Goal: Feedback & Contribution: Submit feedback/report problem

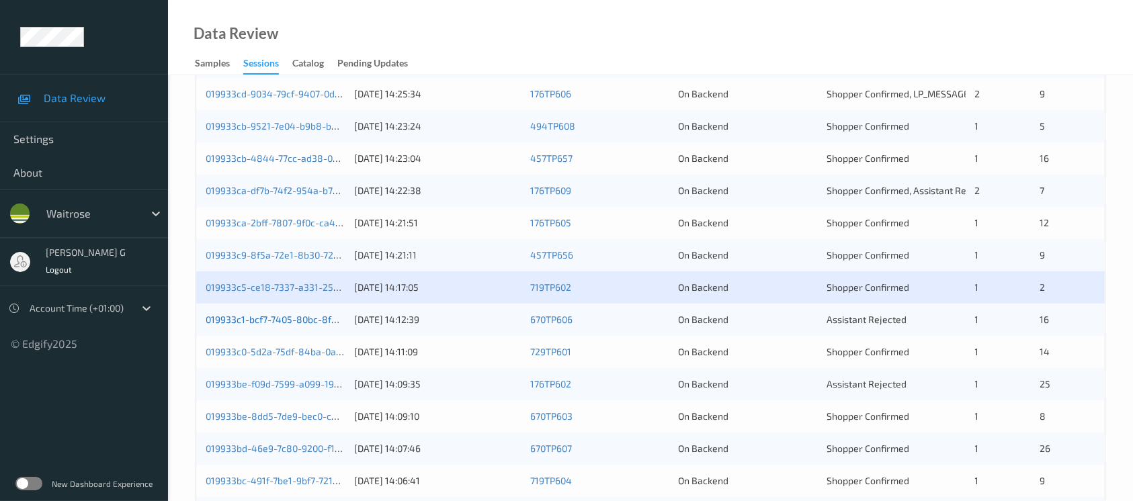
scroll to position [376, 0]
click at [273, 315] on link "019933c1-bcf7-7405-80bc-8fd2f25f98c4" at bounding box center [294, 319] width 176 height 11
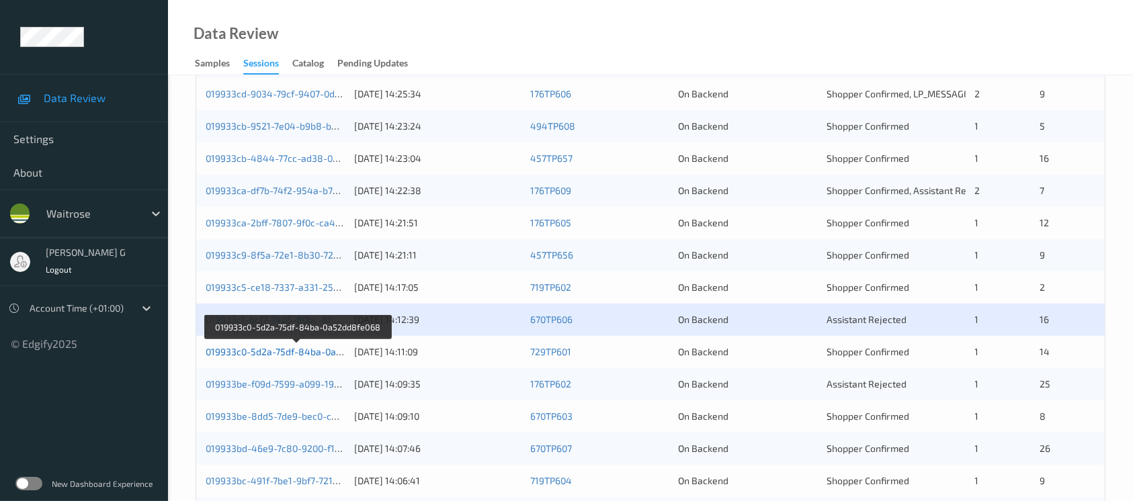
click at [249, 348] on link "019933c0-5d2a-75df-84ba-0a52dd8fe068" at bounding box center [298, 351] width 184 height 11
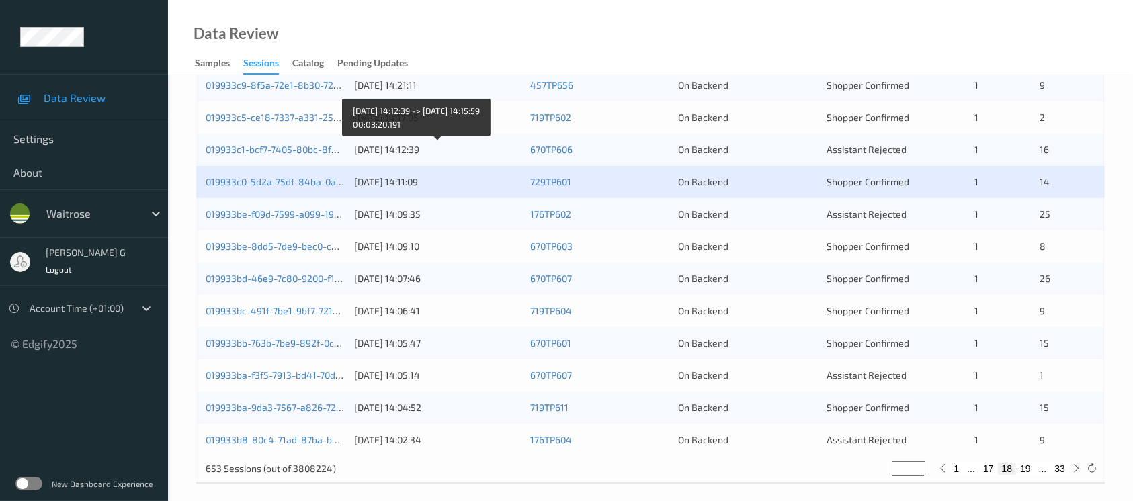
scroll to position [556, 0]
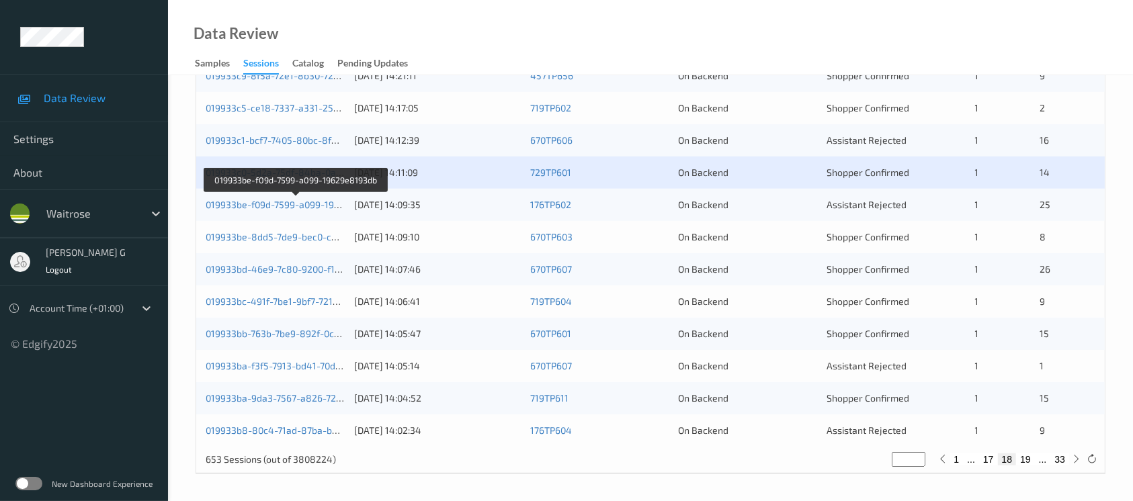
click at [248, 190] on div "019933be-f09d-7599-a099-19629e8193db 10/09/2025 14:09:35 176TP602 On Backend As…" at bounding box center [650, 205] width 909 height 32
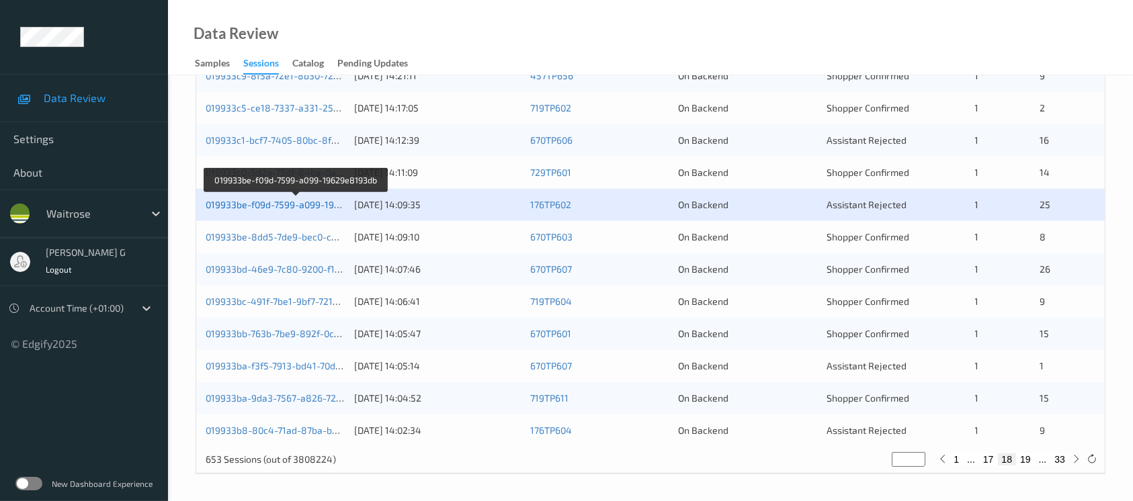
click at [249, 203] on link "019933be-f09d-7599-a099-19629e8193db" at bounding box center [296, 204] width 181 height 11
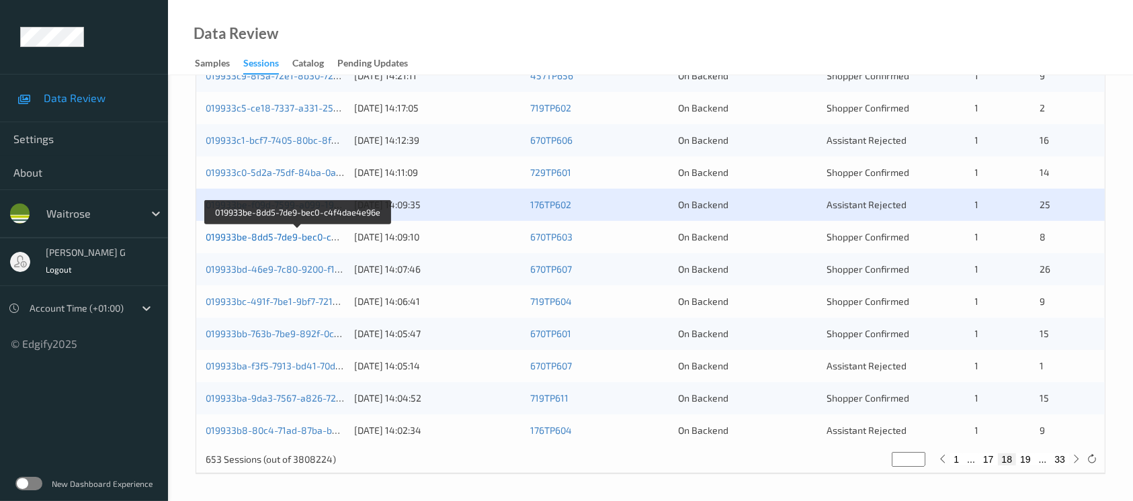
click at [282, 236] on link "019933be-8dd5-7de9-bec0-c4f4dae4e96e" at bounding box center [298, 236] width 185 height 11
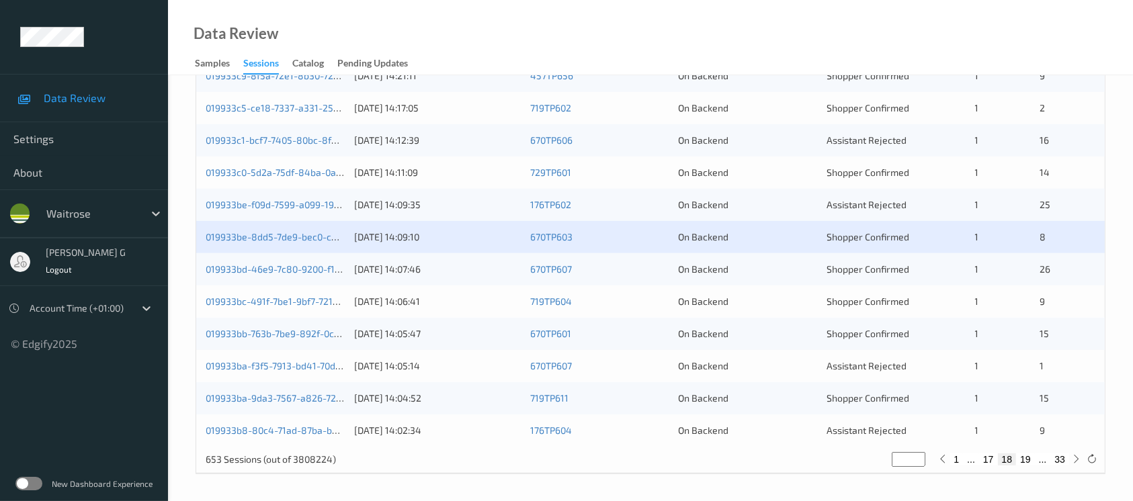
click at [249, 274] on div "019933bd-46e9-7c80-9200-f1eba01fa555" at bounding box center [275, 269] width 139 height 13
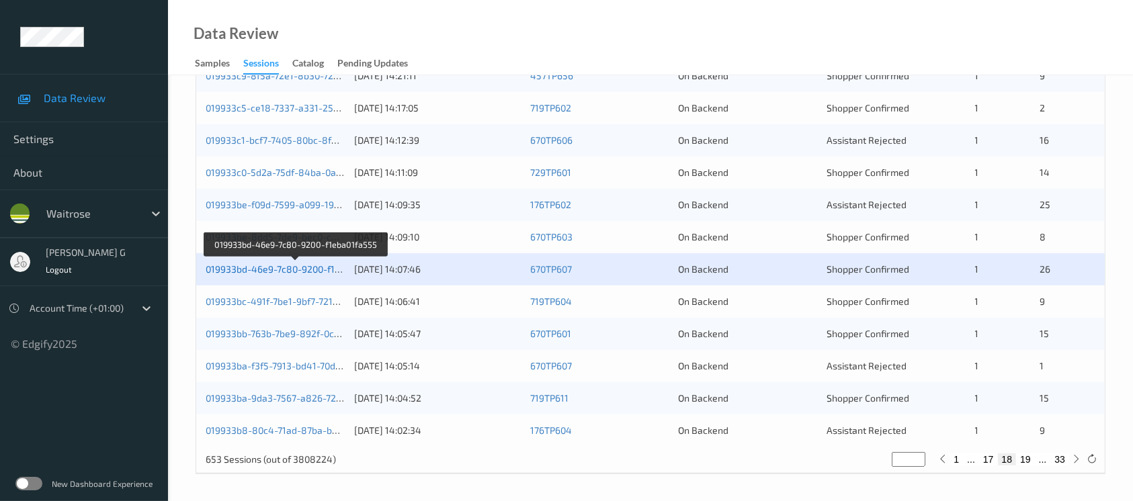
click at [252, 266] on link "019933bd-46e9-7c80-9200-f1eba01fa555" at bounding box center [295, 268] width 179 height 11
click at [233, 296] on link "019933bc-491f-7be1-9bf7-721b78107bf0" at bounding box center [291, 301] width 171 height 11
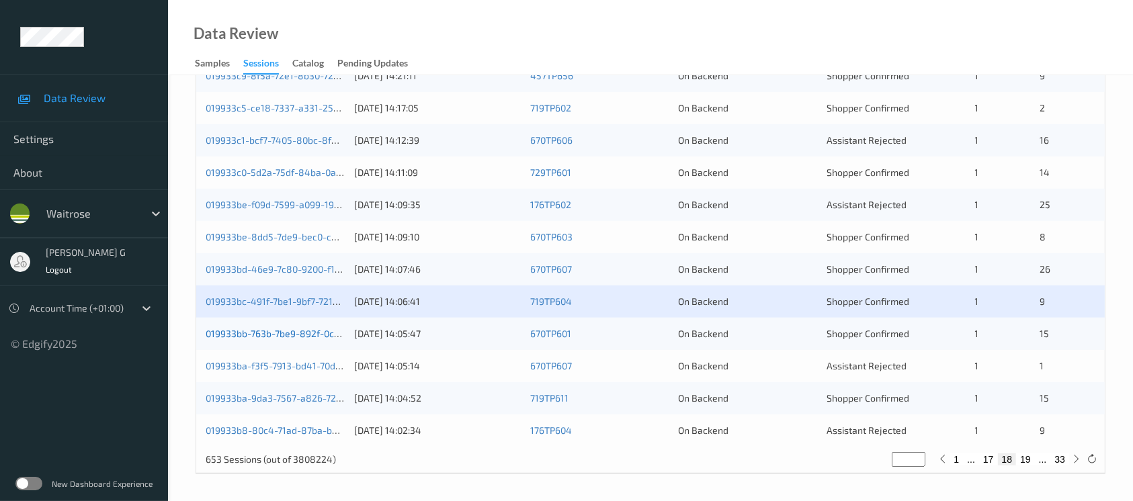
click at [250, 331] on link "019933bb-763b-7be9-892f-0c4908312add" at bounding box center [297, 333] width 182 height 11
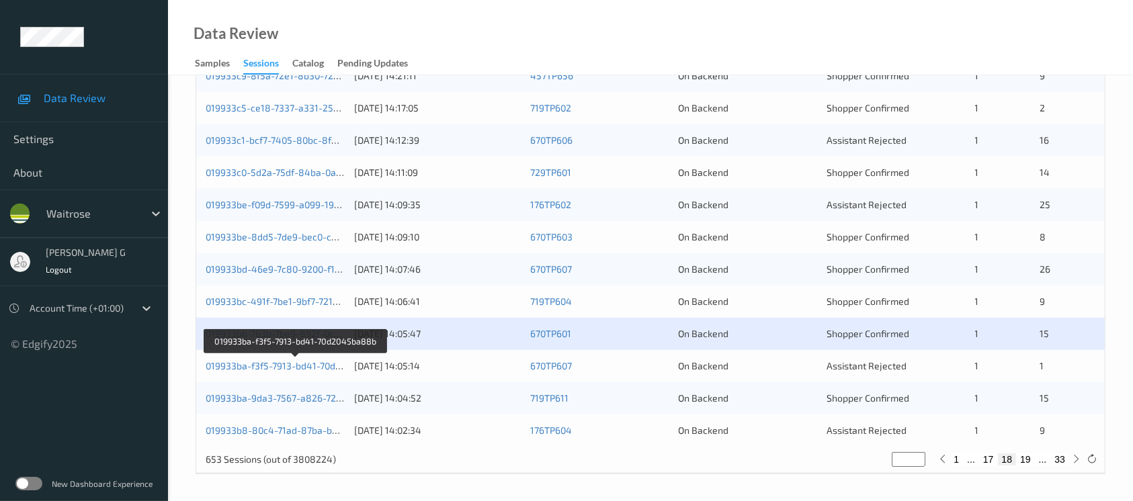
click at [274, 376] on div "019933ba-f3f5-7913-bd41-70d2045ba88b 10/09/2025 14:05:14 670TP607 On Backend As…" at bounding box center [650, 366] width 909 height 32
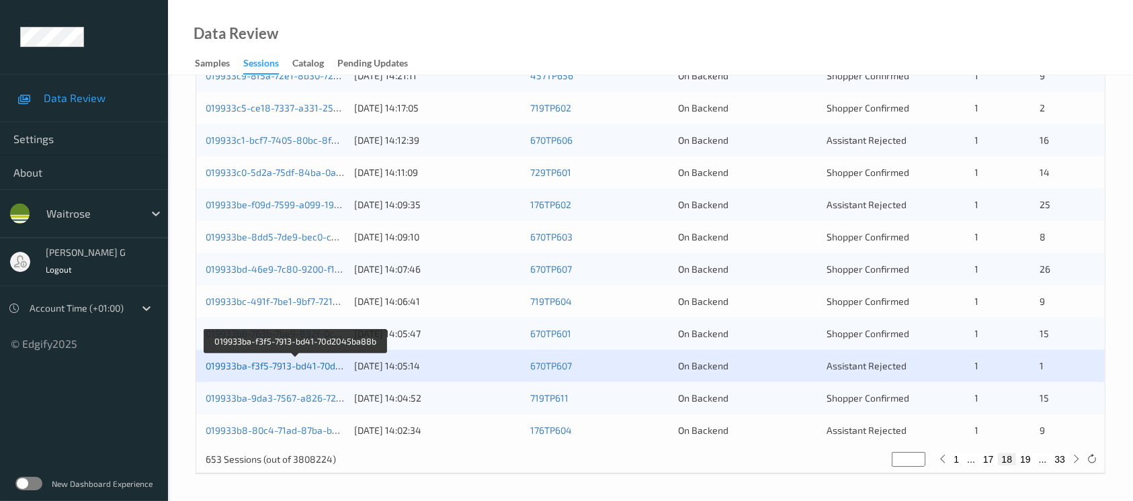
click at [268, 366] on link "019933ba-f3f5-7913-bd41-70d2045ba88b" at bounding box center [296, 365] width 180 height 11
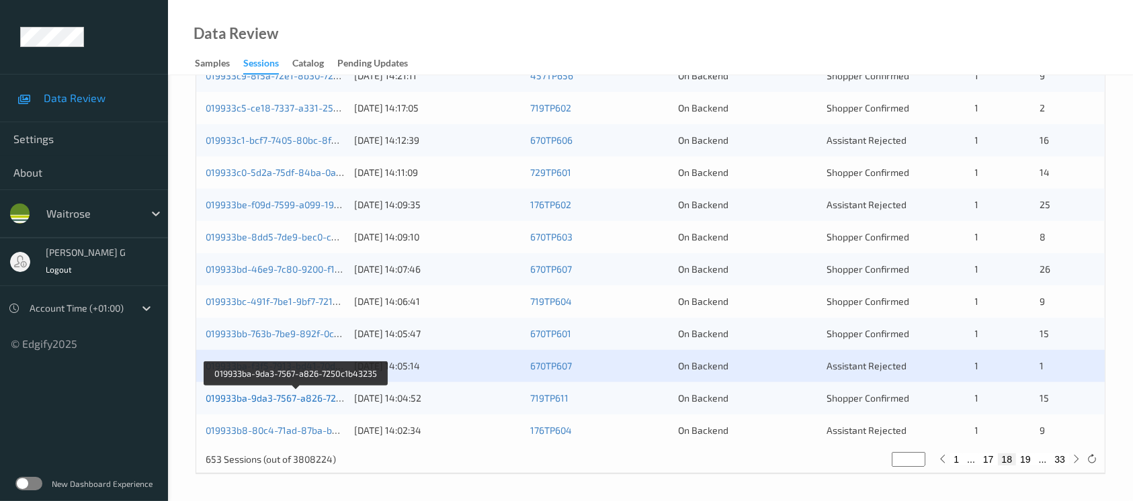
click at [247, 397] on link "019933ba-9da3-7567-a826-7250c1b43235" at bounding box center [297, 398] width 183 height 11
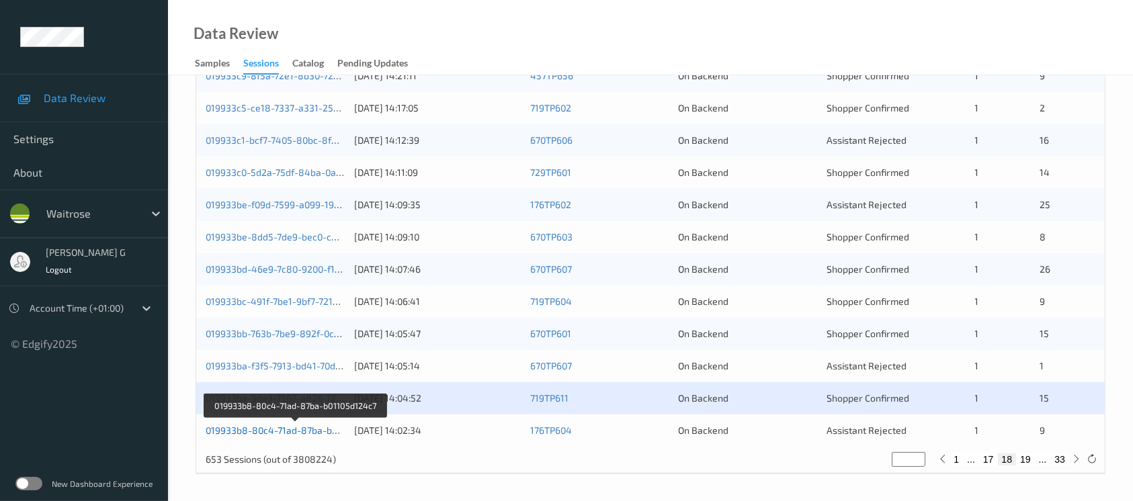
click at [240, 430] on link "019933b8-80c4-71ad-87ba-b01105d124c7" at bounding box center [296, 430] width 181 height 11
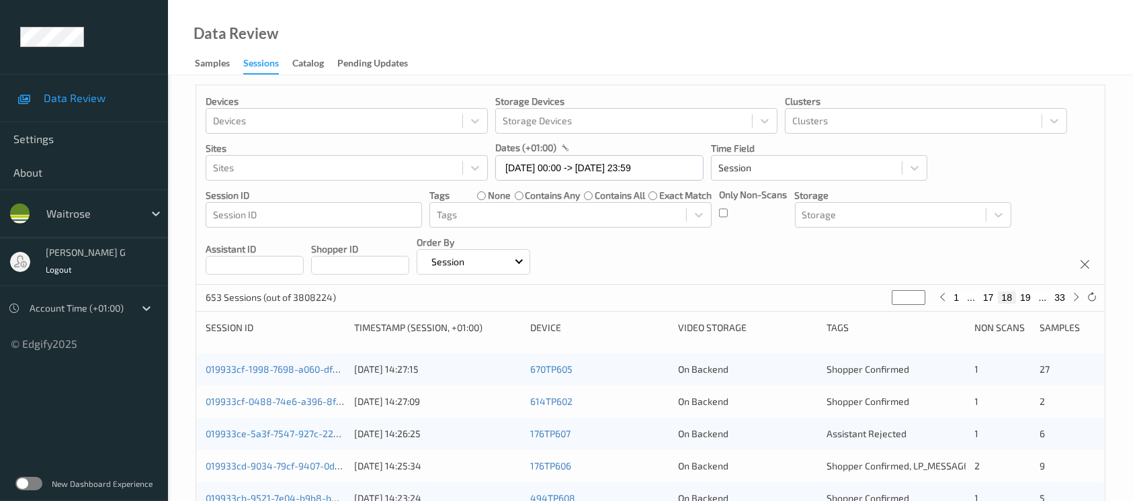
scroll to position [0, 0]
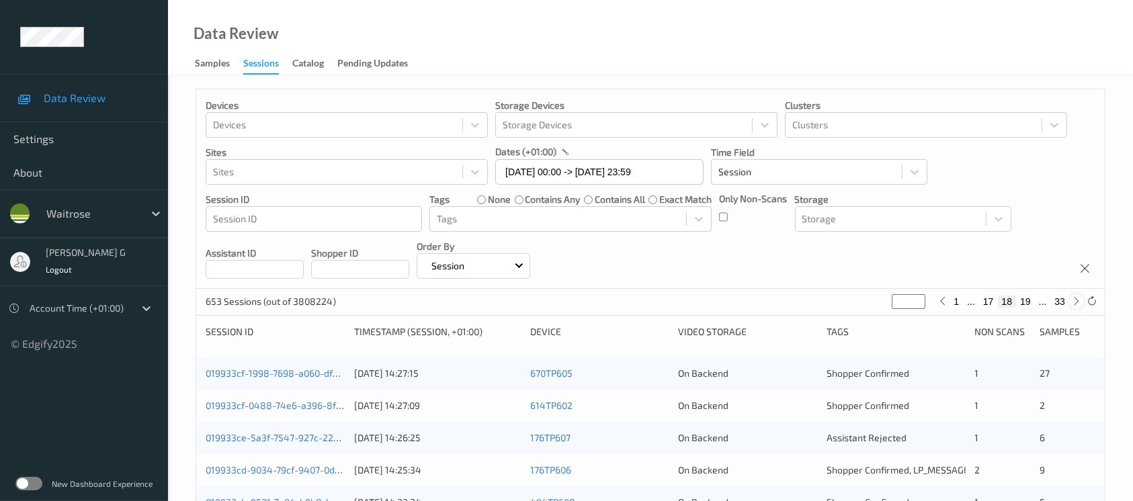
click at [1071, 304] on div at bounding box center [1076, 301] width 15 height 15
type input "**"
click at [1071, 304] on div at bounding box center [1076, 301] width 15 height 15
type input "**"
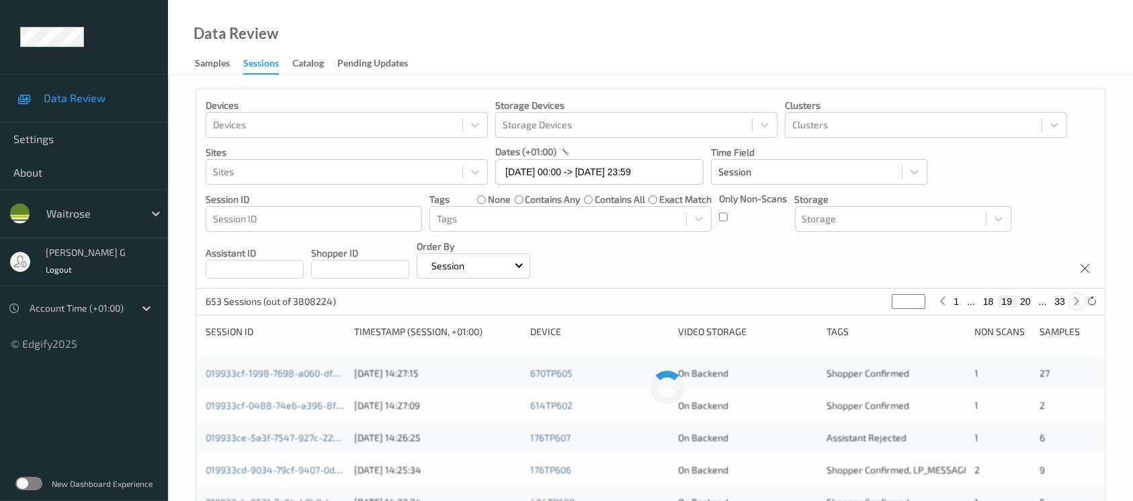
type input "**"
click at [1071, 304] on div at bounding box center [1076, 301] width 15 height 15
type input "**"
click at [1071, 304] on div at bounding box center [1076, 301] width 15 height 15
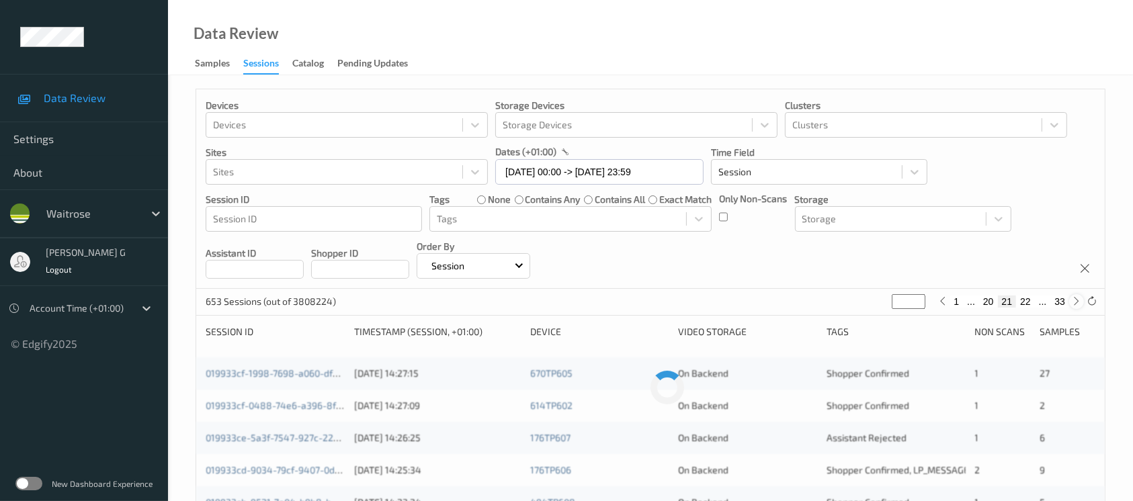
type input "**"
click at [1071, 304] on div at bounding box center [1076, 301] width 15 height 15
type input "**"
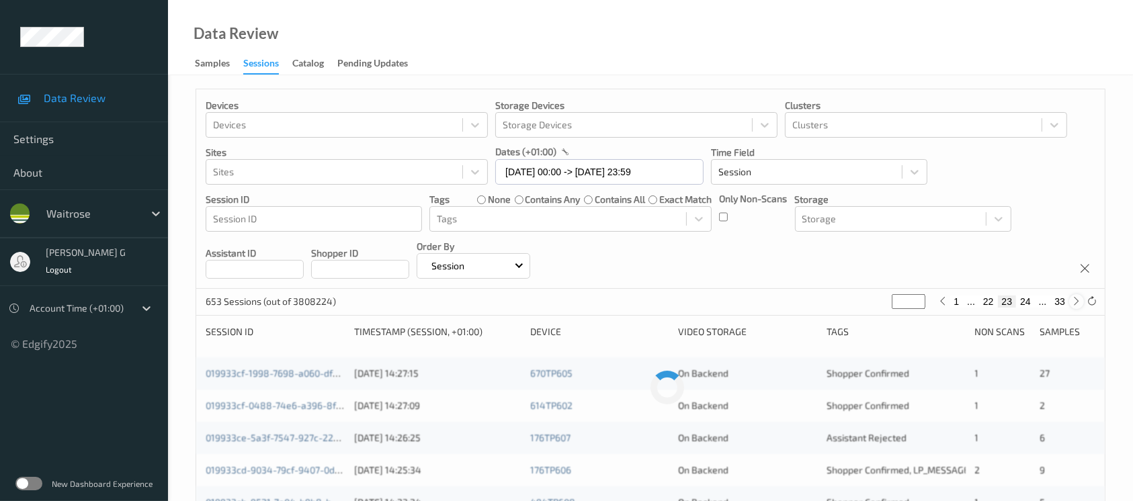
click at [1071, 304] on div at bounding box center [1076, 301] width 15 height 15
type input "**"
click at [1071, 304] on div at bounding box center [1076, 301] width 15 height 15
type input "**"
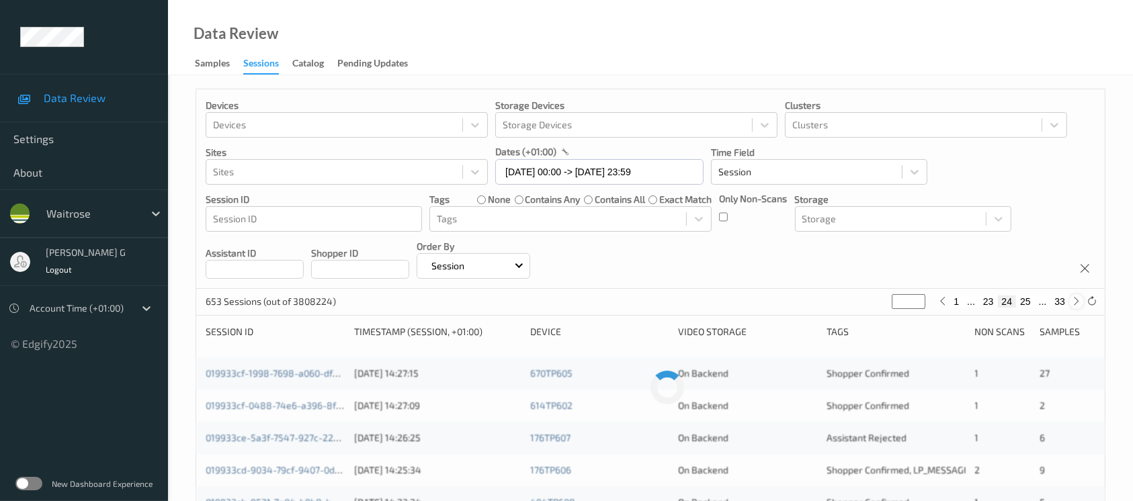
type input "**"
click at [1071, 304] on div at bounding box center [1076, 301] width 15 height 15
type input "**"
click at [1071, 304] on div at bounding box center [1076, 301] width 15 height 15
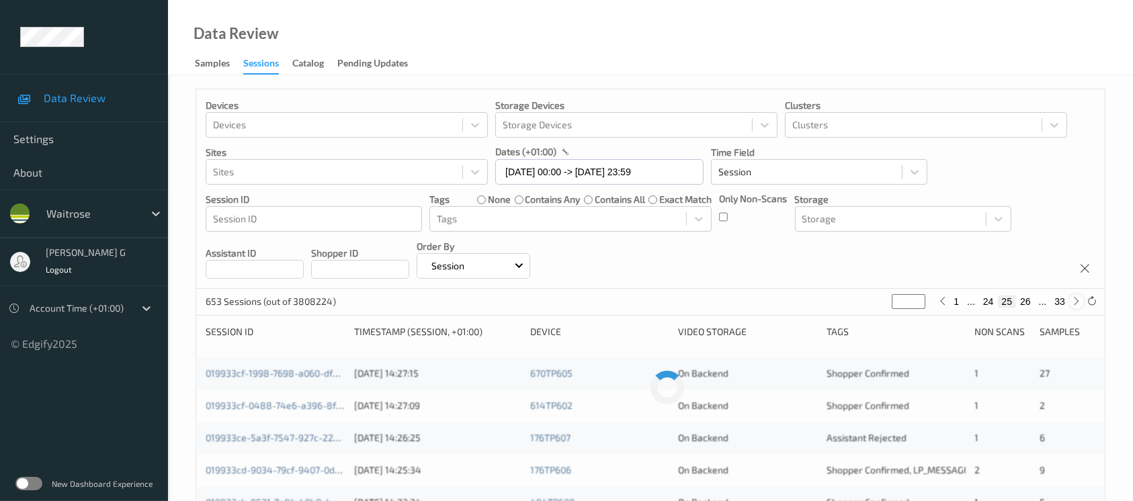
type input "**"
click at [1071, 304] on div at bounding box center [1076, 301] width 15 height 15
type input "**"
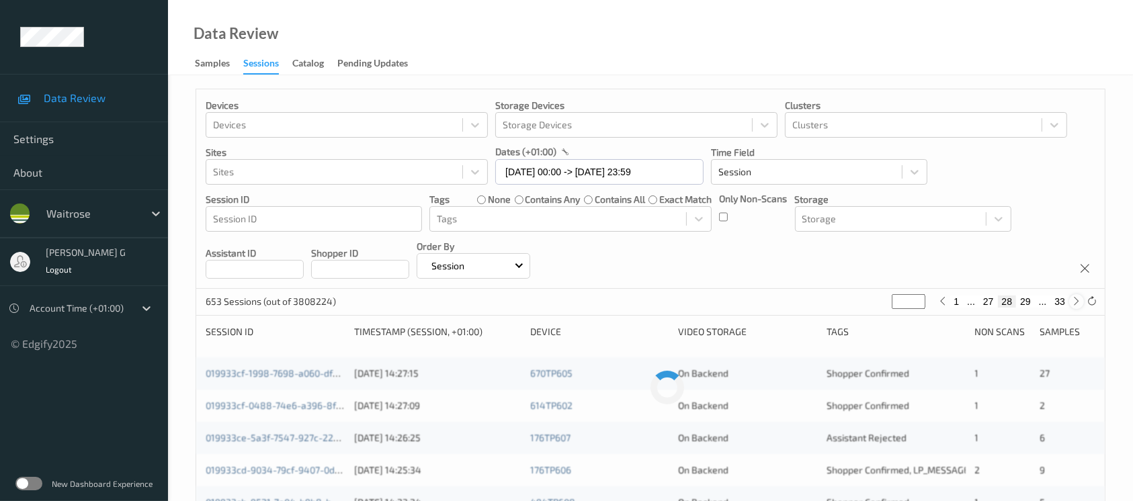
click at [1071, 304] on div at bounding box center [1076, 301] width 15 height 15
type input "**"
click at [1071, 304] on div at bounding box center [1076, 301] width 15 height 15
type input "**"
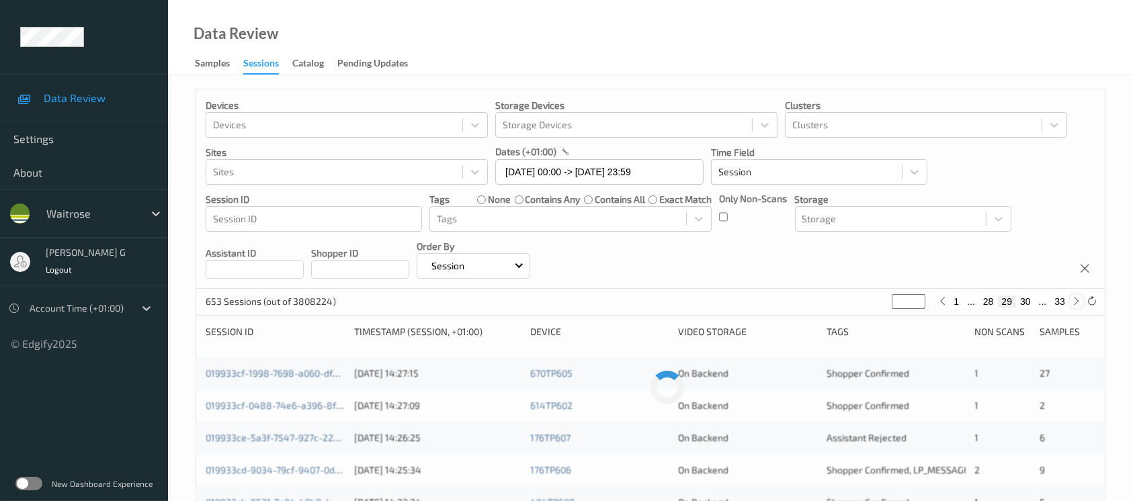
type input "**"
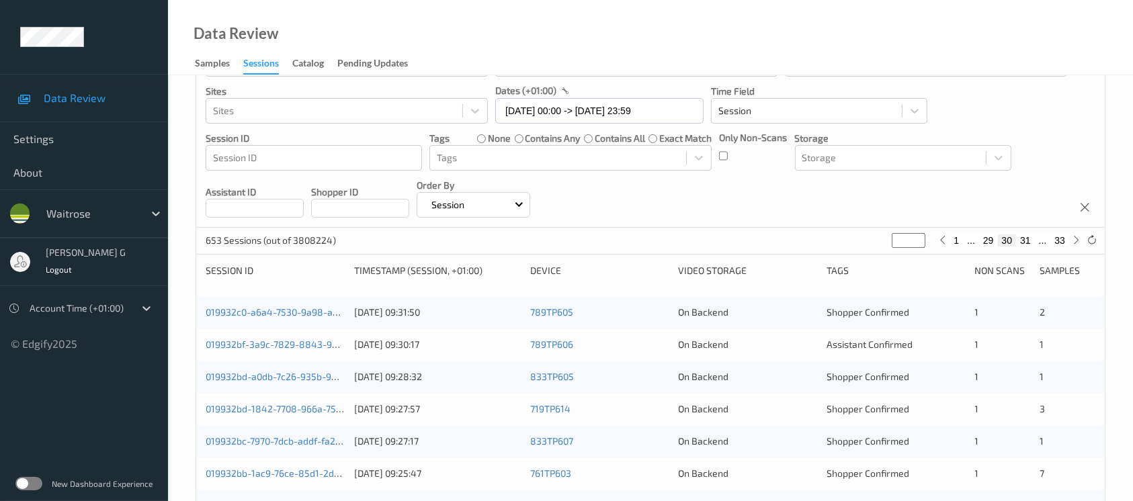
scroll to position [89, 0]
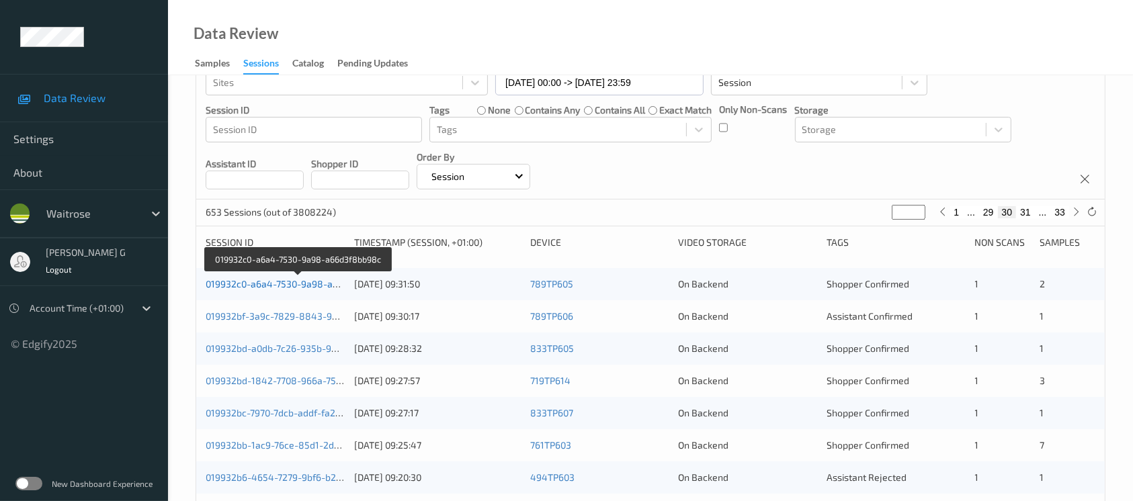
click at [231, 288] on link "019932c0-a6a4-7530-9a98-a66d3f8bb98c" at bounding box center [298, 283] width 185 height 11
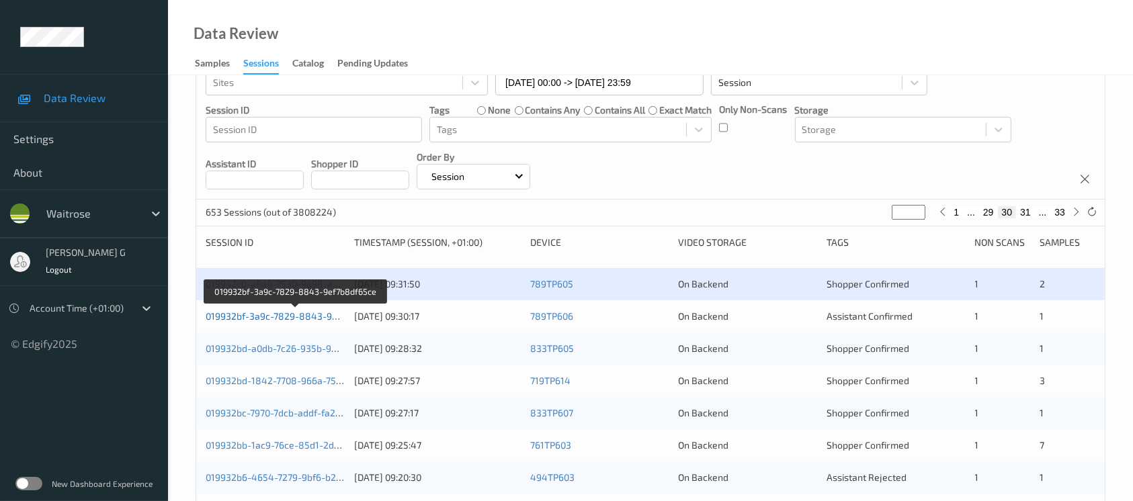
click at [270, 319] on link "019932bf-3a9c-7829-8843-9ef7b8df65ce" at bounding box center [296, 316] width 181 height 11
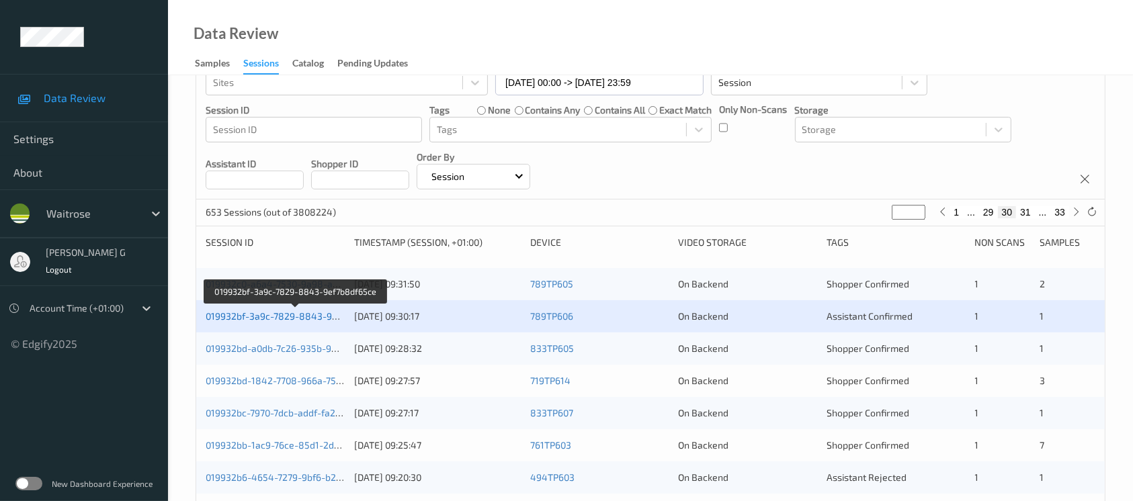
click at [269, 313] on link "019932bf-3a9c-7829-8843-9ef7b8df65ce" at bounding box center [296, 316] width 181 height 11
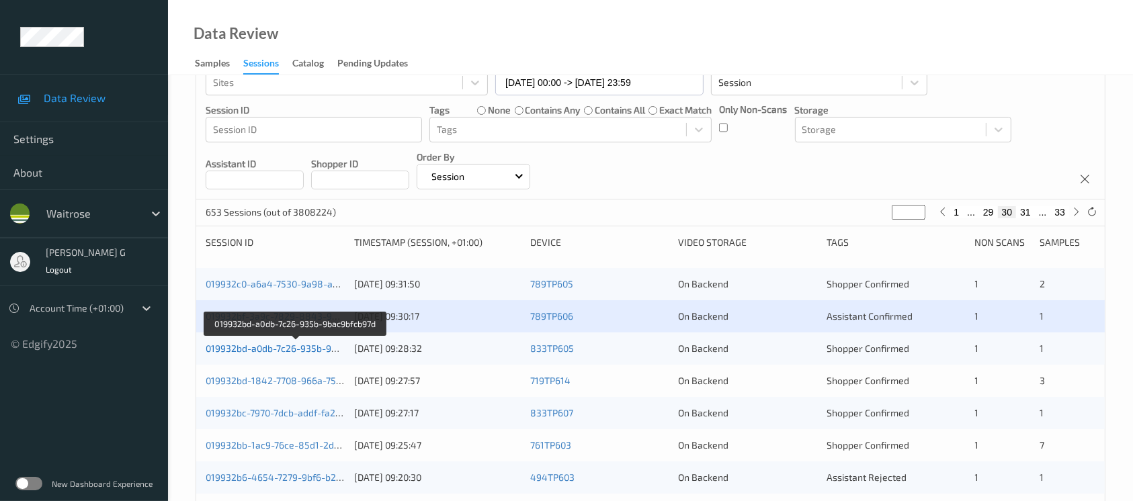
click at [272, 349] on link "019932bd-a0db-7c26-935b-9bac9bfcb97d" at bounding box center [296, 348] width 181 height 11
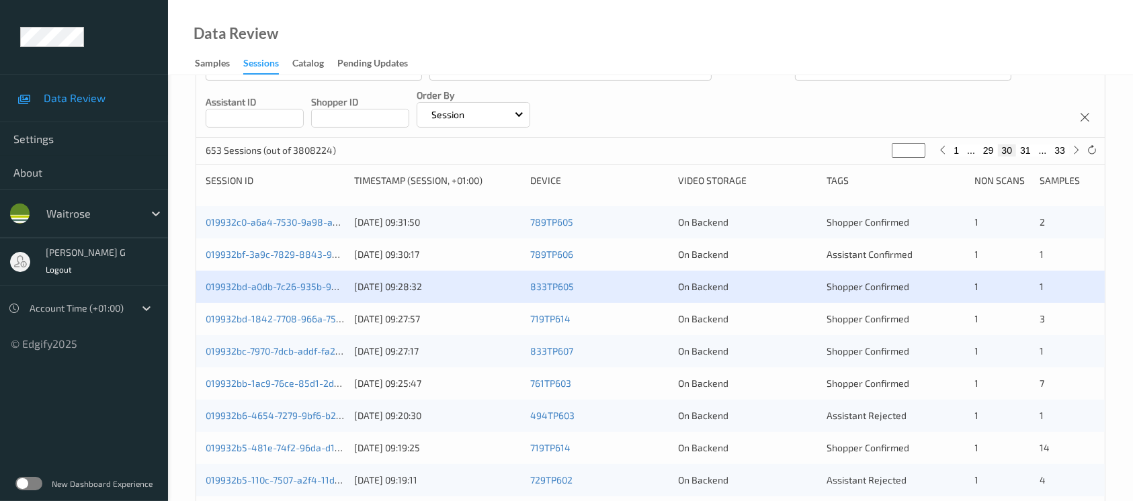
scroll to position [179, 0]
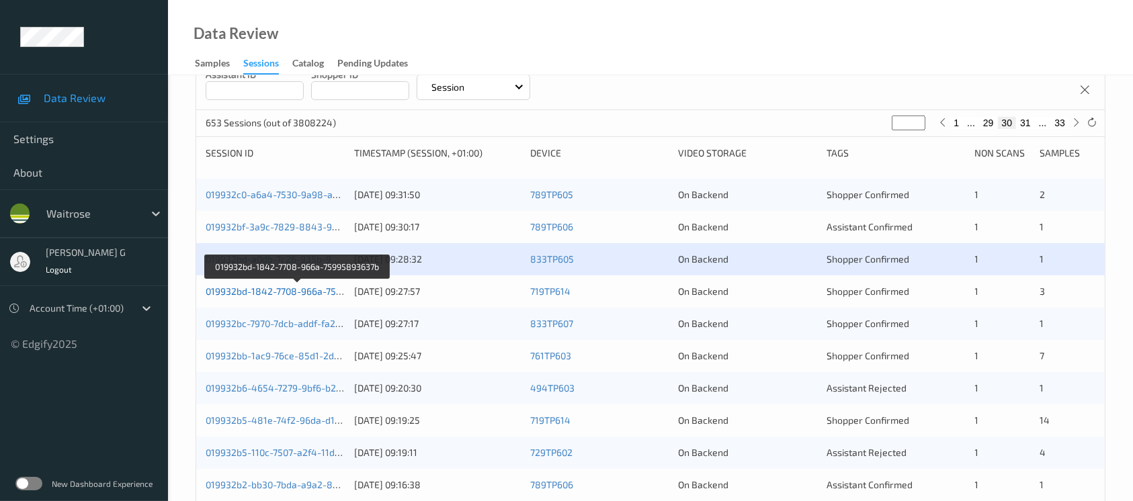
click at [233, 289] on link "019932bd-1842-7708-966a-75995893637b" at bounding box center [298, 291] width 184 height 11
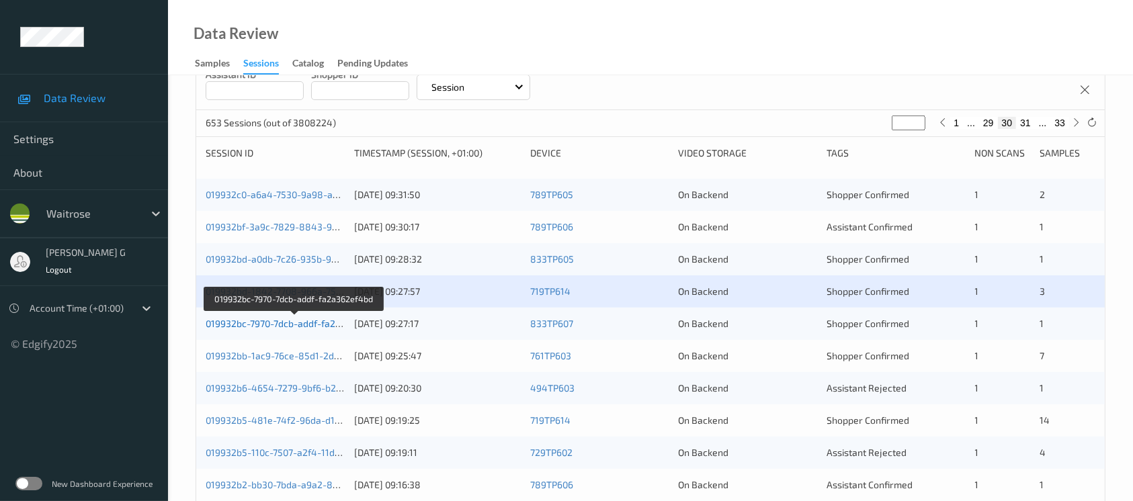
click at [290, 318] on link "019932bc-7970-7dcb-addf-fa2a362ef4bd" at bounding box center [294, 323] width 177 height 11
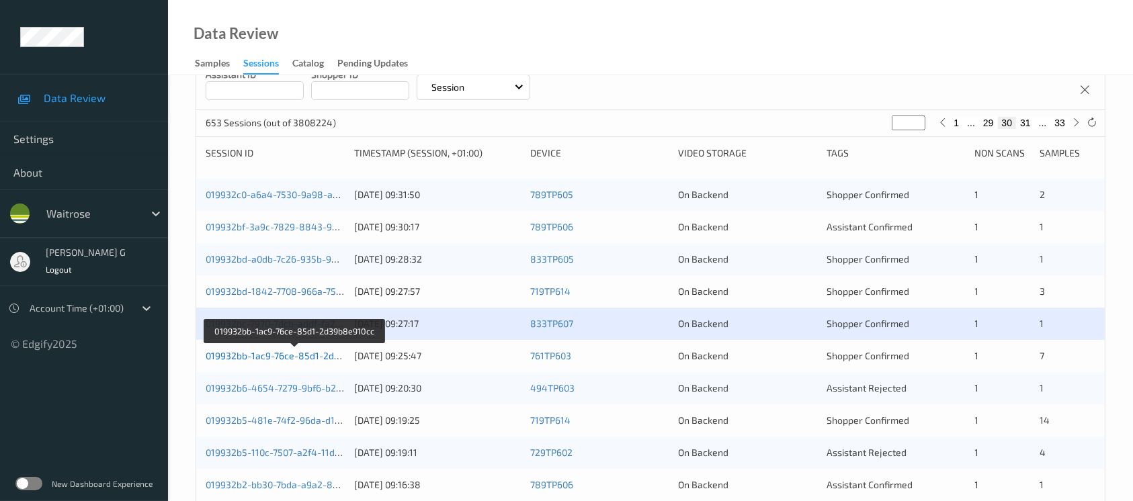
click at [261, 351] on link "019932bb-1ac9-76ce-85d1-2d39b8e910cc" at bounding box center [296, 355] width 180 height 11
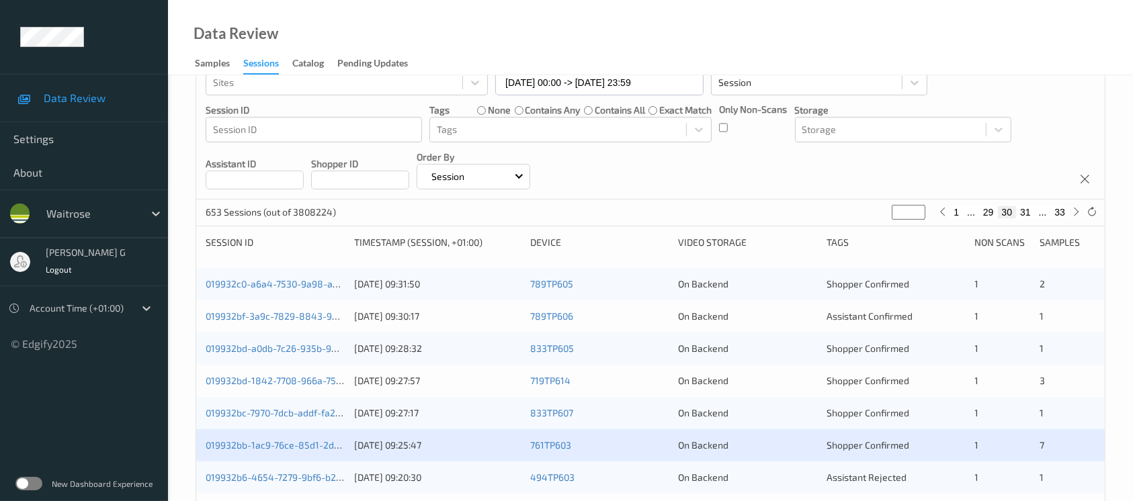
scroll to position [0, 0]
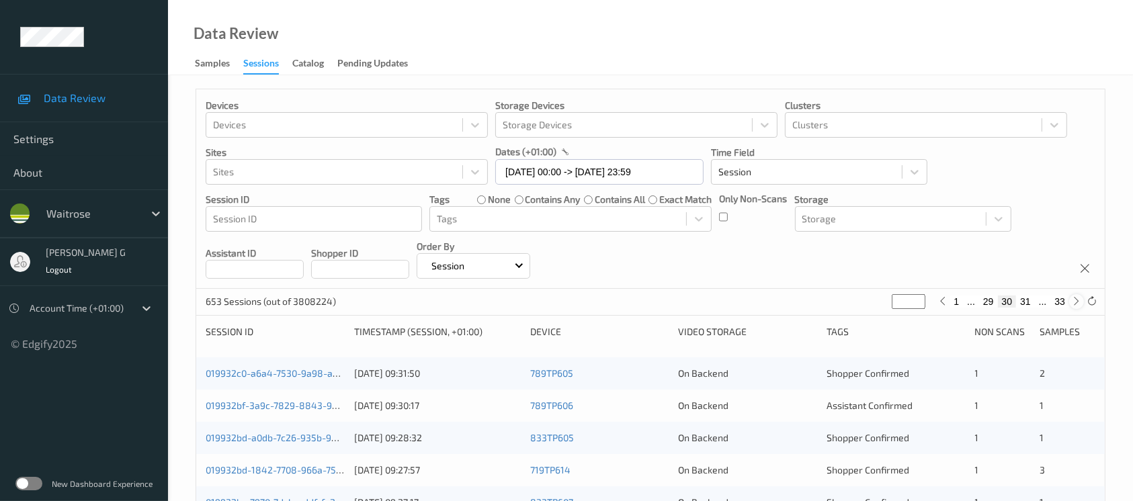
click at [1073, 301] on icon at bounding box center [1077, 301] width 10 height 10
type input "**"
click at [1073, 301] on icon at bounding box center [1077, 301] width 10 height 10
type input "**"
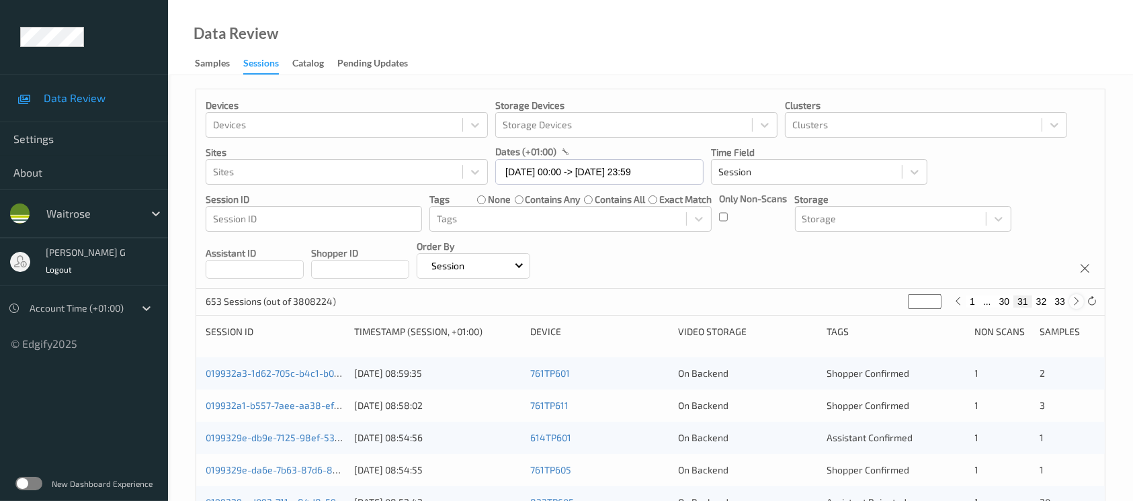
type input "**"
click at [1075, 302] on icon at bounding box center [1077, 301] width 10 height 10
type input "**"
click at [962, 299] on icon at bounding box center [961, 301] width 10 height 10
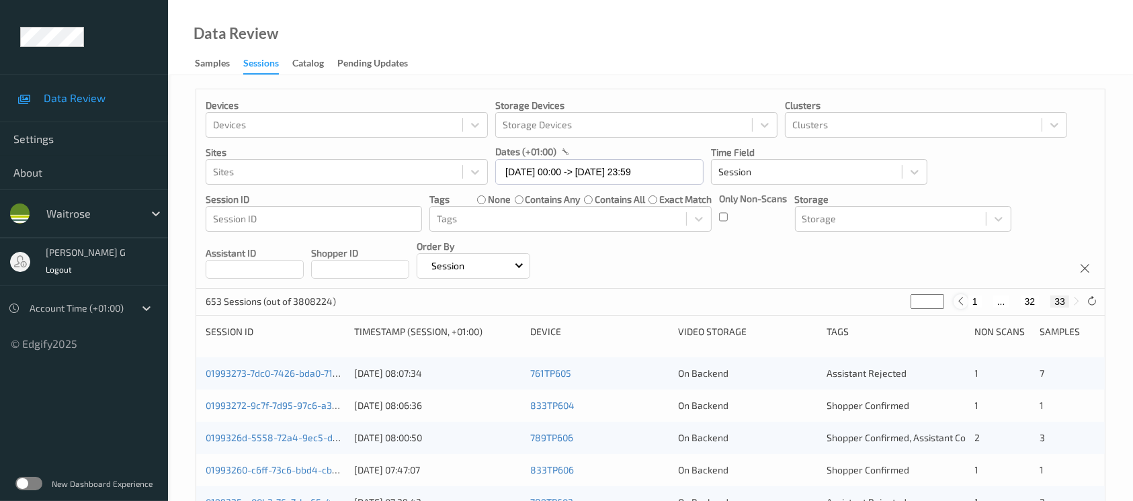
type input "**"
click at [962, 299] on icon at bounding box center [961, 301] width 10 height 10
type input "**"
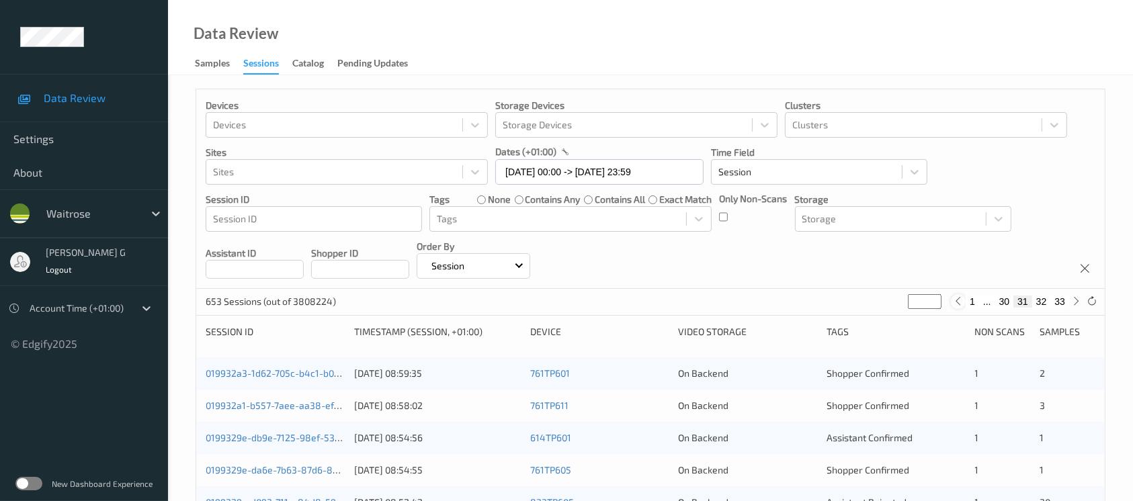
click at [962, 299] on icon at bounding box center [959, 301] width 10 height 10
type input "**"
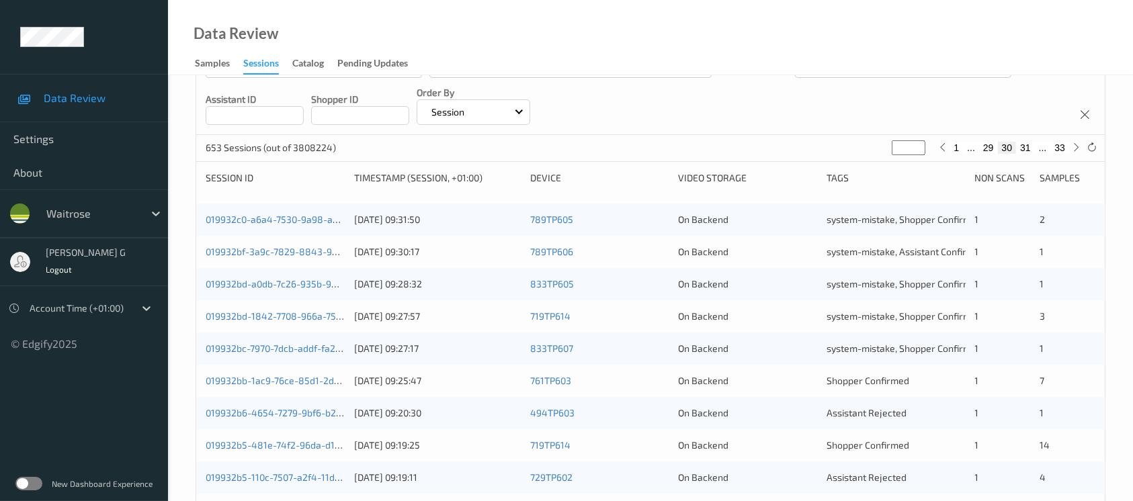
scroll to position [269, 0]
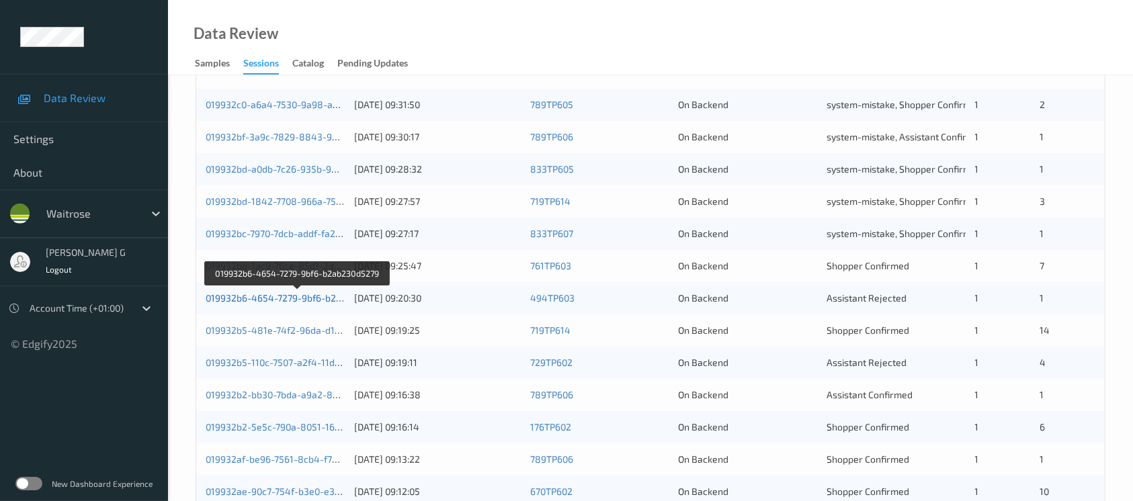
click at [253, 298] on link "019932b6-4654-7279-9bf6-b2ab230d5279" at bounding box center [298, 297] width 184 height 11
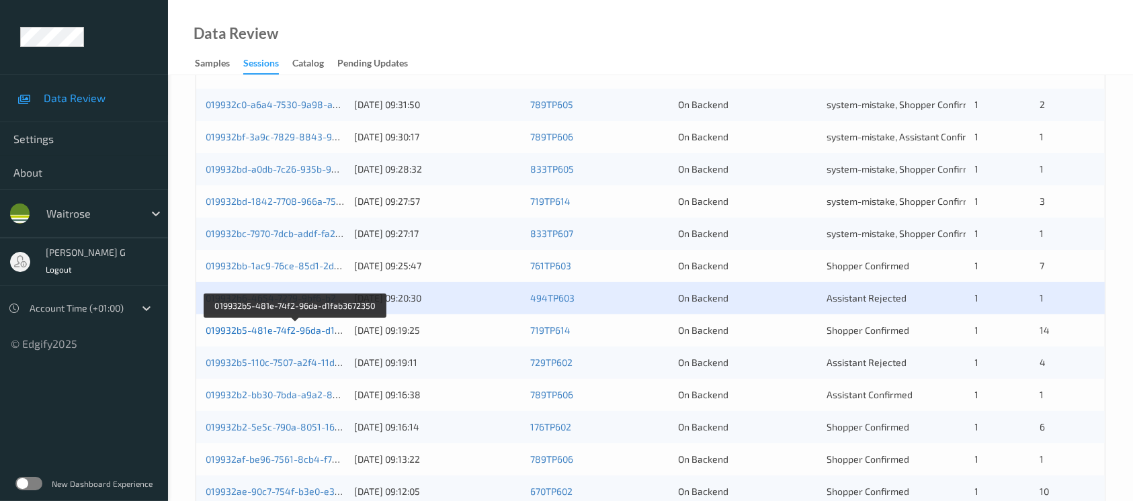
click at [269, 333] on link "019932b5-481e-74f2-96da-d1fab3672350" at bounding box center [296, 330] width 180 height 11
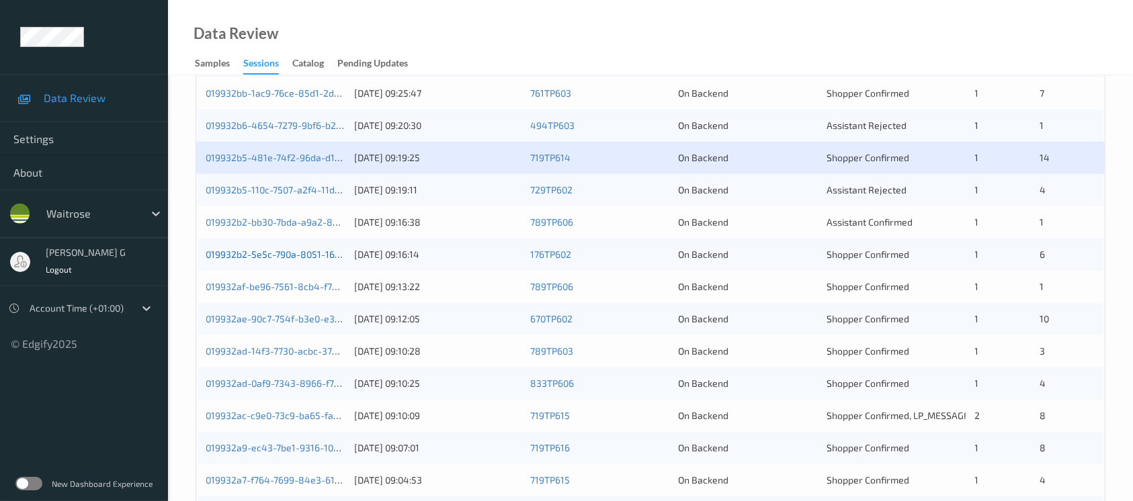
scroll to position [466, 0]
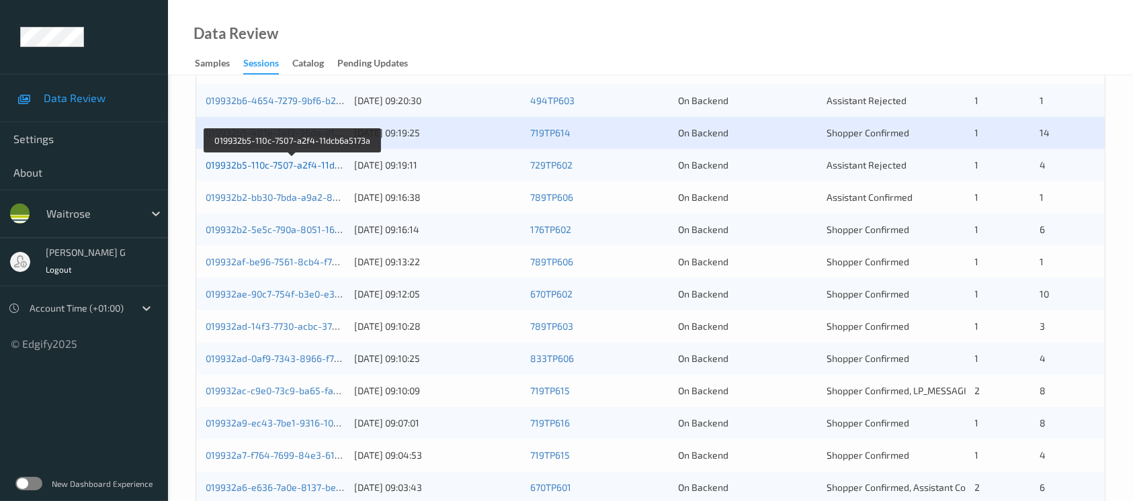
click at [259, 160] on link "019932b5-110c-7507-a2f4-11dcb6a5173a" at bounding box center [293, 164] width 175 height 11
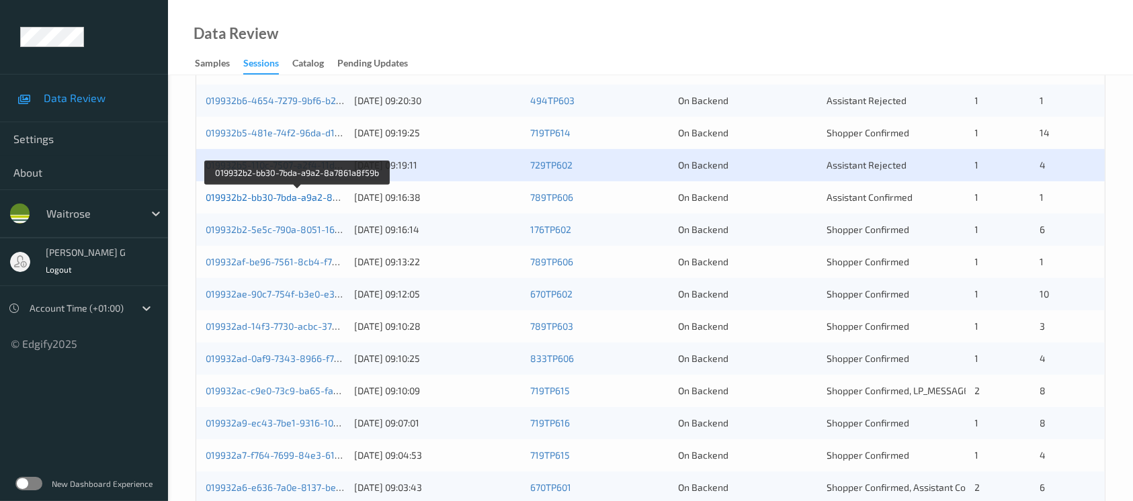
click at [244, 196] on link "019932b2-bb30-7bda-a9a2-8a7861a8f59b" at bounding box center [298, 197] width 184 height 11
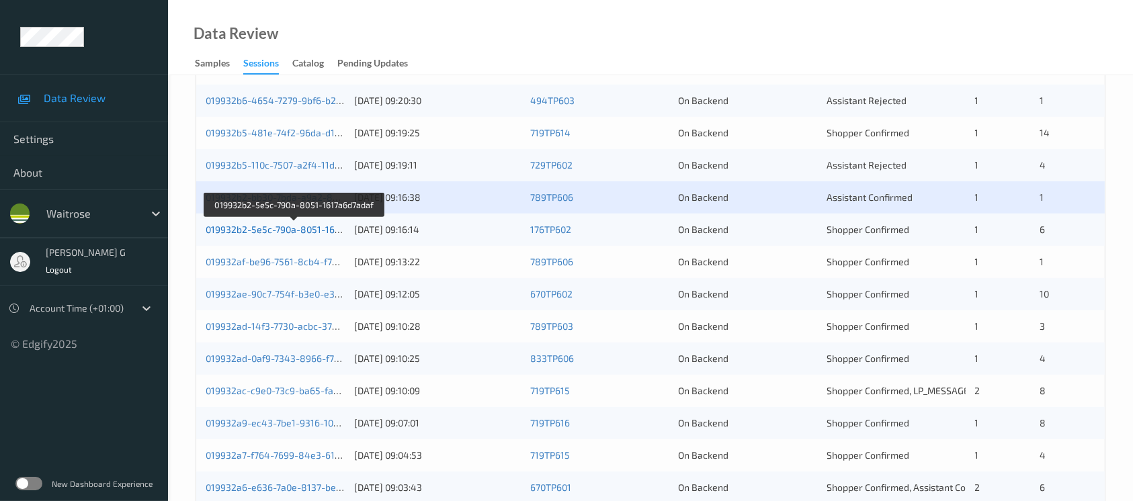
click at [237, 229] on link "019932b2-5e5c-790a-8051-1617a6d7adaf" at bounding box center [295, 229] width 178 height 11
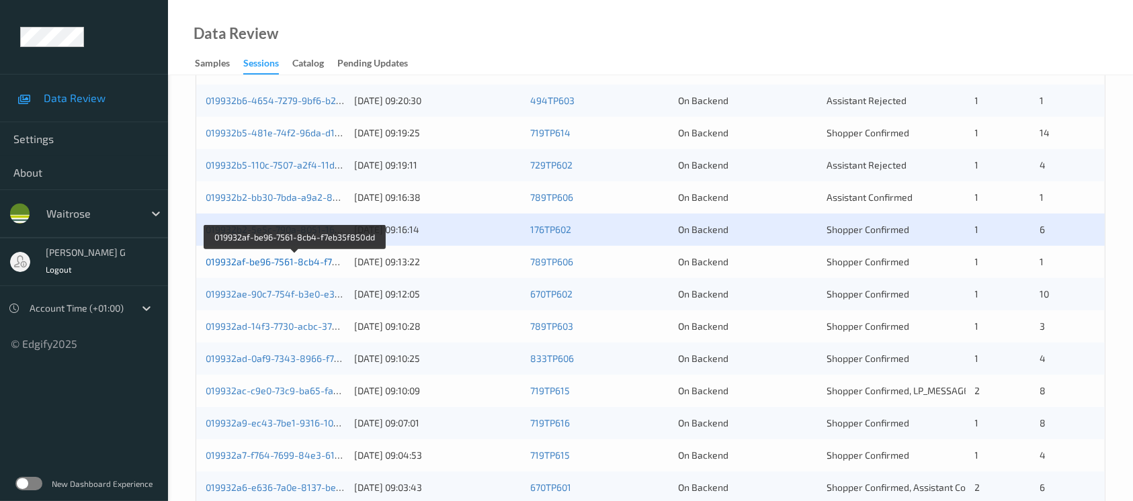
click at [233, 260] on link "019932af-be96-7561-8cb4-f7eb35f850dd" at bounding box center [295, 261] width 179 height 11
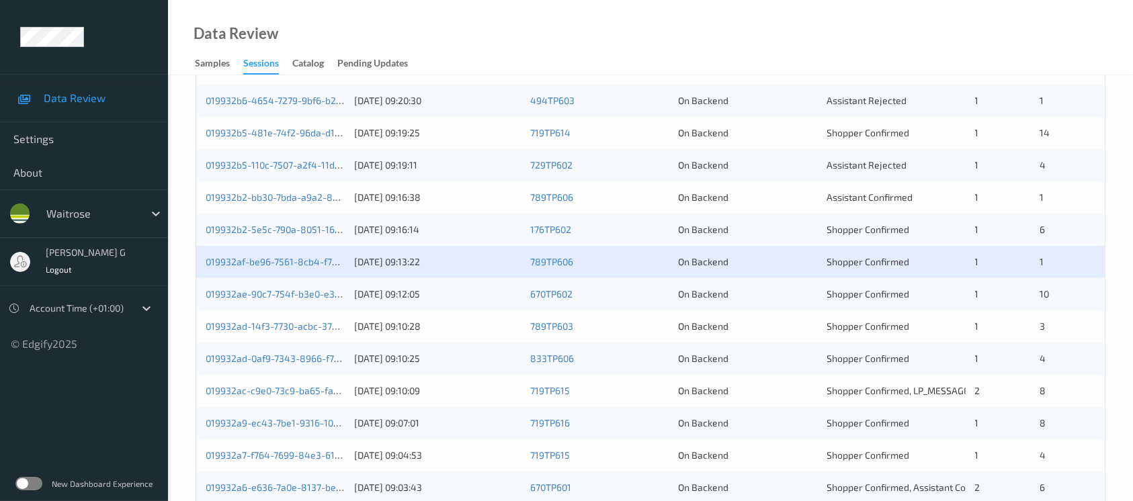
click at [261, 252] on div "019932af-be96-7561-8cb4-f7eb35f850dd 10/09/2025 09:13:22 789TP606 On Backend Sh…" at bounding box center [650, 262] width 909 height 32
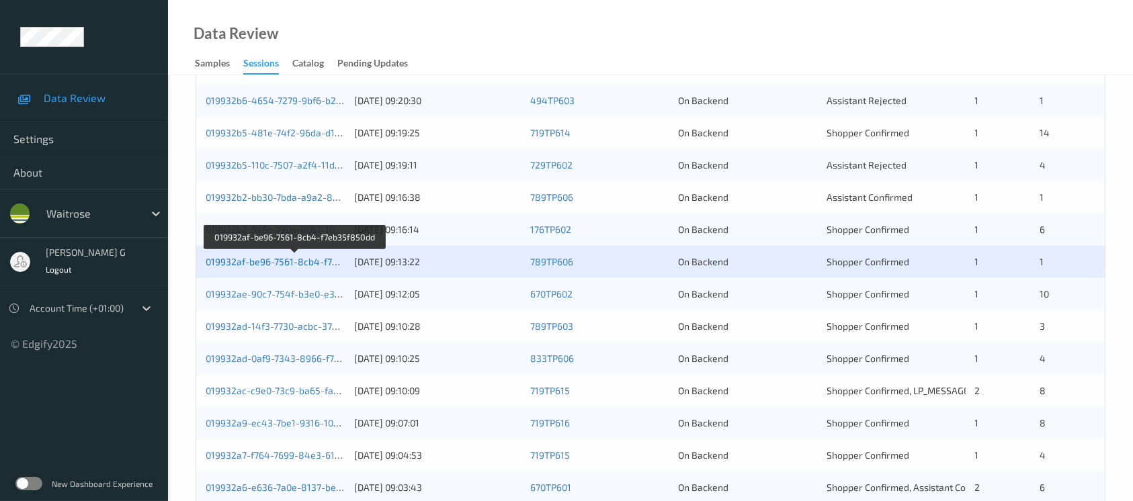
click at [237, 263] on link "019932af-be96-7561-8cb4-f7eb35f850dd" at bounding box center [295, 261] width 179 height 11
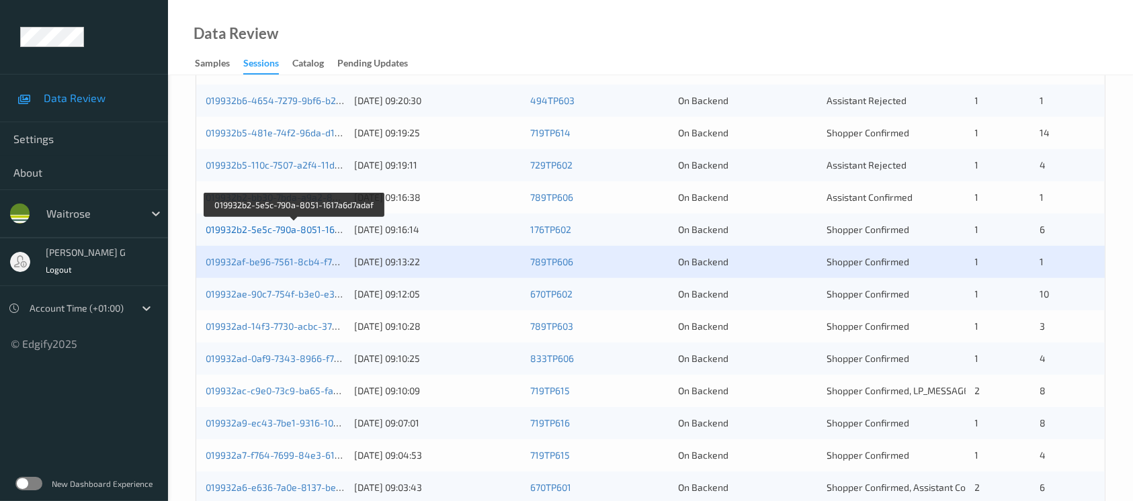
click at [241, 228] on link "019932b2-5e5c-790a-8051-1617a6d7adaf" at bounding box center [295, 229] width 178 height 11
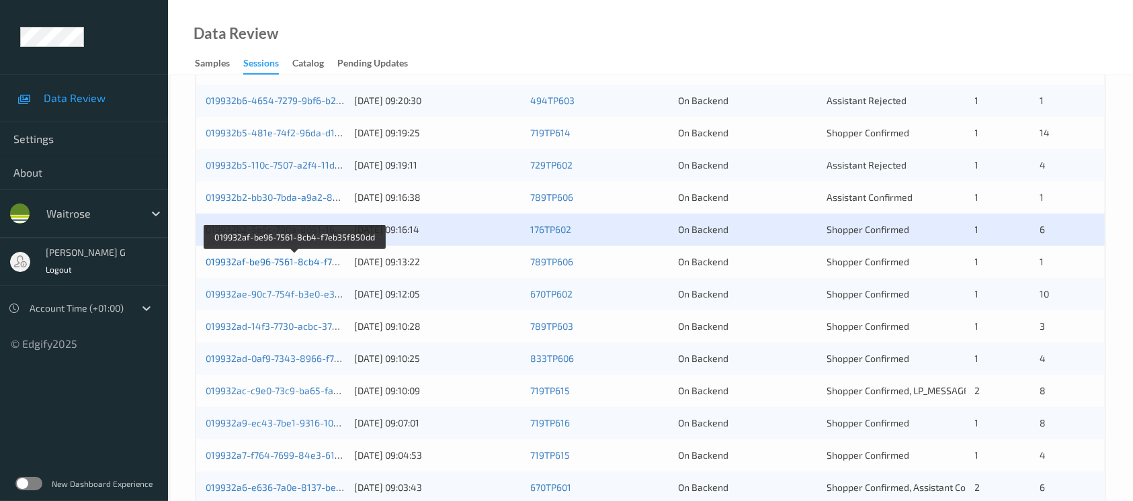
click at [270, 259] on link "019932af-be96-7561-8cb4-f7eb35f850dd" at bounding box center [295, 261] width 179 height 11
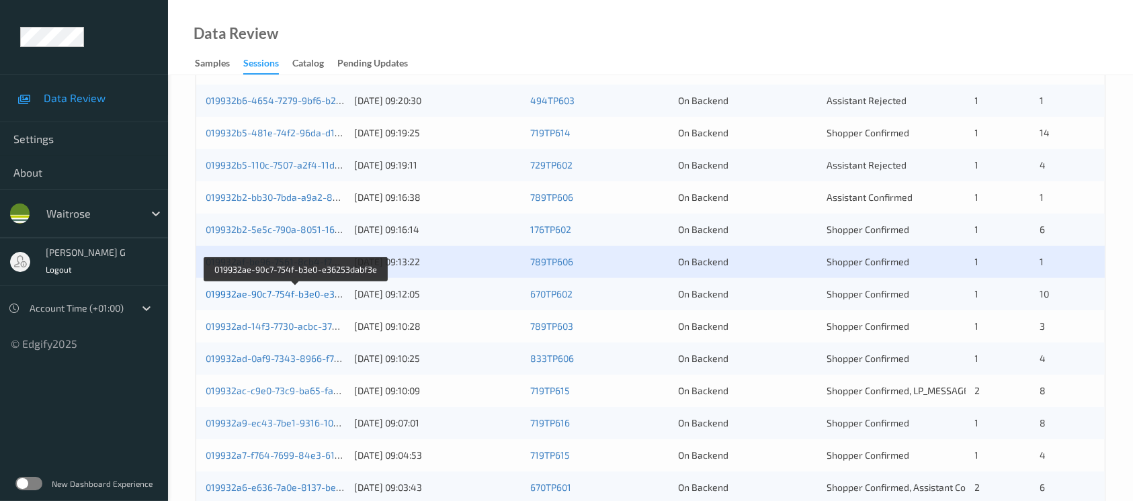
click at [253, 294] on link "019932ae-90c7-754f-b3e0-e36253dabf3e" at bounding box center [296, 293] width 181 height 11
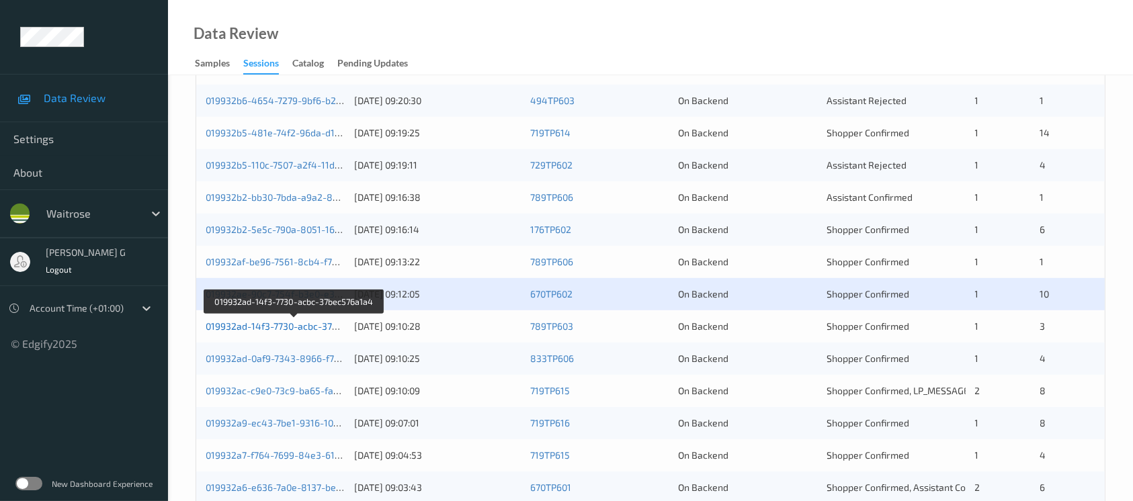
click at [287, 323] on link "019932ad-14f3-7730-acbc-37bec576a1a4" at bounding box center [295, 326] width 178 height 11
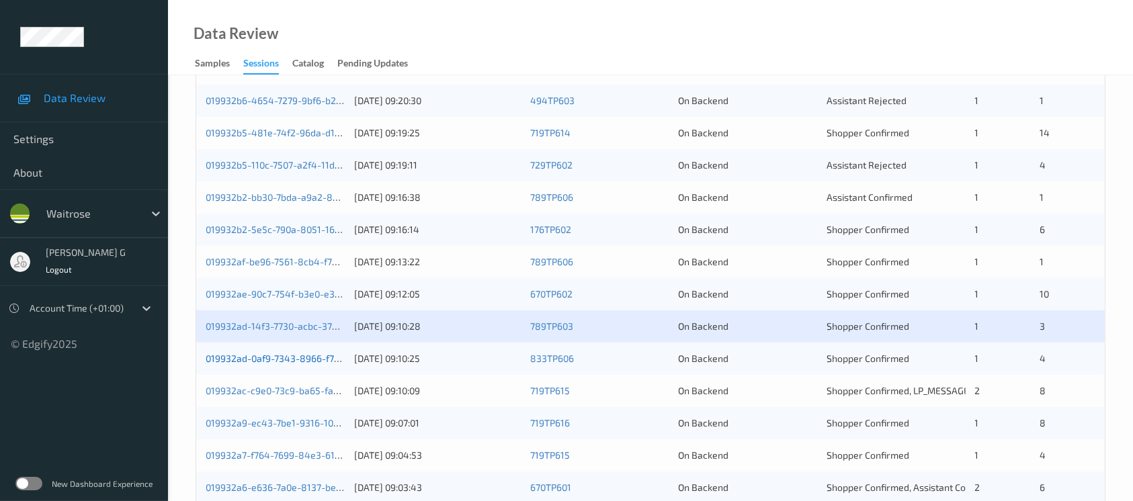
click at [253, 361] on link "019932ad-0af9-7343-8966-f7c563471ae4" at bounding box center [296, 358] width 181 height 11
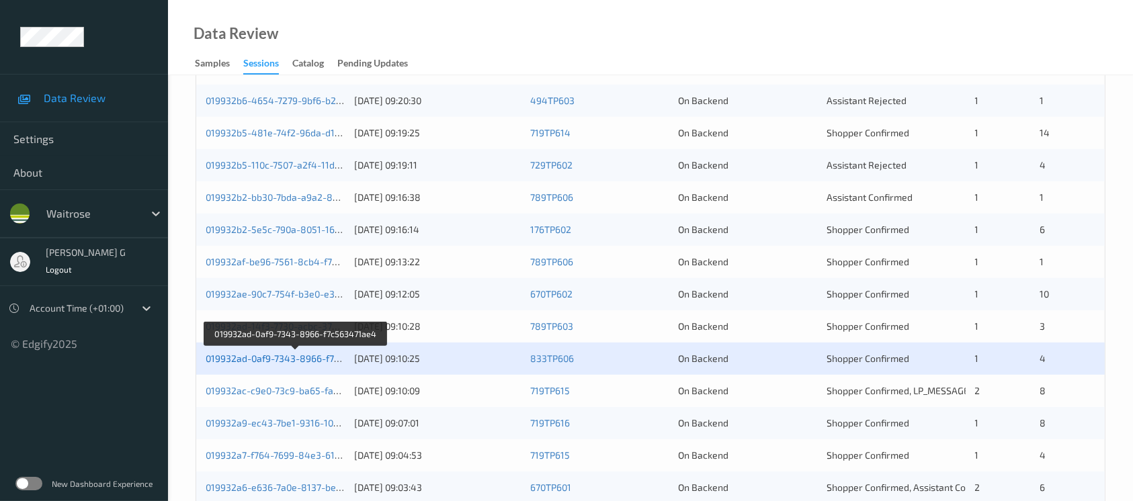
click at [253, 356] on link "019932ad-0af9-7343-8966-f7c563471ae4" at bounding box center [296, 358] width 181 height 11
click at [280, 356] on link "019932ad-0af9-7343-8966-f7c563471ae4" at bounding box center [296, 358] width 181 height 11
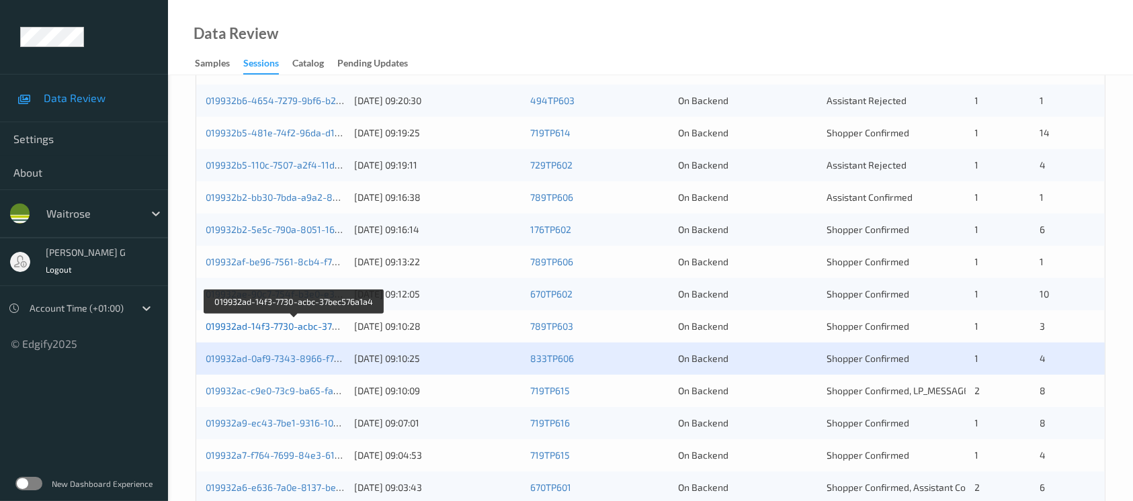
click at [290, 325] on link "019932ad-14f3-7730-acbc-37bec576a1a4" at bounding box center [295, 326] width 178 height 11
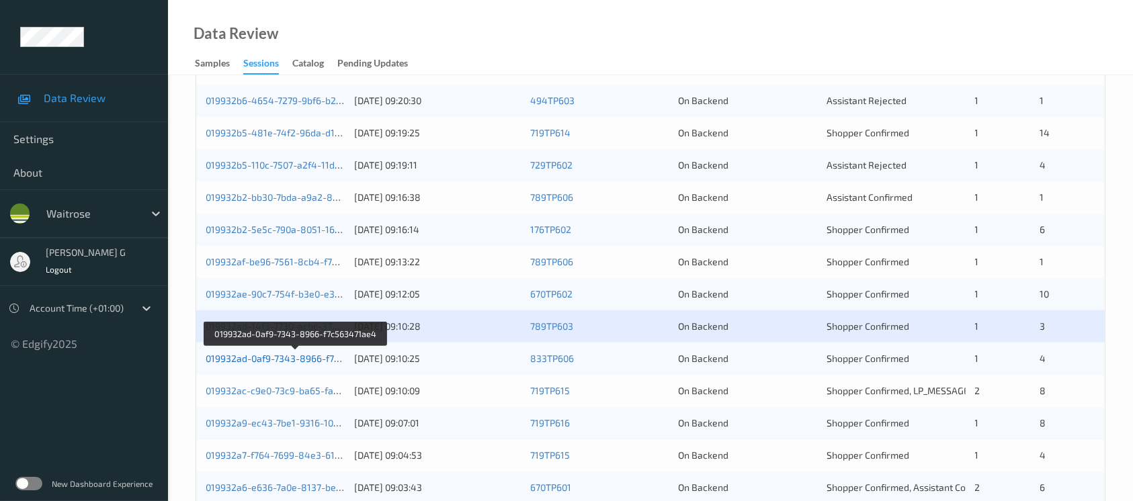
click at [245, 357] on link "019932ad-0af9-7343-8966-f7c563471ae4" at bounding box center [296, 358] width 181 height 11
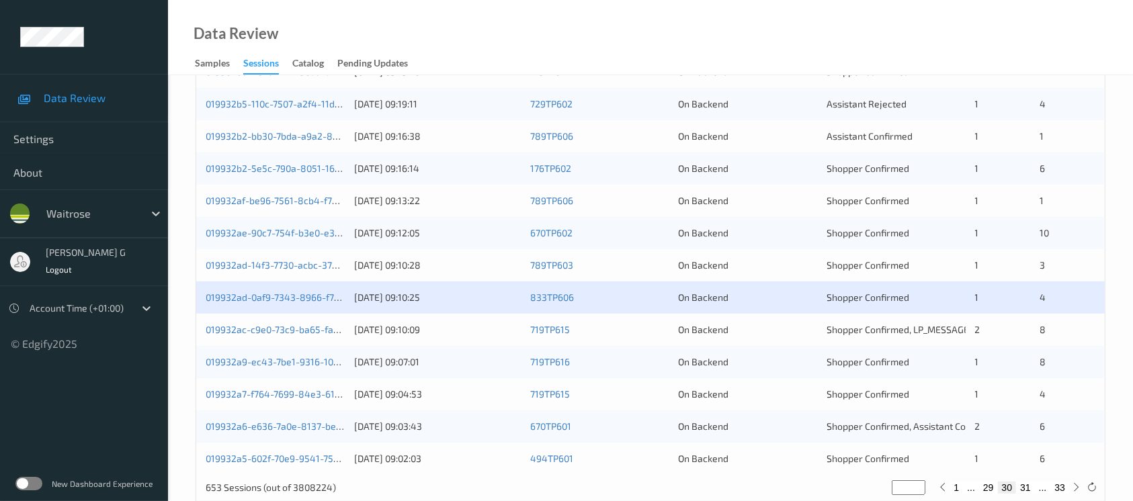
scroll to position [556, 0]
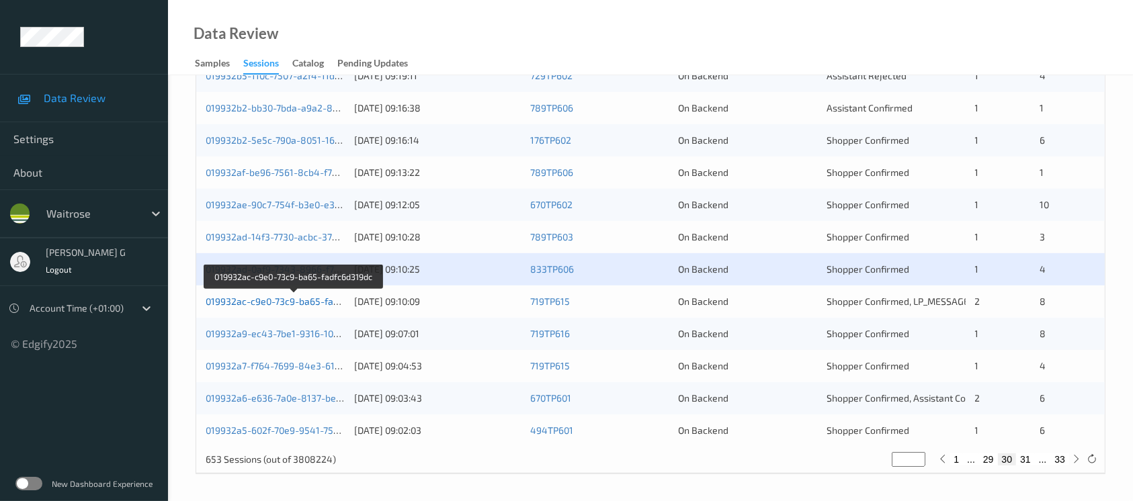
click at [272, 296] on link "019932ac-c9e0-73c9-ba65-fadfc6d319dc" at bounding box center [294, 301] width 177 height 11
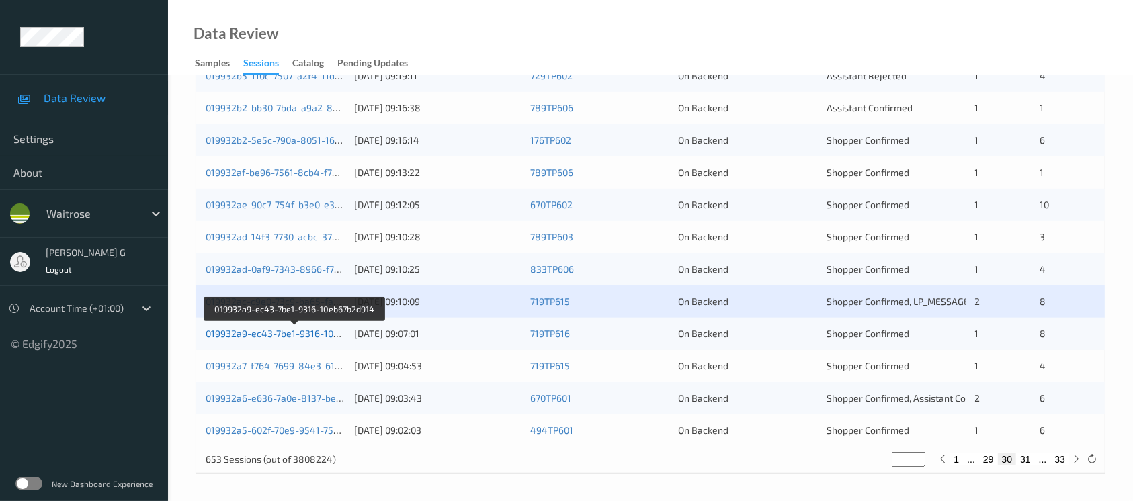
click at [280, 328] on link "019932a9-ec43-7be1-9316-10eb67b2d914" at bounding box center [296, 333] width 180 height 11
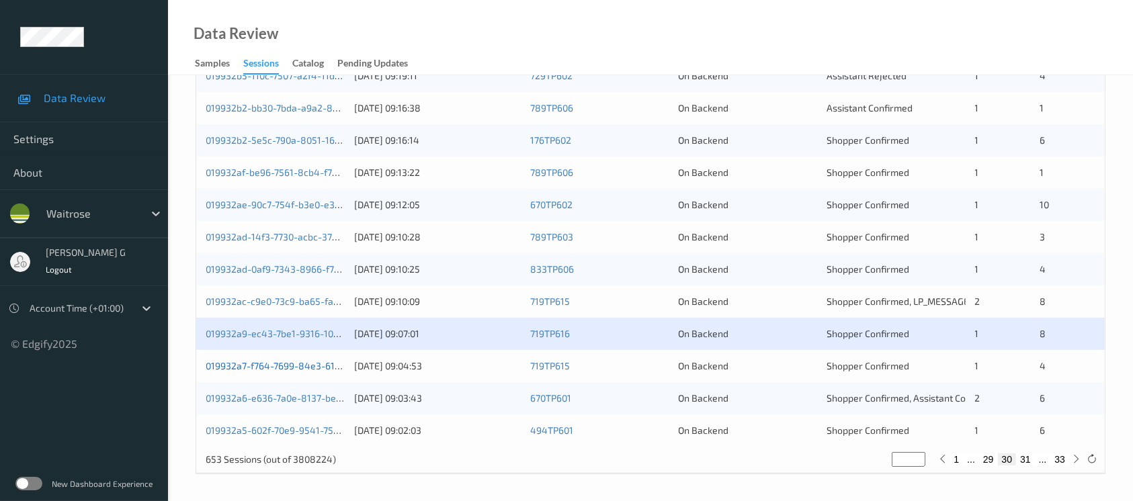
click at [235, 360] on link "019932a7-f764-7699-84e3-61664976bc13" at bounding box center [296, 365] width 181 height 11
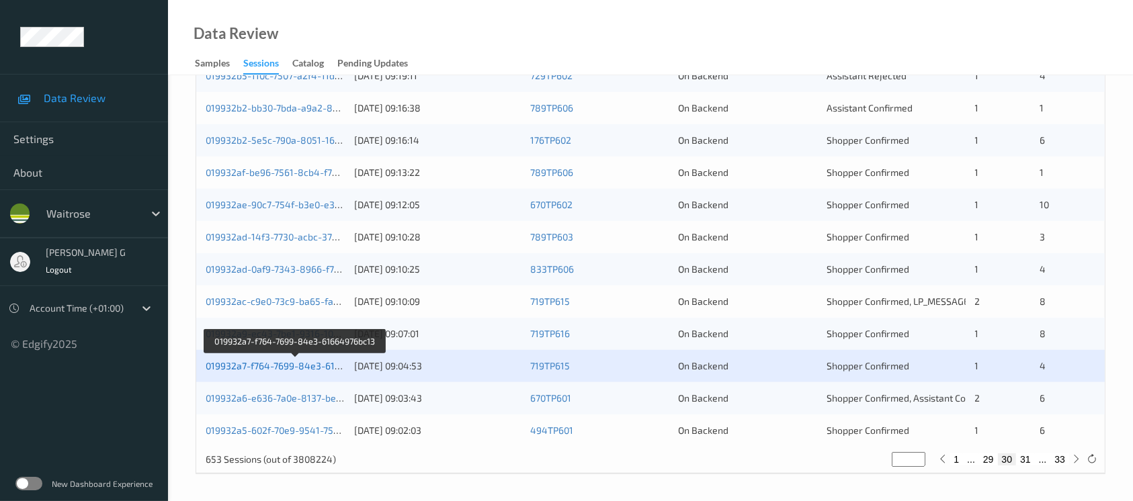
click at [296, 362] on link "019932a7-f764-7699-84e3-61664976bc13" at bounding box center [296, 365] width 181 height 11
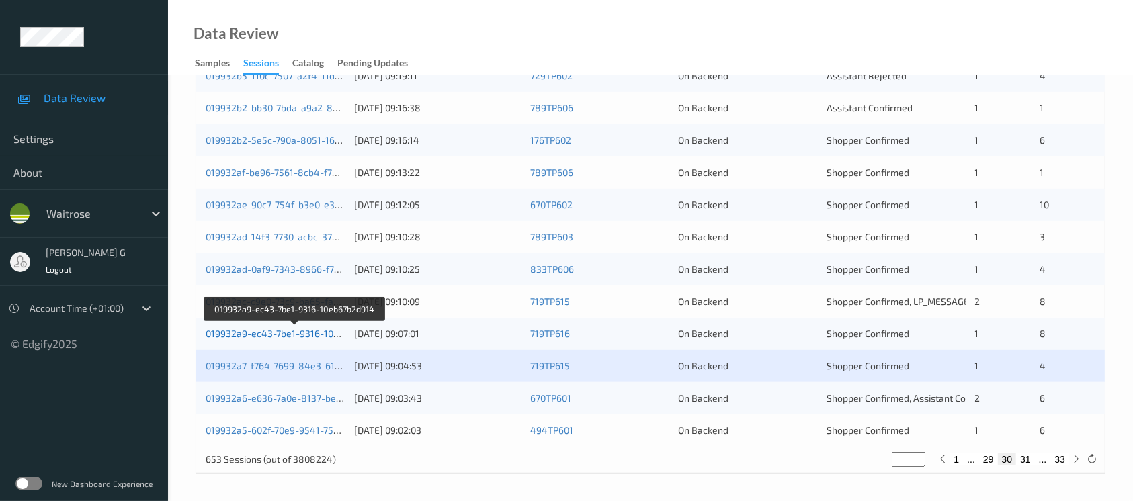
click at [296, 330] on link "019932a9-ec43-7be1-9316-10eb67b2d914" at bounding box center [296, 333] width 180 height 11
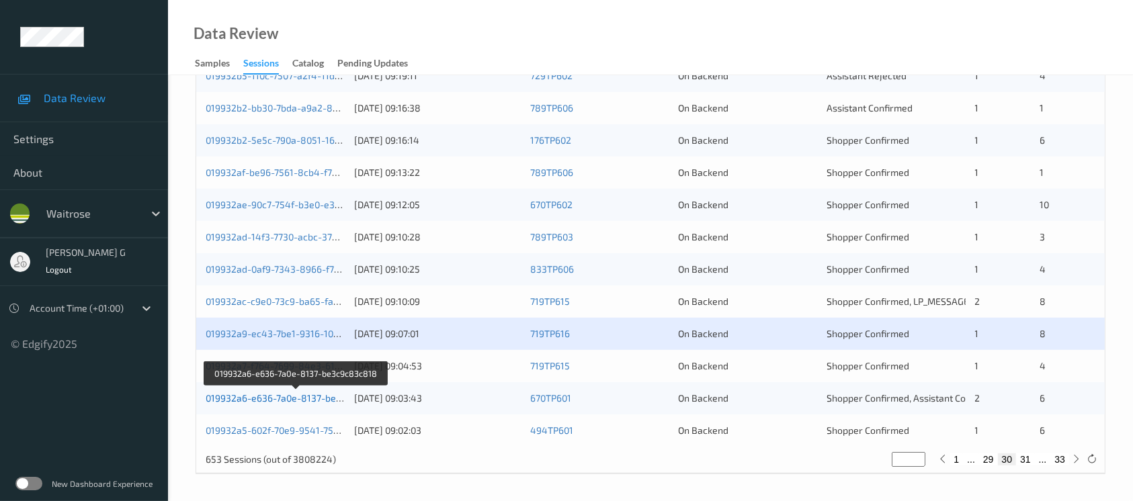
click at [266, 396] on link "019932a6-e636-7a0e-8137-be3c9c83c818" at bounding box center [297, 398] width 183 height 11
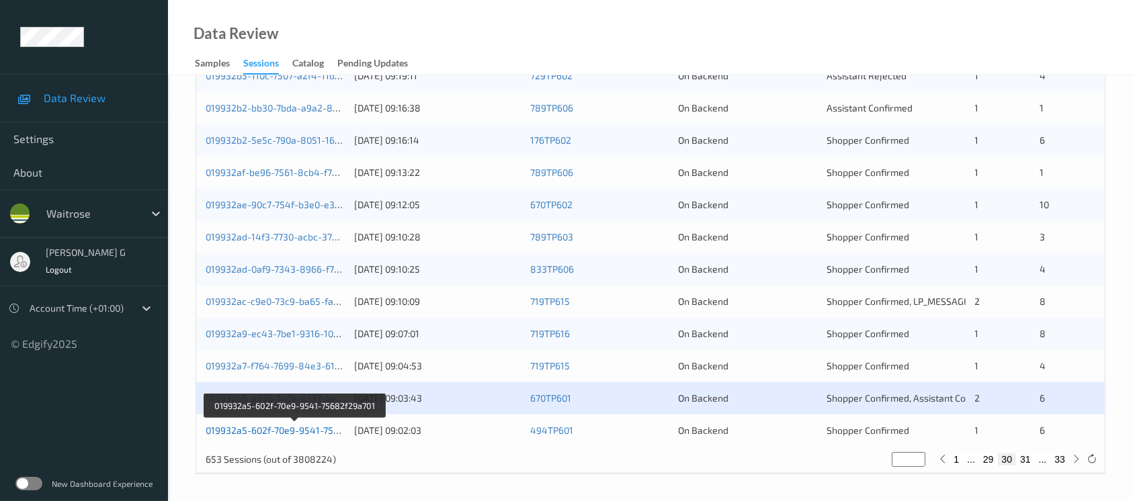
click at [237, 425] on link "019932a5-602f-70e9-9541-75682f29a701" at bounding box center [295, 430] width 178 height 11
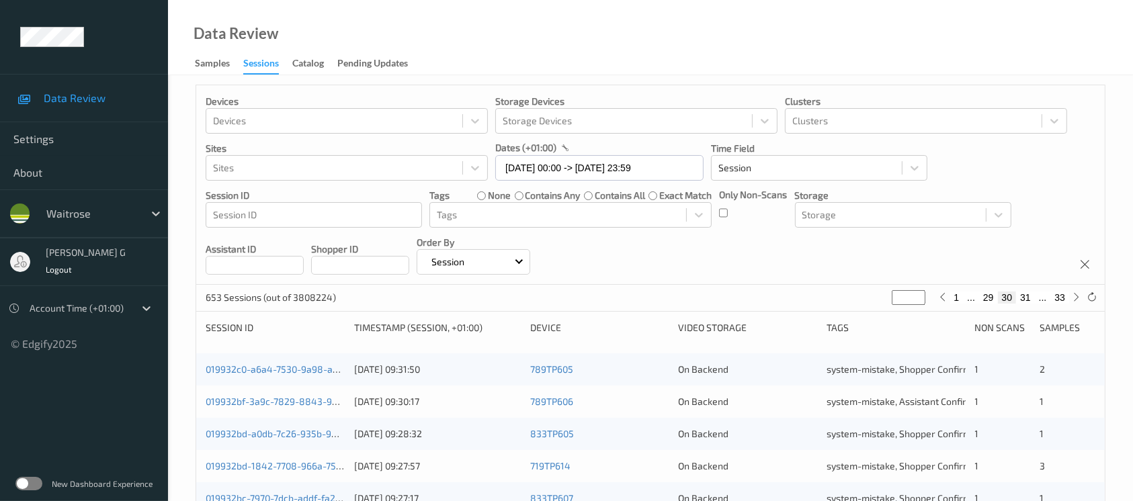
scroll to position [0, 0]
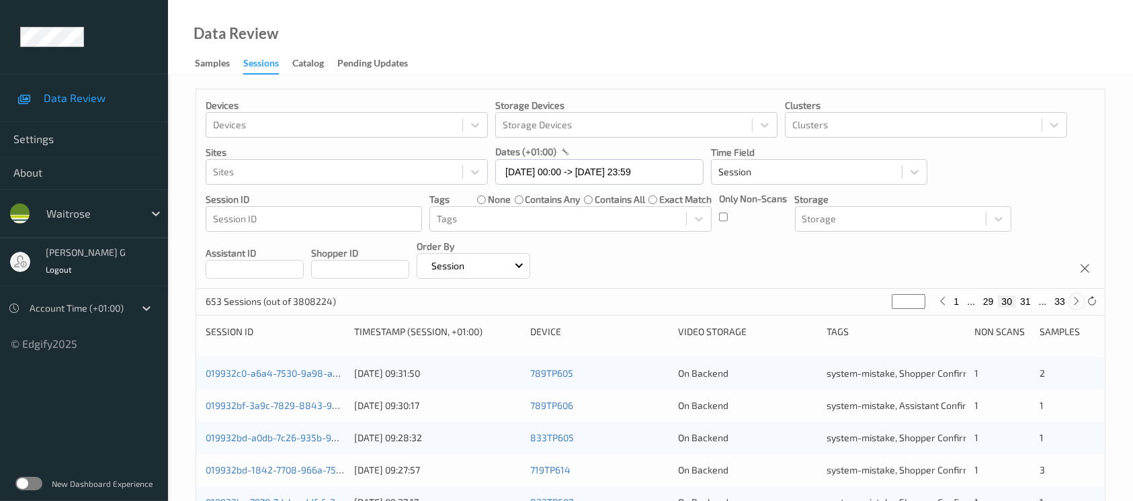
click at [1075, 299] on icon at bounding box center [1077, 301] width 10 height 10
type input "**"
click at [1075, 299] on icon at bounding box center [1077, 301] width 10 height 10
type input "**"
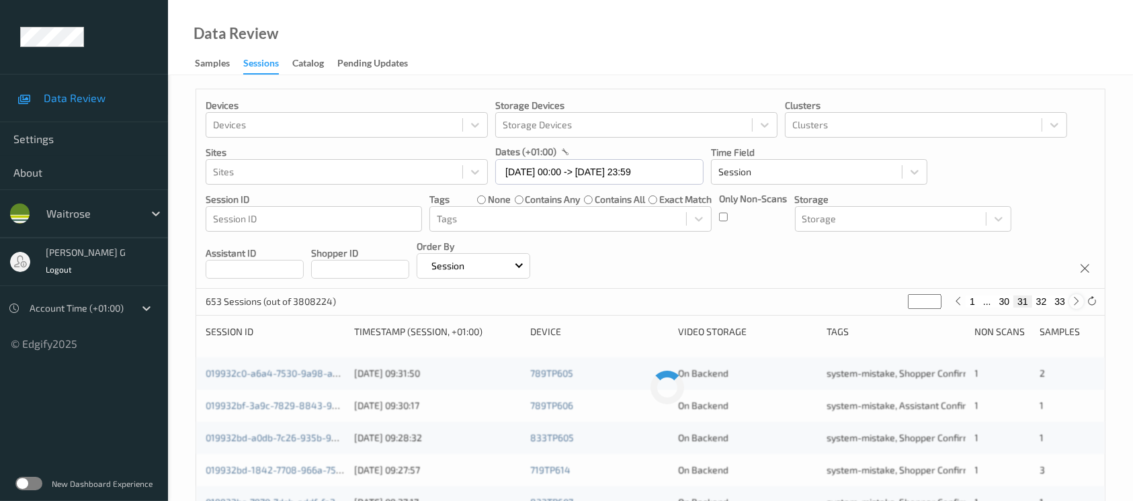
type input "**"
click at [288, 379] on div "0199328e-2a4d-7e15-9392-ec39cf775772" at bounding box center [275, 373] width 139 height 13
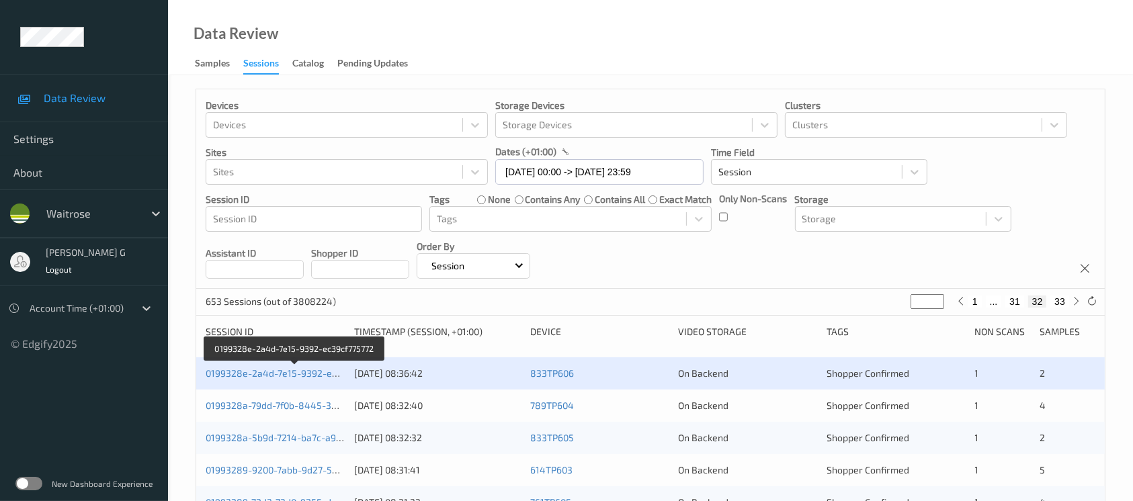
click at [259, 364] on div "0199328e-2a4d-7e15-9392-ec39cf775772 10/09/2025 08:36:42 833TP606 On Backend Sh…" at bounding box center [650, 374] width 909 height 32
click at [267, 374] on link "0199328e-2a4d-7e15-9392-ec39cf775772" at bounding box center [295, 373] width 179 height 11
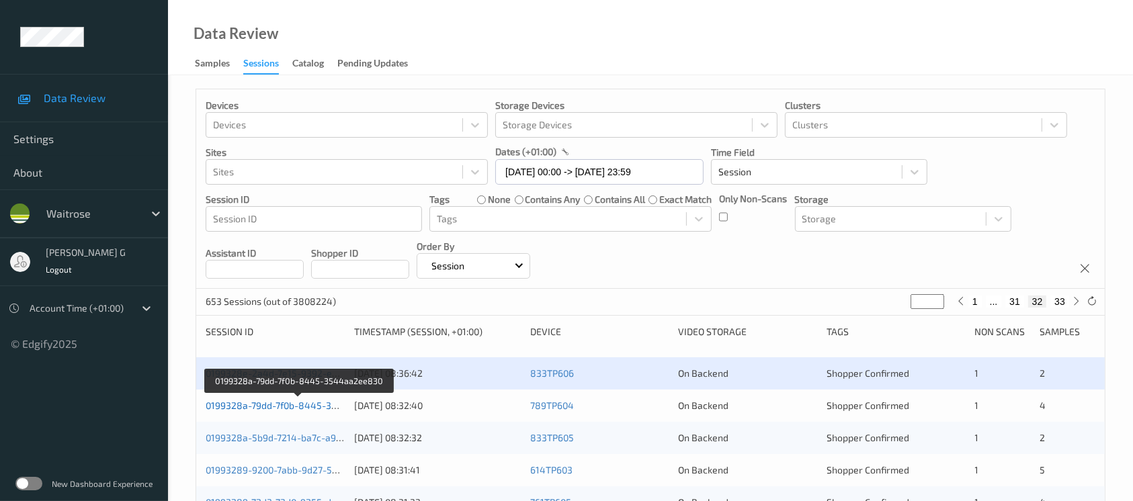
click at [270, 401] on link "0199328a-79dd-7f0b-8445-3544aa2ee830" at bounding box center [299, 405] width 187 height 11
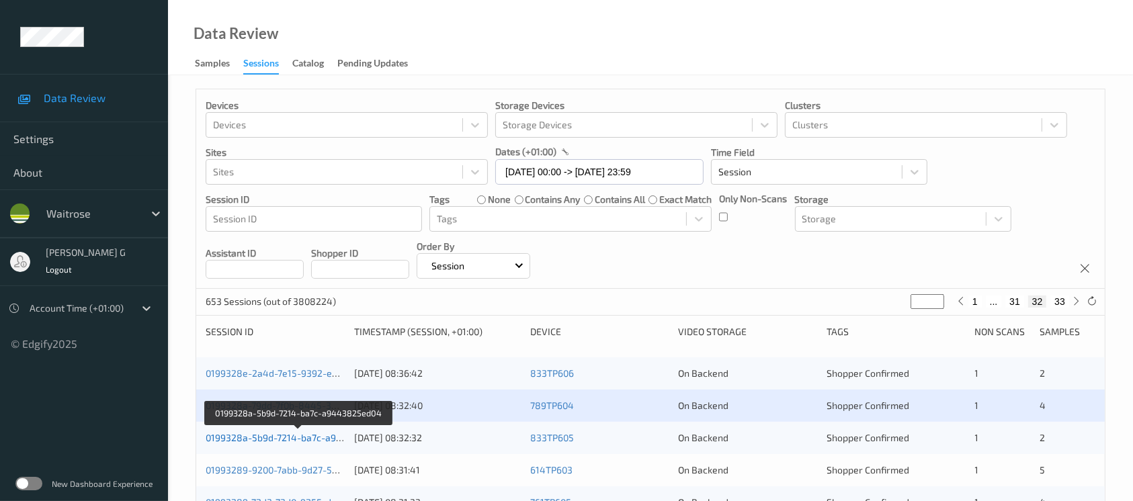
click at [263, 435] on link "0199328a-5b9d-7214-ba7c-a9443825ed04" at bounding box center [299, 437] width 187 height 11
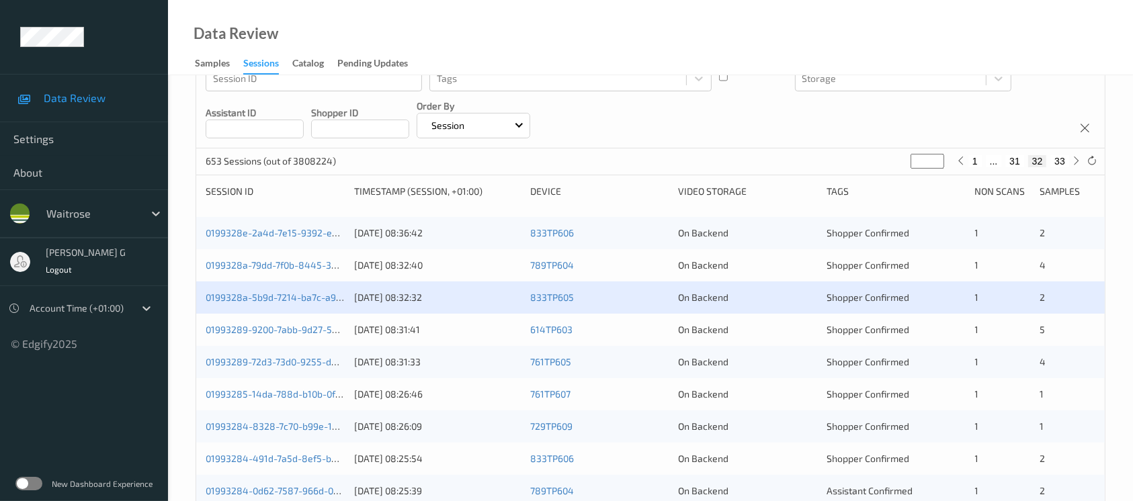
scroll to position [179, 0]
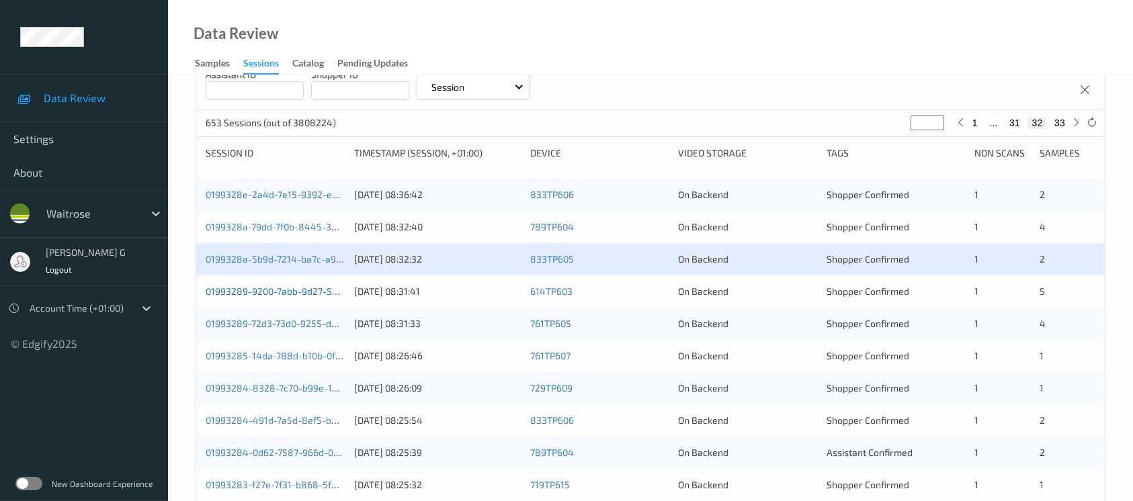
click at [259, 290] on link "01993289-9200-7abb-9d27-5b1d842f5c5a" at bounding box center [297, 291] width 183 height 11
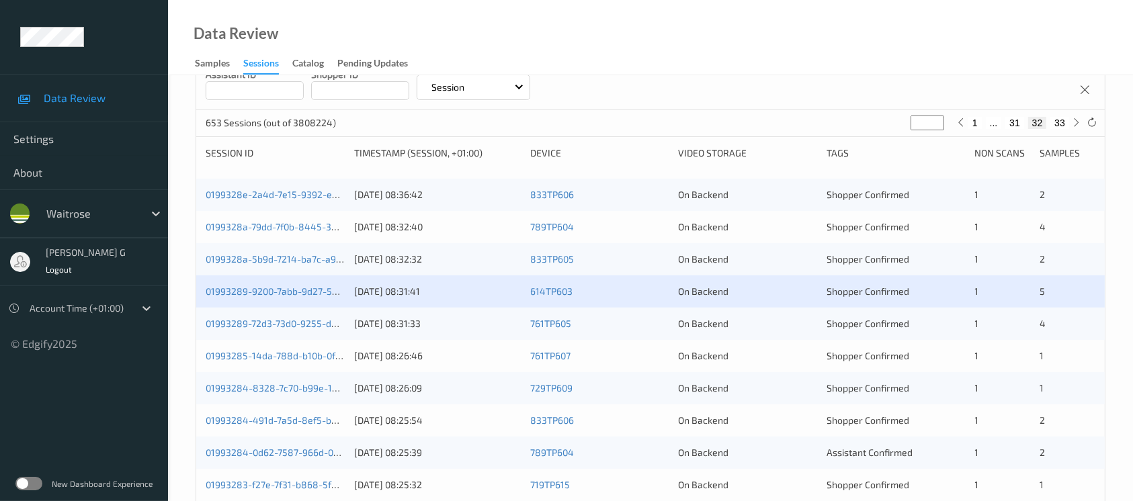
click at [259, 314] on div "01993289-72d3-73d0-9255-d385dbecc22c 10/09/2025 08:31:33 761TP605 On Backend Sh…" at bounding box center [650, 324] width 909 height 32
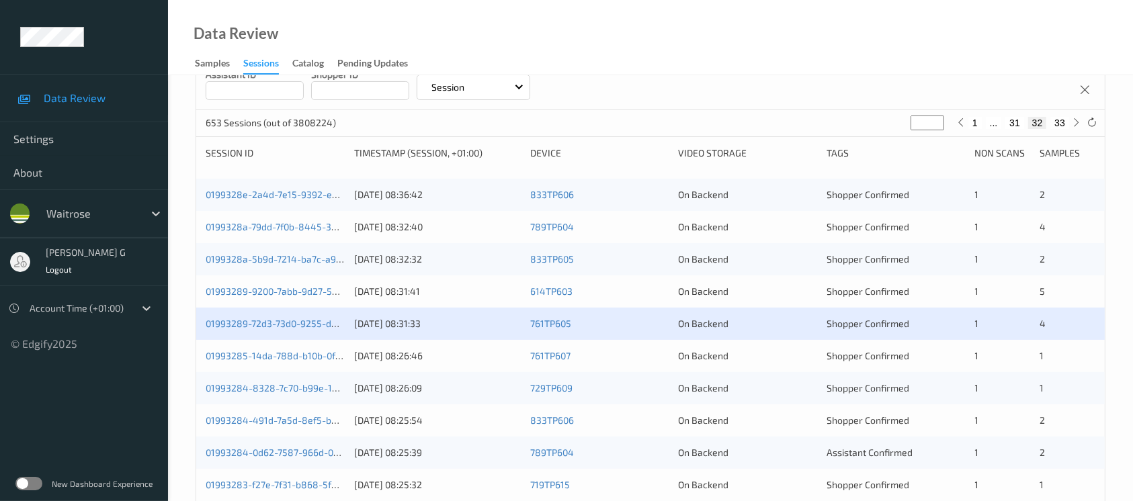
click at [259, 314] on div "01993289-72d3-73d0-9255-d385dbecc22c 10/09/2025 08:31:33 761TP605 On Backend Sh…" at bounding box center [650, 324] width 909 height 32
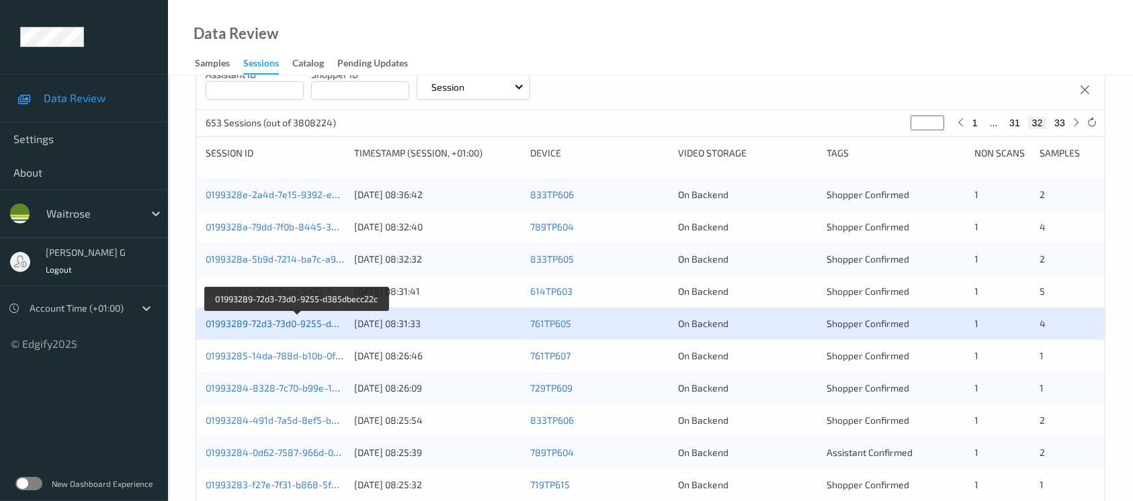
click at [242, 321] on link "01993289-72d3-73d0-9255-d385dbecc22c" at bounding box center [298, 323] width 184 height 11
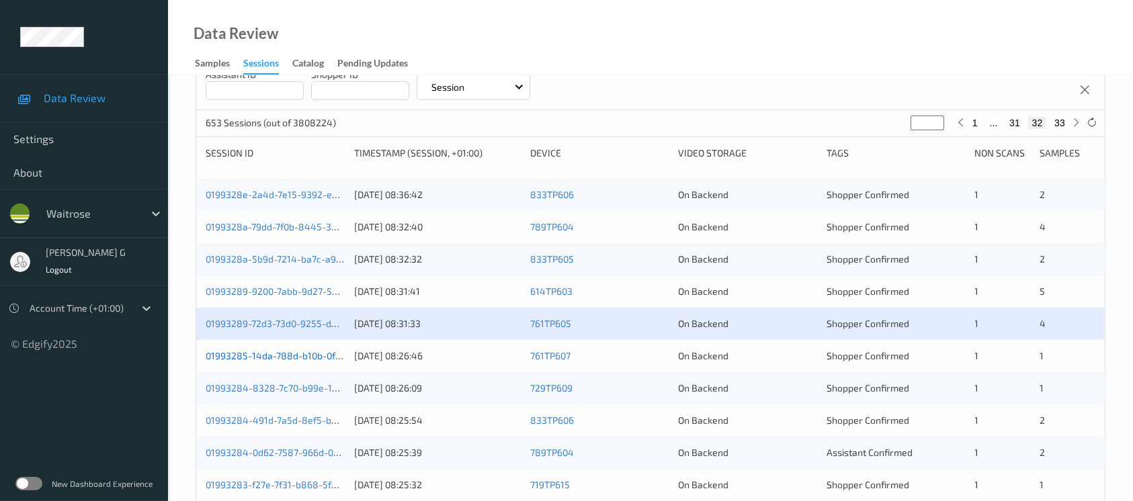
click at [258, 352] on link "01993285-14da-788d-b10b-0f0c8893f08c" at bounding box center [297, 355] width 182 height 11
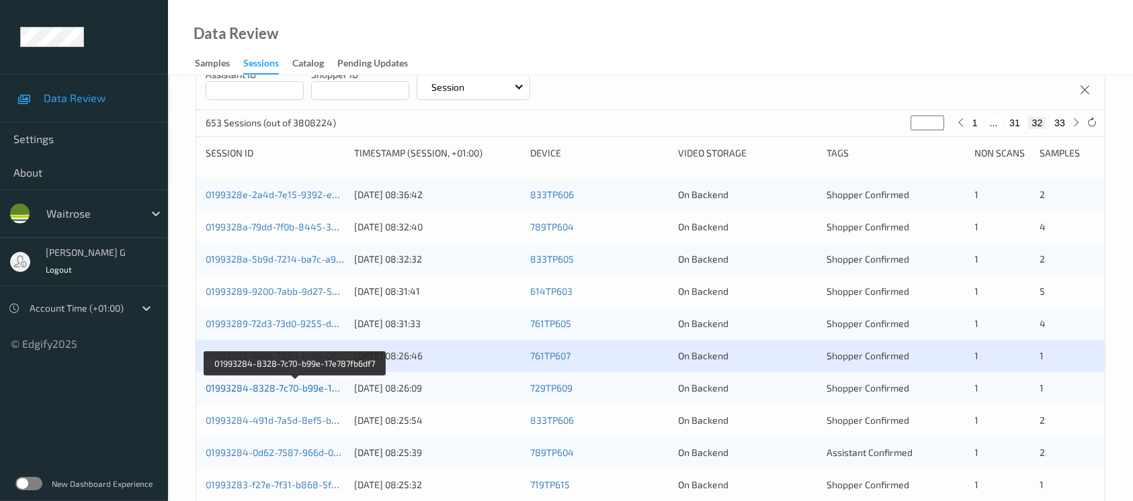
click at [260, 382] on link "01993284-8328-7c70-b99e-17e787fb6df7" at bounding box center [295, 387] width 179 height 11
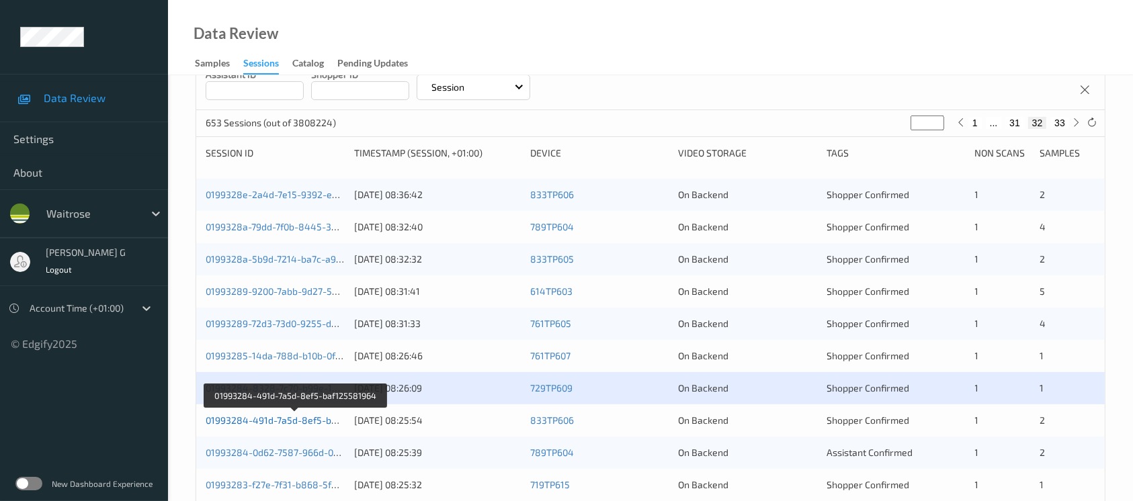
click at [296, 417] on link "01993284-491d-7a5d-8ef5-baf125581964" at bounding box center [296, 420] width 181 height 11
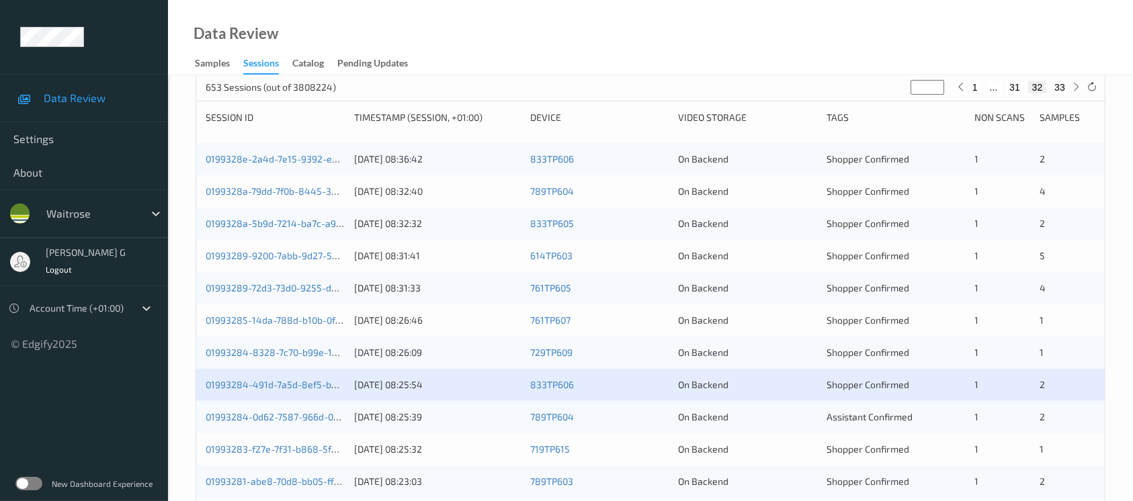
scroll to position [269, 0]
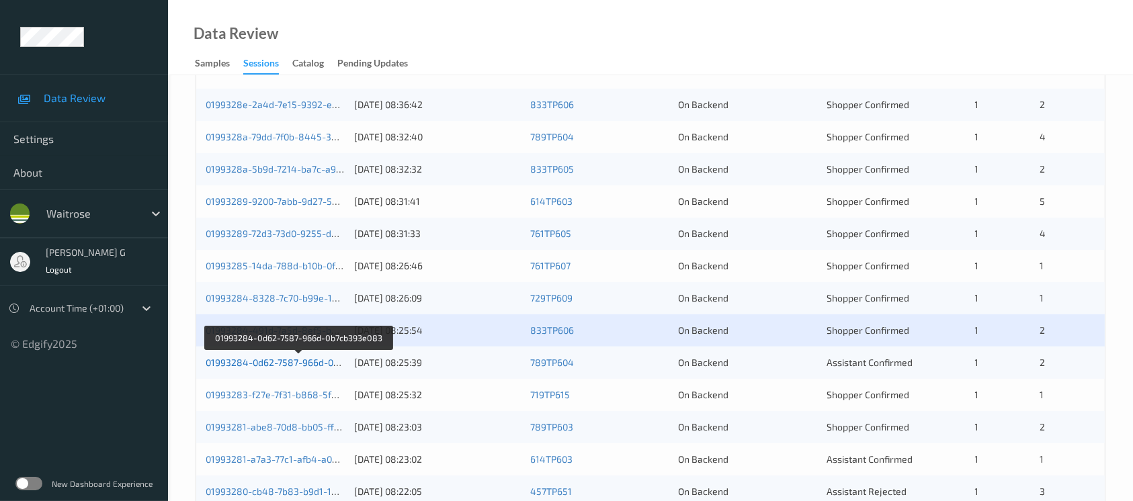
click at [237, 358] on link "01993284-0d62-7587-966d-0b7cb393e083" at bounding box center [299, 362] width 186 height 11
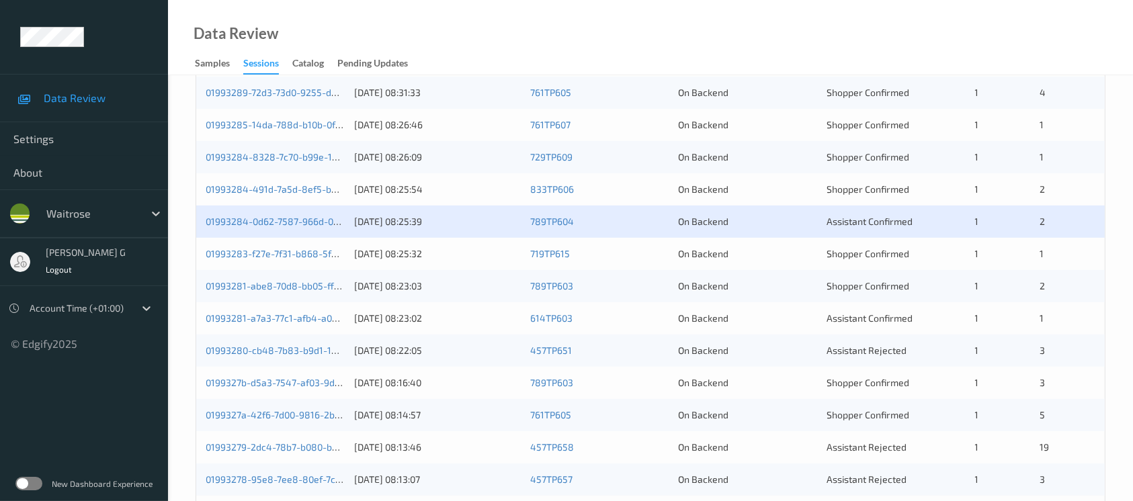
scroll to position [448, 0]
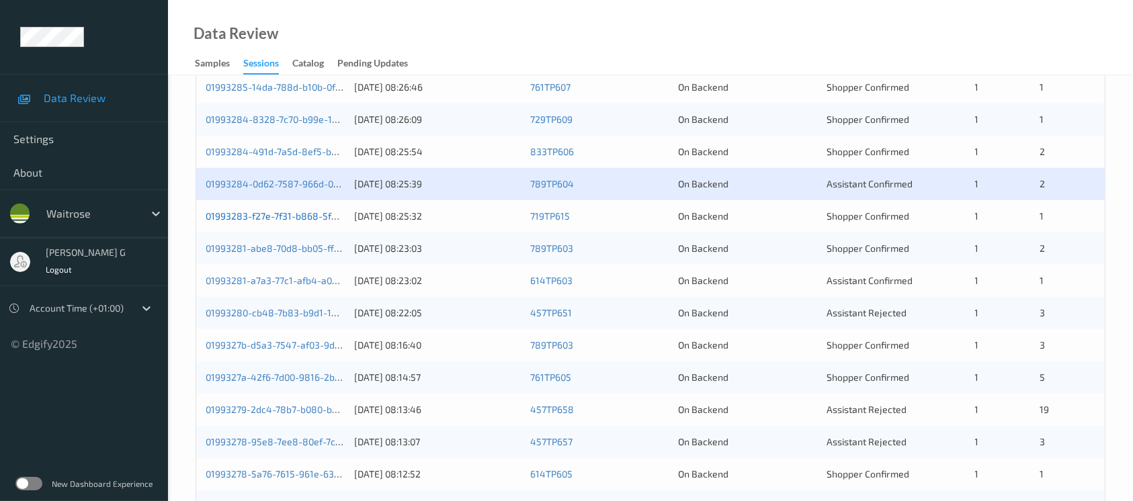
click at [256, 210] on link "01993283-f27e-7f31-b868-5f8f5486768c" at bounding box center [295, 215] width 179 height 11
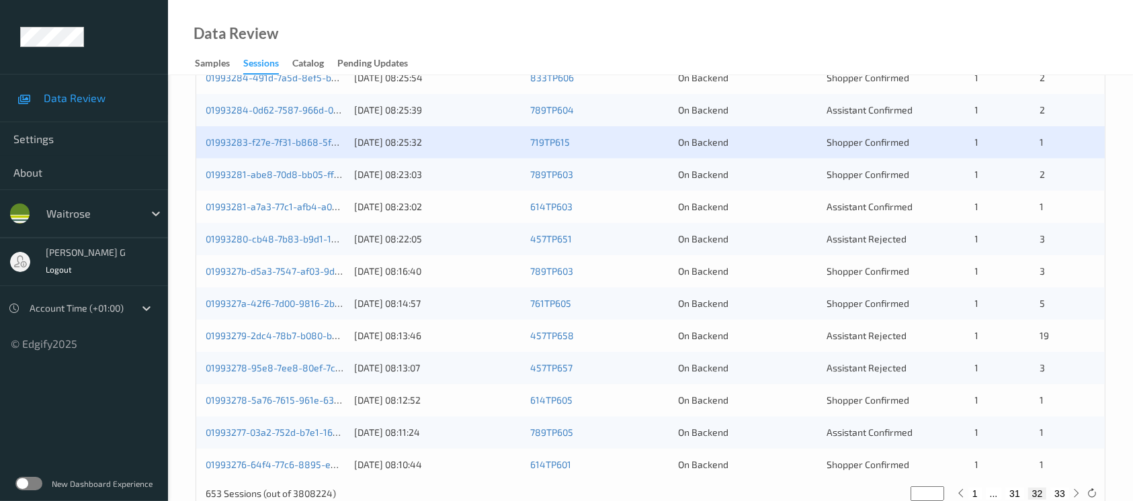
scroll to position [556, 0]
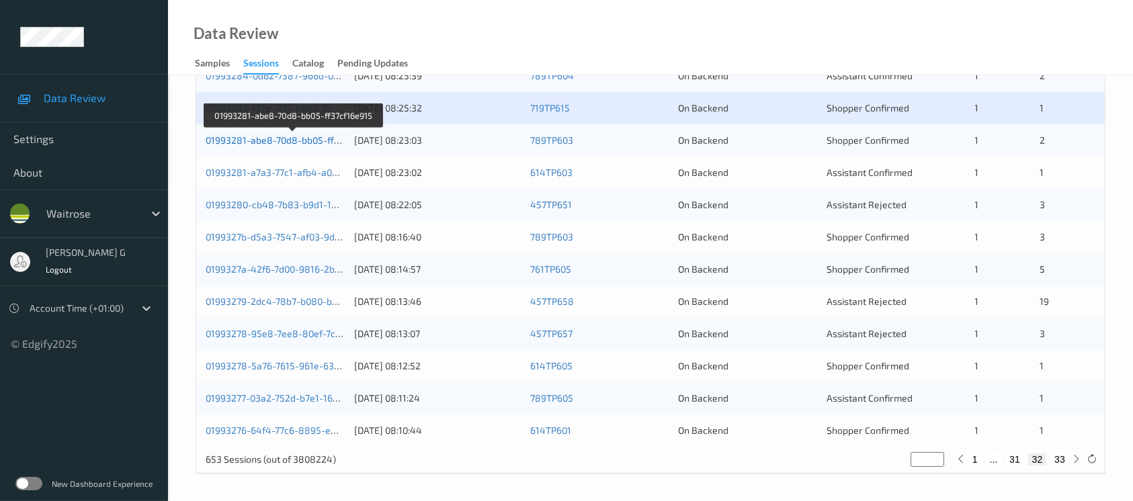
click at [253, 139] on link "01993281-abe8-70d8-bb05-ff37cf16e915" at bounding box center [294, 139] width 176 height 11
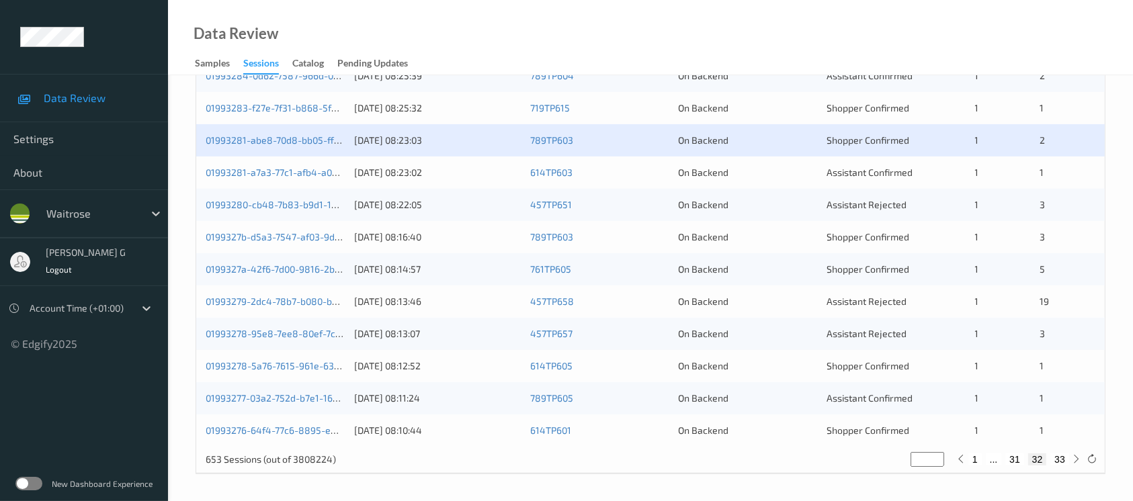
click at [259, 164] on div "01993281-a7a3-77c1-afb4-a034fe991f20 10/09/2025 08:23:02 614TP603 On Backend As…" at bounding box center [650, 173] width 909 height 32
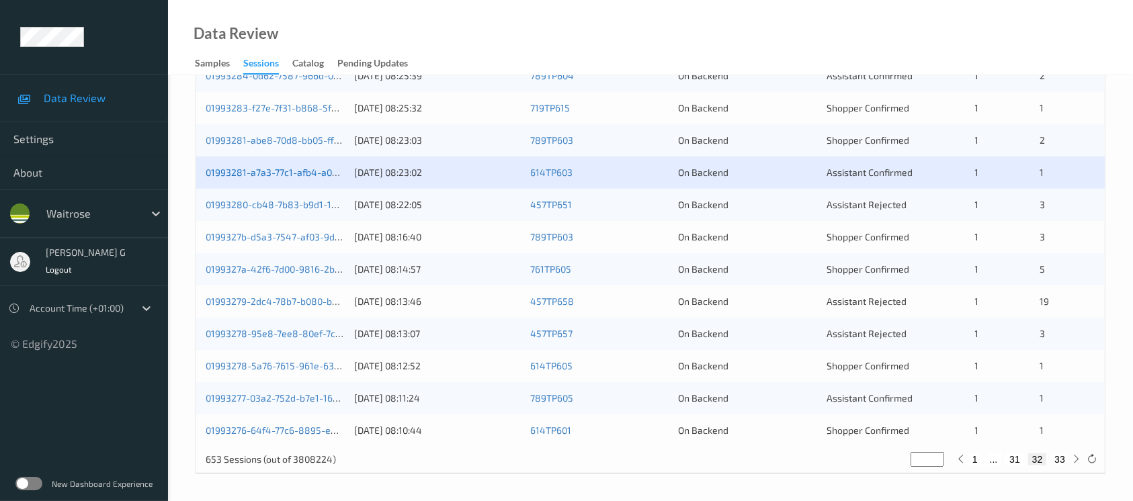
click at [247, 175] on link "01993281-a7a3-77c1-afb4-a034fe991f20" at bounding box center [293, 172] width 175 height 11
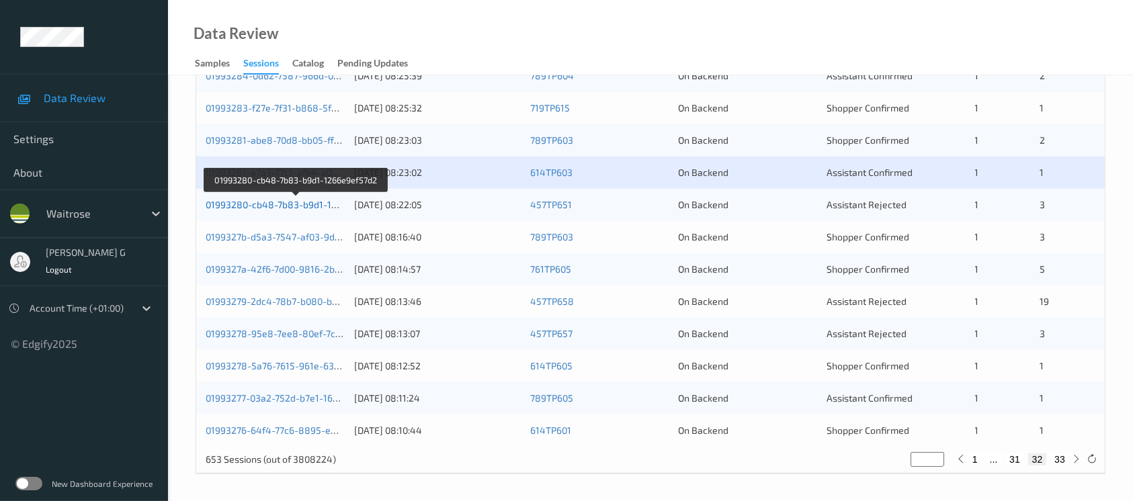
click at [267, 204] on link "01993280-cb48-7b83-b9d1-1266e9ef57d2" at bounding box center [297, 204] width 182 height 11
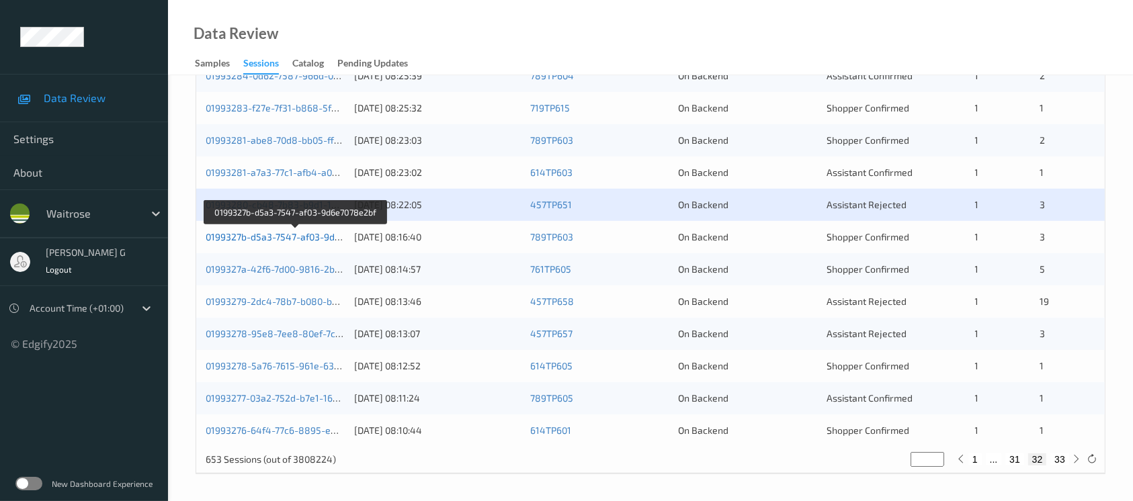
click at [294, 237] on link "0199327b-d5a3-7547-af03-9d6e7078e2bf" at bounding box center [296, 236] width 180 height 11
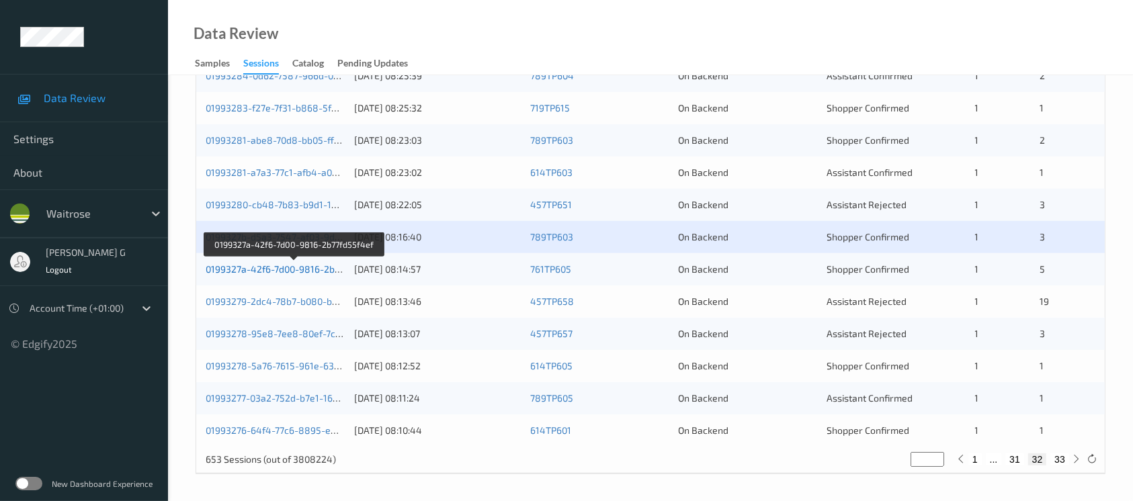
click at [300, 266] on link "0199327a-42f6-7d00-9816-2b77fd55f4ef" at bounding box center [294, 268] width 176 height 11
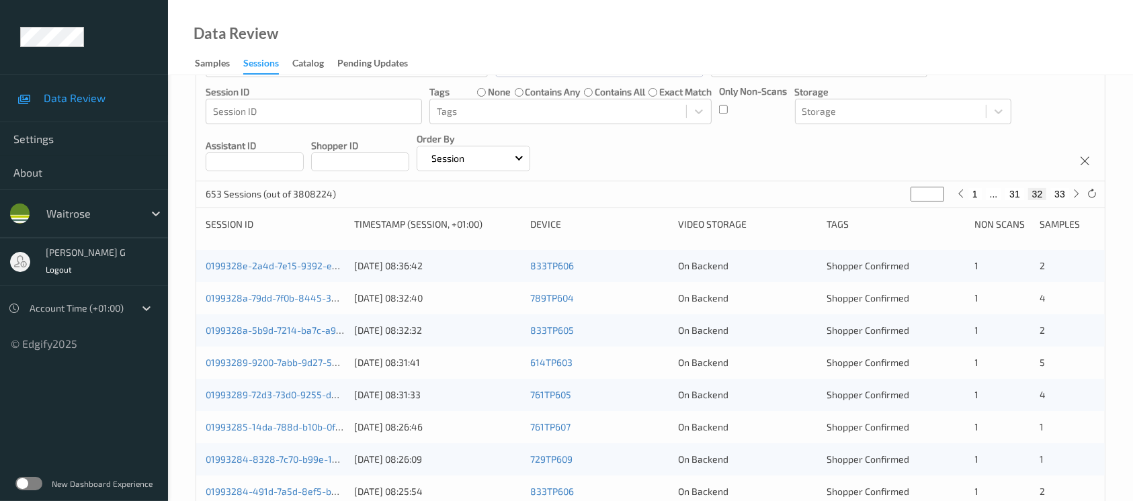
scroll to position [0, 0]
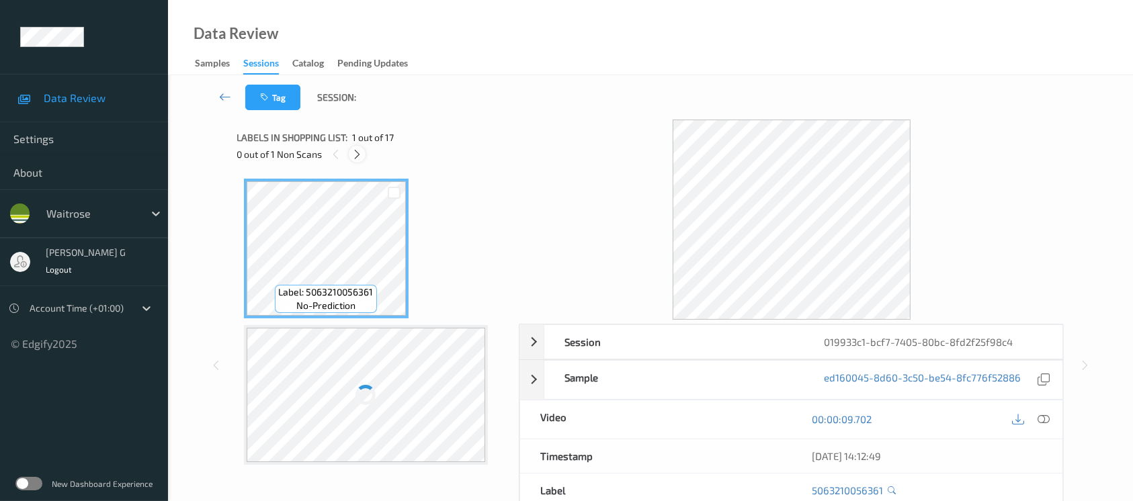
click at [352, 150] on icon at bounding box center [357, 155] width 11 height 12
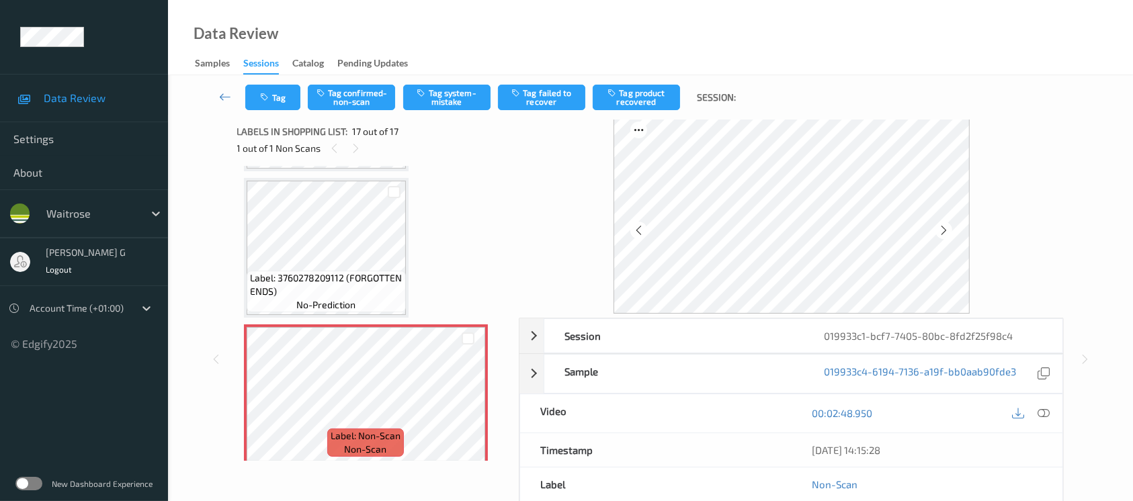
scroll to position [96, 0]
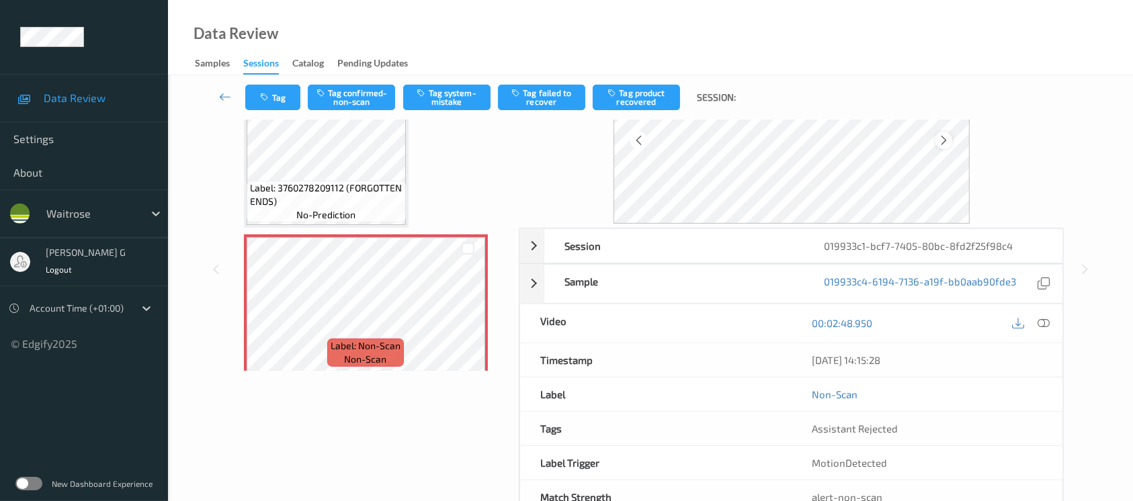
click at [937, 140] on div at bounding box center [944, 140] width 17 height 17
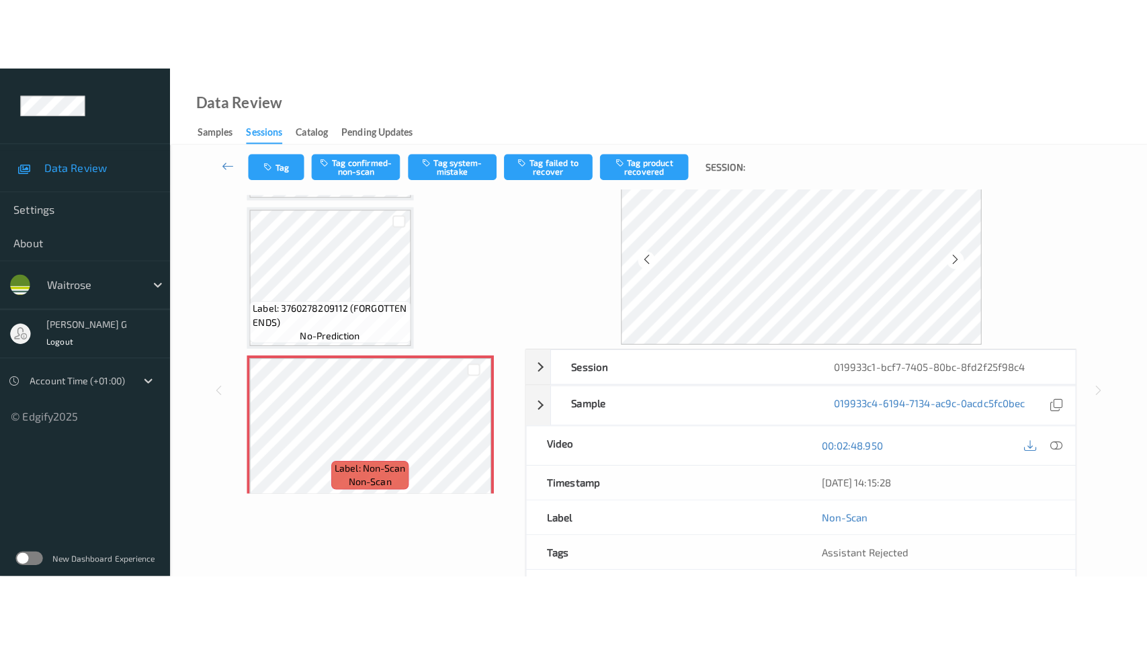
scroll to position [0, 0]
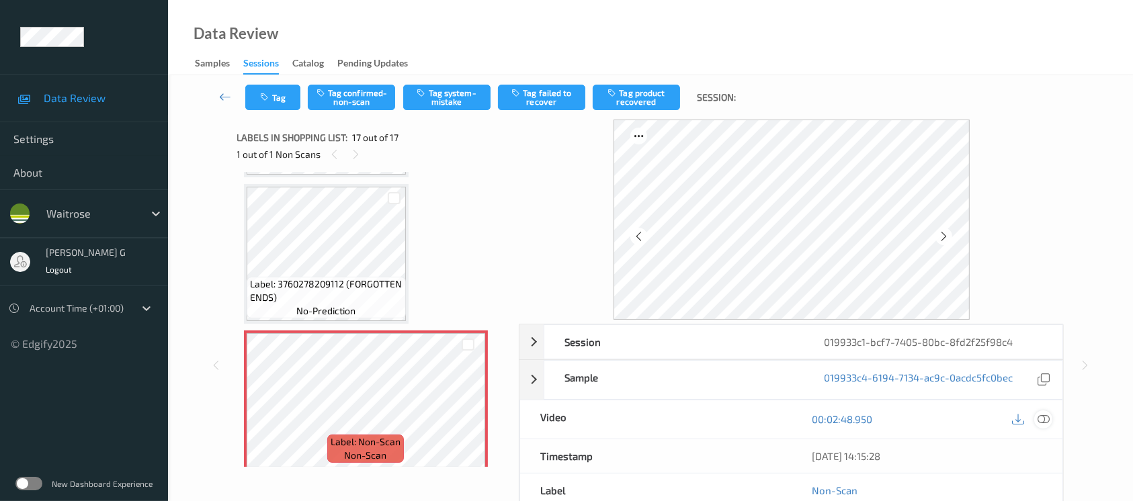
click at [1042, 422] on icon at bounding box center [1044, 419] width 12 height 12
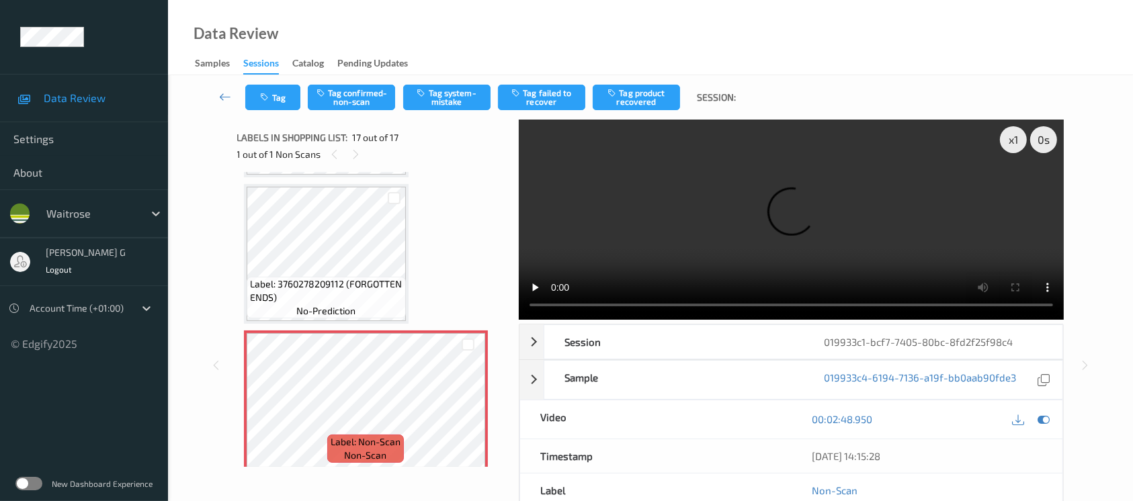
scroll to position [2049, 0]
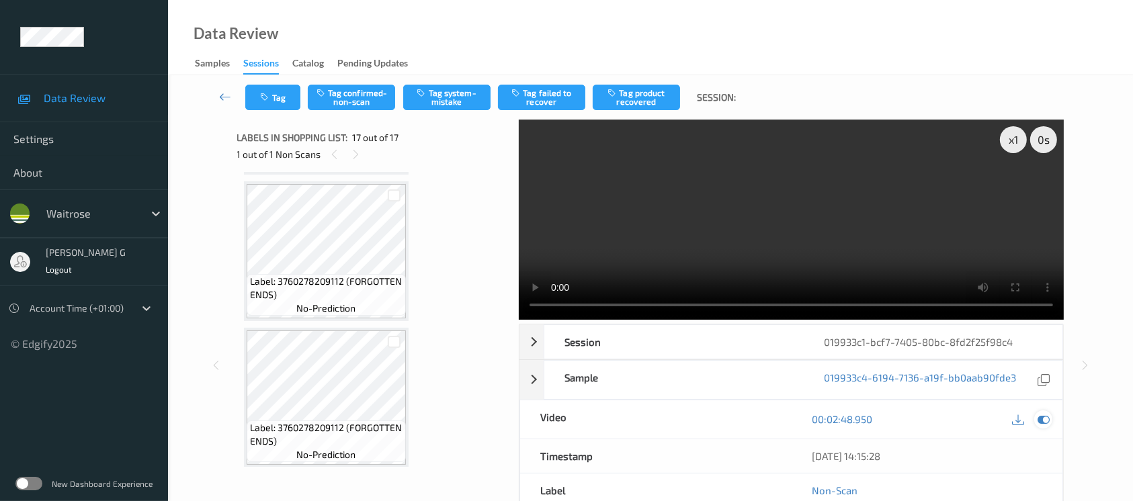
click at [1043, 420] on icon at bounding box center [1044, 419] width 12 height 12
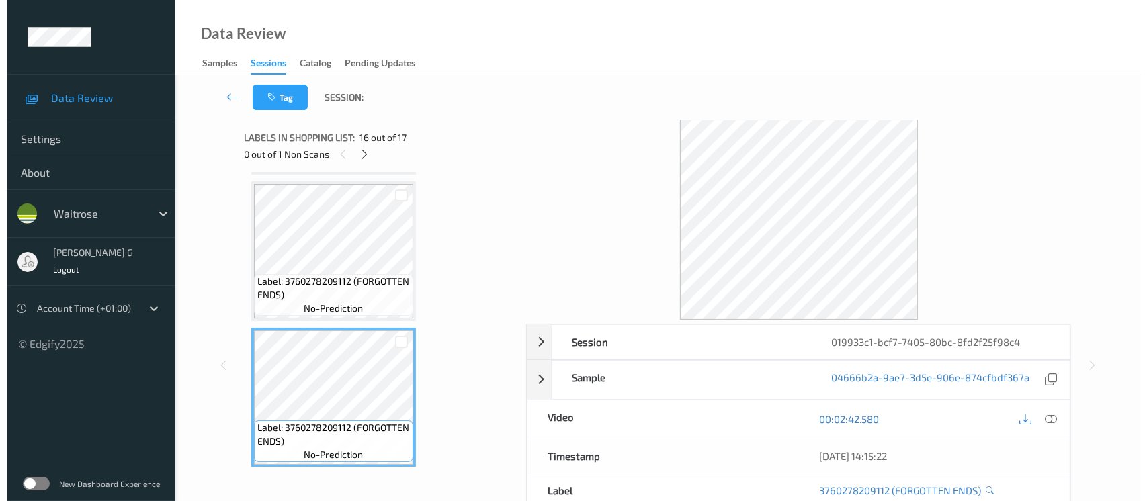
scroll to position [2138, 0]
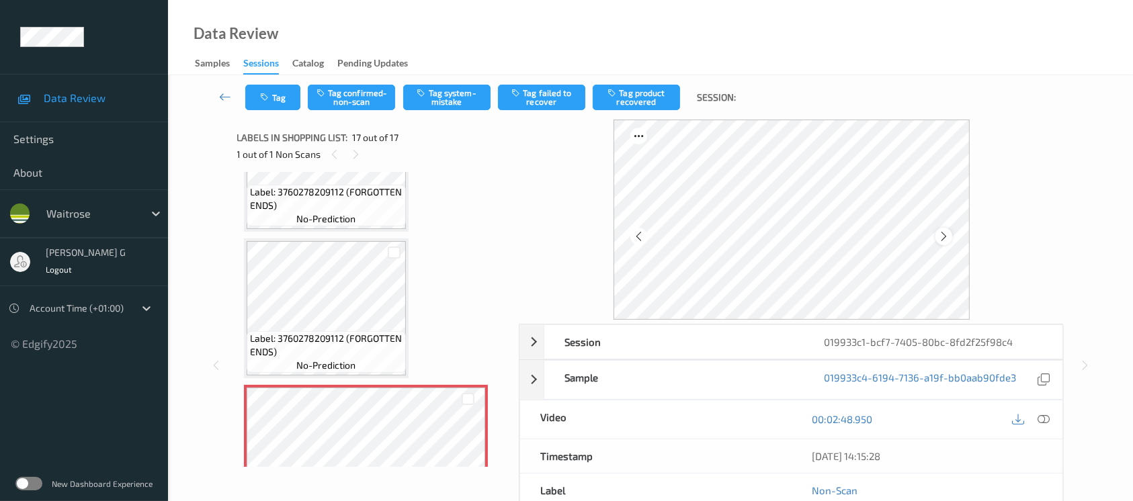
click at [941, 234] on icon at bounding box center [943, 237] width 11 height 12
click at [430, 95] on button "Tag system-mistake" at bounding box center [446, 98] width 87 height 26
click at [275, 99] on button "Tag" at bounding box center [272, 98] width 55 height 26
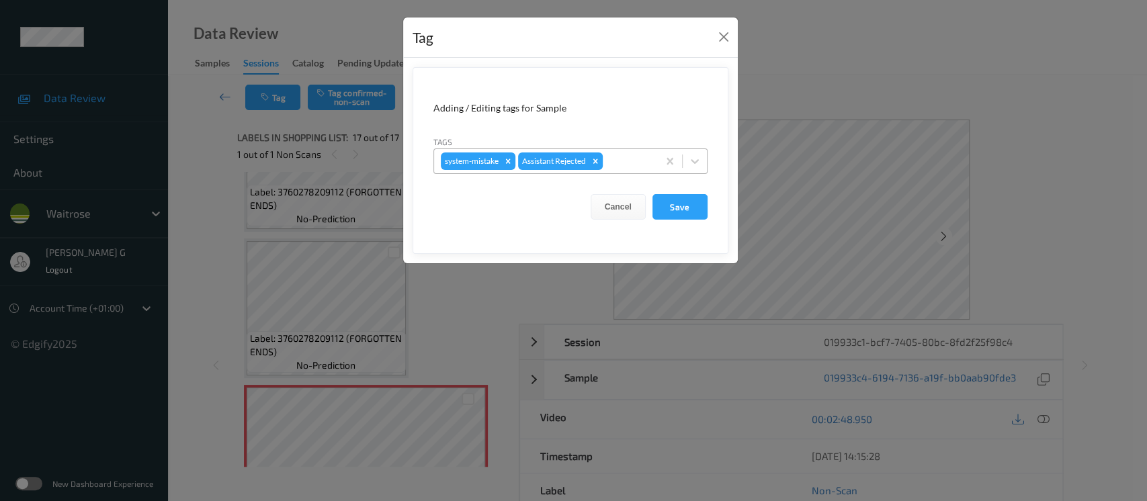
click at [617, 158] on div at bounding box center [629, 161] width 46 height 16
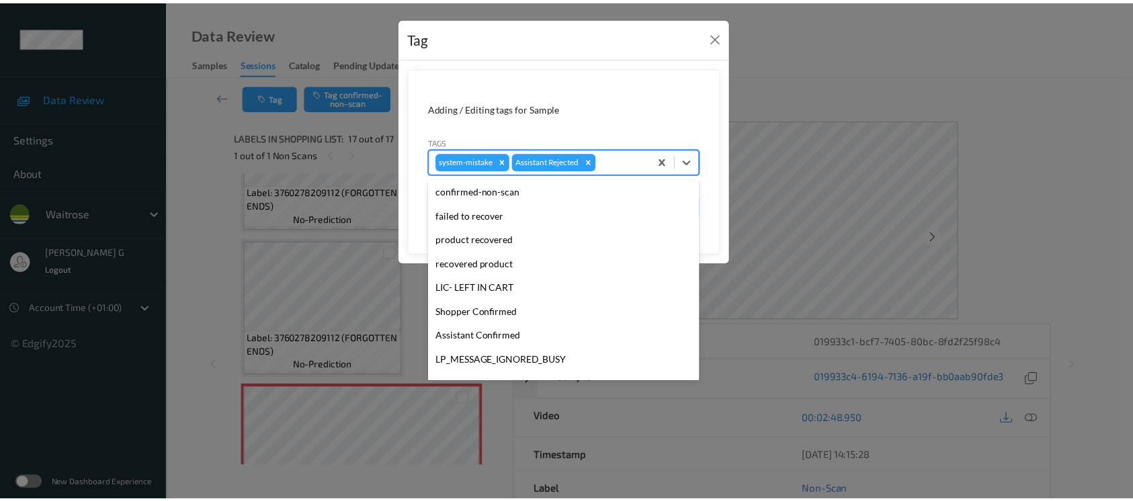
scroll to position [312, 0]
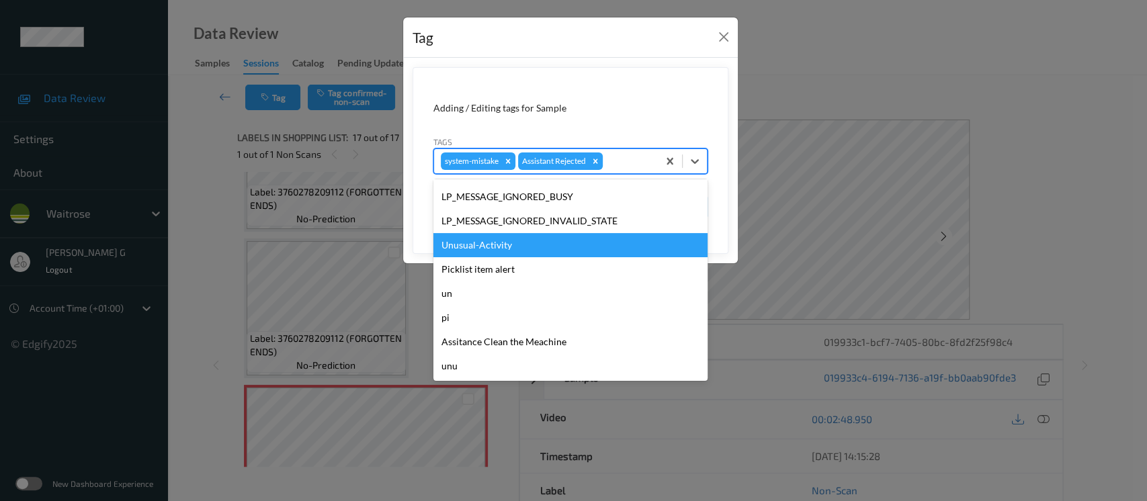
click at [470, 255] on div "Unusual-Activity" at bounding box center [571, 245] width 274 height 24
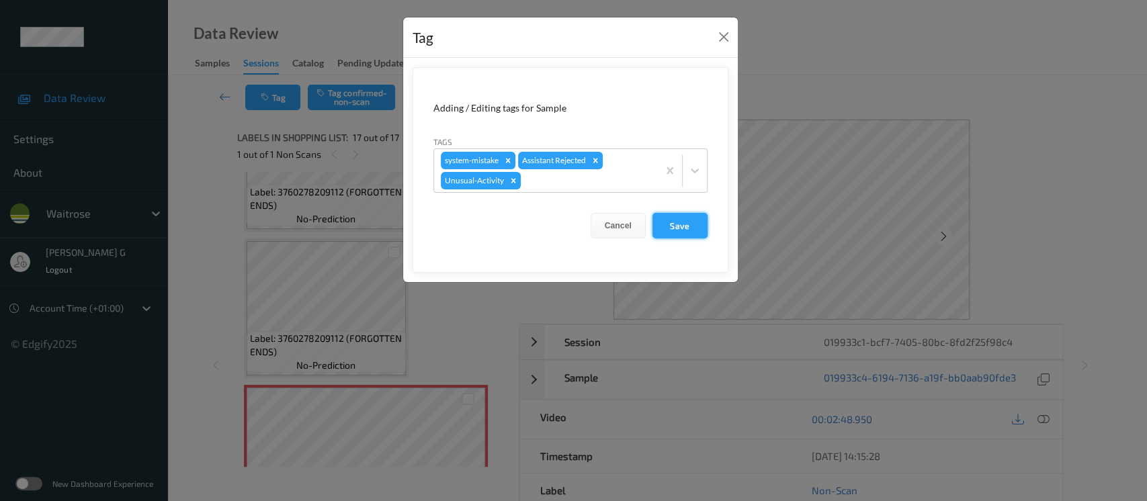
click at [678, 221] on button "Save" at bounding box center [680, 226] width 55 height 26
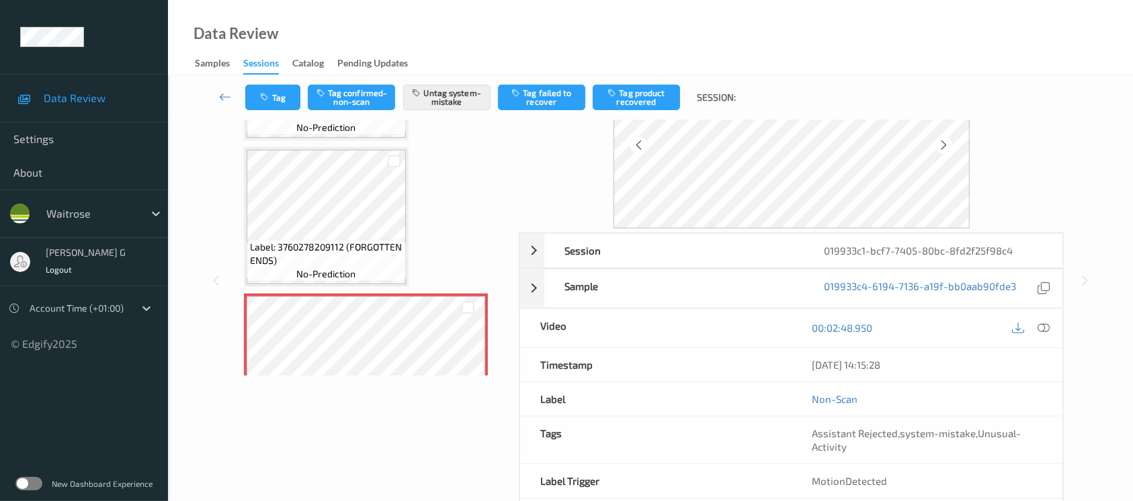
scroll to position [151, 0]
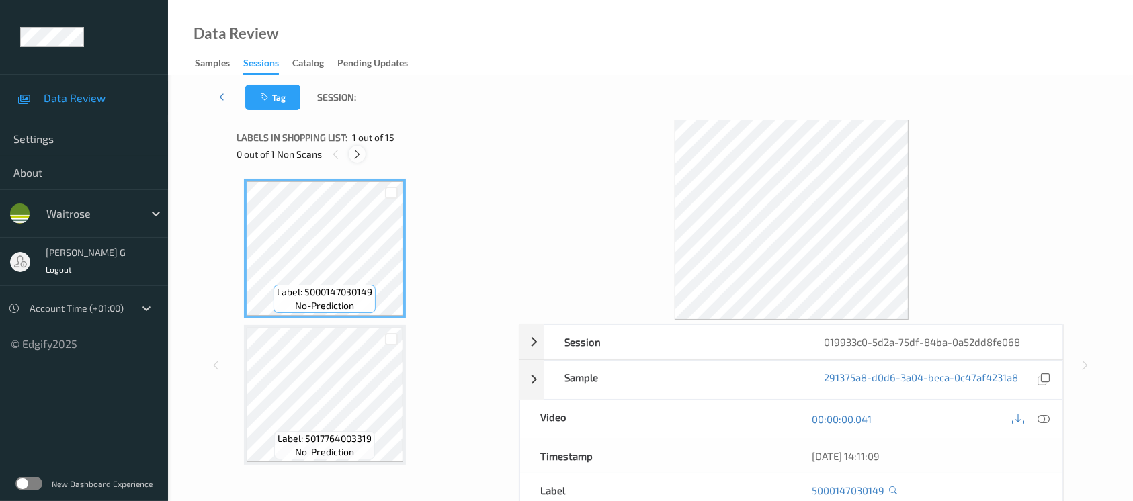
click at [354, 161] on div at bounding box center [357, 154] width 17 height 17
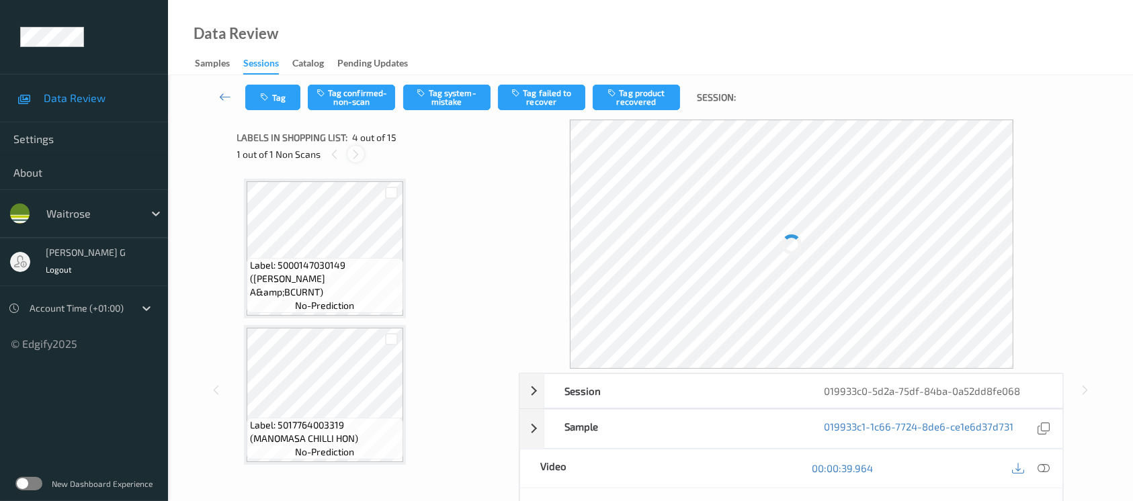
scroll to position [298, 0]
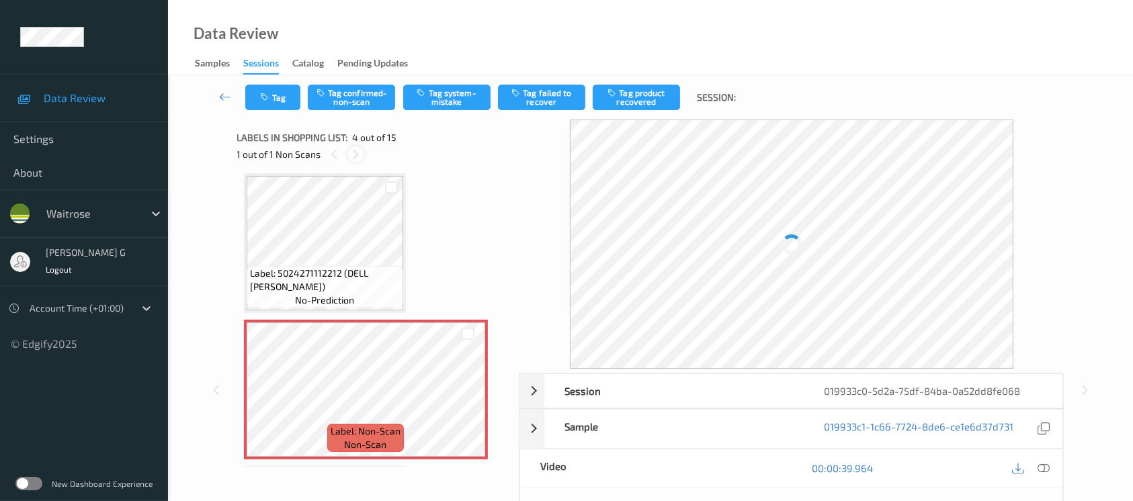
click at [355, 153] on icon at bounding box center [355, 155] width 11 height 12
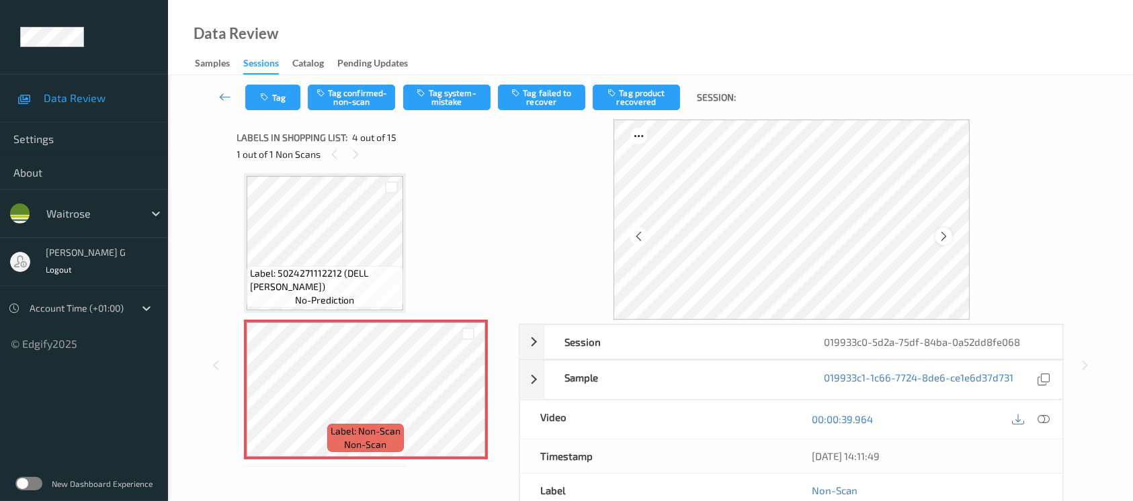
click at [946, 241] on icon at bounding box center [943, 237] width 11 height 12
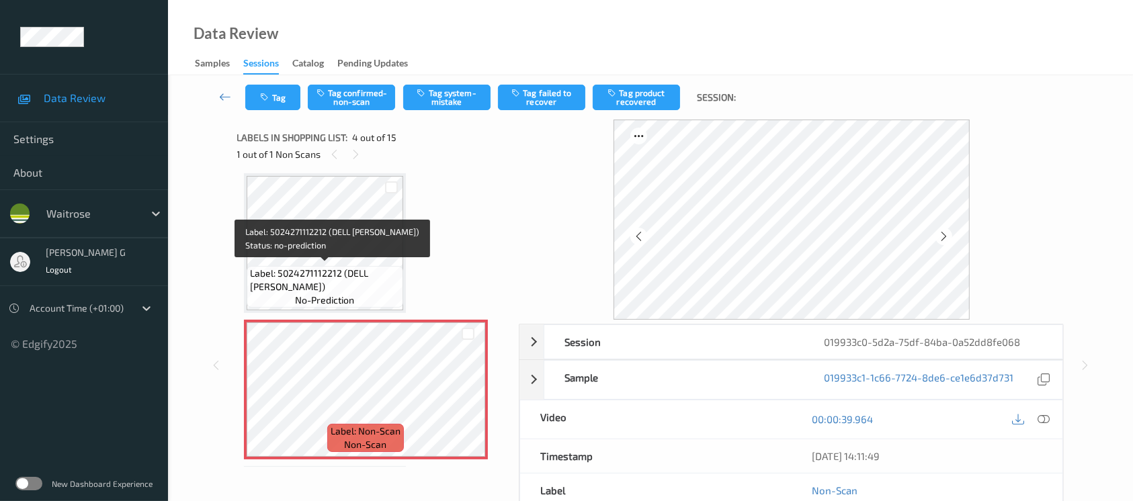
scroll to position [0, 0]
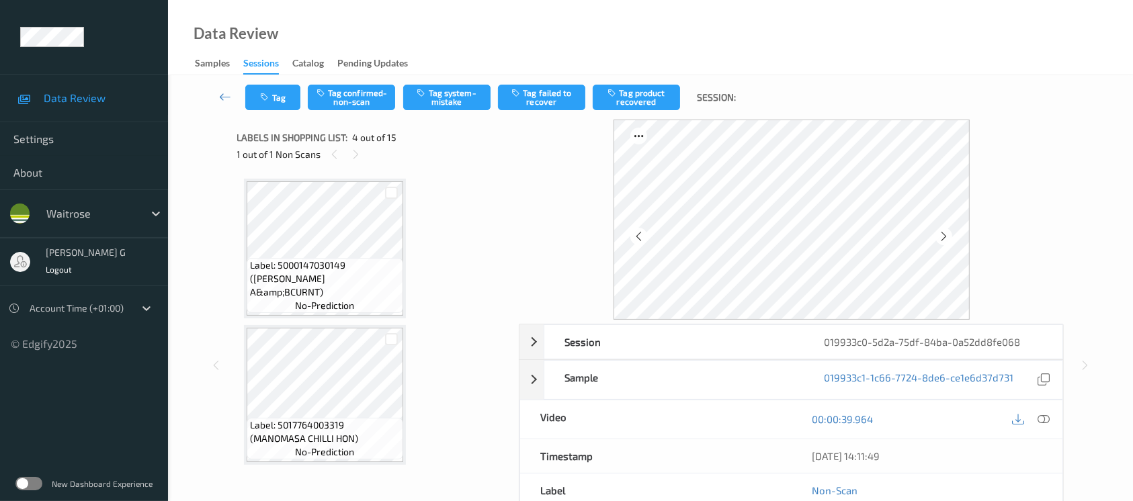
click at [1049, 430] on div "00:00:39.964" at bounding box center [928, 420] width 272 height 38
click at [1039, 417] on icon at bounding box center [1044, 419] width 12 height 12
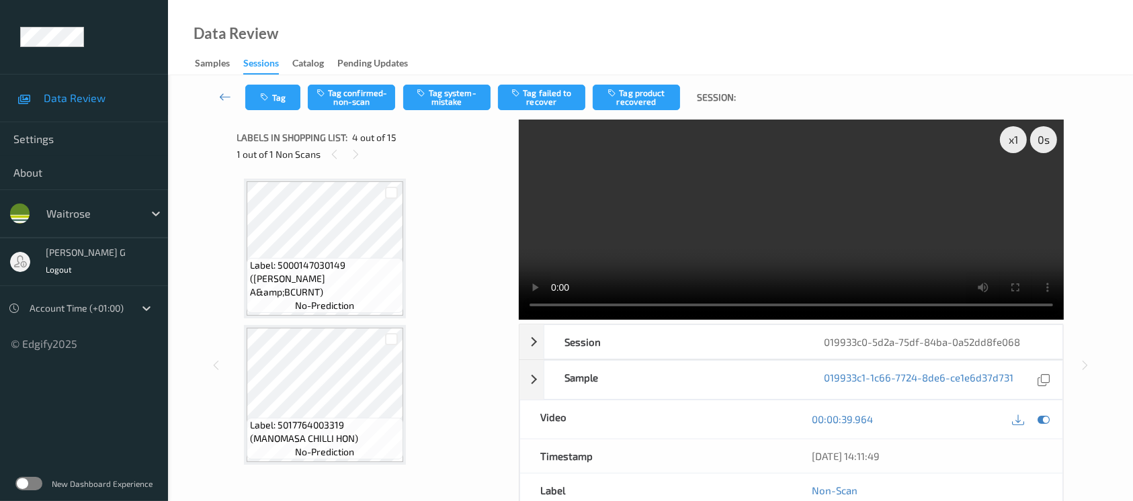
click at [1047, 428] on div at bounding box center [1043, 420] width 18 height 18
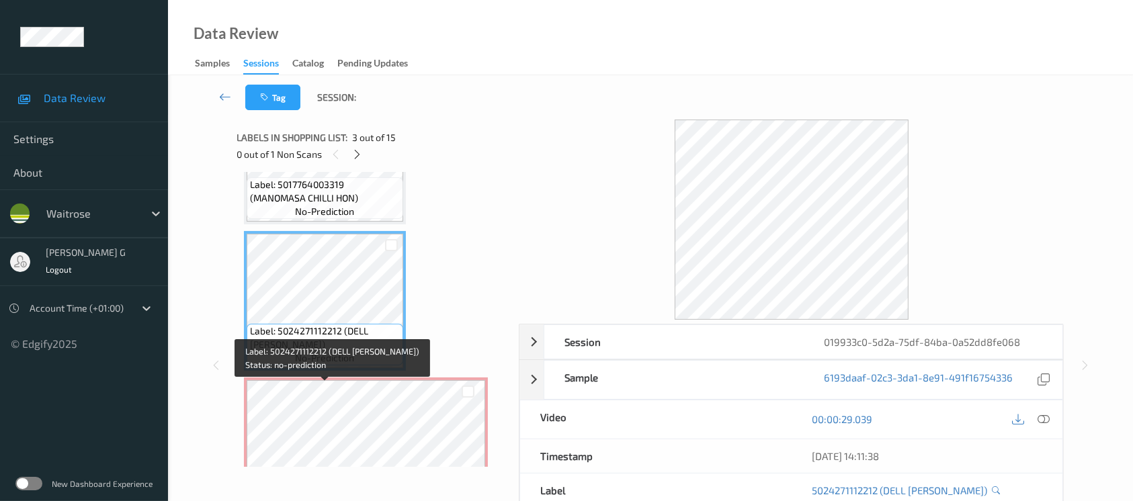
scroll to position [269, 0]
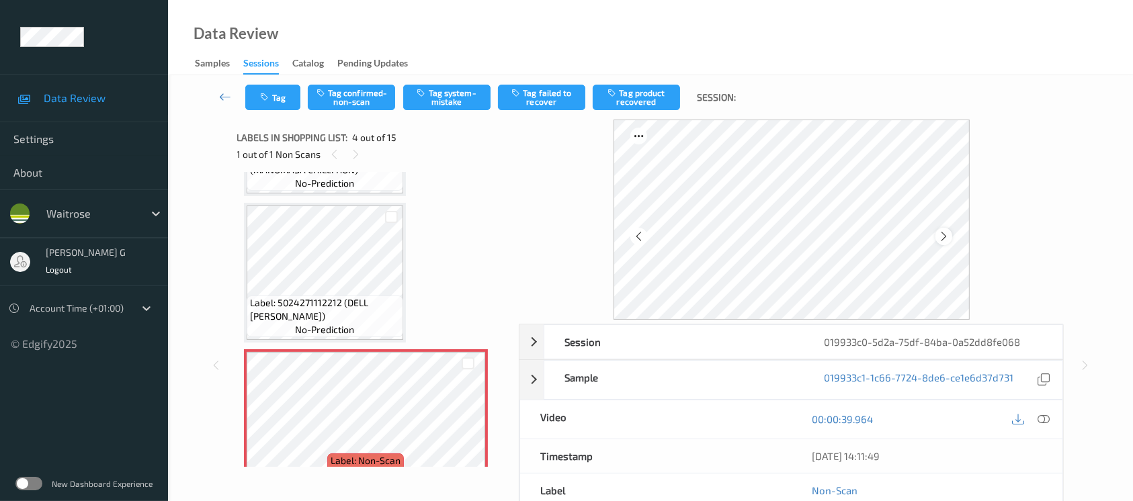
click at [942, 229] on div at bounding box center [944, 236] width 17 height 17
click at [942, 231] on icon at bounding box center [943, 237] width 11 height 12
click at [1041, 413] on icon at bounding box center [1044, 419] width 12 height 12
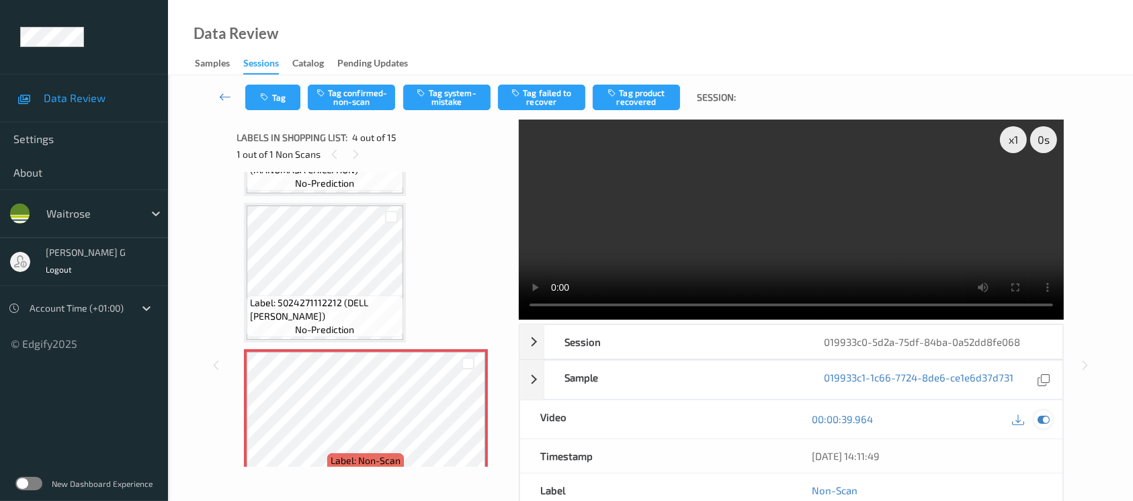
click at [1045, 419] on icon at bounding box center [1044, 419] width 12 height 12
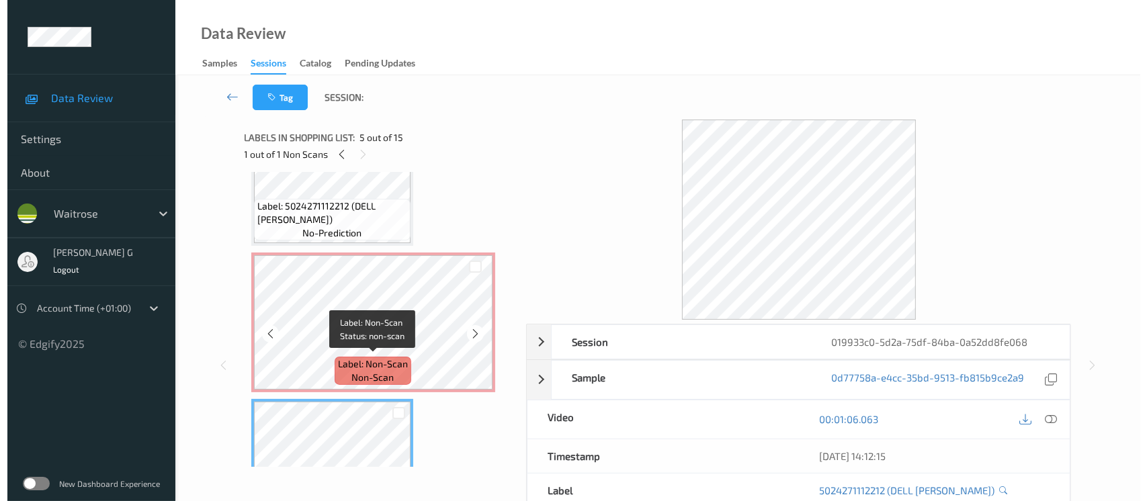
scroll to position [358, 0]
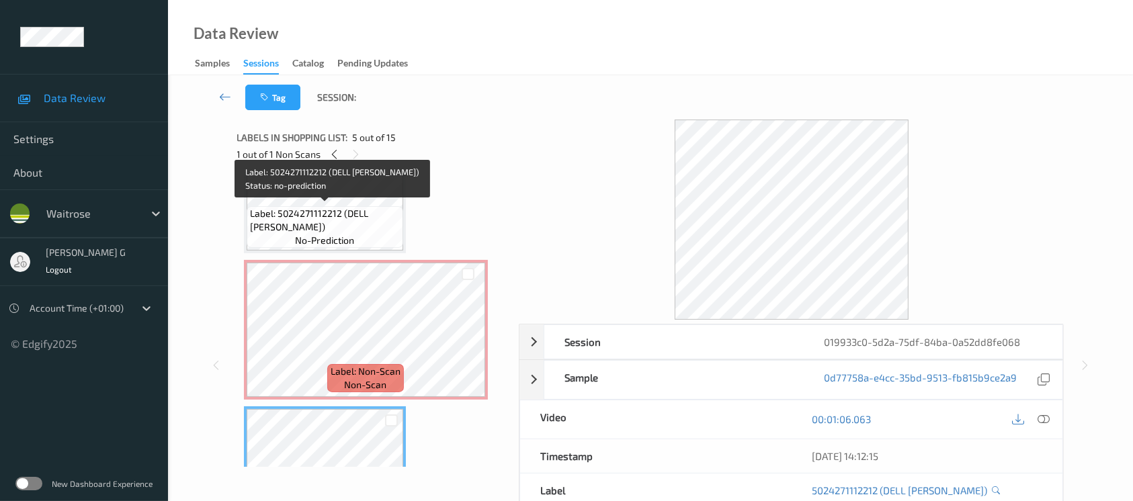
click at [339, 208] on span "Label: 5024271112212 (DELL UGO RAVIOLI)" at bounding box center [325, 220] width 150 height 27
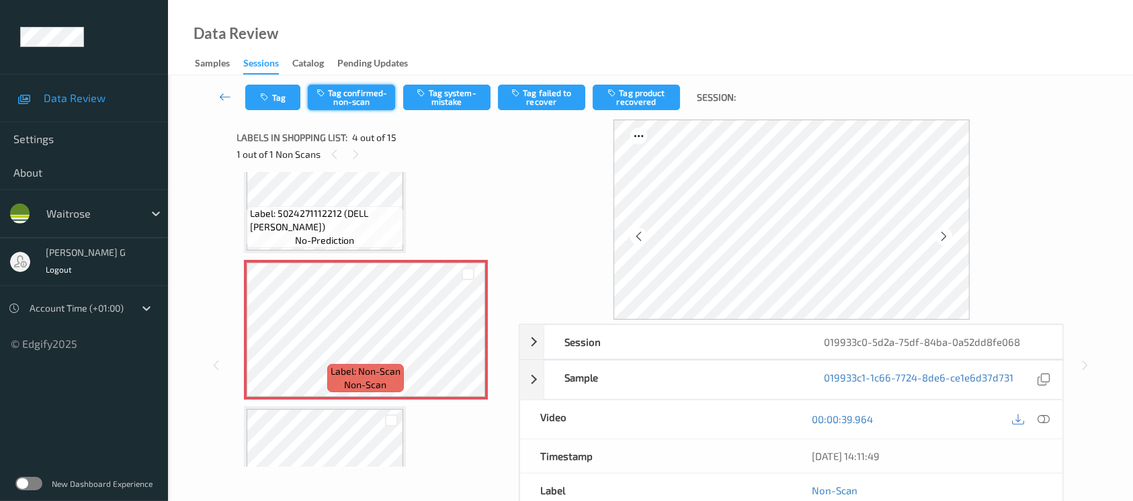
click at [366, 91] on button "Tag confirmed-non-scan" at bounding box center [351, 98] width 87 height 26
click at [354, 94] on button "Untag confirmed-non-scan" at bounding box center [351, 98] width 87 height 26
click at [455, 101] on button "Tag system-mistake" at bounding box center [446, 98] width 87 height 26
click at [268, 105] on button "Tag" at bounding box center [272, 98] width 55 height 26
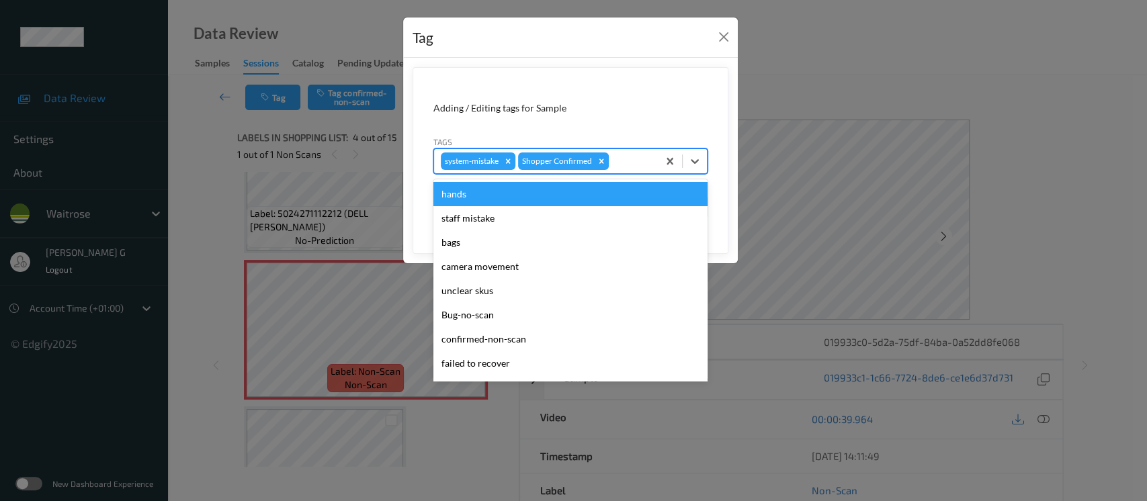
click at [640, 153] on div at bounding box center [632, 161] width 40 height 16
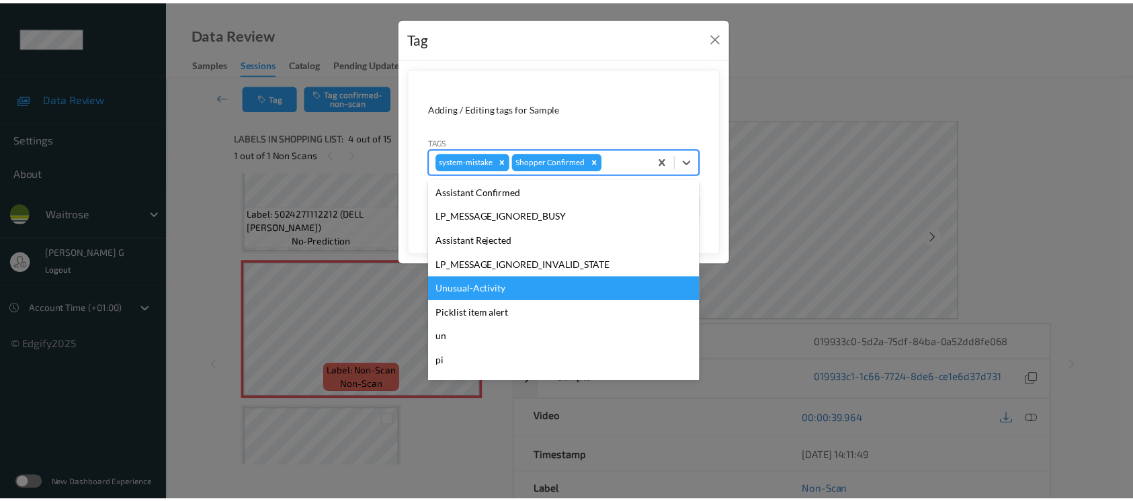
scroll to position [312, 0]
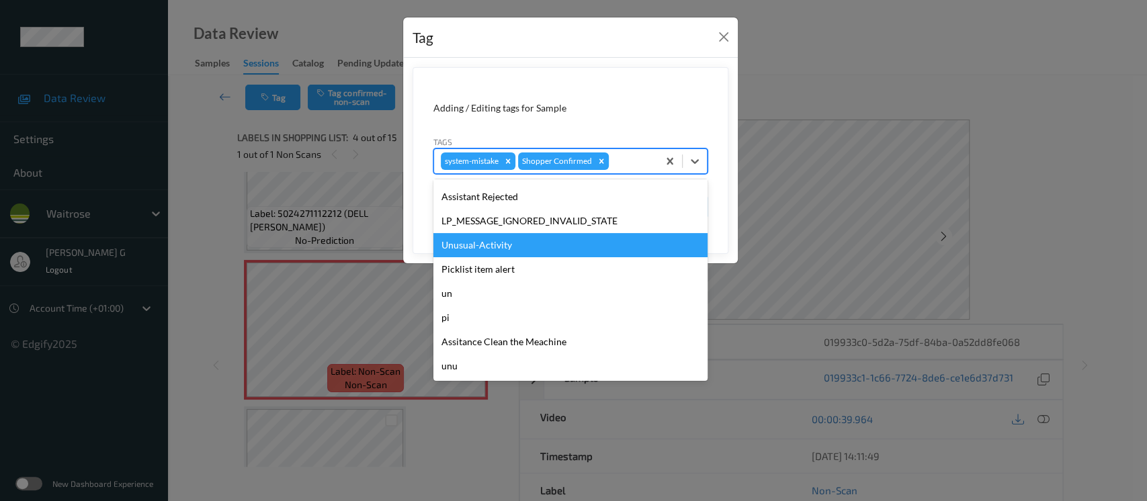
click at [489, 245] on div "Unusual-Activity" at bounding box center [571, 245] width 274 height 24
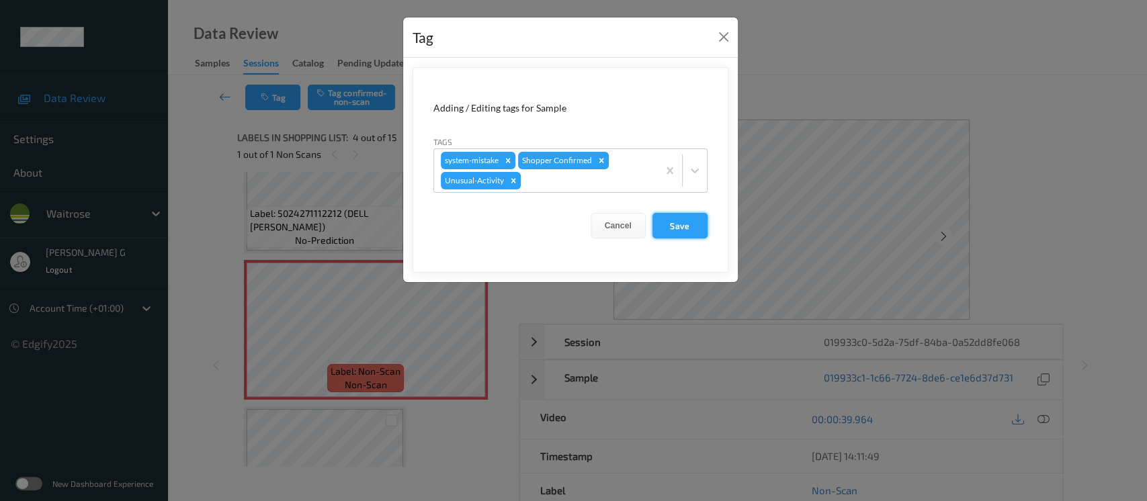
click at [663, 231] on button "Save" at bounding box center [680, 226] width 55 height 26
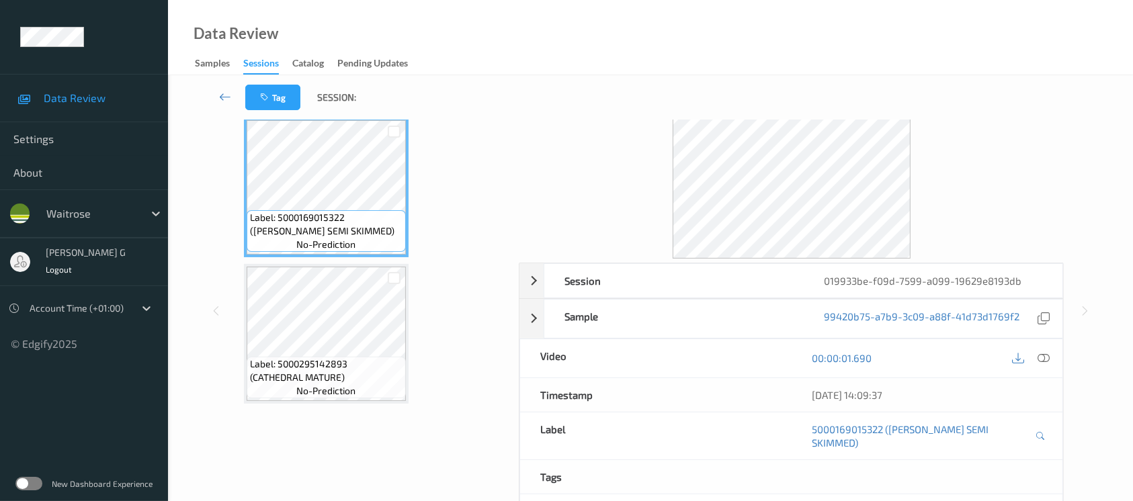
scroll to position [89, 0]
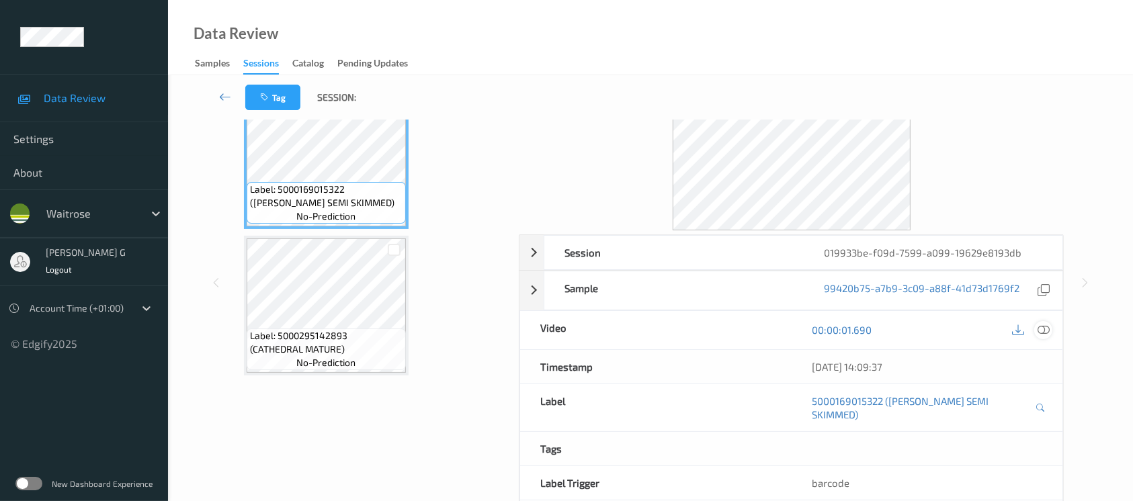
click at [1038, 331] on icon at bounding box center [1044, 330] width 12 height 12
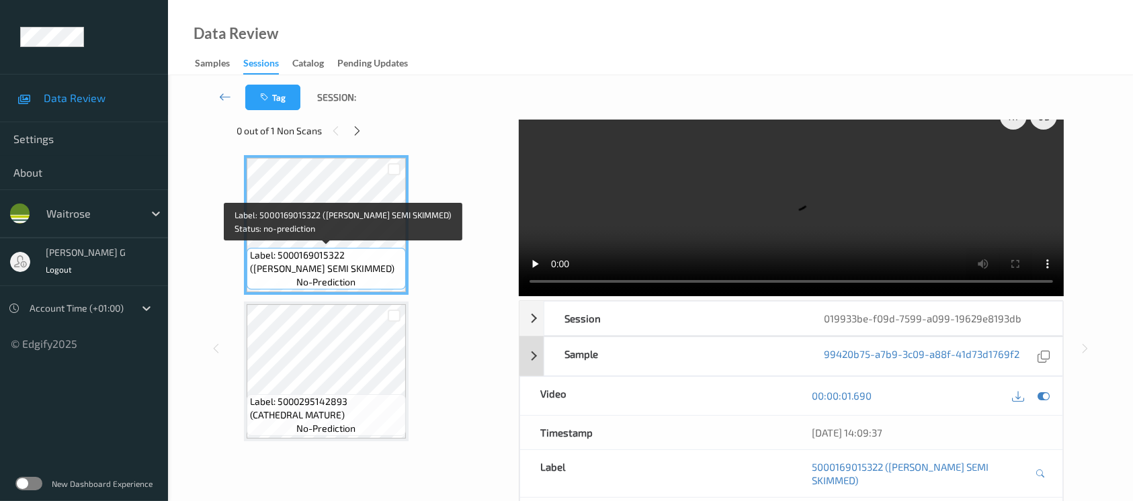
scroll to position [37, 0]
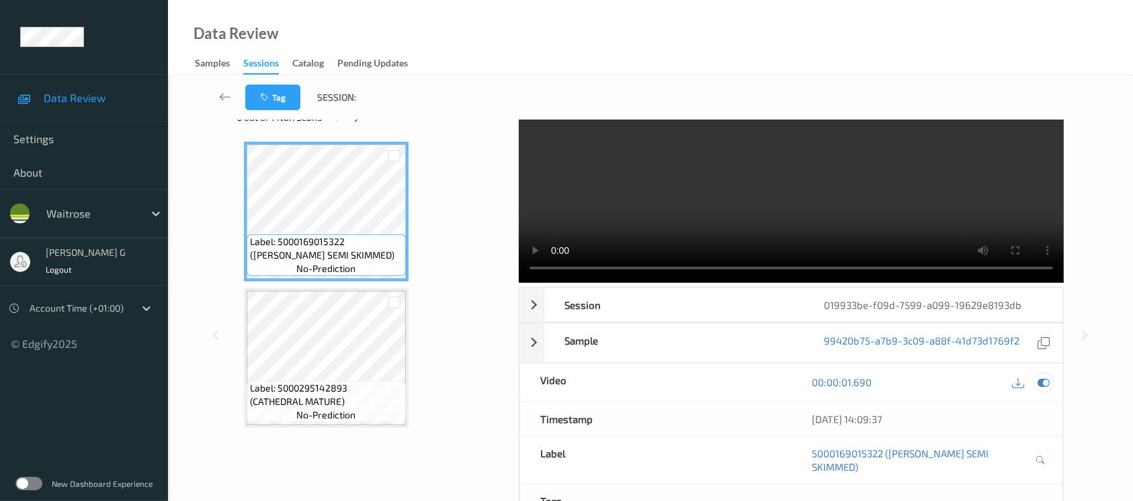
click at [1039, 376] on icon at bounding box center [1044, 382] width 12 height 12
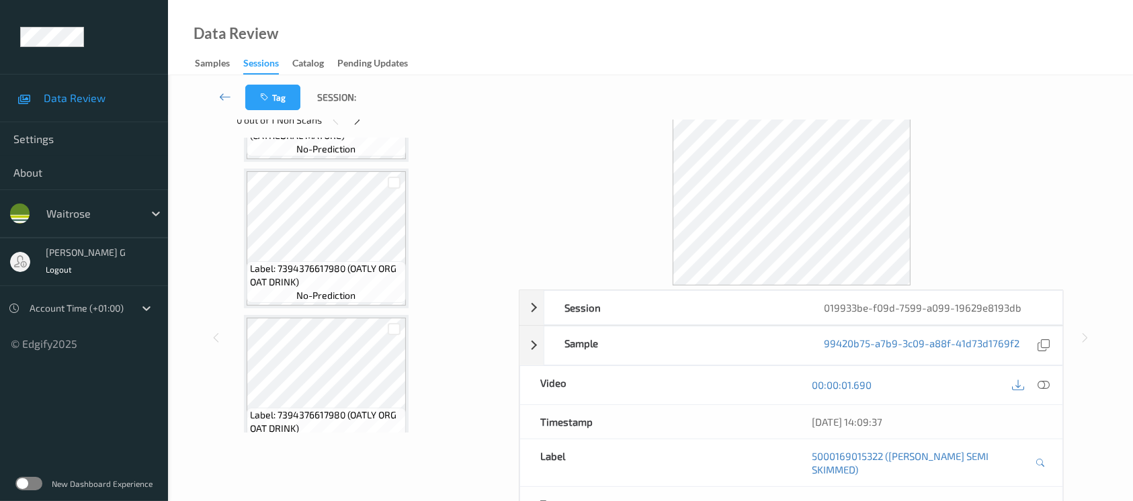
scroll to position [0, 0]
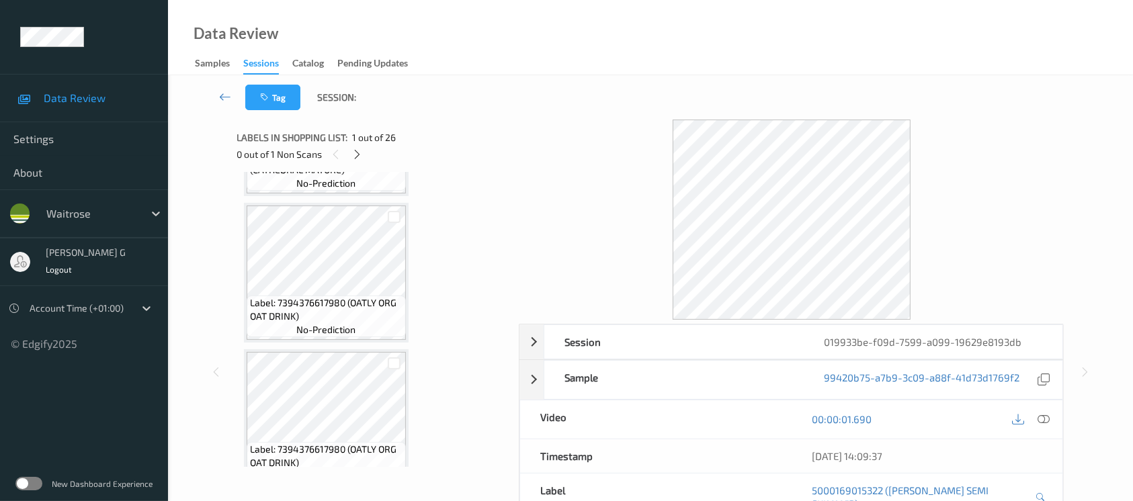
click at [366, 153] on div "0 out of 1 Non Scans" at bounding box center [373, 154] width 273 height 17
click at [360, 156] on icon at bounding box center [357, 155] width 11 height 12
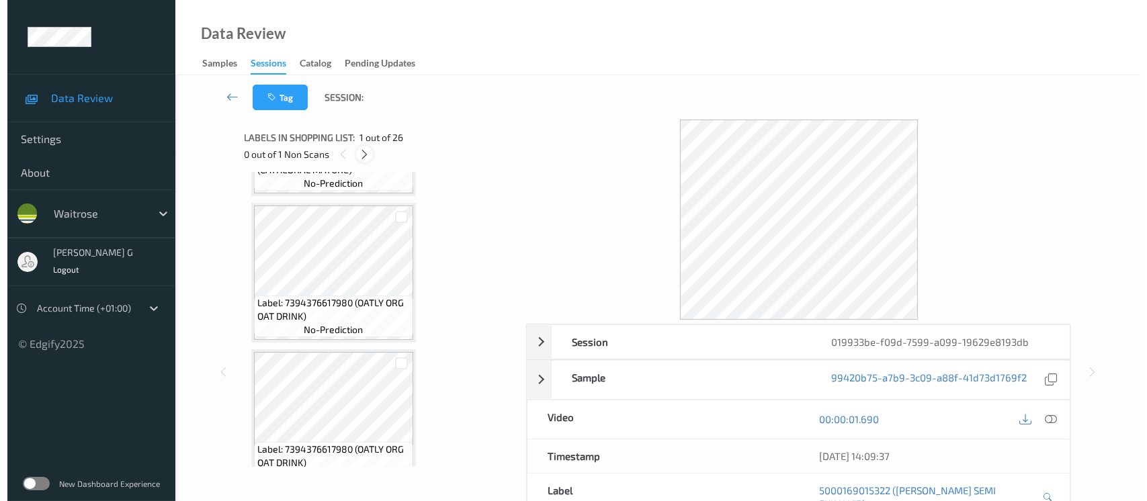
scroll to position [2779, 0]
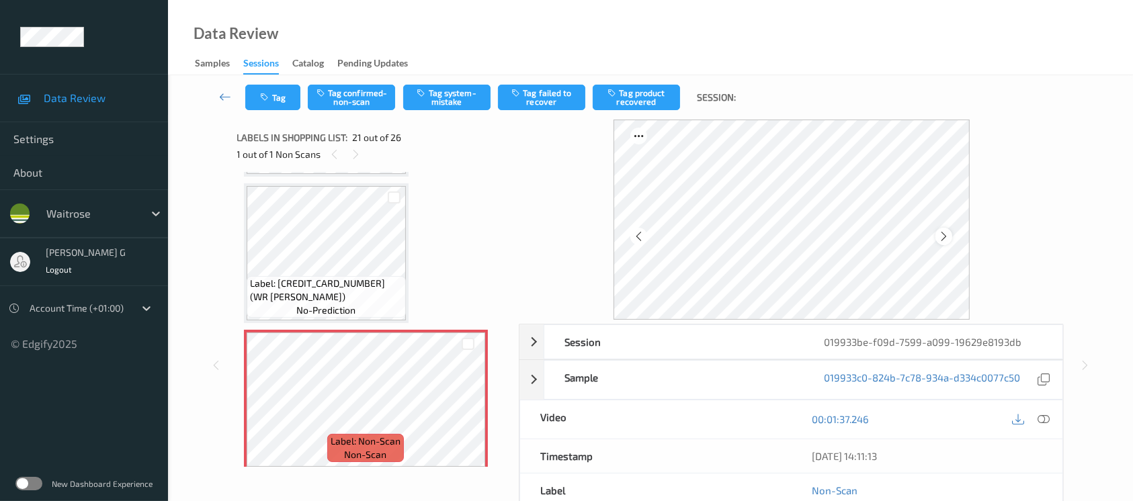
click at [941, 235] on icon at bounding box center [943, 237] width 11 height 12
click at [1049, 419] on icon at bounding box center [1044, 419] width 12 height 12
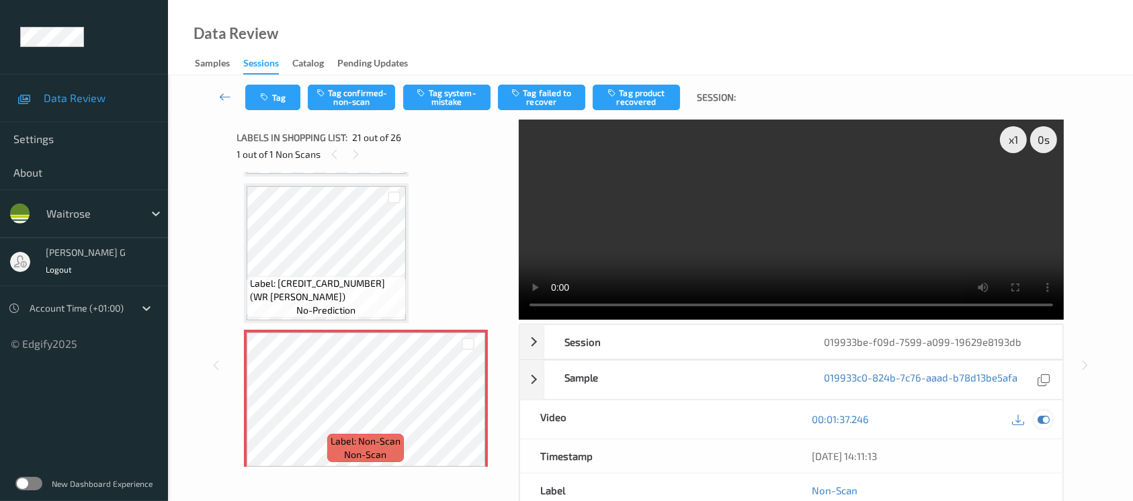
click at [1039, 413] on icon at bounding box center [1044, 419] width 12 height 12
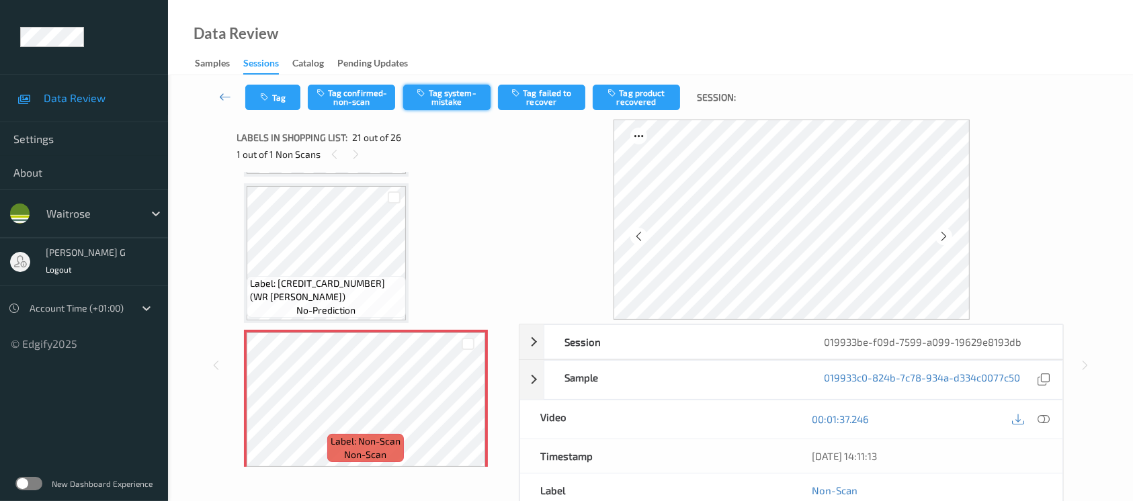
click at [443, 104] on button "Tag system-mistake" at bounding box center [446, 98] width 87 height 26
click at [276, 93] on button "Tag" at bounding box center [272, 98] width 55 height 26
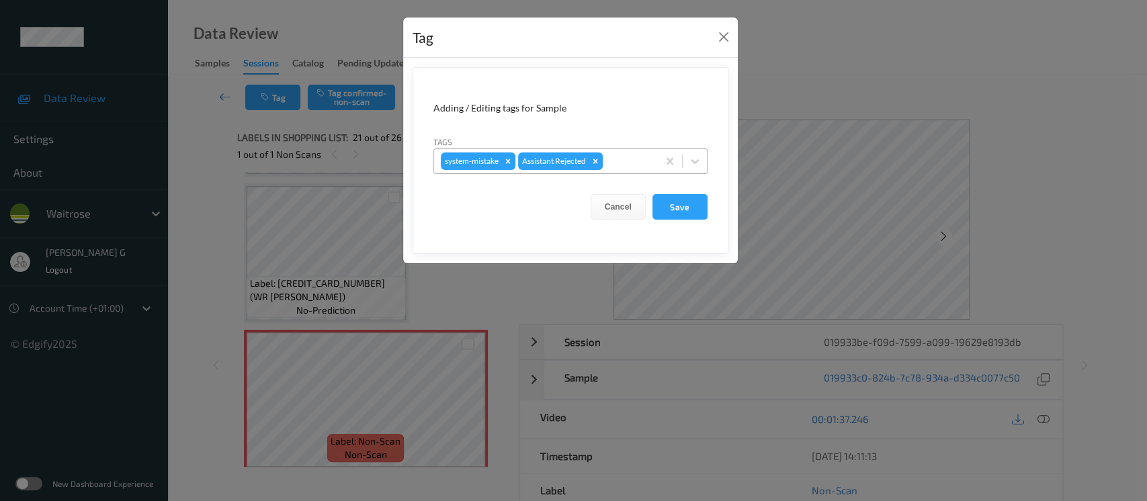
click at [633, 165] on div at bounding box center [629, 161] width 46 height 16
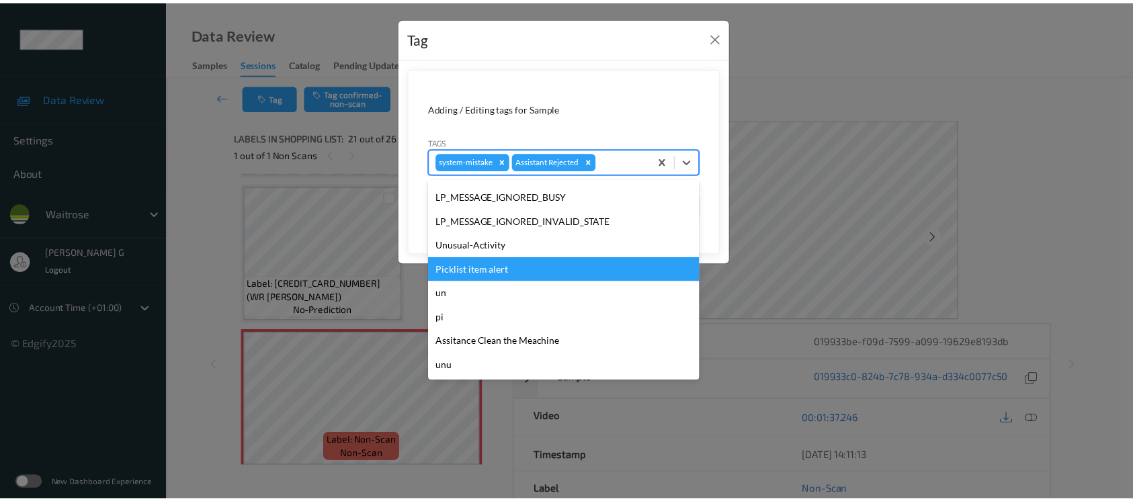
scroll to position [0, 0]
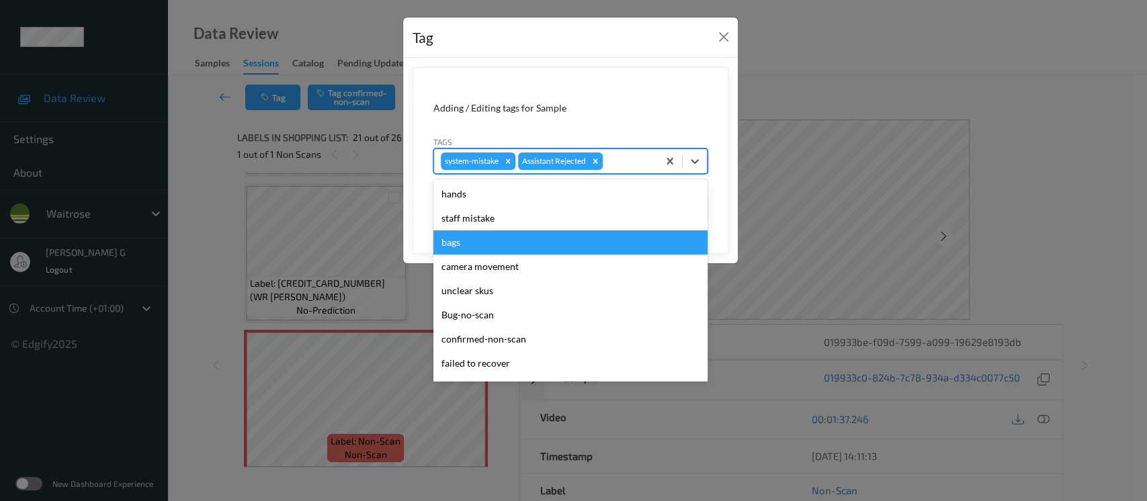
click at [447, 253] on div "bags" at bounding box center [571, 243] width 274 height 24
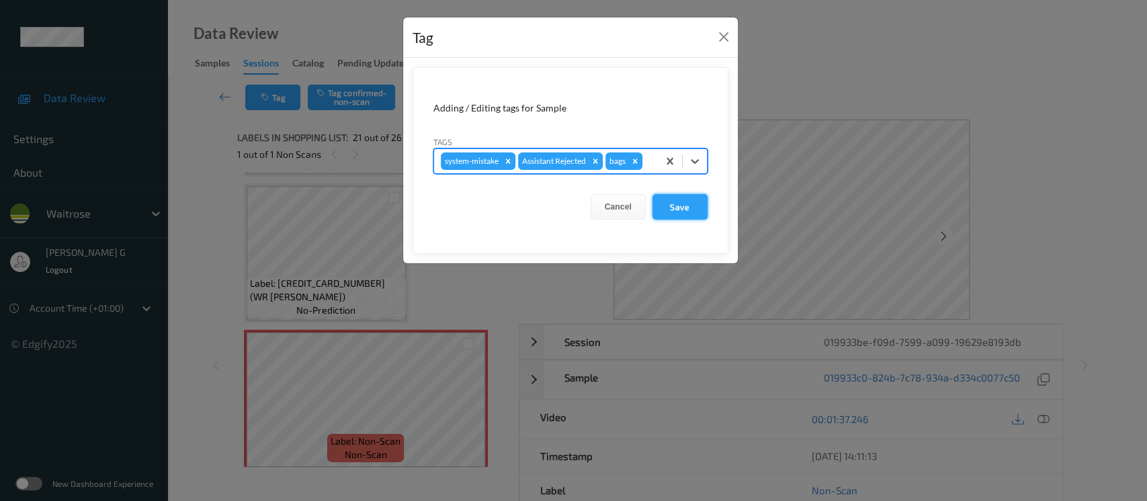
click at [692, 206] on button "Save" at bounding box center [680, 207] width 55 height 26
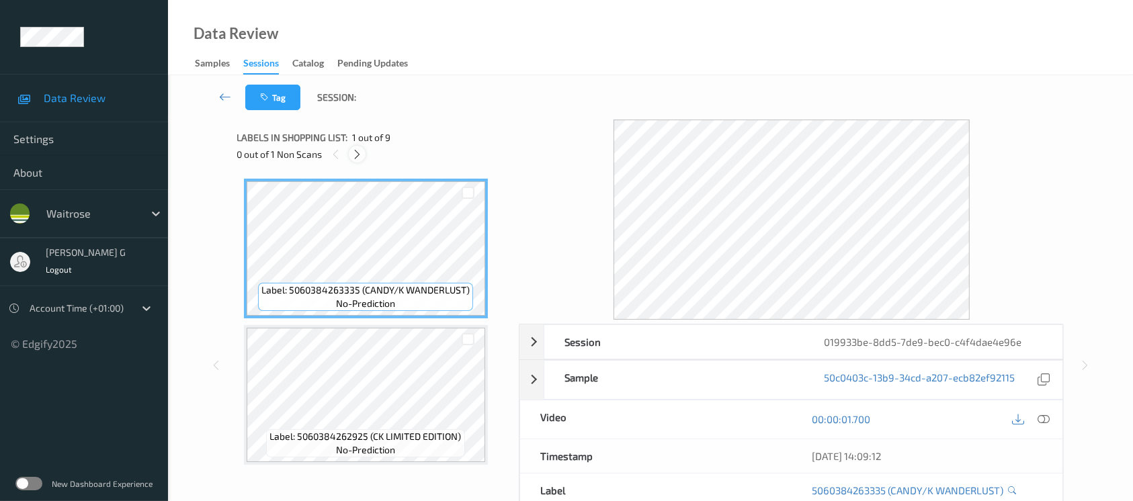
click at [358, 151] on icon at bounding box center [357, 155] width 11 height 12
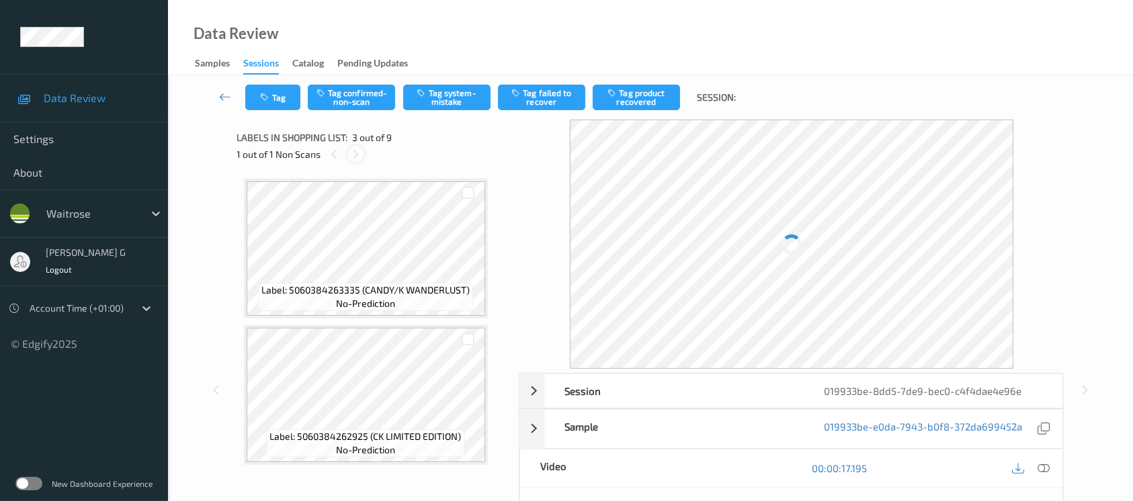
scroll to position [152, 0]
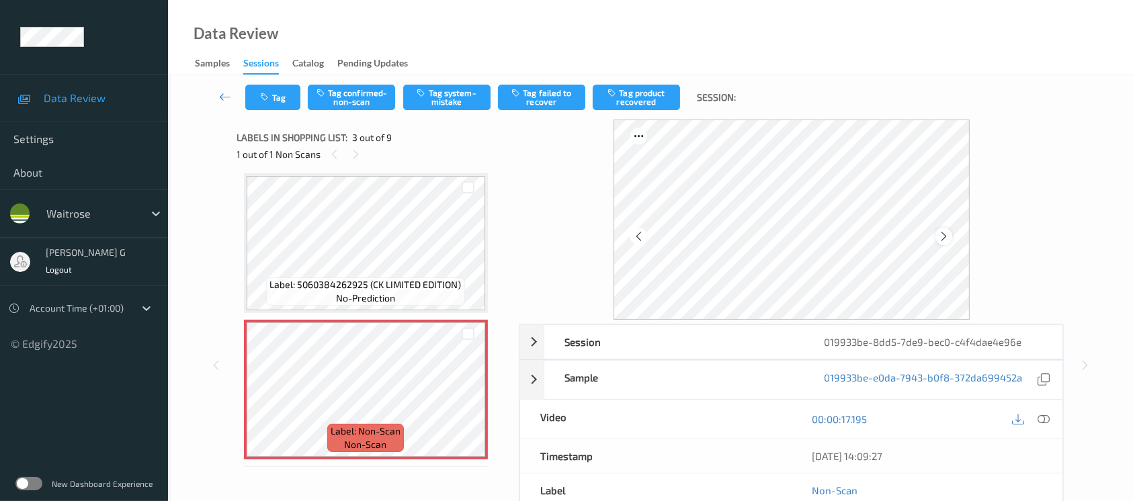
click at [943, 236] on icon at bounding box center [943, 237] width 11 height 12
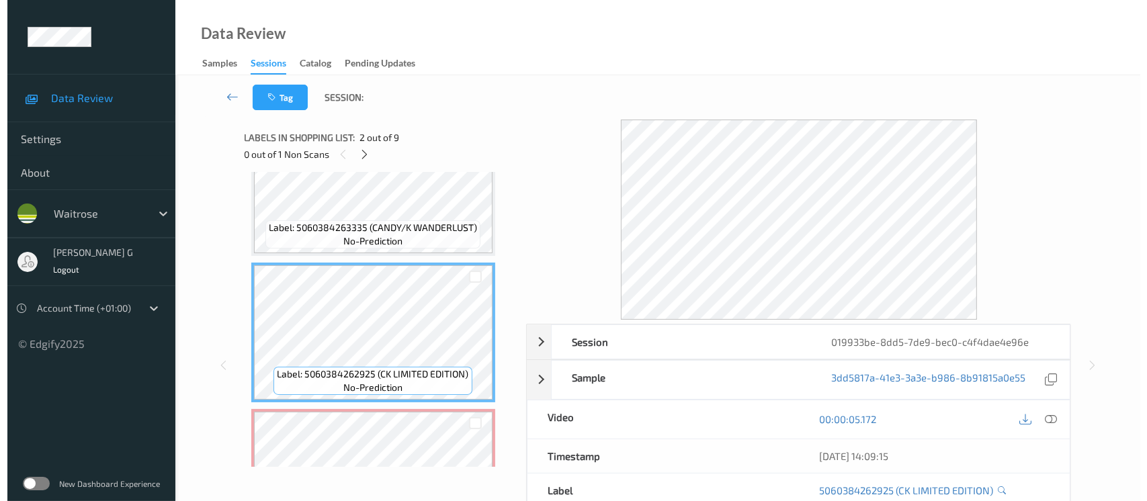
scroll to position [89, 0]
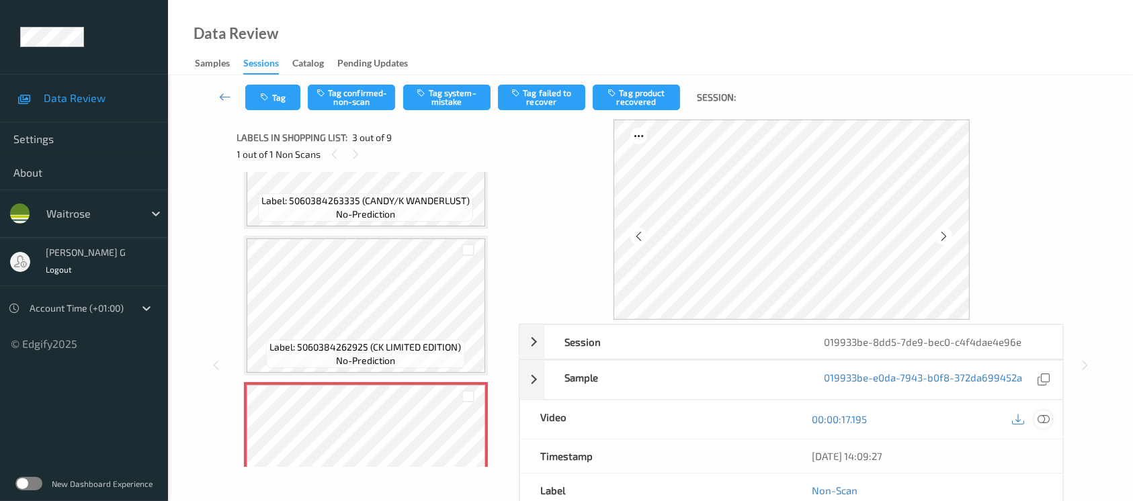
click at [1045, 415] on icon at bounding box center [1044, 419] width 12 height 12
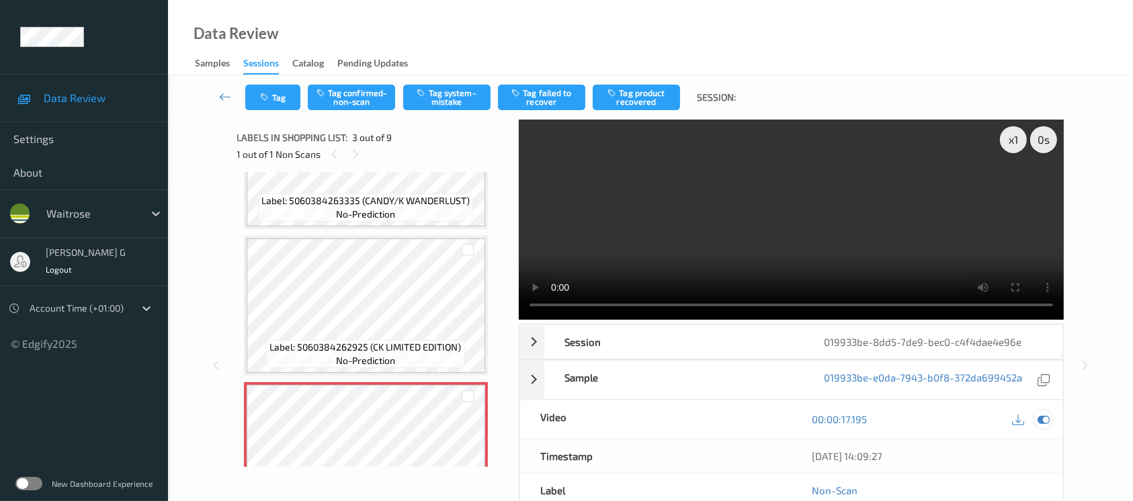
click at [1043, 419] on icon at bounding box center [1044, 419] width 12 height 12
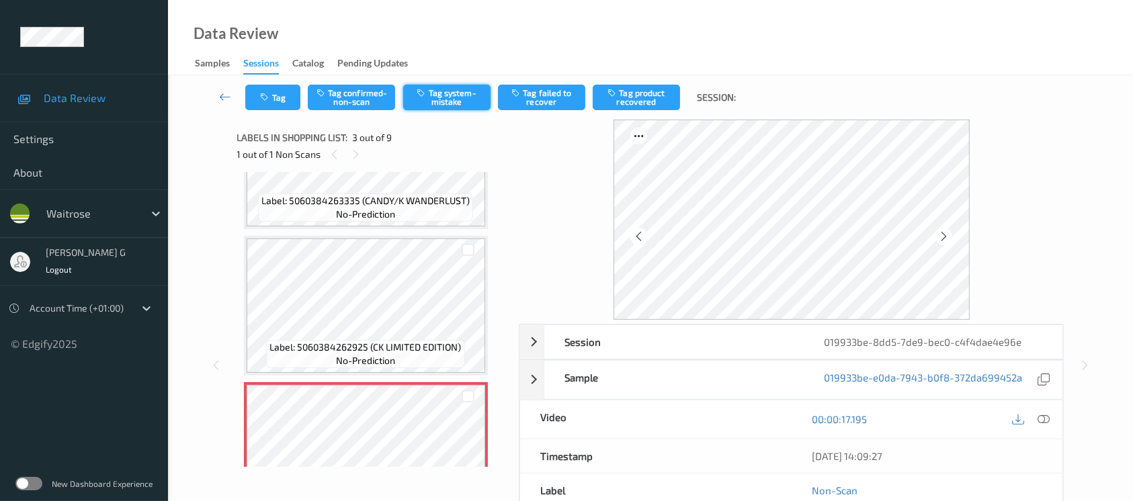
click at [433, 106] on button "Tag system-mistake" at bounding box center [446, 98] width 87 height 26
click at [275, 106] on button "Tag" at bounding box center [272, 98] width 55 height 26
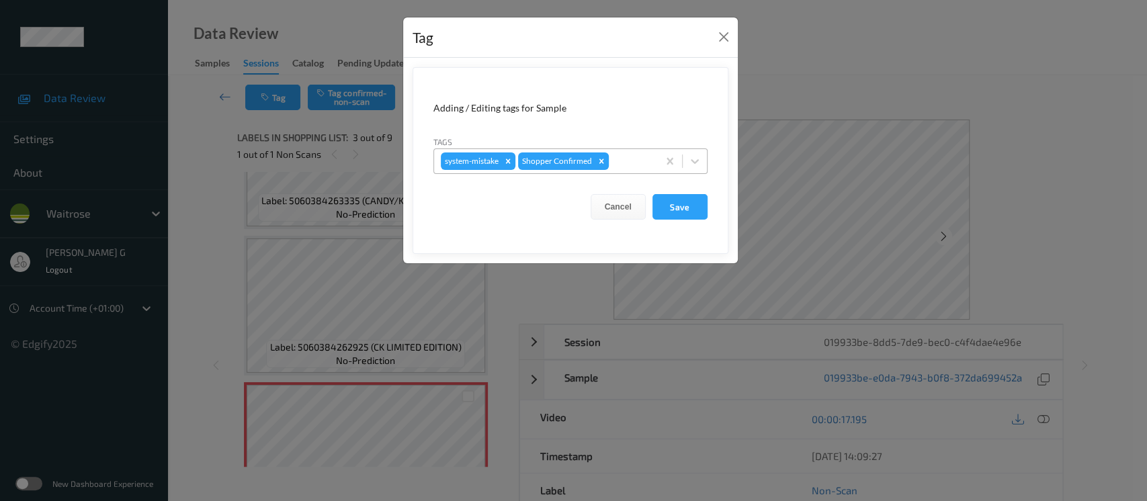
click at [630, 165] on div at bounding box center [632, 161] width 40 height 16
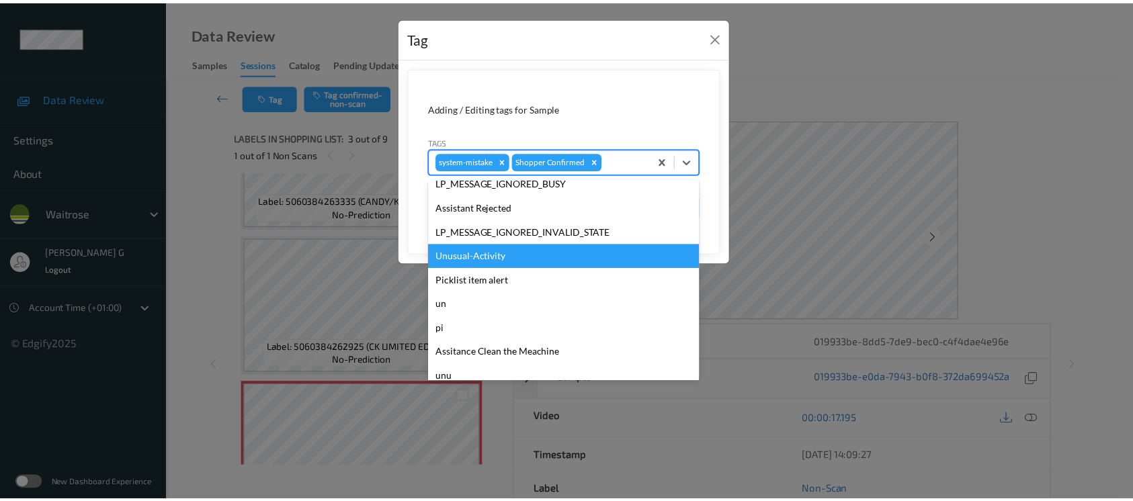
scroll to position [312, 0]
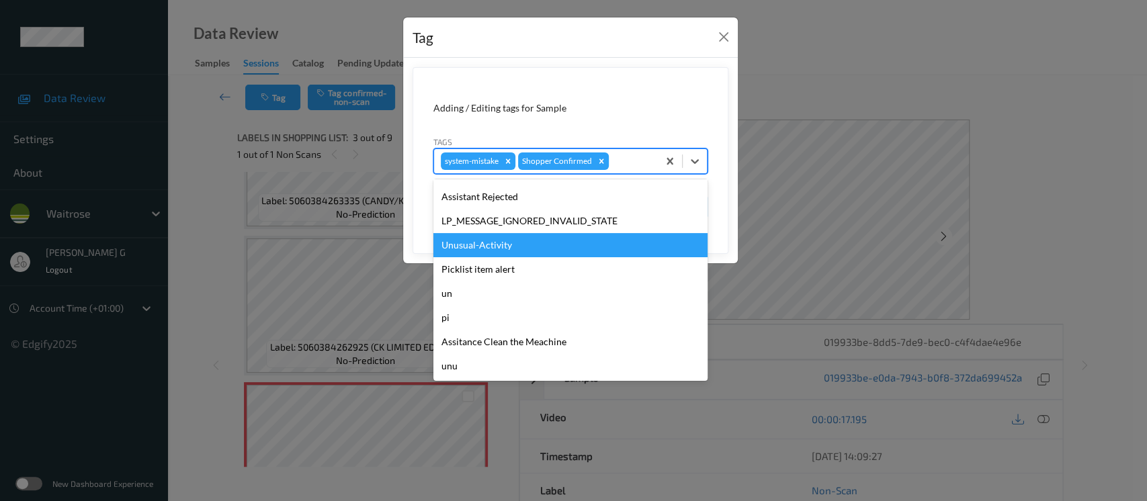
click at [493, 249] on div "Unusual-Activity" at bounding box center [571, 245] width 274 height 24
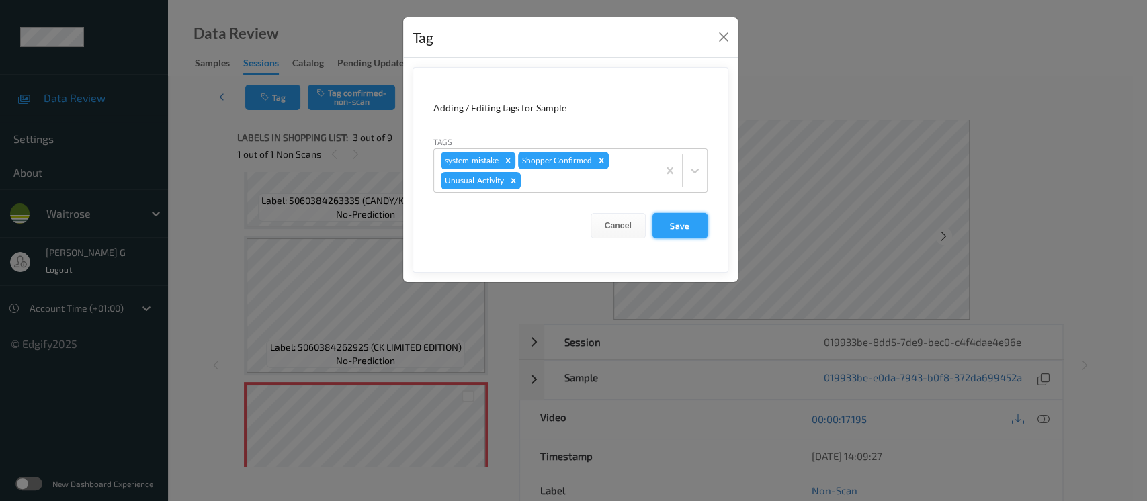
click at [683, 218] on button "Save" at bounding box center [680, 226] width 55 height 26
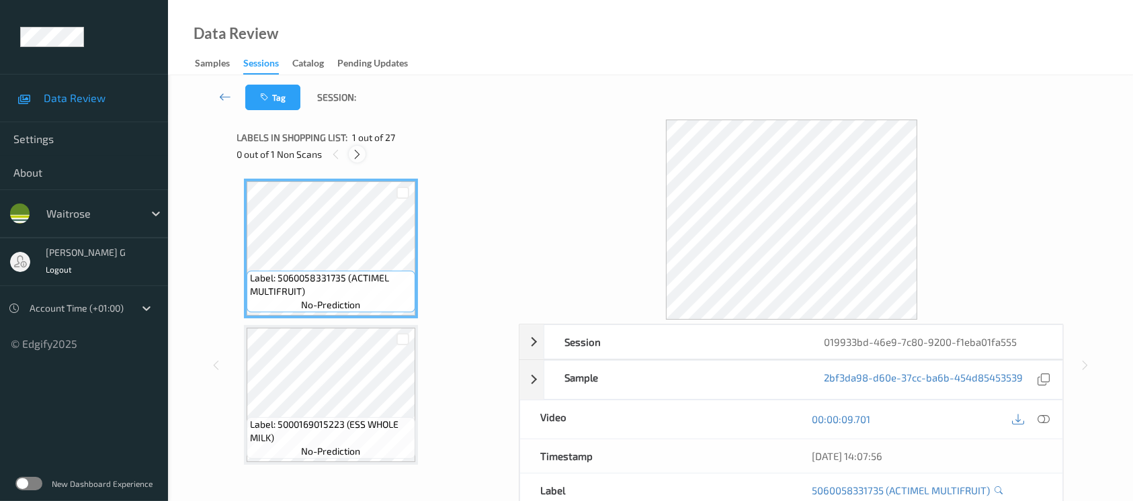
click at [355, 157] on icon at bounding box center [357, 155] width 11 height 12
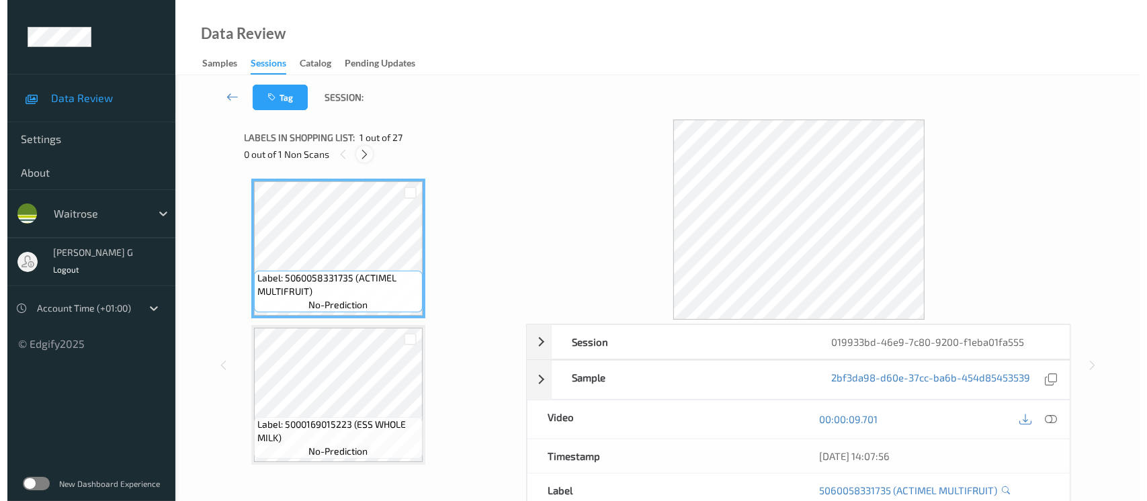
scroll to position [590, 0]
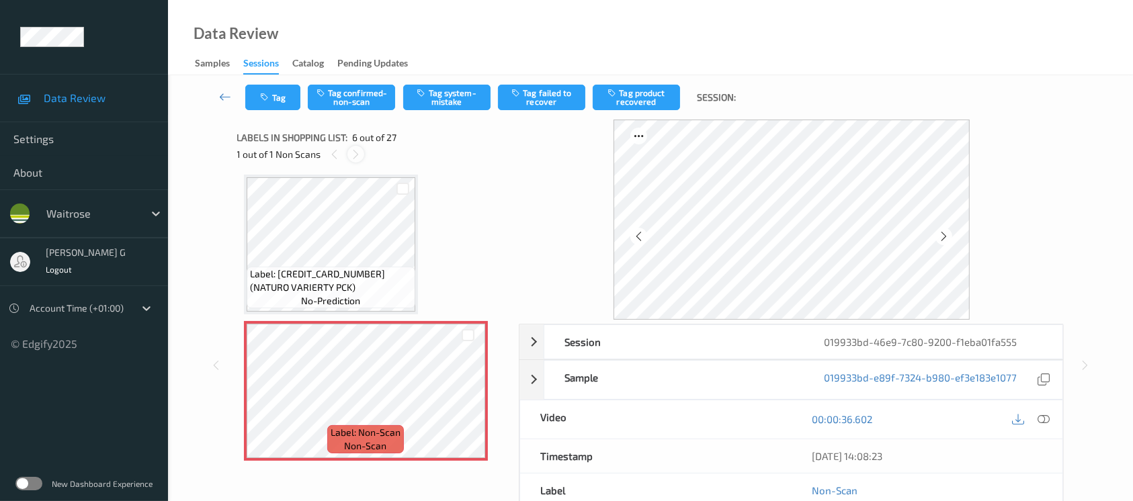
click at [358, 151] on icon at bounding box center [355, 155] width 11 height 12
click at [945, 239] on icon at bounding box center [943, 237] width 11 height 12
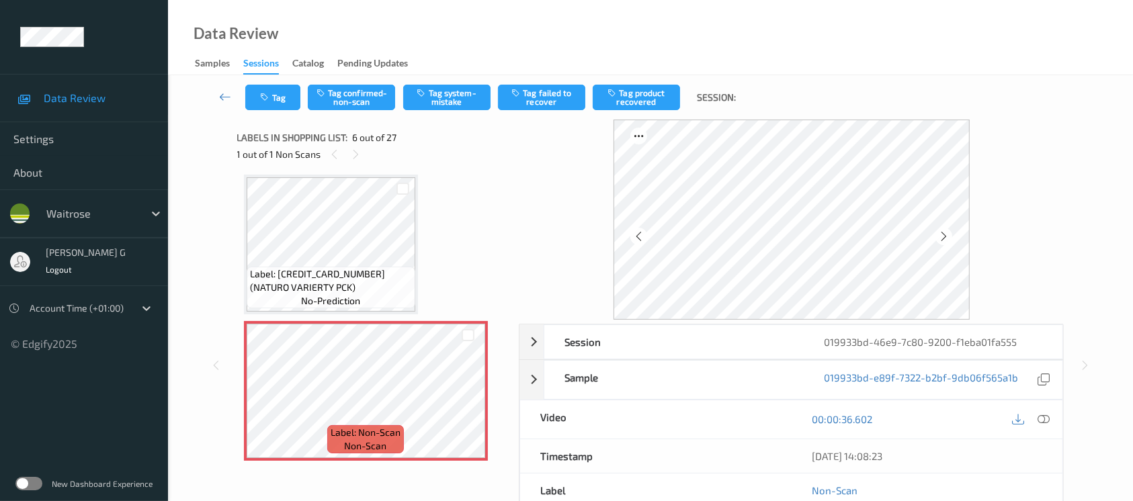
click at [945, 239] on icon at bounding box center [943, 237] width 11 height 12
click at [1046, 418] on icon at bounding box center [1044, 419] width 12 height 12
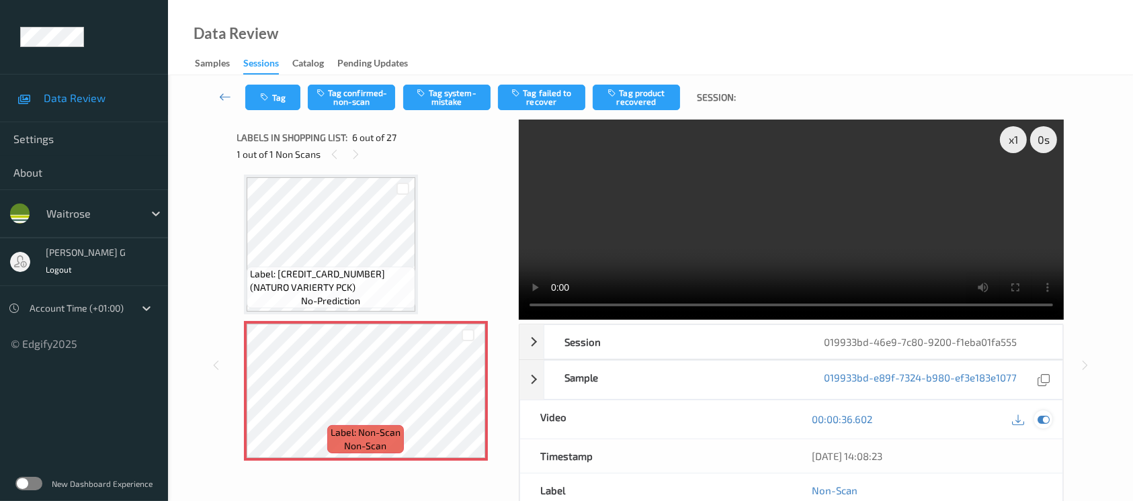
click at [1038, 415] on icon at bounding box center [1044, 419] width 12 height 12
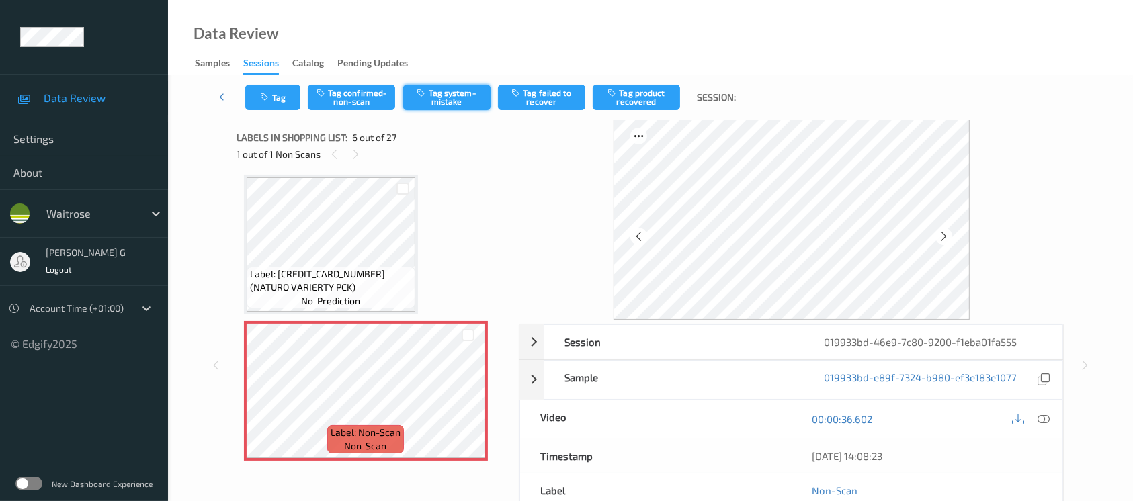
click at [466, 104] on button "Tag system-mistake" at bounding box center [446, 98] width 87 height 26
click at [268, 105] on button "Tag" at bounding box center [272, 98] width 55 height 26
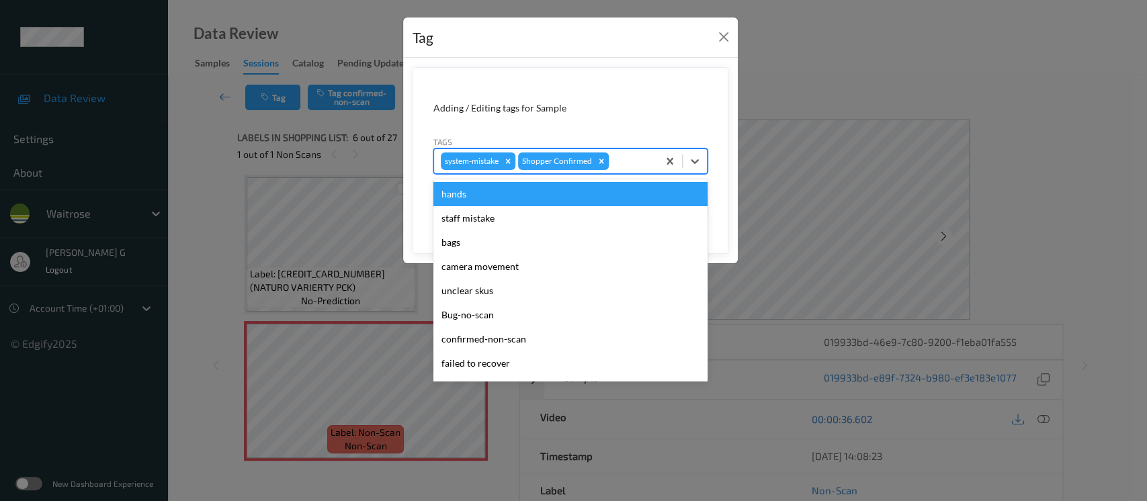
click at [638, 162] on div at bounding box center [632, 161] width 40 height 16
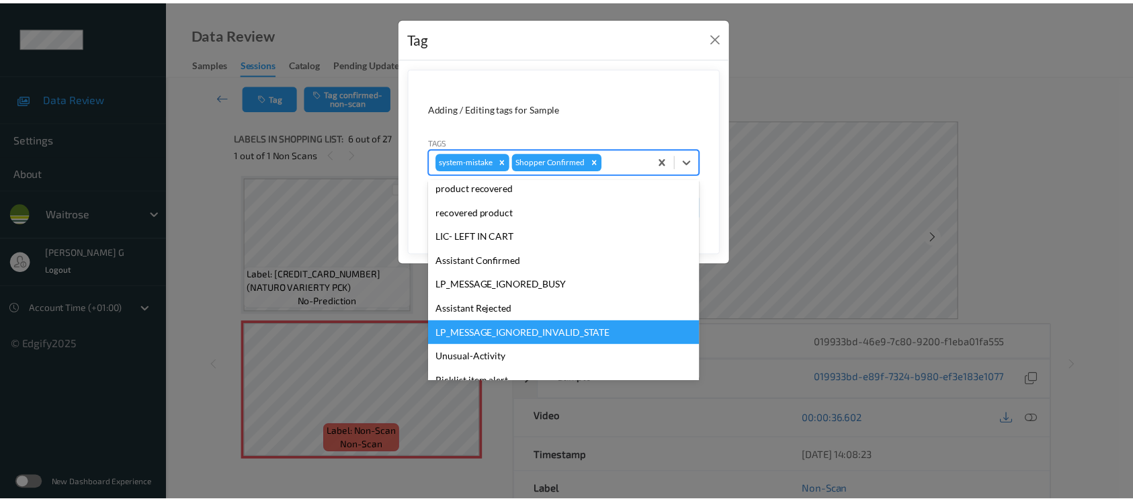
scroll to position [312, 0]
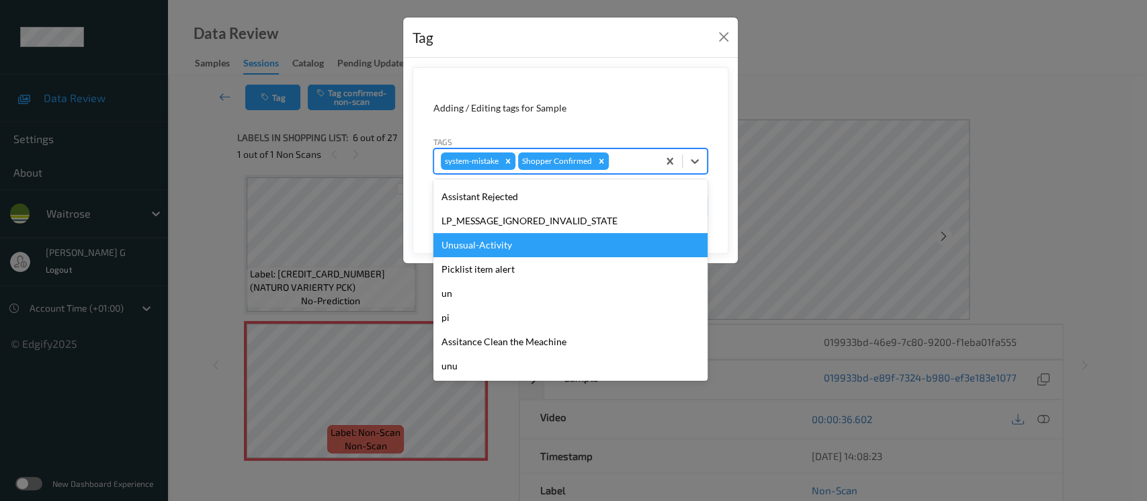
click at [481, 250] on div "Unusual-Activity" at bounding box center [571, 245] width 274 height 24
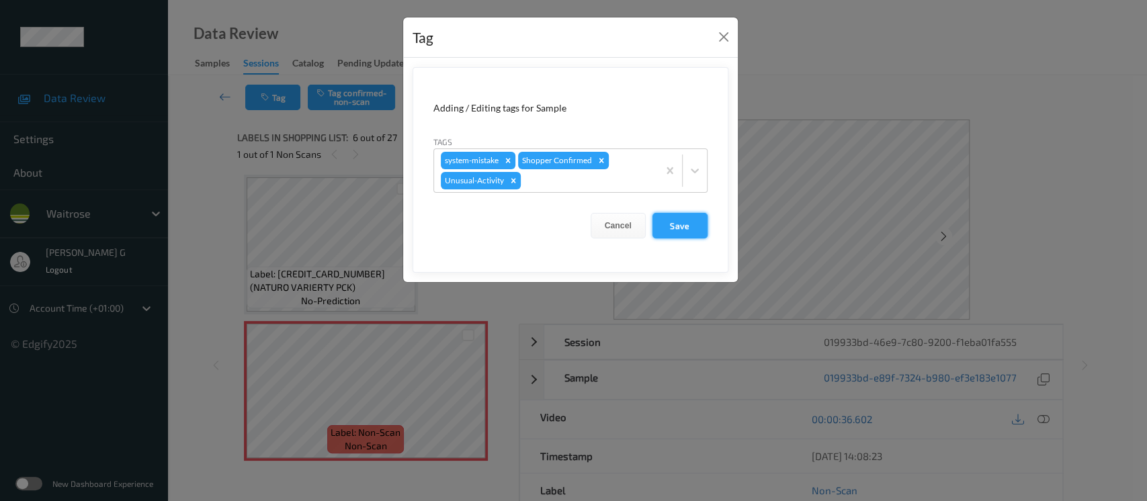
click at [675, 226] on button "Save" at bounding box center [680, 226] width 55 height 26
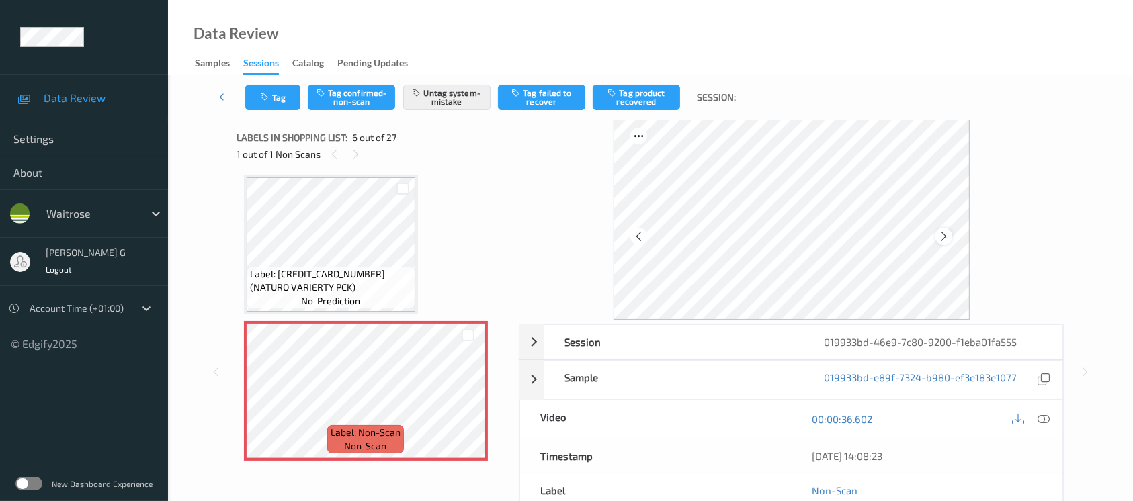
click at [946, 231] on icon at bounding box center [943, 237] width 11 height 12
click at [273, 88] on button "Tag" at bounding box center [272, 98] width 55 height 26
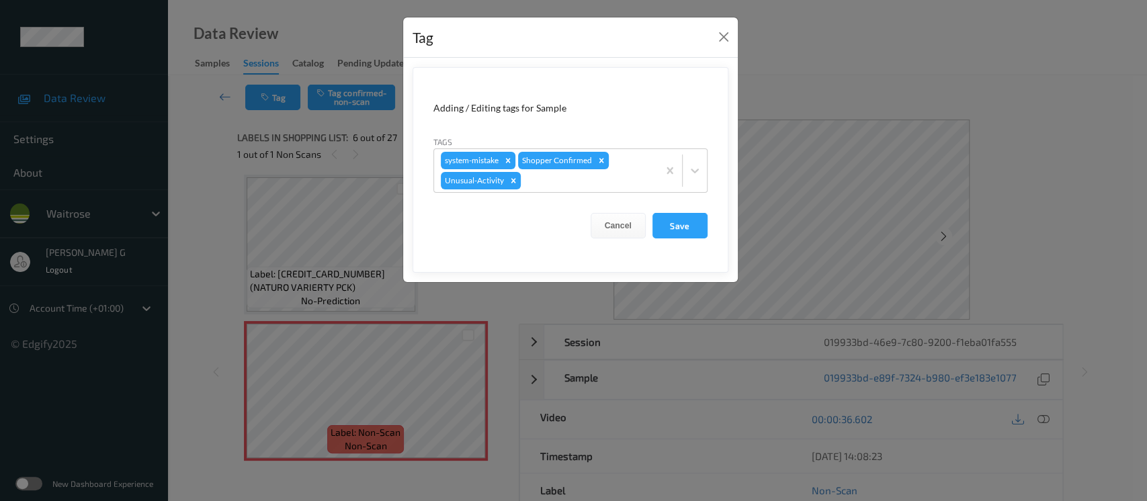
click at [214, 242] on div "Tag Adding / Editing tags for Sample Tags system-mistake Shopper Confirmed Unus…" at bounding box center [573, 250] width 1147 height 501
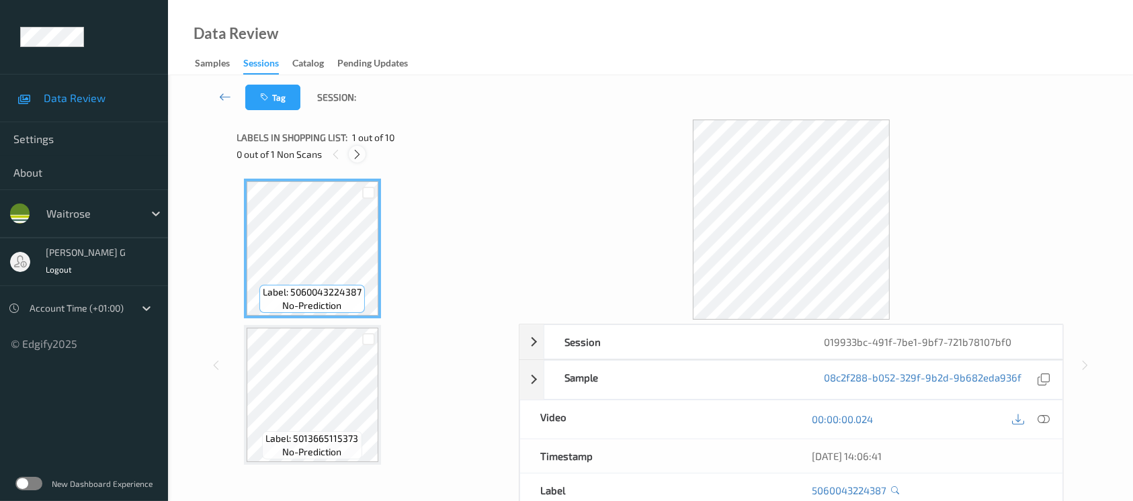
click at [358, 152] on icon at bounding box center [357, 155] width 11 height 12
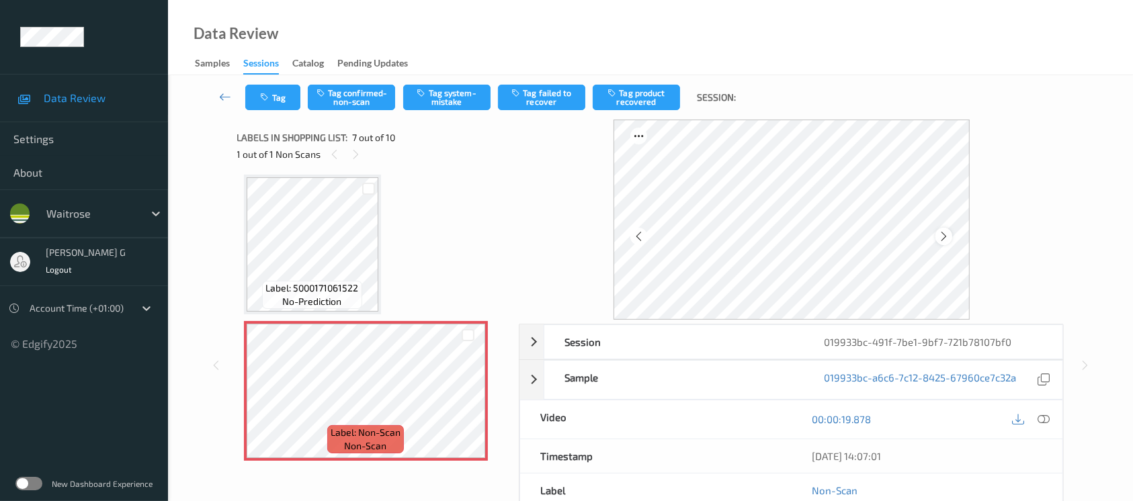
click at [938, 236] on div at bounding box center [944, 236] width 17 height 17
click at [1041, 419] on icon at bounding box center [1044, 419] width 12 height 12
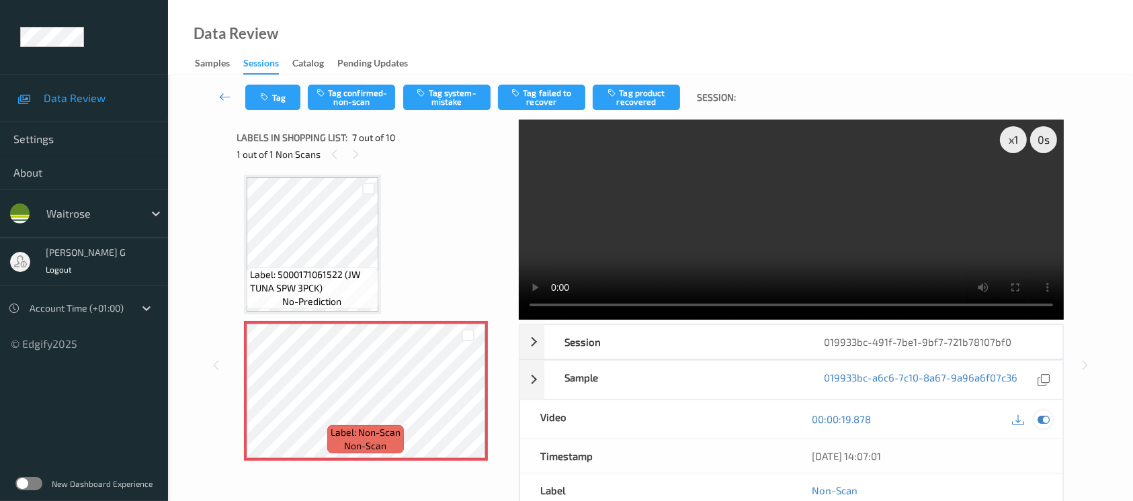
click at [1043, 411] on div at bounding box center [1043, 420] width 18 height 18
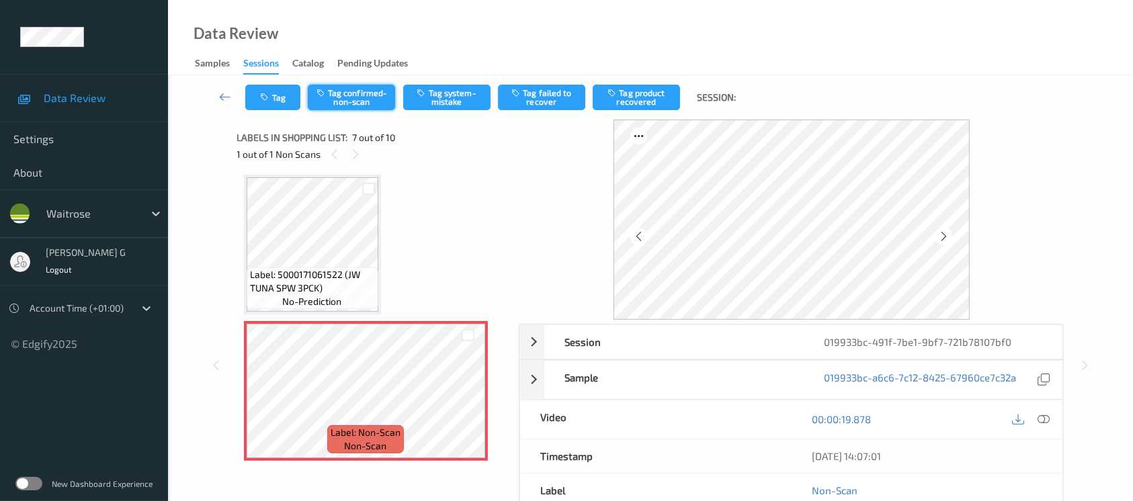
click at [334, 99] on button "Tag confirmed-non-scan" at bounding box center [351, 98] width 87 height 26
click at [640, 98] on button "Tag product recovered" at bounding box center [636, 98] width 87 height 26
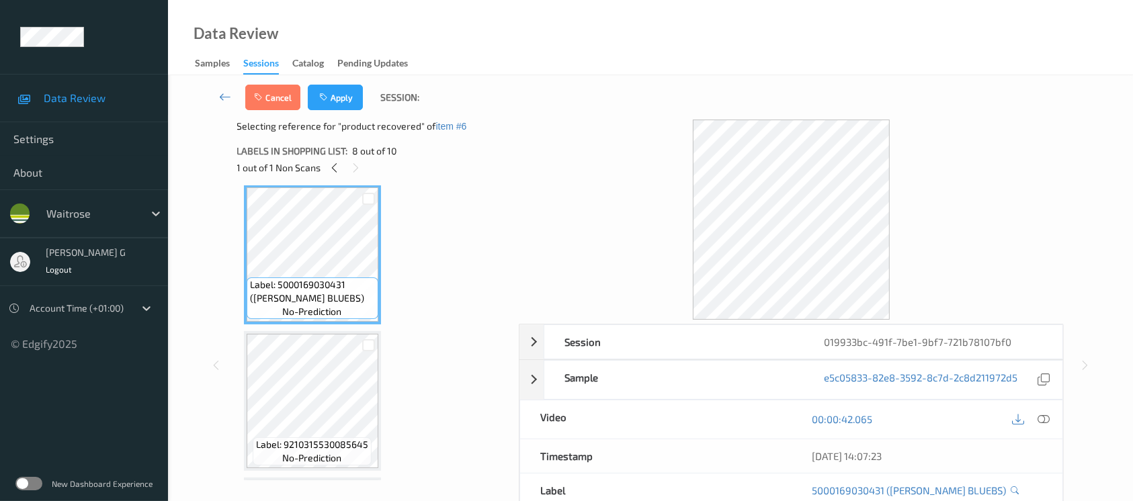
scroll to position [1006, 0]
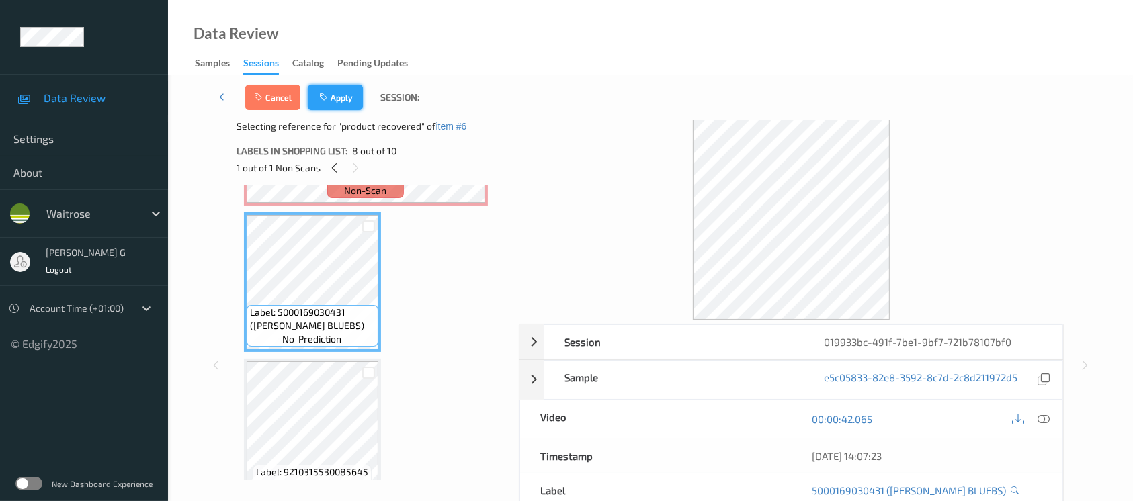
click at [330, 89] on button "Apply" at bounding box center [335, 98] width 55 height 26
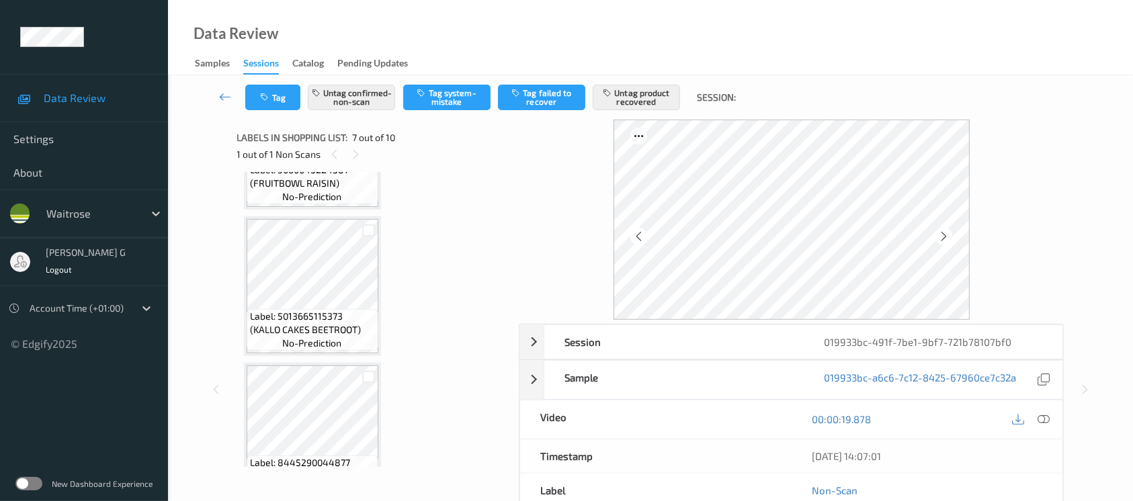
scroll to position [0, 0]
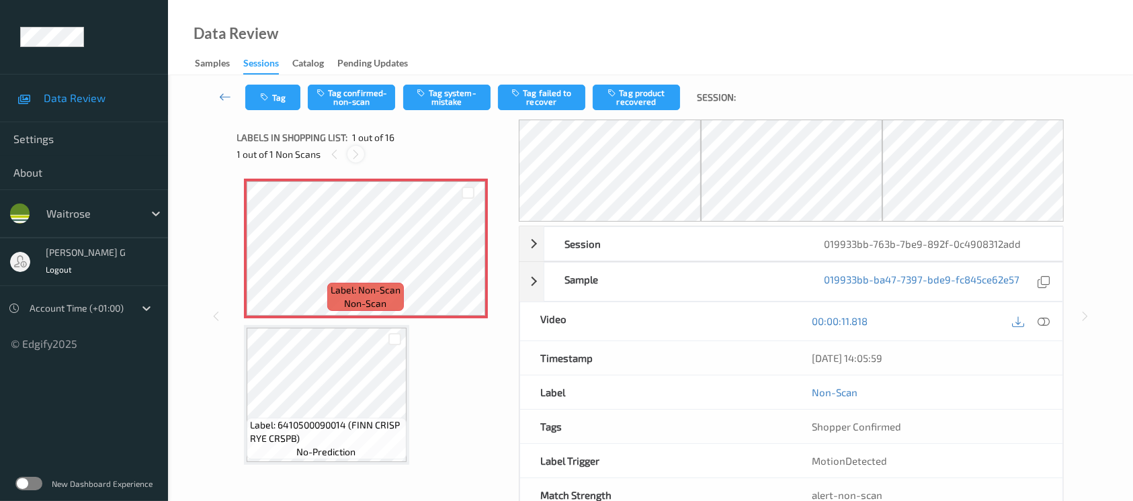
click at [356, 159] on icon at bounding box center [355, 155] width 11 height 12
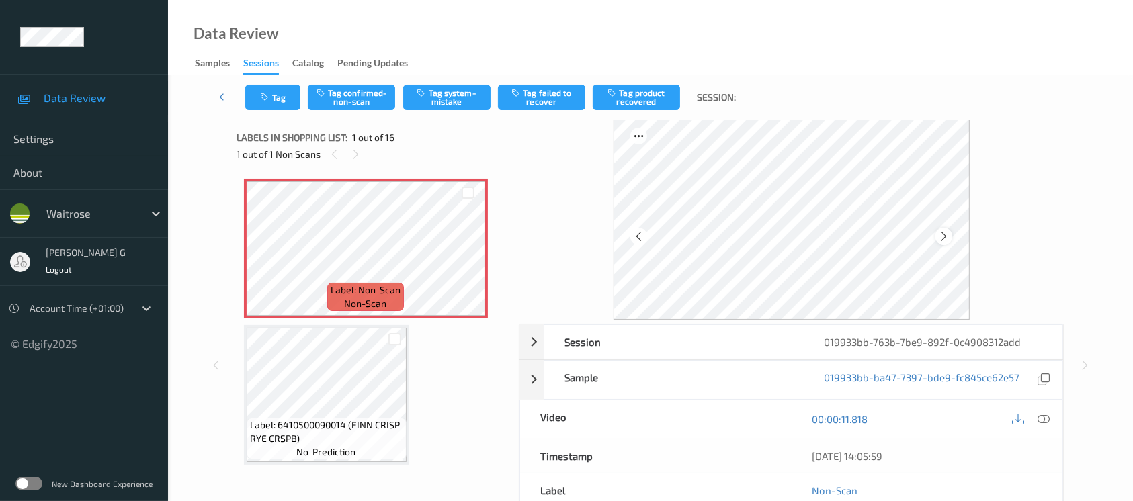
click at [943, 233] on icon at bounding box center [943, 237] width 11 height 12
click at [446, 97] on button "Tag system-mistake" at bounding box center [446, 98] width 87 height 26
click at [270, 99] on icon "button" at bounding box center [266, 97] width 11 height 9
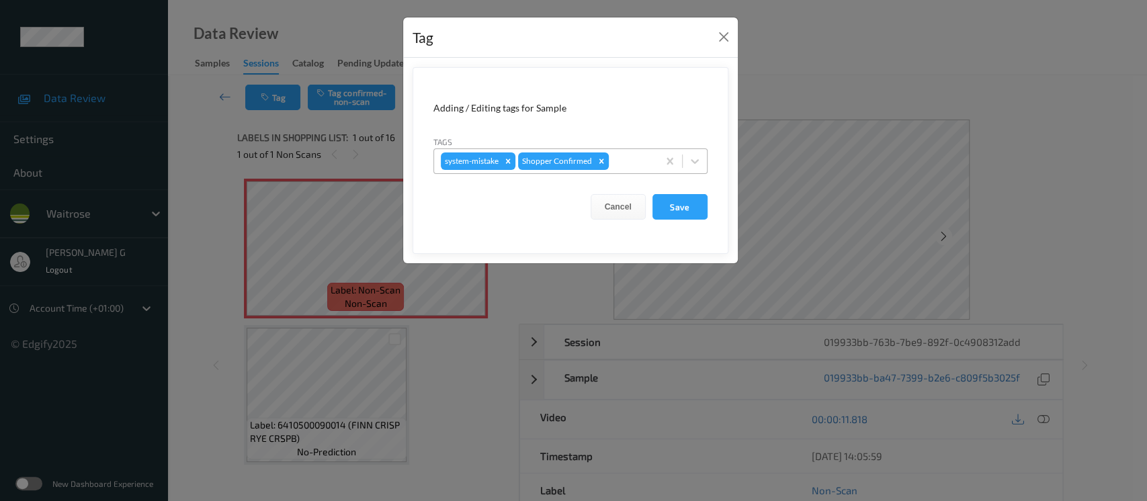
click at [618, 153] on div at bounding box center [632, 161] width 40 height 16
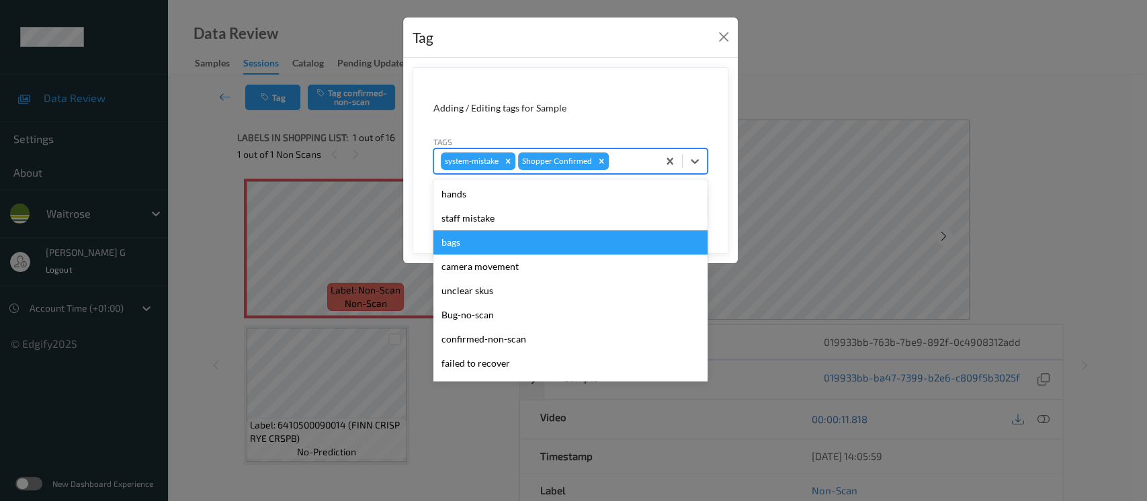
click at [452, 241] on div "bags" at bounding box center [571, 243] width 274 height 24
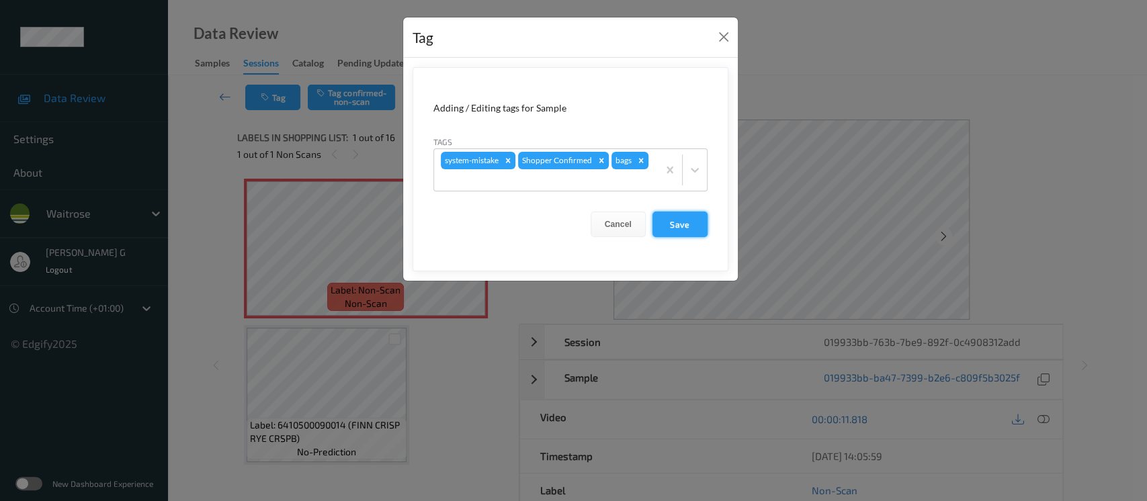
click at [698, 227] on button "Save" at bounding box center [680, 225] width 55 height 26
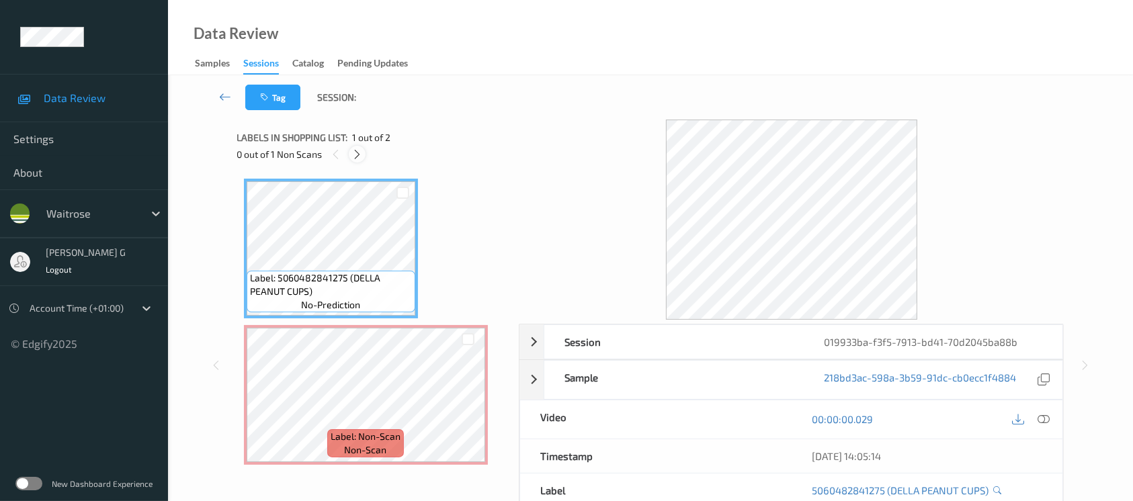
click at [355, 153] on icon at bounding box center [357, 155] width 11 height 12
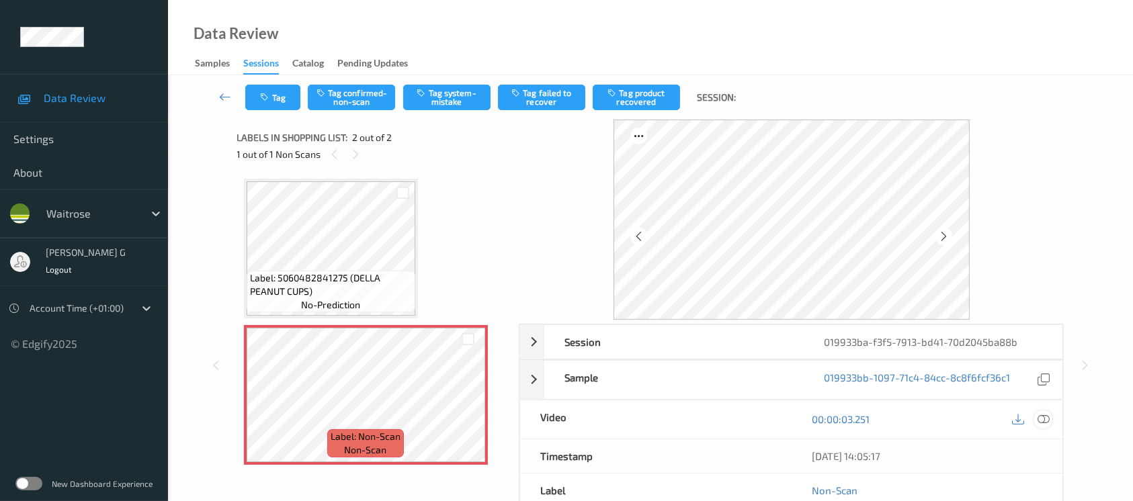
click at [1048, 415] on icon at bounding box center [1044, 419] width 12 height 12
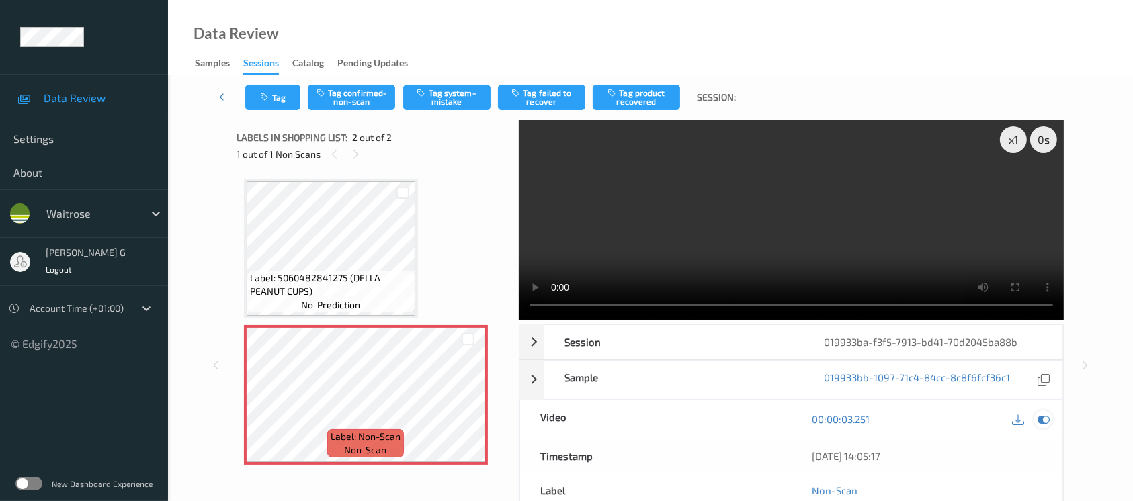
click at [1043, 417] on icon at bounding box center [1044, 419] width 12 height 12
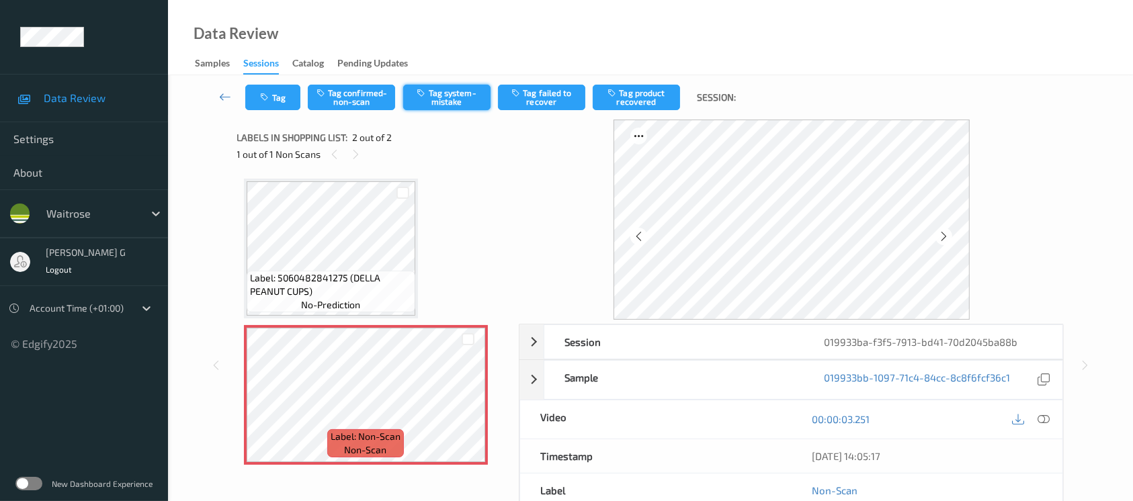
click at [448, 94] on button "Tag system-mistake" at bounding box center [446, 98] width 87 height 26
click at [252, 94] on button "Tag" at bounding box center [272, 98] width 55 height 26
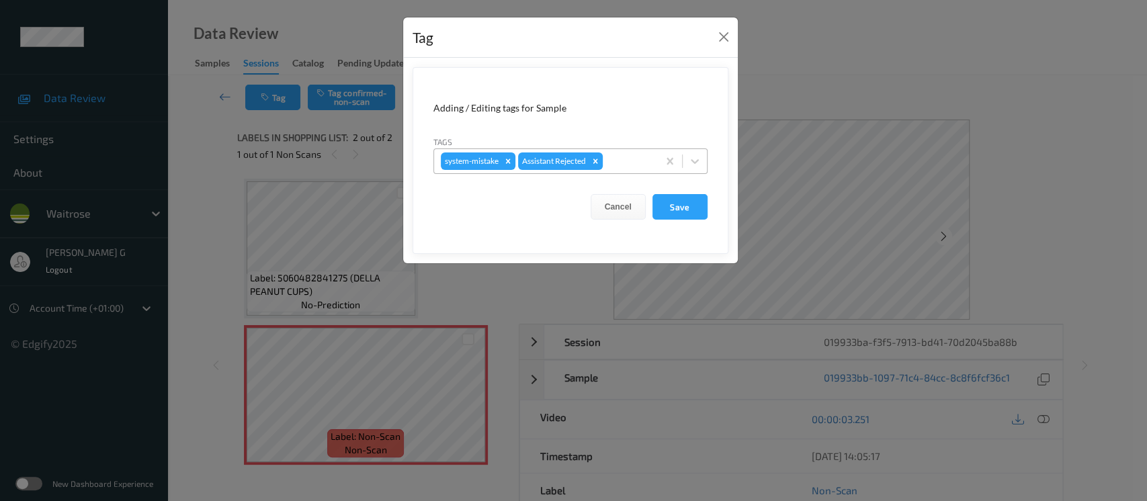
click at [634, 163] on div at bounding box center [629, 161] width 46 height 16
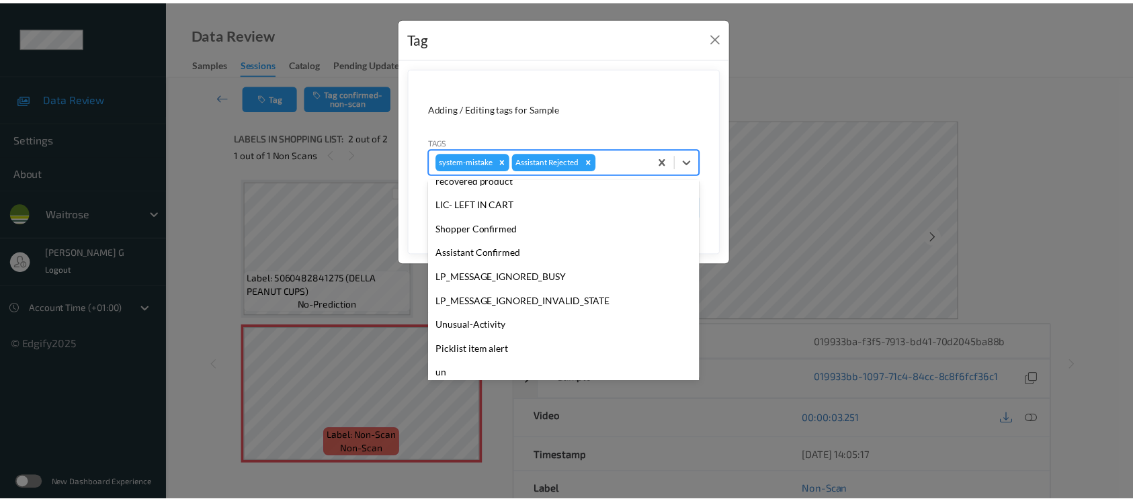
scroll to position [312, 0]
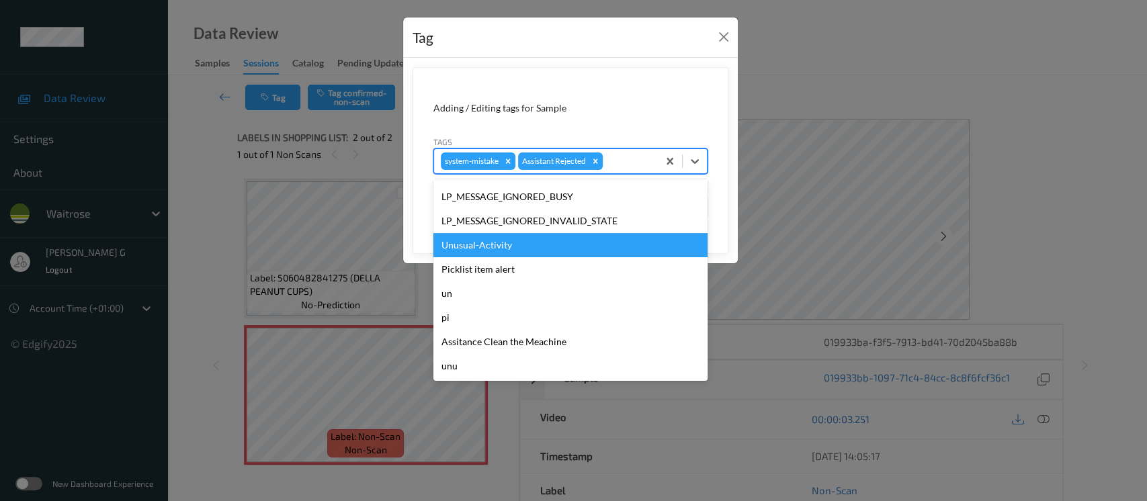
click at [487, 245] on div "Unusual-Activity" at bounding box center [571, 245] width 274 height 24
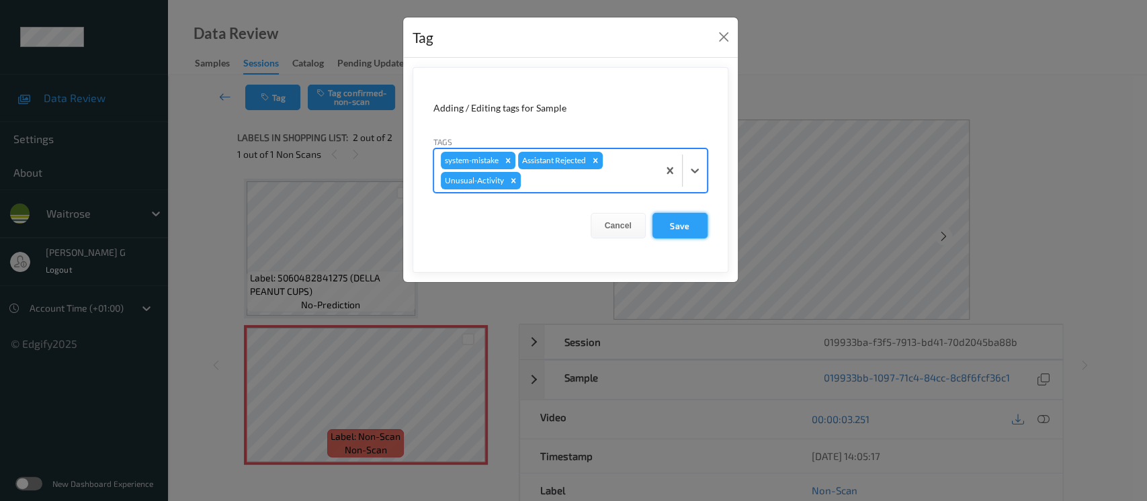
click at [666, 222] on button "Save" at bounding box center [680, 226] width 55 height 26
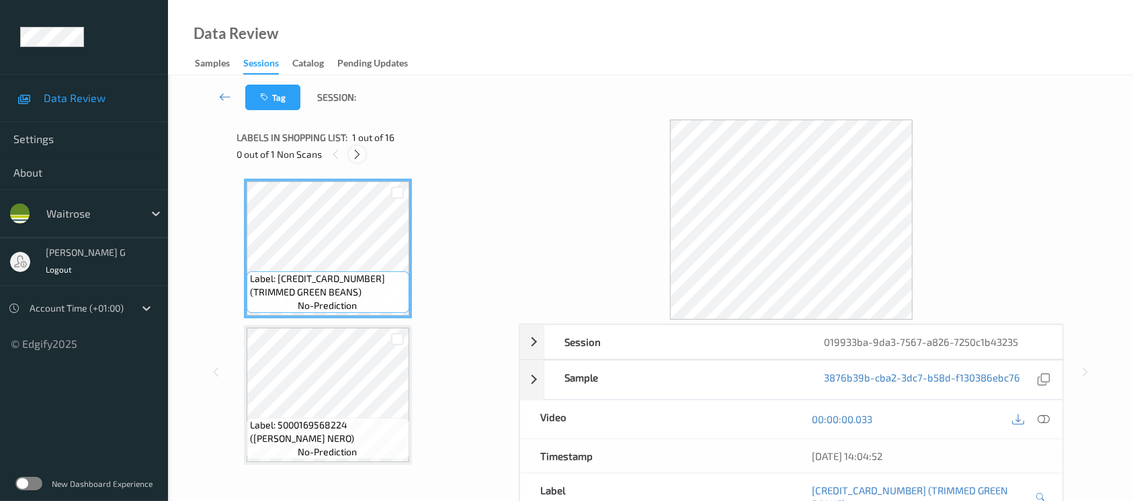
click at [356, 157] on icon at bounding box center [357, 155] width 11 height 12
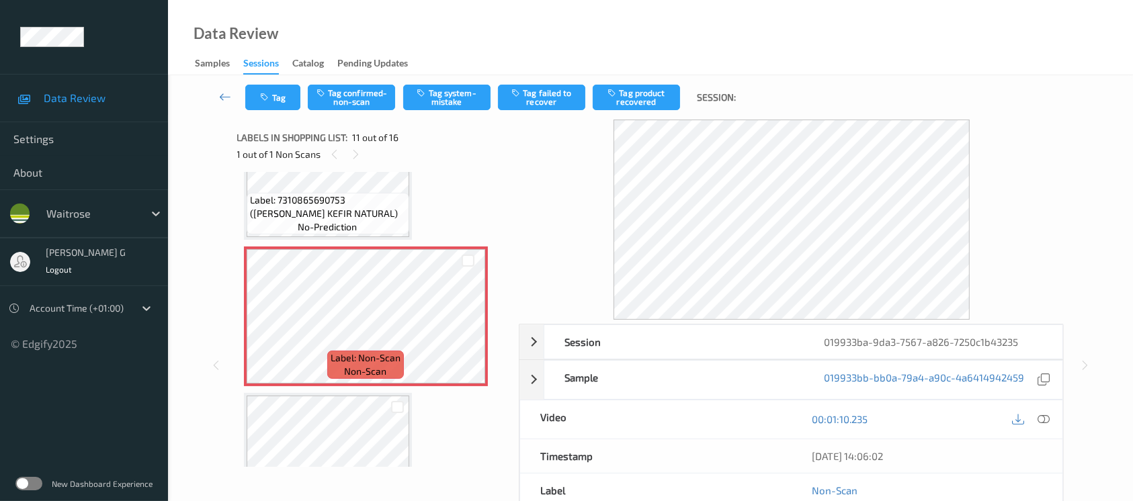
scroll to position [1500, 0]
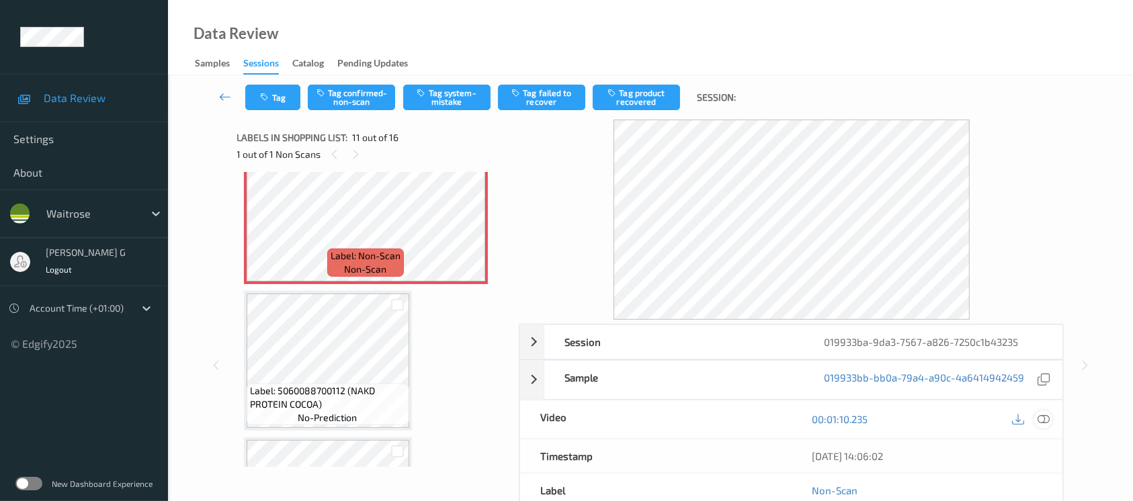
click at [1052, 419] on div at bounding box center [1043, 420] width 18 height 18
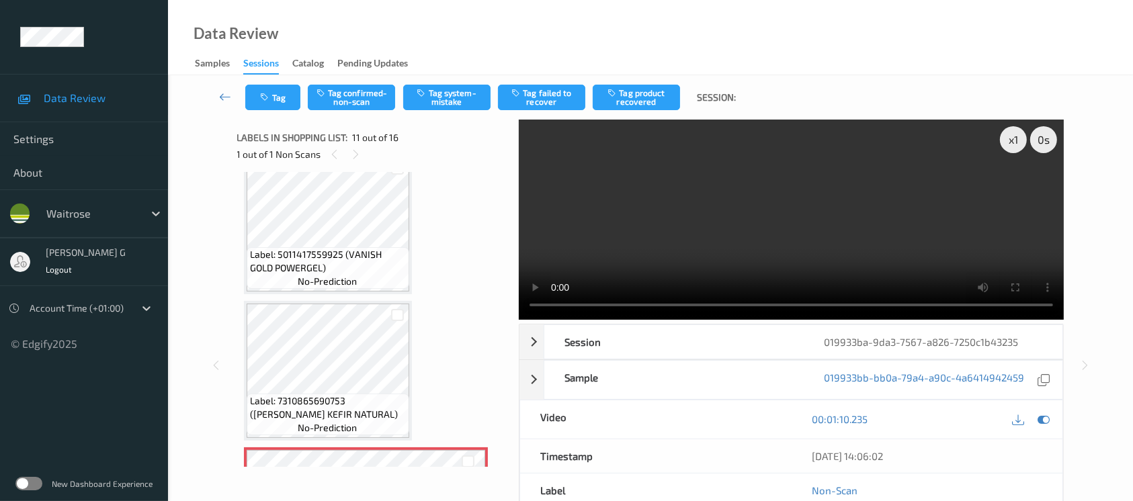
scroll to position [1051, 0]
click at [1038, 421] on icon at bounding box center [1044, 419] width 12 height 12
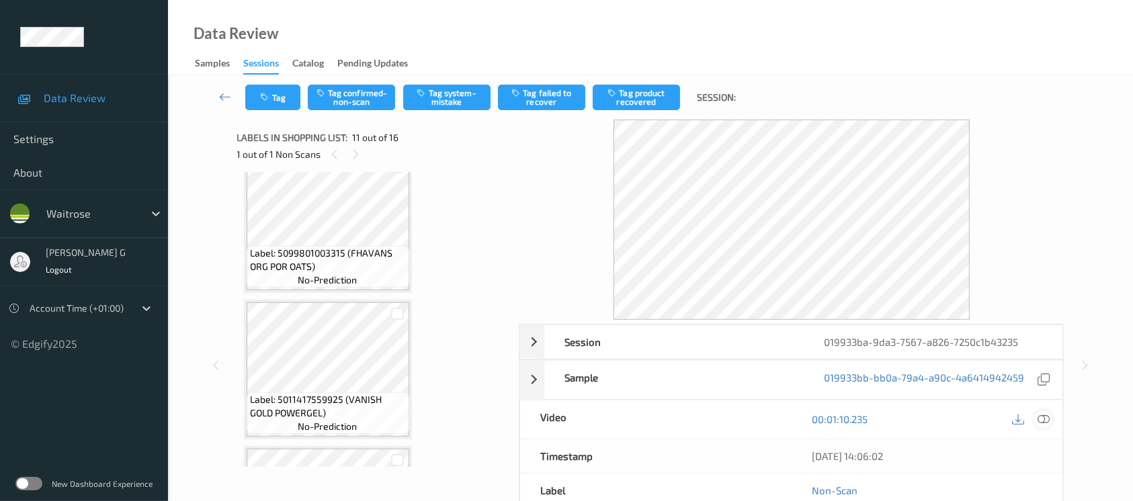
click at [1047, 417] on icon at bounding box center [1044, 419] width 12 height 12
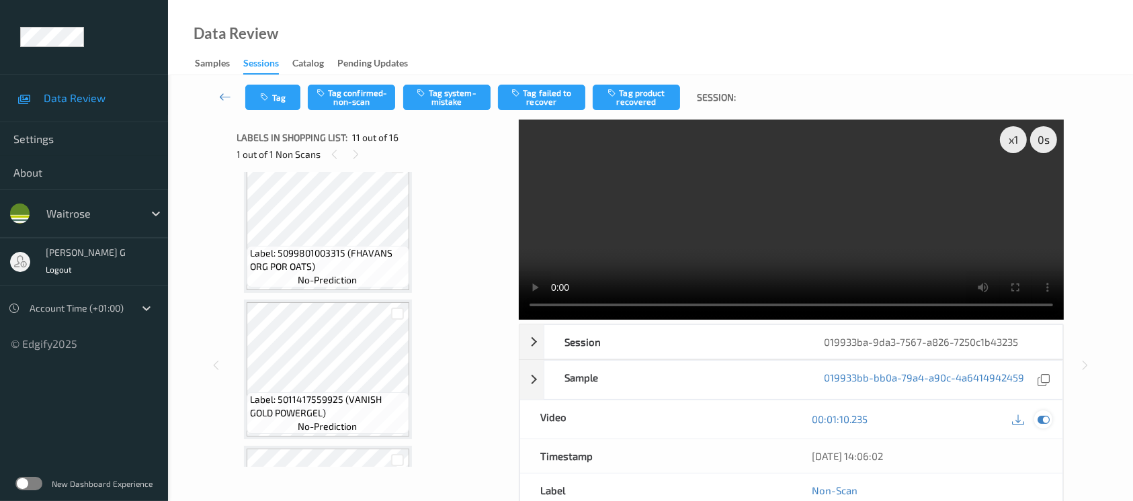
click at [1046, 421] on icon at bounding box center [1044, 419] width 12 height 12
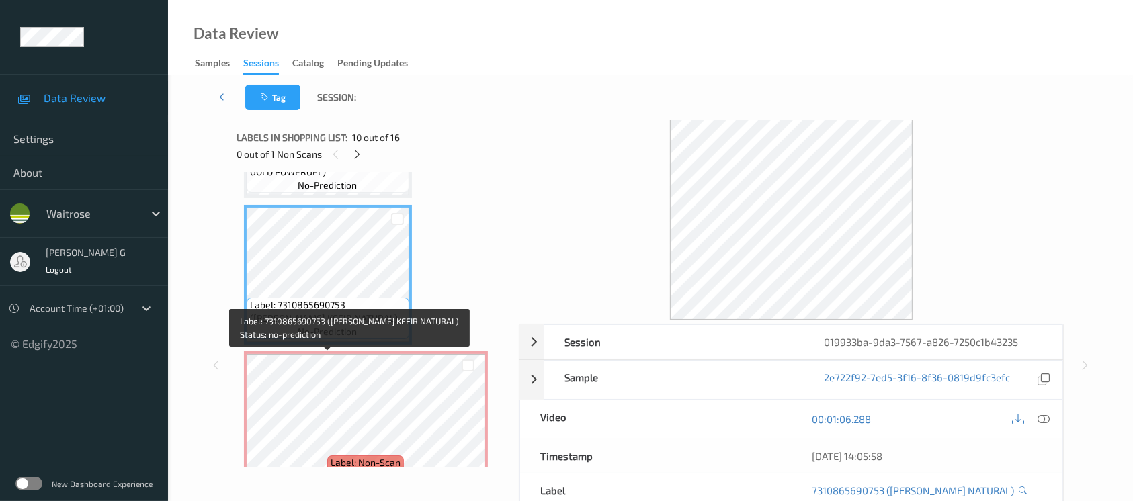
scroll to position [1320, 0]
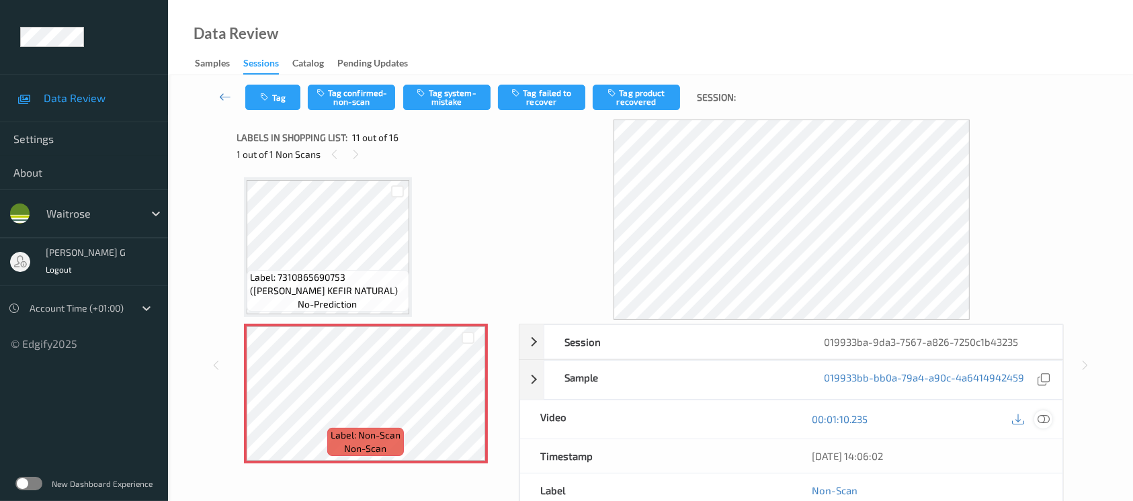
click at [1039, 418] on icon at bounding box center [1044, 419] width 12 height 12
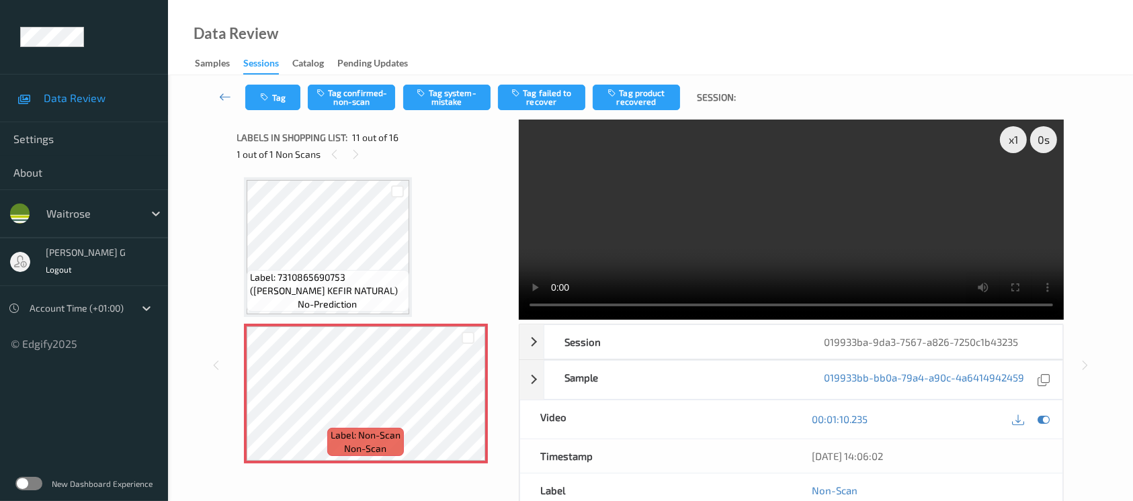
click at [1047, 430] on div "00:01:10.235" at bounding box center [928, 420] width 272 height 38
click at [1041, 419] on icon at bounding box center [1044, 419] width 12 height 12
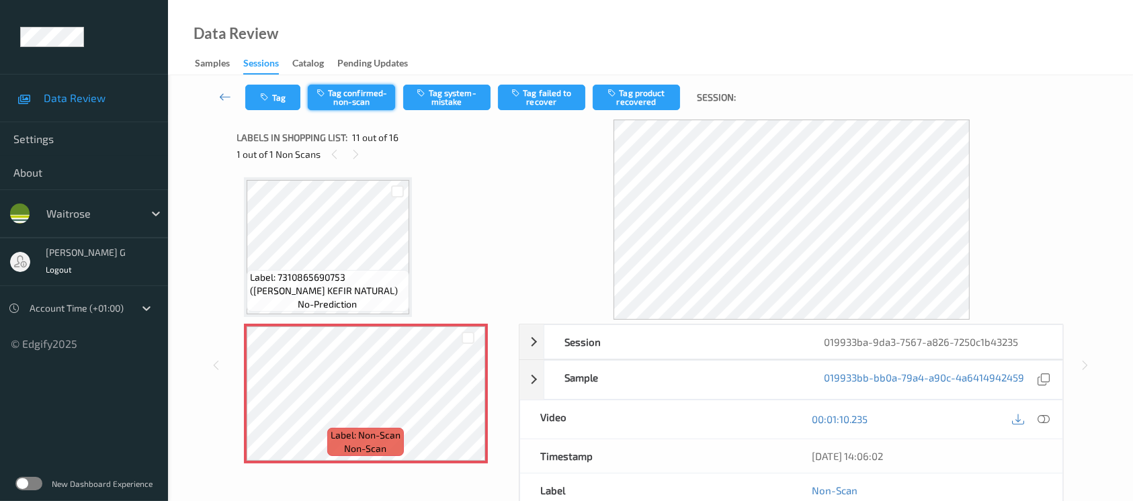
click at [341, 97] on button "Tag confirmed-non-scan" at bounding box center [351, 98] width 87 height 26
click at [643, 98] on button "Tag product recovered" at bounding box center [636, 98] width 87 height 26
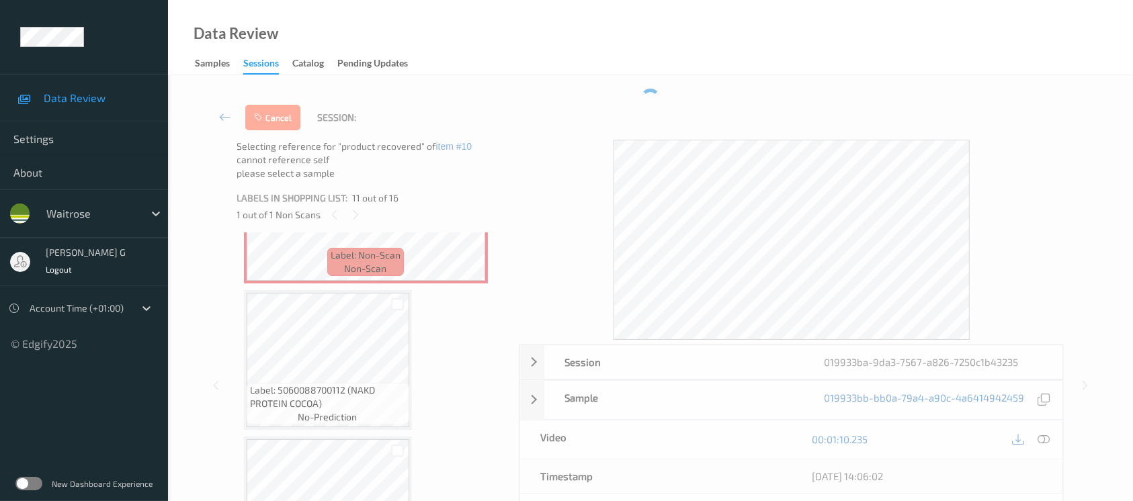
scroll to position [1589, 0]
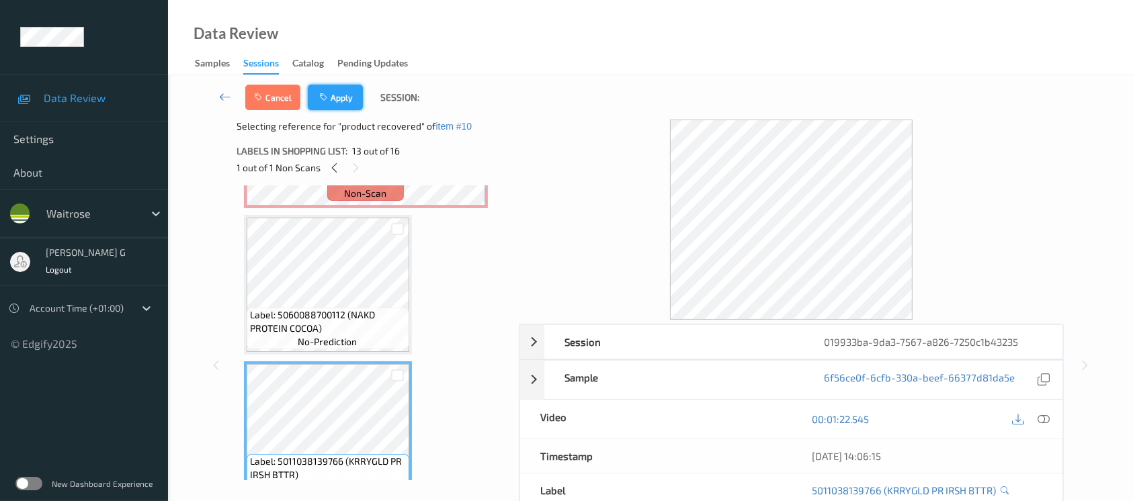
click at [343, 104] on button "Apply" at bounding box center [335, 98] width 55 height 26
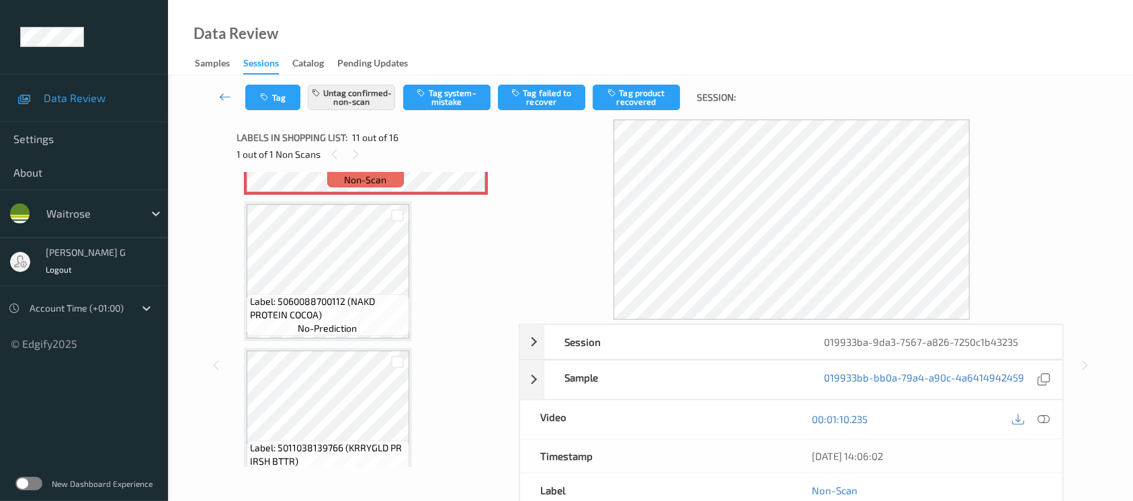
scroll to position [1320, 0]
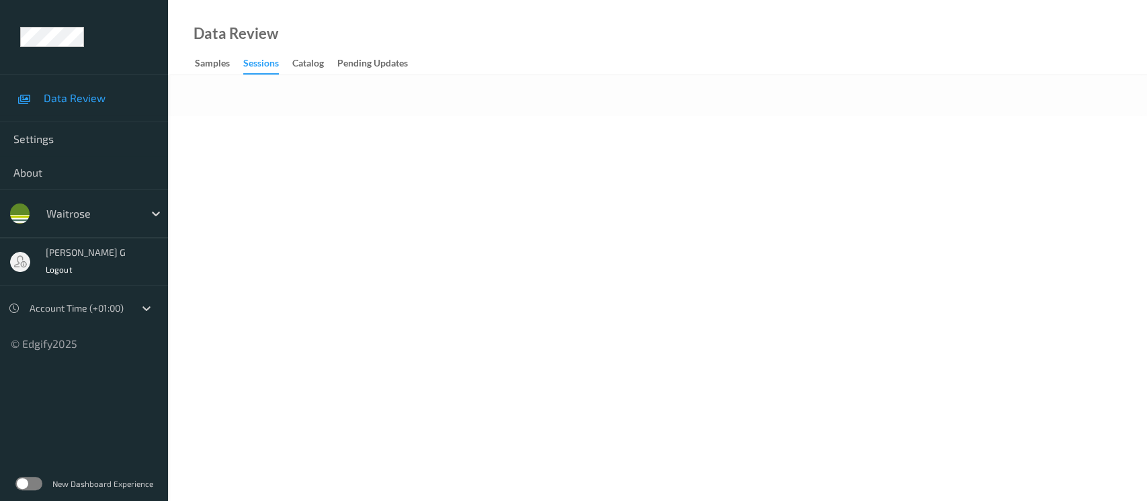
click at [403, 117] on body "Data Review Settings About waitrose [PERSON_NAME] g Logout Account Time (+01:00…" at bounding box center [573, 250] width 1147 height 501
click at [391, 35] on div "Data Review Samples Sessions Catalog Pending Updates" at bounding box center [657, 37] width 979 height 75
click at [322, 6] on div "Data Review Samples Sessions Catalog Pending Updates" at bounding box center [657, 37] width 979 height 75
click at [322, 5] on div "Data Review Samples Sessions Catalog Pending Updates" at bounding box center [657, 37] width 979 height 75
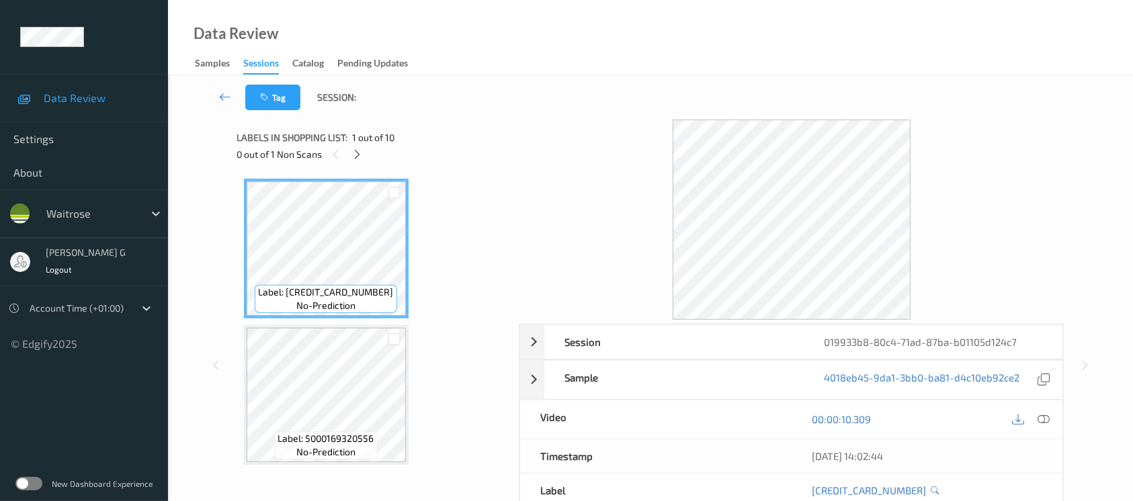
click at [354, 145] on div "Labels in shopping list: 1 out of 10" at bounding box center [373, 137] width 273 height 17
click at [356, 156] on icon at bounding box center [357, 155] width 11 height 12
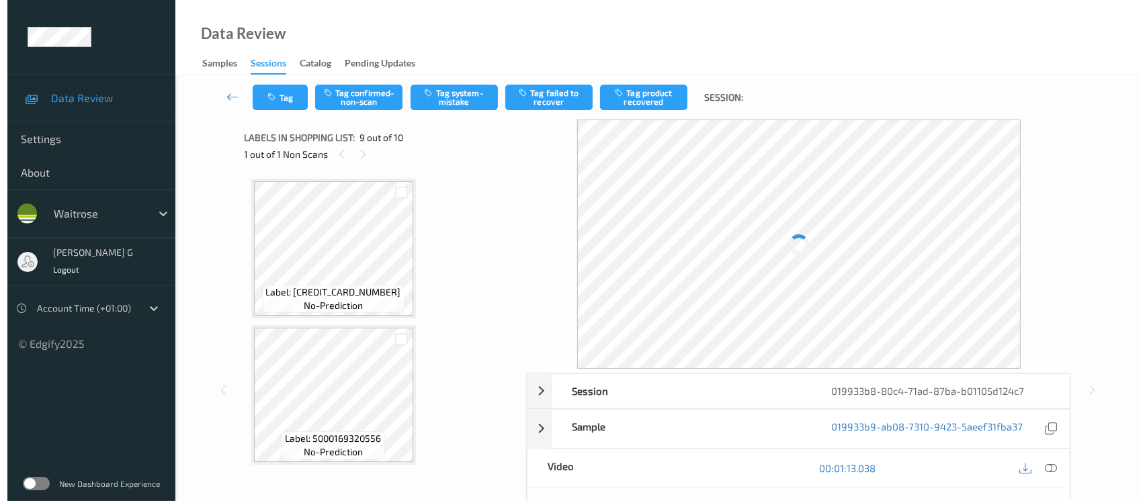
scroll to position [1028, 0]
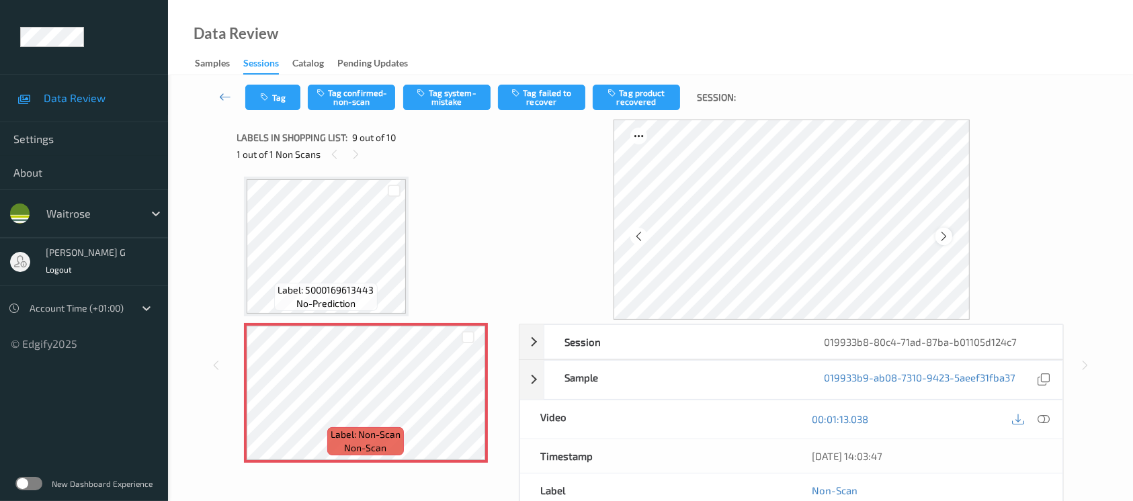
click at [947, 231] on icon at bounding box center [943, 237] width 11 height 12
click at [430, 98] on button "Tag system-mistake" at bounding box center [446, 98] width 87 height 26
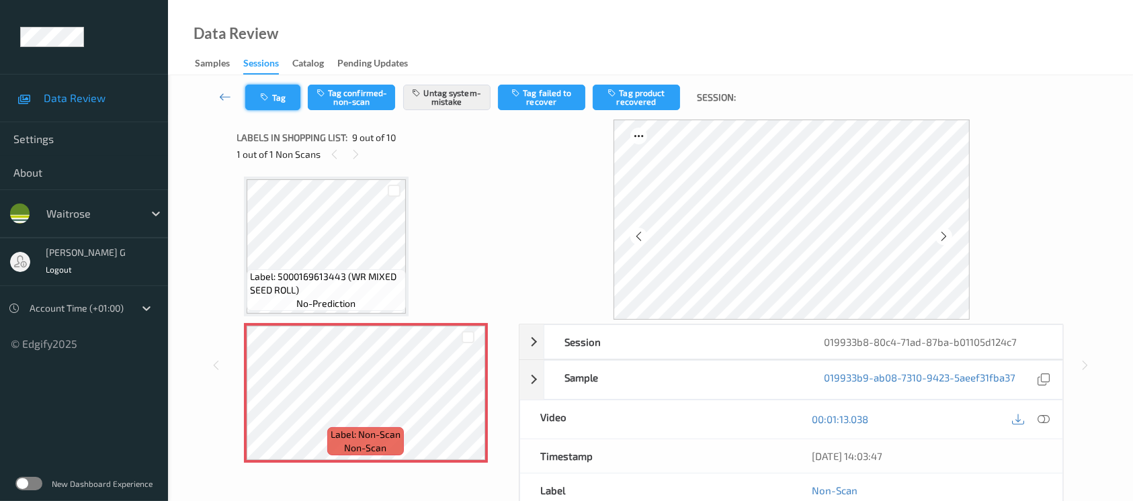
click at [277, 103] on button "Tag" at bounding box center [272, 98] width 55 height 26
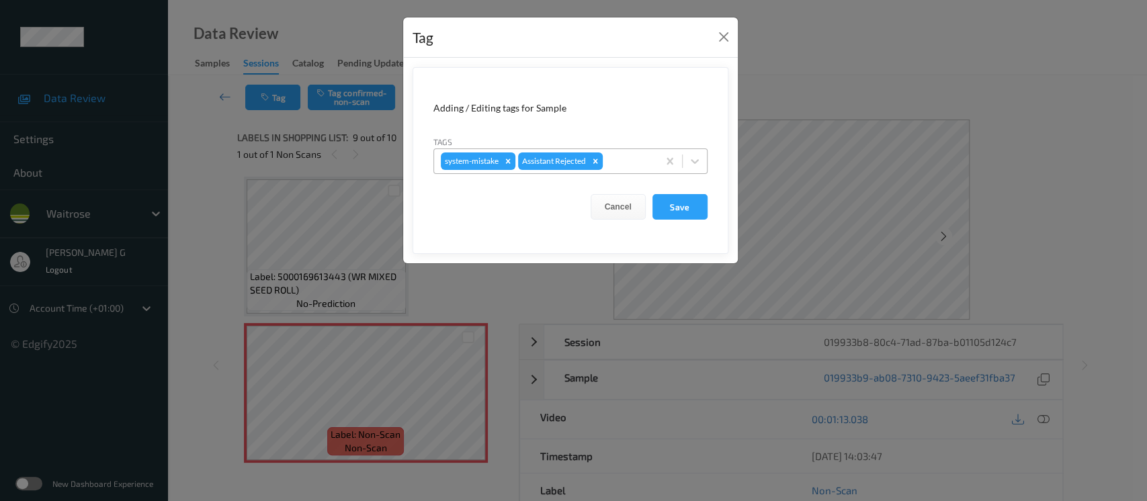
click at [635, 164] on div at bounding box center [629, 161] width 46 height 16
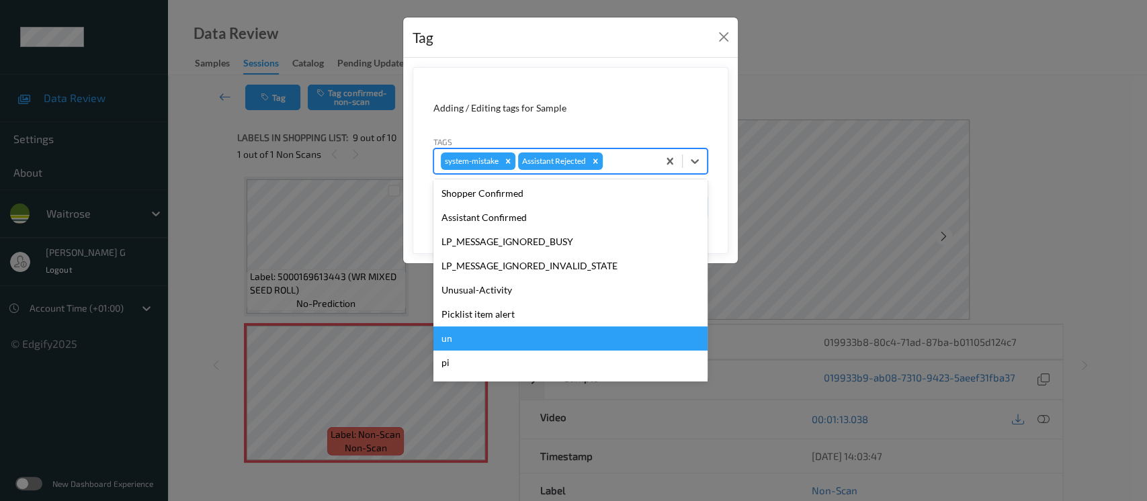
scroll to position [312, 0]
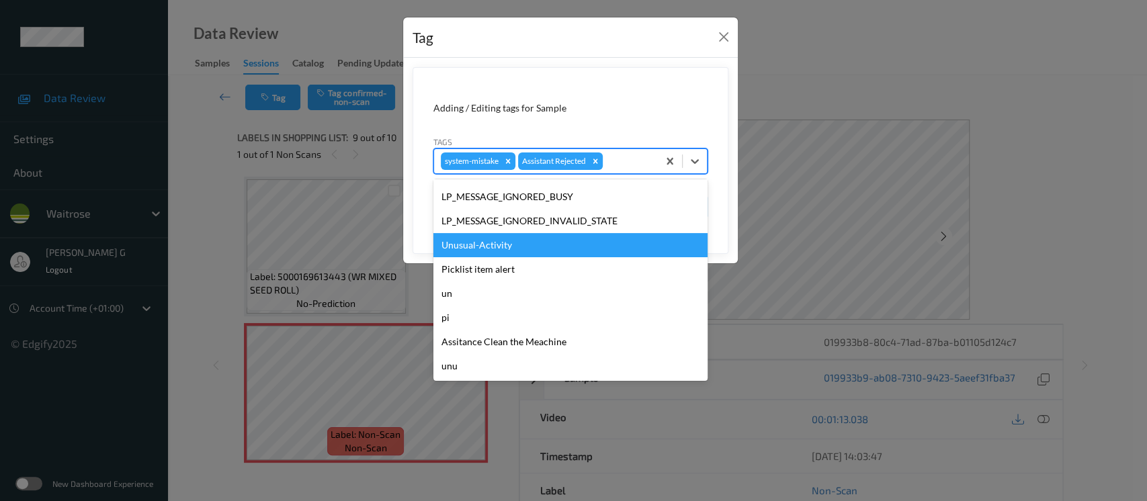
click at [469, 246] on div "Unusual-Activity" at bounding box center [571, 245] width 274 height 24
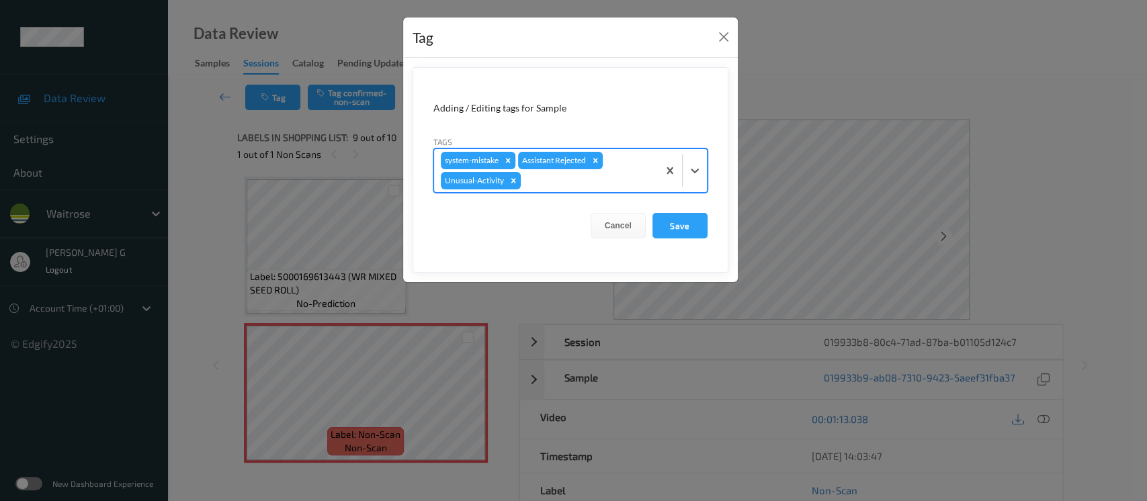
click at [616, 177] on div at bounding box center [588, 181] width 128 height 16
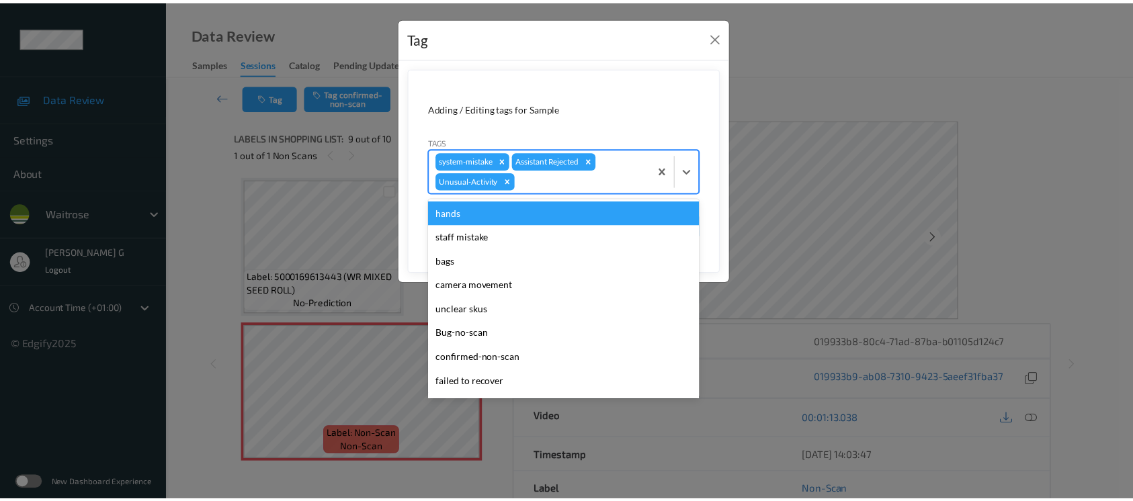
scroll to position [287, 0]
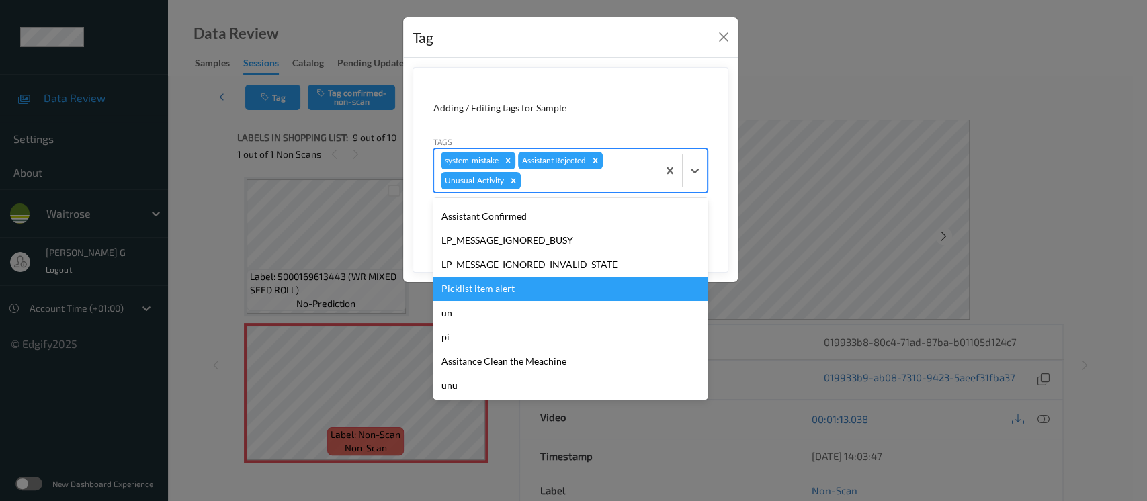
click at [485, 279] on div "Picklist item alert" at bounding box center [571, 289] width 274 height 24
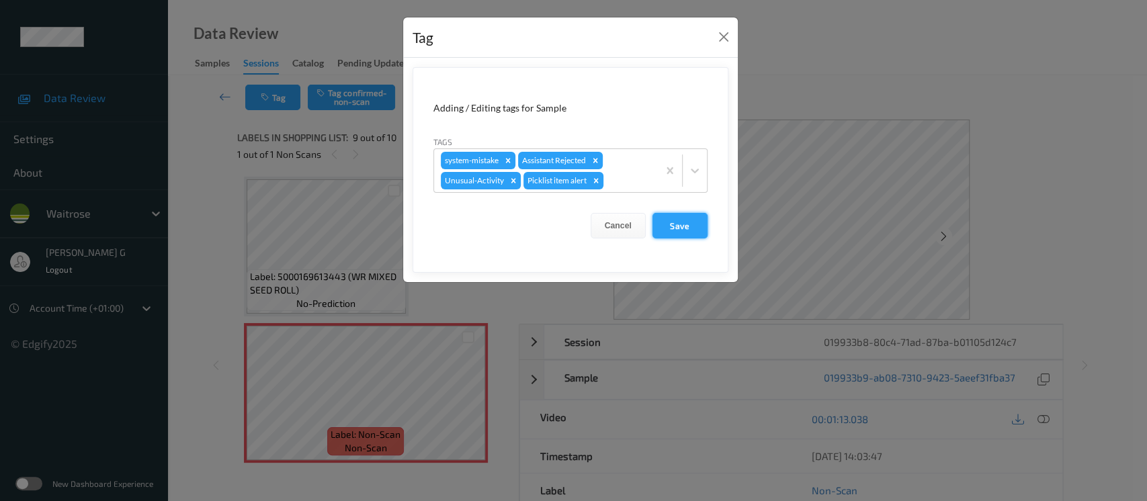
click at [683, 218] on button "Save" at bounding box center [680, 226] width 55 height 26
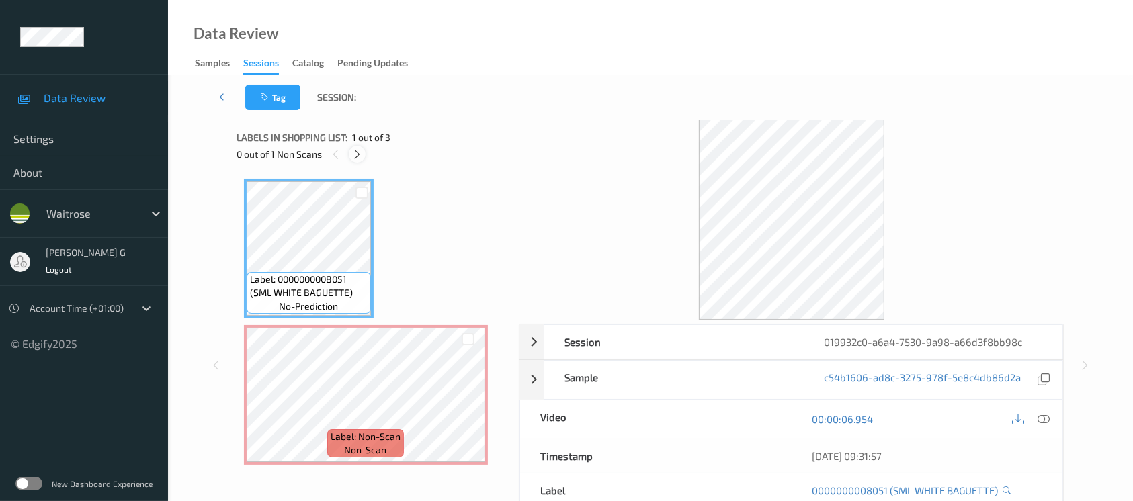
click at [356, 153] on icon at bounding box center [357, 155] width 11 height 12
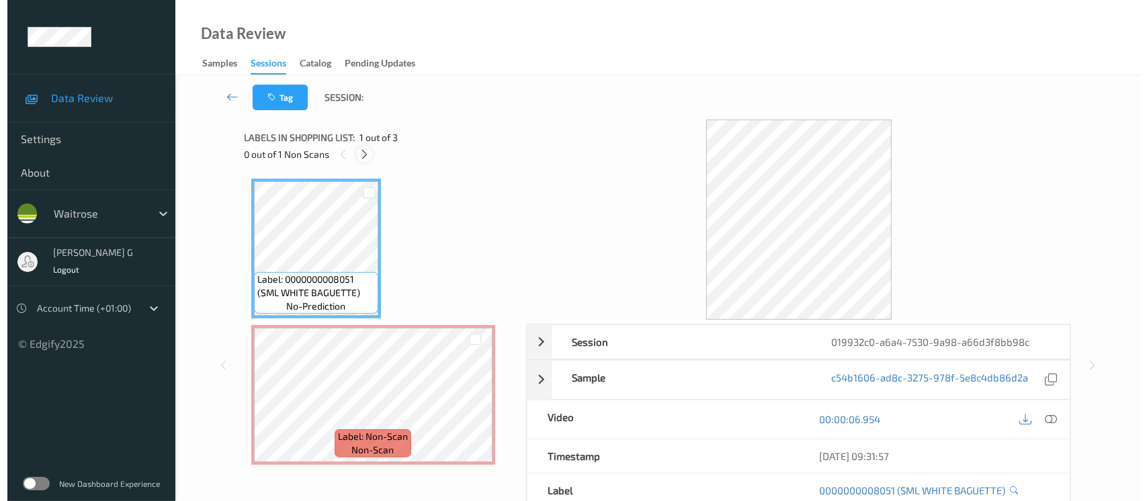
scroll to position [6, 0]
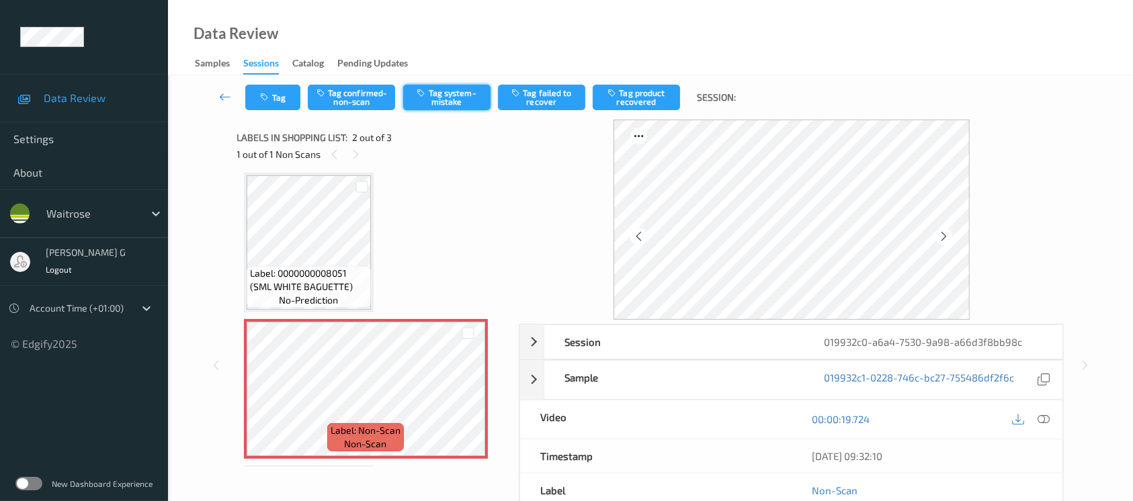
click at [454, 90] on button "Tag system-mistake" at bounding box center [446, 98] width 87 height 26
click at [275, 97] on button "Tag" at bounding box center [272, 98] width 55 height 26
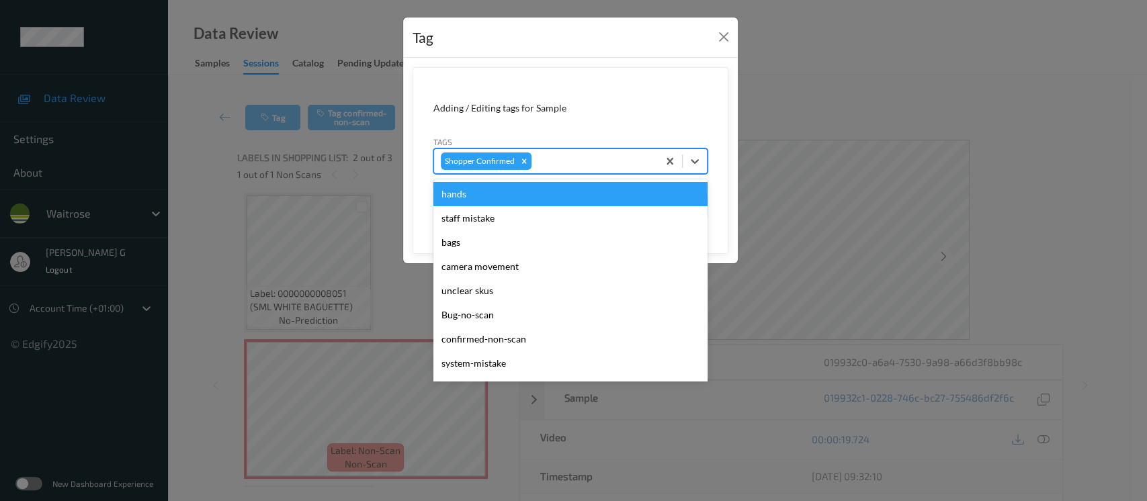
click at [559, 161] on div at bounding box center [592, 161] width 117 height 16
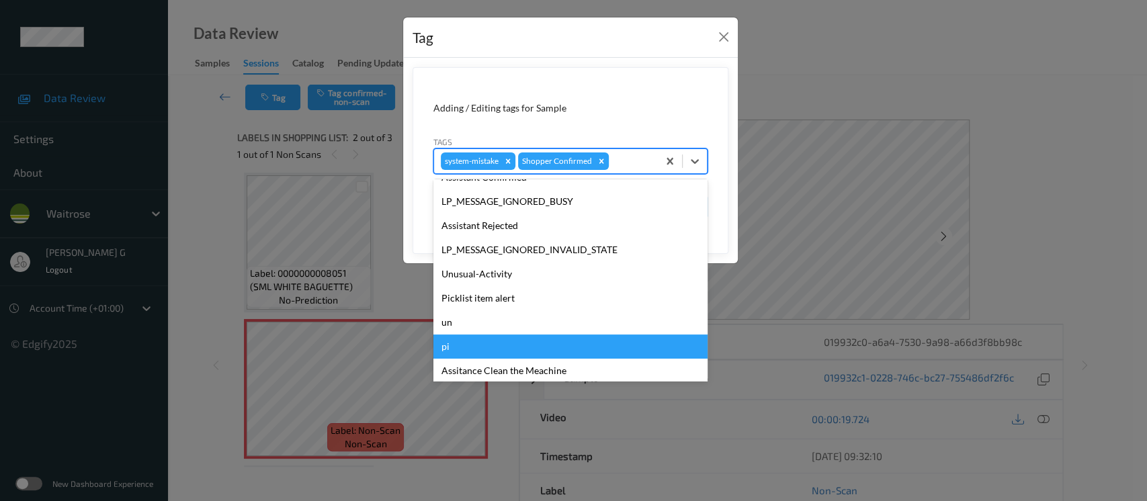
scroll to position [312, 0]
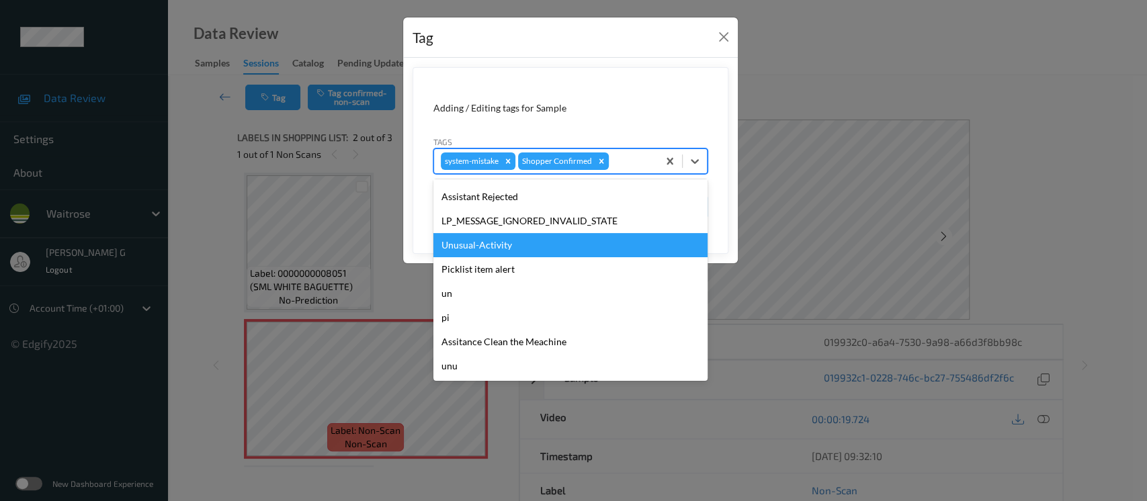
click at [479, 245] on div "Unusual-Activity" at bounding box center [571, 245] width 274 height 24
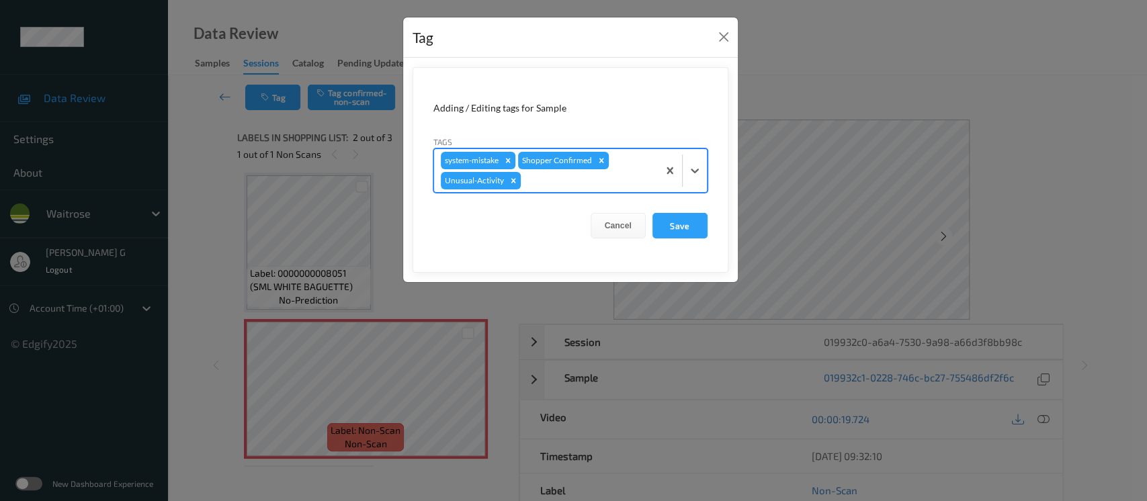
click at [618, 169] on div "system-mistake Shopper Confirmed Unusual-Activity" at bounding box center [546, 170] width 224 height 43
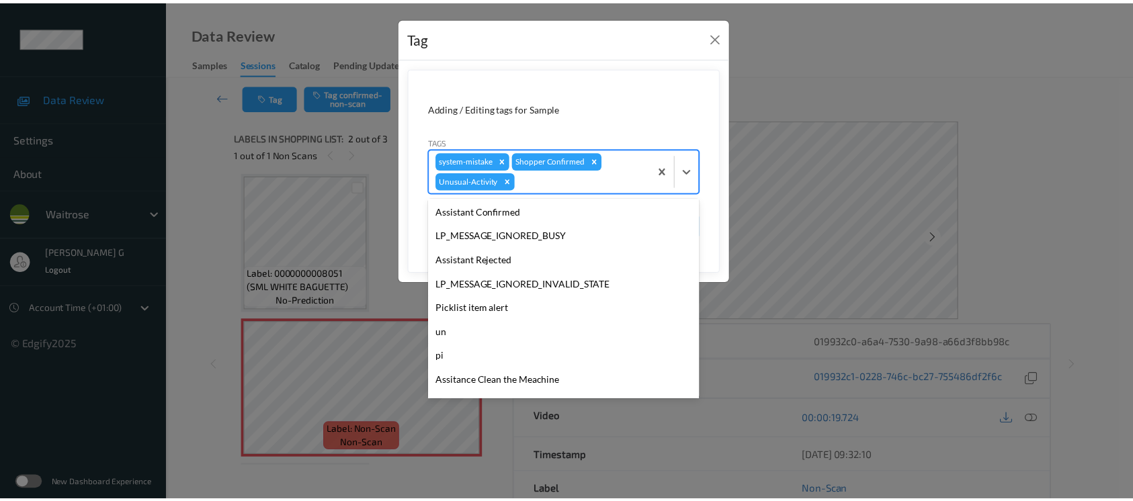
scroll to position [287, 0]
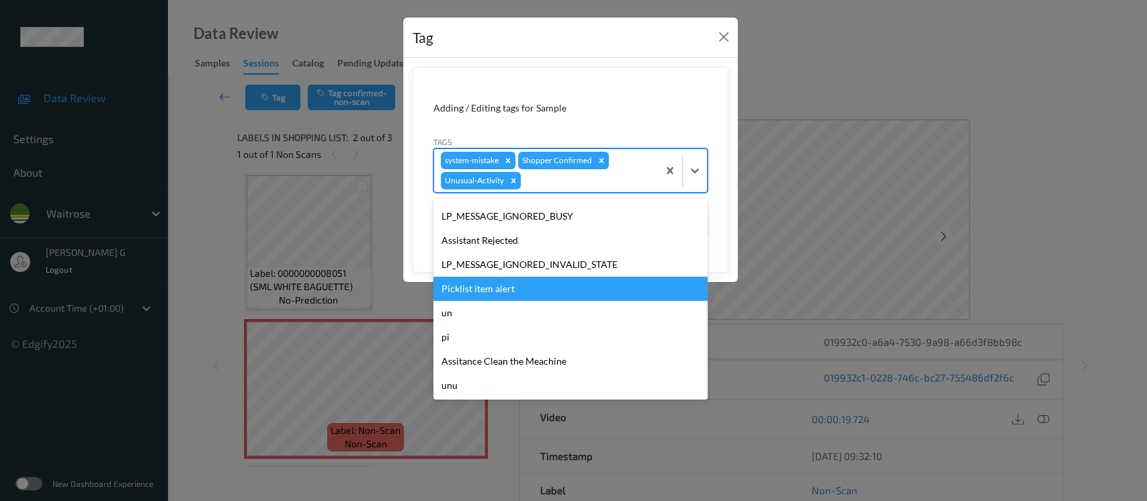
click at [472, 288] on div "Picklist item alert" at bounding box center [571, 289] width 274 height 24
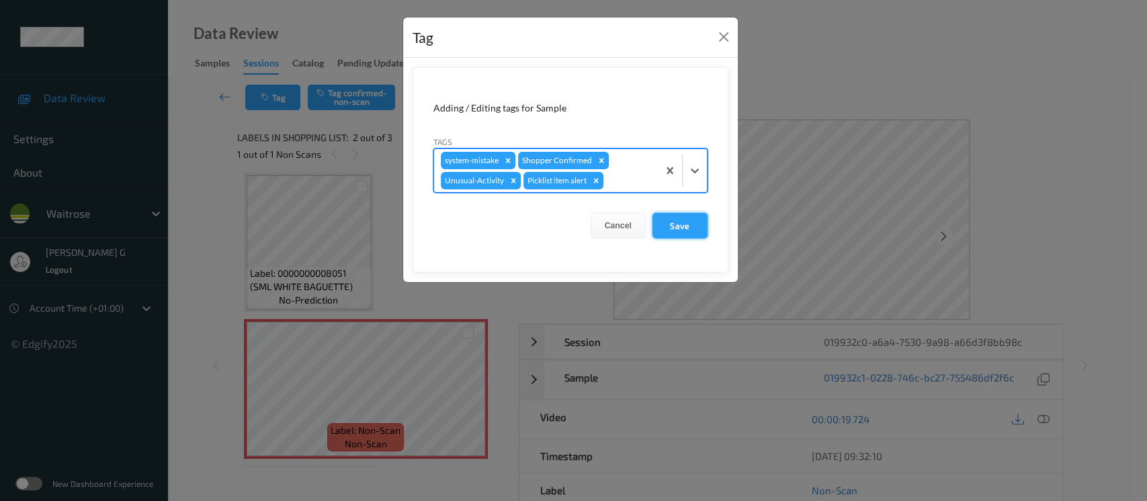
click at [679, 230] on button "Save" at bounding box center [680, 226] width 55 height 26
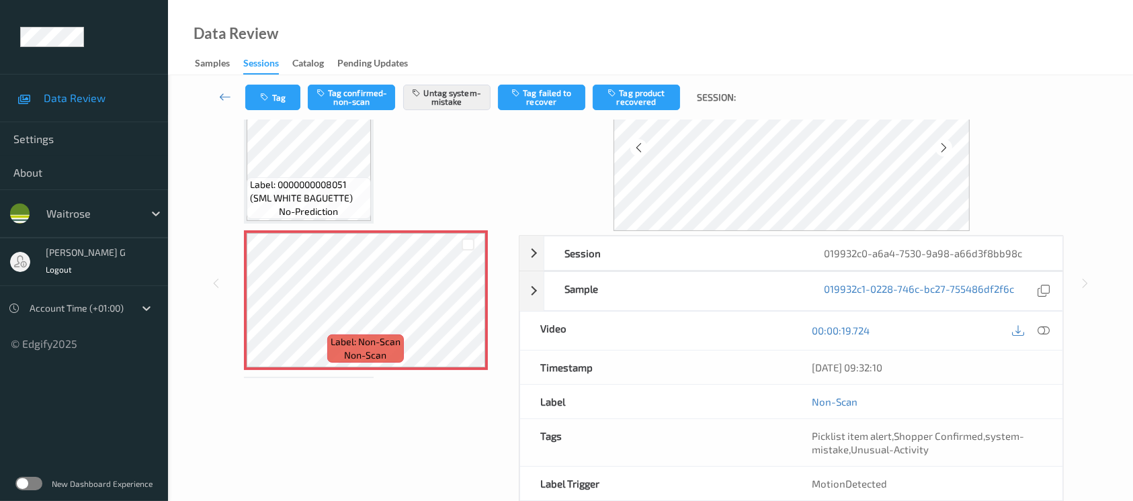
scroll to position [151, 0]
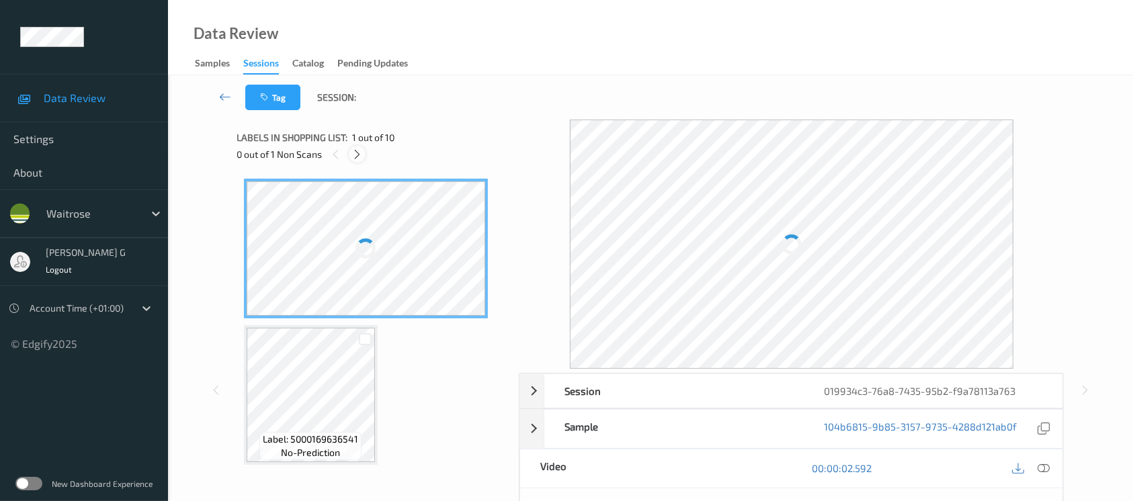
click at [360, 150] on icon at bounding box center [357, 155] width 11 height 12
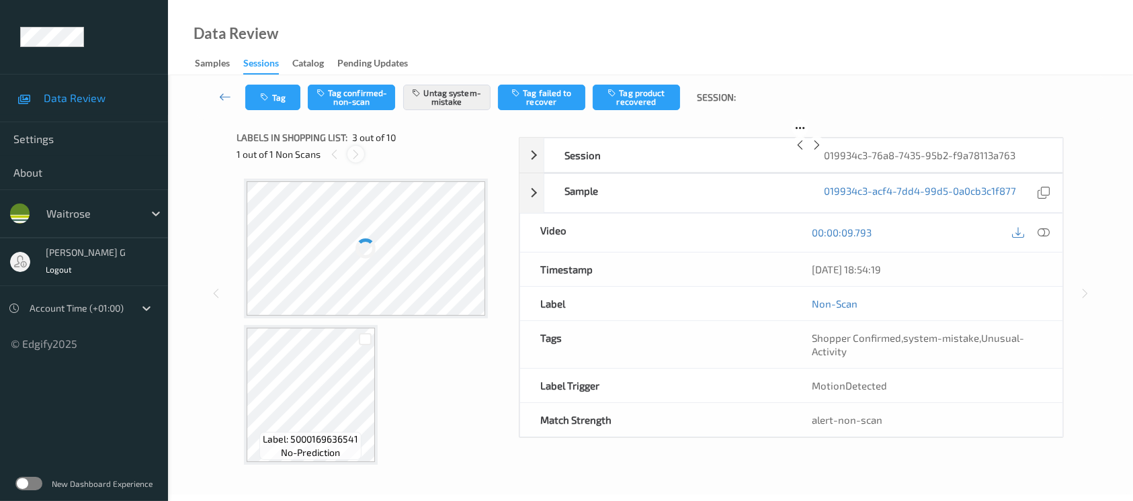
scroll to position [152, 0]
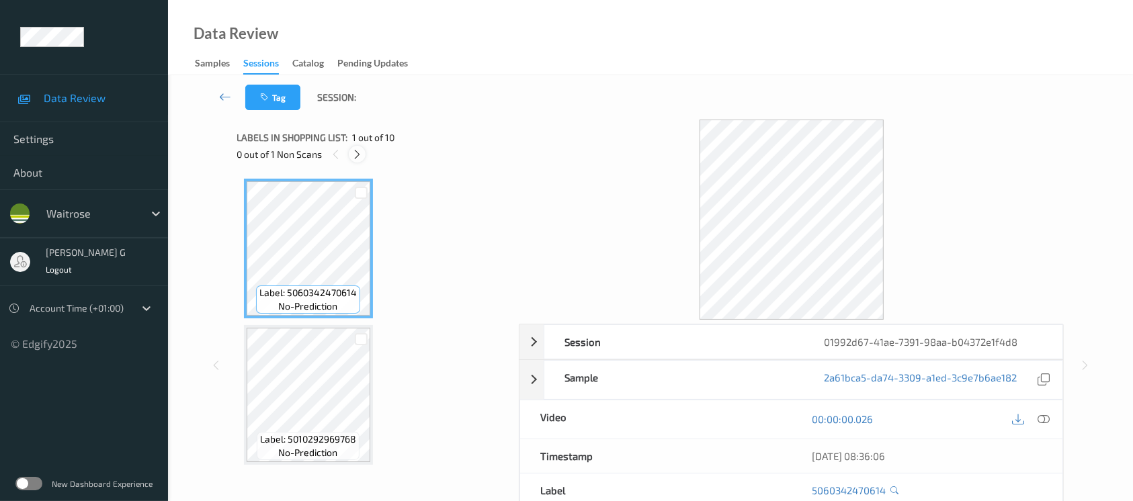
click at [358, 154] on icon at bounding box center [357, 155] width 11 height 12
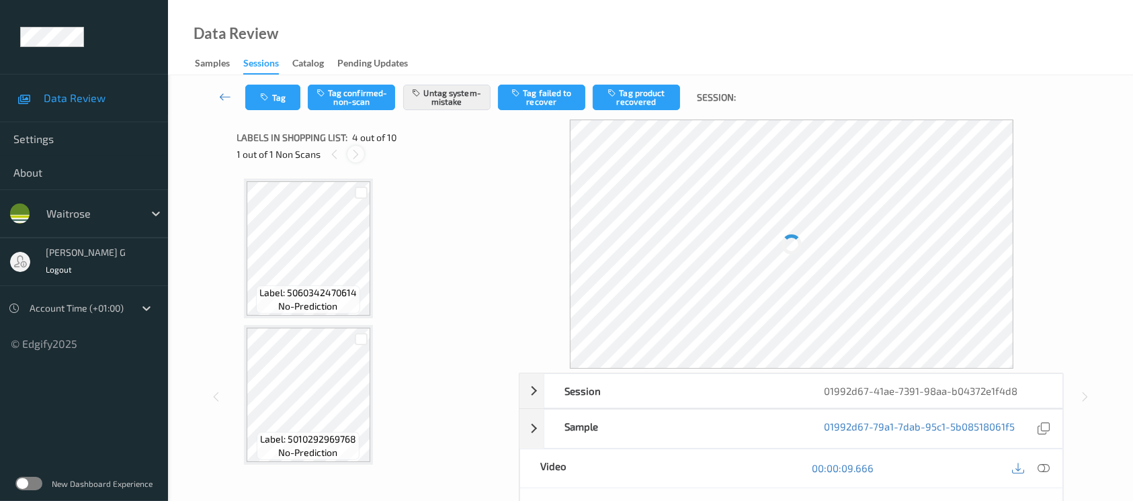
scroll to position [298, 0]
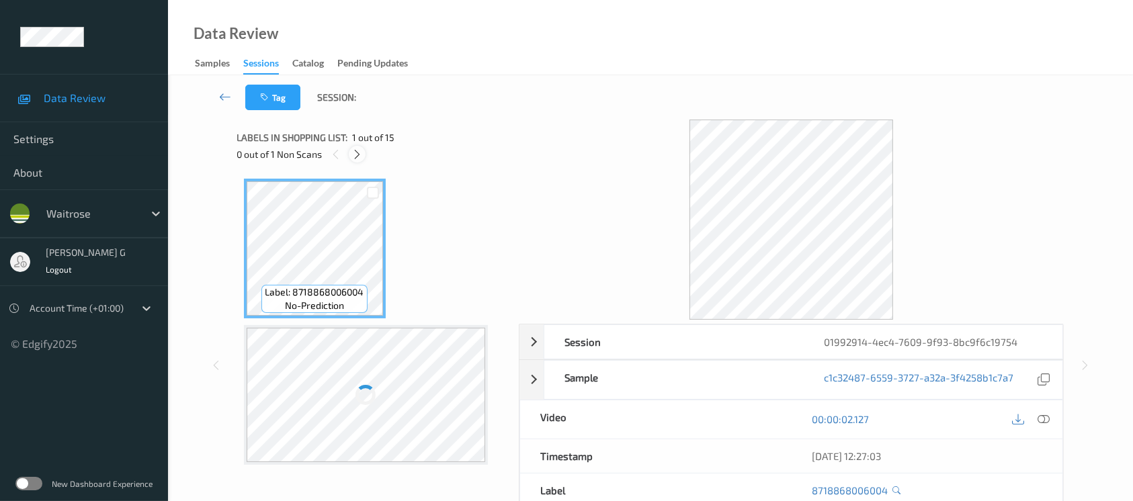
click at [357, 153] on icon at bounding box center [357, 155] width 11 height 12
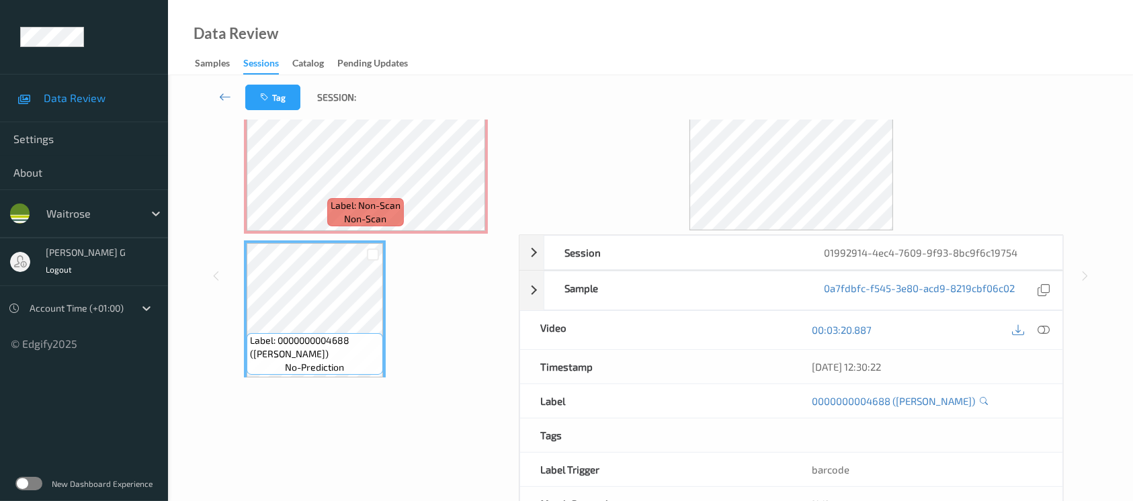
scroll to position [136, 0]
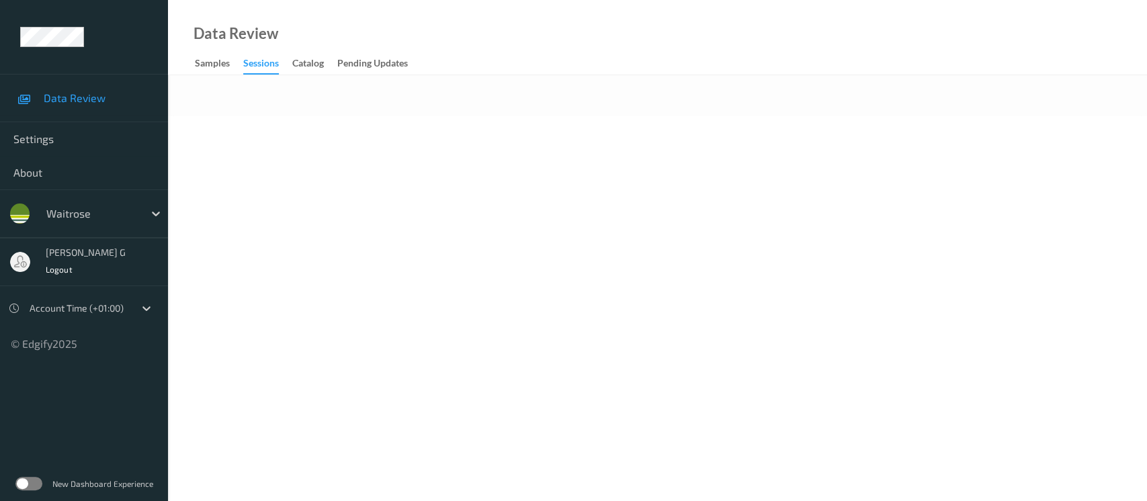
click at [446, 83] on div at bounding box center [657, 95] width 979 height 41
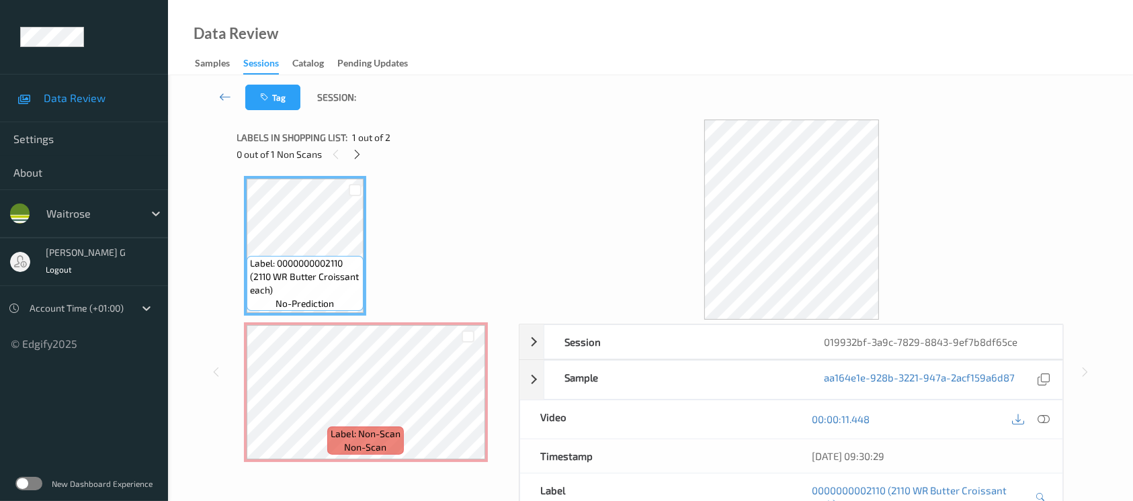
scroll to position [3, 0]
click at [231, 377] on div "Session 019932bf-3a9c-7829-8843-9ef7b8df65ce Session ID 019932bf-3a9c-7829-8843…" at bounding box center [651, 372] width 910 height 505
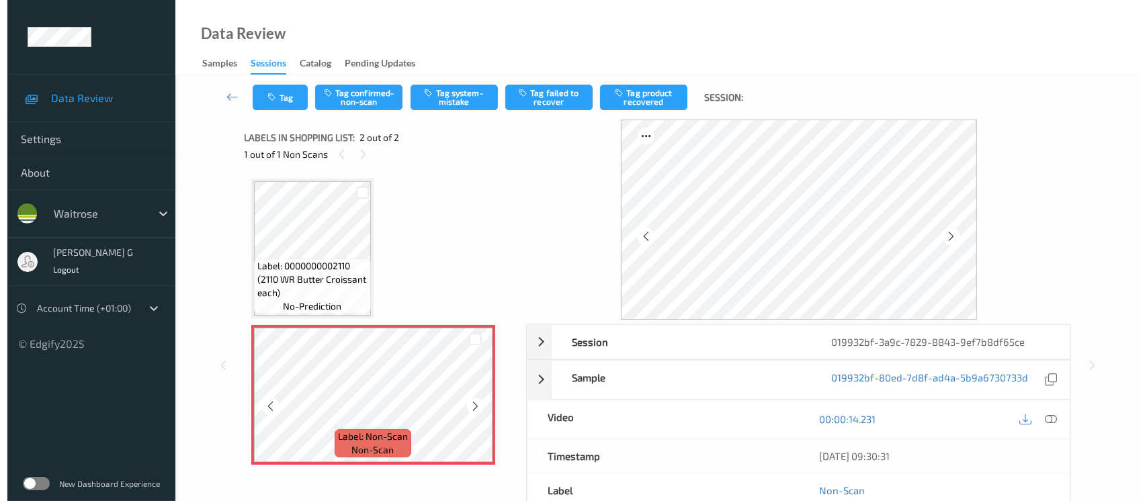
scroll to position [0, 0]
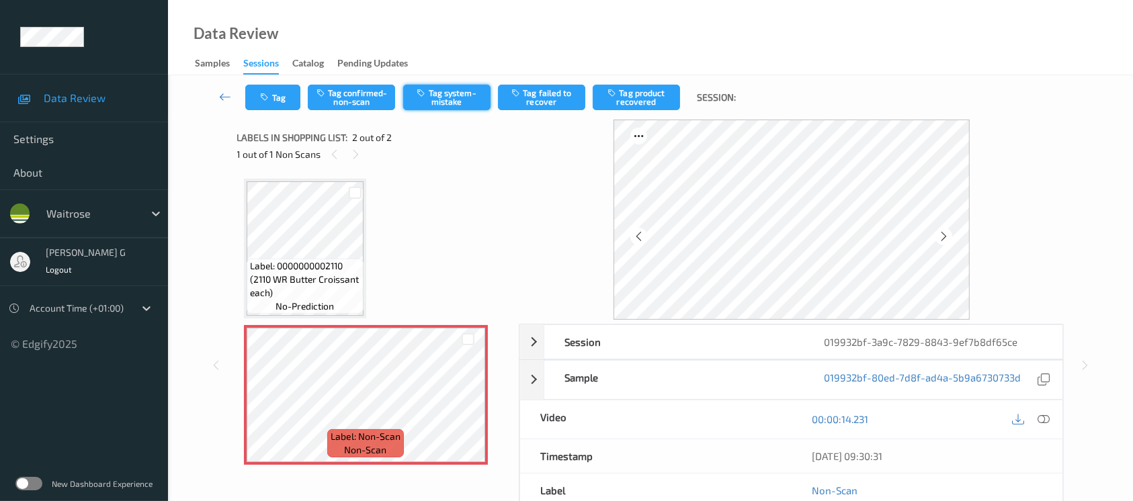
click at [452, 93] on button "Tag system-mistake" at bounding box center [446, 98] width 87 height 26
click at [275, 112] on div "Tag Tag confirmed-non-scan Untag system-mistake Tag failed to recover Tag produ…" at bounding box center [651, 97] width 910 height 44
click at [274, 98] on button "Tag" at bounding box center [272, 98] width 55 height 26
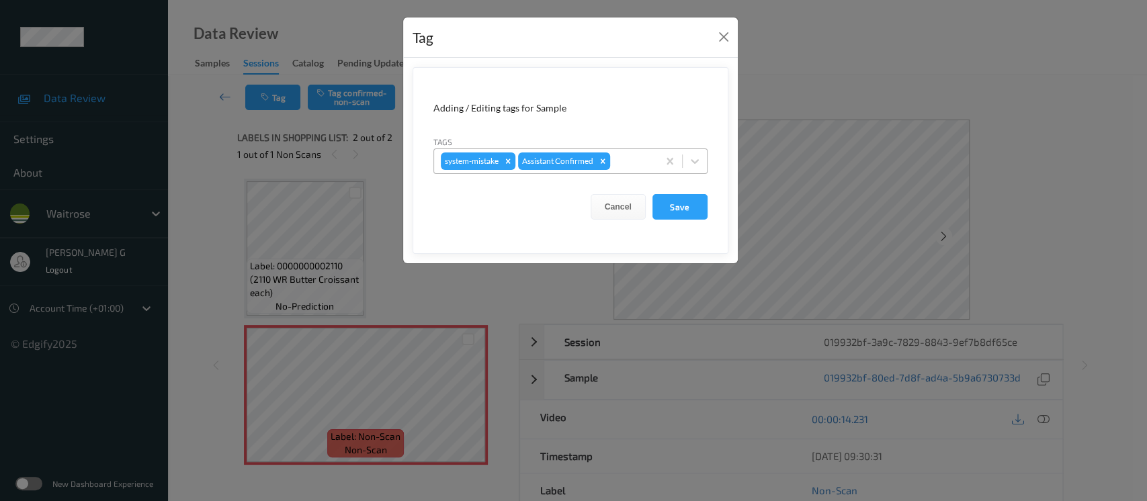
click at [622, 164] on div at bounding box center [632, 161] width 38 height 16
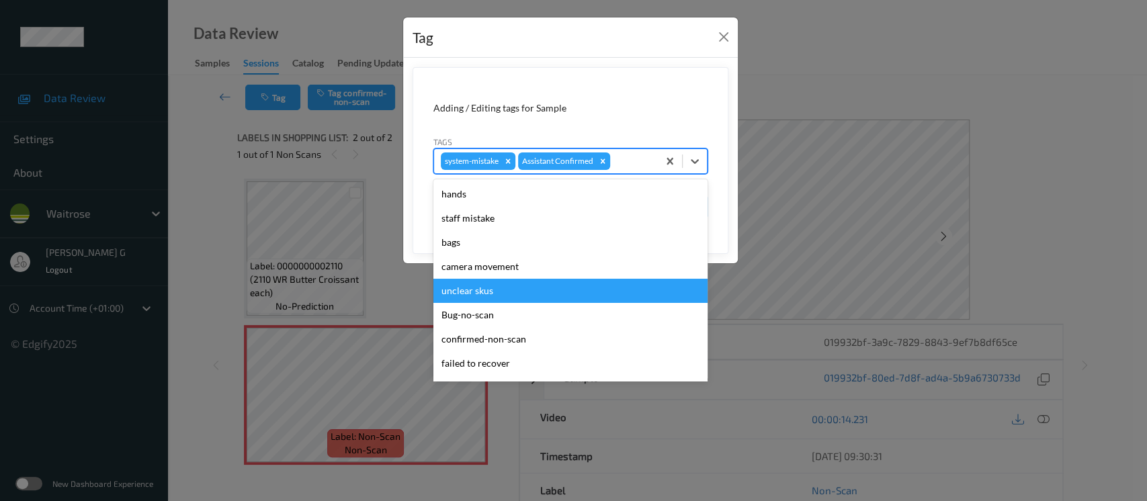
scroll to position [312, 0]
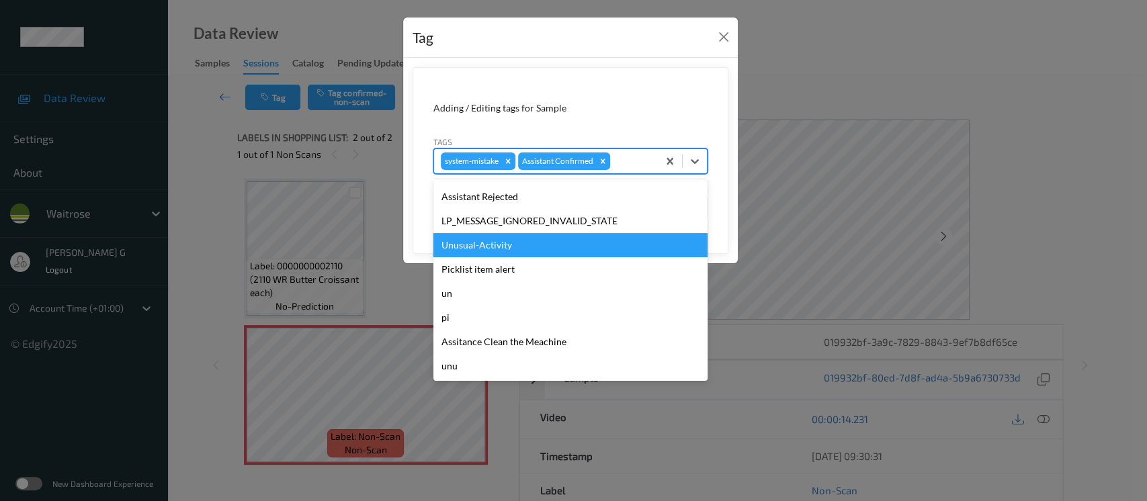
click at [468, 248] on div "Unusual-Activity" at bounding box center [571, 245] width 274 height 24
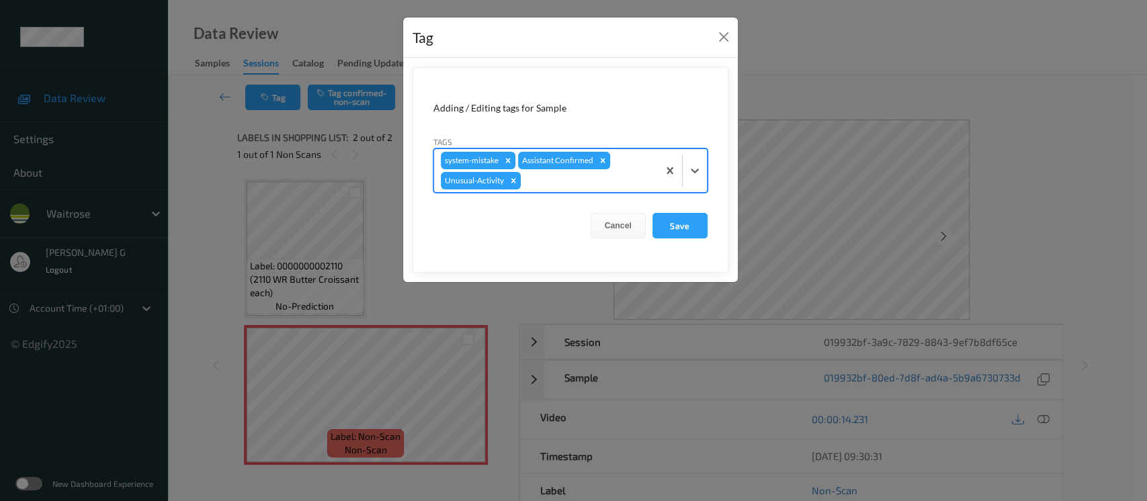
click at [598, 174] on div at bounding box center [588, 181] width 128 height 16
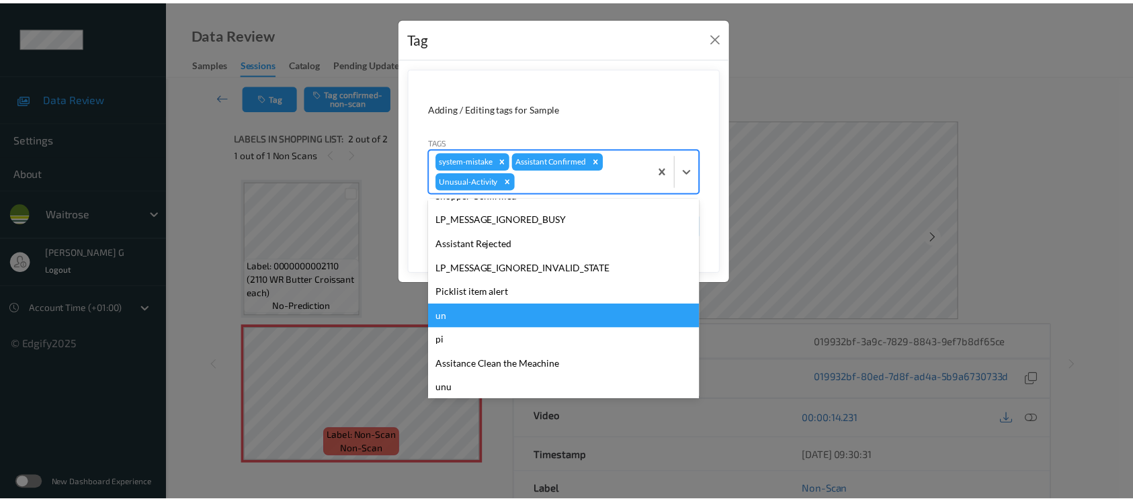
scroll to position [287, 0]
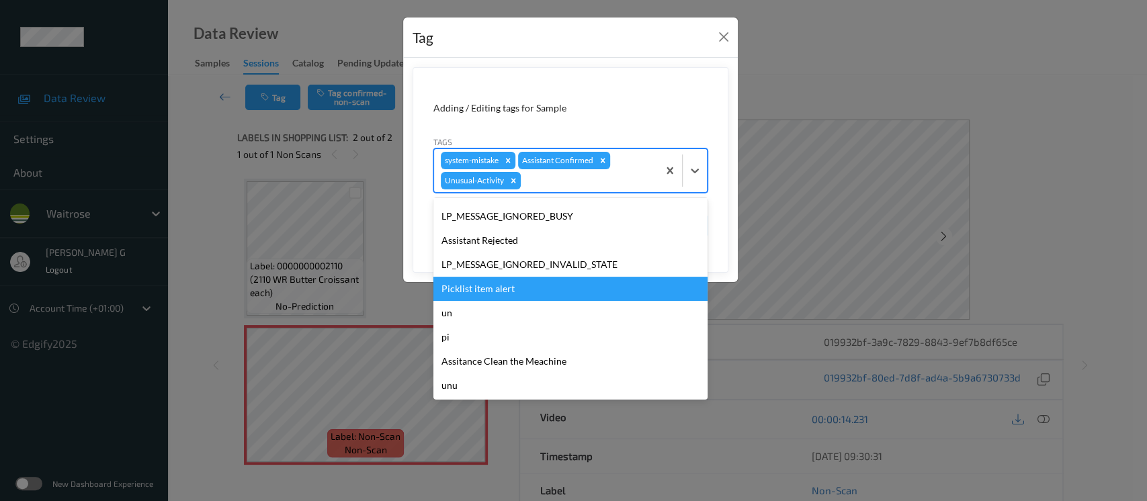
click at [490, 284] on div "Picklist item alert" at bounding box center [571, 289] width 274 height 24
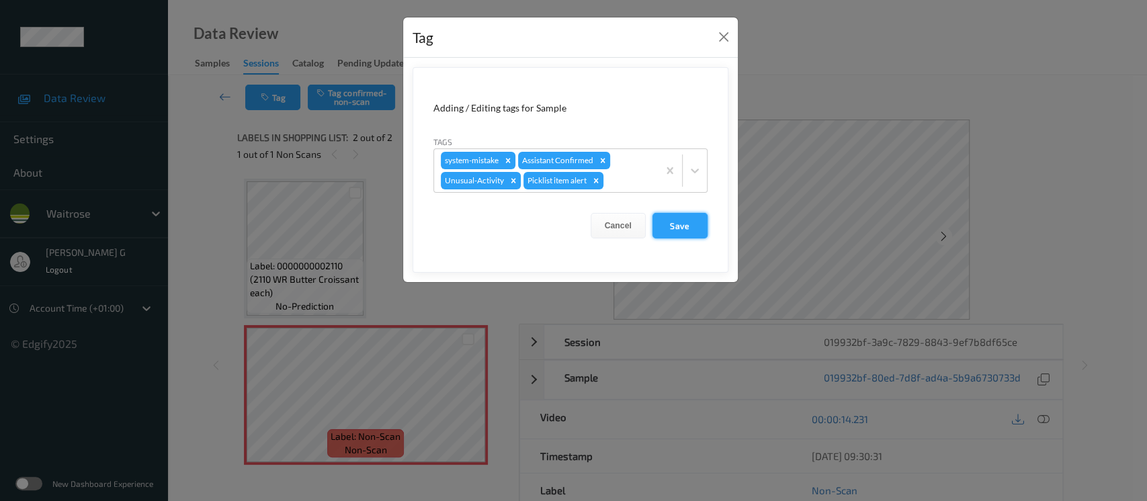
click at [666, 222] on button "Save" at bounding box center [680, 226] width 55 height 26
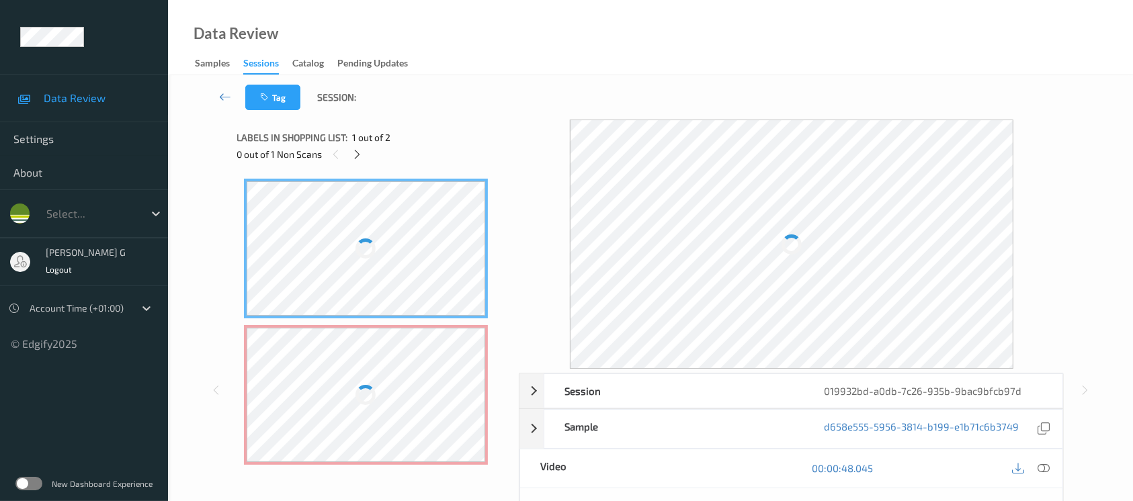
click at [527, 62] on div "Data Review Samples Sessions Catalog Pending Updates" at bounding box center [650, 37] width 965 height 75
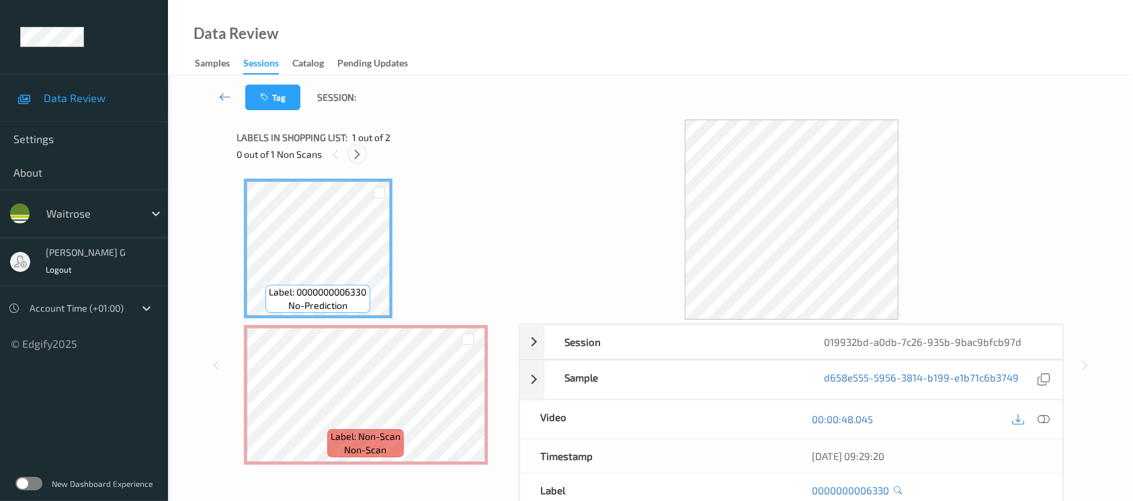
click at [361, 154] on icon at bounding box center [357, 155] width 11 height 12
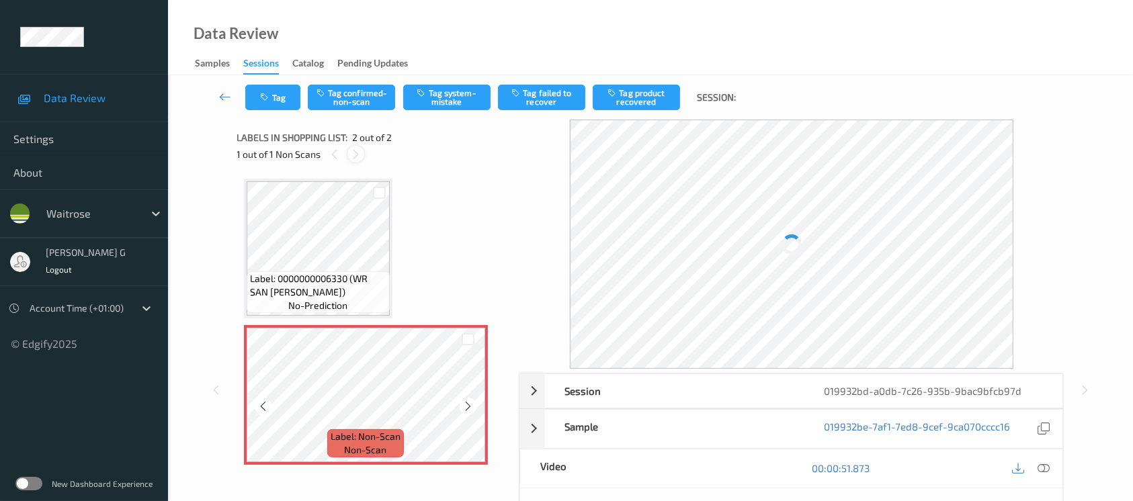
scroll to position [3, 0]
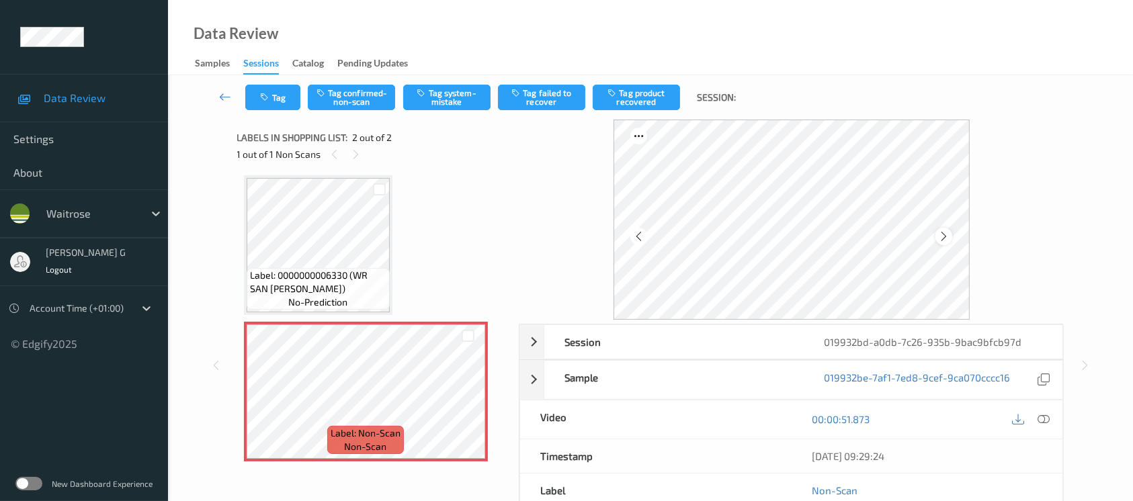
click at [946, 232] on icon at bounding box center [943, 237] width 11 height 12
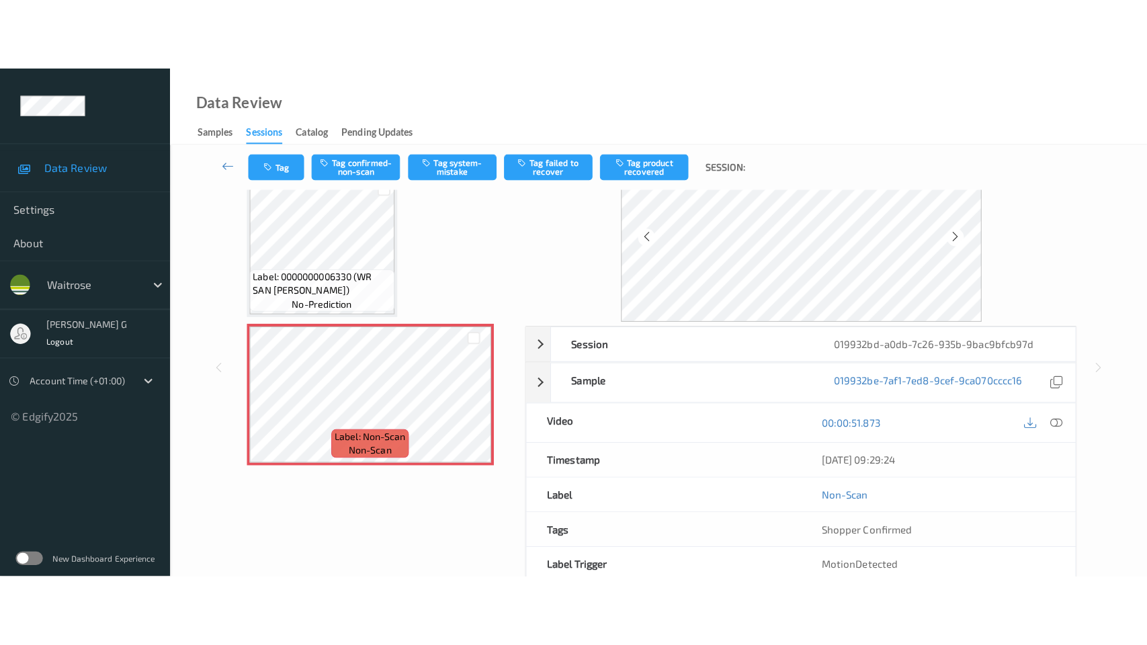
scroll to position [0, 0]
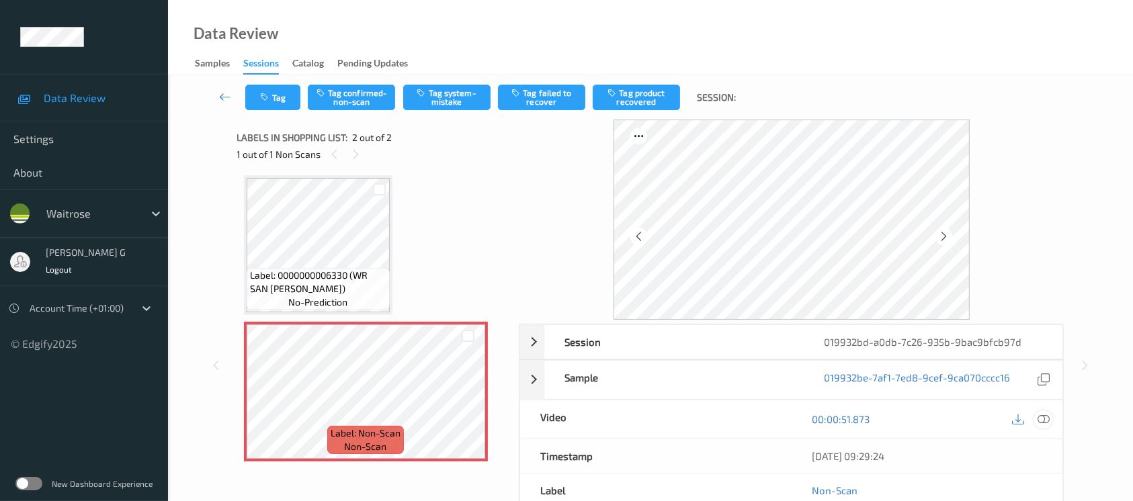
click at [1048, 417] on icon at bounding box center [1044, 419] width 12 height 12
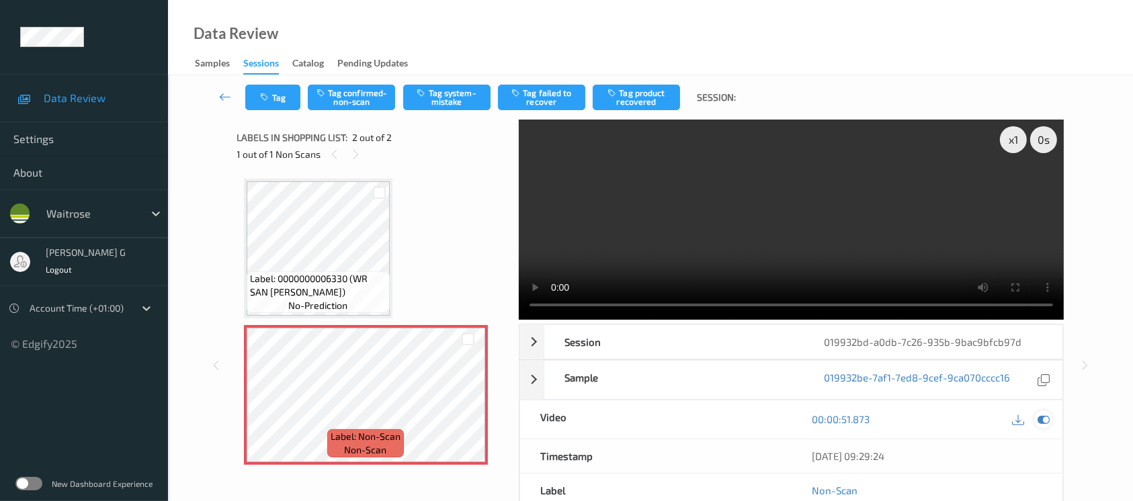
click at [1046, 418] on icon at bounding box center [1044, 419] width 12 height 12
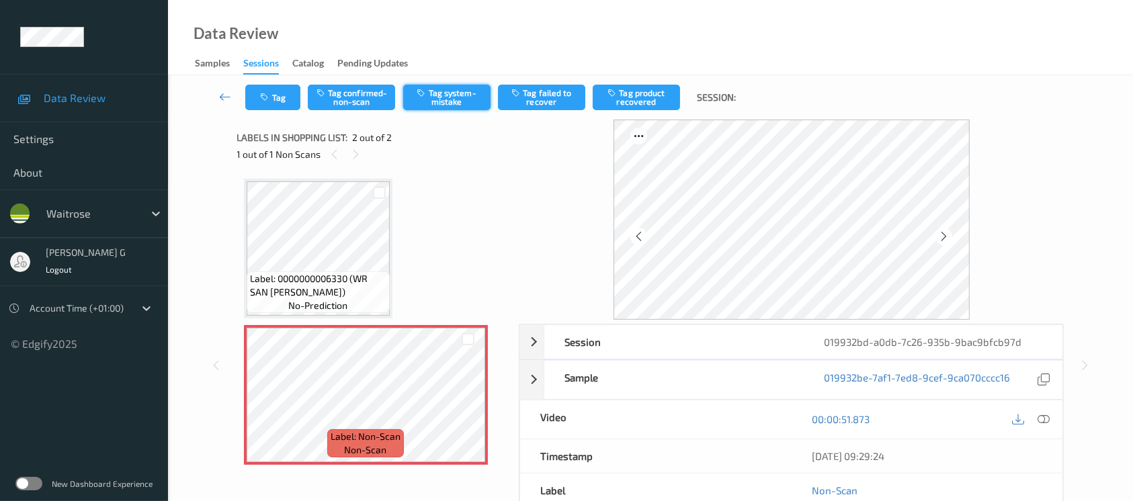
click at [450, 103] on button "Tag system-mistake" at bounding box center [446, 98] width 87 height 26
click at [273, 94] on button "Tag" at bounding box center [272, 98] width 55 height 26
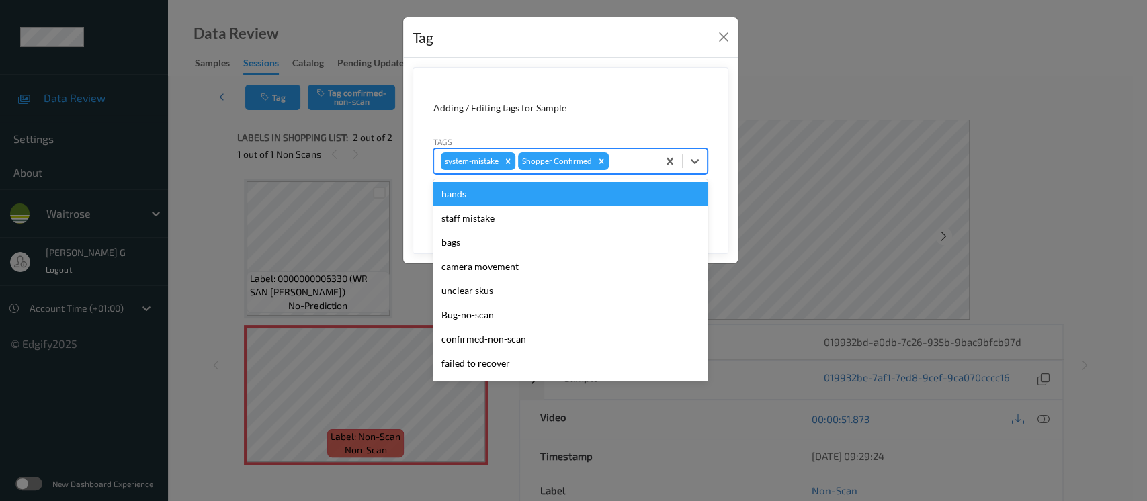
click at [647, 164] on div at bounding box center [632, 161] width 40 height 16
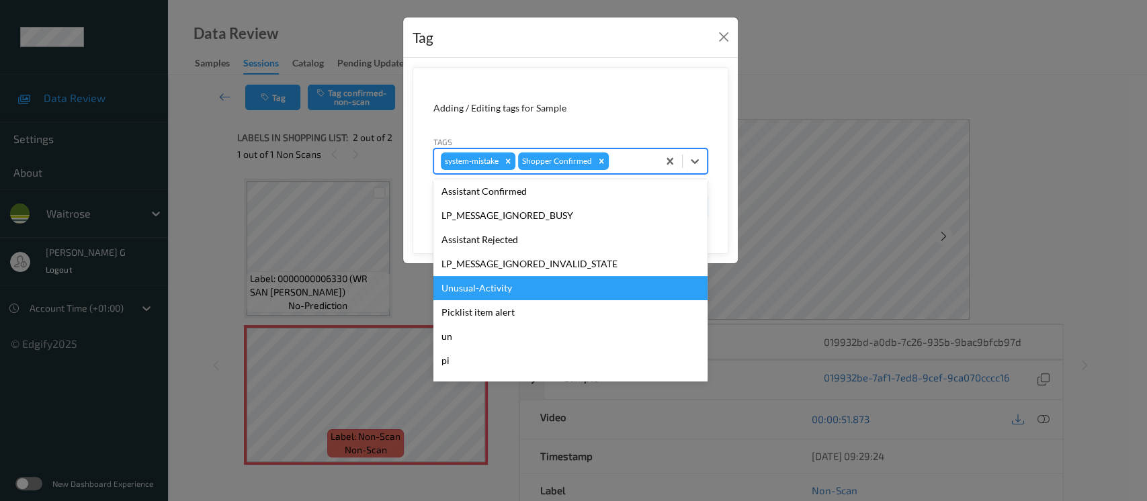
scroll to position [312, 0]
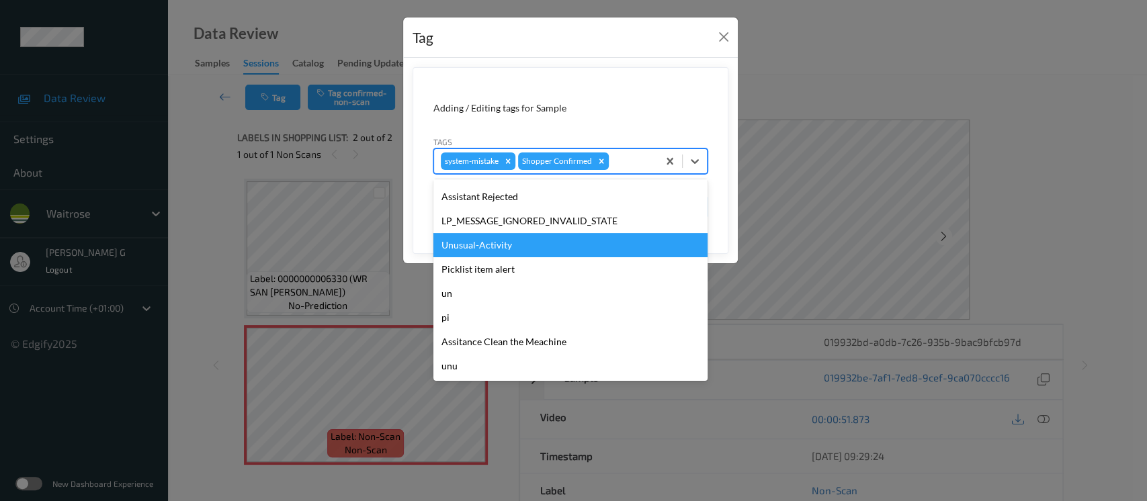
click at [487, 251] on div "Unusual-Activity" at bounding box center [571, 245] width 274 height 24
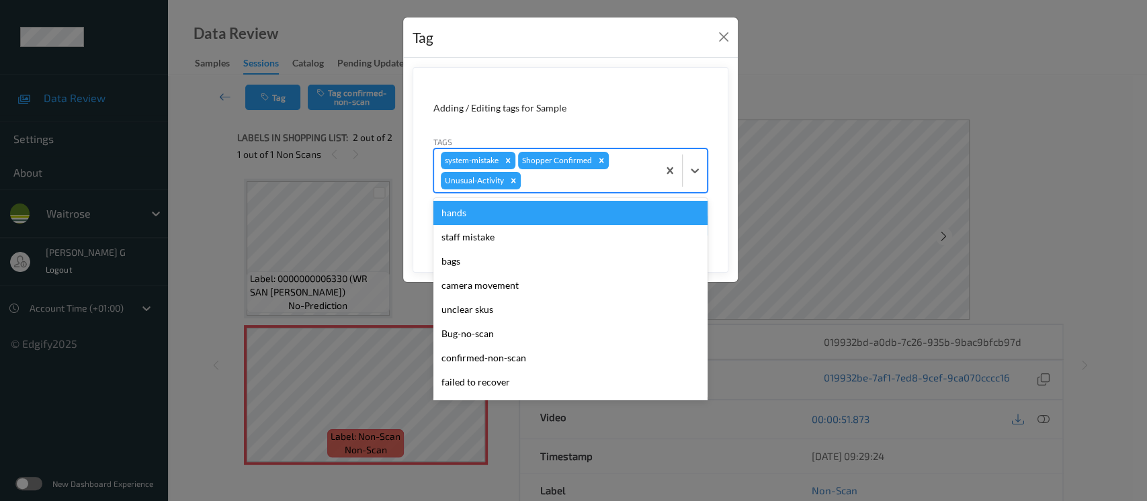
click at [570, 188] on div at bounding box center [588, 181] width 128 height 16
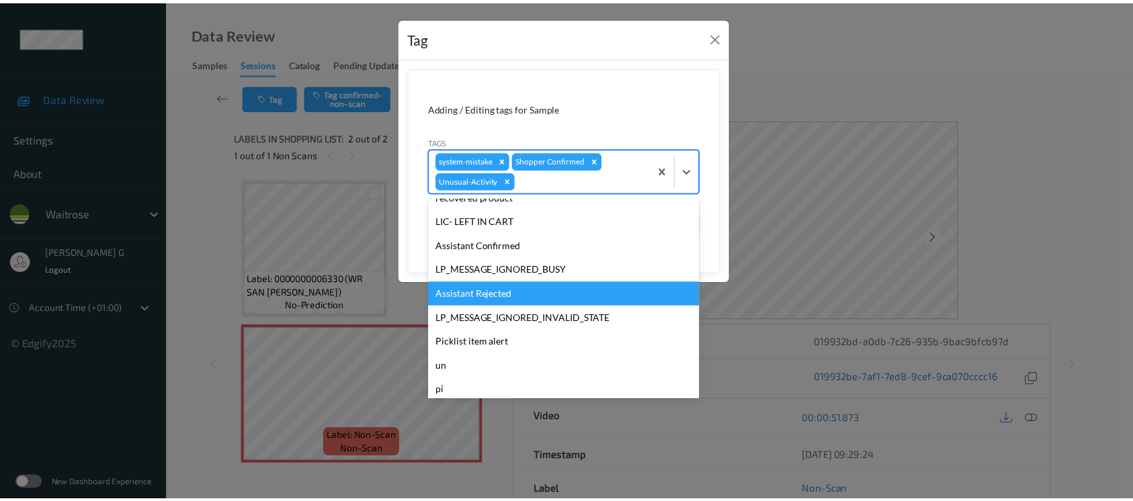
scroll to position [287, 0]
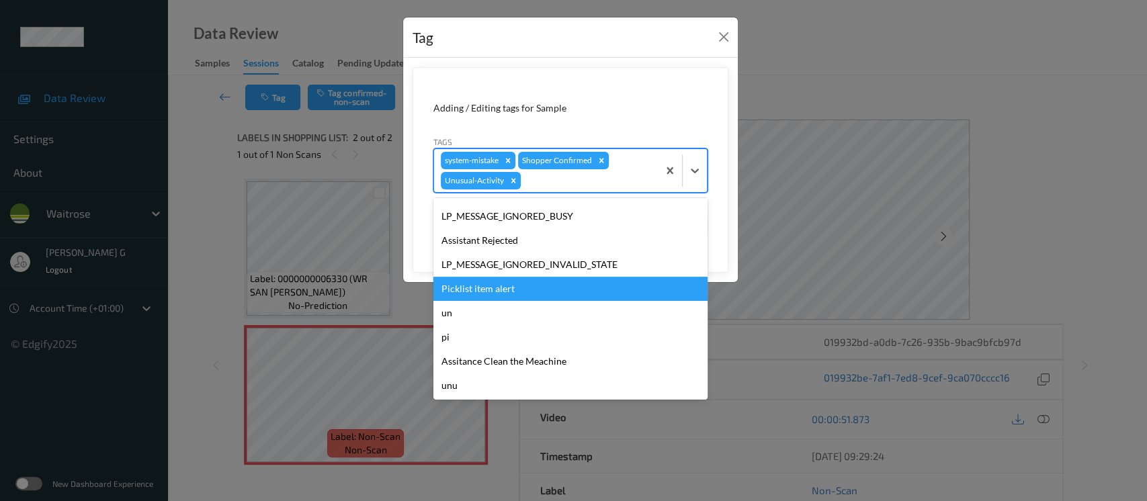
click at [481, 278] on div "Picklist item alert" at bounding box center [571, 289] width 274 height 24
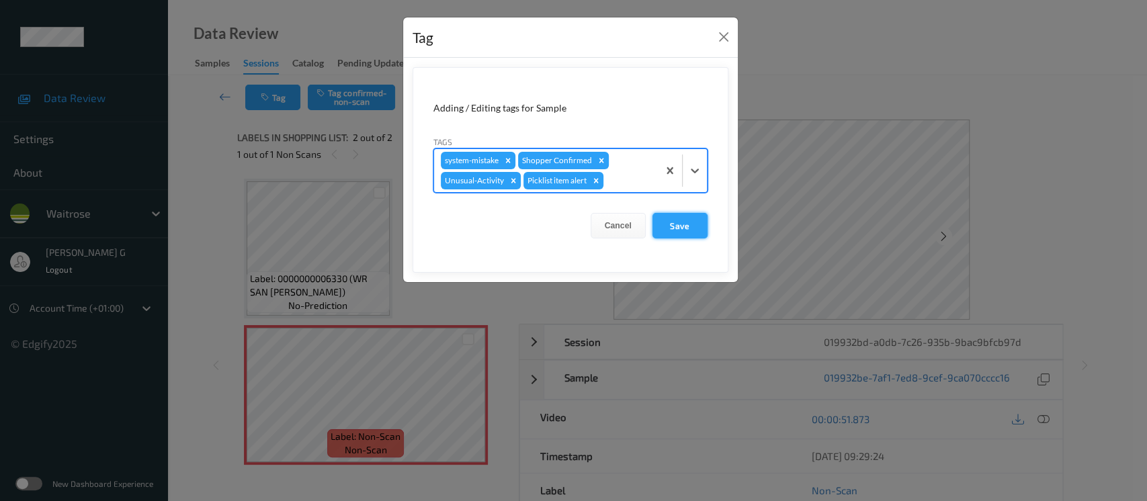
click at [690, 235] on button "Save" at bounding box center [680, 226] width 55 height 26
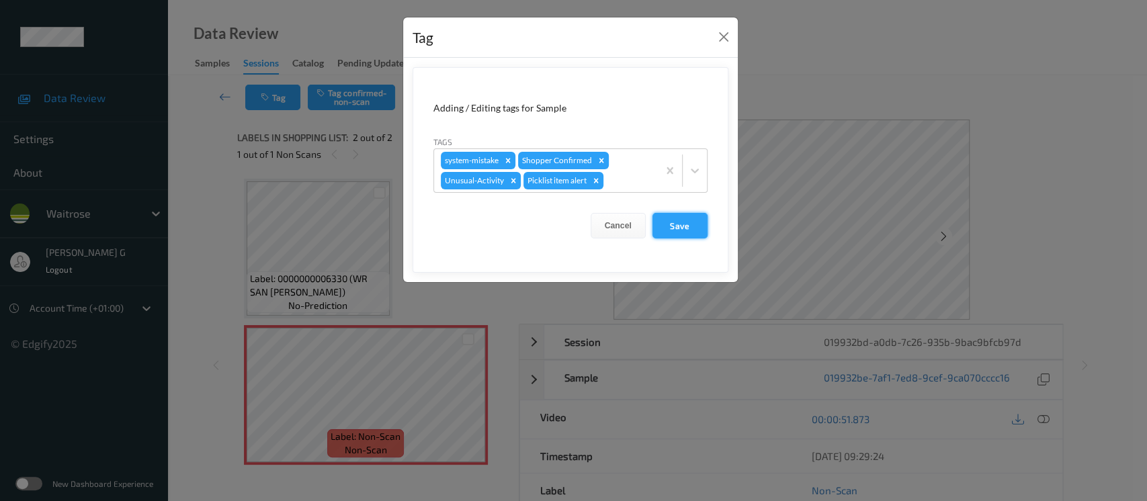
click at [684, 224] on button "Save" at bounding box center [680, 226] width 55 height 26
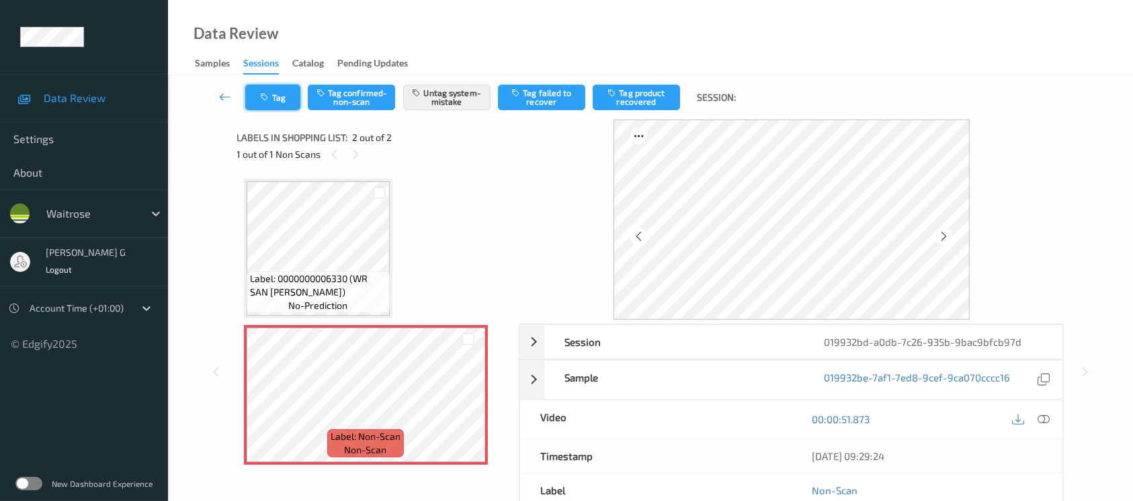
click at [271, 105] on button "Tag" at bounding box center [272, 98] width 55 height 26
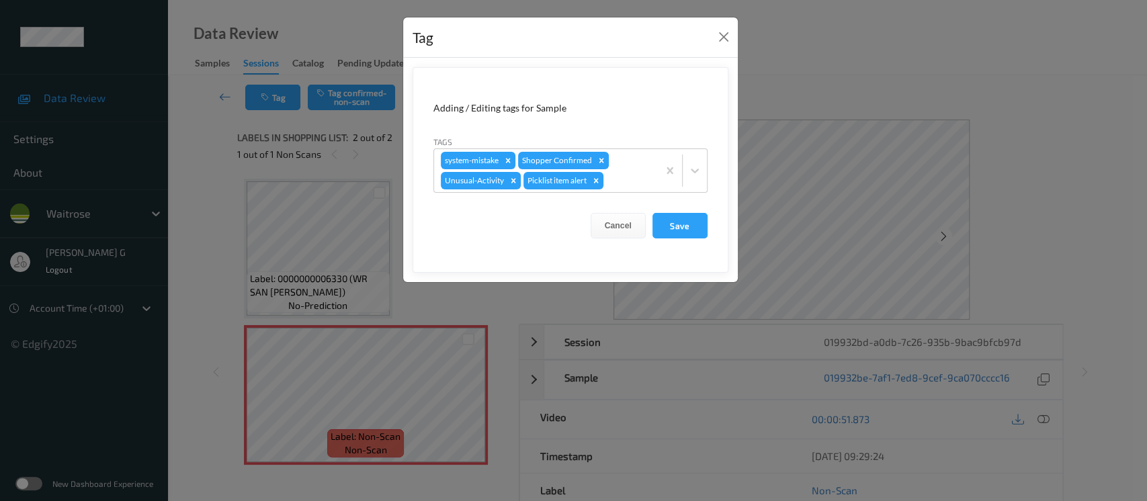
click at [819, 95] on div "Tag Adding / Editing tags for Sample Tags system-mistake Shopper Confirmed Unus…" at bounding box center [573, 250] width 1147 height 501
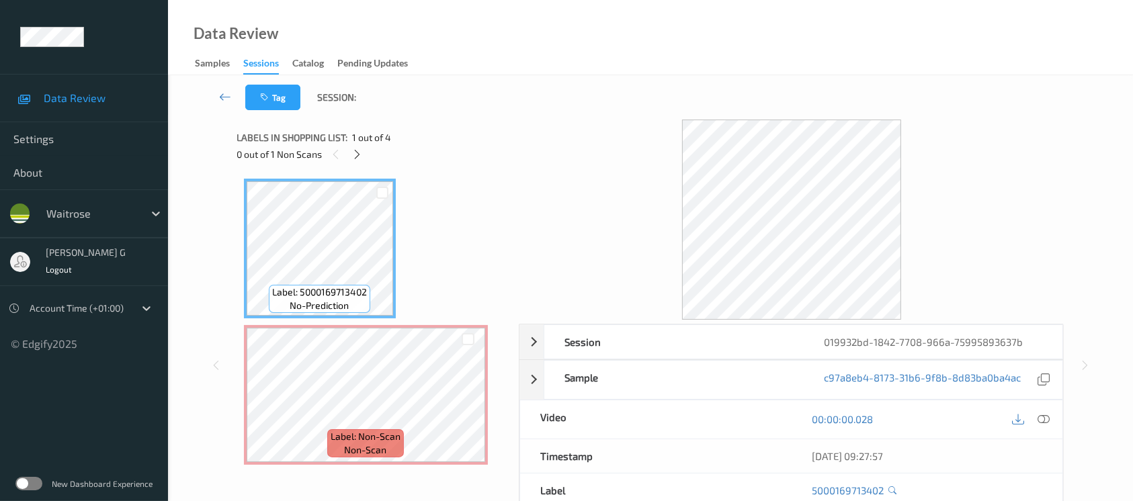
click at [465, 144] on div "Labels in shopping list: 1 out of 4" at bounding box center [373, 137] width 273 height 17
click at [360, 151] on icon at bounding box center [357, 155] width 11 height 12
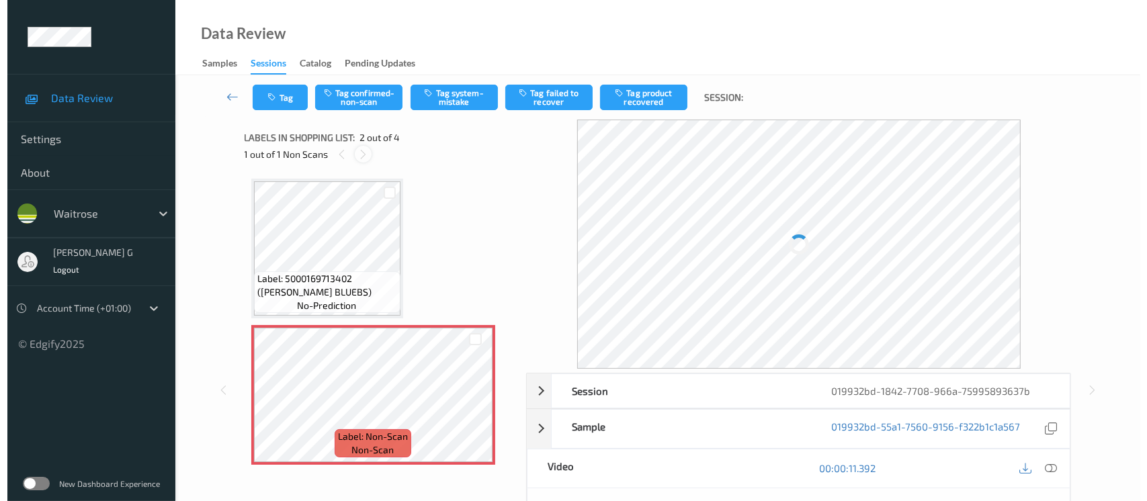
scroll to position [6, 0]
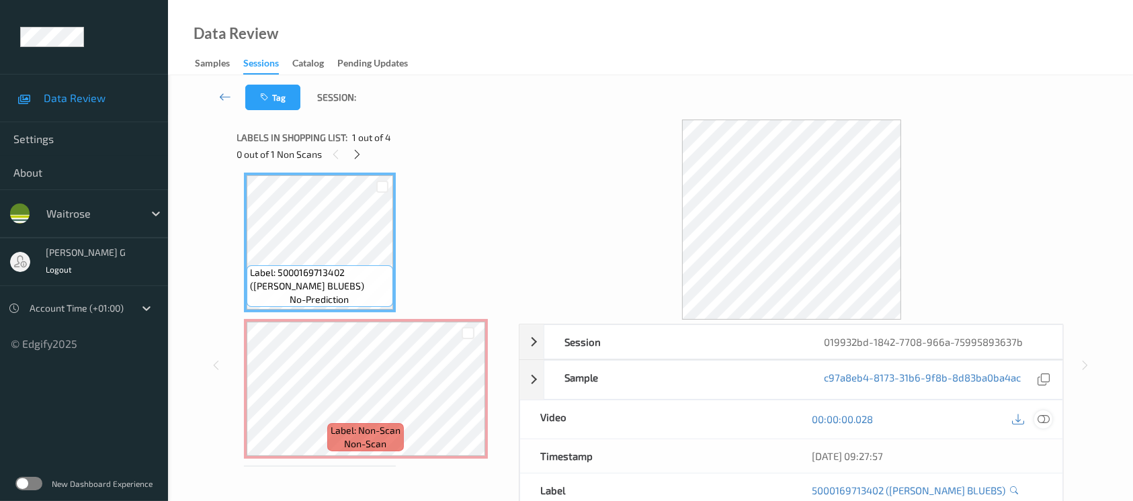
click at [1041, 417] on icon at bounding box center [1044, 419] width 12 height 12
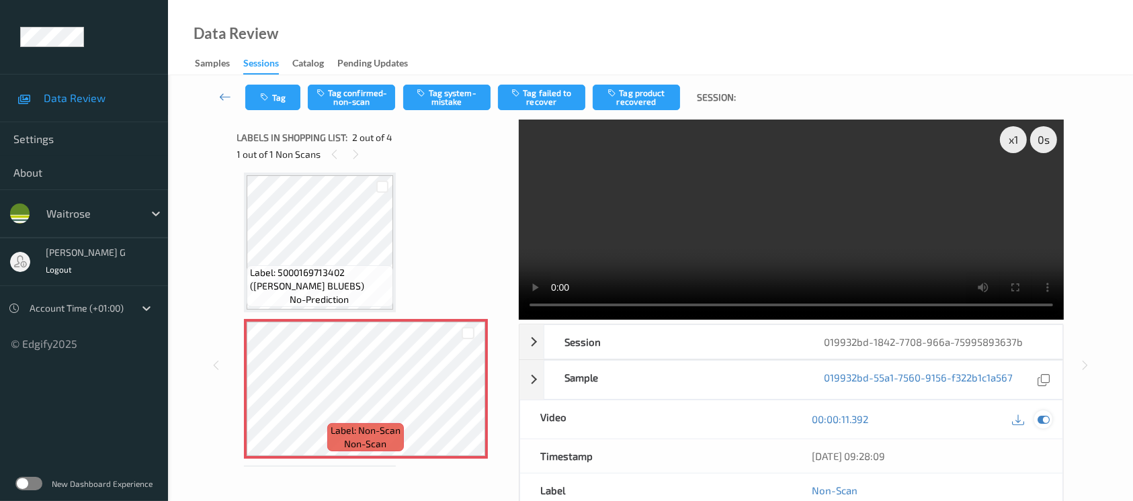
click at [1042, 416] on icon at bounding box center [1044, 419] width 12 height 12
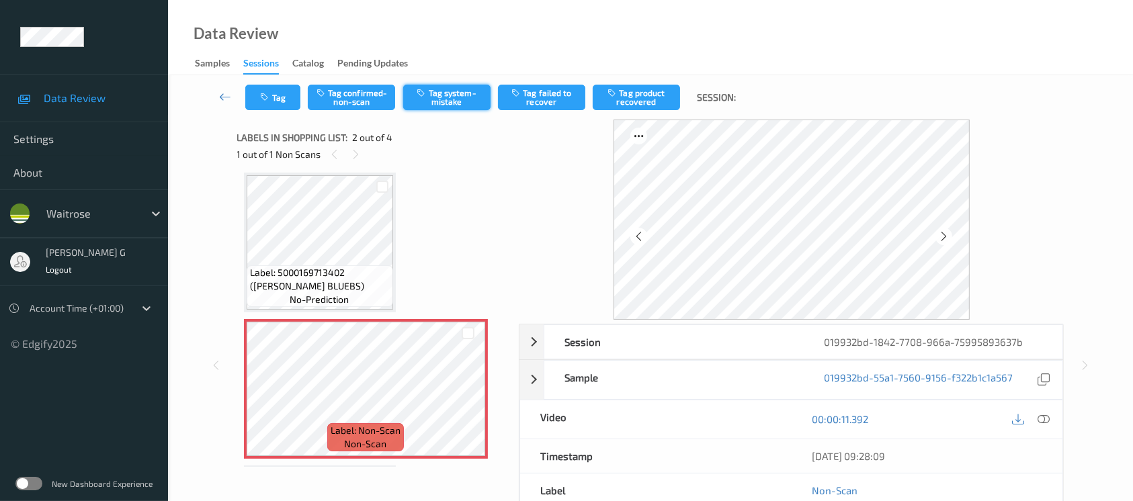
click at [458, 97] on button "Tag system-mistake" at bounding box center [446, 98] width 87 height 26
click at [283, 95] on button "Tag" at bounding box center [272, 98] width 55 height 26
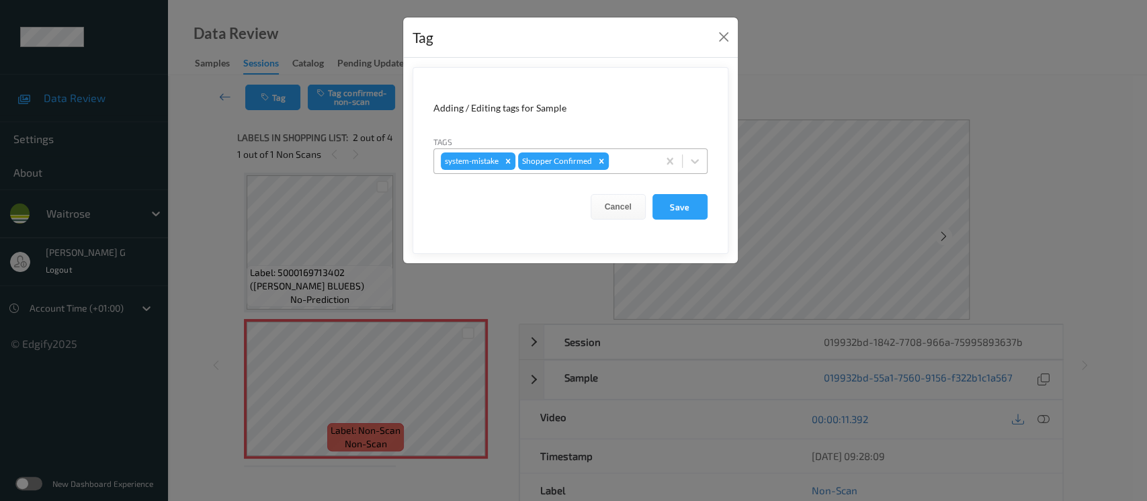
click at [608, 158] on div "system-mistake Shopper Confirmed" at bounding box center [546, 161] width 224 height 23
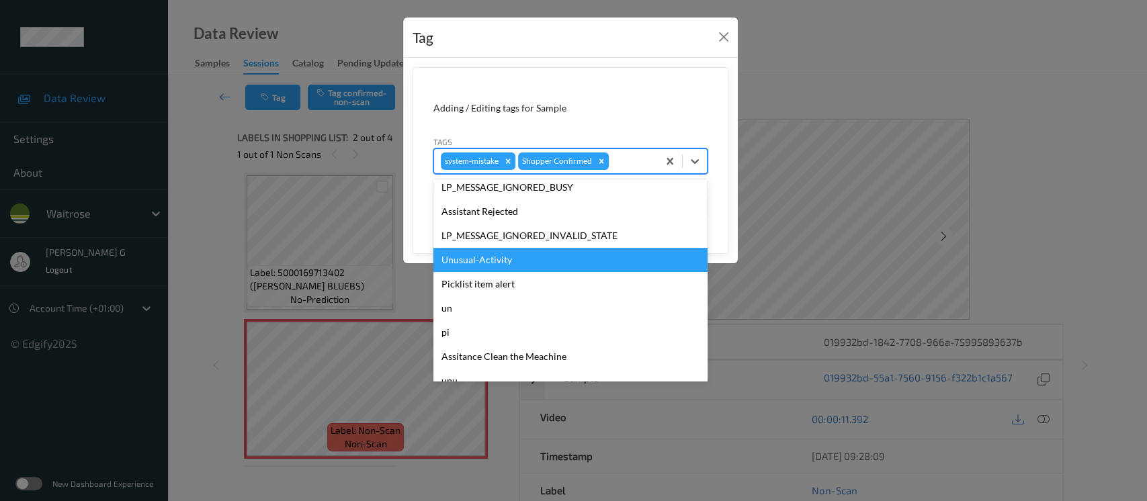
scroll to position [312, 0]
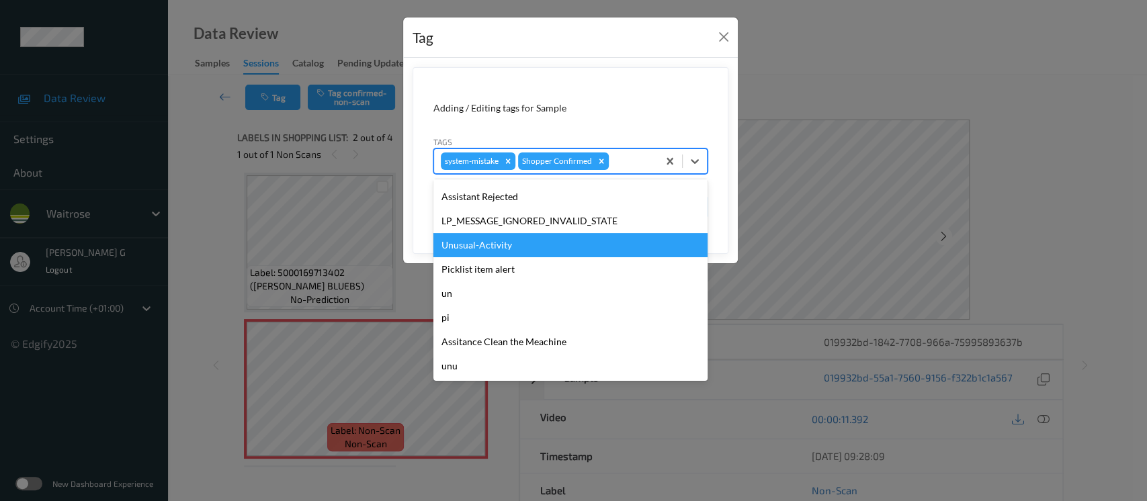
click at [464, 249] on div "Unusual-Activity" at bounding box center [571, 245] width 274 height 24
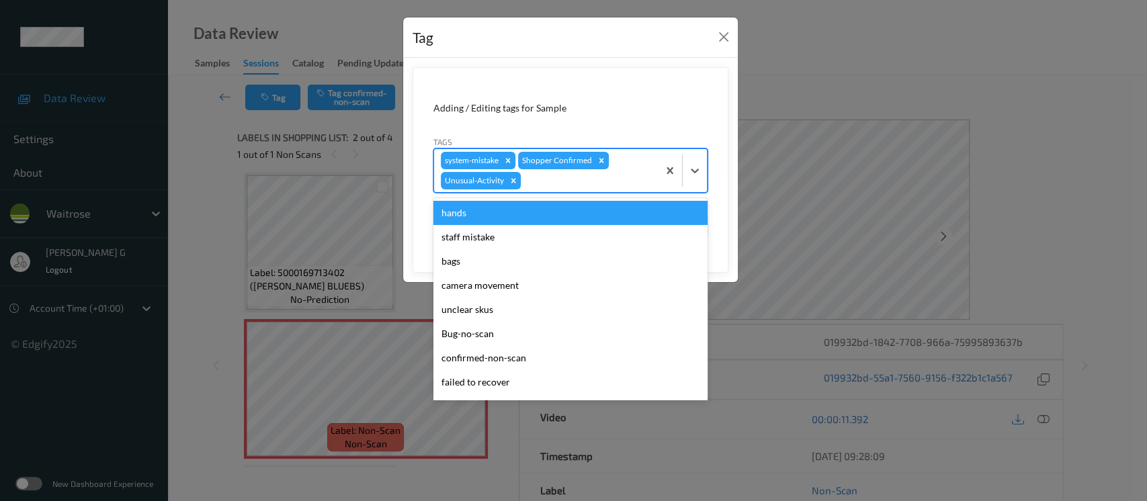
click at [585, 175] on div at bounding box center [588, 181] width 128 height 16
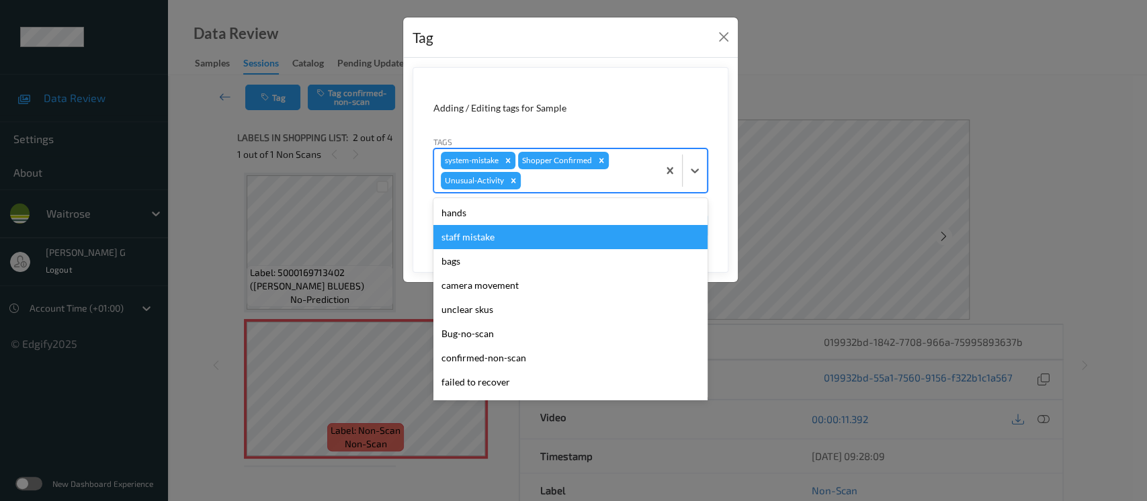
click at [1038, 106] on div "Tag Adding / Editing tags for Sample Tags option Unusual-Activity, selected. op…" at bounding box center [573, 250] width 1147 height 501
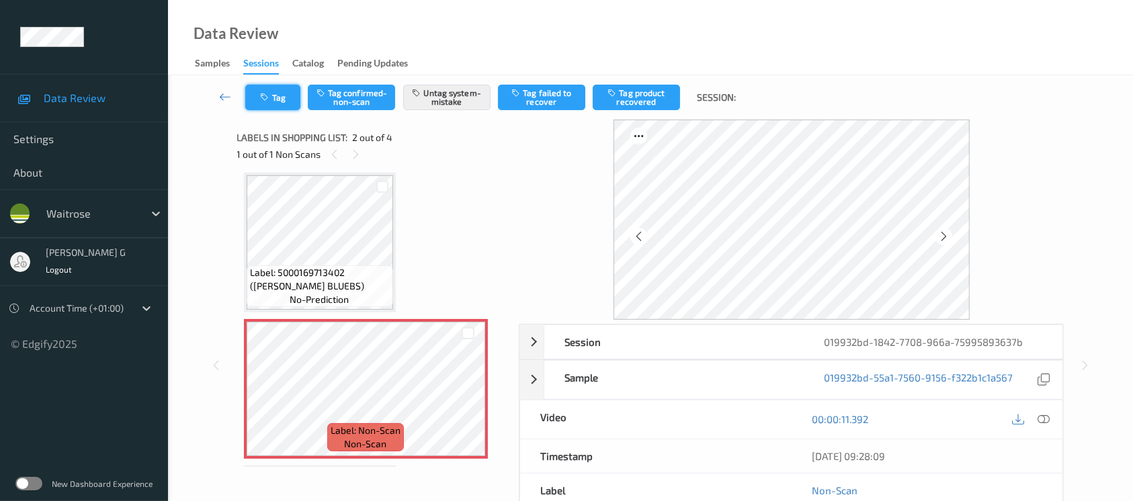
click at [277, 93] on button "Tag" at bounding box center [272, 98] width 55 height 26
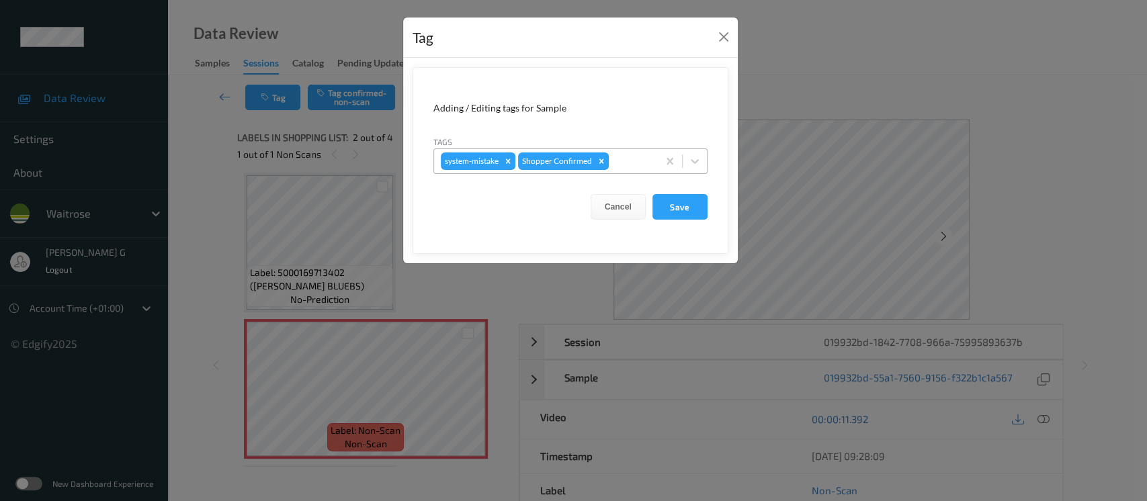
click at [650, 157] on div at bounding box center [632, 161] width 40 height 16
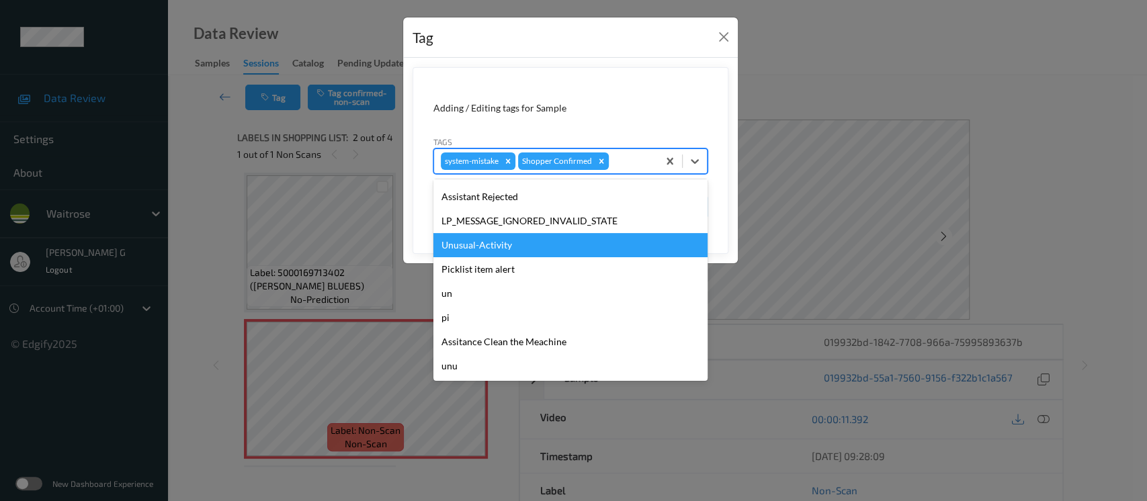
click at [487, 255] on div "Unusual-Activity" at bounding box center [571, 245] width 274 height 24
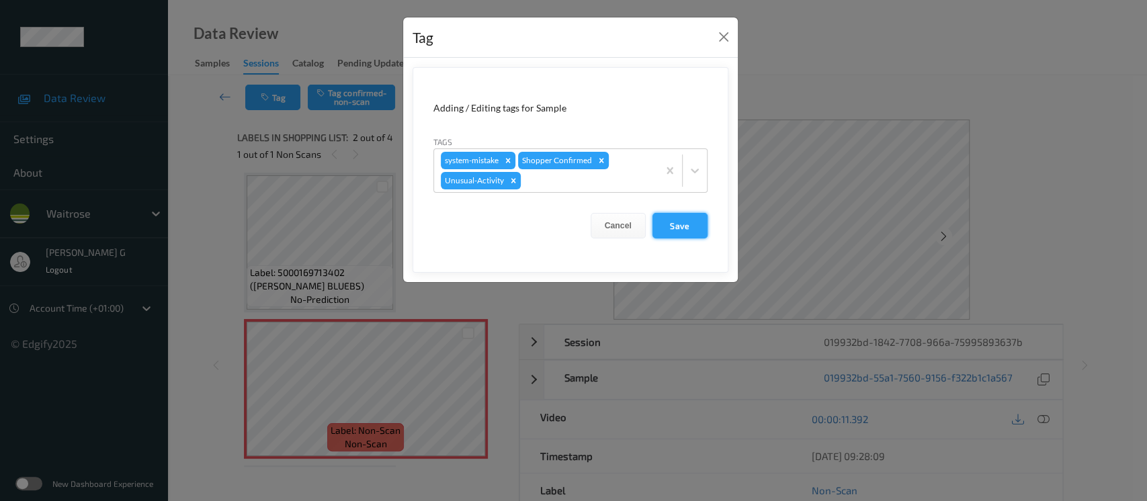
click at [693, 232] on button "Save" at bounding box center [680, 226] width 55 height 26
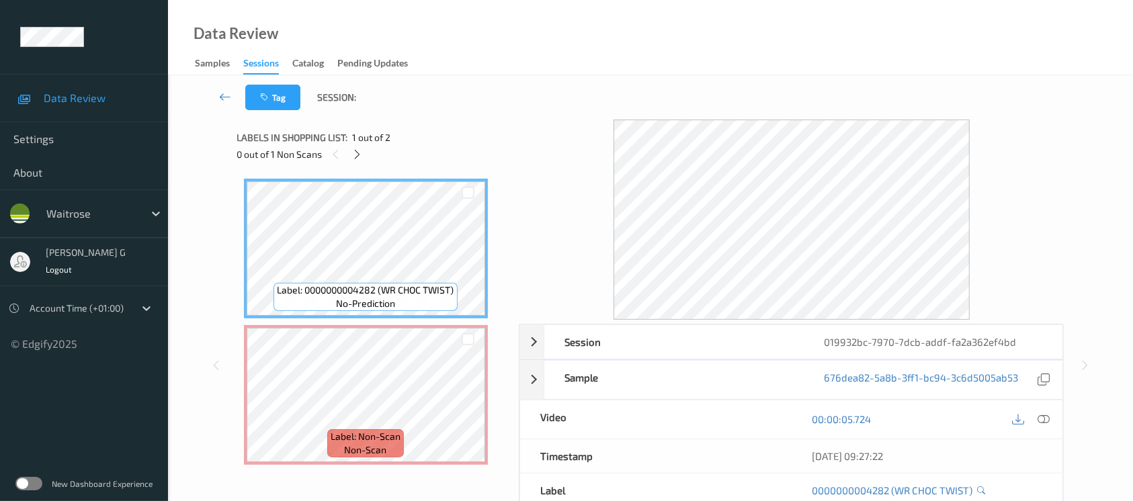
click at [350, 148] on div "0 out of 1 Non Scans" at bounding box center [373, 154] width 273 height 17
click at [351, 165] on div "Labels in shopping list: 1 out of 2 0 out of 1 Non Scans" at bounding box center [373, 146] width 273 height 52
click at [354, 156] on icon at bounding box center [357, 155] width 11 height 12
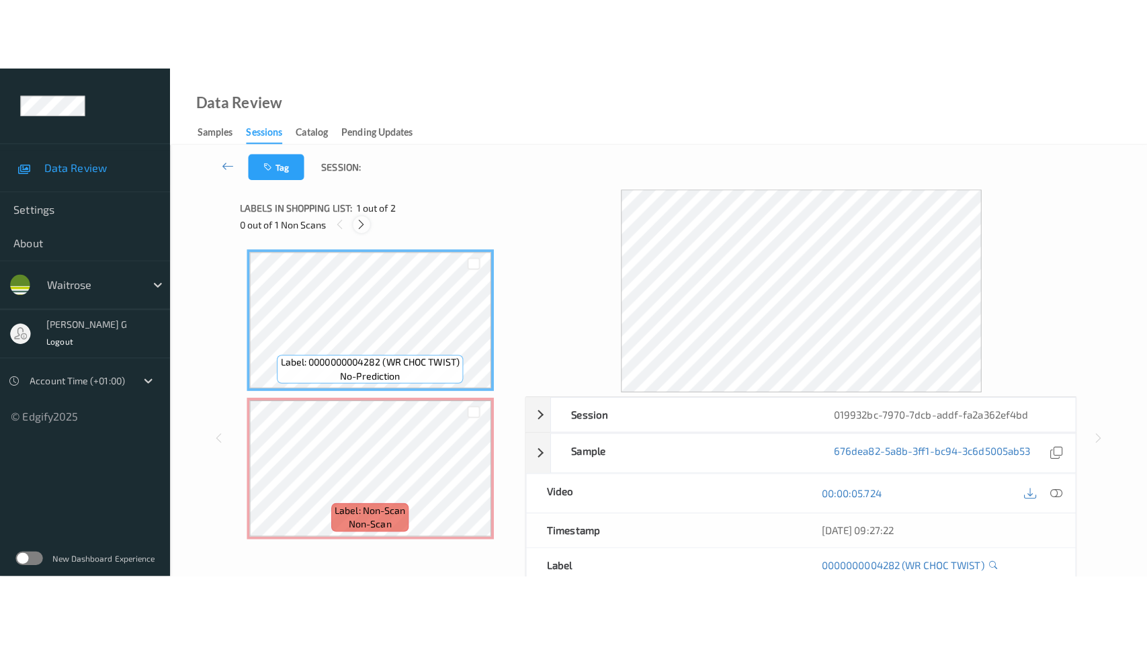
scroll to position [3, 0]
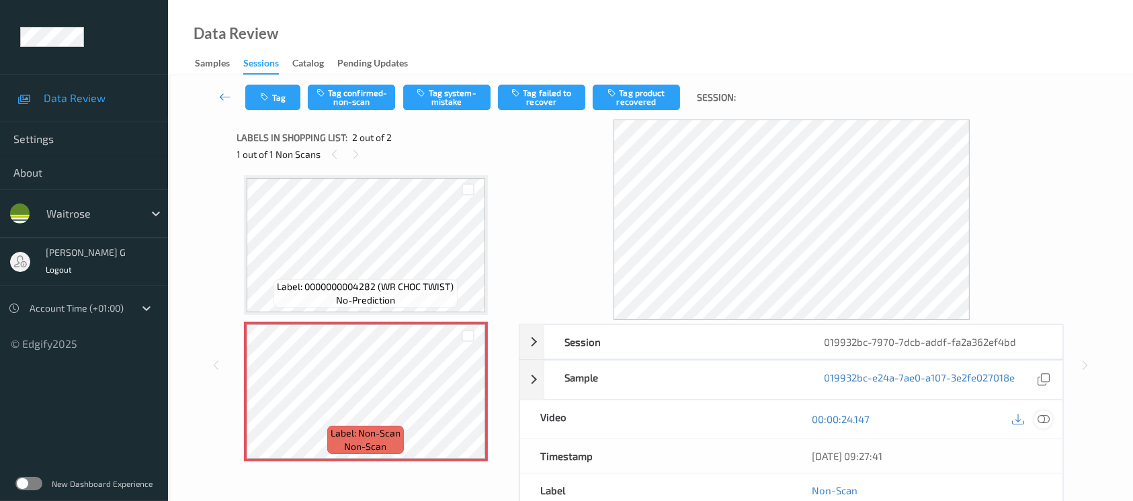
click at [1039, 416] on icon at bounding box center [1044, 419] width 12 height 12
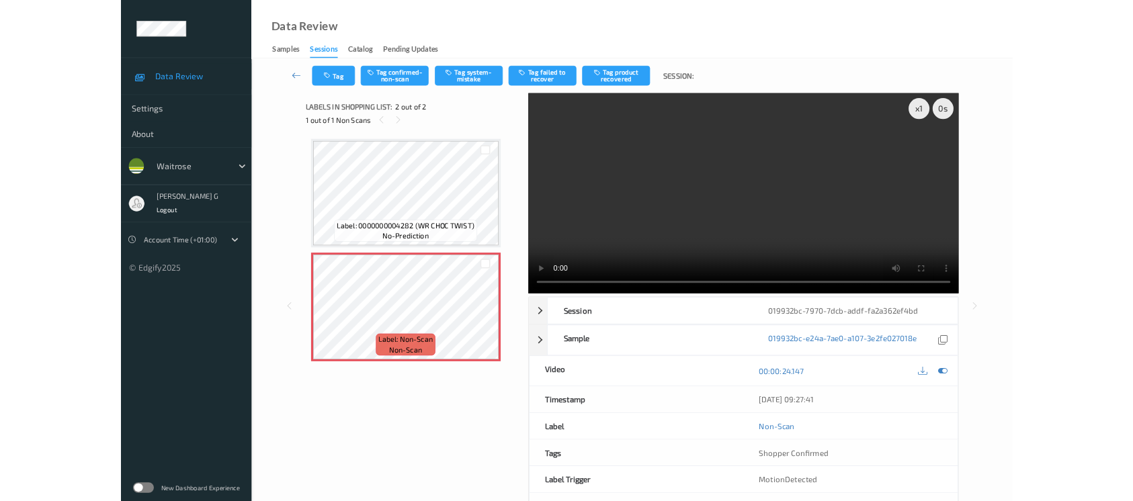
scroll to position [0, 0]
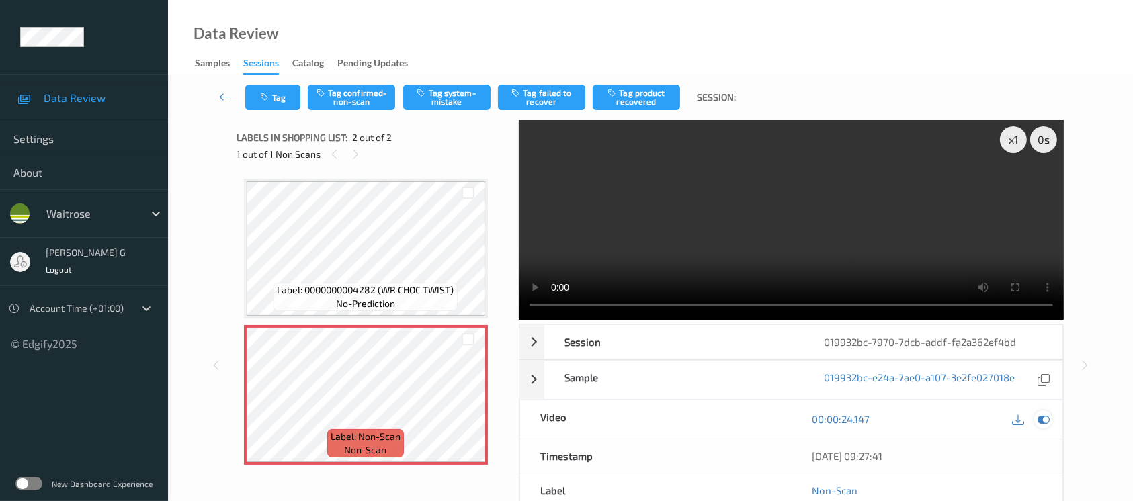
click at [1043, 422] on icon at bounding box center [1044, 419] width 12 height 12
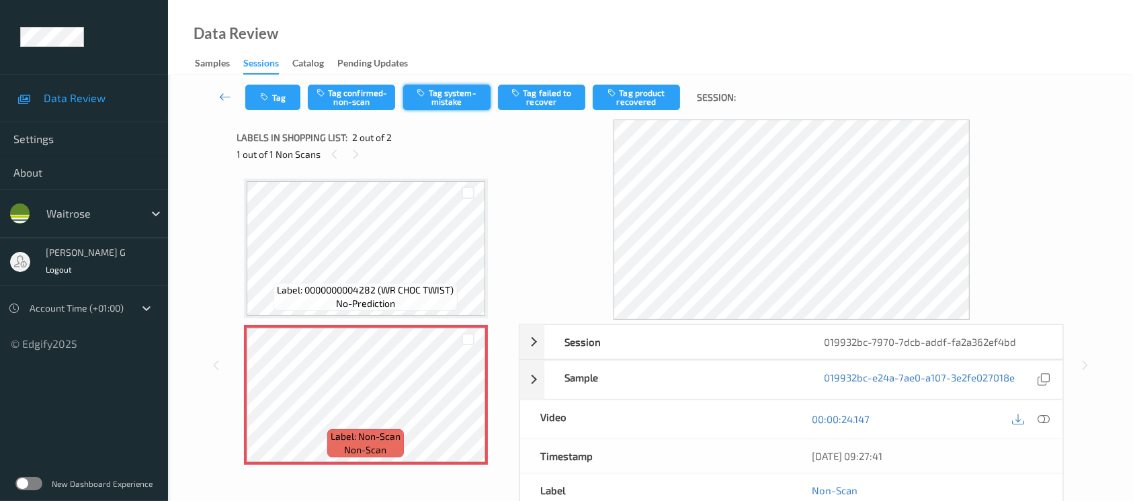
click at [470, 94] on button "Tag system-mistake" at bounding box center [446, 98] width 87 height 26
click at [270, 97] on icon "button" at bounding box center [266, 97] width 11 height 9
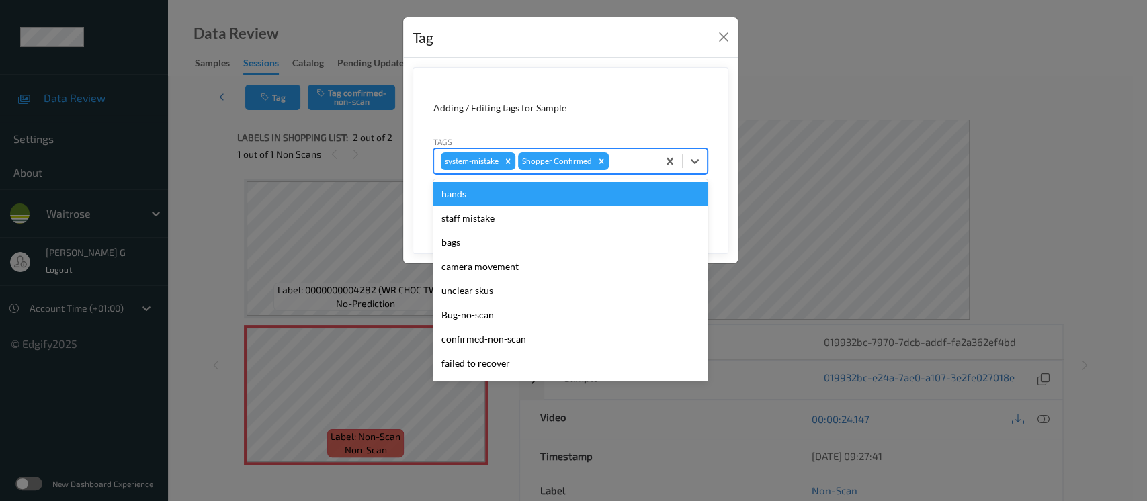
click at [643, 163] on div at bounding box center [632, 161] width 40 height 16
type input "un"
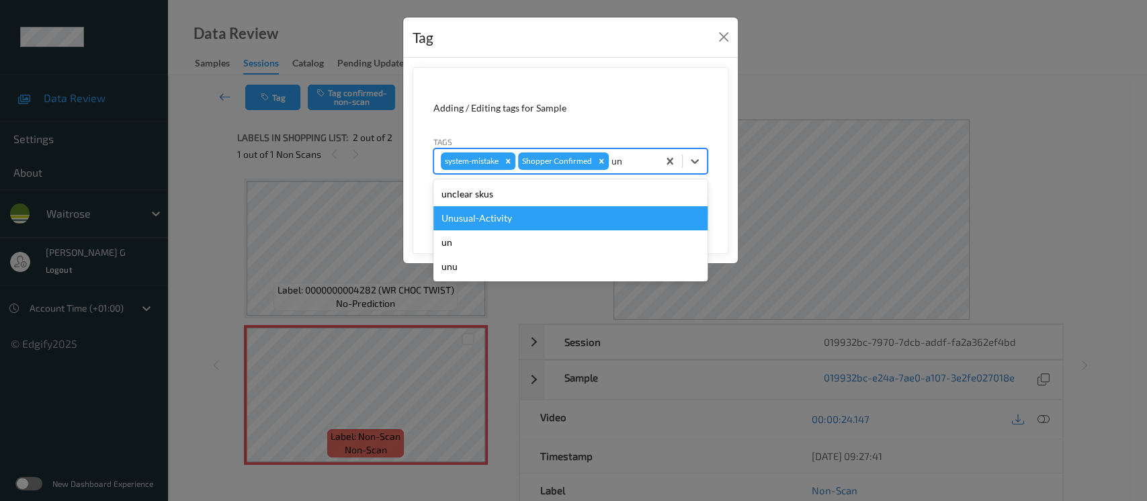
click at [477, 216] on div "Unusual-Activity" at bounding box center [571, 218] width 274 height 24
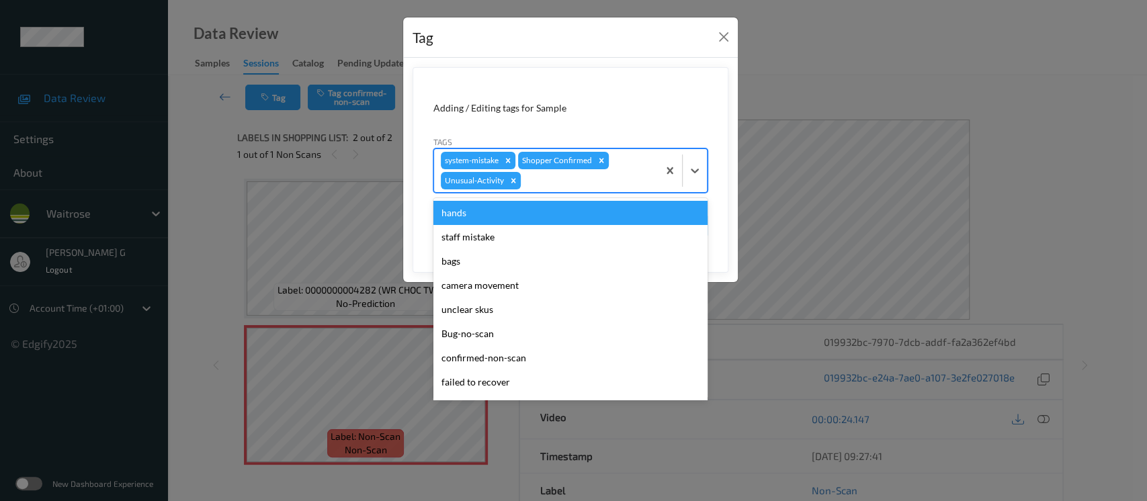
click at [606, 181] on div at bounding box center [588, 181] width 128 height 16
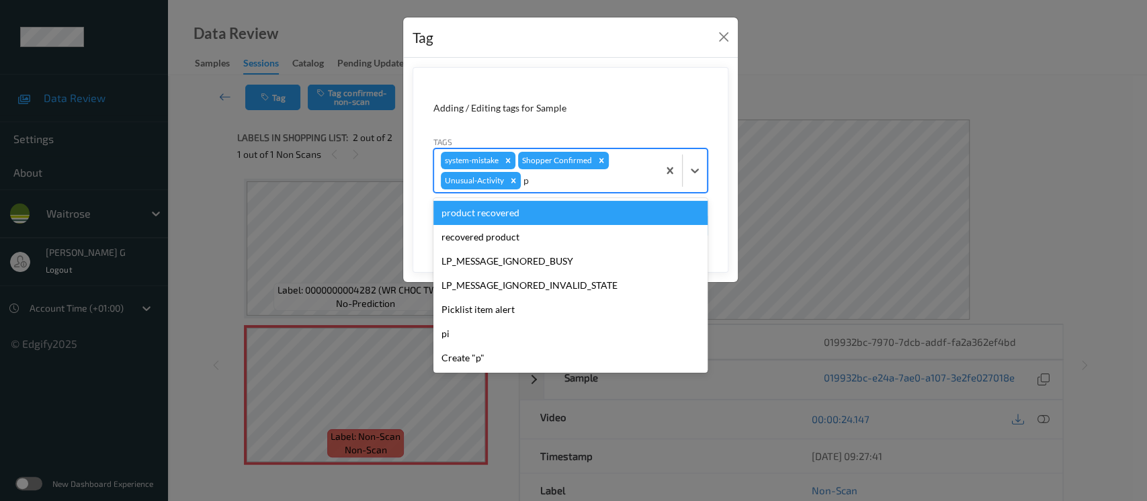
type input "pi"
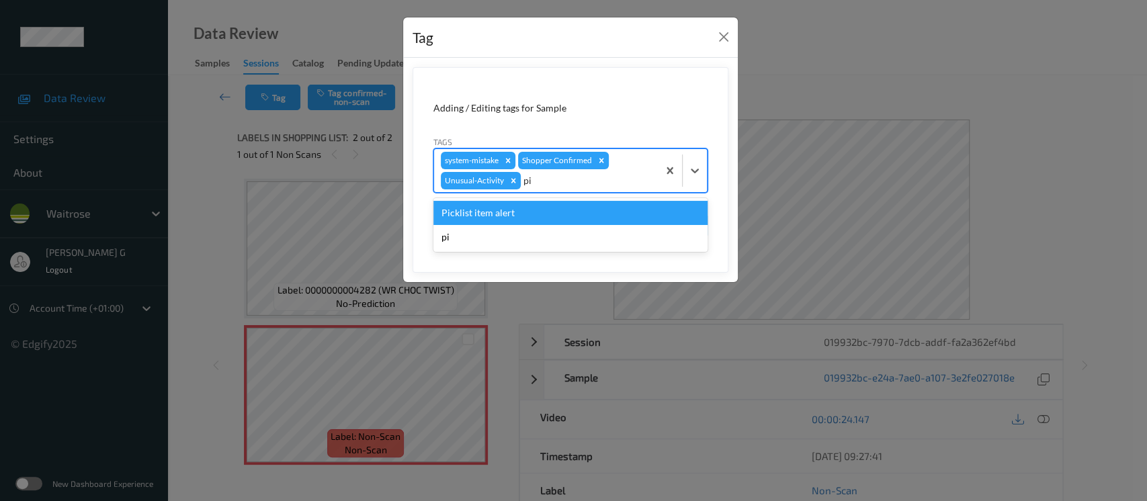
click at [474, 214] on div "Picklist item alert" at bounding box center [571, 213] width 274 height 24
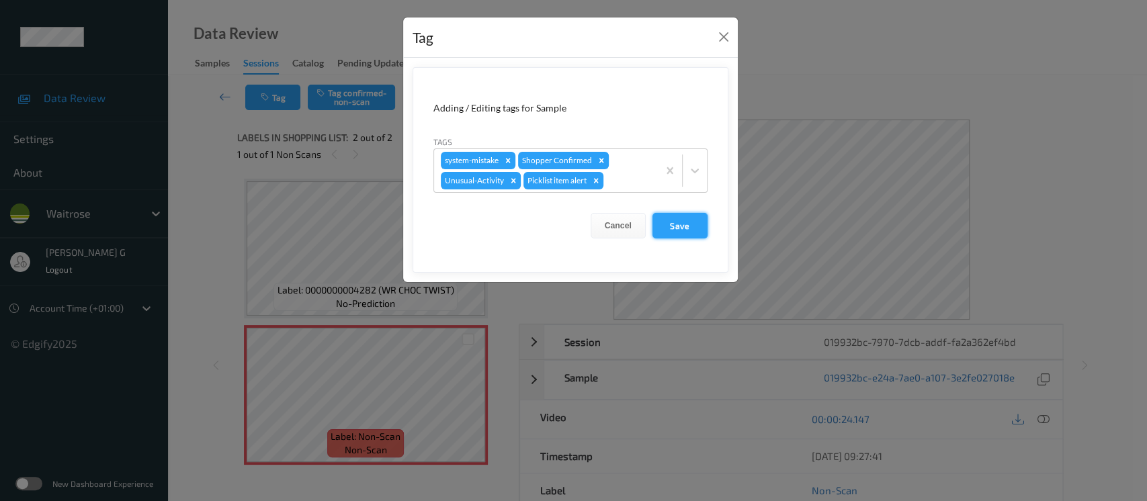
click at [678, 223] on button "Save" at bounding box center [680, 226] width 55 height 26
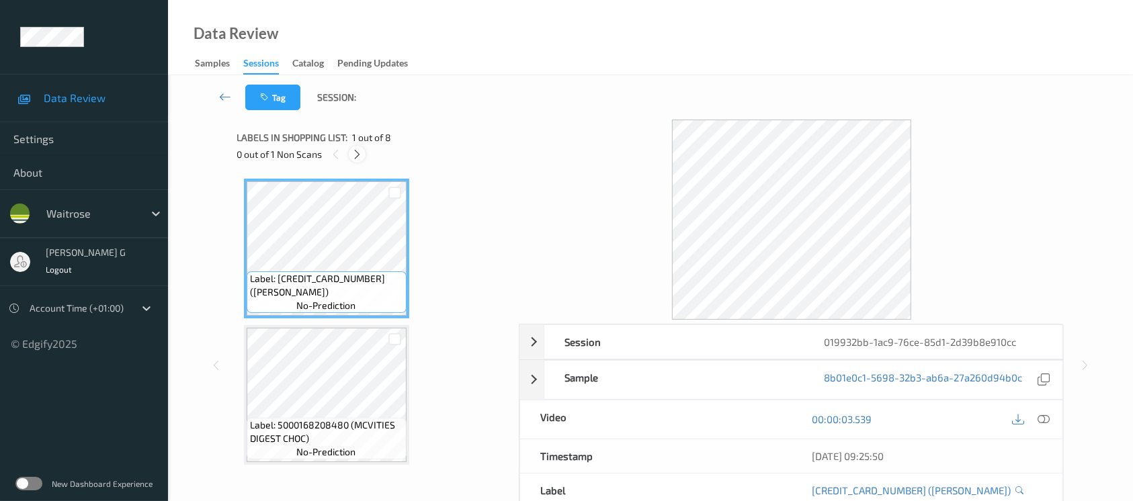
click at [363, 153] on div at bounding box center [357, 154] width 17 height 17
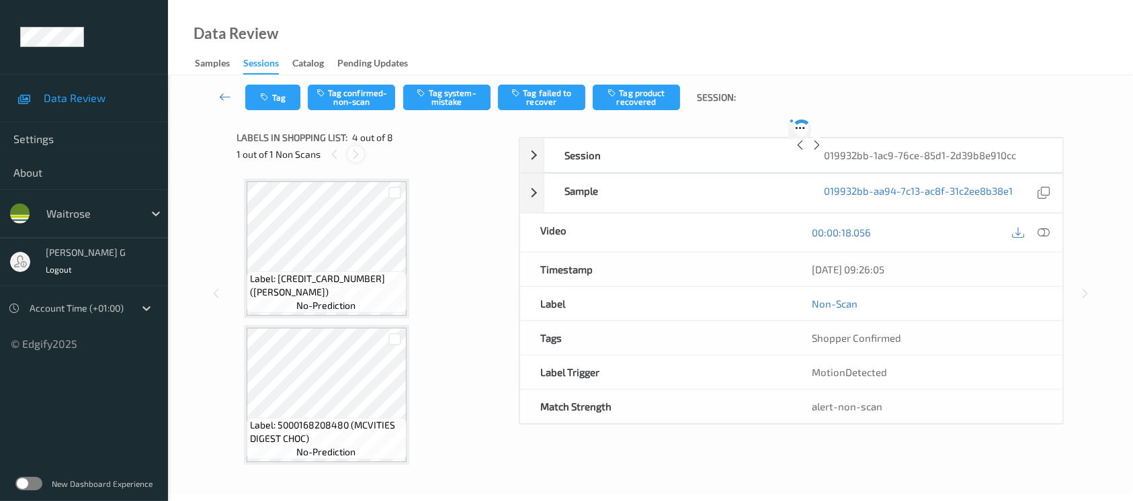
scroll to position [298, 0]
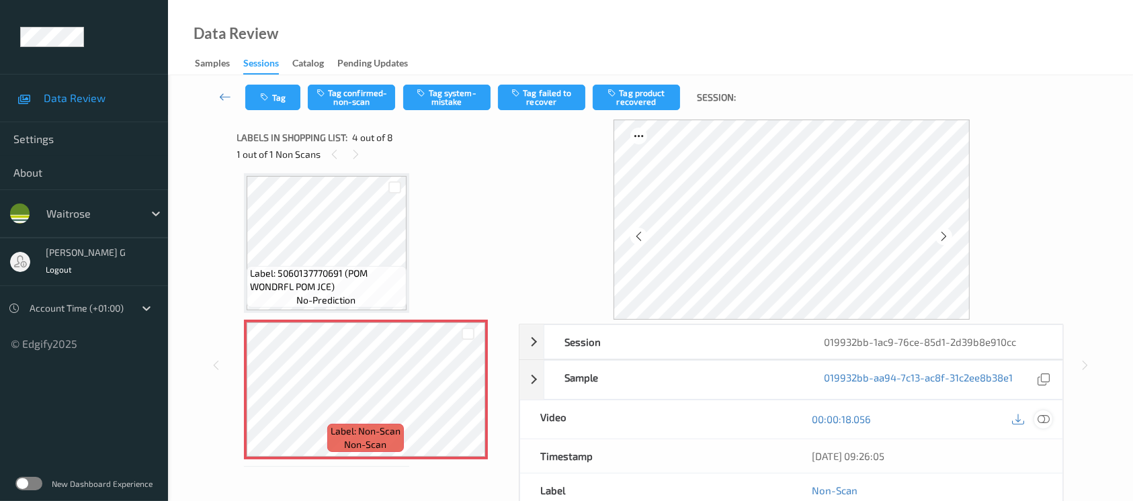
click at [1043, 417] on icon at bounding box center [1044, 419] width 12 height 12
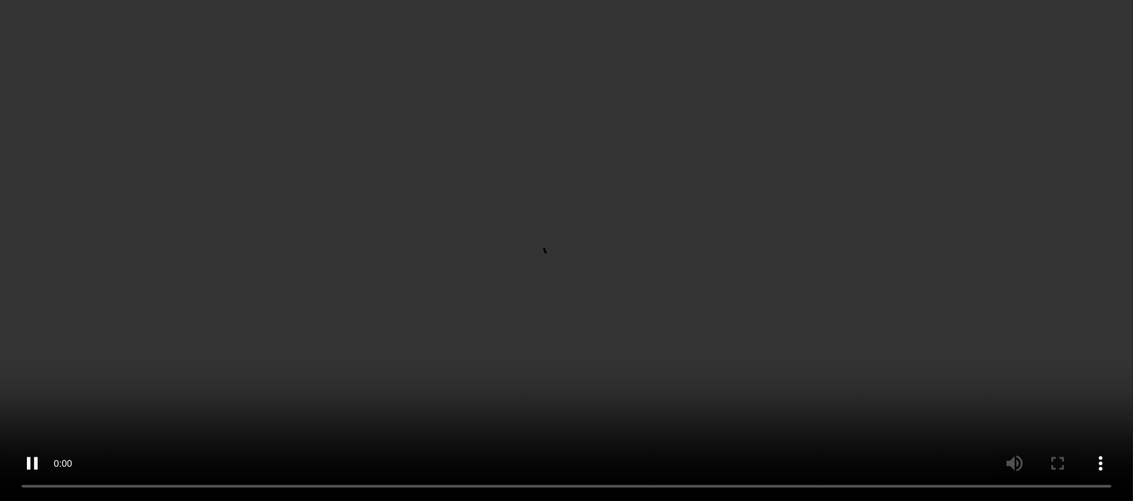
scroll to position [358, 0]
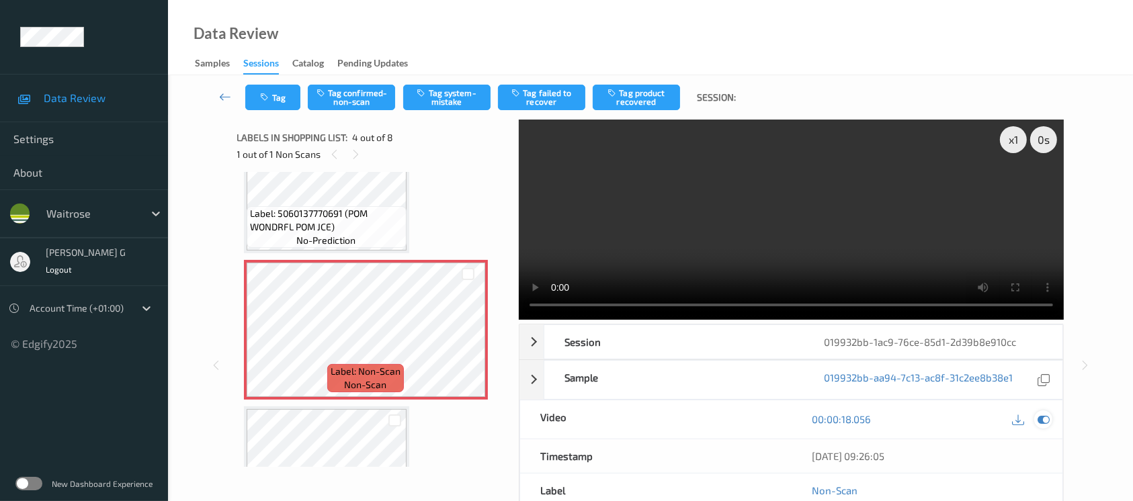
click at [1043, 414] on icon at bounding box center [1044, 419] width 12 height 12
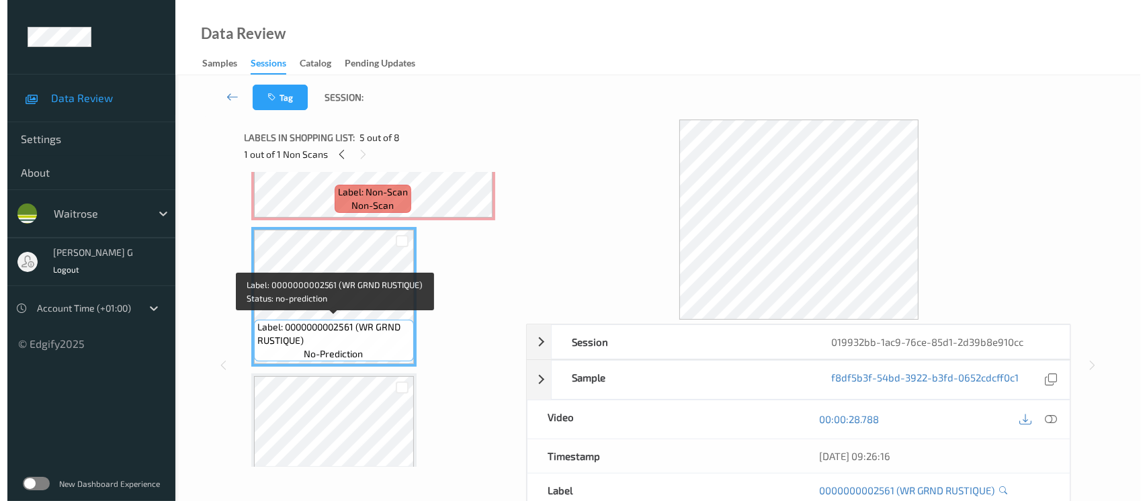
scroll to position [448, 0]
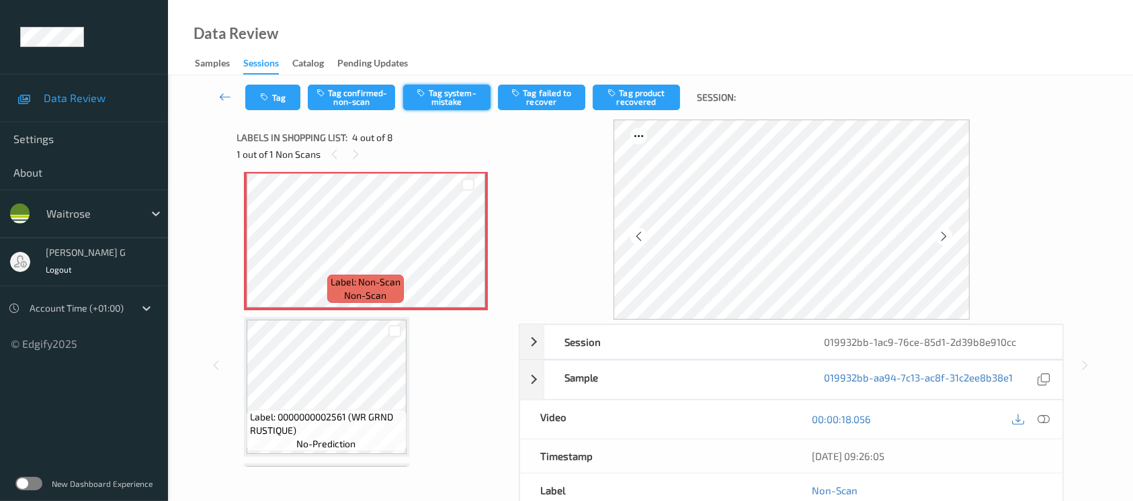
click at [453, 97] on button "Tag system-mistake" at bounding box center [446, 98] width 87 height 26
click at [276, 97] on button "Tag" at bounding box center [272, 98] width 55 height 26
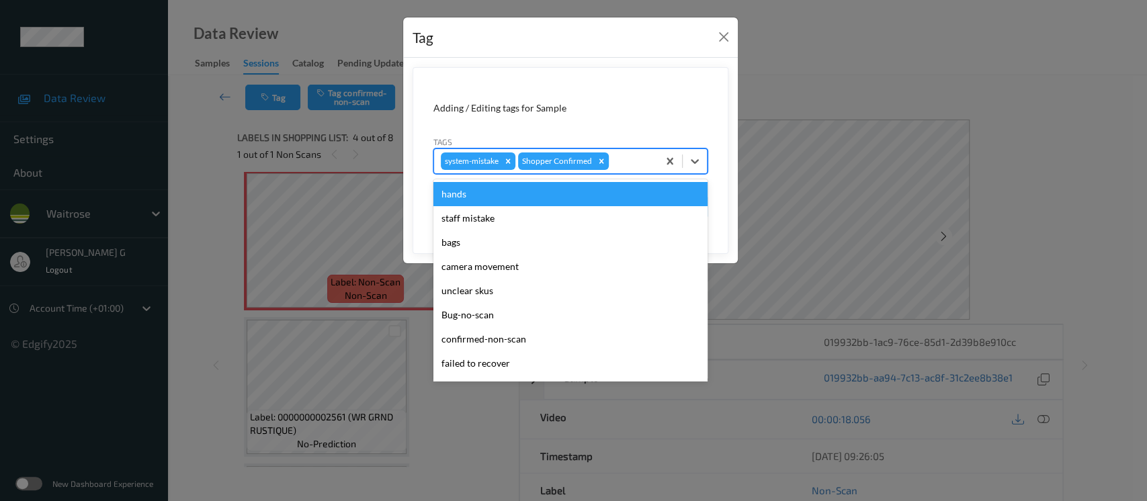
click at [620, 153] on div at bounding box center [632, 161] width 40 height 16
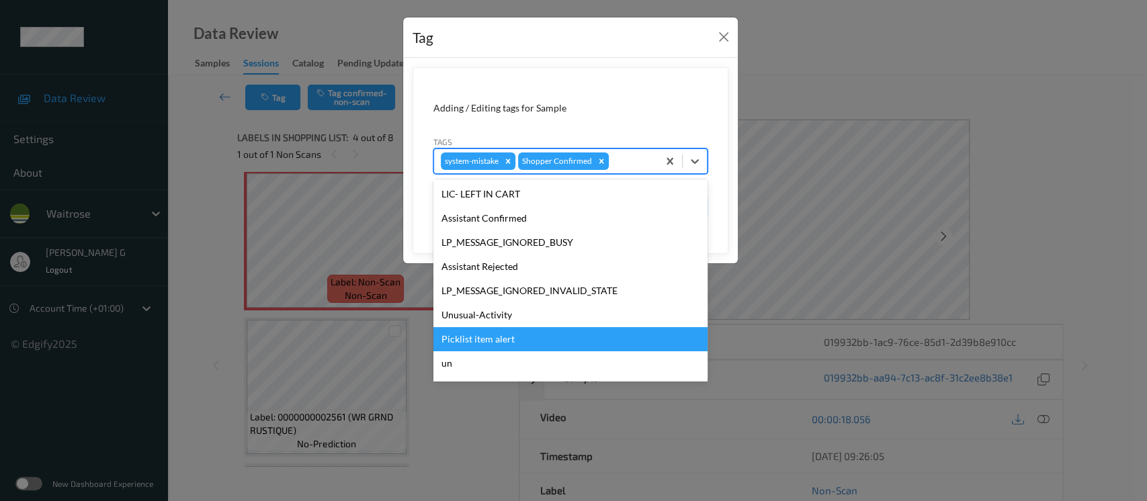
scroll to position [269, 0]
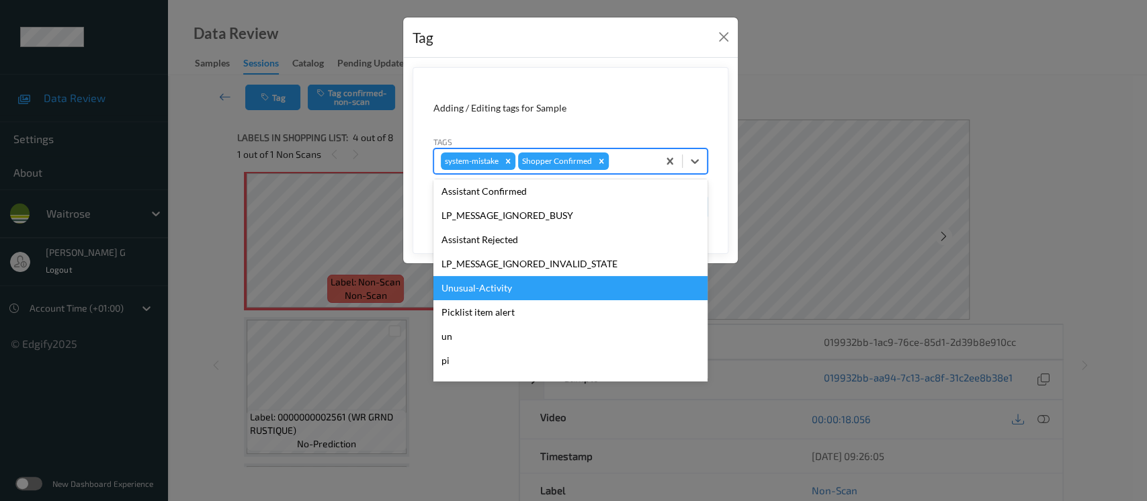
click at [484, 282] on div "Unusual-Activity" at bounding box center [571, 288] width 274 height 24
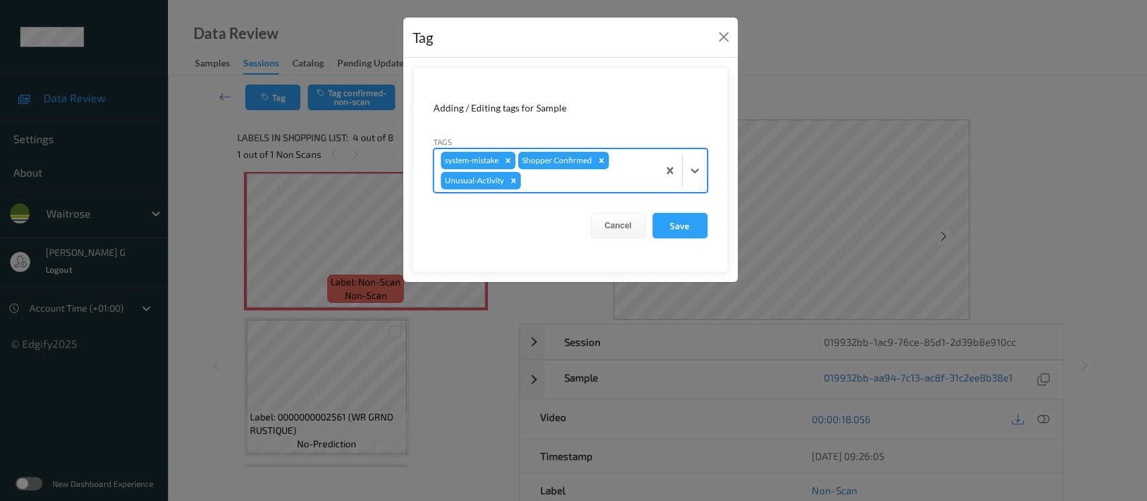
click at [644, 173] on div at bounding box center [588, 181] width 128 height 16
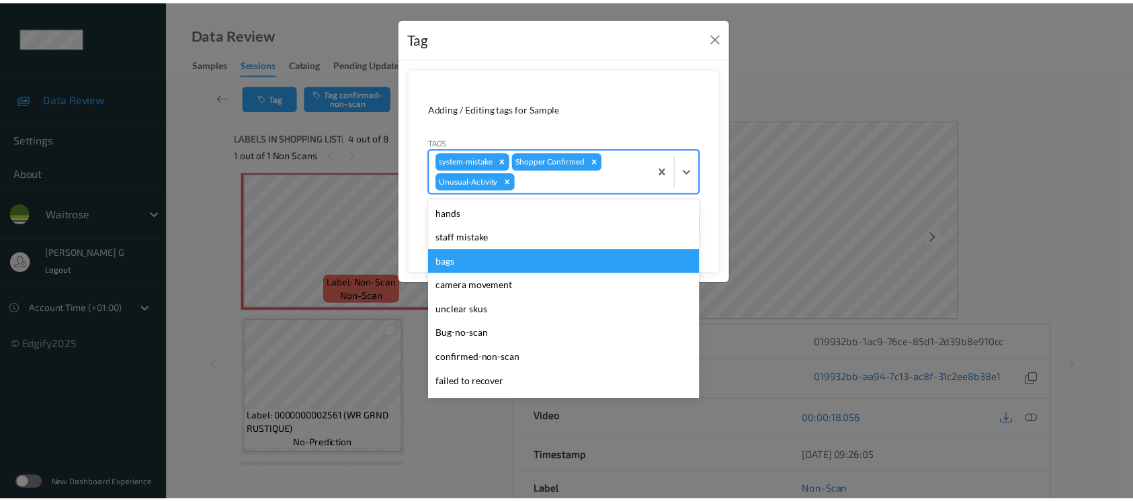
scroll to position [287, 0]
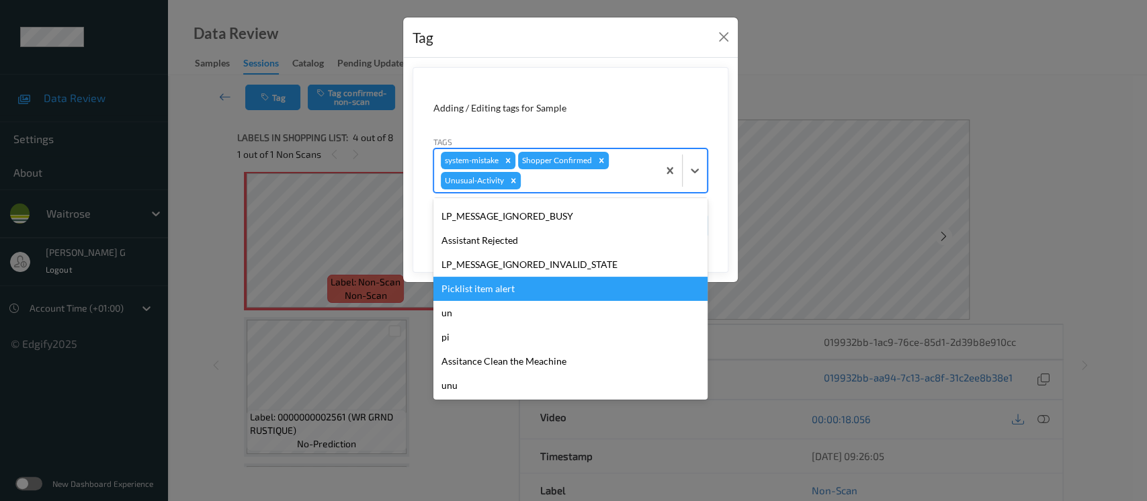
click at [488, 288] on div "Picklist item alert" at bounding box center [571, 289] width 274 height 24
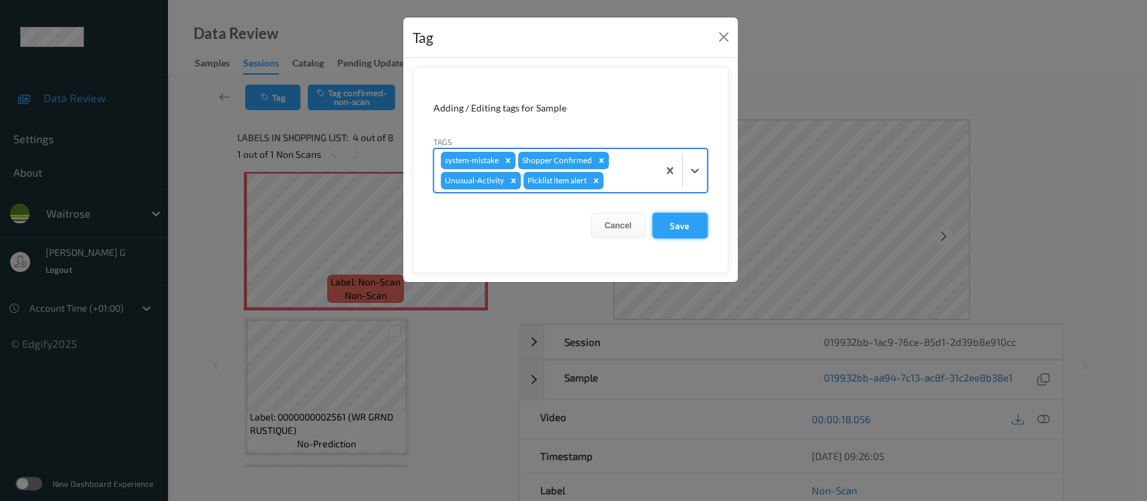
click at [670, 229] on button "Save" at bounding box center [680, 226] width 55 height 26
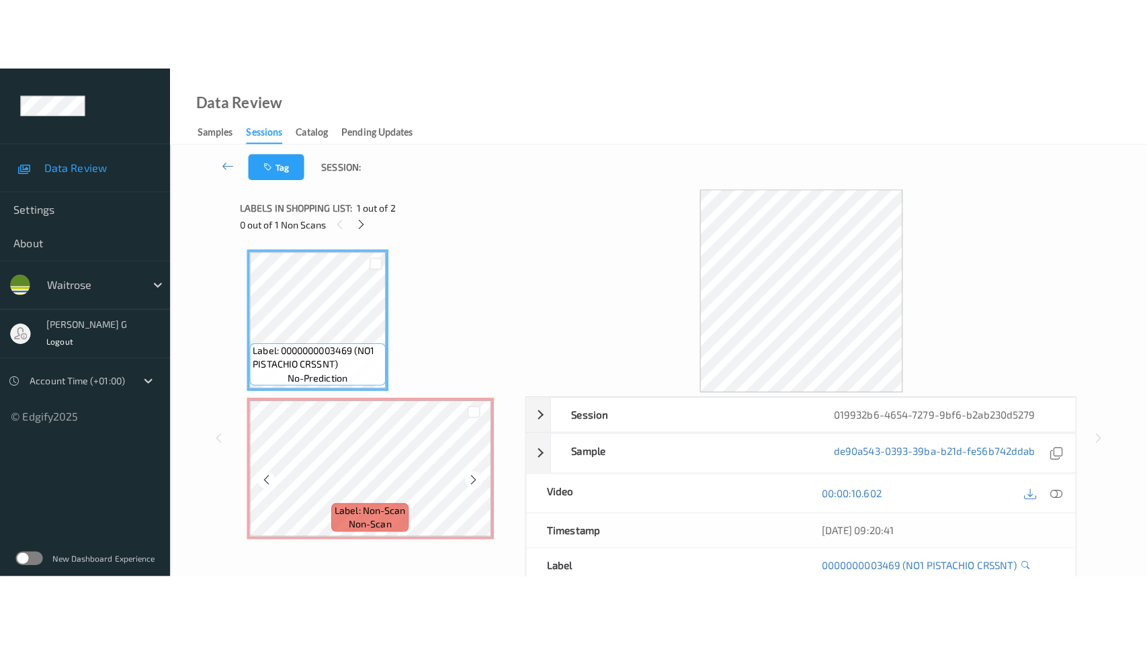
scroll to position [3, 0]
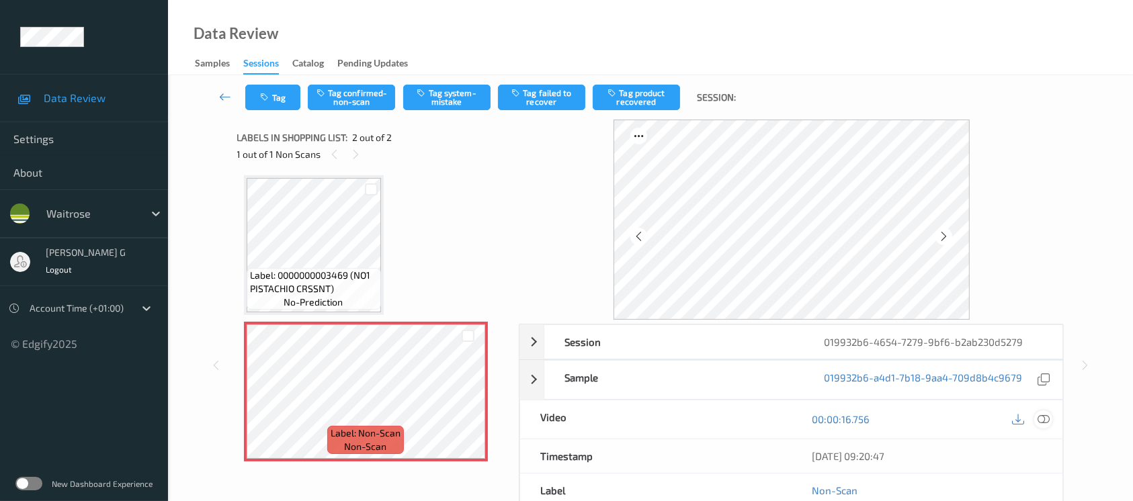
click at [1041, 421] on icon at bounding box center [1044, 419] width 12 height 12
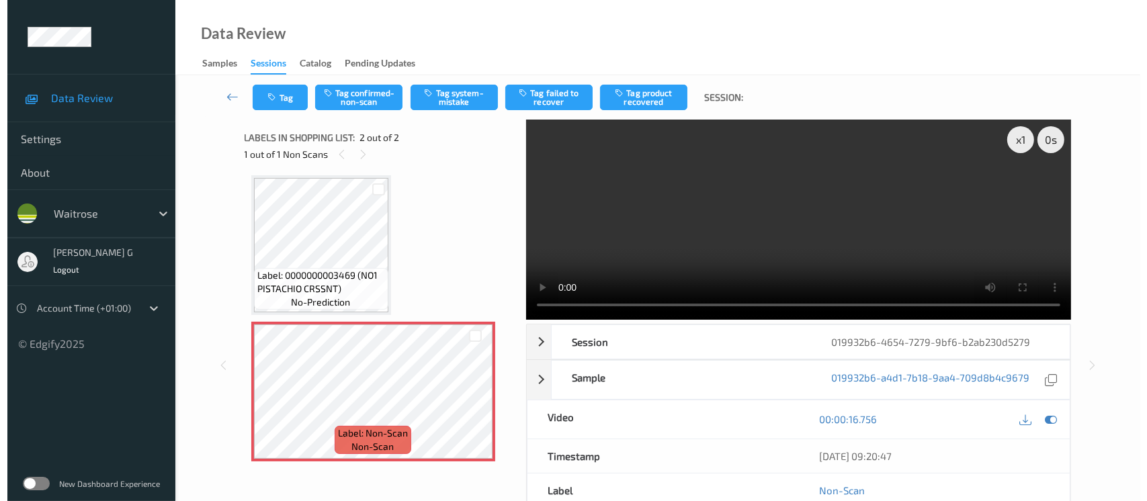
scroll to position [0, 0]
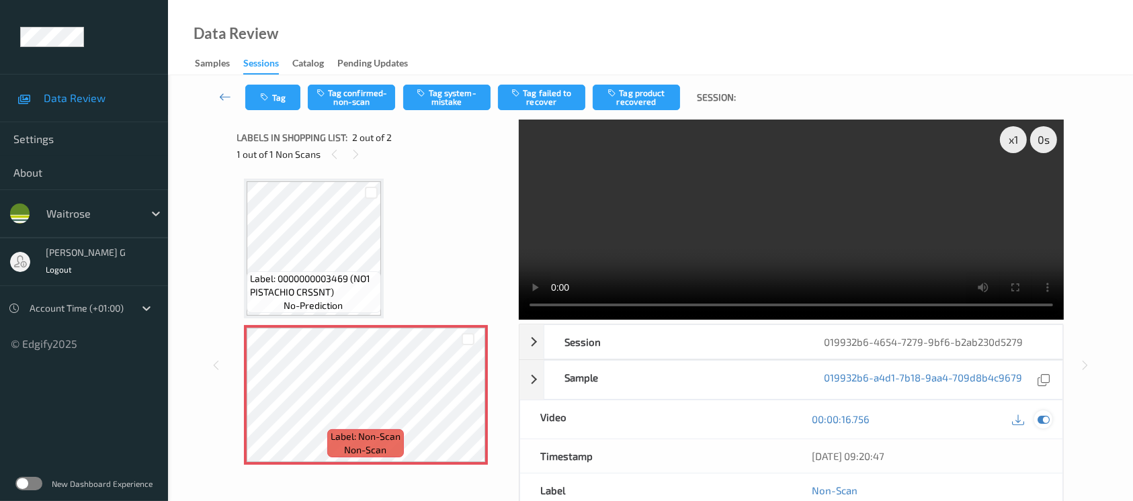
click at [1043, 417] on icon at bounding box center [1044, 419] width 12 height 12
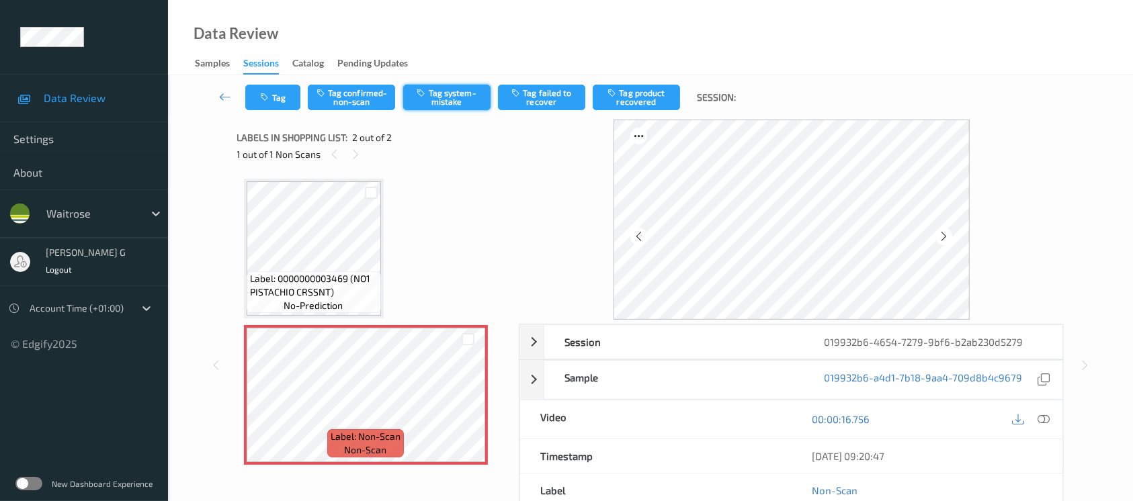
click at [435, 99] on button "Tag system-mistake" at bounding box center [446, 98] width 87 height 26
click at [274, 100] on button "Tag" at bounding box center [272, 98] width 55 height 26
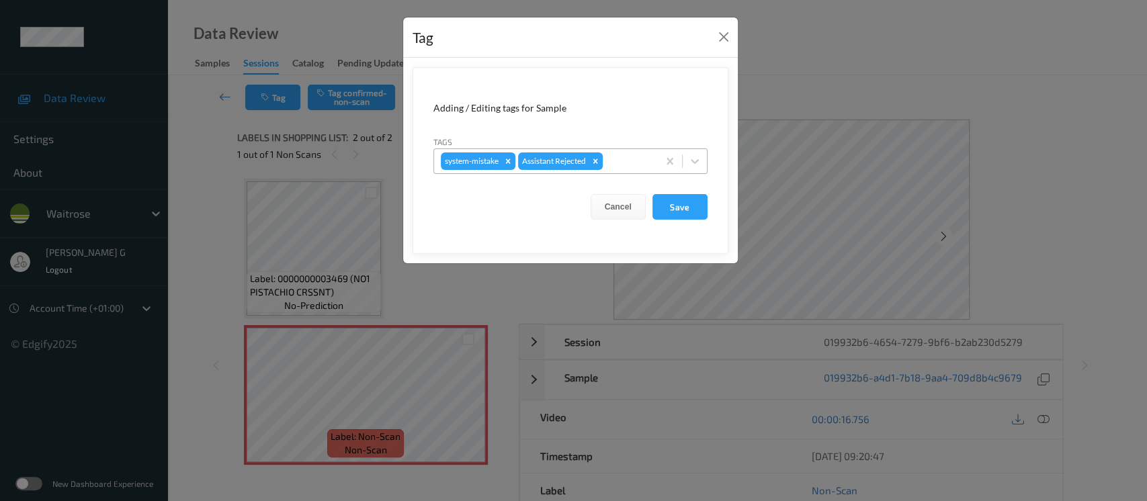
click at [629, 157] on div at bounding box center [629, 161] width 46 height 16
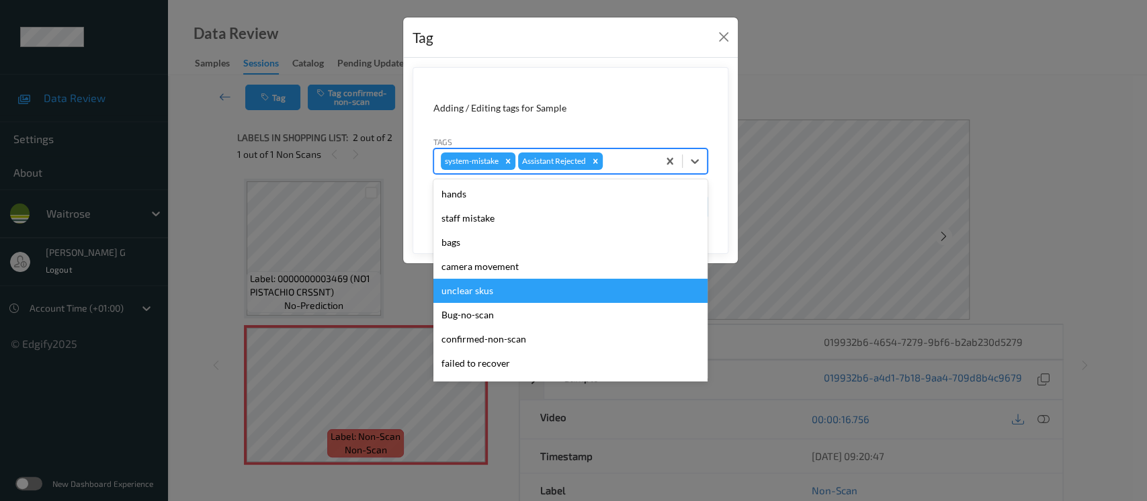
scroll to position [312, 0]
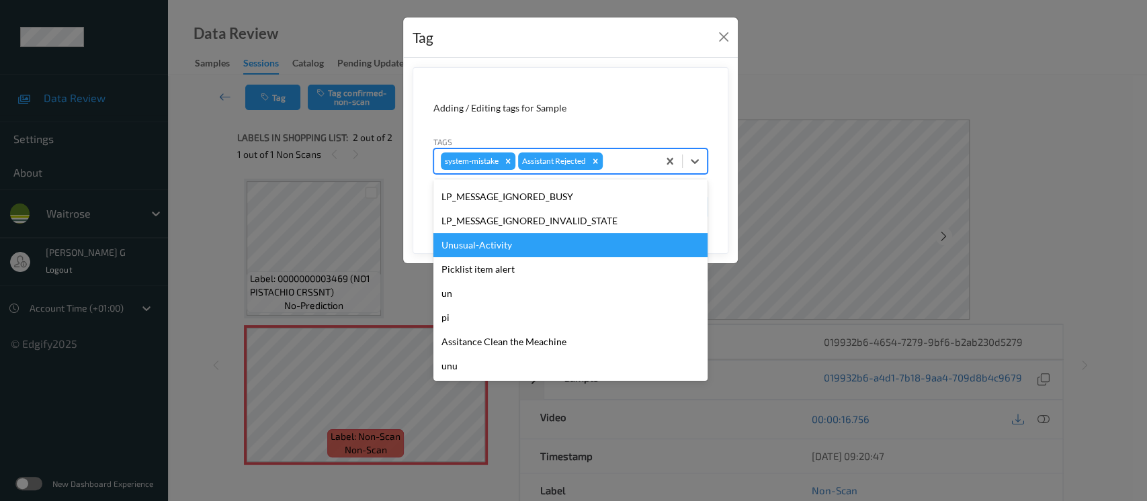
click at [484, 249] on div "Unusual-Activity" at bounding box center [571, 245] width 274 height 24
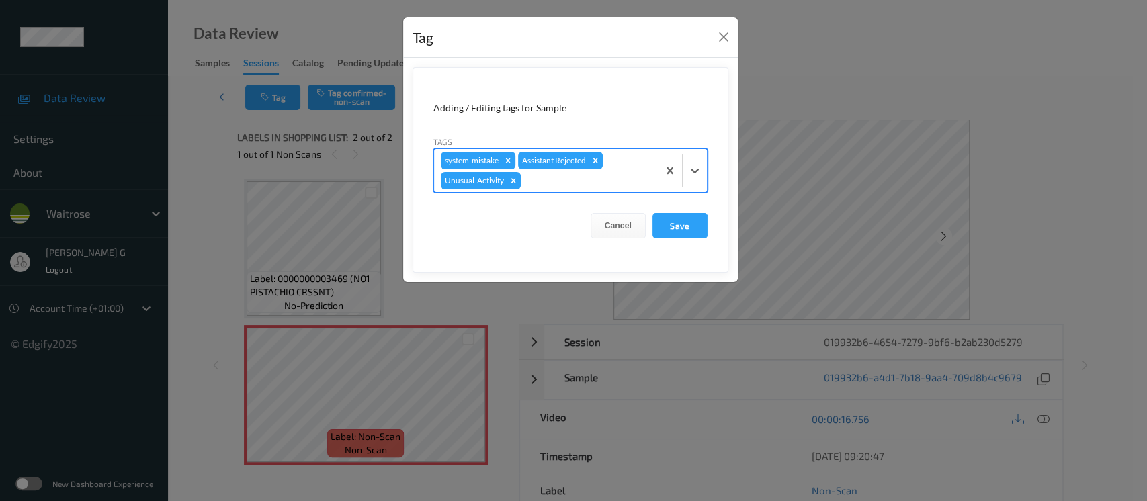
click at [616, 189] on div "system-mistake Assistant Rejected Unusual-Activity" at bounding box center [546, 170] width 224 height 43
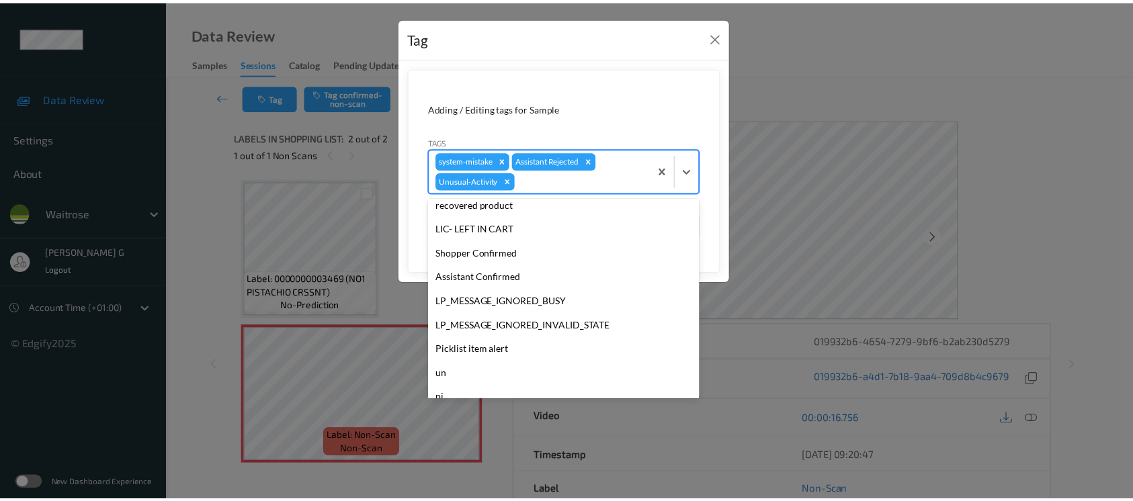
scroll to position [287, 0]
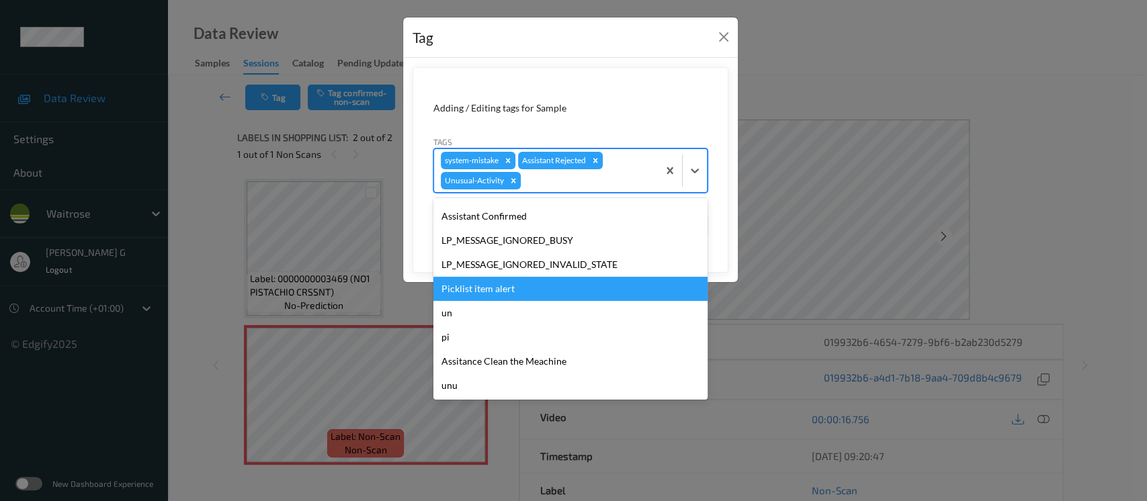
click at [481, 279] on div "Picklist item alert" at bounding box center [571, 289] width 274 height 24
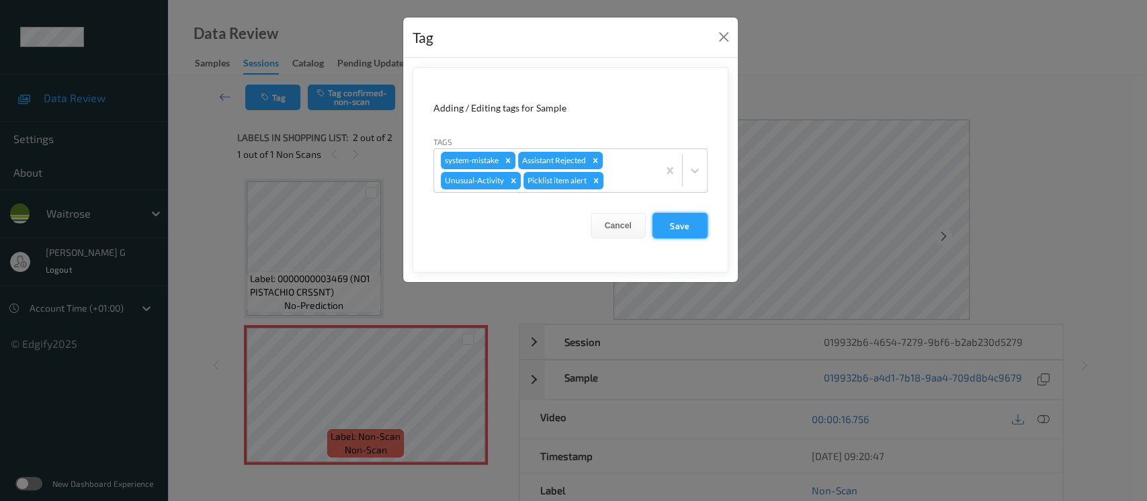
click at [669, 225] on button "Save" at bounding box center [680, 226] width 55 height 26
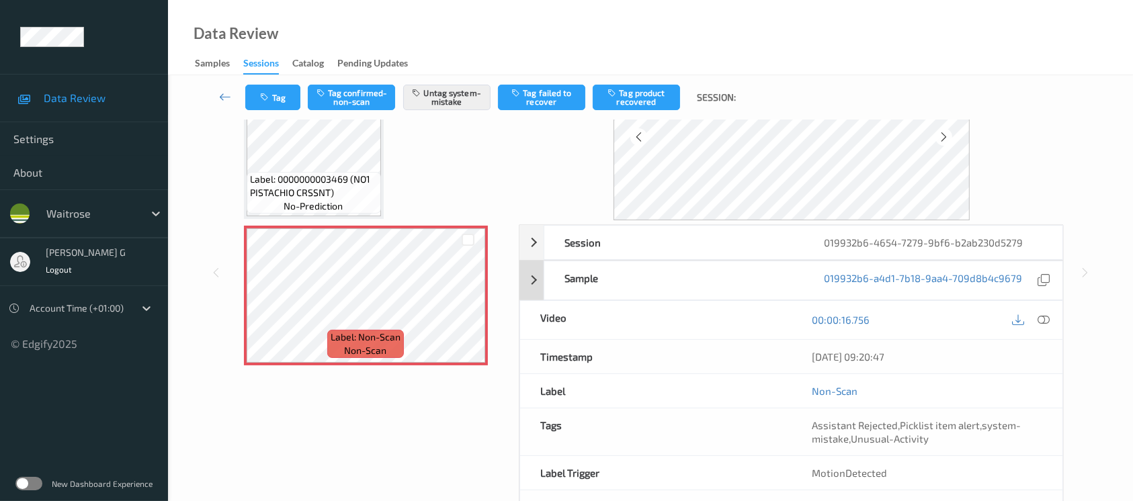
scroll to position [151, 0]
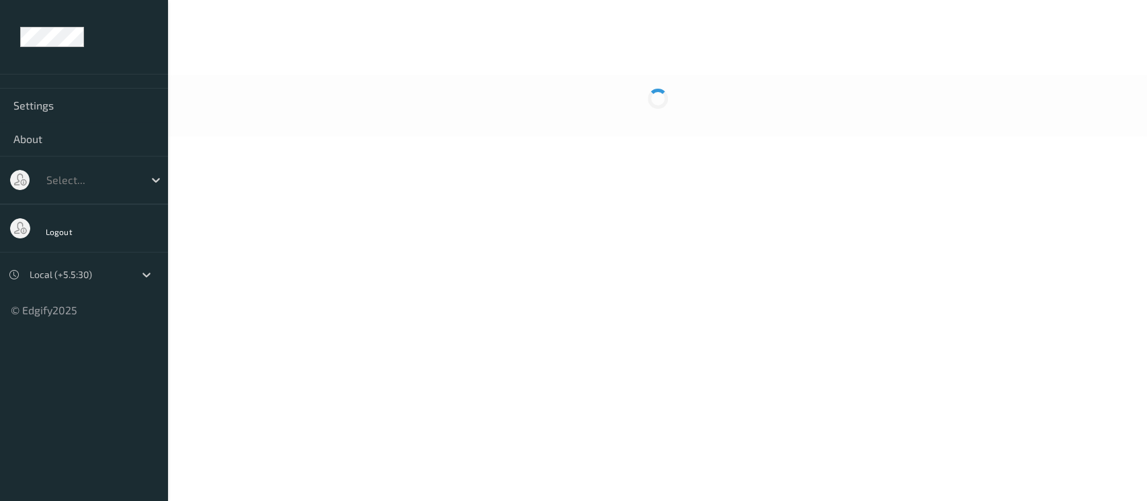
click at [531, 104] on div at bounding box center [657, 105] width 979 height 61
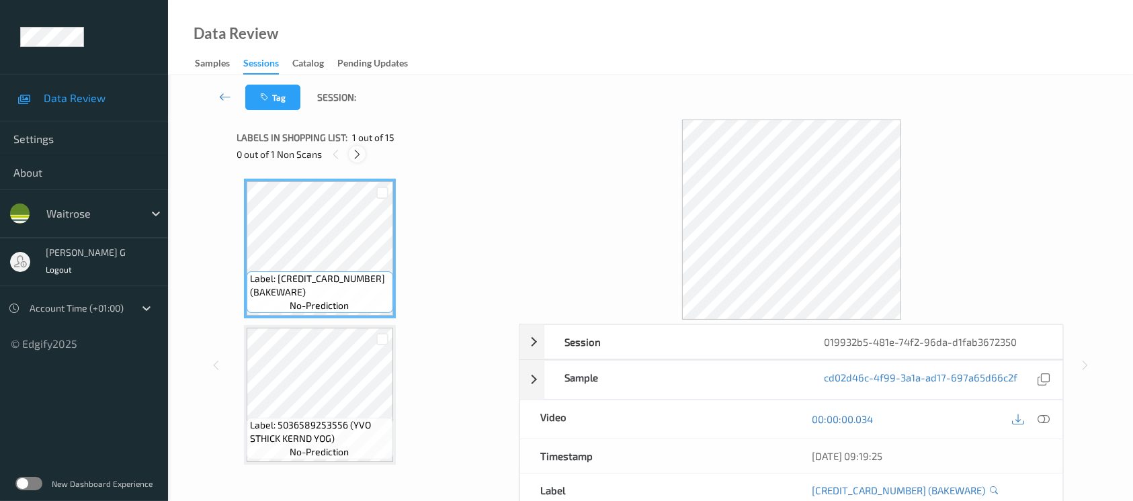
click at [357, 154] on icon at bounding box center [357, 155] width 11 height 12
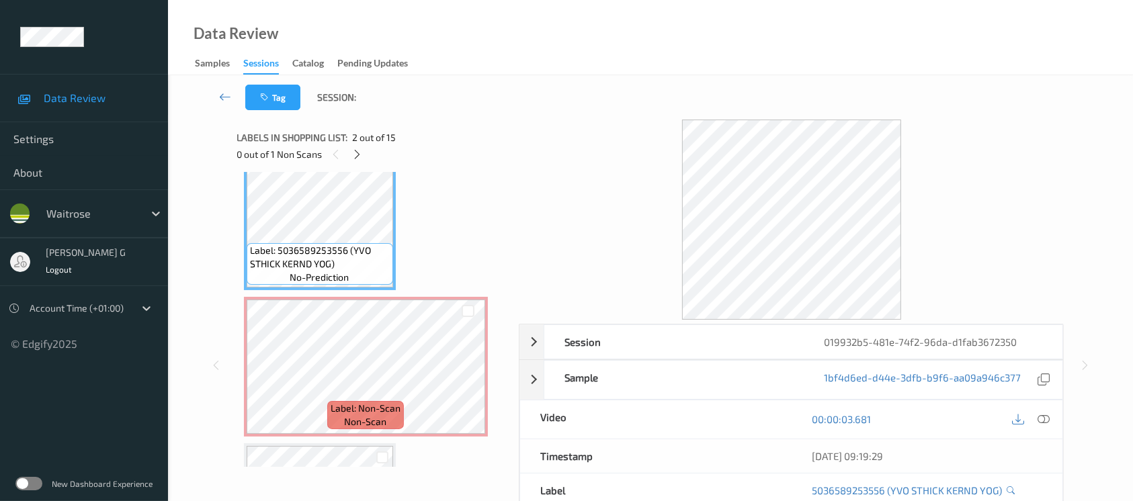
scroll to position [179, 0]
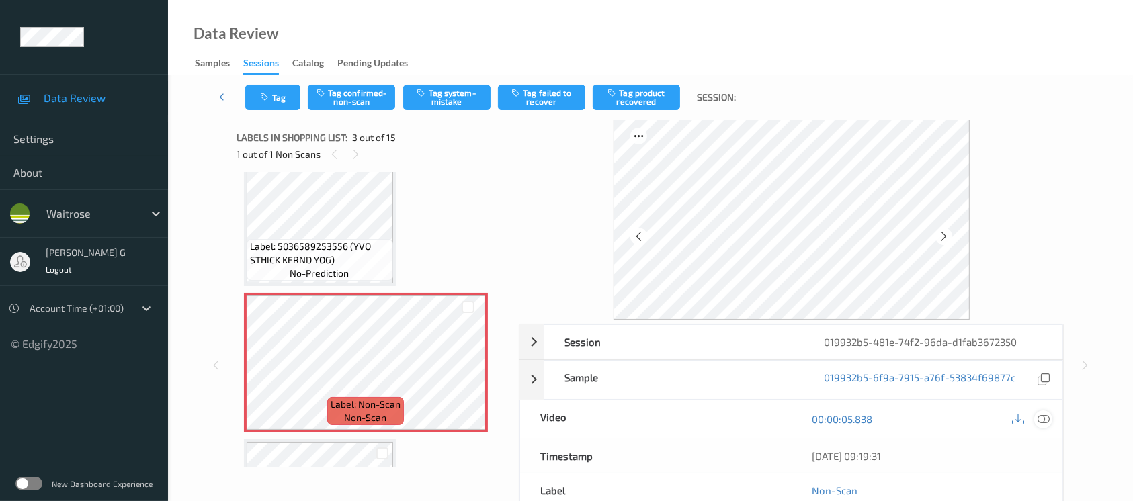
click at [1041, 421] on icon at bounding box center [1044, 419] width 12 height 12
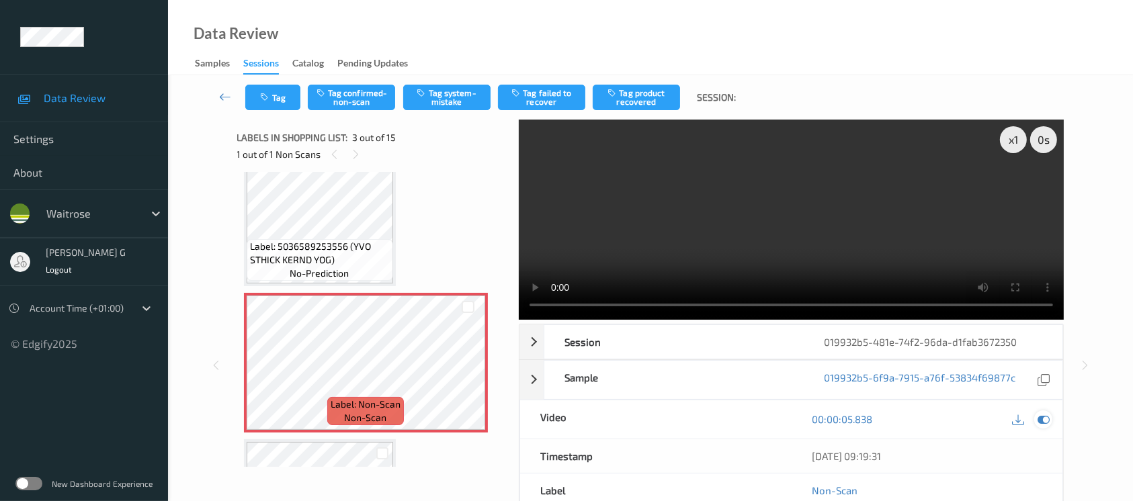
click at [1043, 421] on icon at bounding box center [1044, 419] width 12 height 12
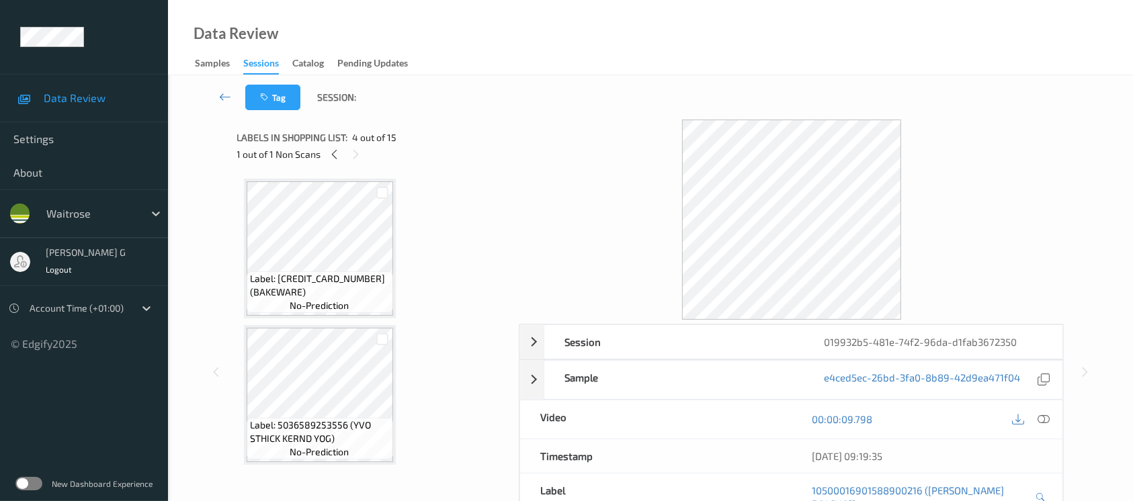
scroll to position [89, 0]
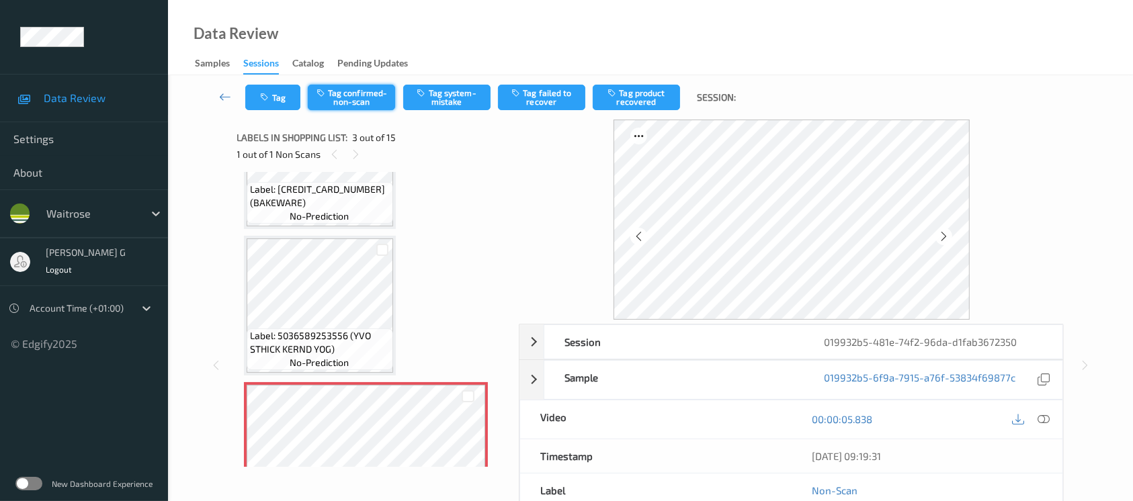
click at [353, 106] on button "Tag confirmed-non-scan" at bounding box center [351, 98] width 87 height 26
click at [559, 93] on button "Tag failed to recover" at bounding box center [541, 98] width 87 height 26
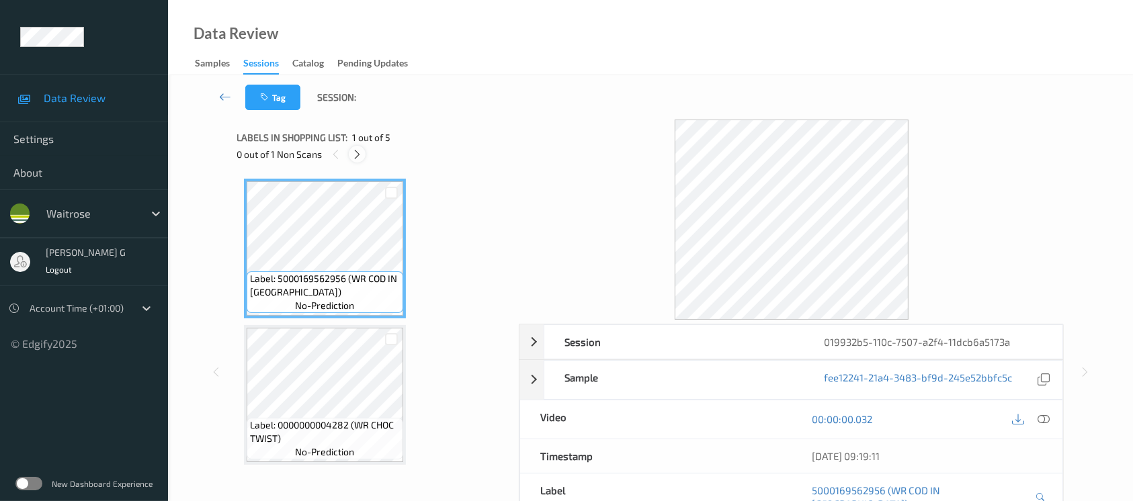
click at [354, 158] on icon at bounding box center [357, 155] width 11 height 12
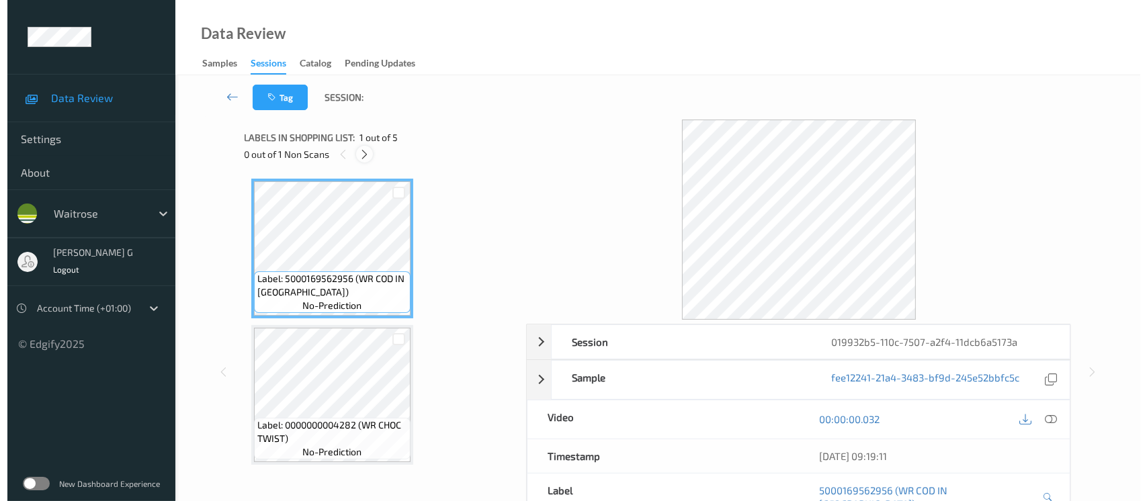
scroll to position [152, 0]
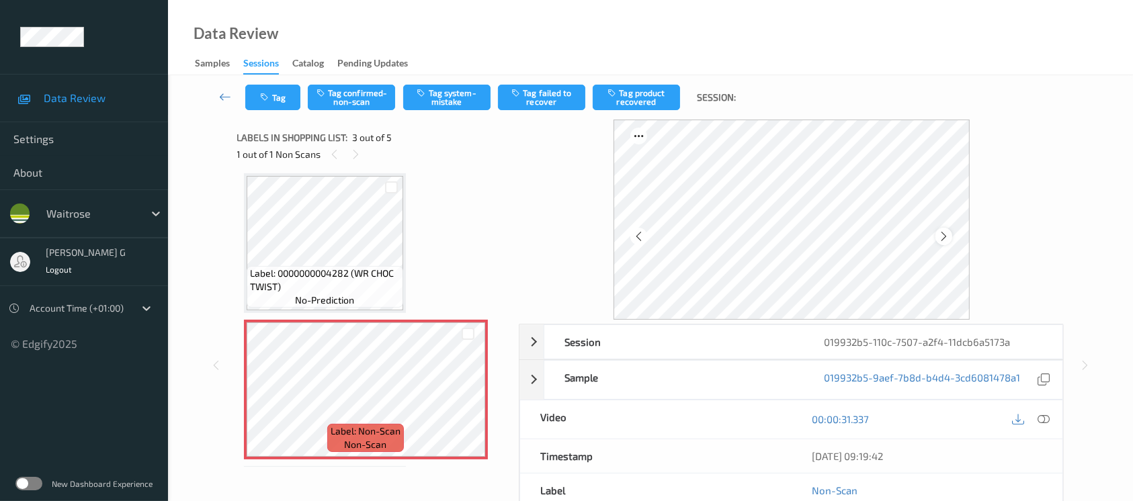
click at [944, 237] on icon at bounding box center [943, 237] width 11 height 12
click at [469, 238] on div "Label: 5000169562956 (WR COD IN PARSLEY) no-prediction Label: 0000000004282 (WR…" at bounding box center [373, 390] width 259 height 726
click at [1049, 417] on icon at bounding box center [1044, 419] width 12 height 12
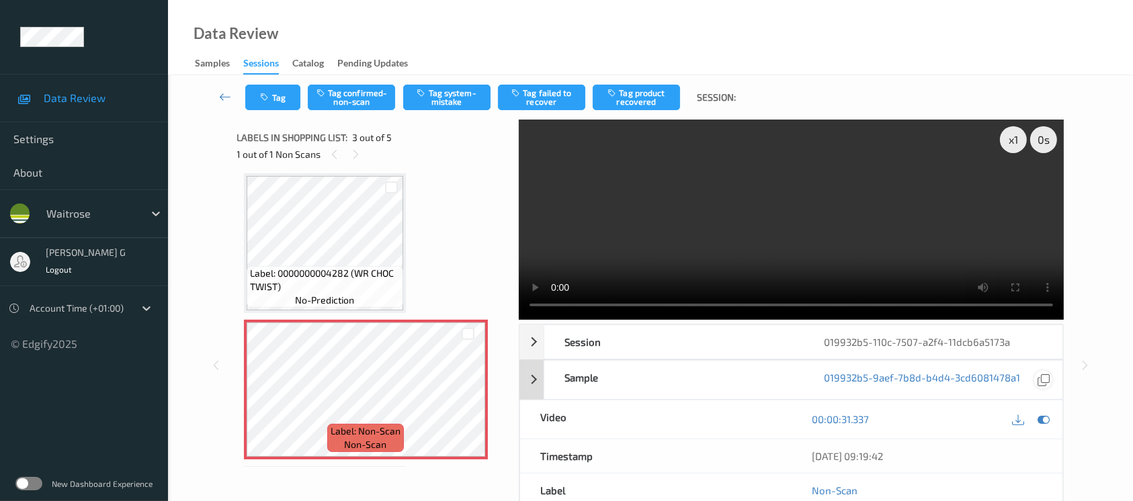
click at [1039, 425] on div at bounding box center [1043, 420] width 18 height 18
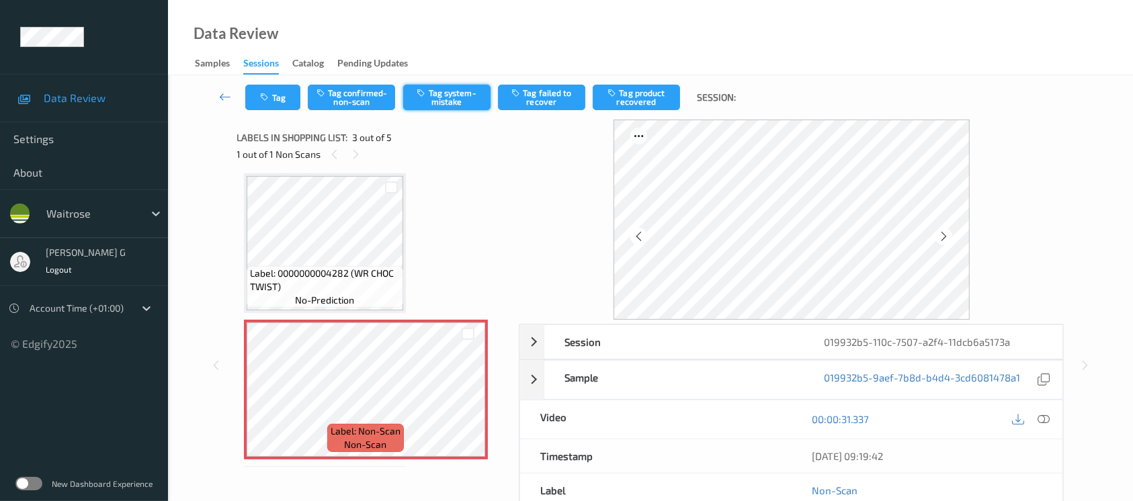
click at [460, 104] on button "Tag system-mistake" at bounding box center [446, 98] width 87 height 26
click at [269, 94] on icon "button" at bounding box center [266, 97] width 11 height 9
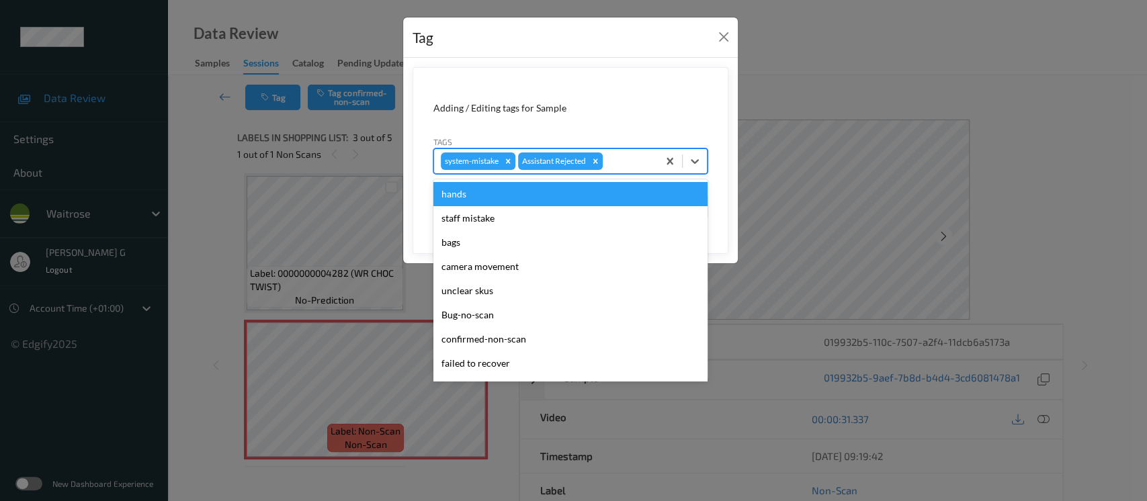
click at [605, 161] on div "system-mistake Assistant Rejected" at bounding box center [546, 161] width 224 height 23
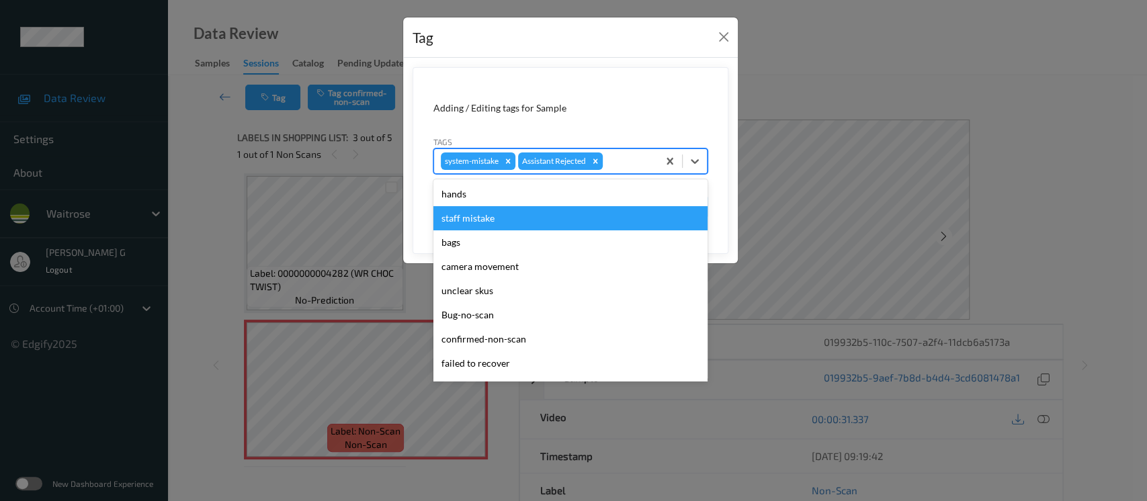
scroll to position [312, 0]
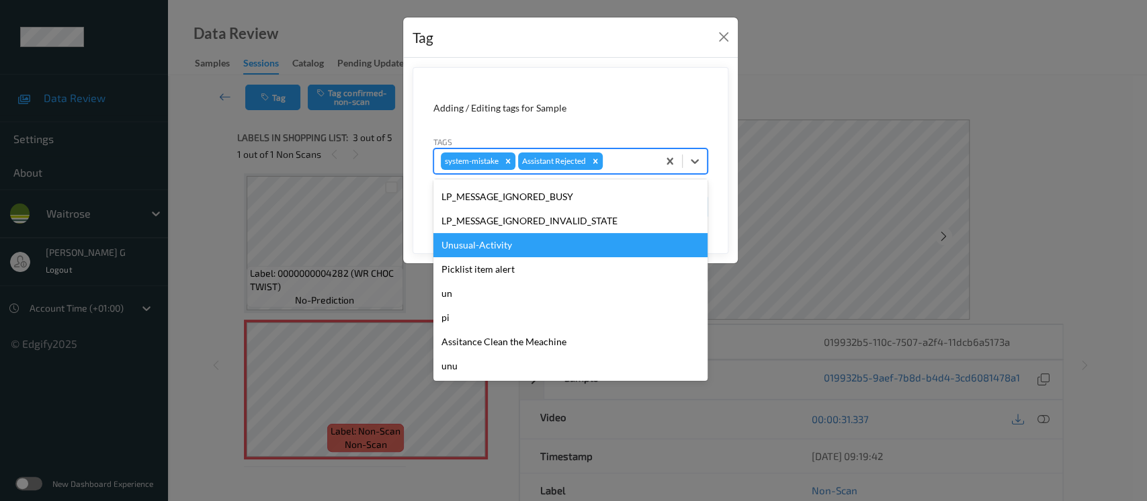
click at [488, 243] on div "Unusual-Activity" at bounding box center [571, 245] width 274 height 24
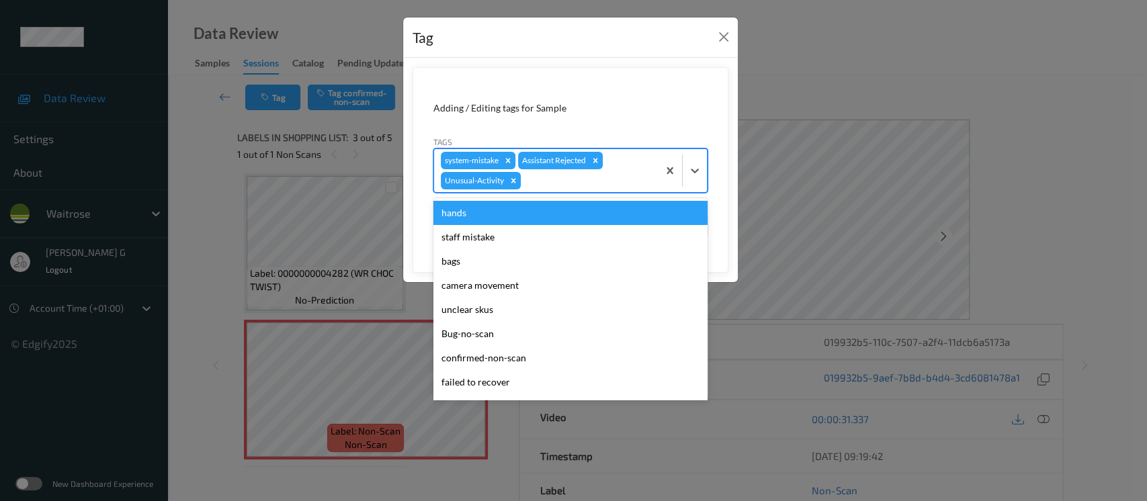
click at [649, 160] on div "system-mistake Assistant Rejected Unusual-Activity" at bounding box center [546, 170] width 224 height 43
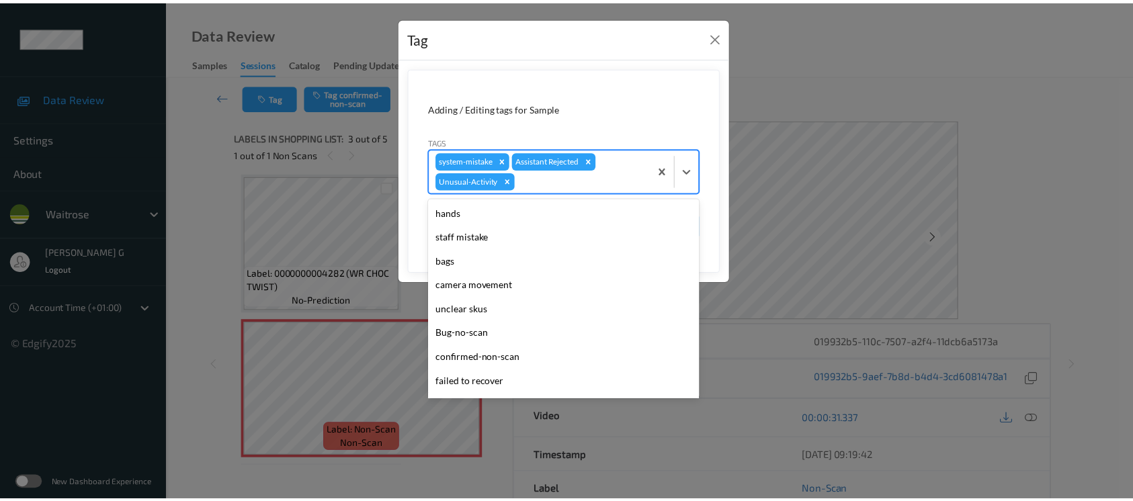
scroll to position [287, 0]
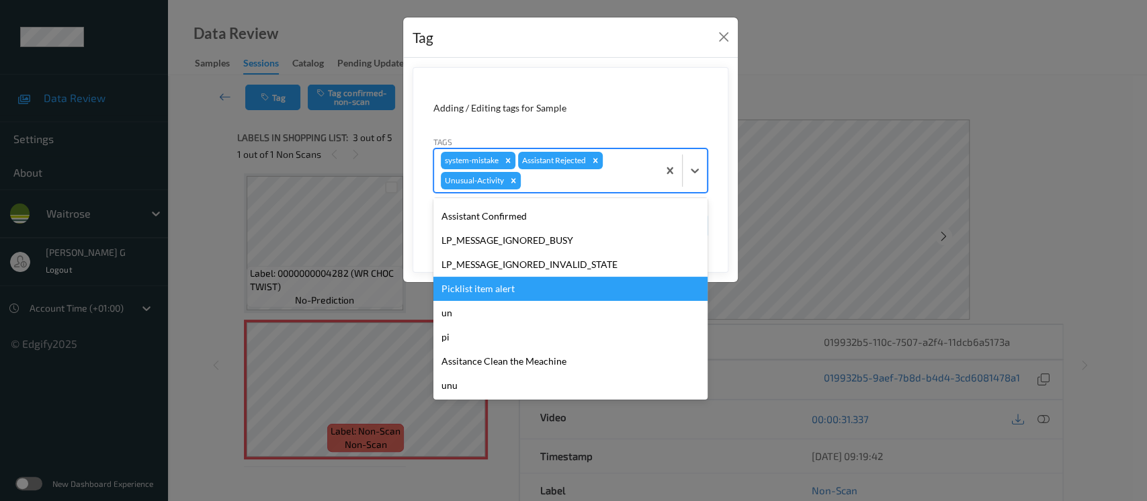
click at [496, 288] on div "Picklist item alert" at bounding box center [571, 289] width 274 height 24
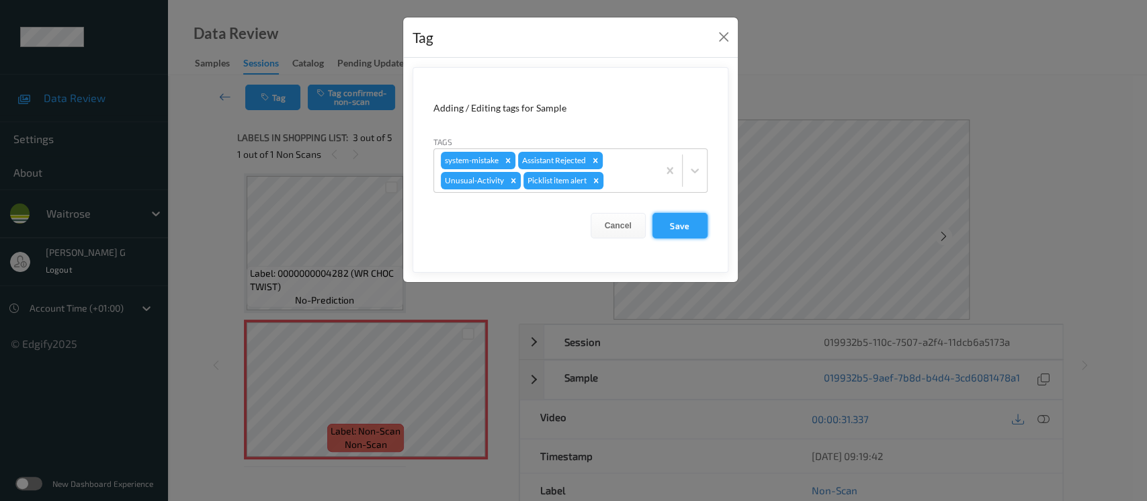
click at [659, 227] on button "Save" at bounding box center [680, 226] width 55 height 26
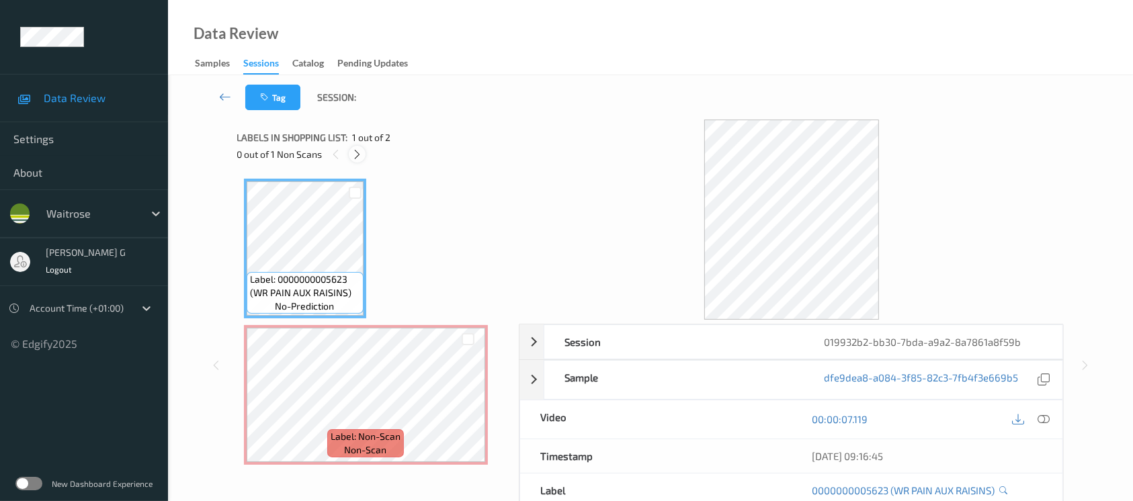
click at [363, 149] on div at bounding box center [357, 154] width 17 height 17
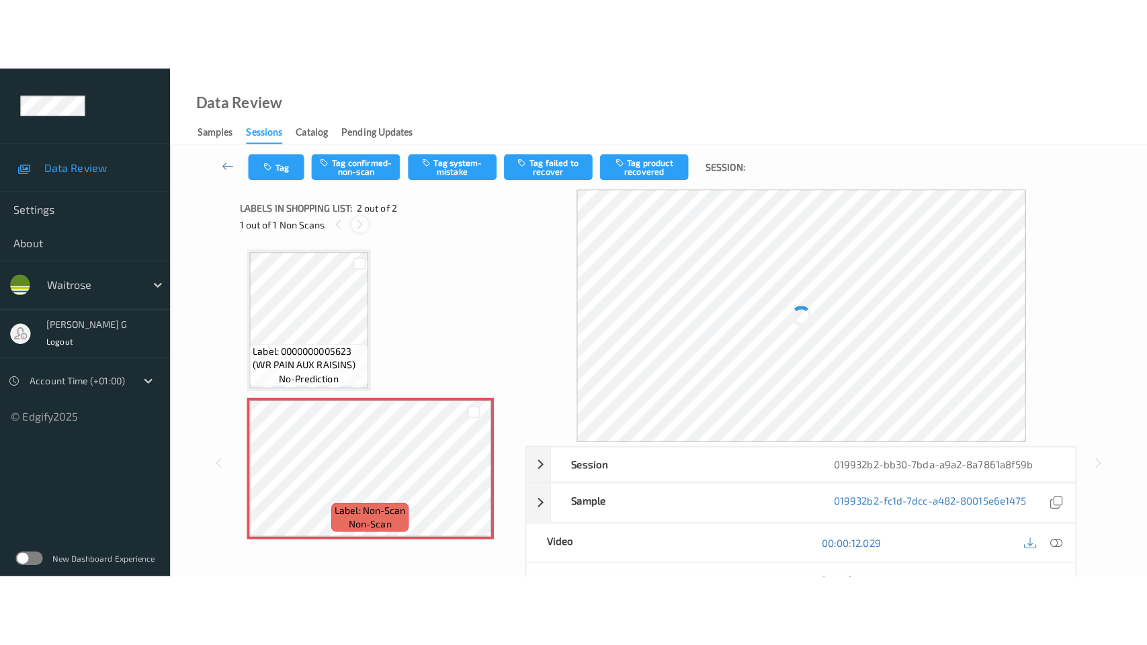
scroll to position [3, 0]
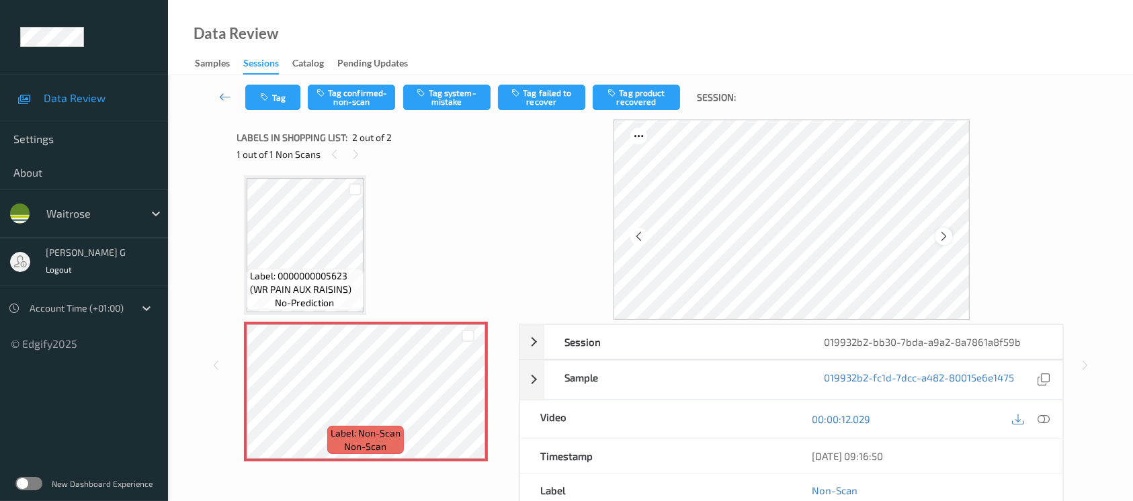
click at [946, 231] on icon at bounding box center [943, 237] width 11 height 12
click at [1046, 426] on div at bounding box center [1043, 420] width 18 height 18
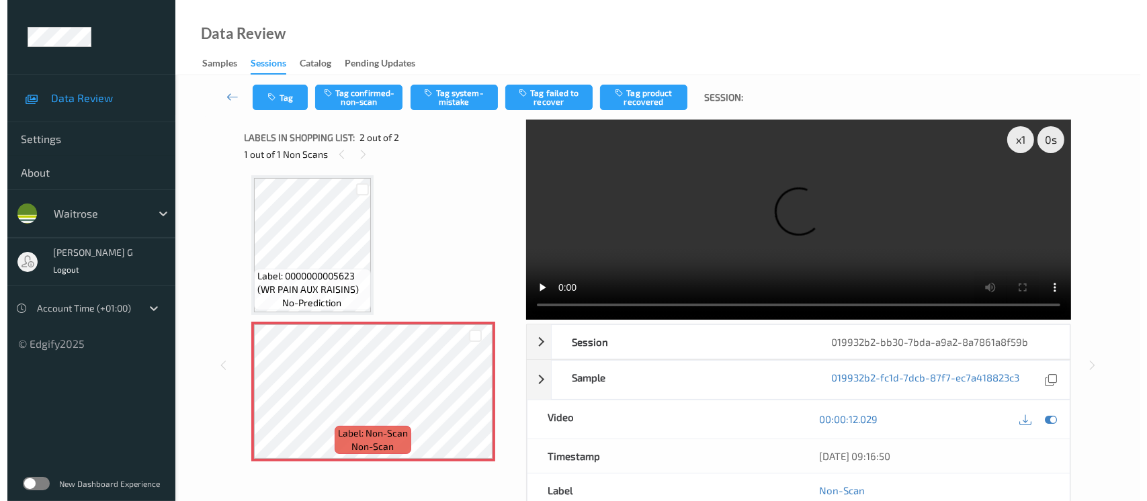
scroll to position [0, 0]
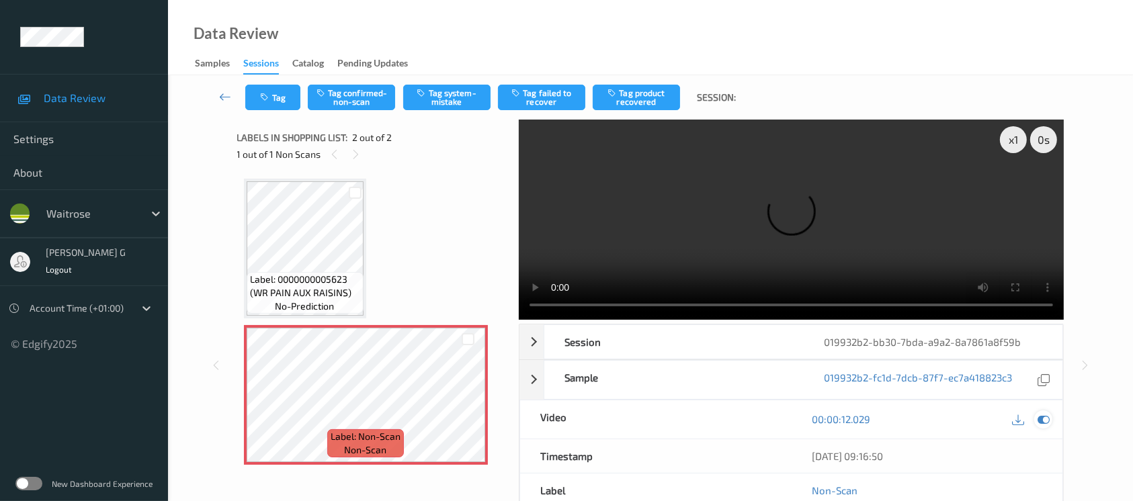
click at [1041, 418] on icon at bounding box center [1044, 419] width 12 height 12
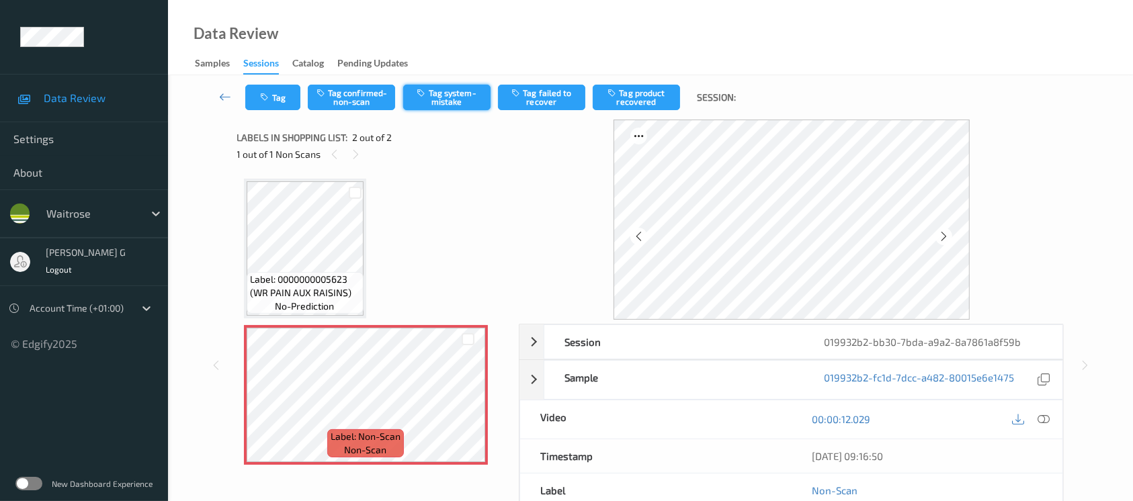
click at [438, 110] on button "Tag system-mistake" at bounding box center [446, 98] width 87 height 26
click at [265, 93] on icon "button" at bounding box center [266, 97] width 11 height 9
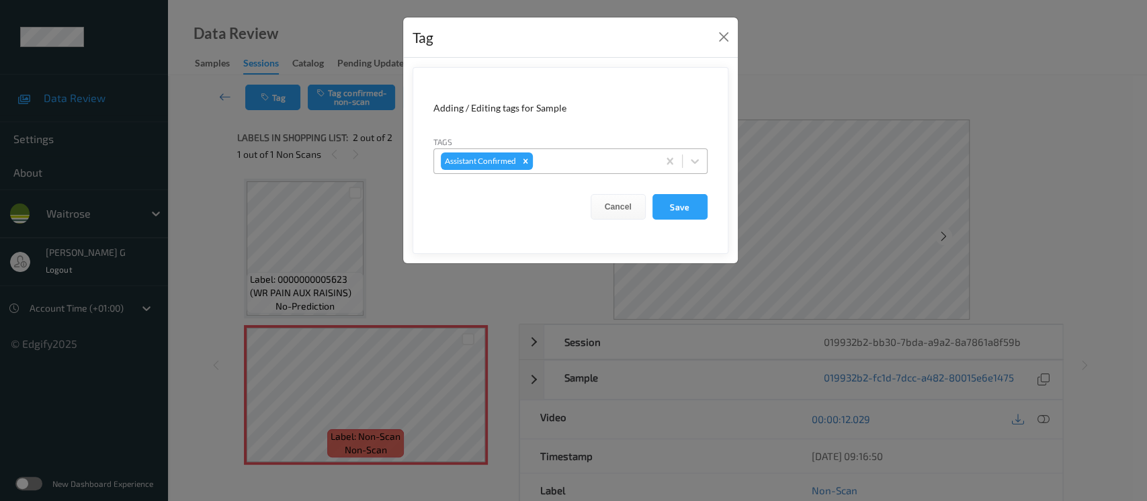
click at [564, 168] on div at bounding box center [594, 161] width 116 height 16
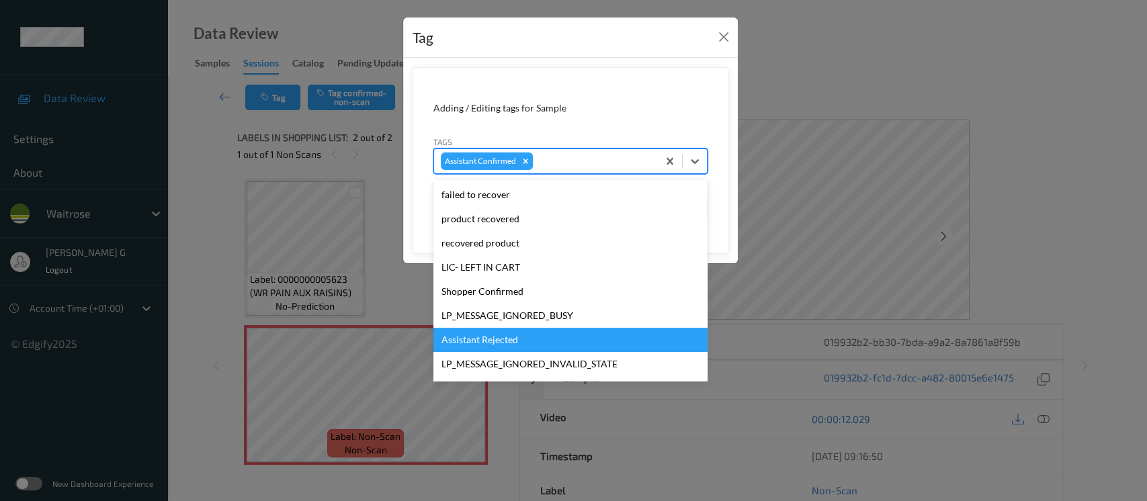
scroll to position [335, 0]
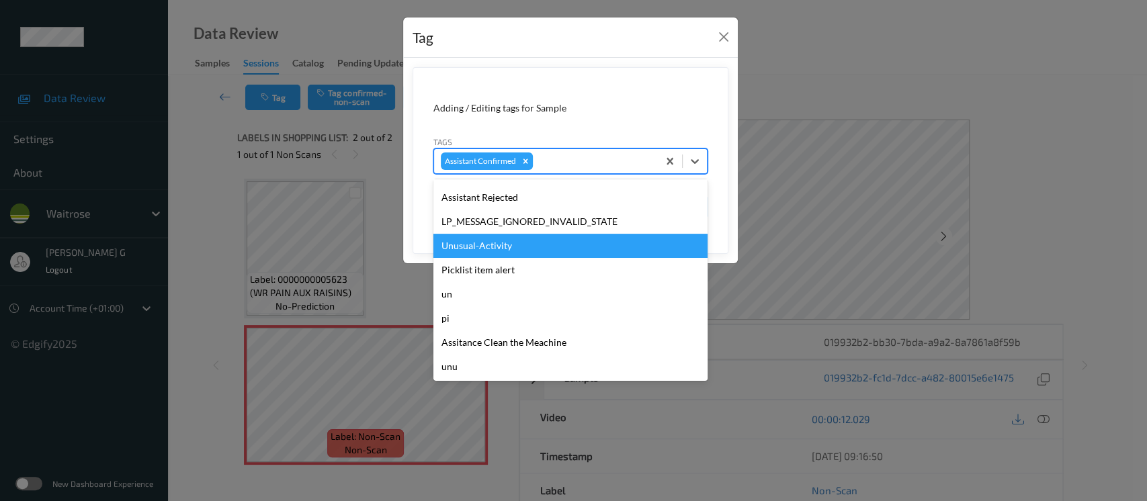
click at [482, 249] on div "Unusual-Activity" at bounding box center [571, 246] width 274 height 24
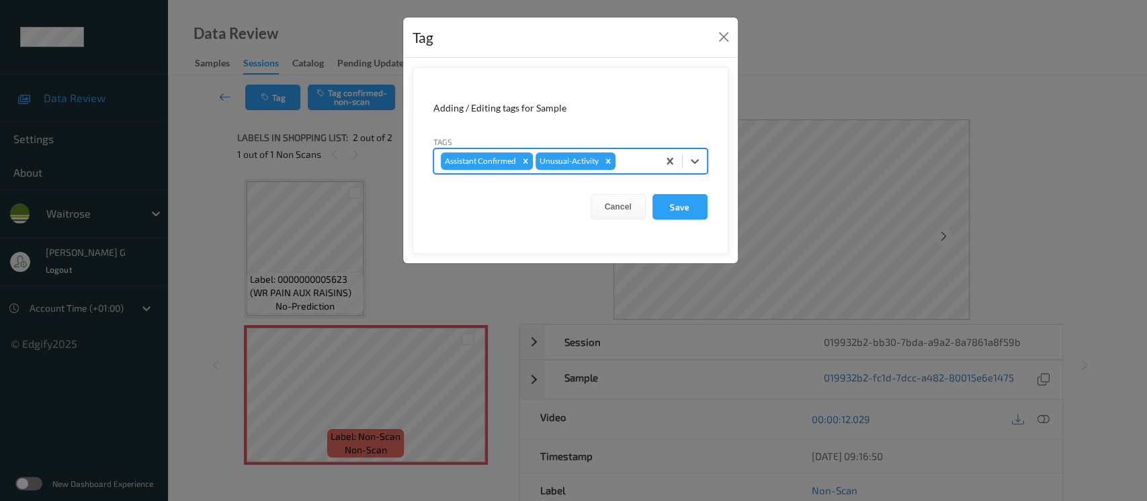
click at [640, 163] on div at bounding box center [634, 161] width 33 height 16
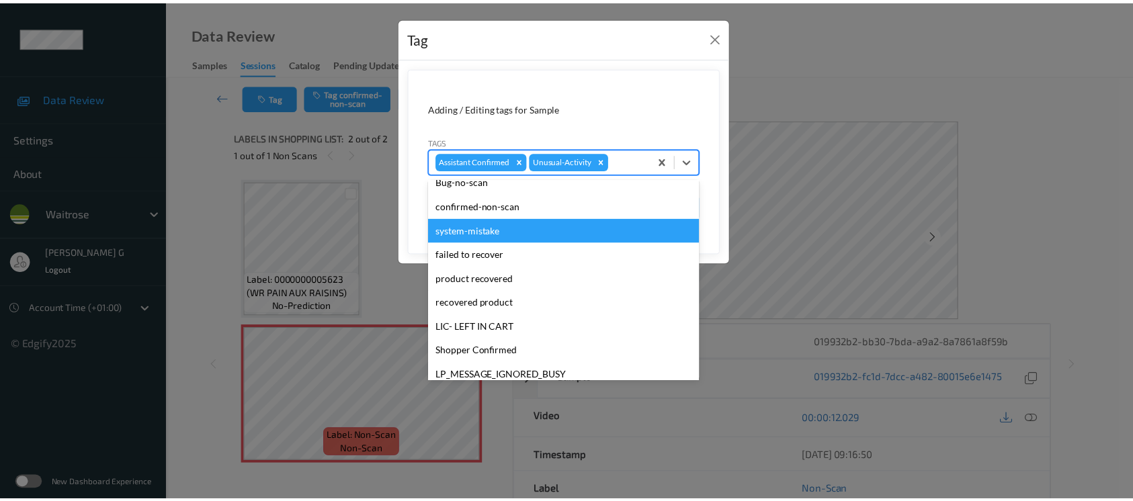
scroll to position [312, 0]
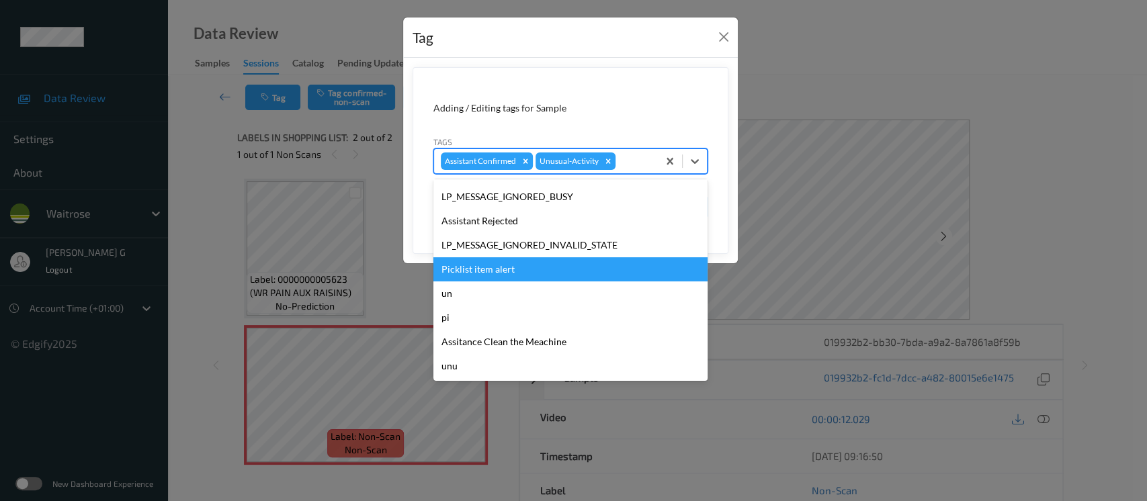
click at [505, 263] on div "Picklist item alert" at bounding box center [571, 269] width 274 height 24
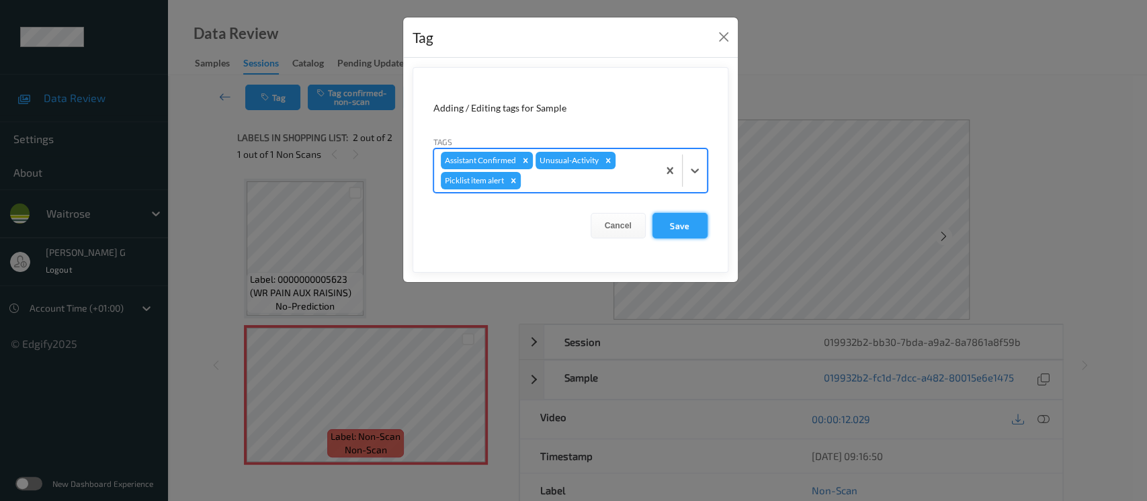
click at [661, 223] on button "Save" at bounding box center [680, 226] width 55 height 26
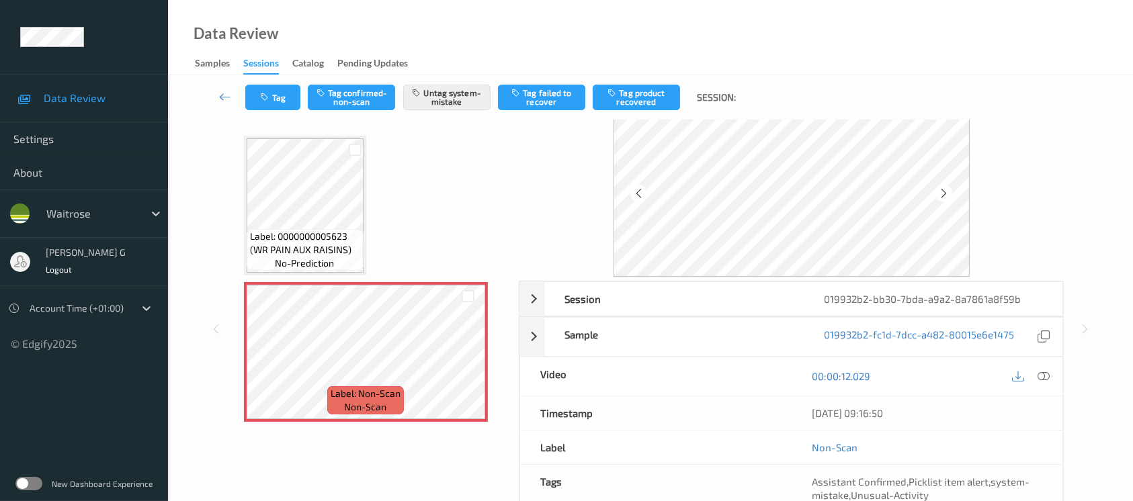
scroll to position [0, 0]
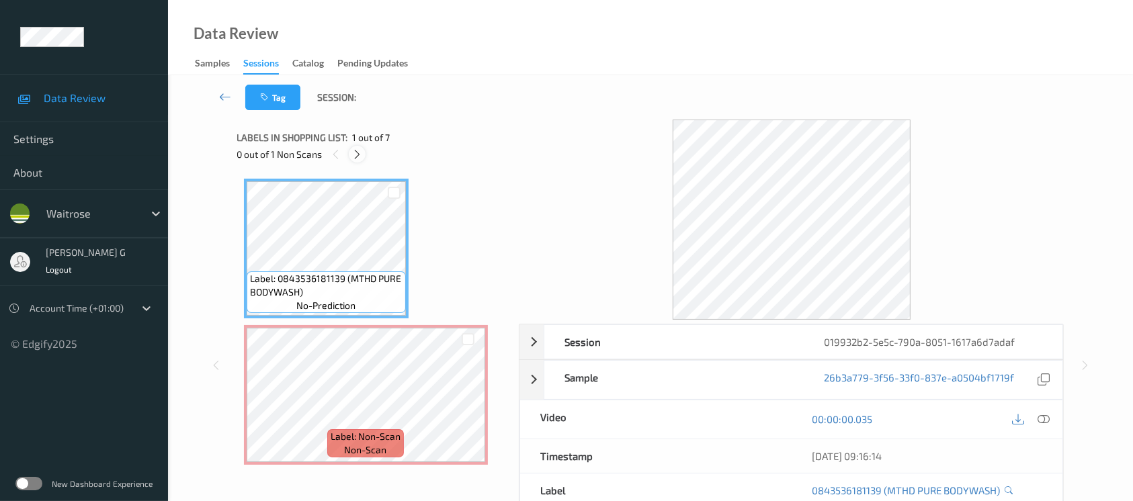
click at [358, 149] on icon at bounding box center [357, 155] width 11 height 12
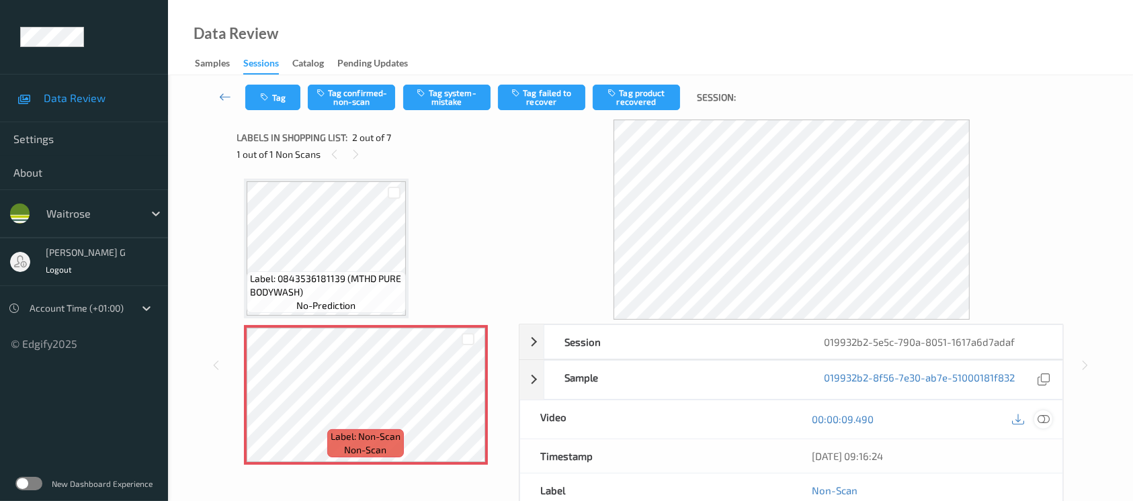
click at [1045, 417] on icon at bounding box center [1044, 419] width 12 height 12
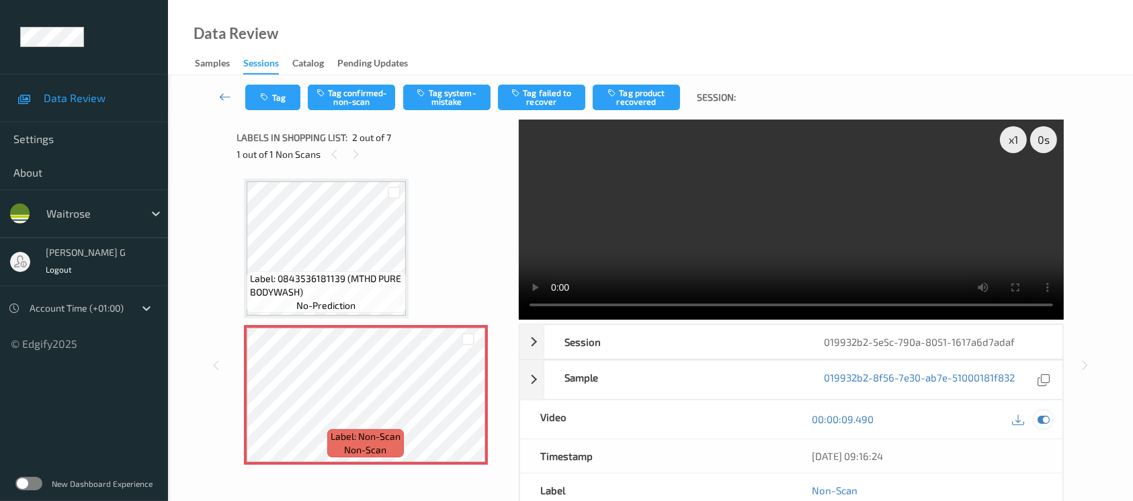
click at [1044, 421] on icon at bounding box center [1044, 419] width 12 height 12
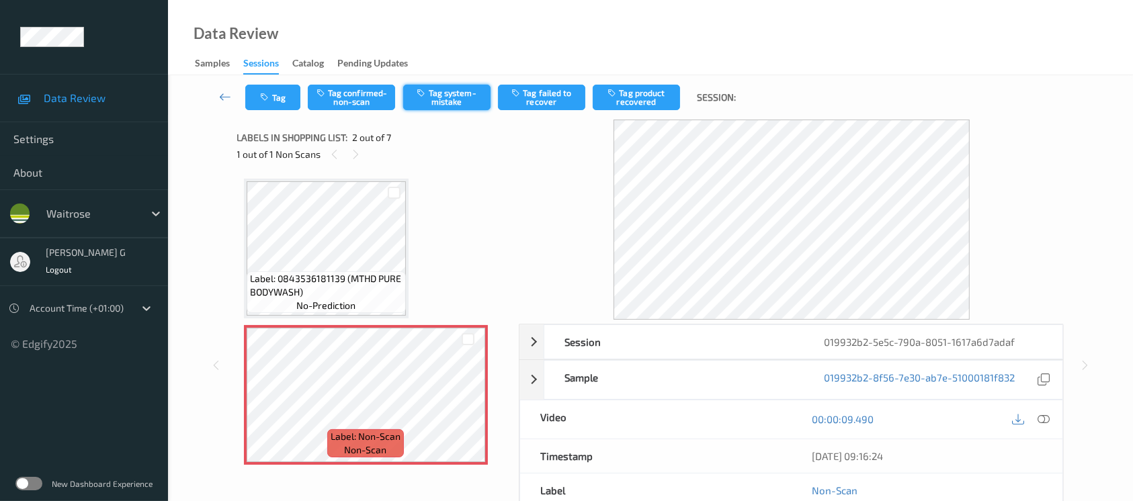
click at [415, 93] on button "Tag system-mistake" at bounding box center [446, 98] width 87 height 26
click at [261, 98] on icon "button" at bounding box center [266, 97] width 11 height 9
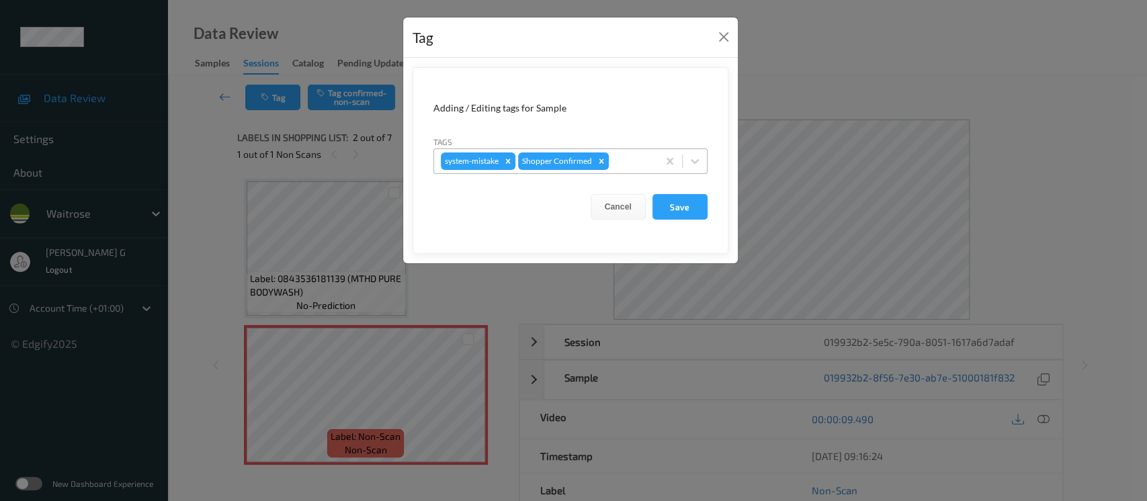
click at [627, 160] on div at bounding box center [632, 161] width 40 height 16
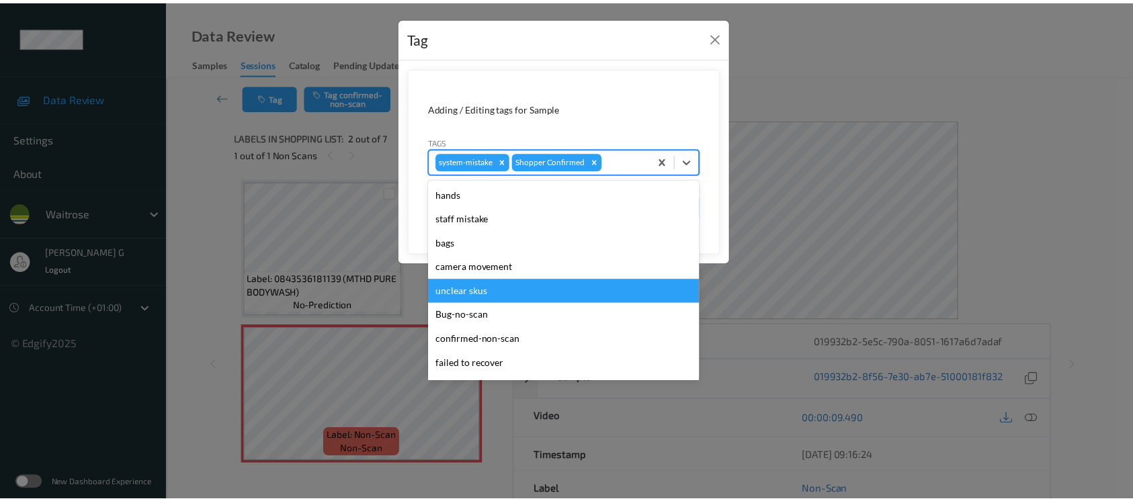
scroll to position [312, 0]
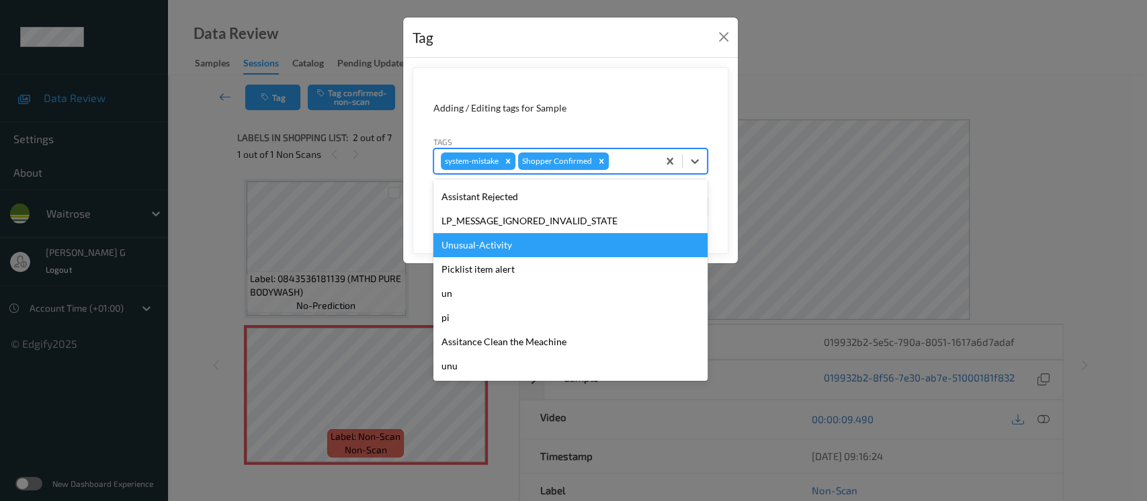
click at [472, 245] on div "Unusual-Activity" at bounding box center [571, 245] width 274 height 24
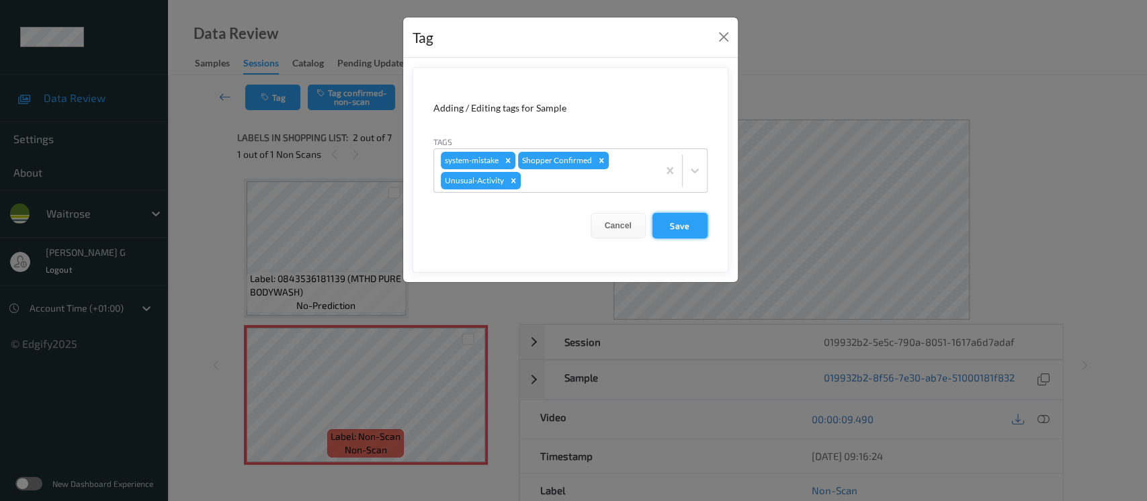
click at [685, 227] on button "Save" at bounding box center [680, 226] width 55 height 26
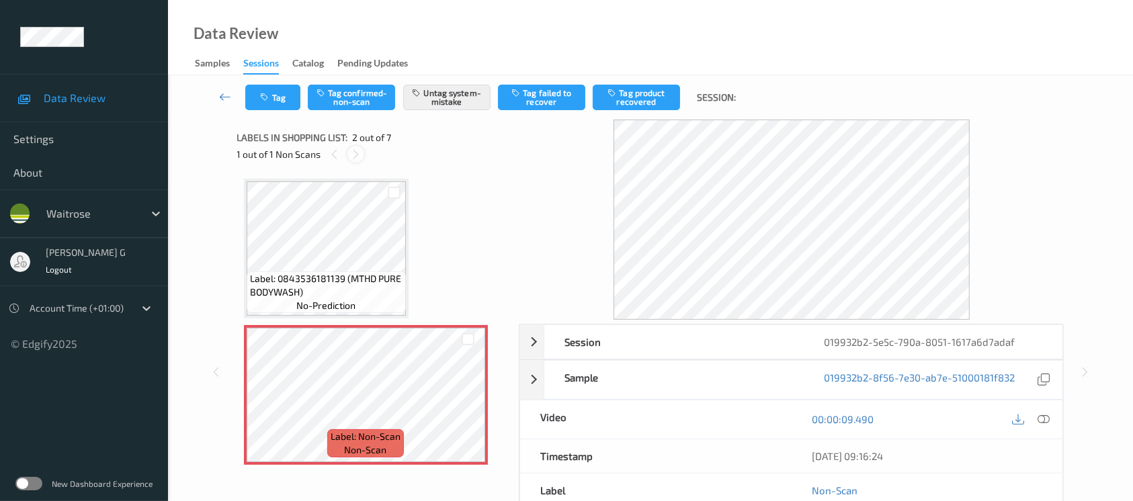
click at [358, 155] on icon at bounding box center [355, 155] width 11 height 12
click at [273, 99] on button "Tag" at bounding box center [272, 98] width 55 height 26
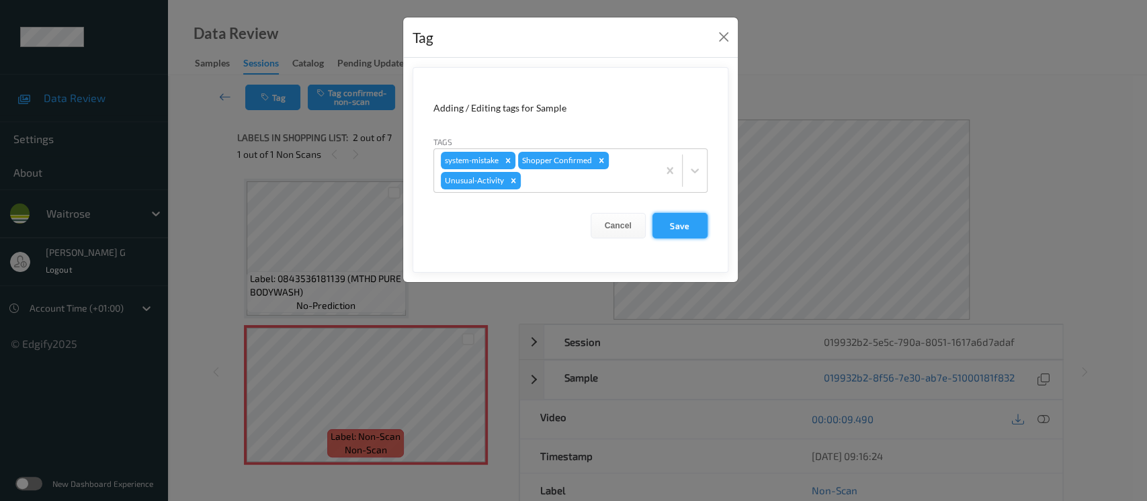
click at [684, 220] on button "Save" at bounding box center [680, 226] width 55 height 26
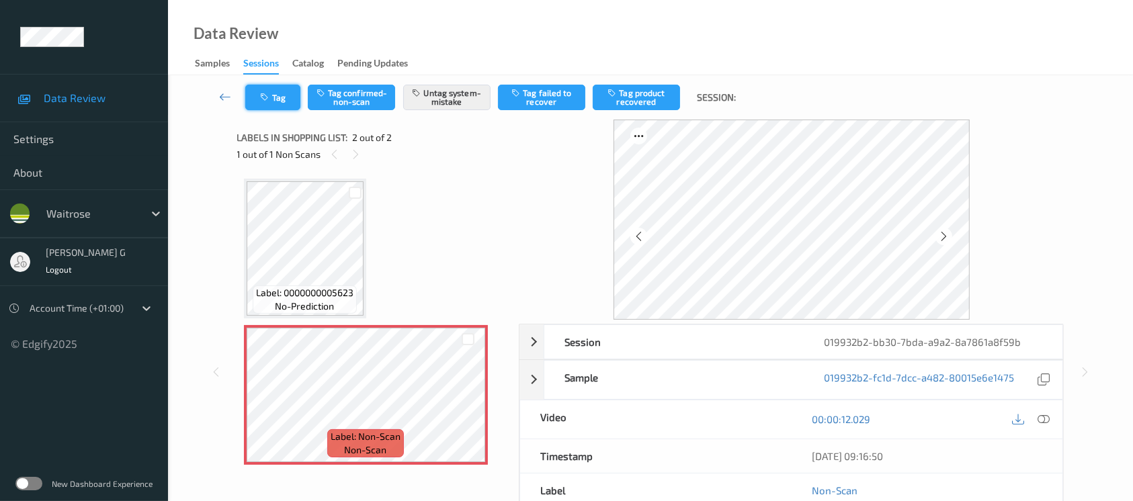
click at [271, 102] on button "Tag" at bounding box center [272, 98] width 55 height 26
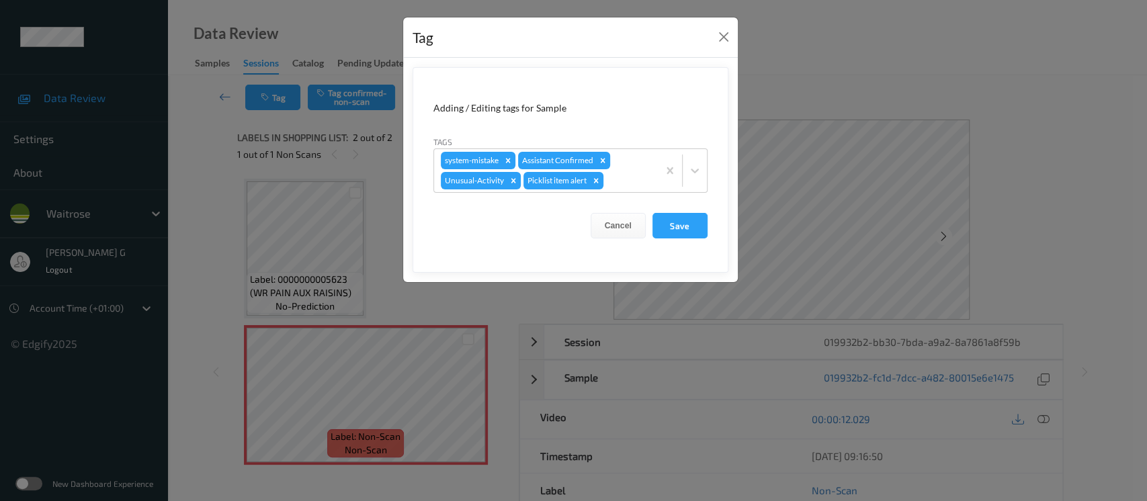
click at [892, 77] on div "Tag Adding / Editing tags for Sample Tags system-mistake Assistant Confirmed Un…" at bounding box center [573, 250] width 1147 height 501
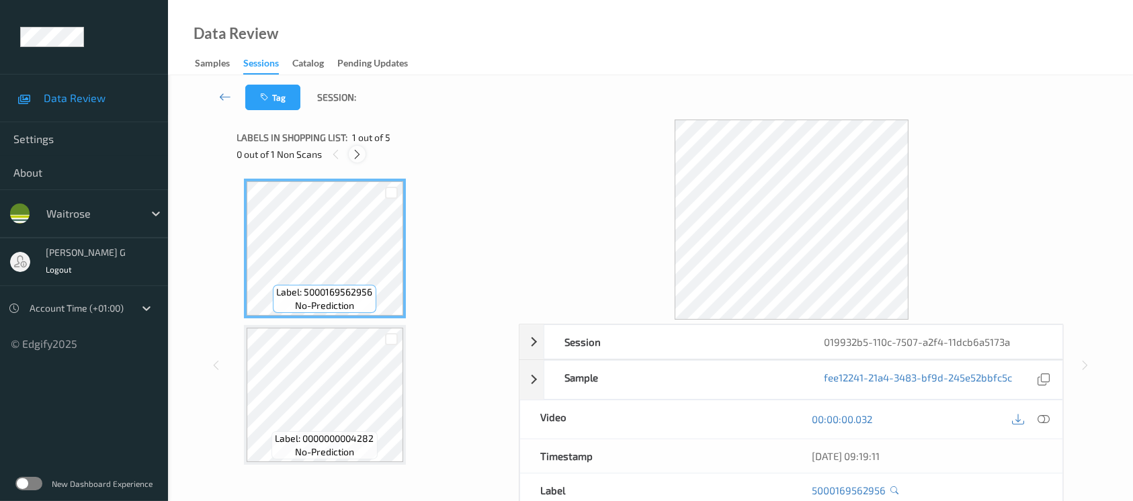
click at [352, 152] on icon at bounding box center [357, 155] width 11 height 12
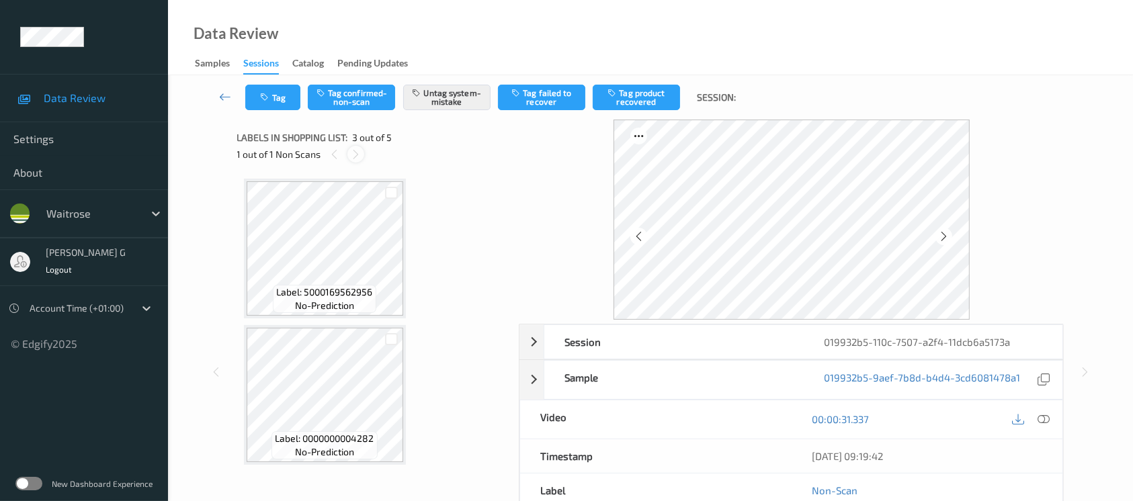
scroll to position [152, 0]
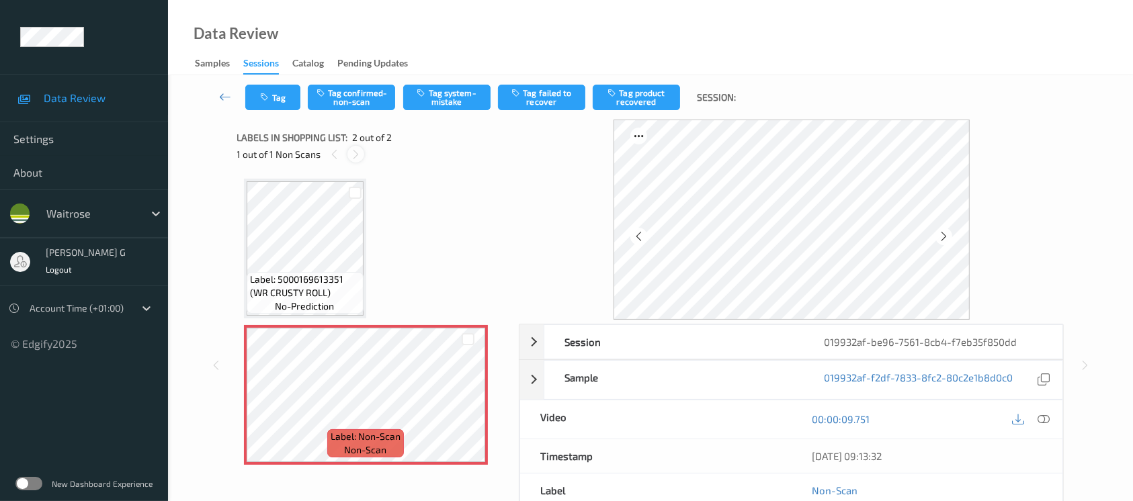
click at [356, 149] on icon at bounding box center [355, 155] width 11 height 12
click at [1049, 422] on icon at bounding box center [1044, 419] width 12 height 12
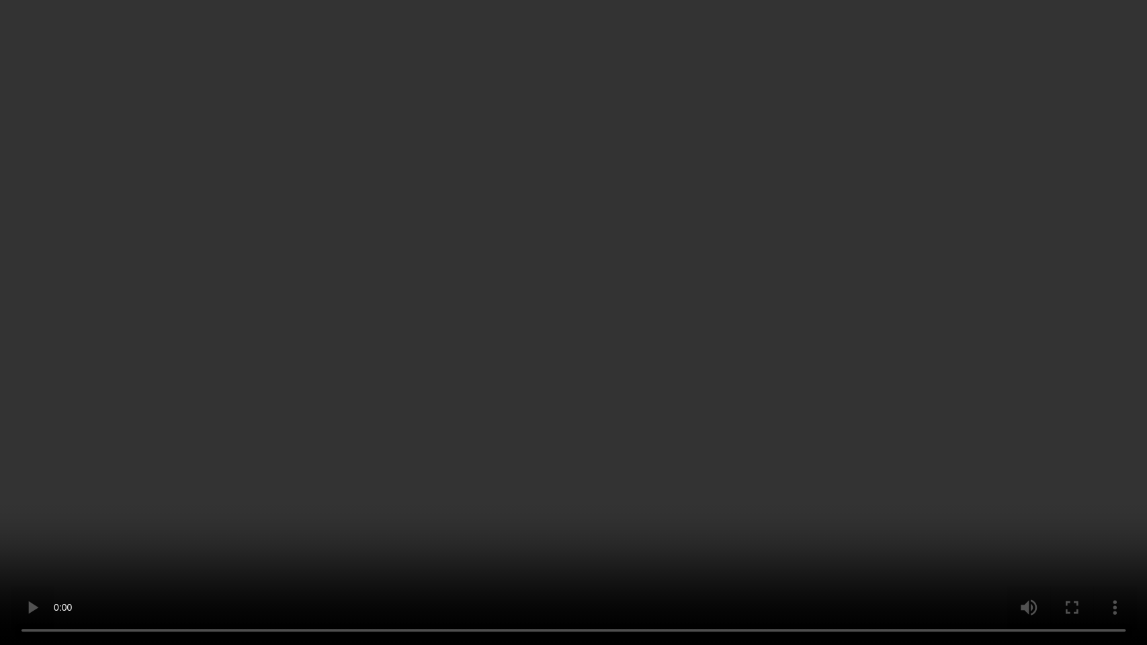
click at [1081, 501] on video at bounding box center [573, 322] width 1147 height 645
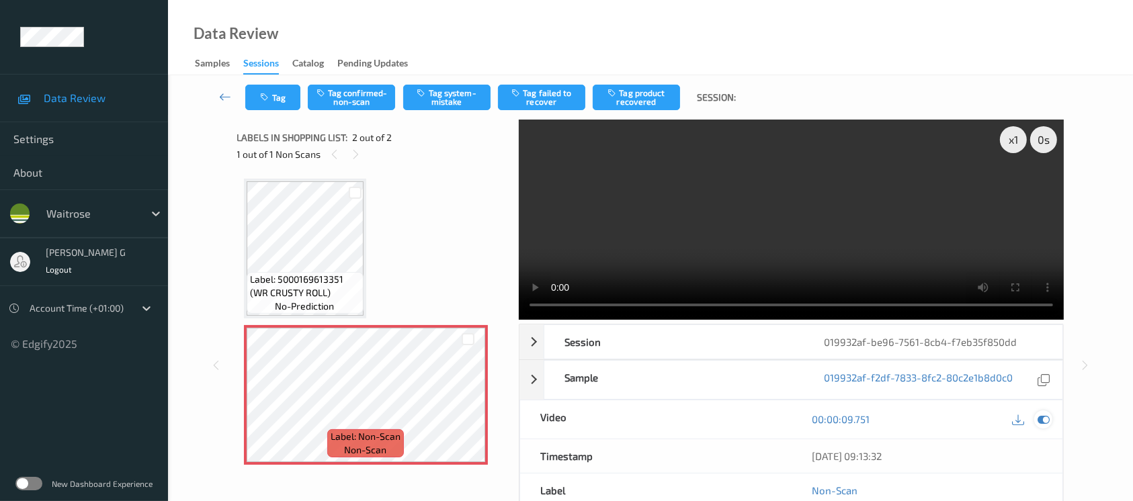
click at [1039, 422] on icon at bounding box center [1044, 419] width 12 height 12
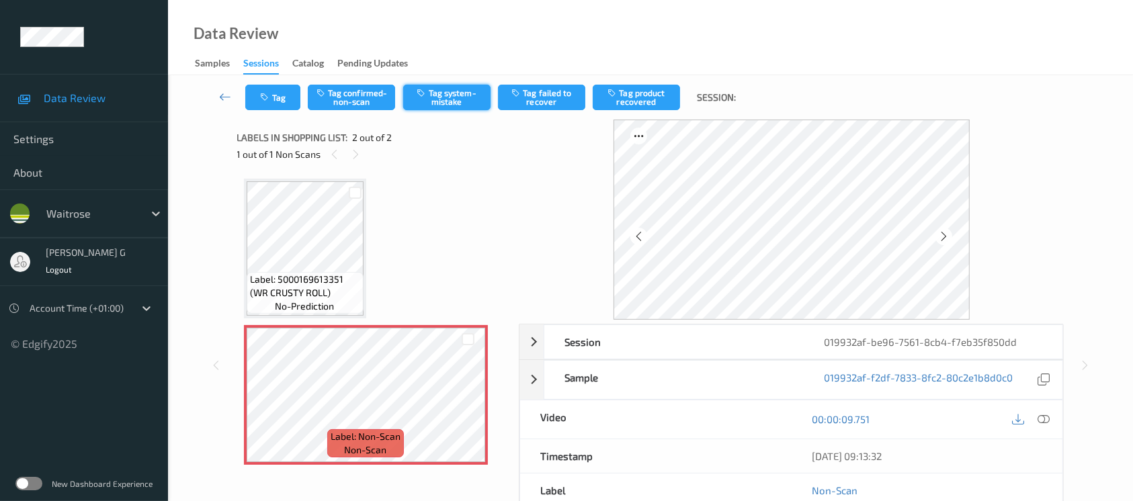
click at [430, 94] on button "Tag system-mistake" at bounding box center [446, 98] width 87 height 26
click at [276, 105] on button "Tag" at bounding box center [272, 98] width 55 height 26
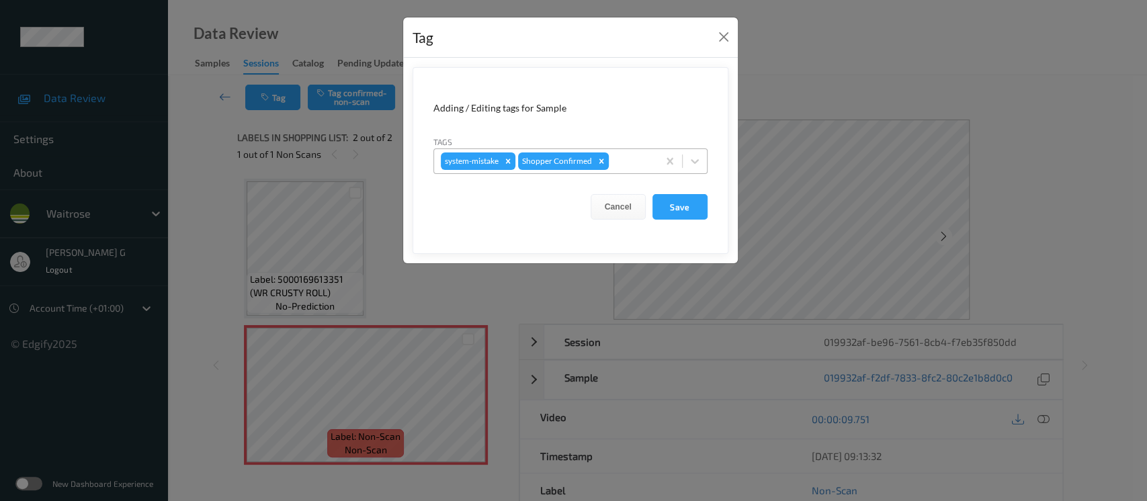
click at [616, 163] on div at bounding box center [632, 161] width 40 height 16
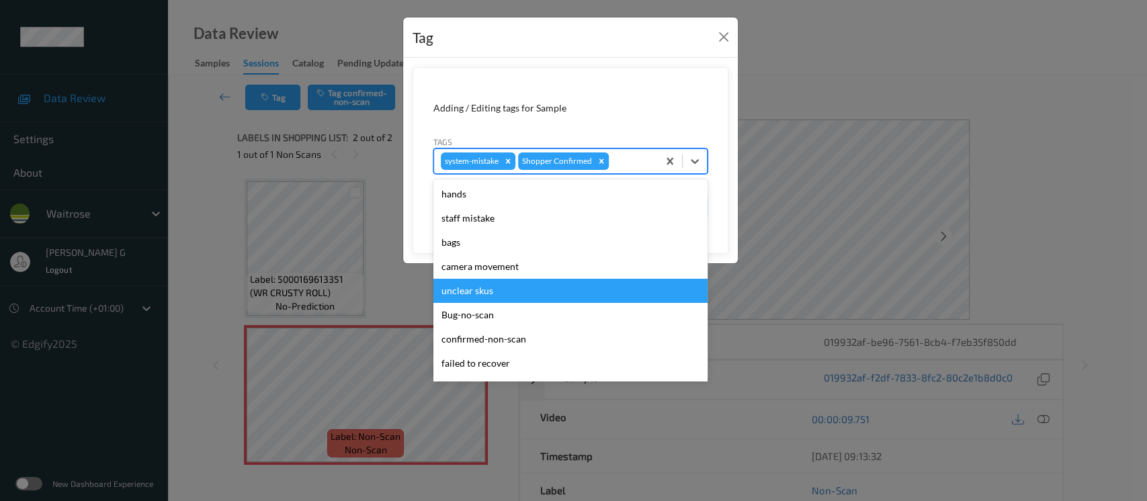
scroll to position [312, 0]
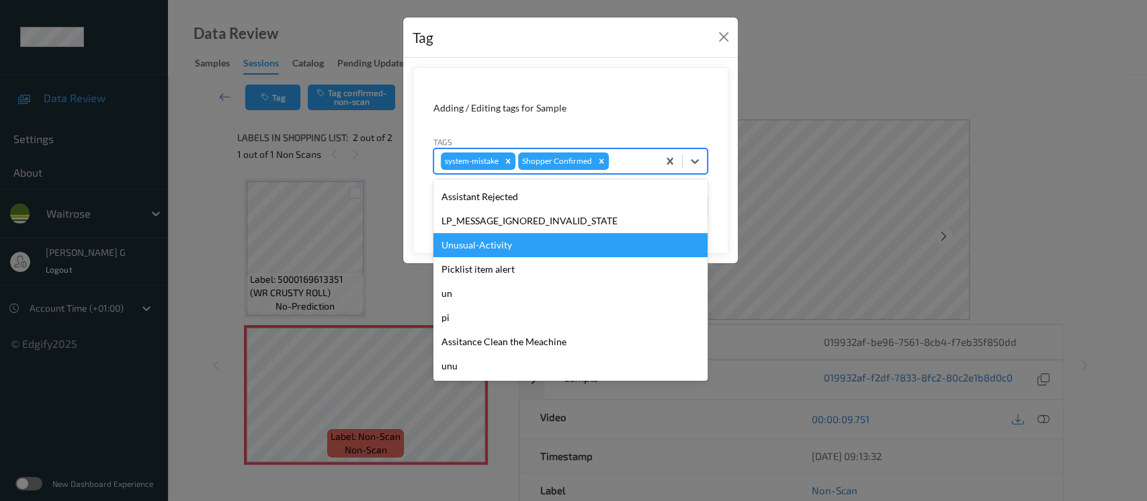
click at [455, 254] on div "Unusual-Activity" at bounding box center [571, 245] width 274 height 24
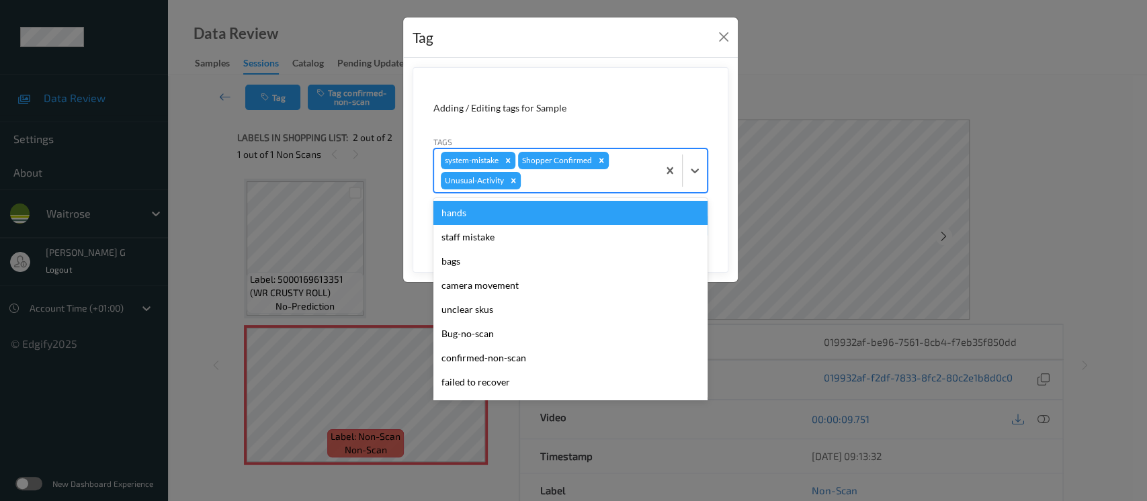
click at [613, 176] on div at bounding box center [588, 181] width 128 height 16
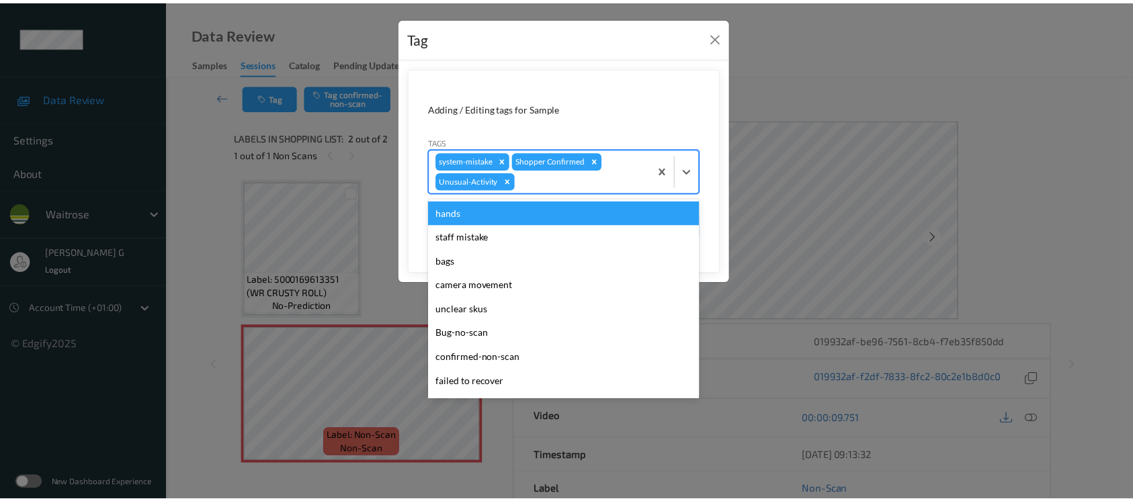
scroll to position [287, 0]
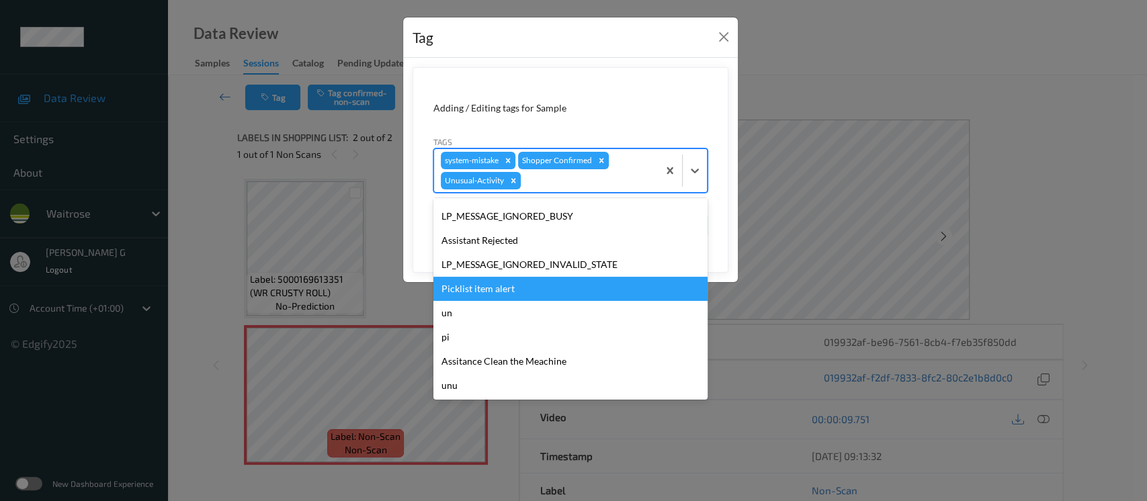
click at [464, 285] on div "Picklist item alert" at bounding box center [571, 289] width 274 height 24
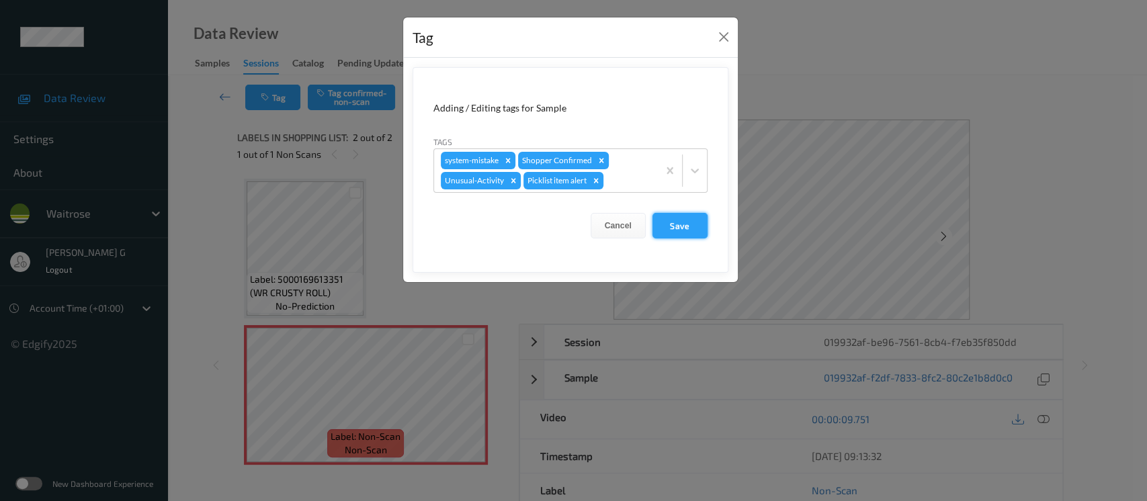
click at [678, 220] on button "Save" at bounding box center [680, 226] width 55 height 26
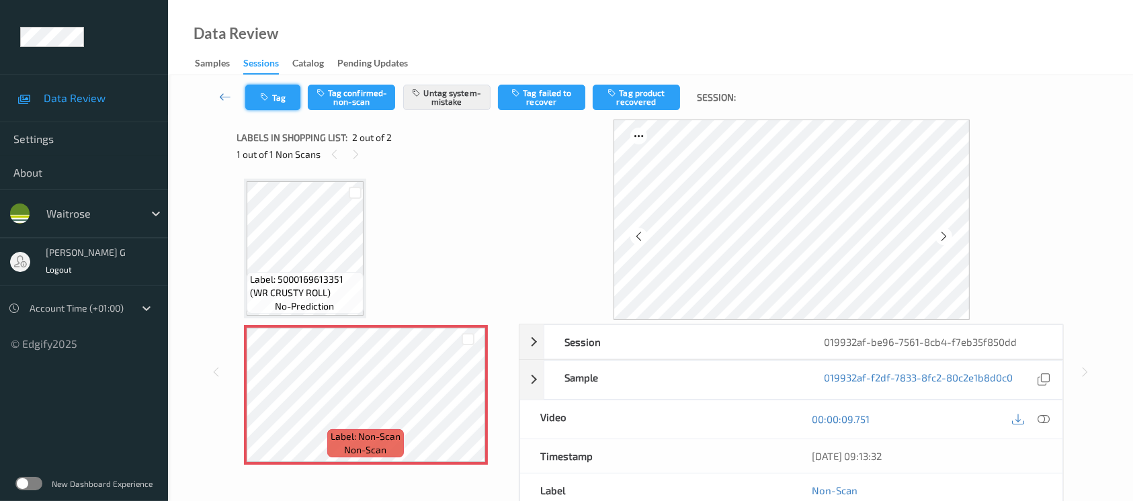
click at [283, 99] on button "Tag" at bounding box center [272, 98] width 55 height 26
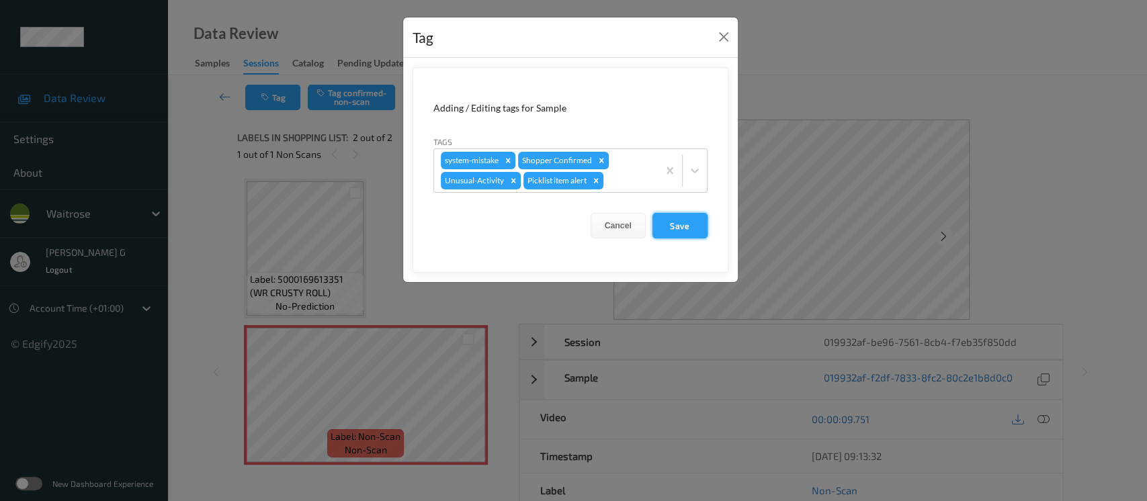
click at [672, 221] on button "Save" at bounding box center [680, 226] width 55 height 26
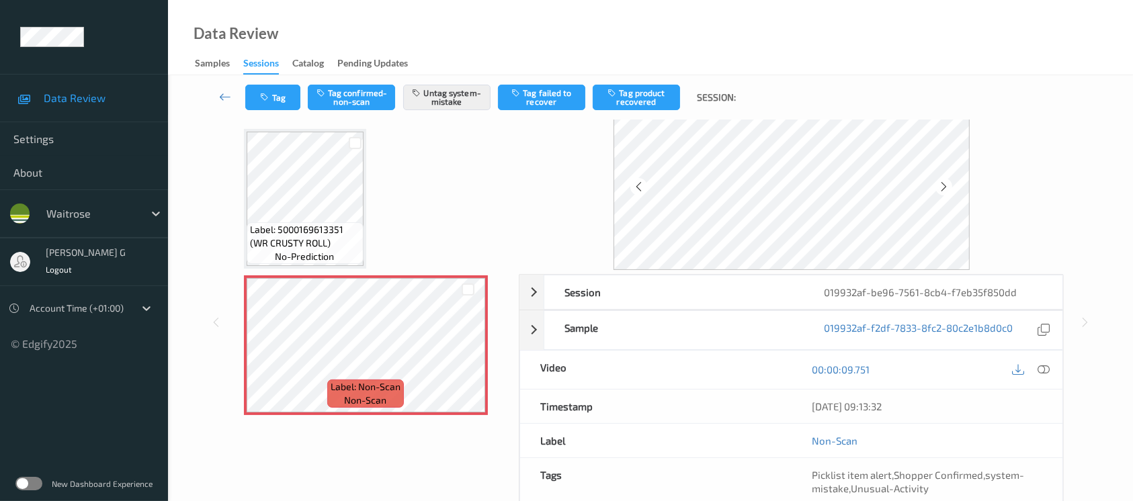
scroll to position [0, 0]
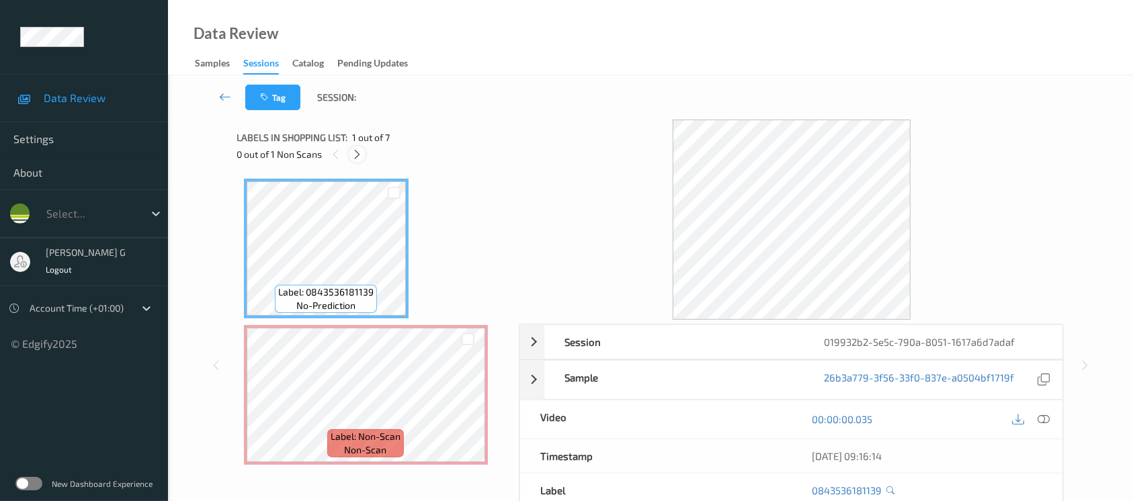
click at [350, 151] on div at bounding box center [357, 154] width 17 height 17
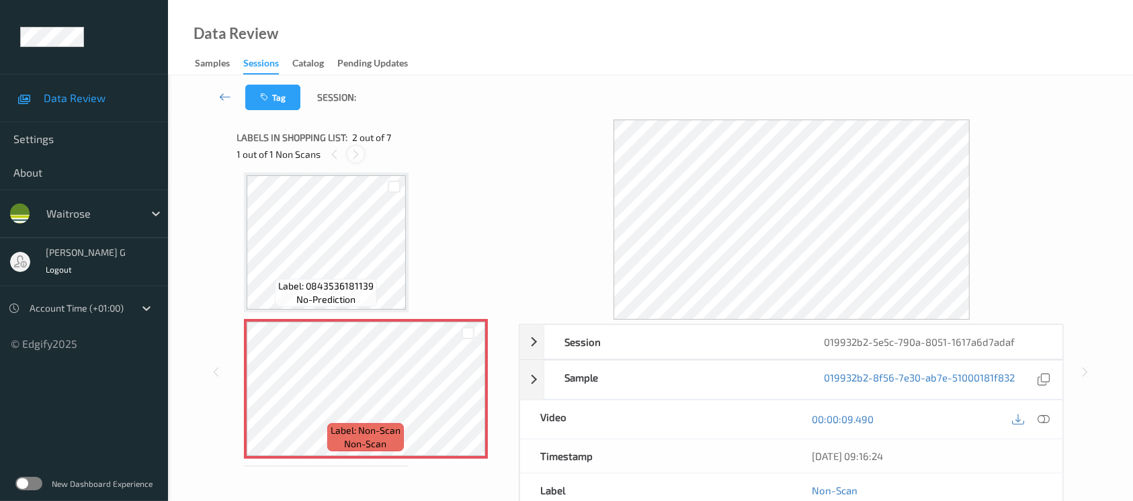
click at [348, 157] on div at bounding box center [356, 154] width 17 height 17
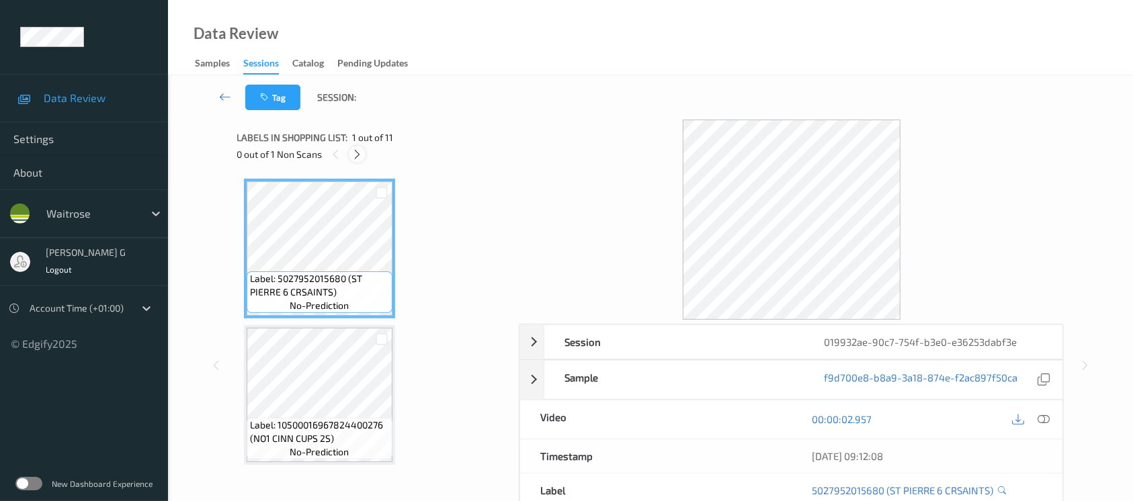
click at [356, 161] on div at bounding box center [357, 154] width 17 height 17
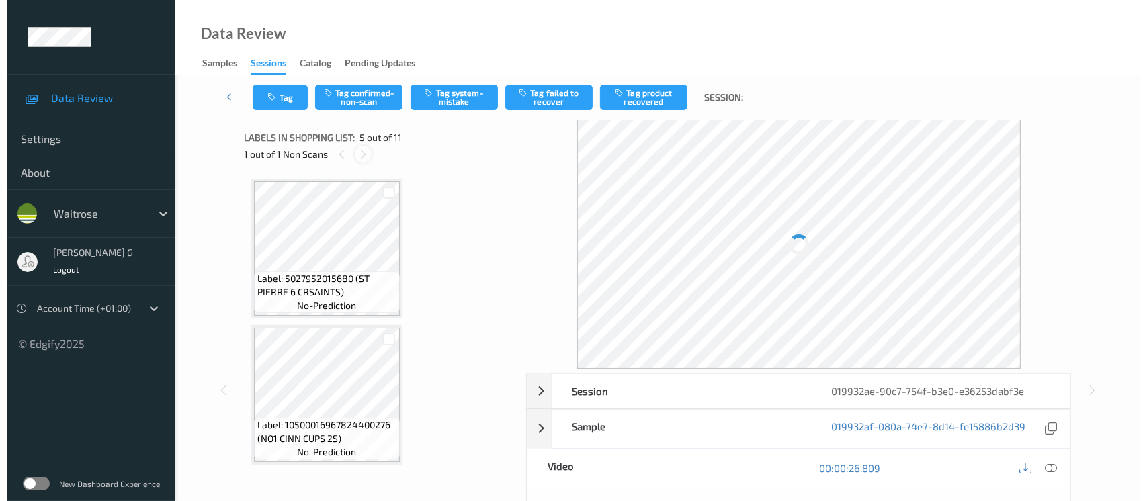
scroll to position [444, 0]
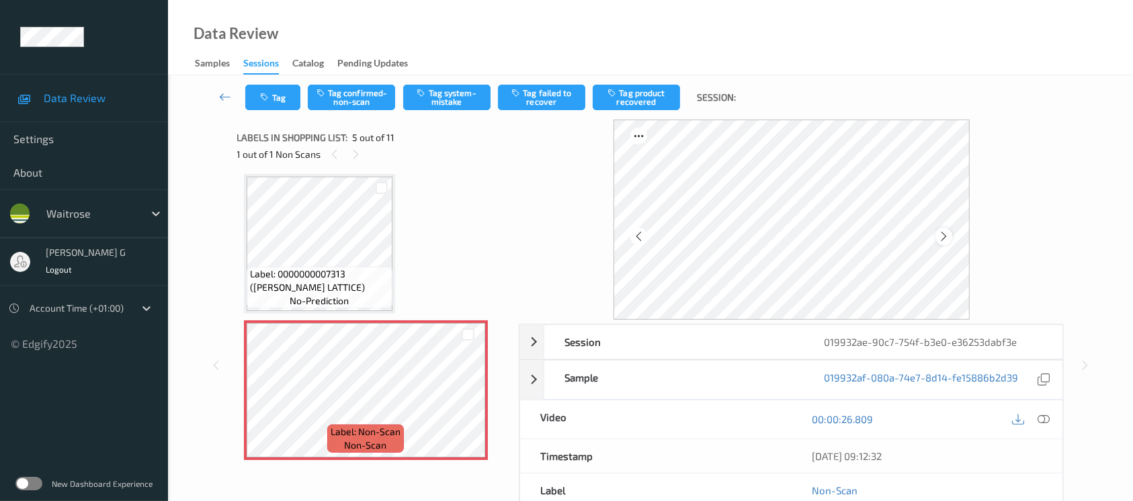
click at [944, 237] on icon at bounding box center [943, 237] width 11 height 12
click at [948, 231] on icon at bounding box center [943, 237] width 11 height 12
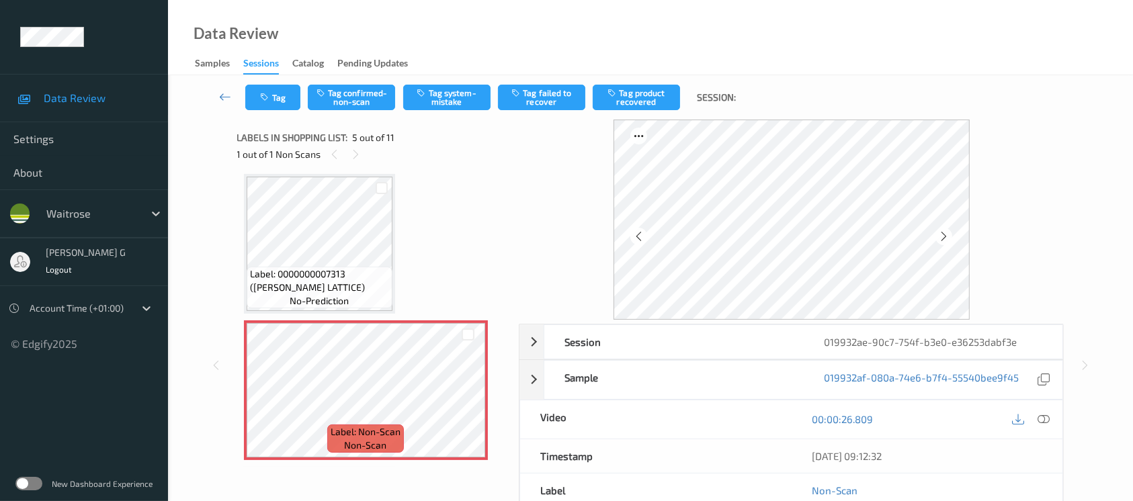
click at [948, 231] on icon at bounding box center [943, 237] width 11 height 12
click at [463, 91] on button "Tag system-mistake" at bounding box center [446, 98] width 87 height 26
click at [270, 99] on icon "button" at bounding box center [266, 97] width 11 height 9
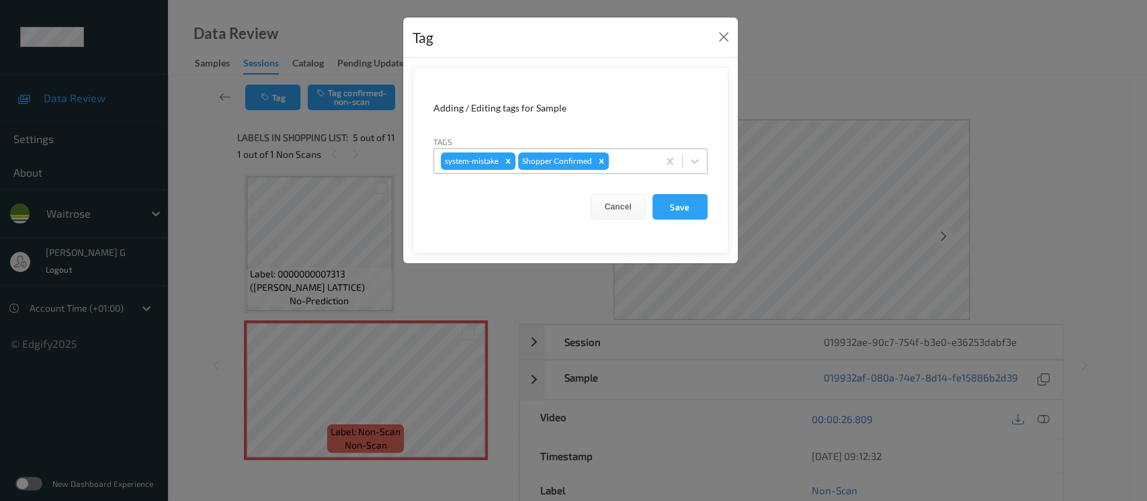
click at [639, 163] on div at bounding box center [632, 161] width 40 height 16
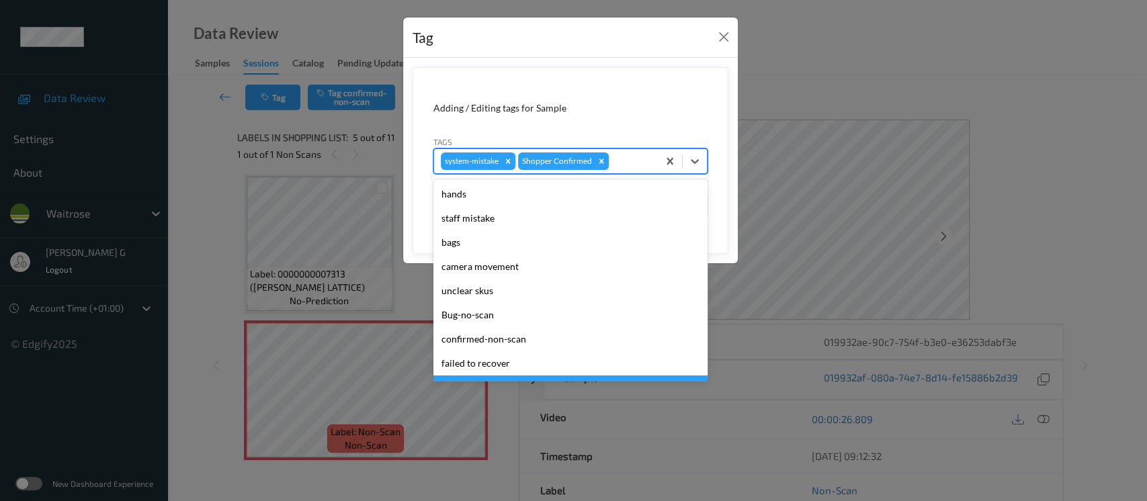
scroll to position [312, 0]
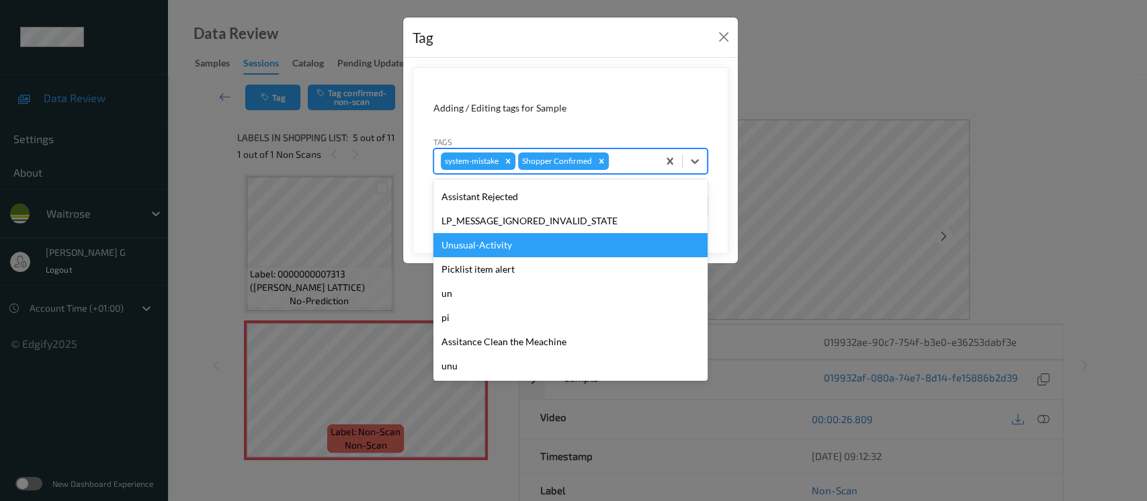
click at [489, 238] on div "Unusual-Activity" at bounding box center [571, 245] width 274 height 24
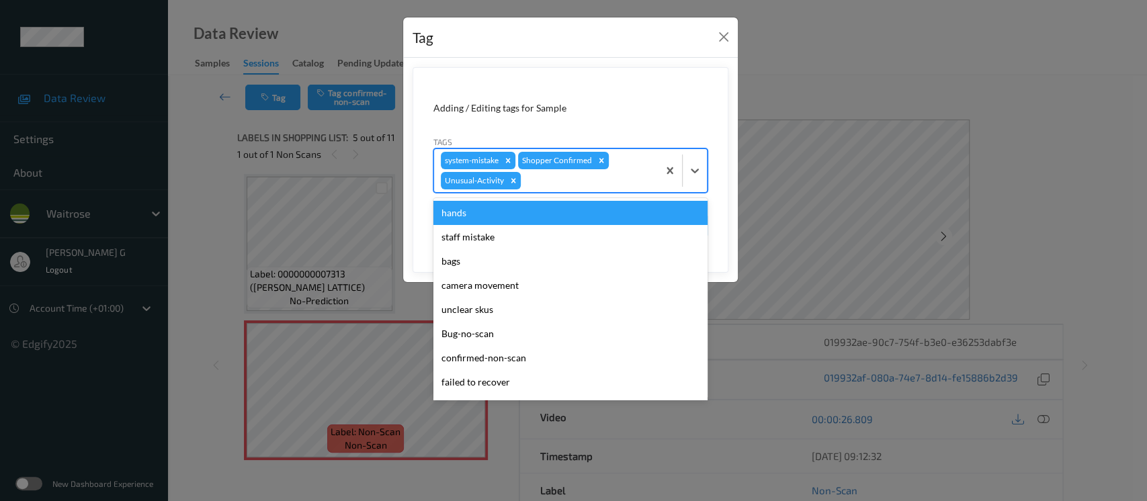
click at [583, 176] on div at bounding box center [588, 181] width 128 height 16
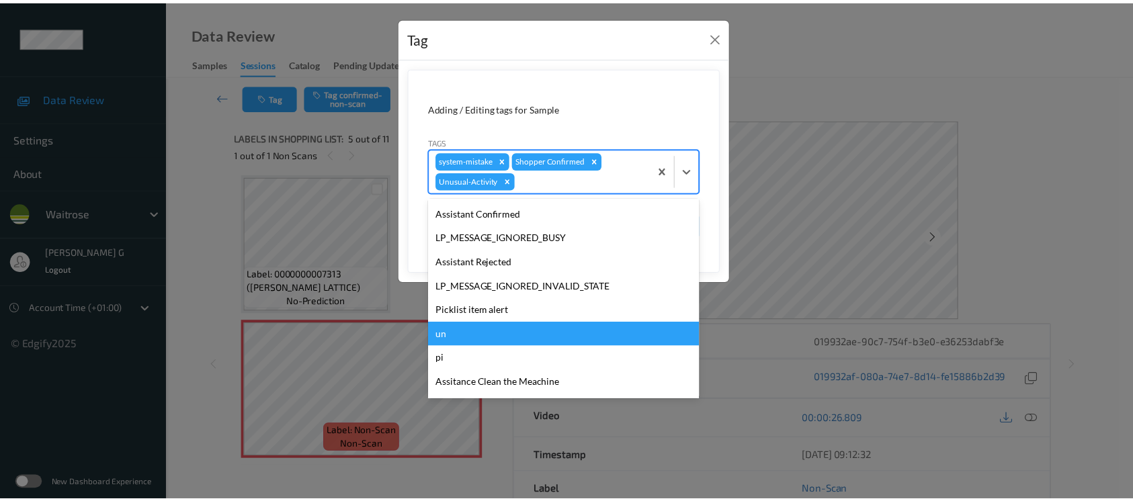
scroll to position [287, 0]
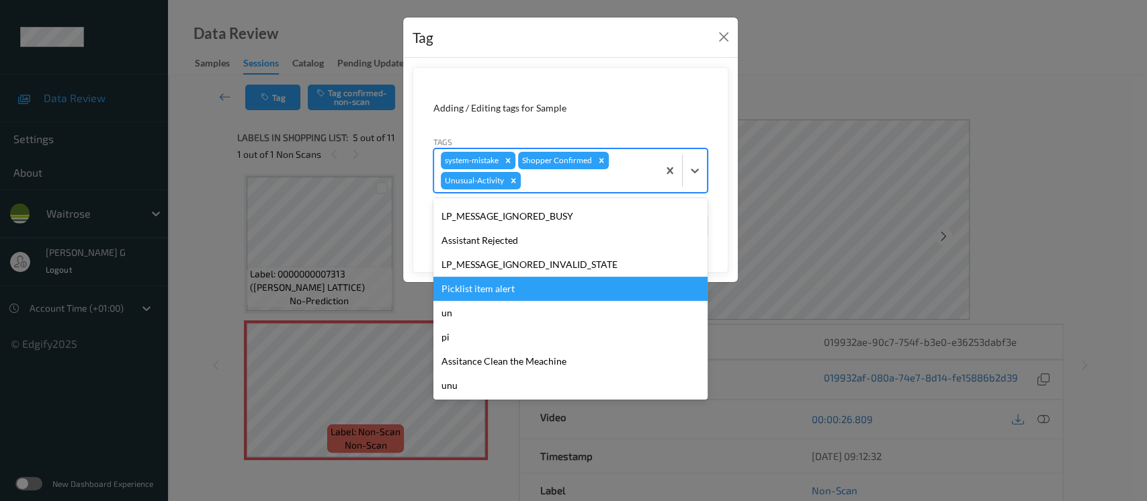
click at [495, 289] on div "Picklist item alert" at bounding box center [571, 289] width 274 height 24
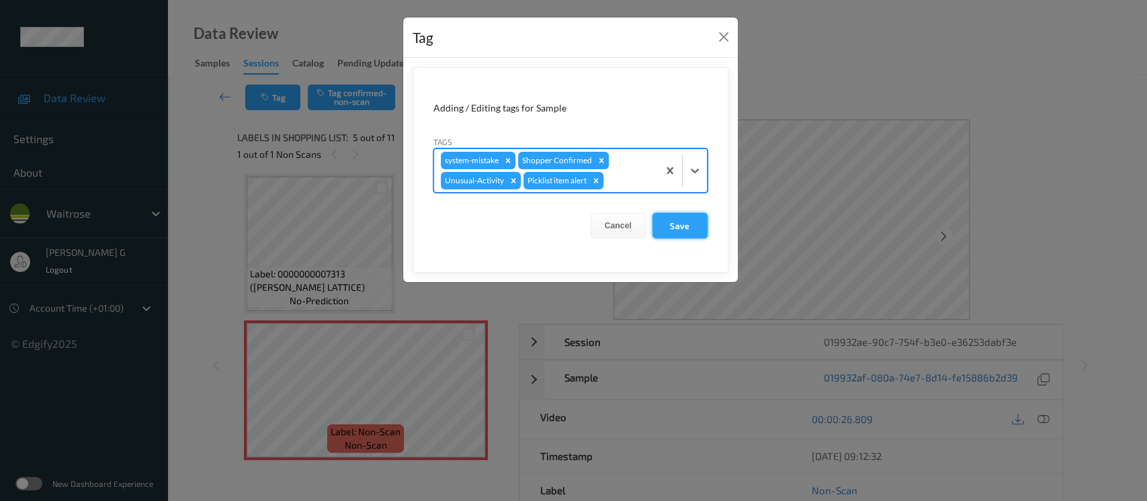
click at [659, 225] on button "Save" at bounding box center [680, 226] width 55 height 26
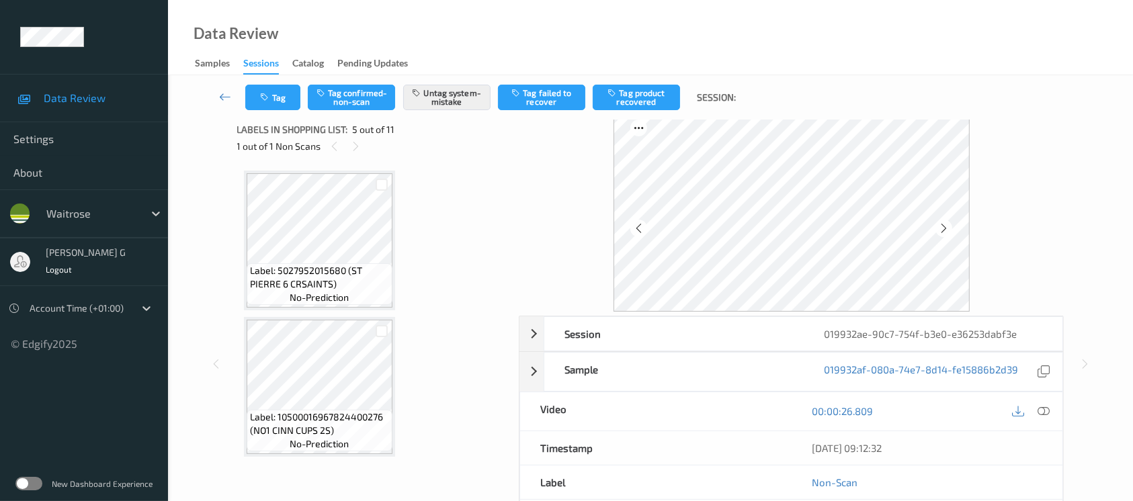
scroll to position [0, 0]
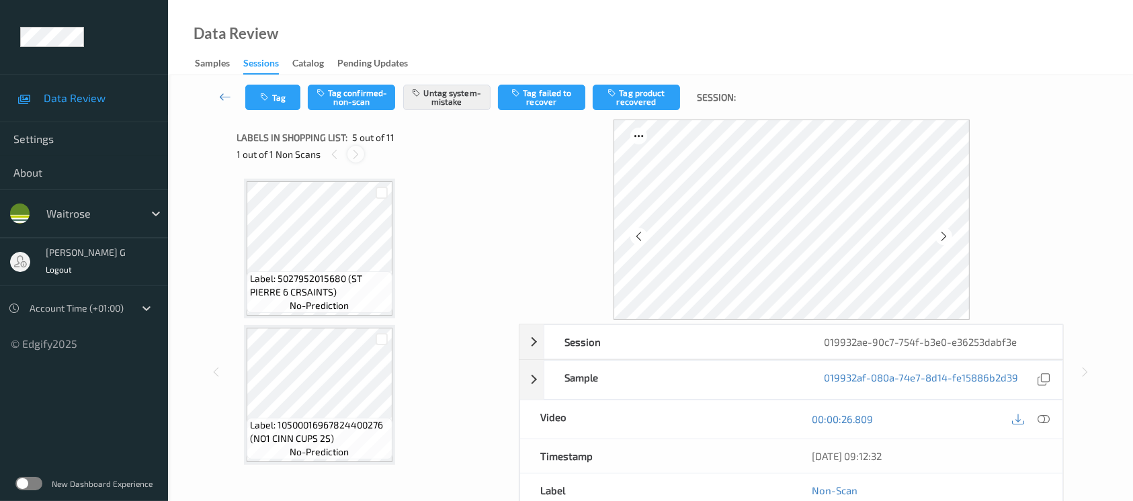
click at [358, 151] on icon at bounding box center [355, 155] width 11 height 12
click at [276, 99] on button "Tag" at bounding box center [272, 98] width 55 height 26
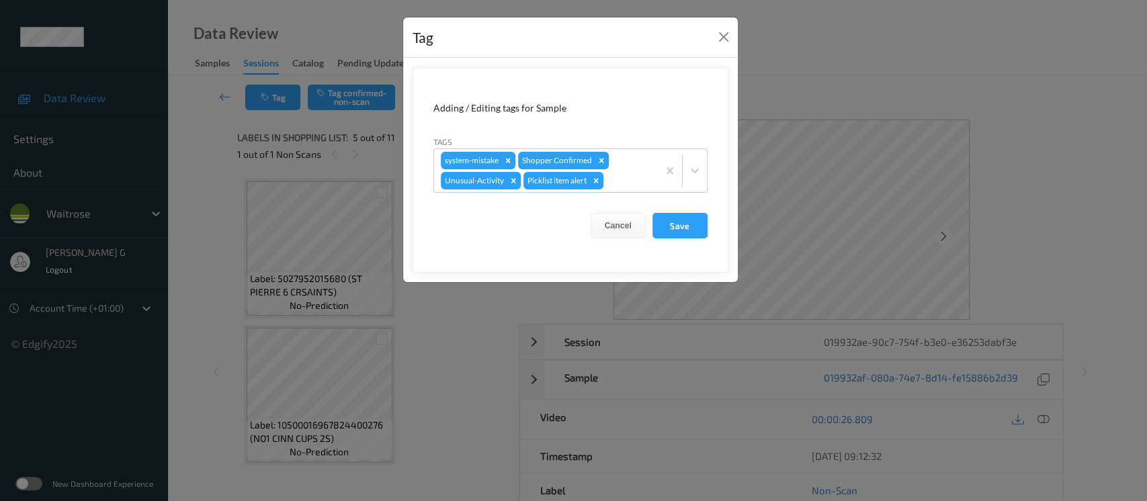
click at [799, 48] on div "Tag Adding / Editing tags for Sample Tags system-mistake Shopper Confirmed Unus…" at bounding box center [573, 250] width 1147 height 501
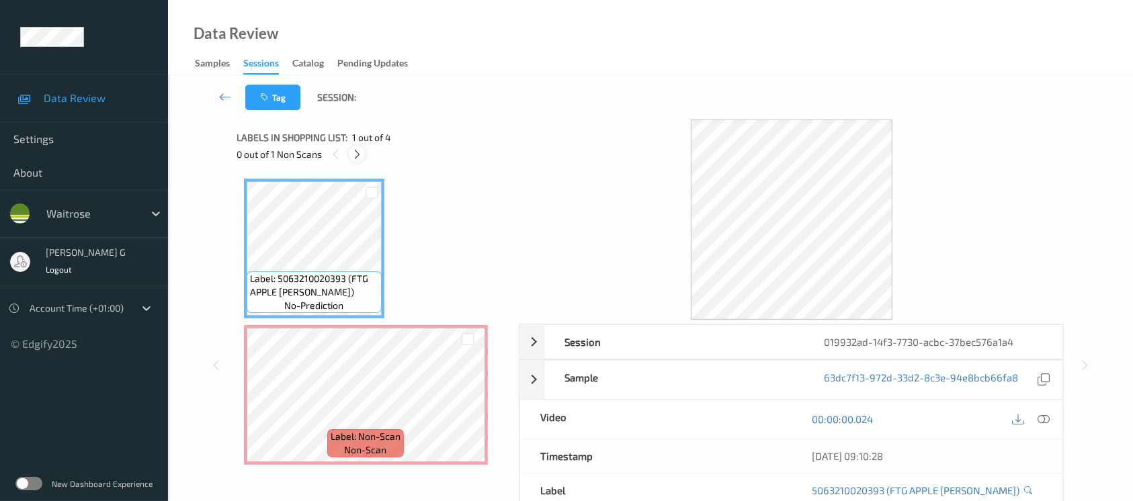
click at [358, 150] on icon at bounding box center [357, 155] width 11 height 12
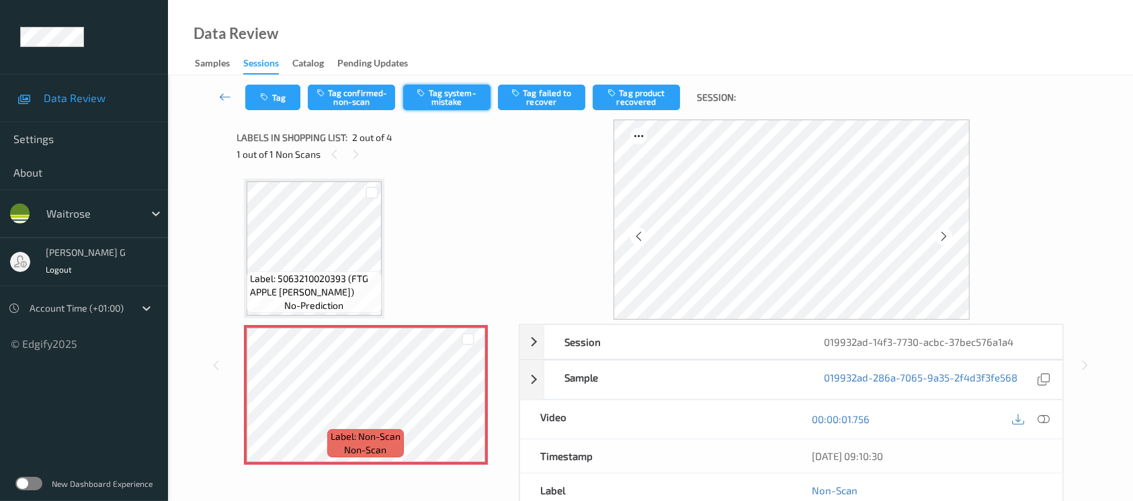
click at [442, 95] on button "Tag system-mistake" at bounding box center [446, 98] width 87 height 26
click at [274, 97] on button "Tag" at bounding box center [272, 98] width 55 height 26
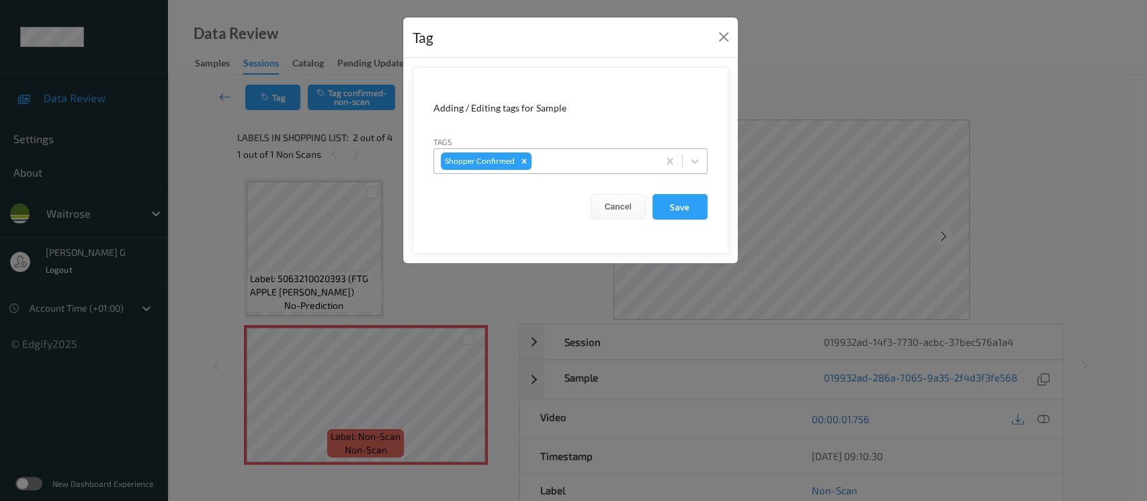
click at [582, 162] on div at bounding box center [592, 161] width 117 height 16
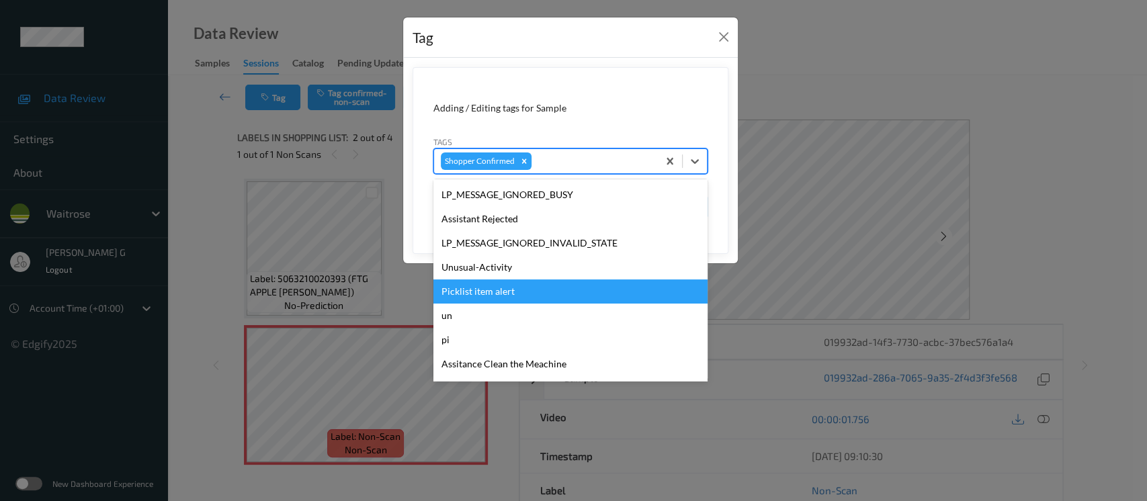
scroll to position [335, 0]
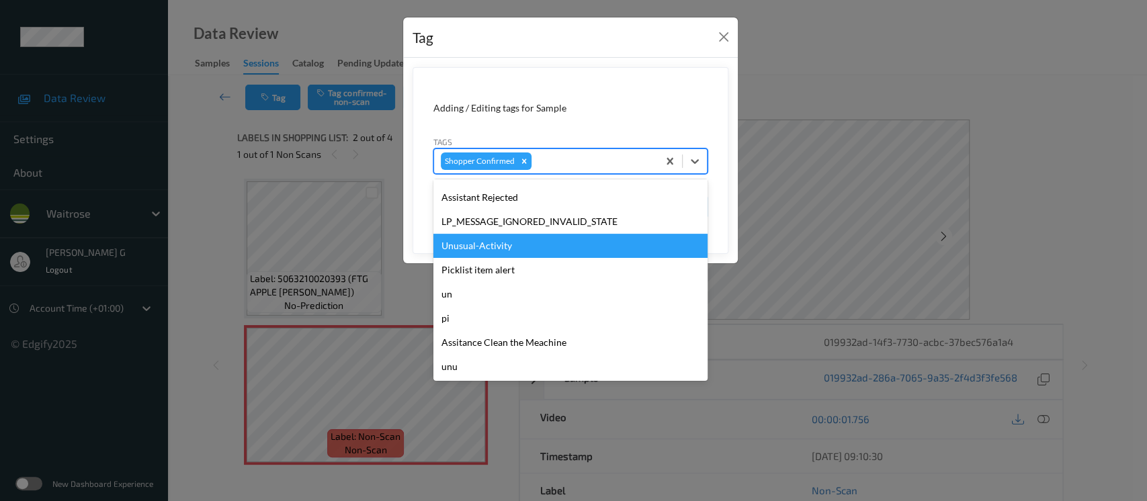
click at [473, 247] on div "Unusual-Activity" at bounding box center [571, 246] width 274 height 24
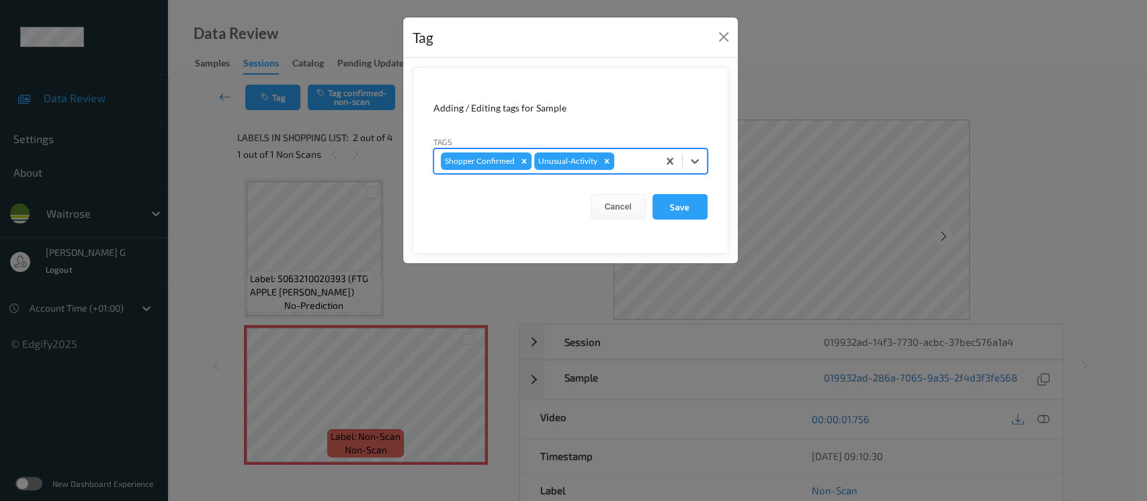
click at [642, 157] on div at bounding box center [634, 161] width 34 height 16
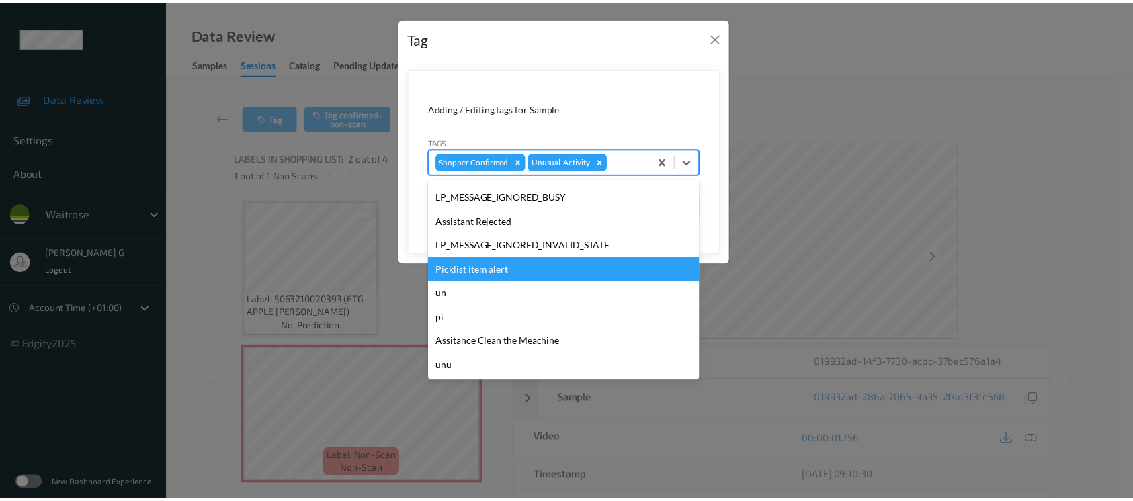
scroll to position [287, 0]
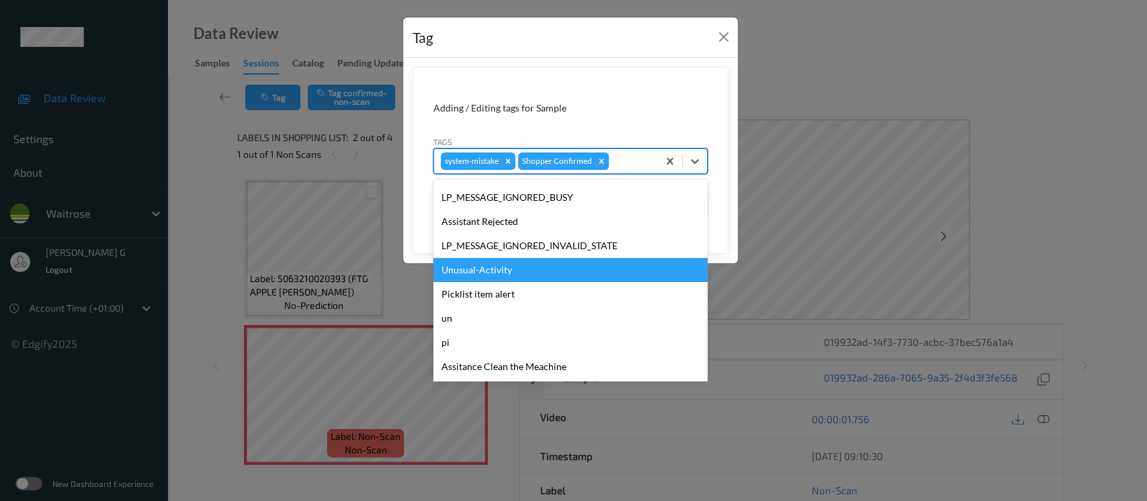
click at [473, 271] on div "Unusual-Activity" at bounding box center [571, 270] width 274 height 24
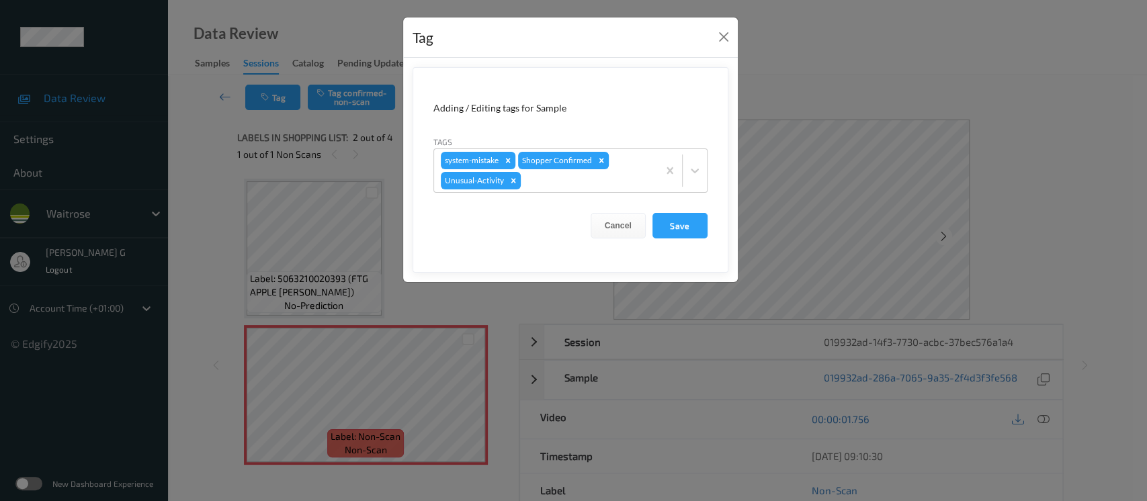
click at [840, 60] on div "Tag Adding / Editing tags for Sample Tags system-mistake Shopper Confirmed Unus…" at bounding box center [573, 250] width 1147 height 501
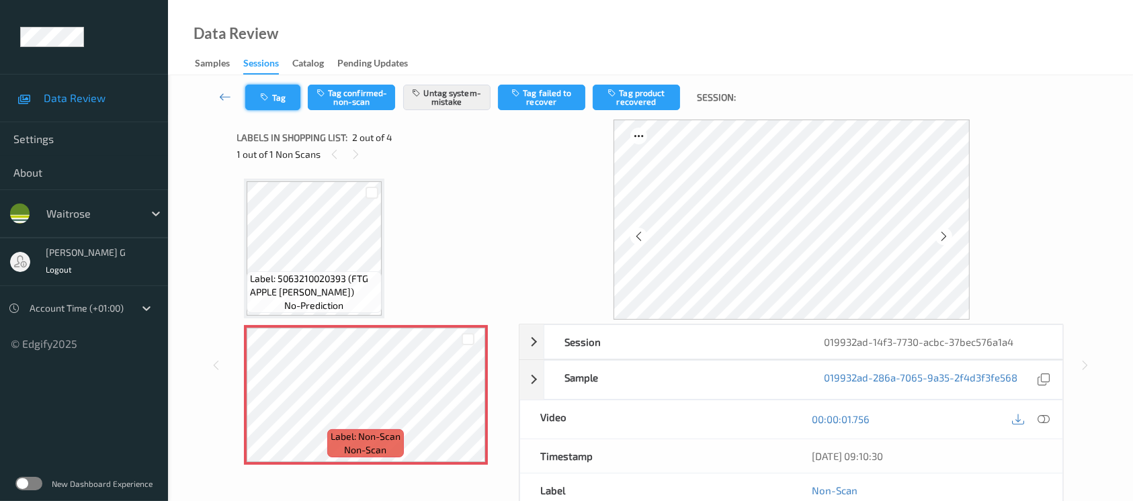
click at [263, 99] on icon "button" at bounding box center [266, 97] width 11 height 9
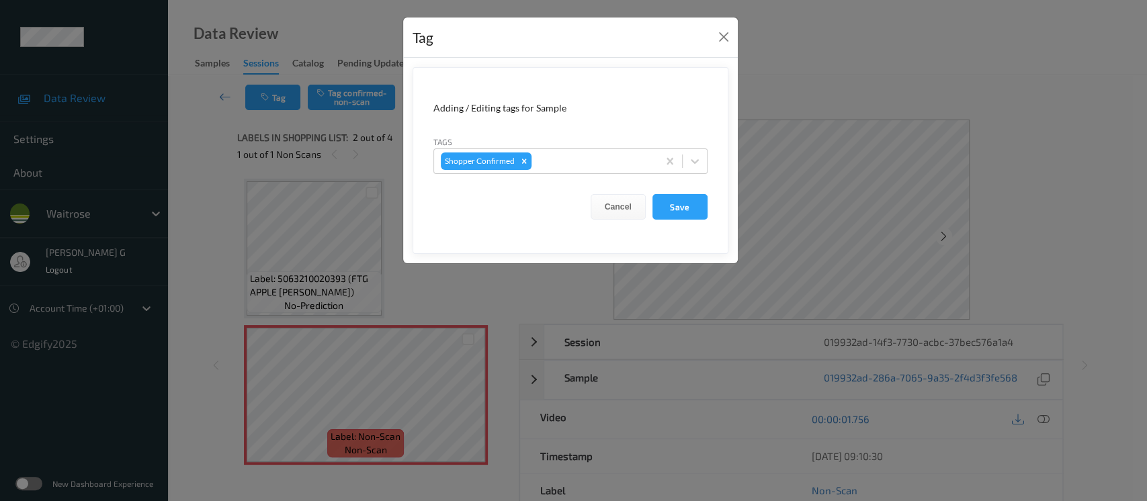
click at [762, 87] on div "Tag Adding / Editing tags for Sample Tags Shopper Confirmed Cancel Save" at bounding box center [573, 250] width 1147 height 501
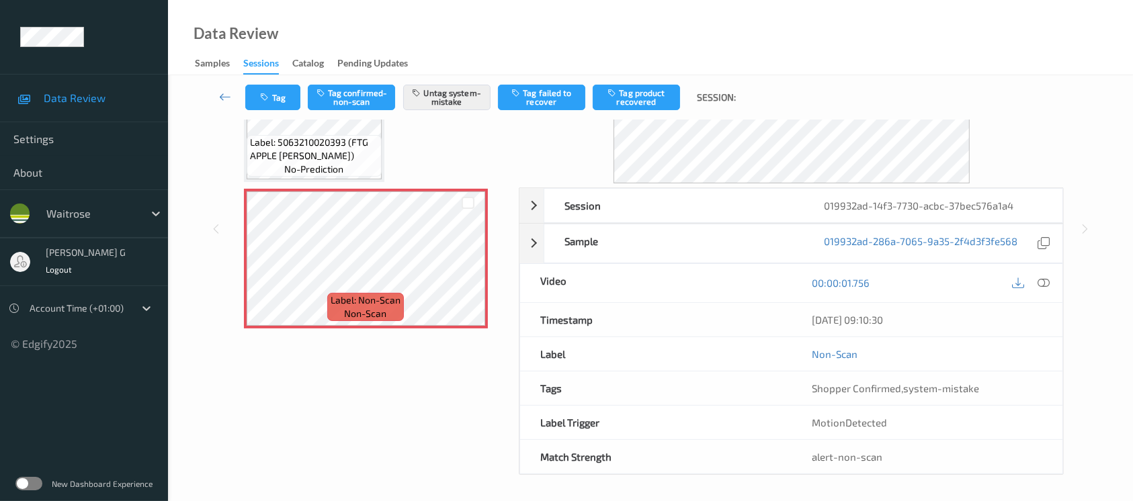
scroll to position [0, 0]
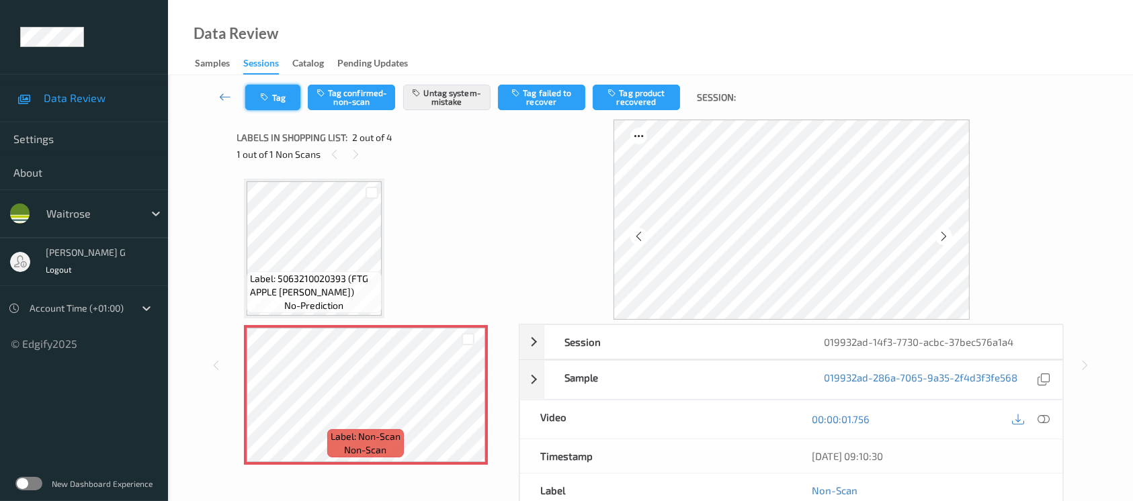
click at [269, 93] on icon "button" at bounding box center [266, 97] width 11 height 9
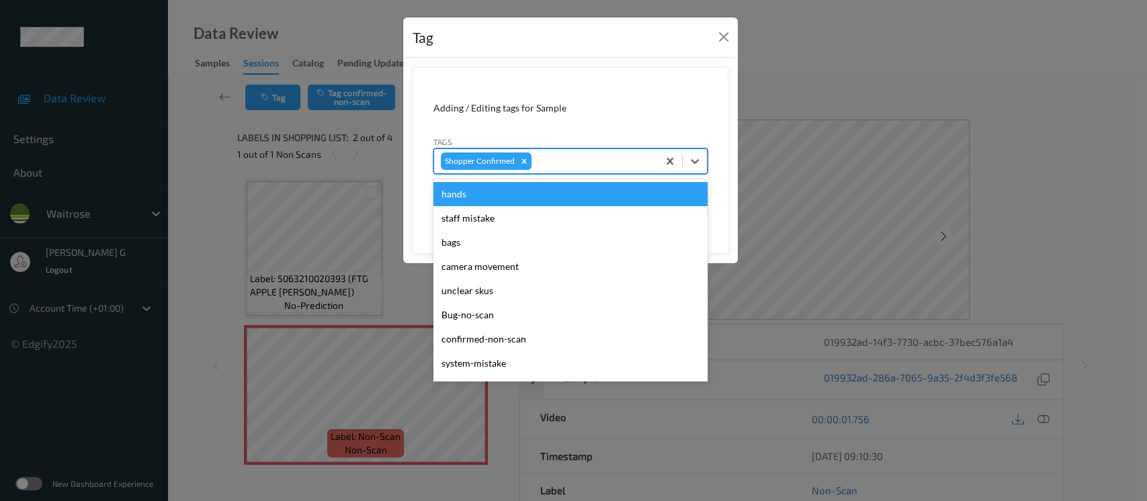
click at [552, 157] on div at bounding box center [592, 161] width 117 height 16
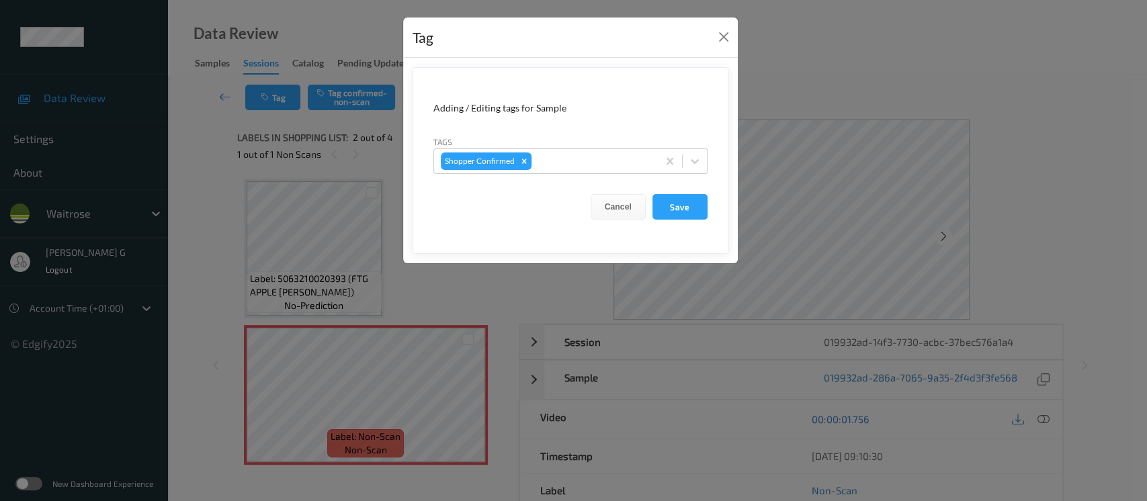
click at [782, 100] on div "Tag Adding / Editing tags for Sample Tags Shopper Confirmed Cancel Save" at bounding box center [573, 250] width 1147 height 501
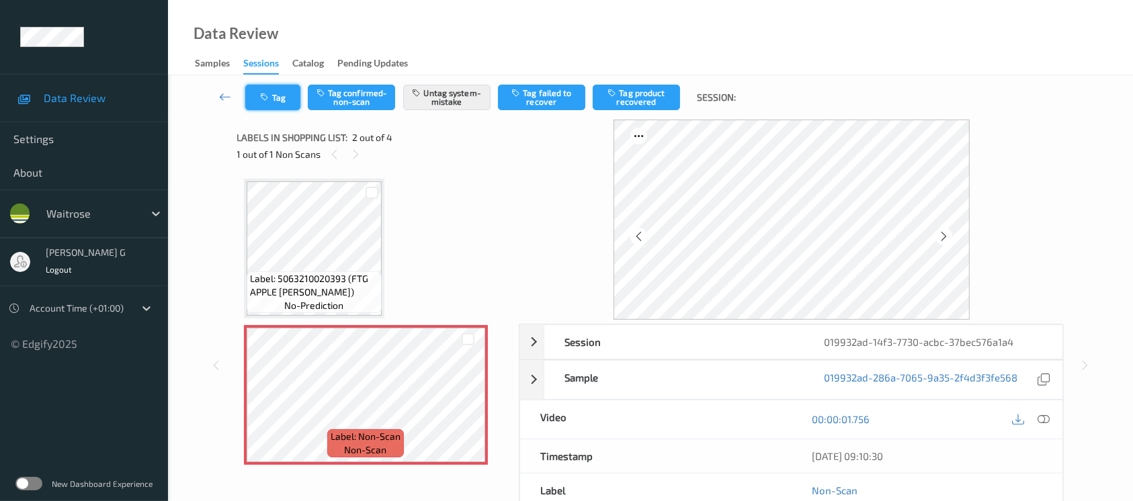
click at [258, 104] on button "Tag" at bounding box center [272, 98] width 55 height 26
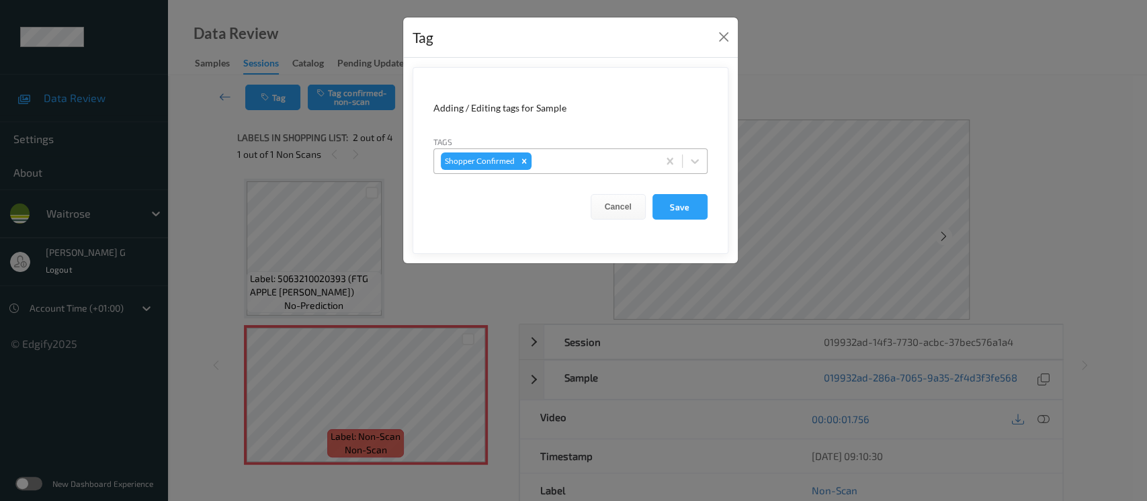
click at [563, 160] on div at bounding box center [592, 161] width 117 height 16
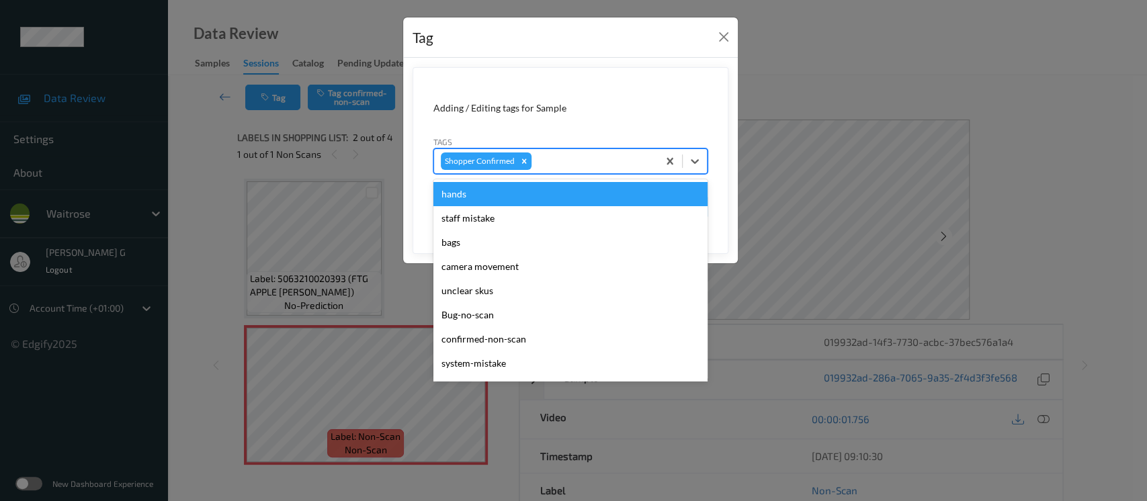
click at [879, 79] on div "Tag Adding / Editing tags for Sample Tags option hands focused, 1 of 22. 22 res…" at bounding box center [573, 250] width 1147 height 501
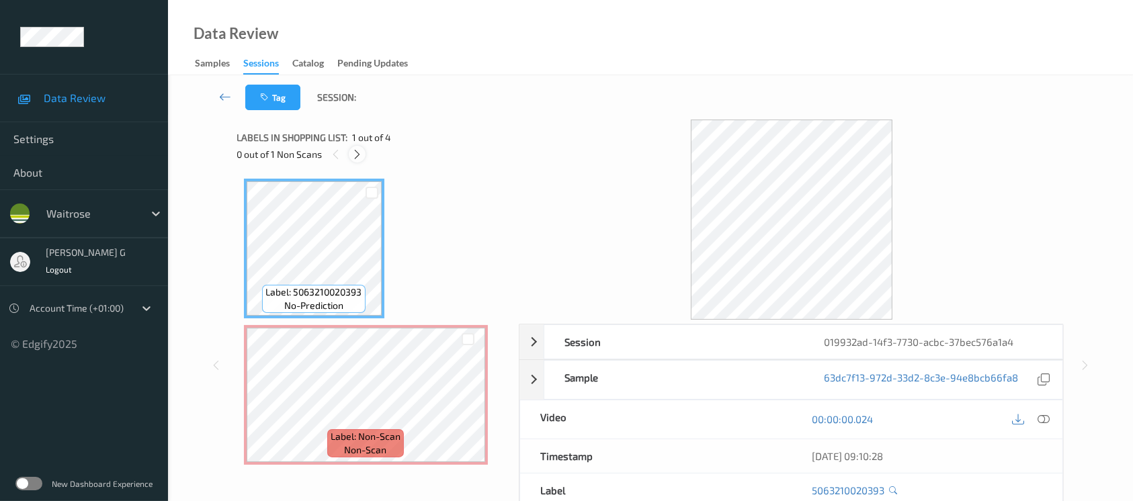
click at [360, 152] on icon at bounding box center [357, 155] width 11 height 12
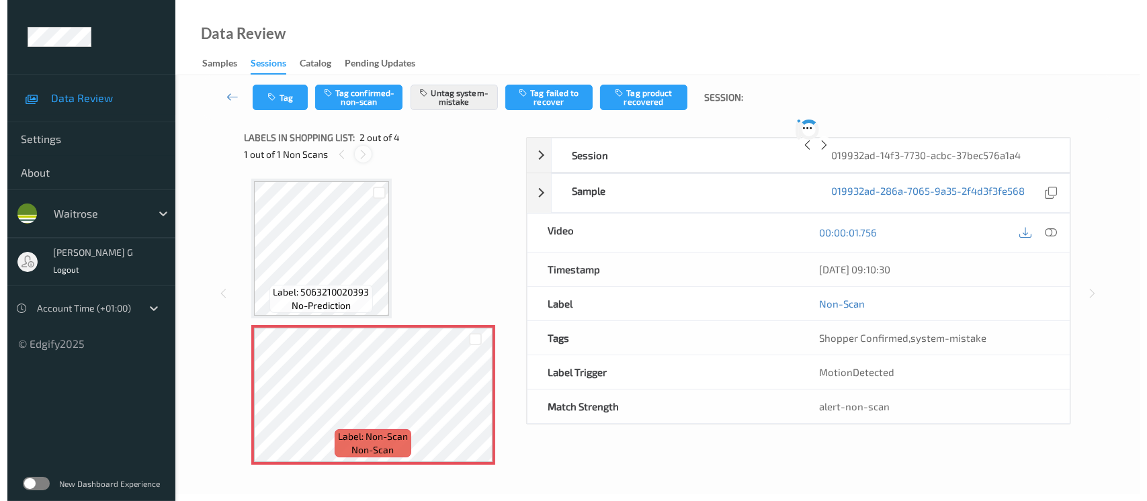
scroll to position [6, 0]
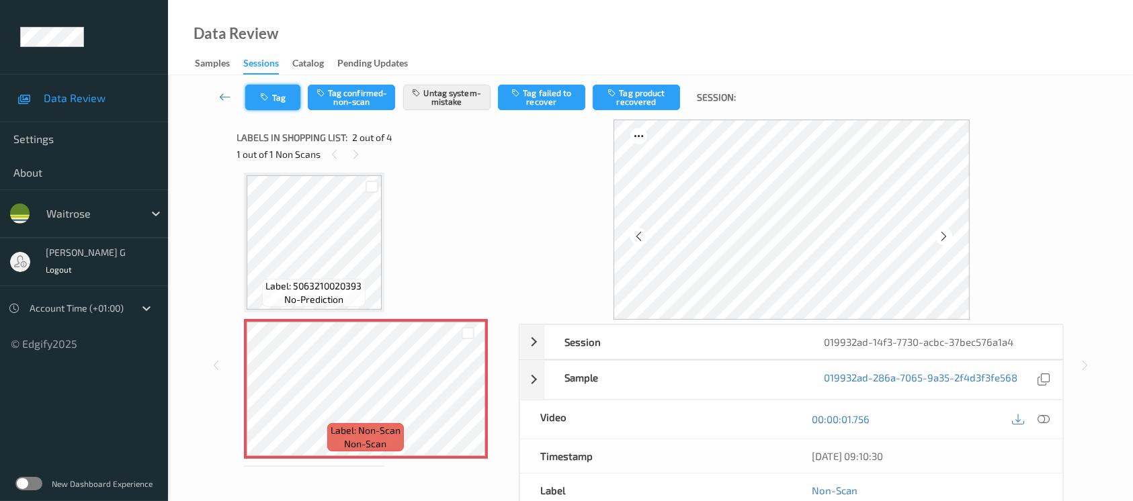
click at [284, 99] on button "Tag" at bounding box center [272, 98] width 55 height 26
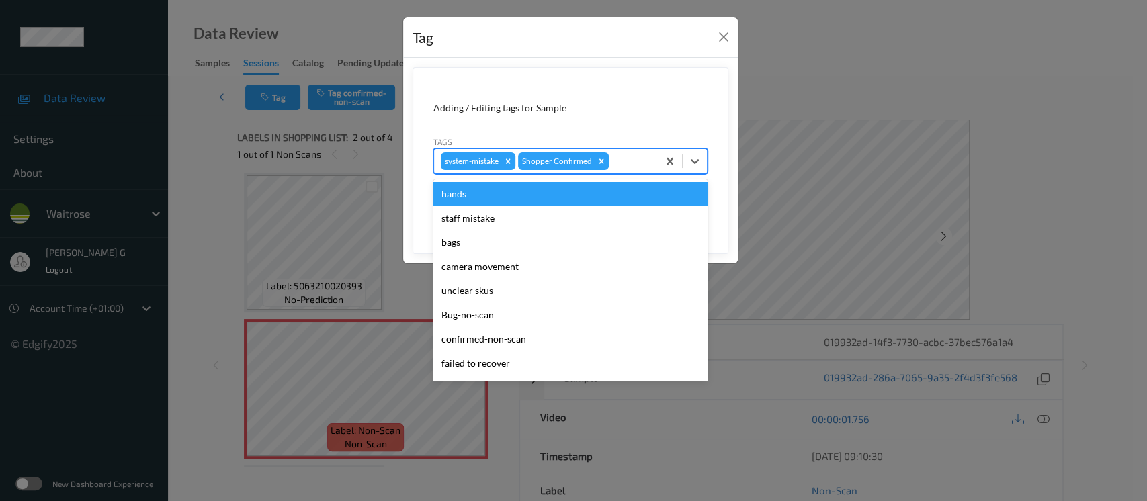
click at [620, 163] on div at bounding box center [632, 161] width 40 height 16
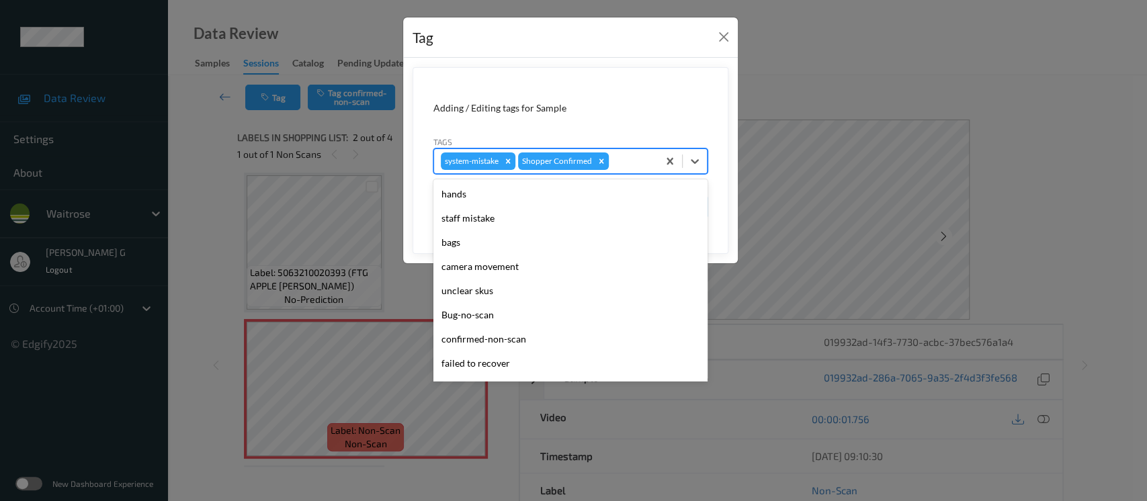
scroll to position [312, 0]
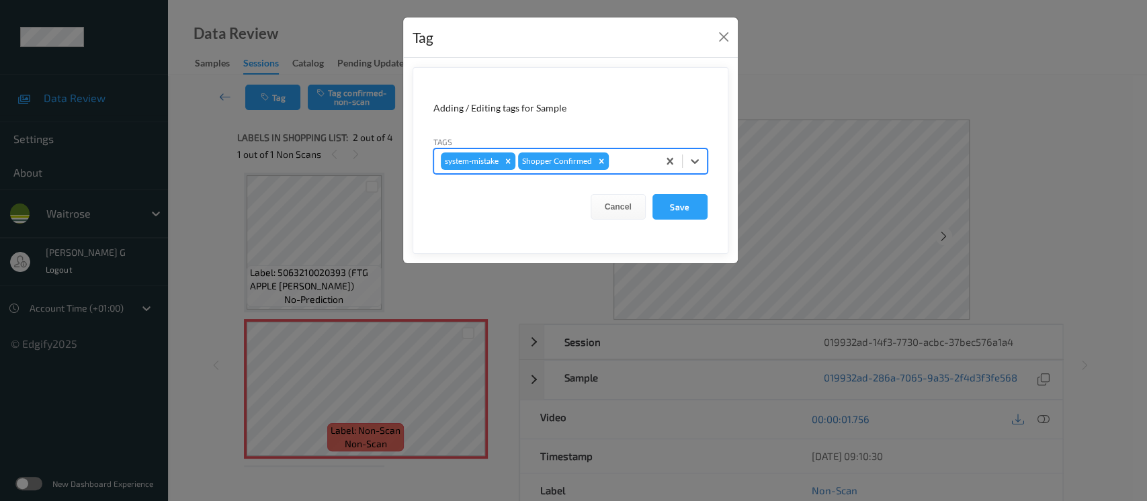
click at [617, 155] on div at bounding box center [632, 161] width 40 height 16
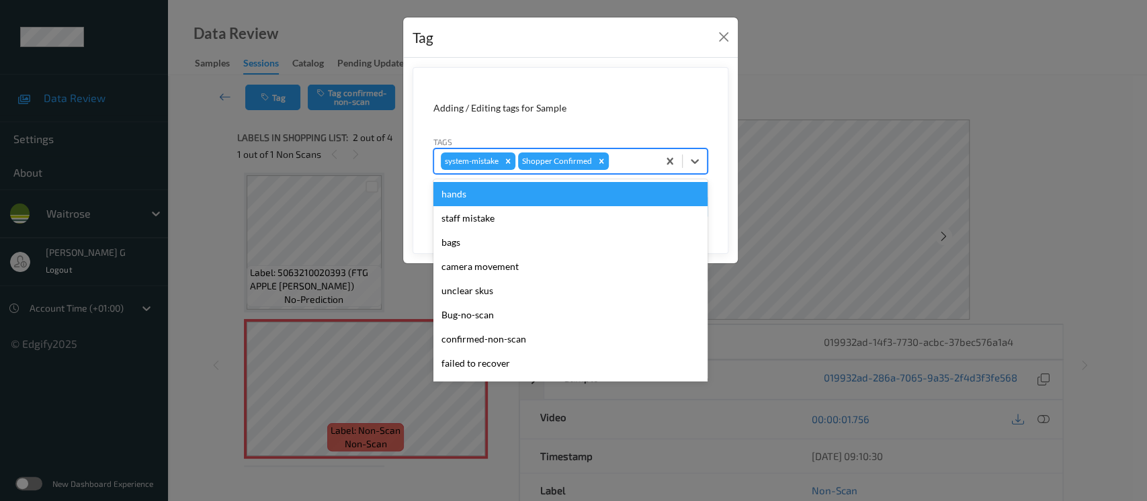
click at [616, 166] on div at bounding box center [632, 161] width 40 height 16
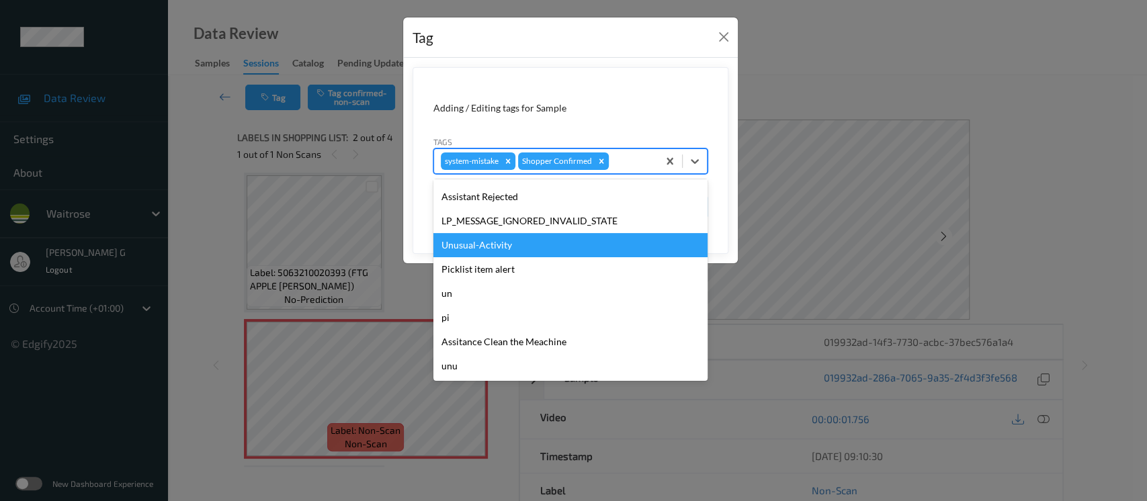
click at [477, 247] on div "Unusual-Activity" at bounding box center [571, 245] width 274 height 24
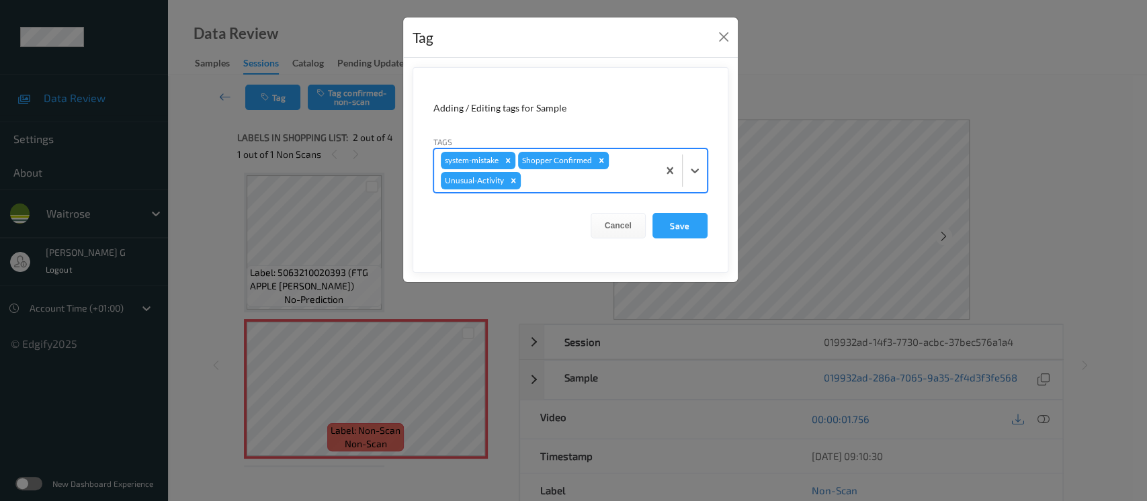
click at [611, 181] on div at bounding box center [588, 181] width 128 height 16
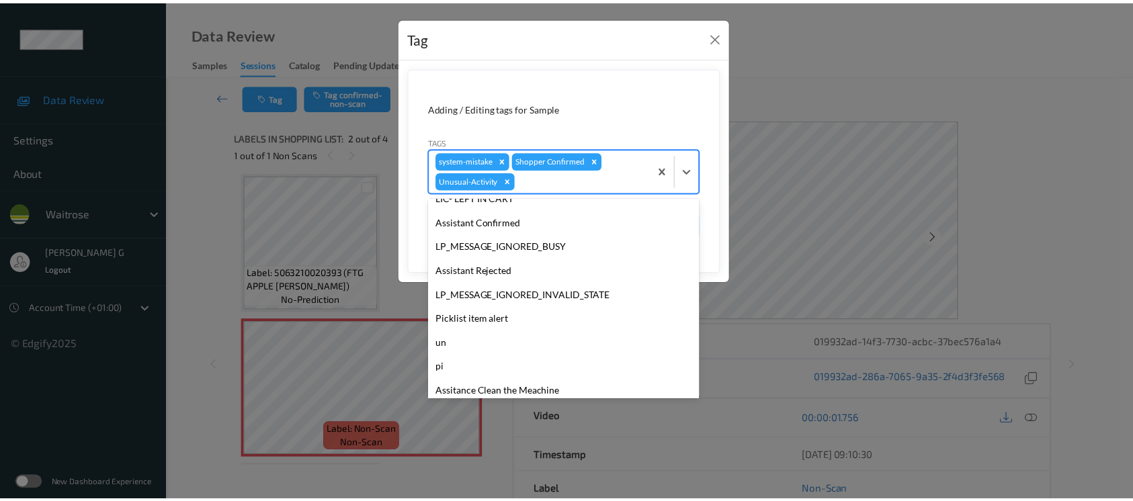
scroll to position [287, 0]
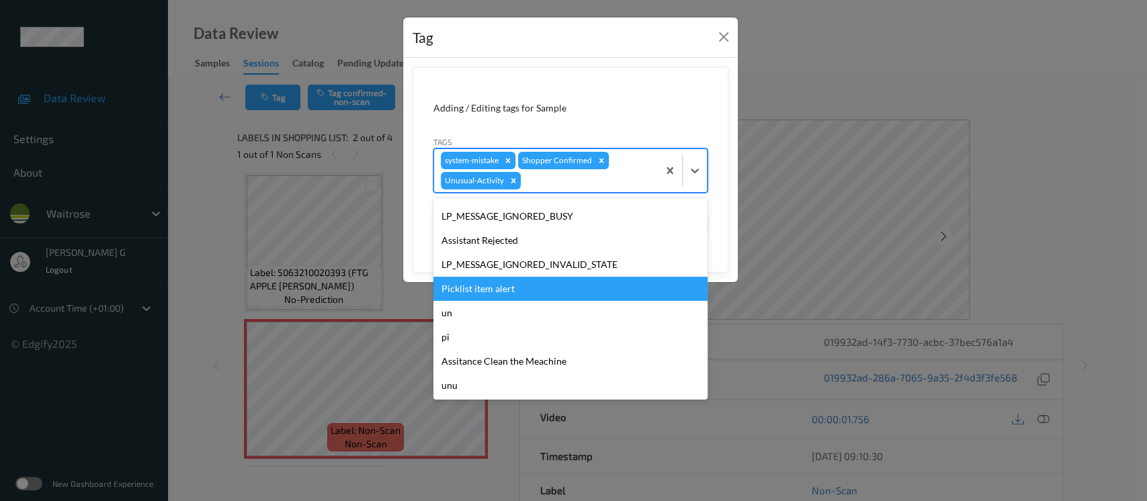
click at [477, 290] on div "Picklist item alert" at bounding box center [571, 289] width 274 height 24
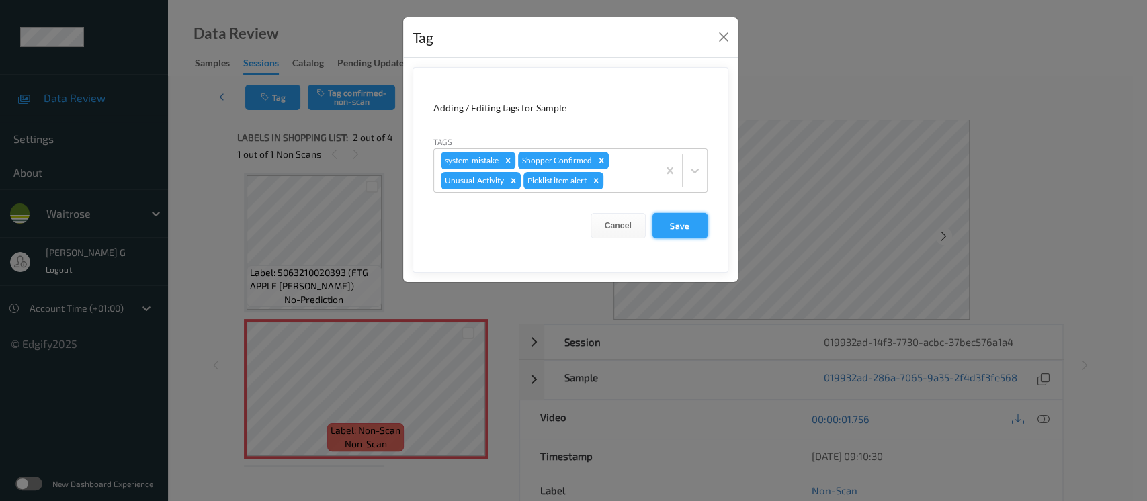
click at [686, 229] on button "Save" at bounding box center [680, 226] width 55 height 26
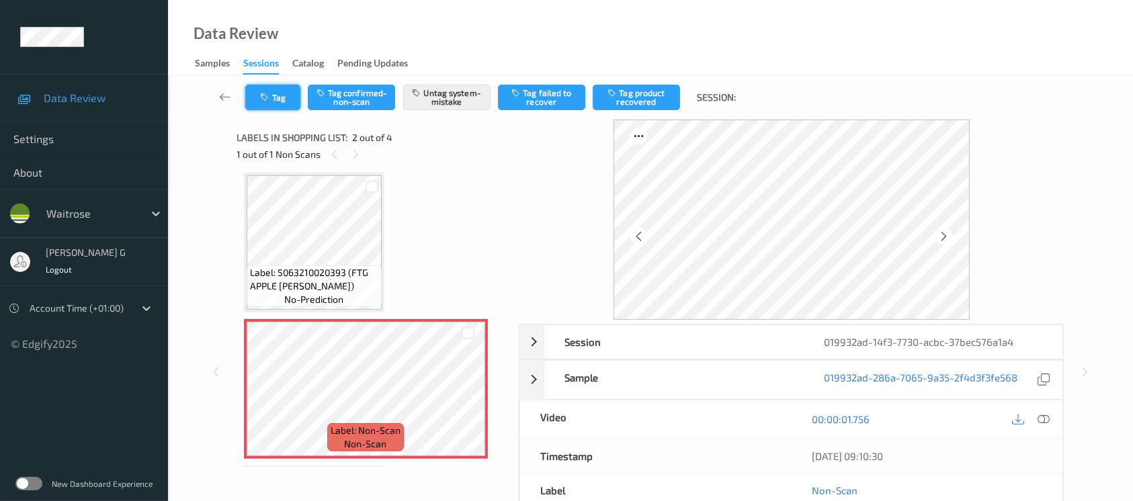
click at [267, 93] on icon "button" at bounding box center [266, 97] width 11 height 9
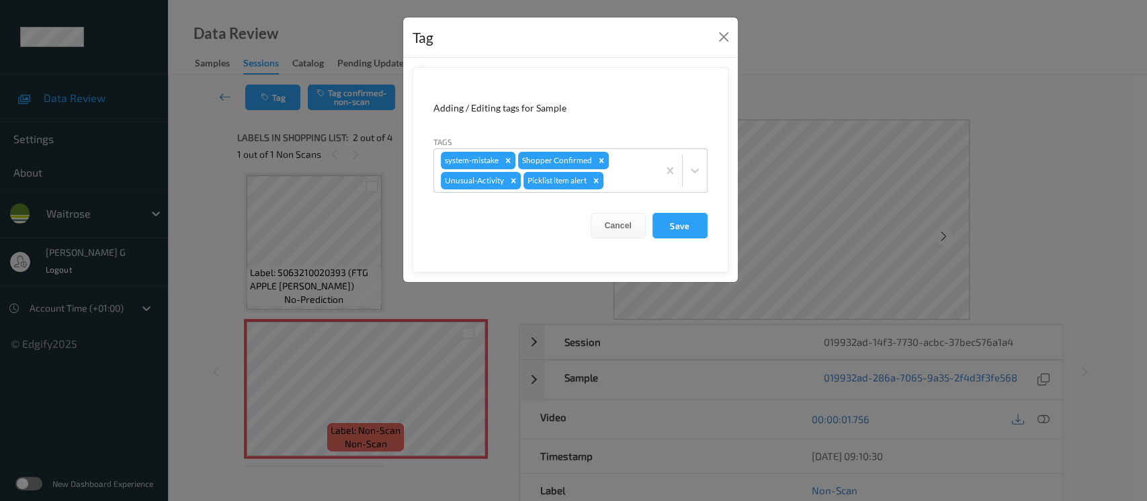
click at [913, 81] on div "Tag Adding / Editing tags for Sample Tags system-mistake Shopper Confirmed Unus…" at bounding box center [573, 250] width 1147 height 501
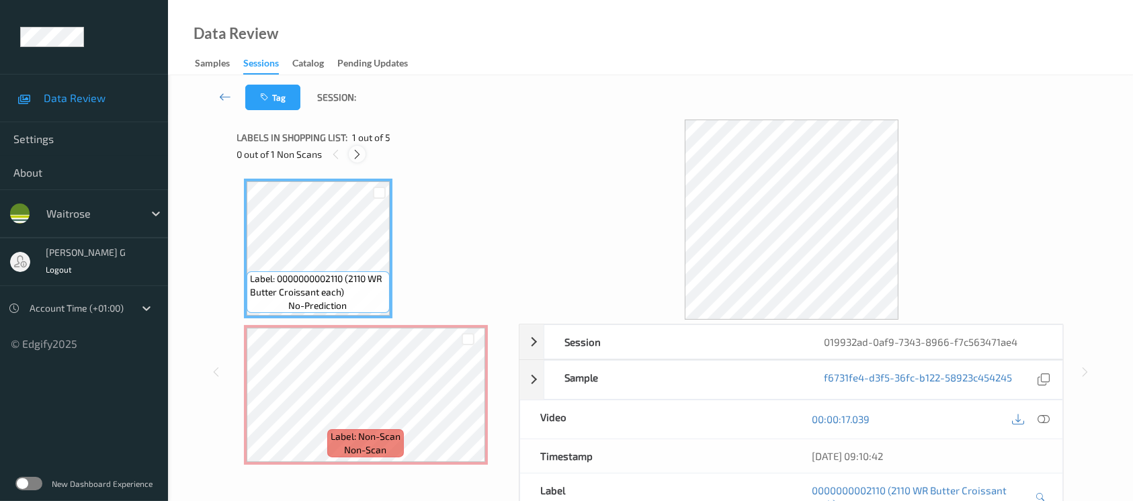
click at [355, 150] on icon at bounding box center [357, 155] width 11 height 12
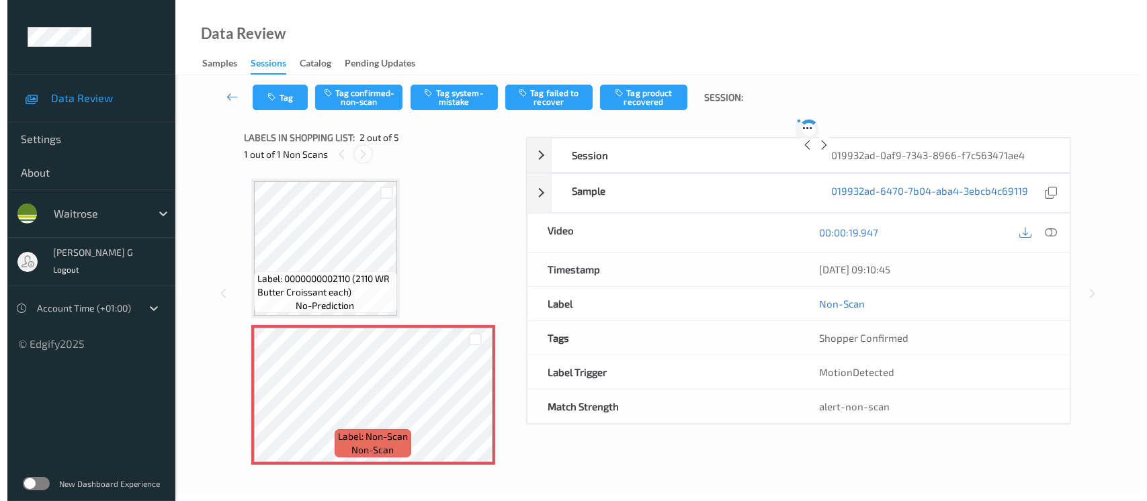
scroll to position [6, 0]
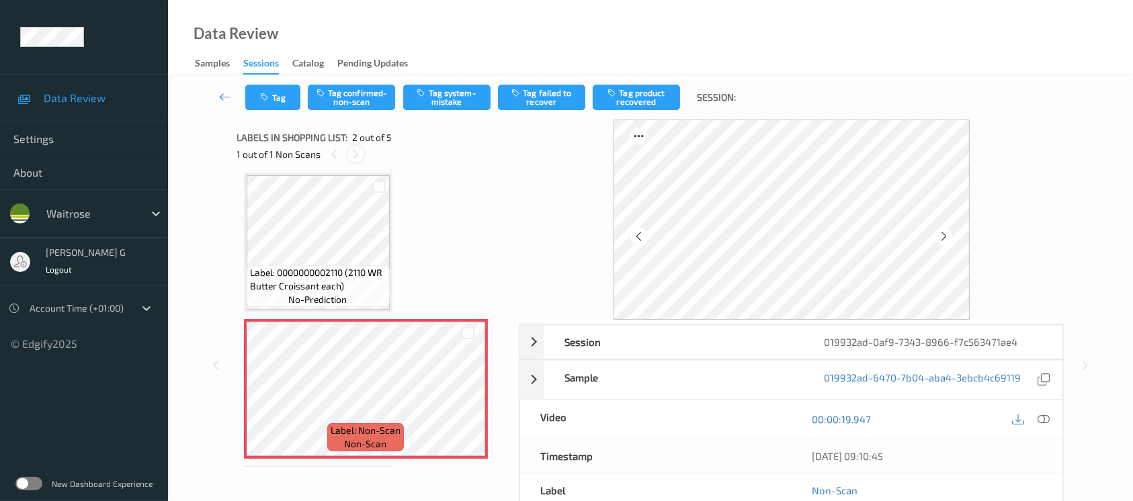
click at [351, 155] on icon at bounding box center [355, 155] width 11 height 12
click at [1049, 417] on icon at bounding box center [1044, 419] width 12 height 12
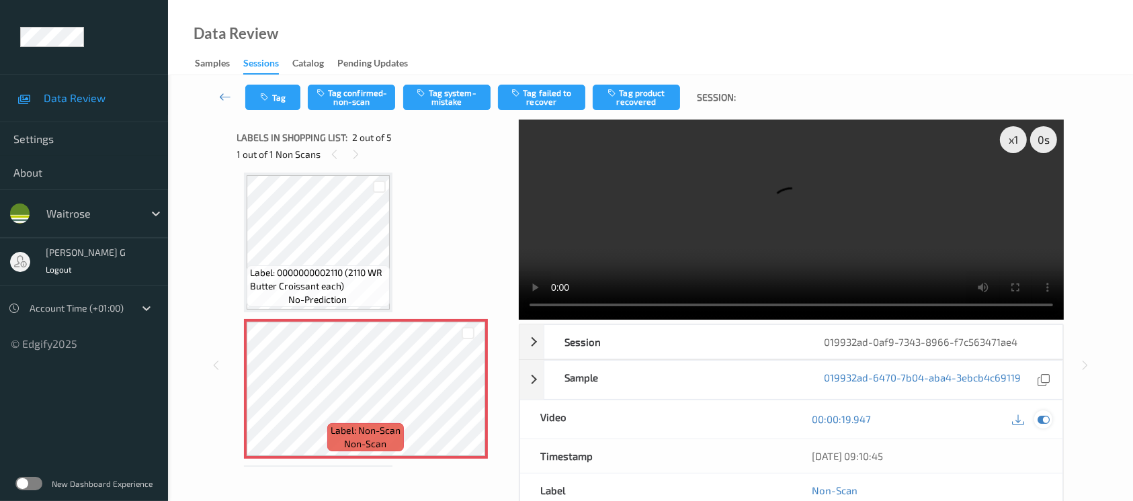
click at [1044, 422] on icon at bounding box center [1044, 419] width 12 height 12
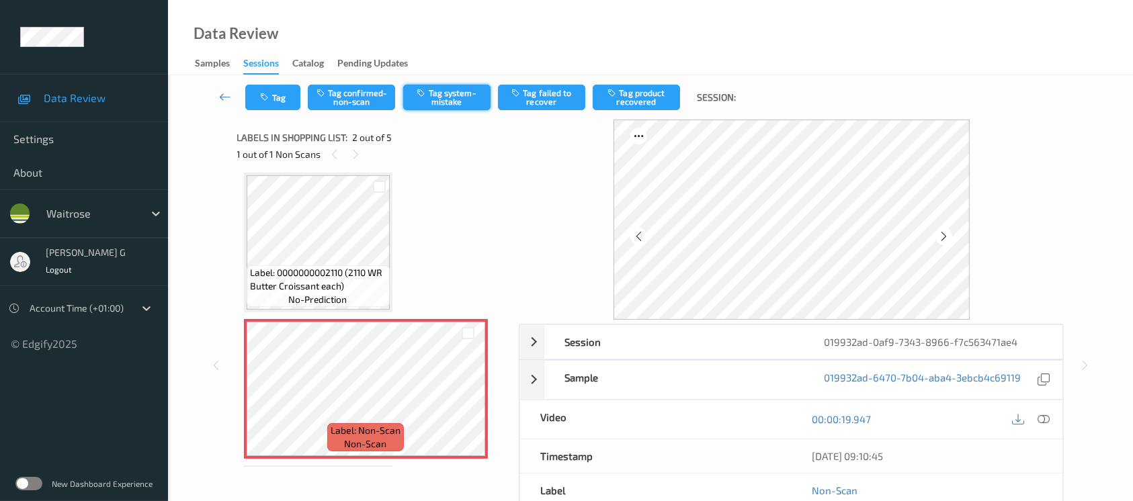
click at [448, 100] on button "Tag system-mistake" at bounding box center [446, 98] width 87 height 26
click at [280, 89] on button "Tag" at bounding box center [272, 98] width 55 height 26
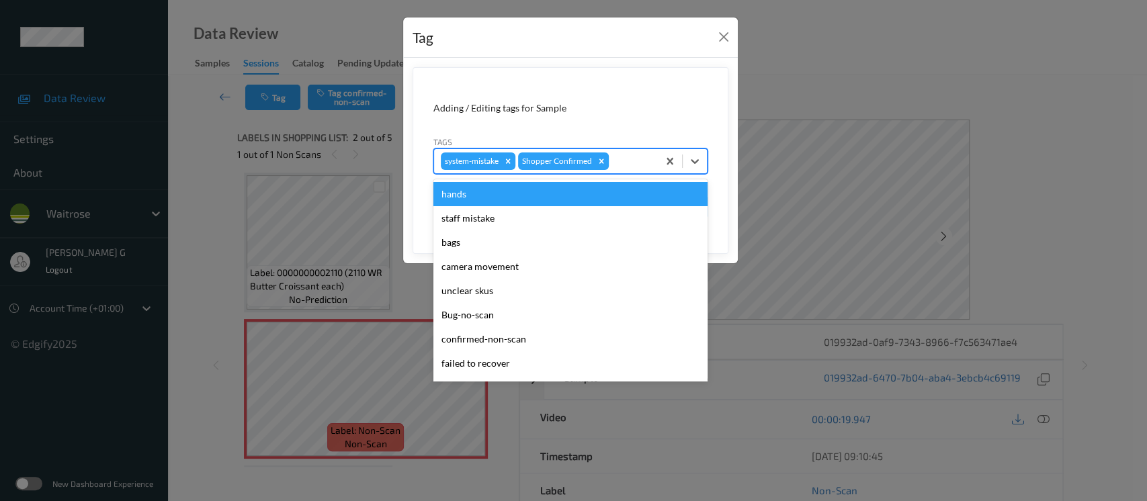
click at [633, 164] on div at bounding box center [632, 161] width 40 height 16
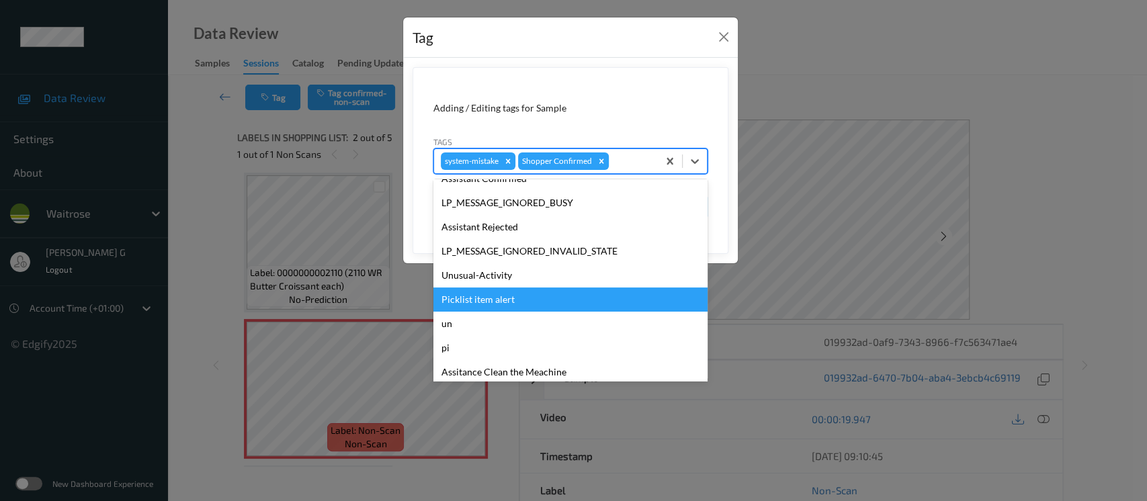
scroll to position [312, 0]
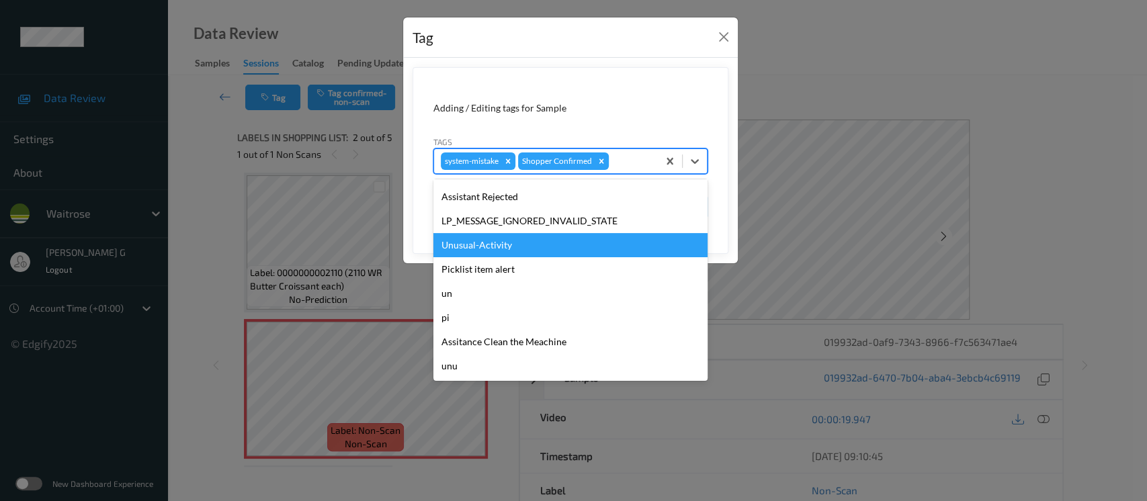
click at [497, 238] on div "Unusual-Activity" at bounding box center [571, 245] width 274 height 24
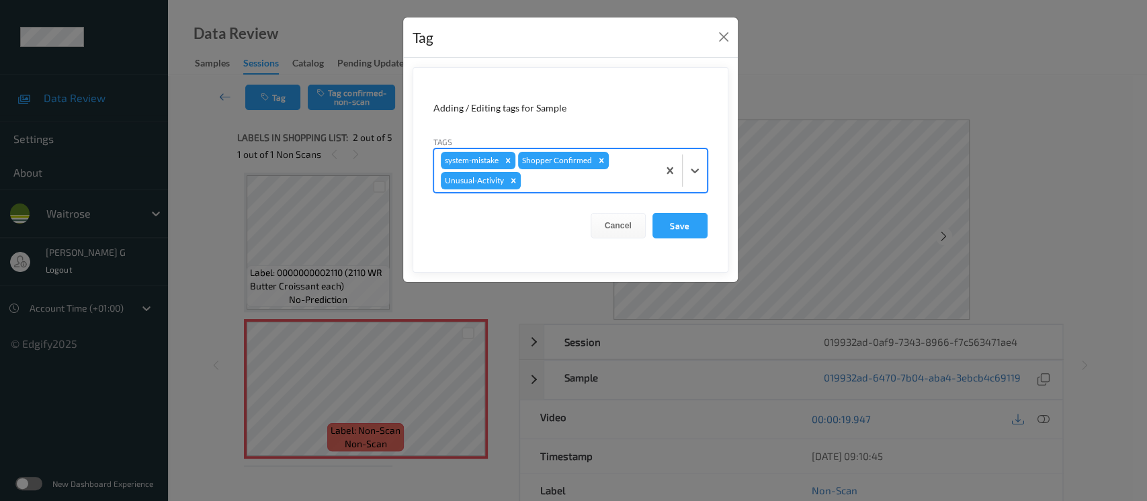
click at [592, 177] on div at bounding box center [588, 181] width 128 height 16
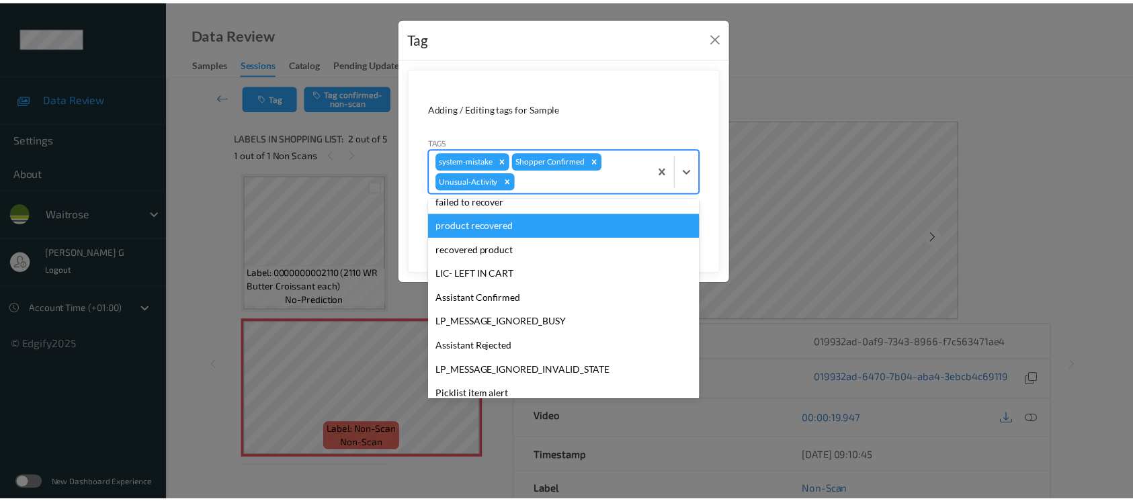
scroll to position [287, 0]
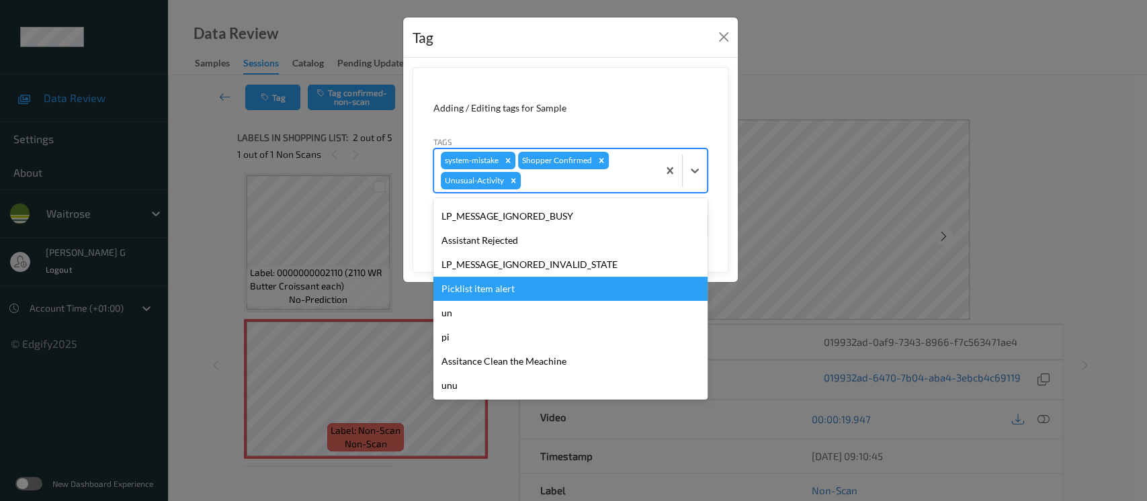
click at [497, 290] on div "Picklist item alert" at bounding box center [571, 289] width 274 height 24
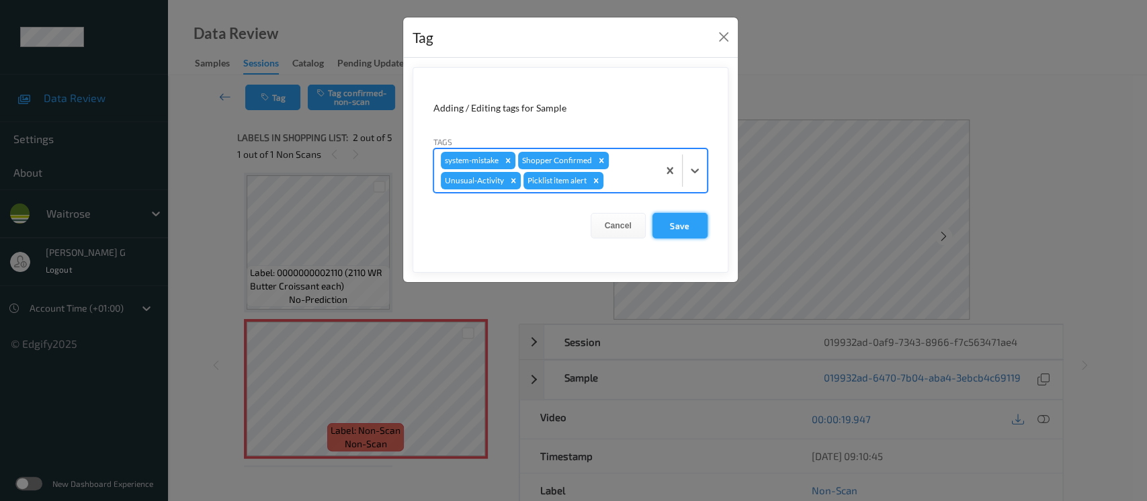
click at [676, 233] on button "Save" at bounding box center [680, 226] width 55 height 26
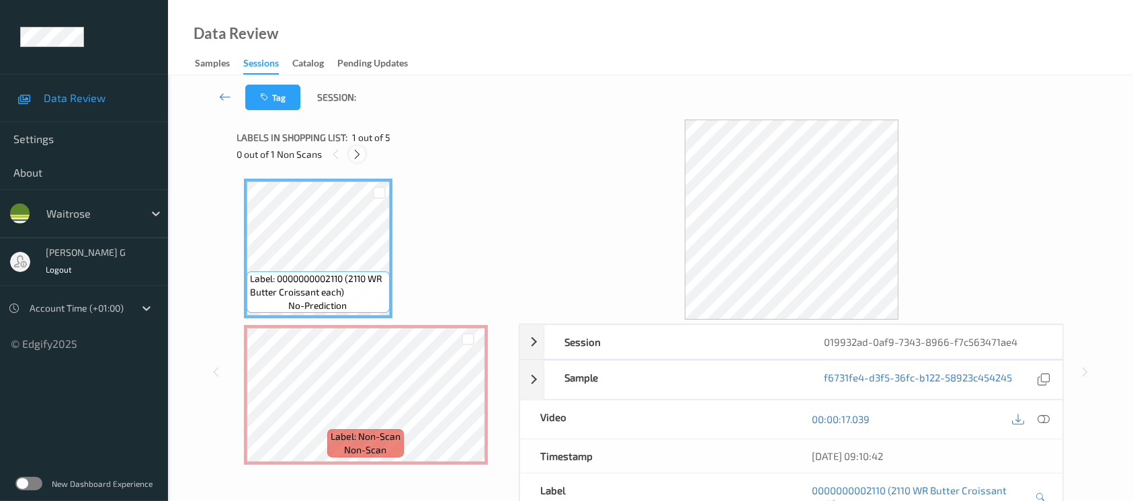
click at [354, 153] on icon at bounding box center [357, 155] width 11 height 12
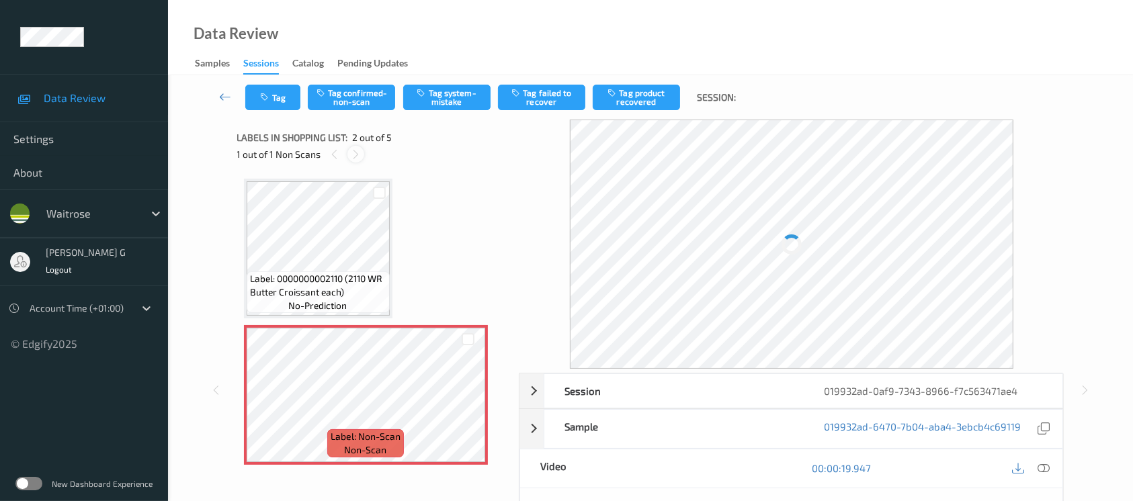
scroll to position [6, 0]
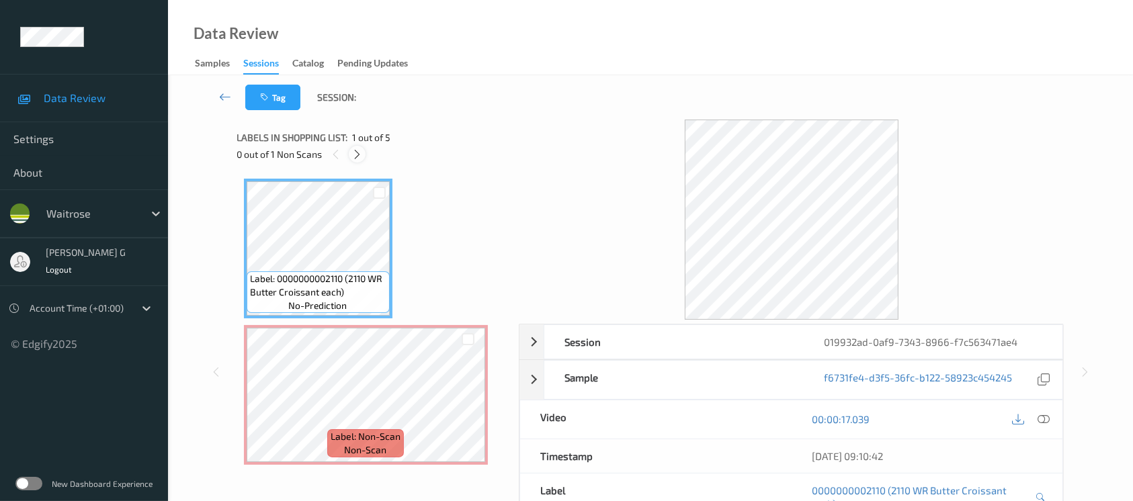
click at [350, 151] on div at bounding box center [357, 154] width 17 height 17
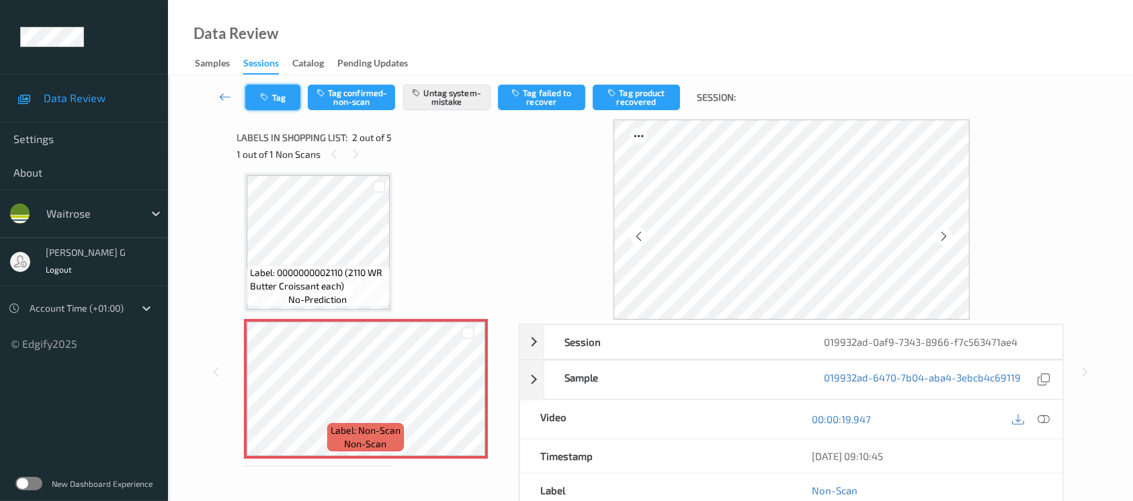
click at [281, 95] on button "Tag" at bounding box center [272, 98] width 55 height 26
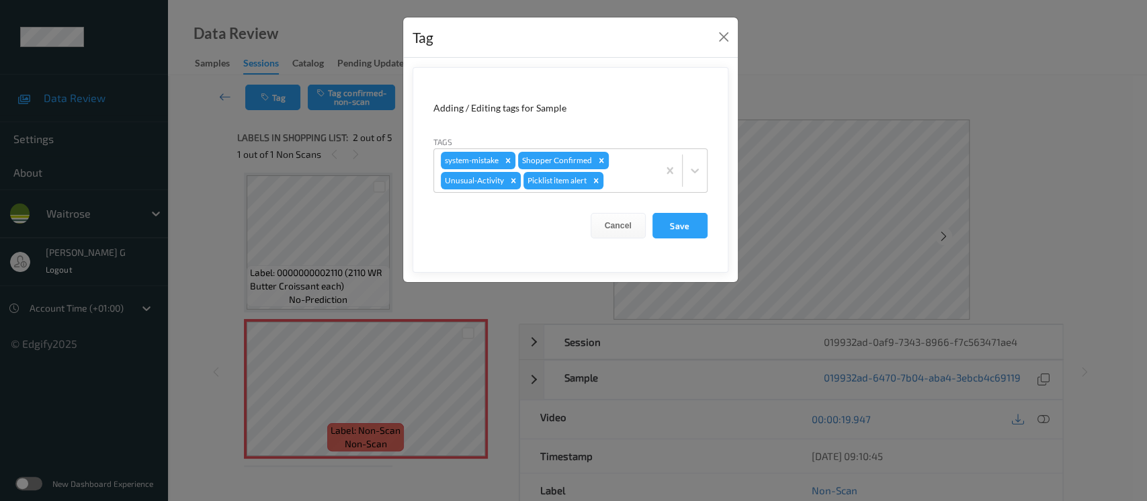
click at [788, 77] on div "Tag Adding / Editing tags for Sample Tags system-mistake Shopper Confirmed Unus…" at bounding box center [573, 250] width 1147 height 501
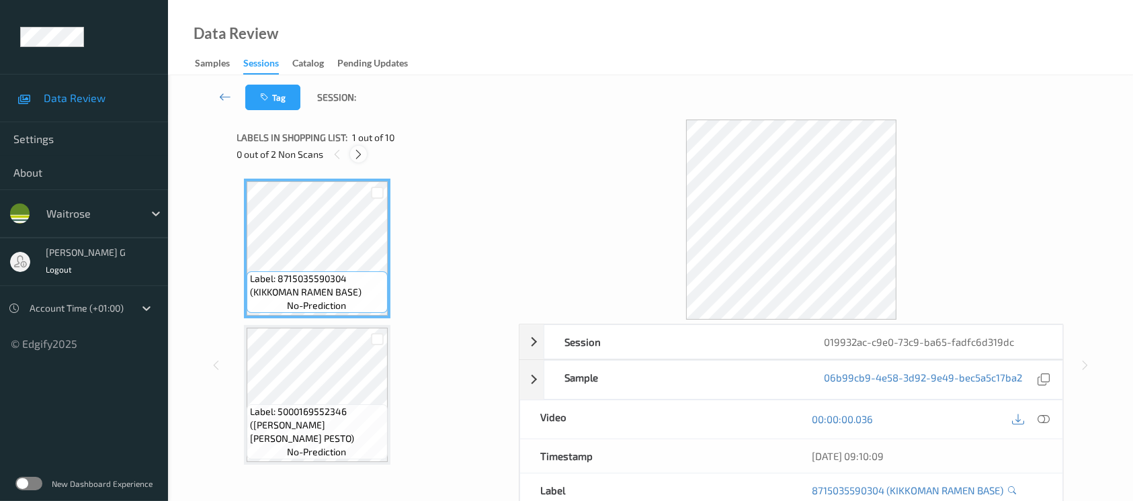
click at [362, 160] on div at bounding box center [358, 154] width 17 height 17
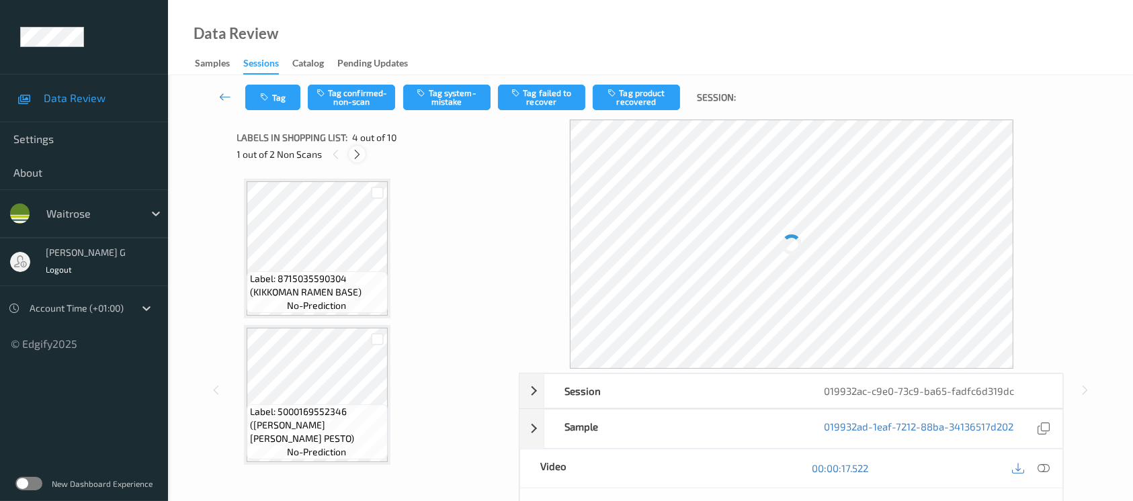
scroll to position [298, 0]
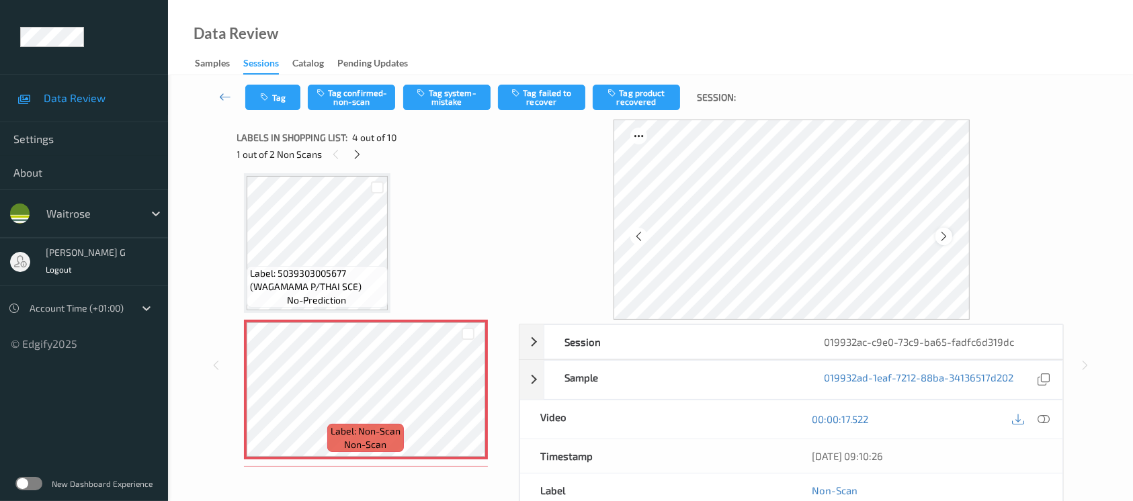
click at [944, 237] on icon at bounding box center [943, 237] width 11 height 12
click at [946, 239] on icon at bounding box center [943, 237] width 11 height 12
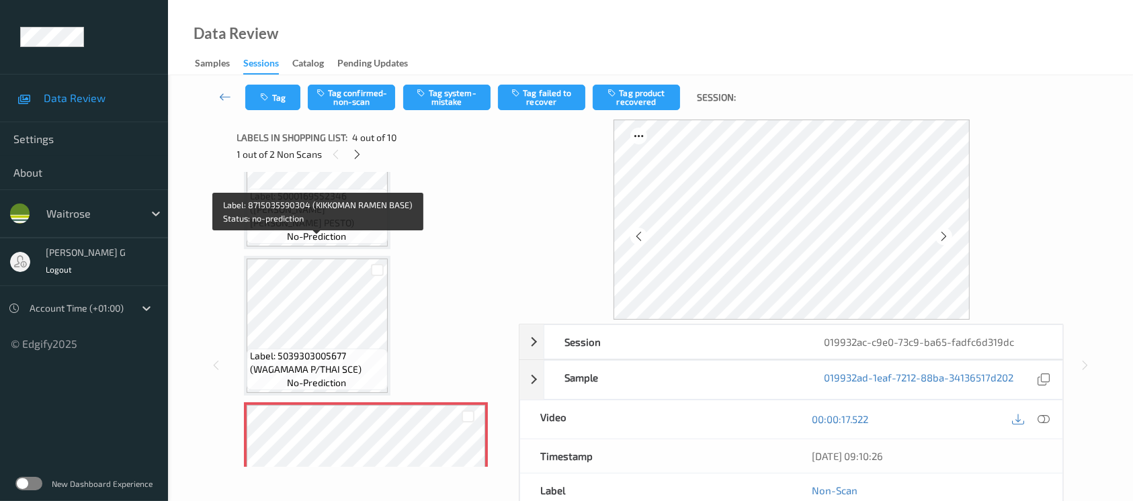
scroll to position [269, 0]
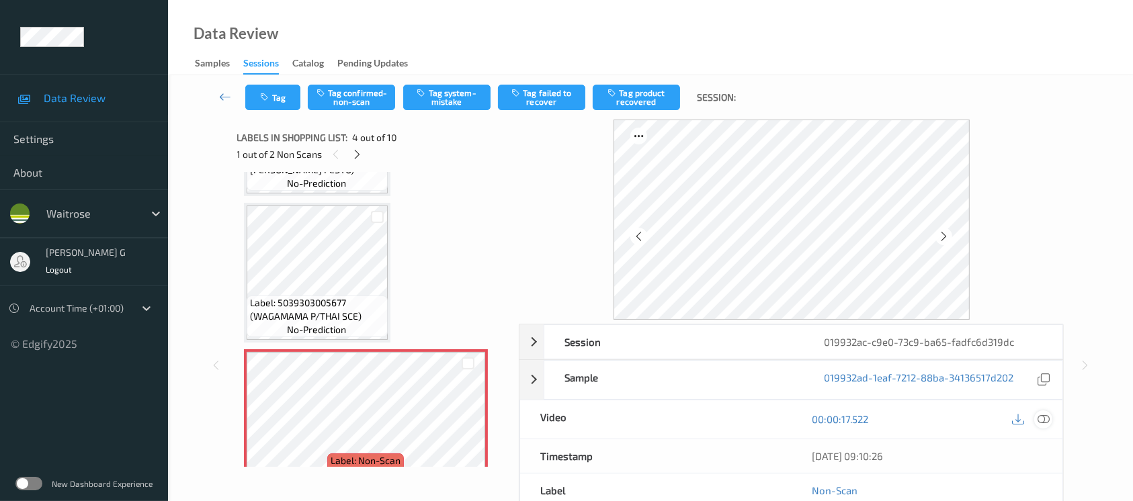
click at [1041, 416] on icon at bounding box center [1044, 419] width 12 height 12
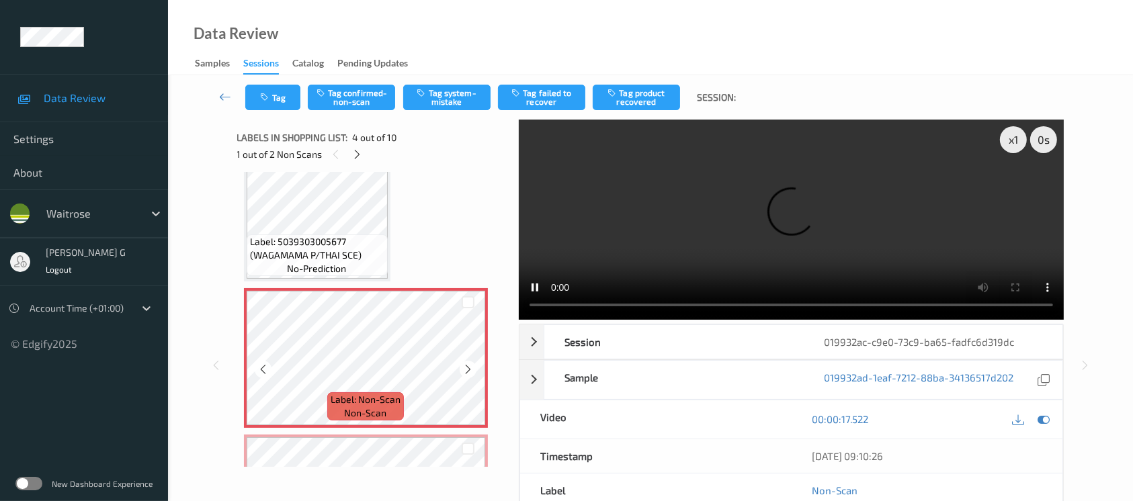
scroll to position [358, 0]
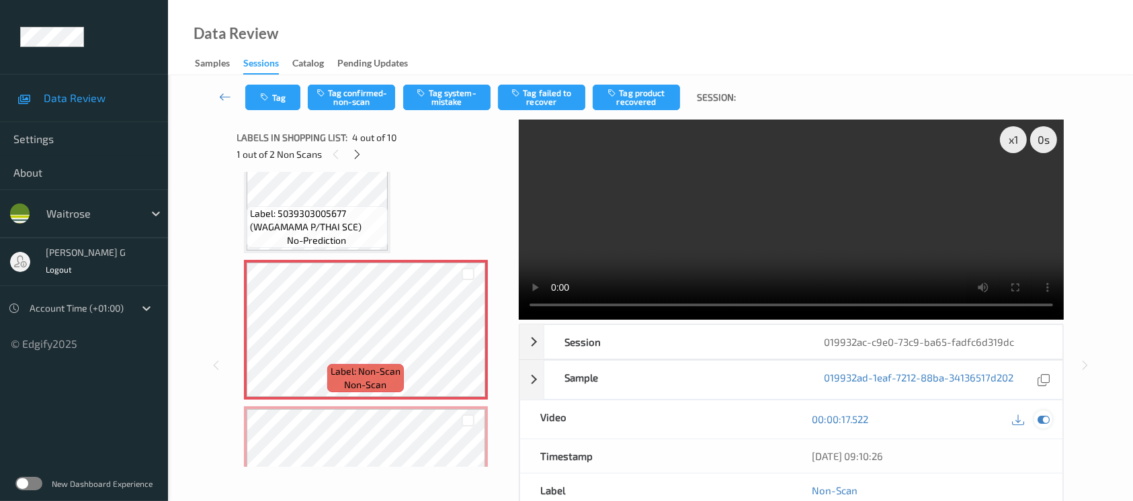
click at [1047, 419] on icon at bounding box center [1044, 419] width 12 height 12
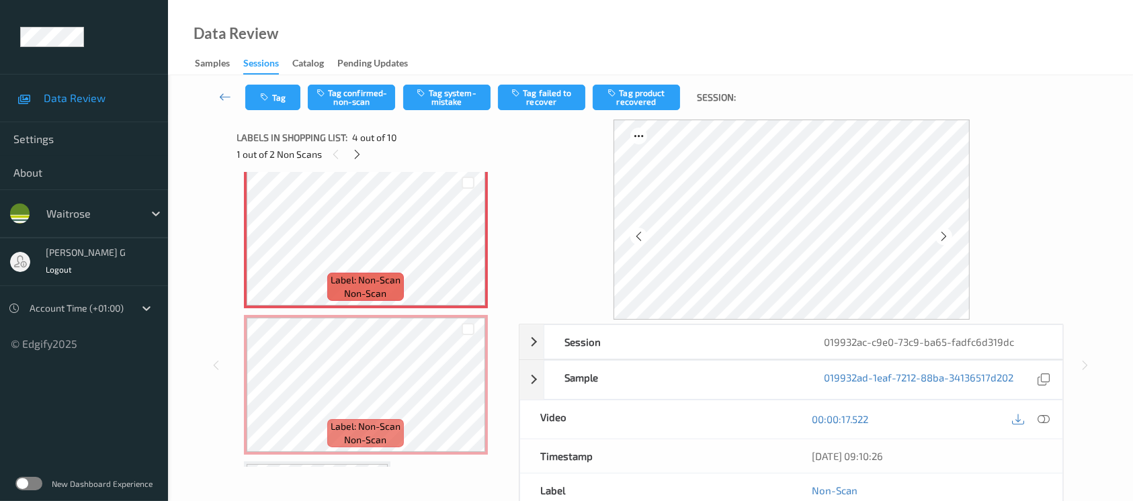
scroll to position [538, 0]
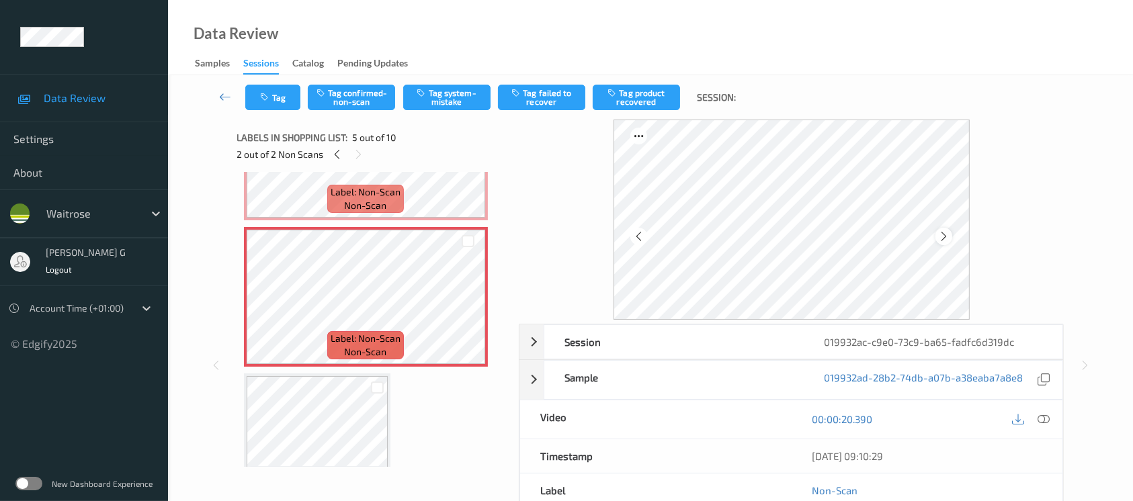
click at [946, 235] on icon at bounding box center [943, 237] width 11 height 12
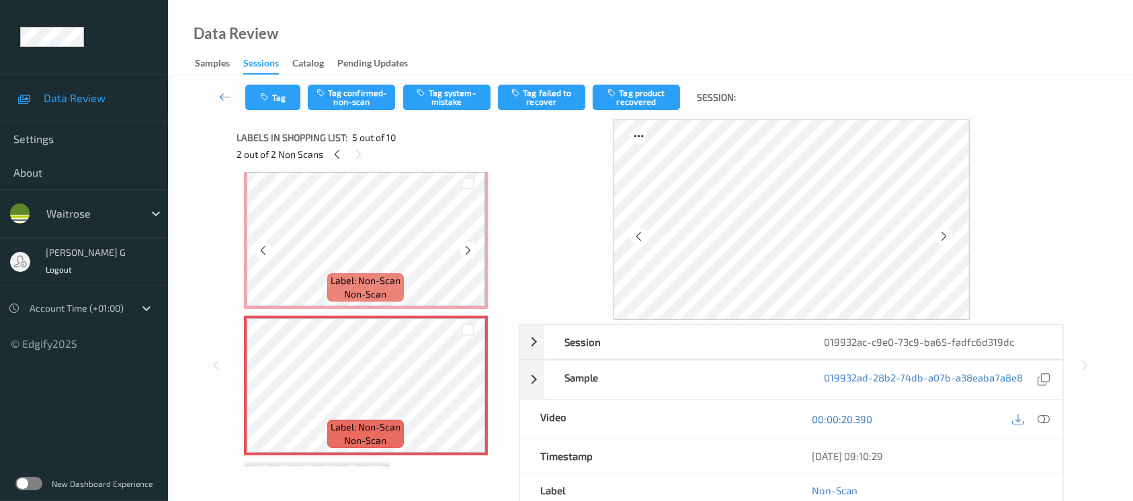
scroll to position [448, 0]
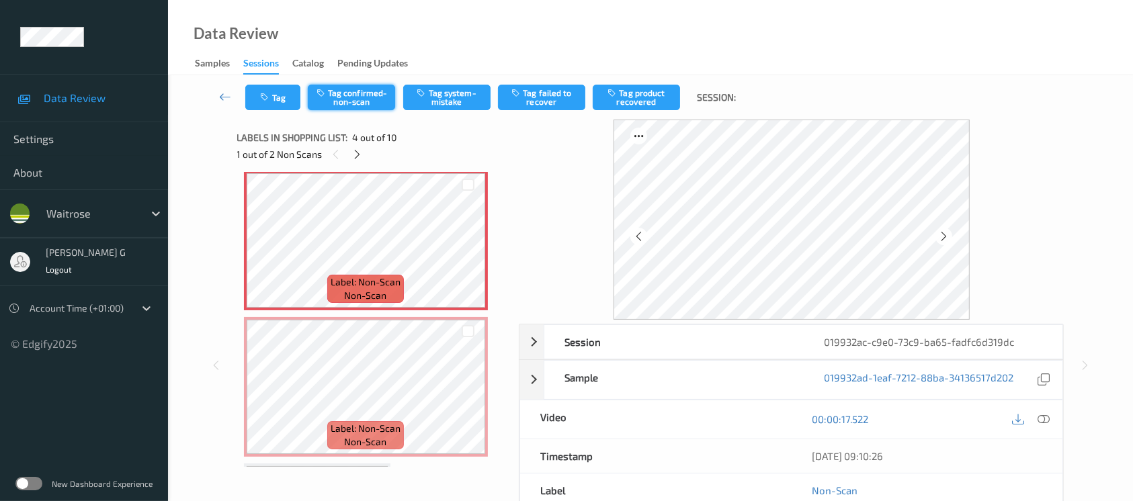
click at [369, 93] on button "Tag confirmed-non-scan" at bounding box center [351, 98] width 87 height 26
click at [376, 83] on div "Tag Untag confirmed-non-scan Tag system-mistake Tag failed to recover Tag produ…" at bounding box center [651, 97] width 910 height 44
click at [364, 104] on button "Untag confirmed-non-scan" at bounding box center [351, 98] width 87 height 26
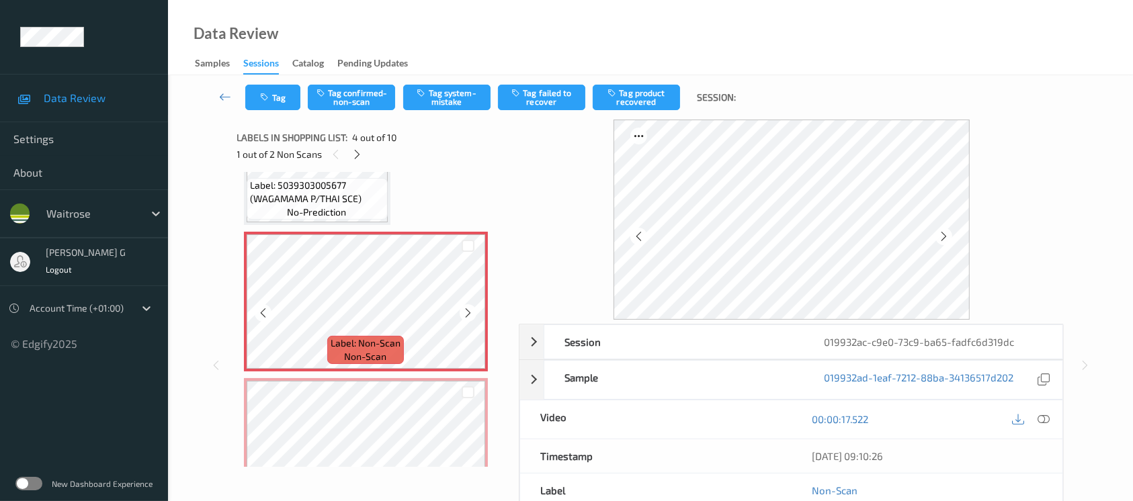
scroll to position [358, 0]
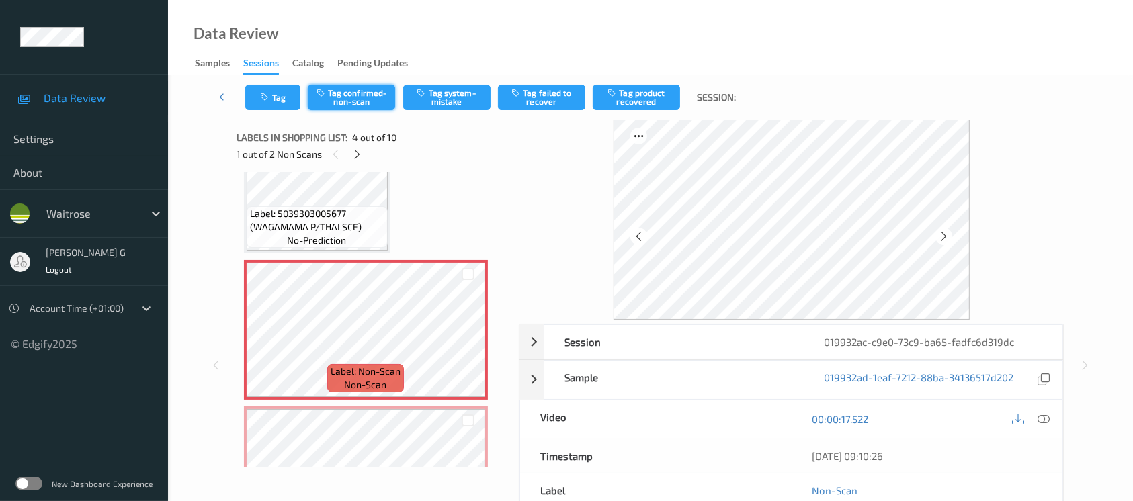
click at [350, 97] on button "Tag confirmed-non-scan" at bounding box center [351, 98] width 87 height 26
click at [351, 93] on button "Untag confirmed-non-scan" at bounding box center [351, 98] width 87 height 26
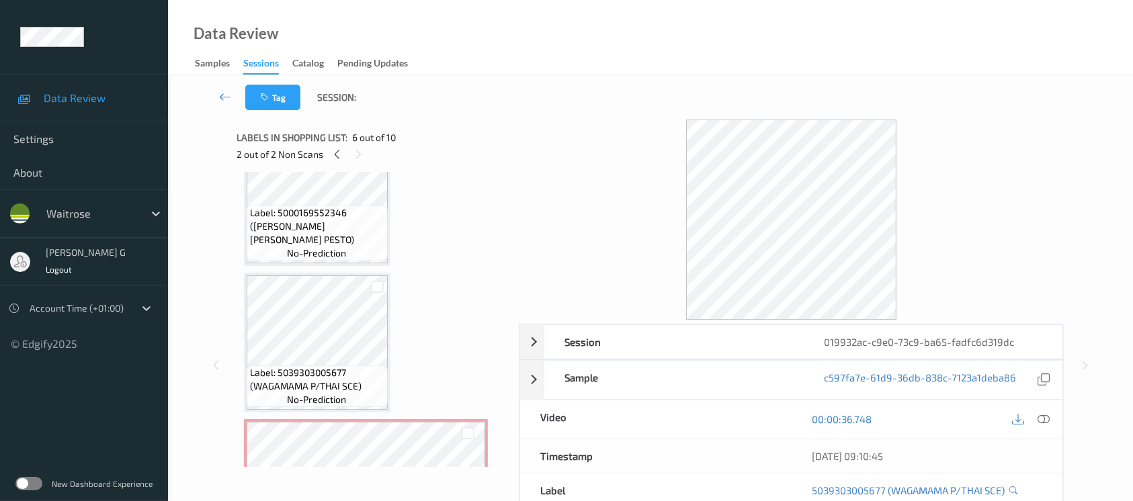
scroll to position [364, 0]
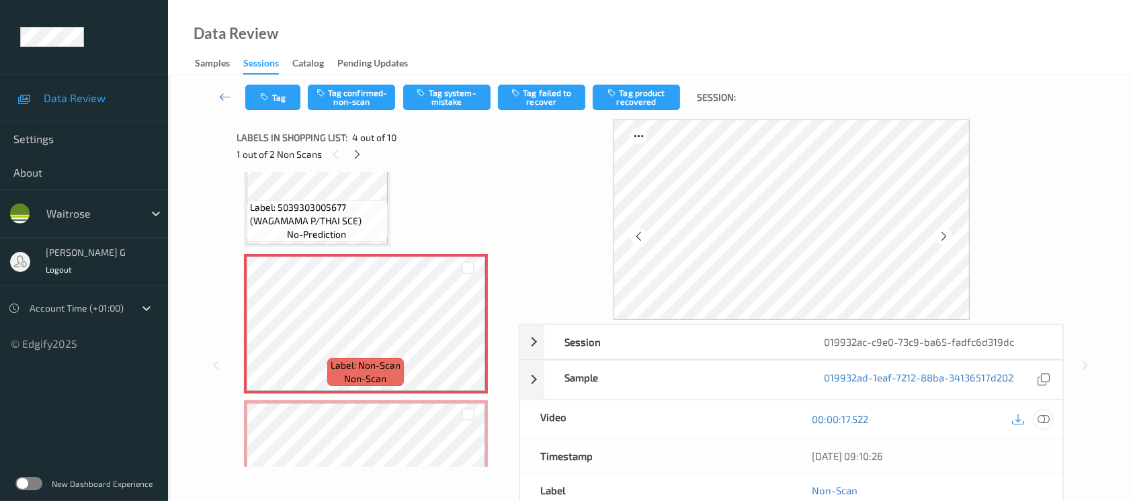
click at [1043, 422] on icon at bounding box center [1044, 419] width 12 height 12
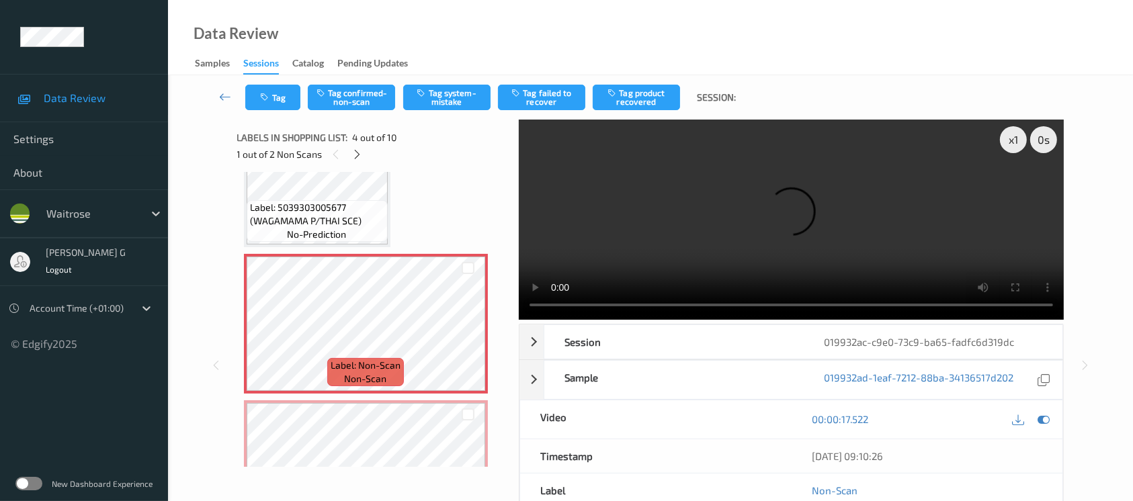
click at [1016, 194] on video at bounding box center [791, 220] width 545 height 200
click at [1049, 419] on icon at bounding box center [1044, 419] width 12 height 12
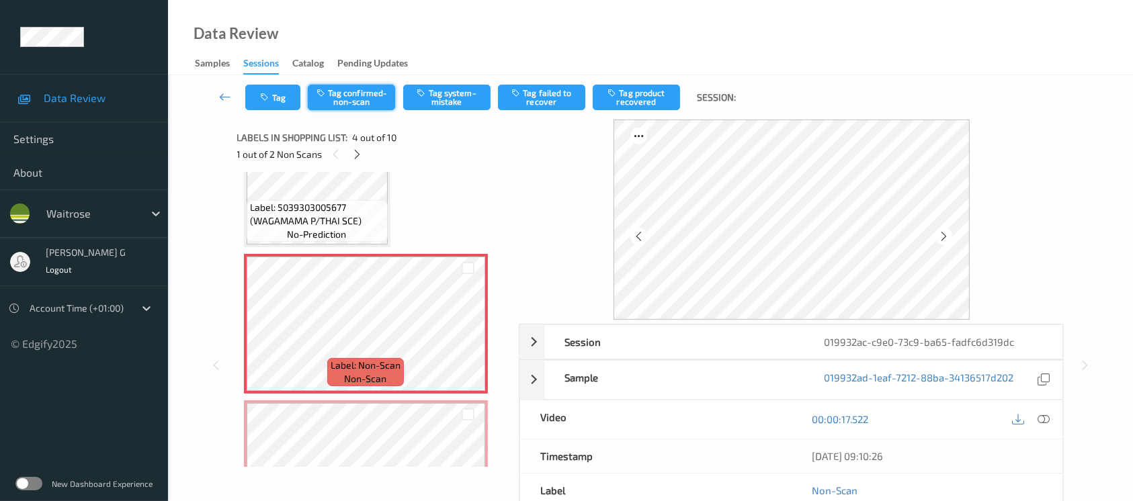
click at [354, 95] on button "Tag confirmed-non-scan" at bounding box center [351, 98] width 87 height 26
click at [550, 96] on button "Tag failed to recover" at bounding box center [541, 98] width 87 height 26
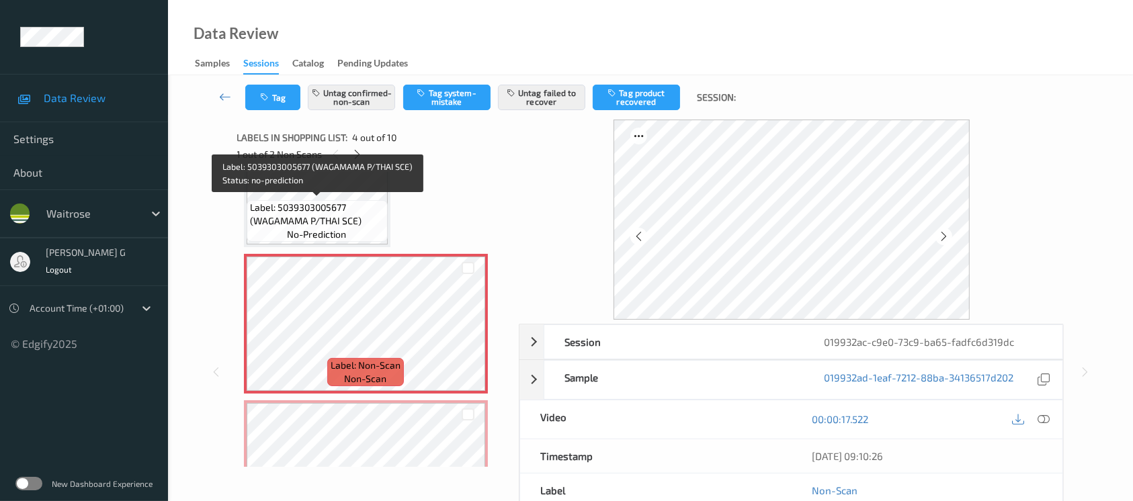
scroll to position [454, 0]
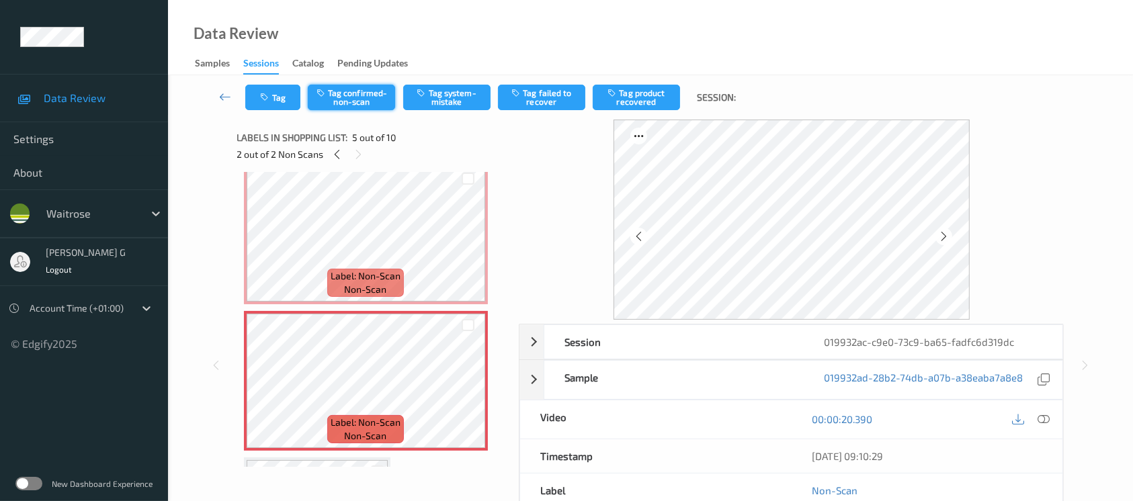
click at [341, 91] on button "Tag confirmed-non-scan" at bounding box center [351, 98] width 87 height 26
click at [638, 89] on button "Tag product recovered" at bounding box center [636, 98] width 87 height 26
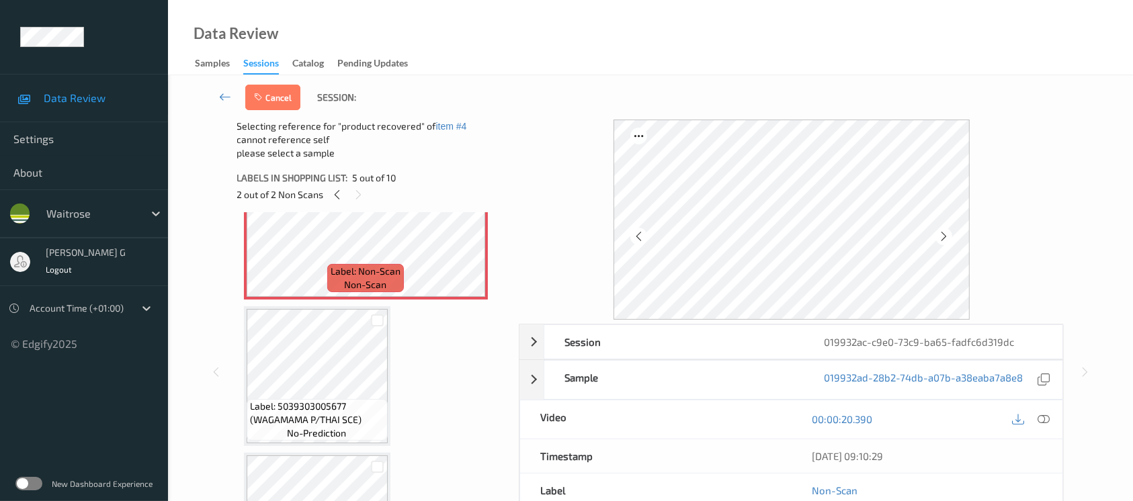
scroll to position [723, 0]
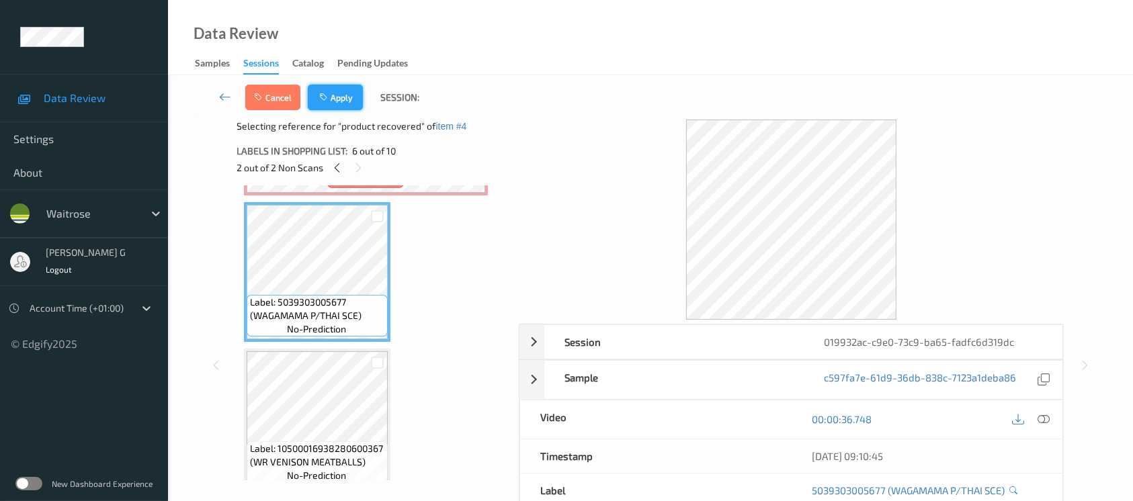
click at [341, 97] on button "Apply" at bounding box center [335, 98] width 55 height 26
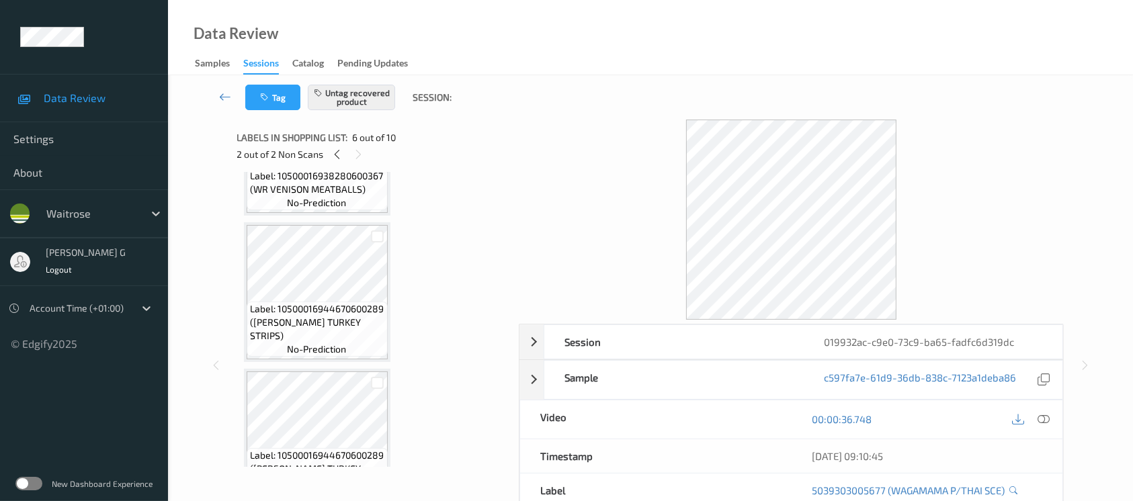
scroll to position [713, 0]
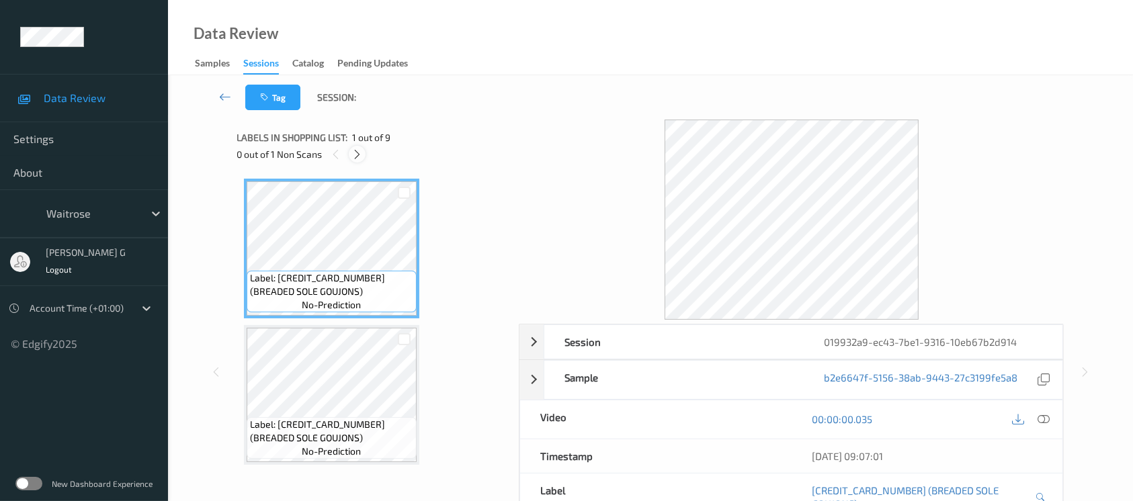
click at [358, 149] on icon at bounding box center [357, 155] width 11 height 12
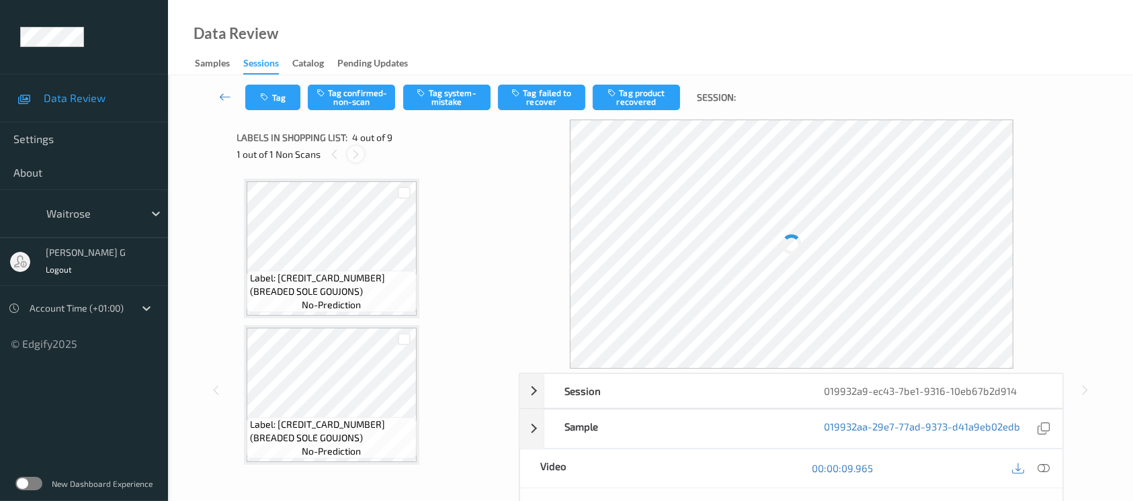
scroll to position [298, 0]
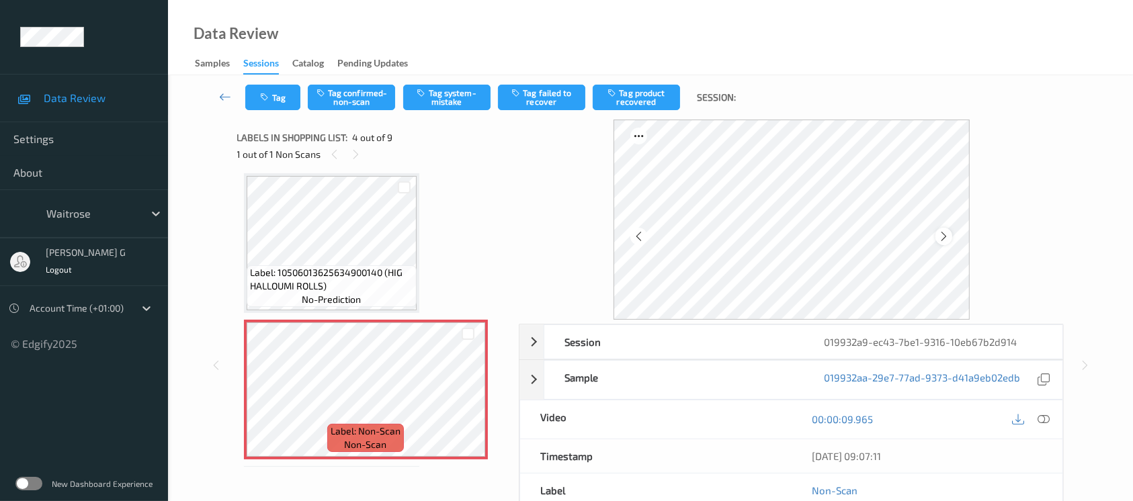
click at [942, 237] on icon at bounding box center [943, 237] width 11 height 12
click at [940, 231] on icon at bounding box center [943, 237] width 11 height 12
click at [941, 231] on icon at bounding box center [943, 237] width 11 height 12
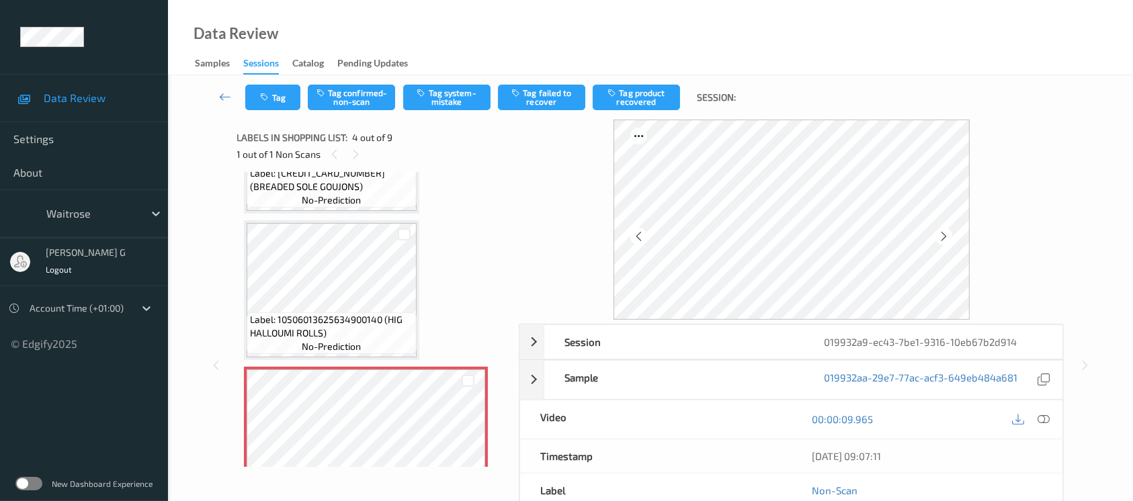
scroll to position [269, 0]
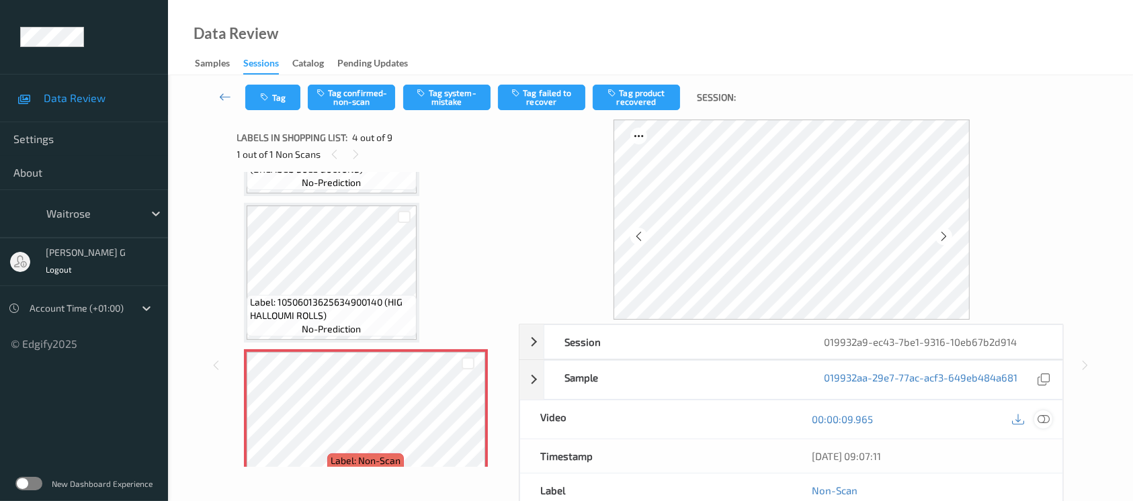
click at [1041, 417] on icon at bounding box center [1044, 419] width 12 height 12
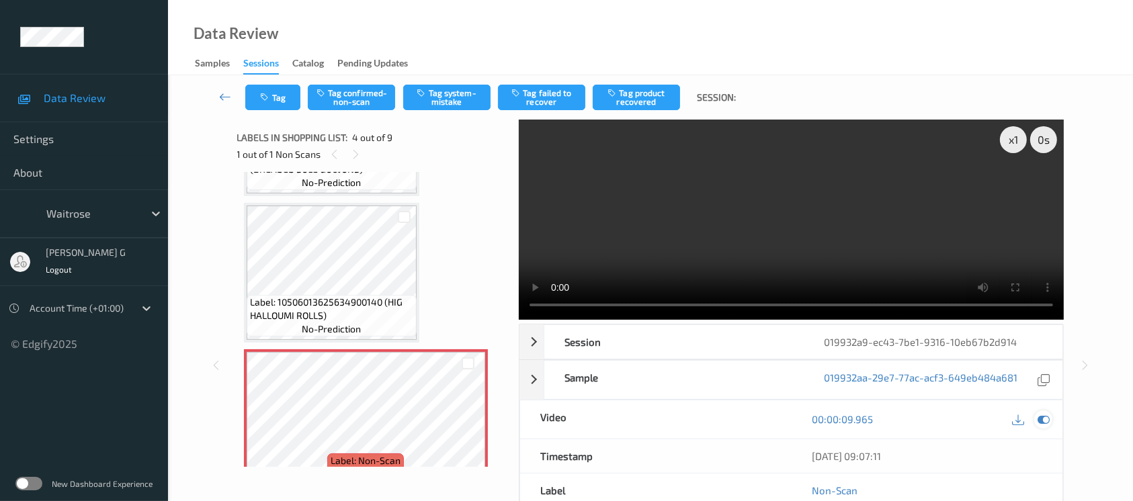
click at [1048, 417] on icon at bounding box center [1044, 419] width 12 height 12
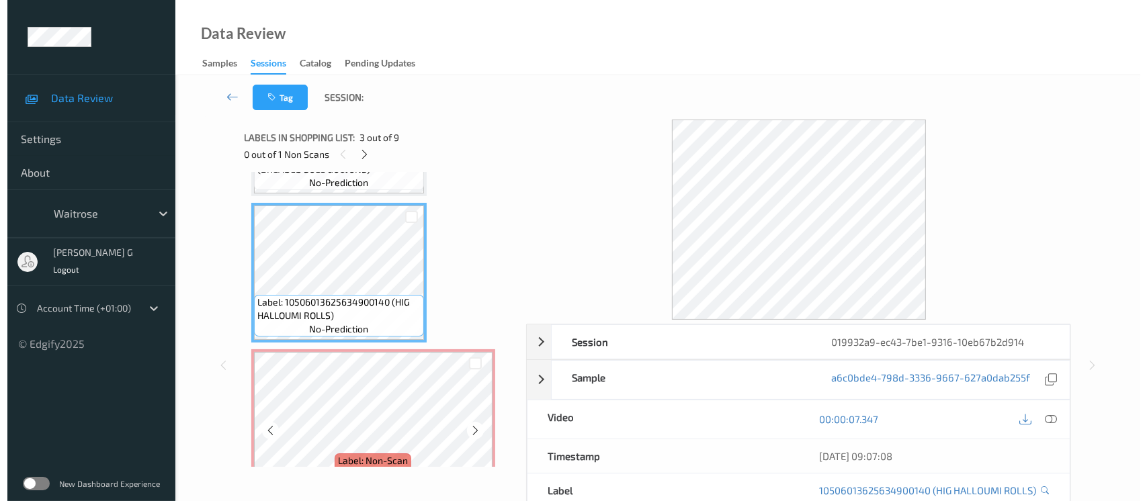
scroll to position [358, 0]
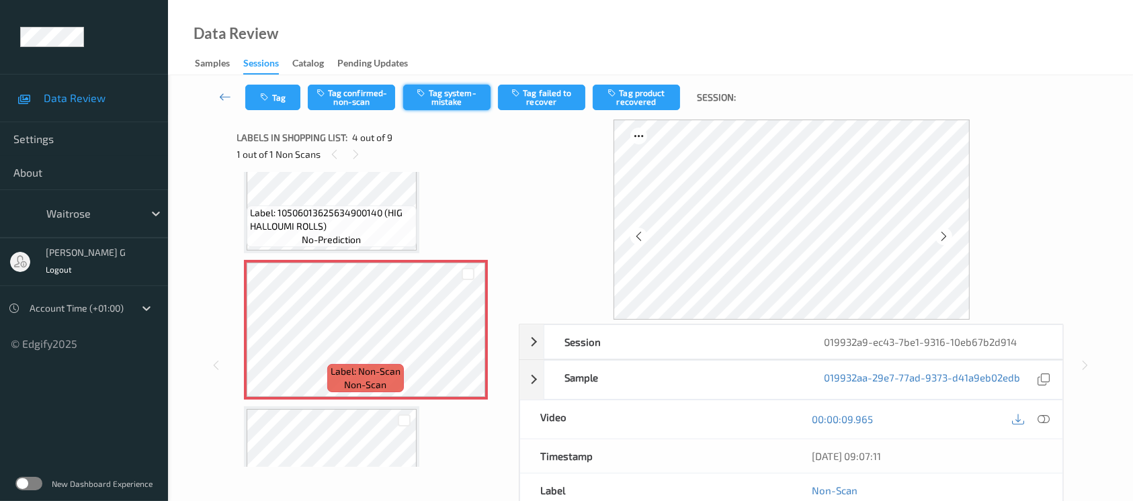
click at [458, 91] on button "Tag system-mistake" at bounding box center [446, 98] width 87 height 26
click at [264, 93] on icon "button" at bounding box center [266, 97] width 11 height 9
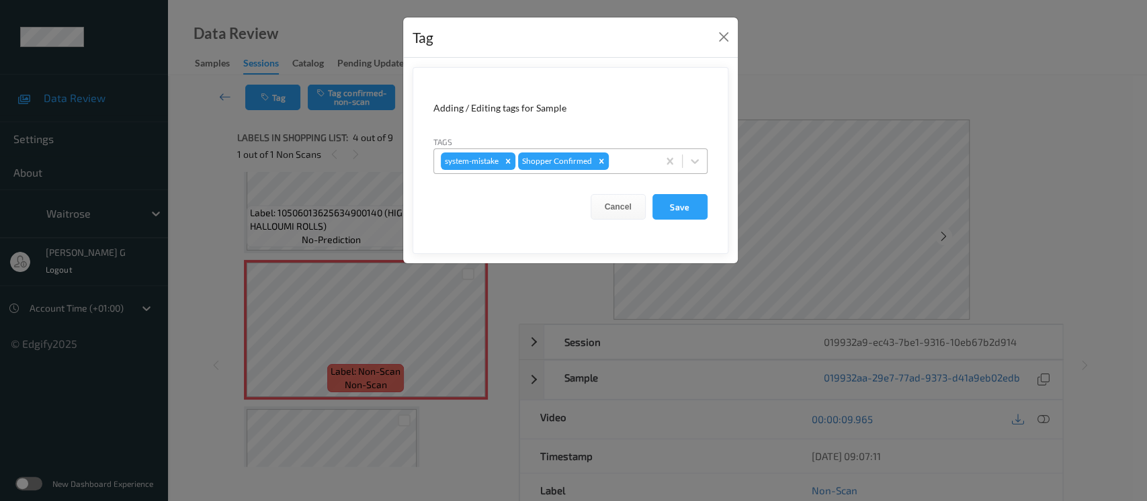
click at [620, 169] on div "system-mistake Shopper Confirmed" at bounding box center [546, 161] width 224 height 23
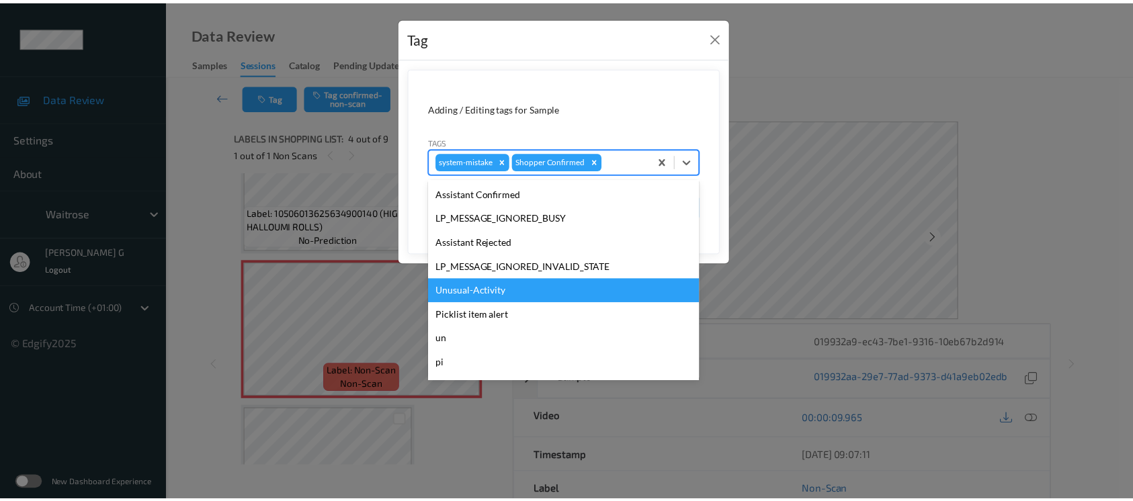
scroll to position [312, 0]
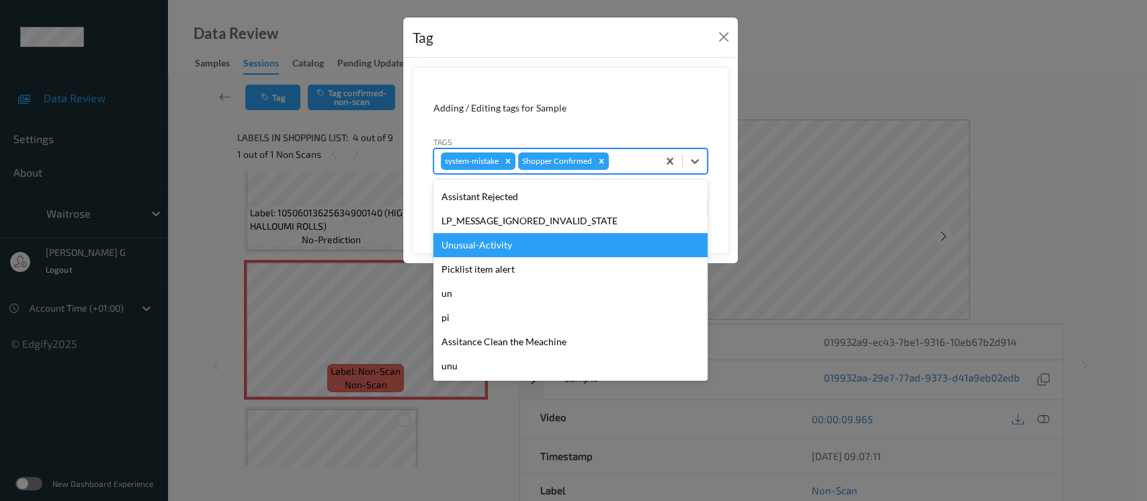
click at [489, 244] on div "Unusual-Activity" at bounding box center [571, 245] width 274 height 24
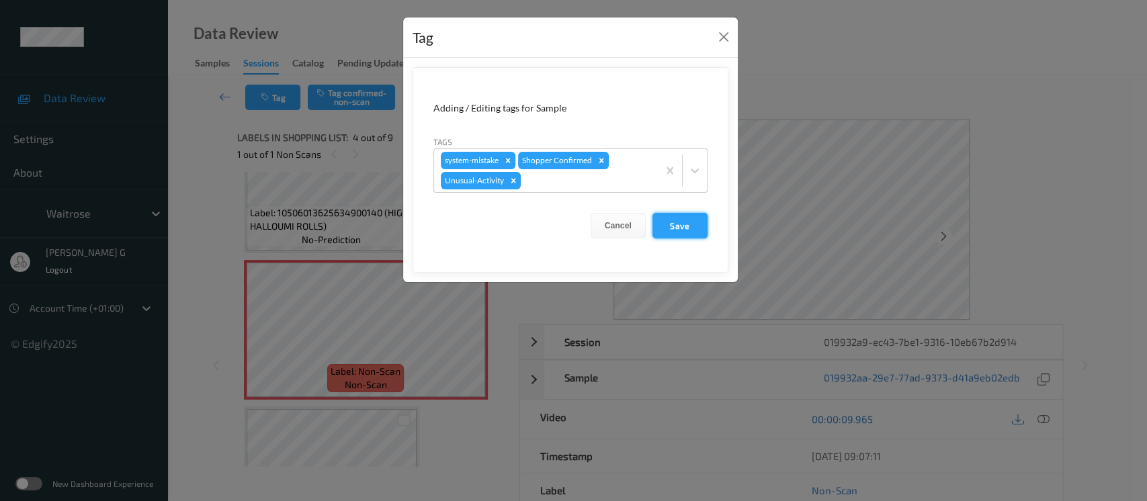
click at [682, 225] on button "Save" at bounding box center [680, 226] width 55 height 26
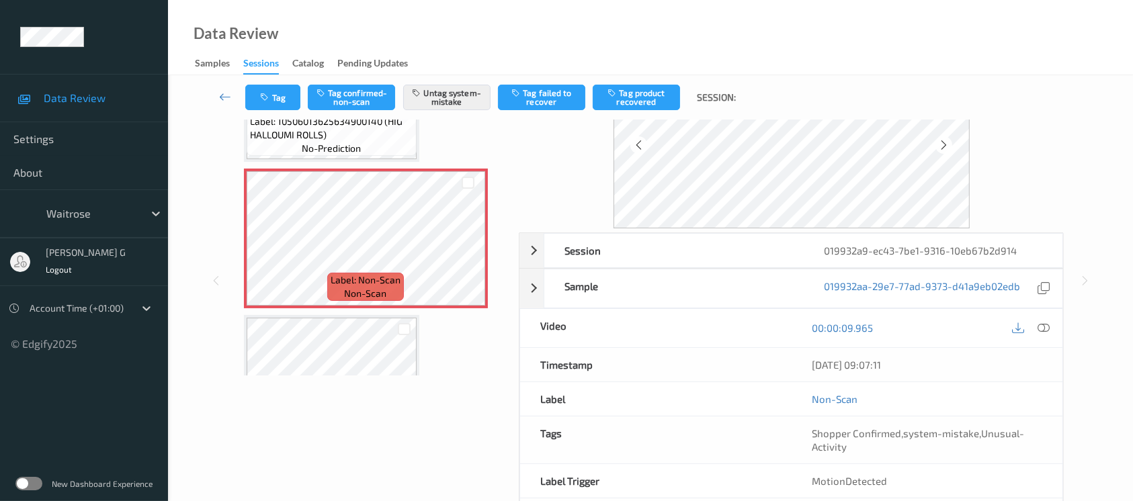
scroll to position [151, 0]
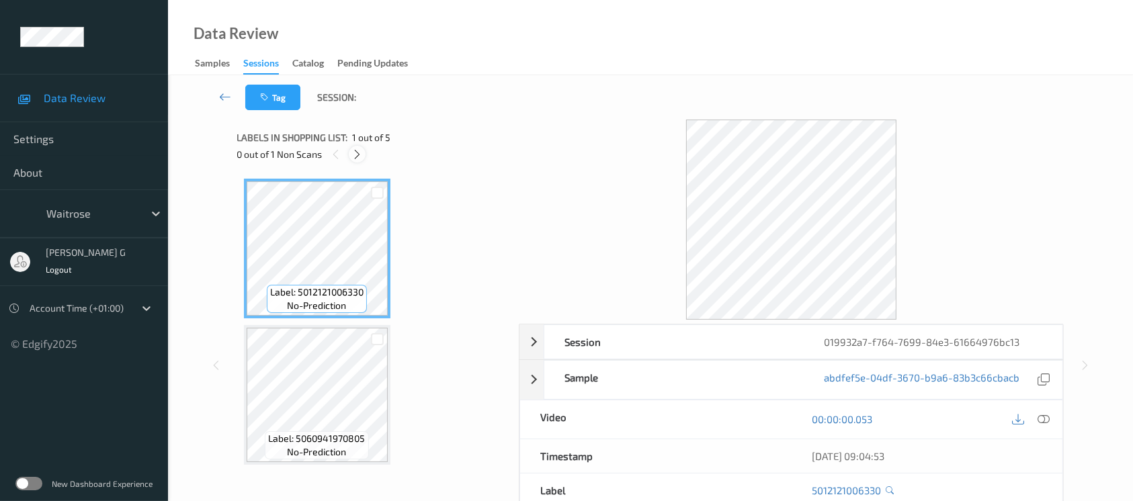
click at [350, 151] on div at bounding box center [357, 154] width 17 height 17
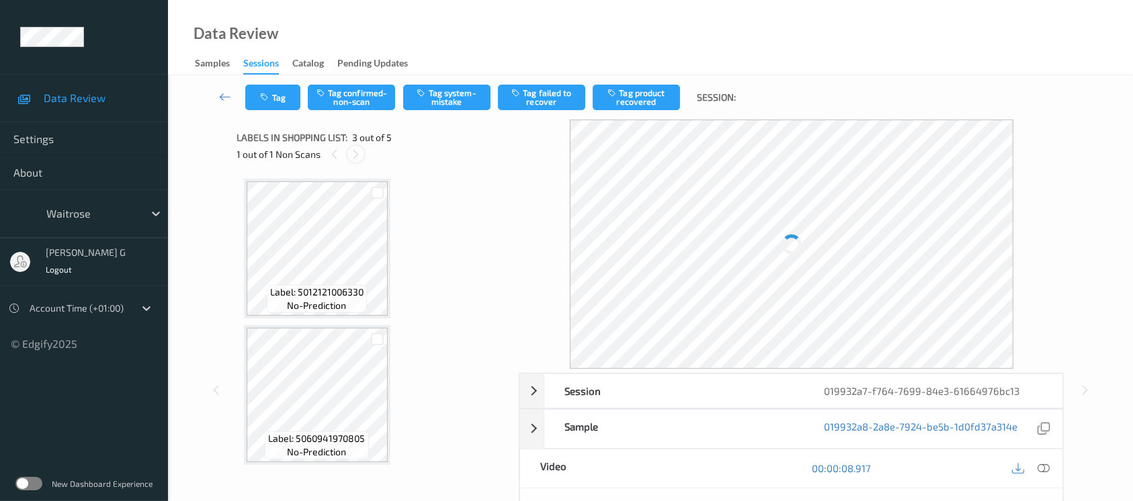
scroll to position [152, 0]
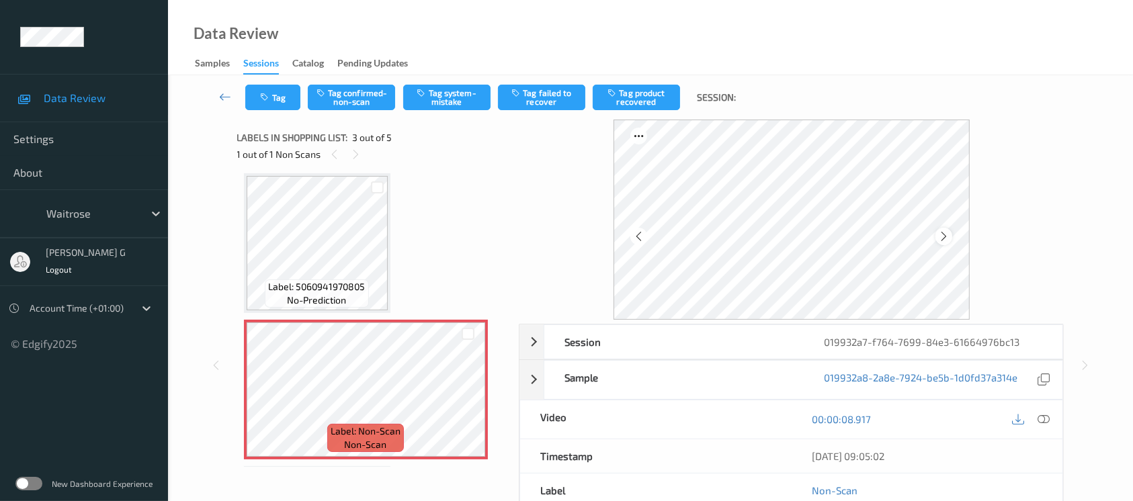
click at [946, 239] on icon at bounding box center [943, 237] width 11 height 12
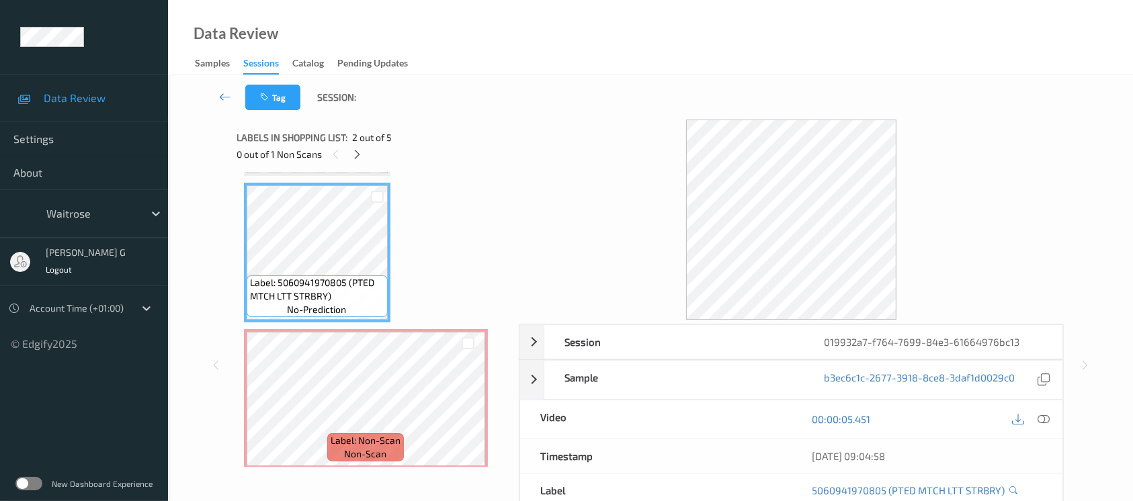
scroll to position [179, 0]
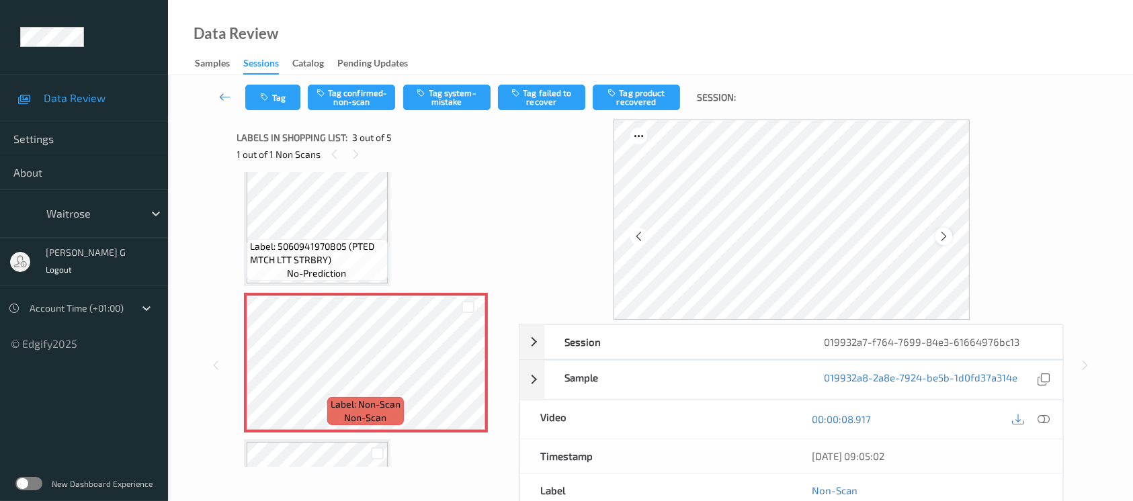
click at [942, 240] on icon at bounding box center [943, 237] width 11 height 12
click at [1043, 421] on icon at bounding box center [1044, 419] width 12 height 12
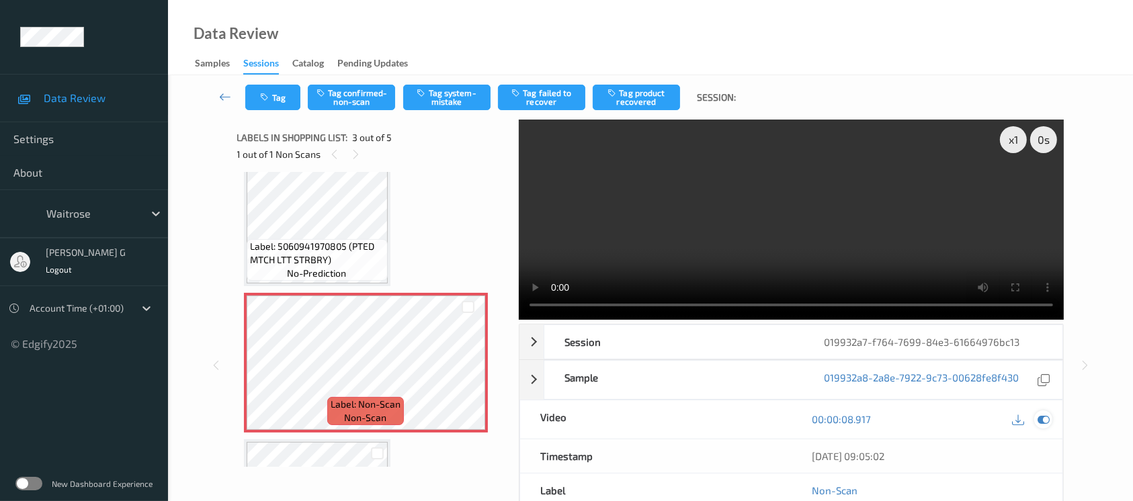
click at [1043, 417] on icon at bounding box center [1044, 419] width 12 height 12
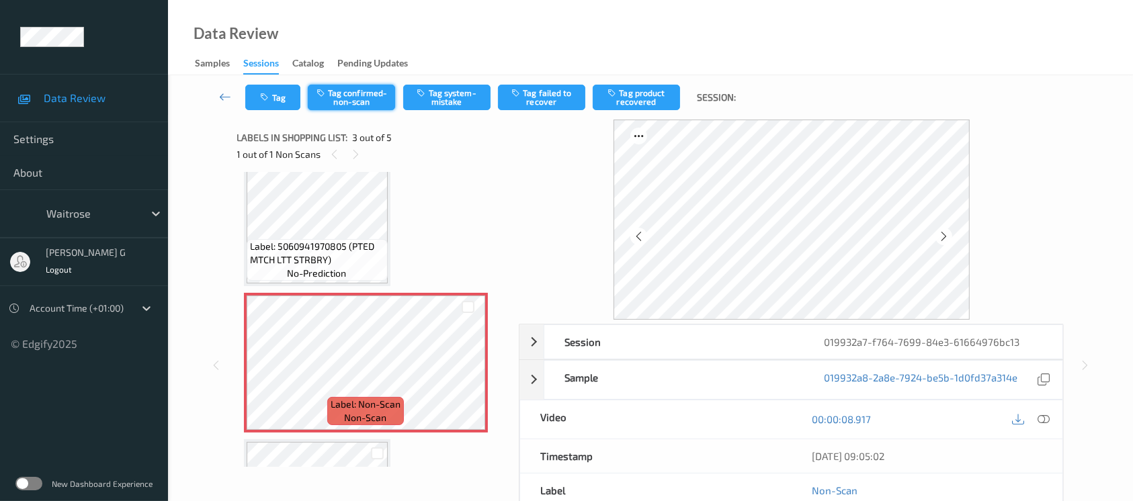
click at [352, 98] on button "Tag confirmed-non-scan" at bounding box center [351, 98] width 87 height 26
click at [649, 91] on button "Tag product recovered" at bounding box center [636, 98] width 87 height 26
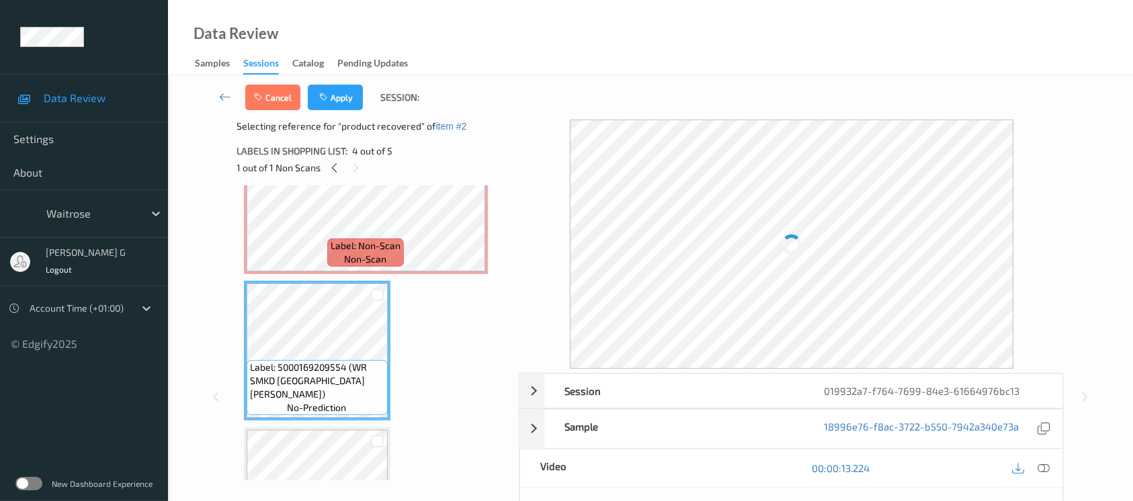
scroll to position [441, 0]
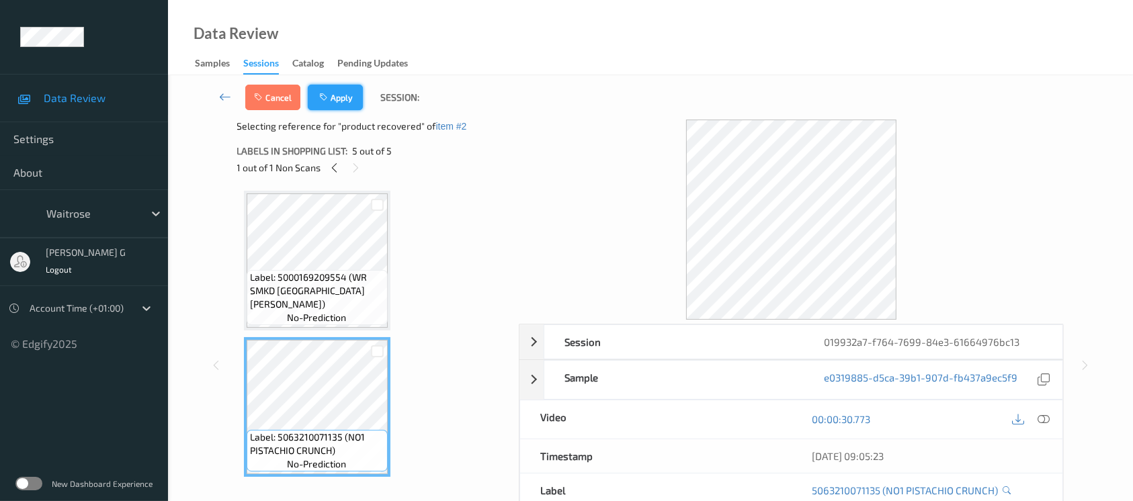
click at [350, 97] on button "Apply" at bounding box center [335, 98] width 55 height 26
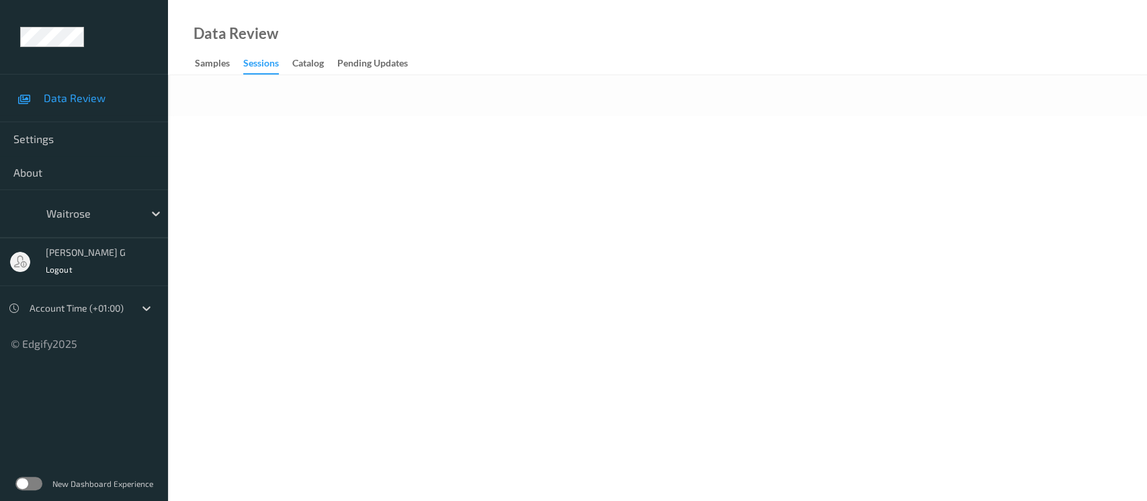
click at [573, 146] on body "Data Review Settings About waitrose [PERSON_NAME] g Logout Account Time (+01:00…" at bounding box center [573, 250] width 1147 height 501
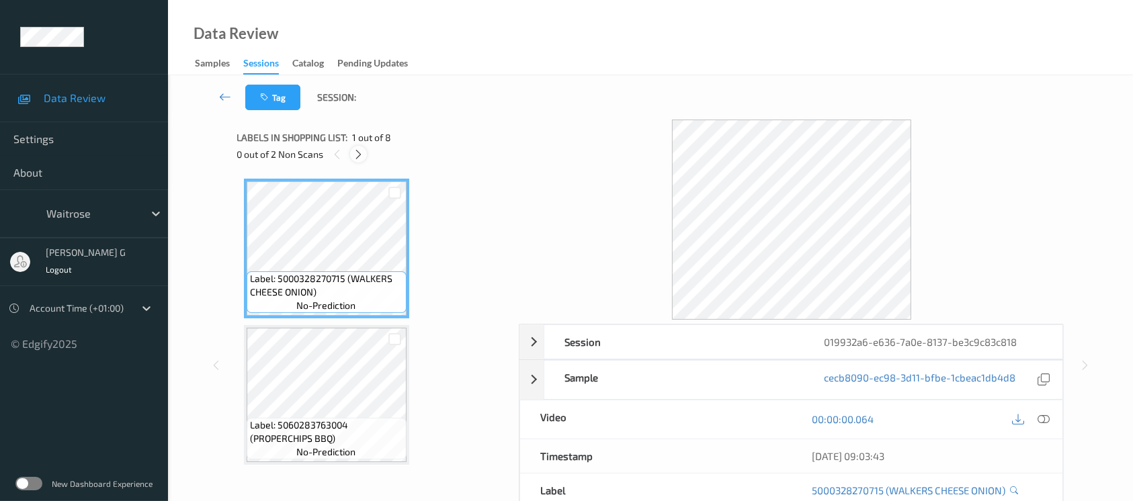
click at [360, 153] on icon at bounding box center [358, 155] width 11 height 12
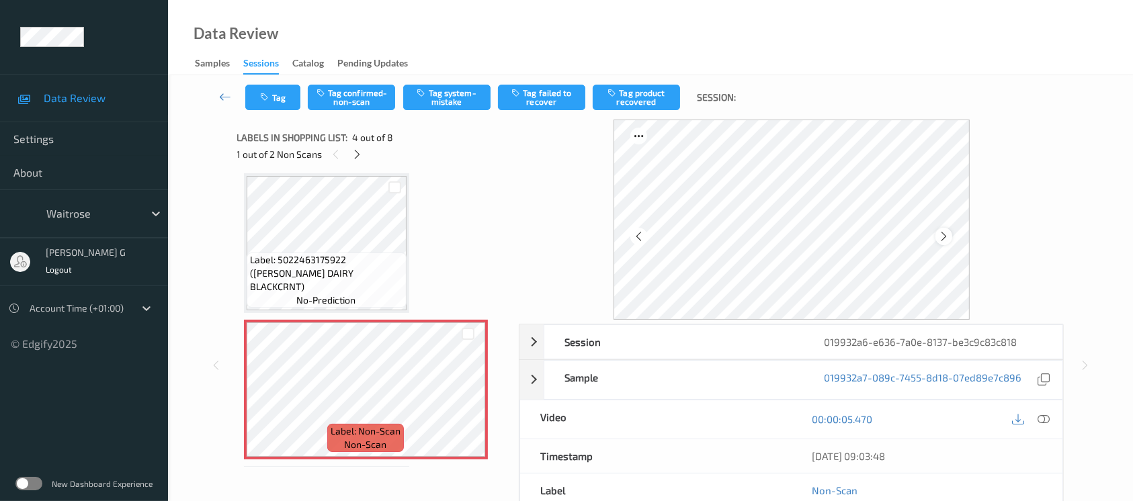
click at [946, 233] on icon at bounding box center [943, 237] width 11 height 12
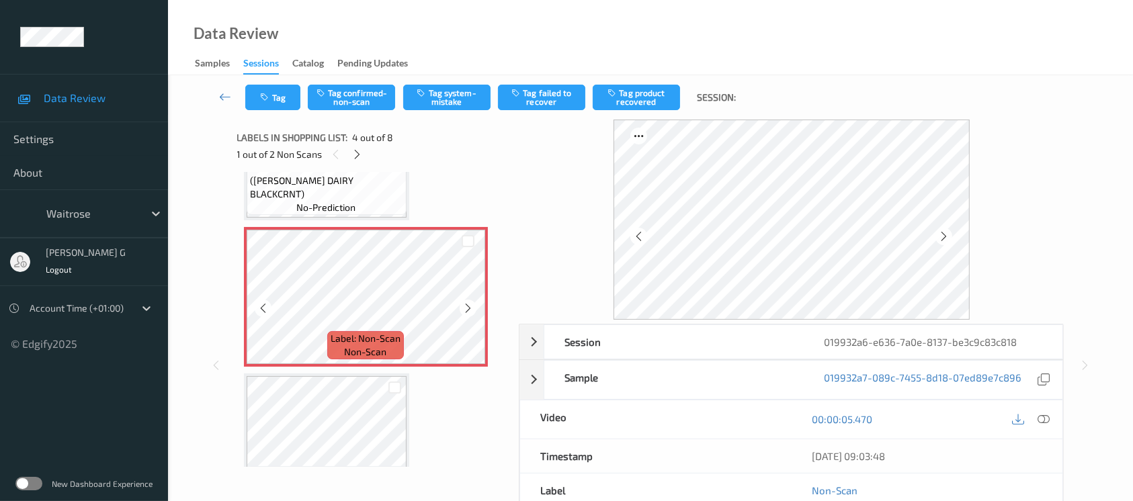
scroll to position [388, 0]
click at [941, 237] on icon at bounding box center [943, 237] width 11 height 12
click at [944, 235] on icon at bounding box center [943, 237] width 11 height 12
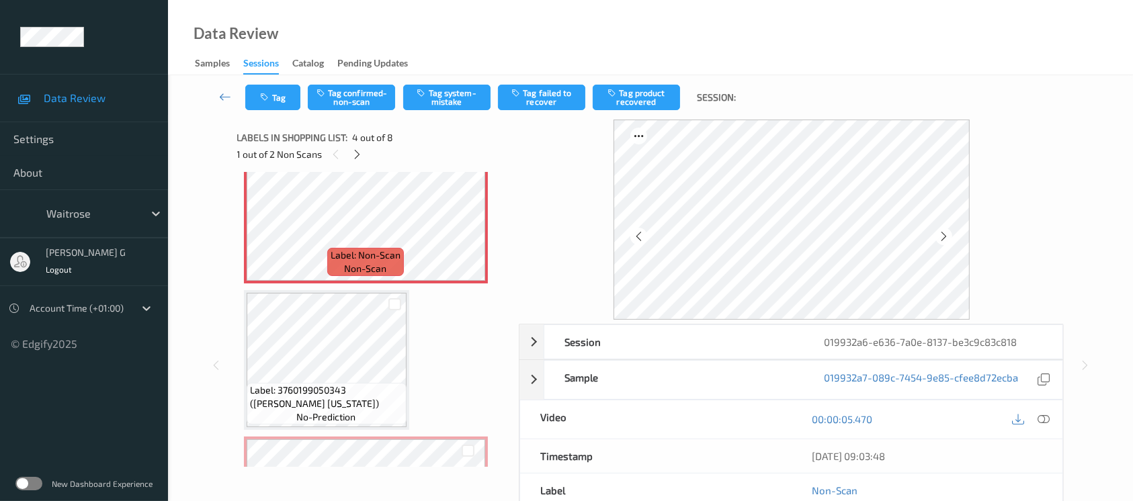
scroll to position [567, 0]
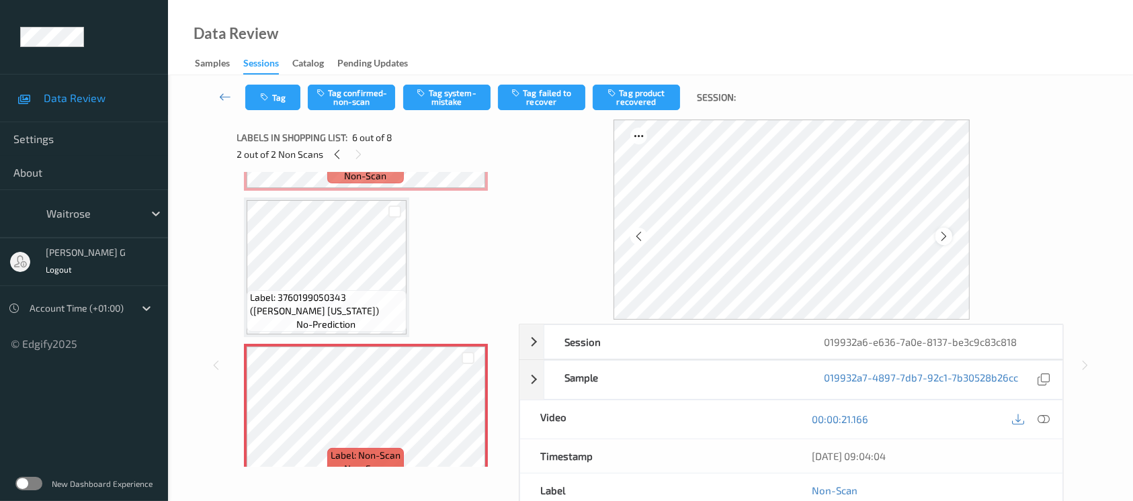
click at [948, 237] on icon at bounding box center [943, 237] width 11 height 12
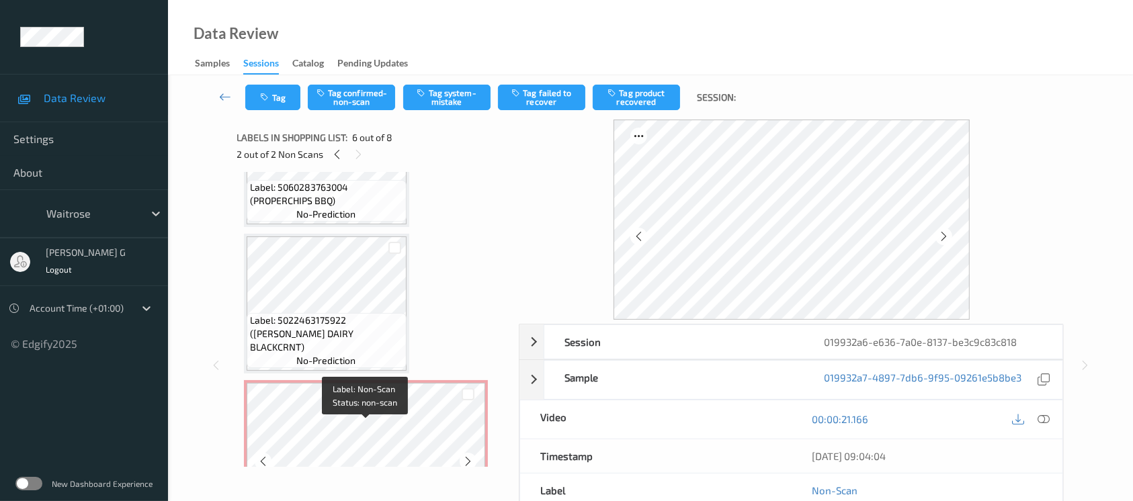
scroll to position [209, 0]
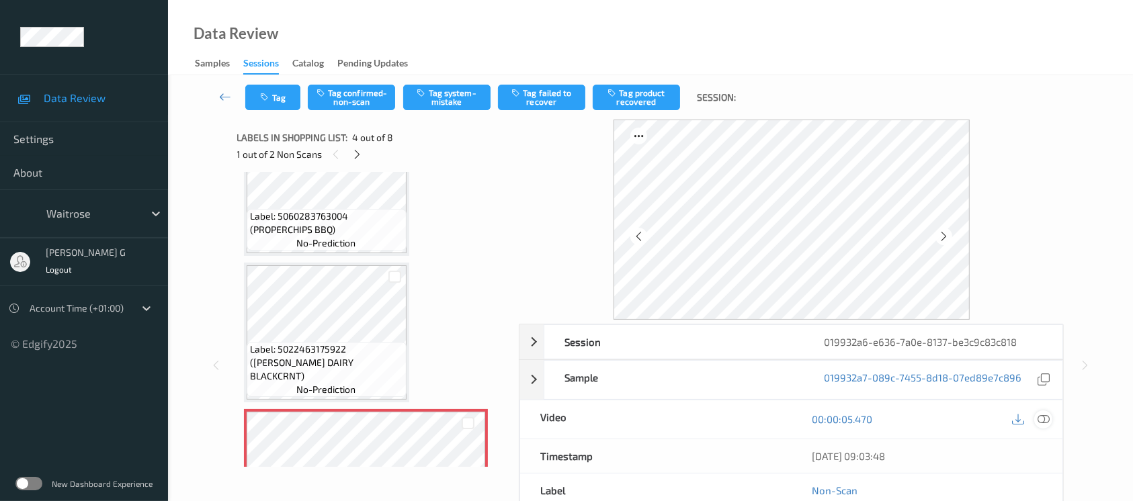
click at [1040, 419] on icon at bounding box center [1044, 419] width 12 height 12
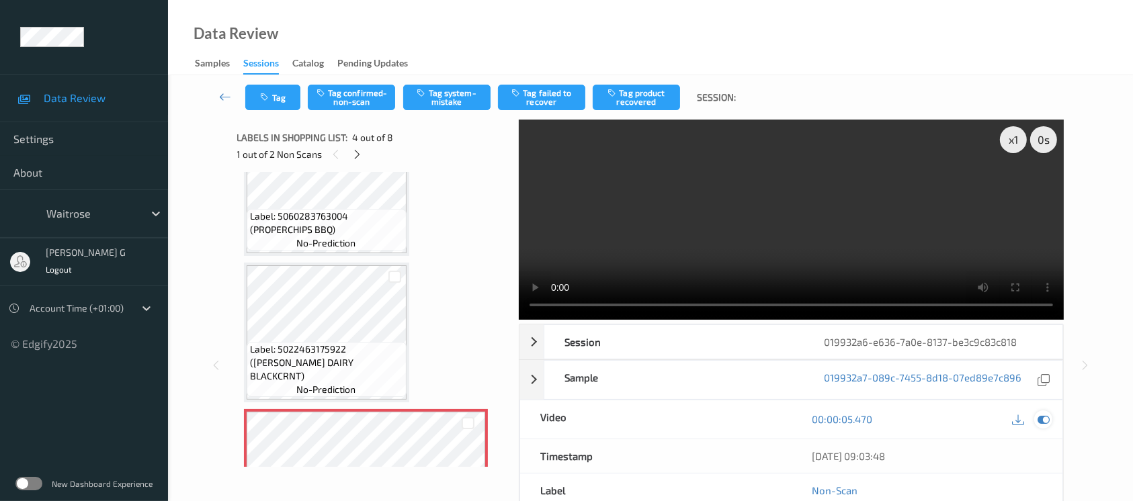
click at [1045, 418] on icon at bounding box center [1044, 419] width 12 height 12
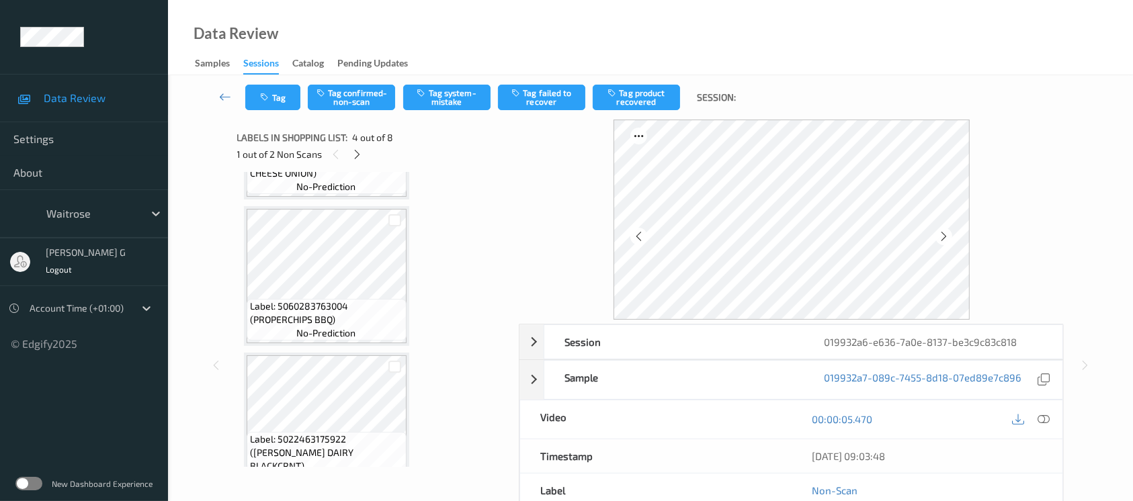
scroll to position [30, 0]
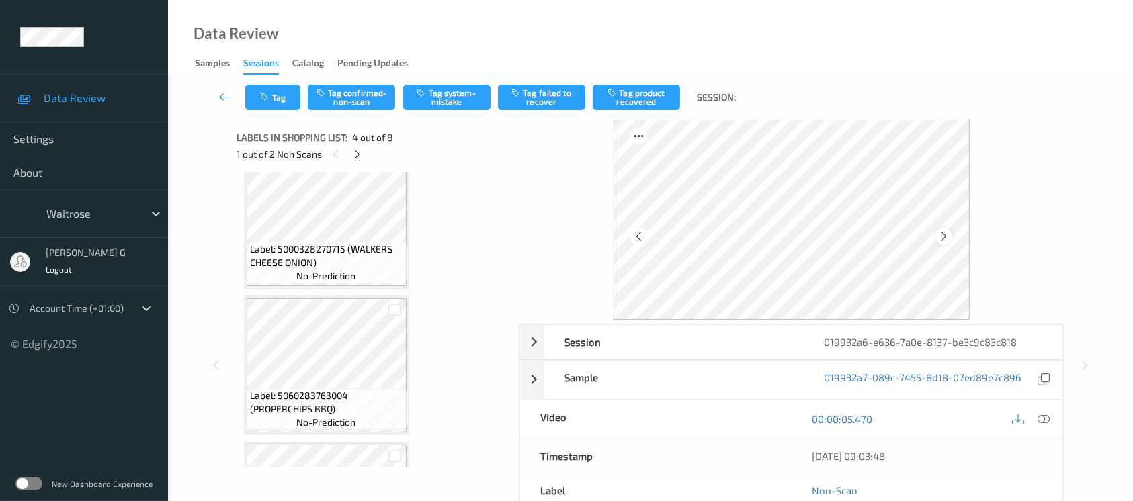
click at [943, 232] on icon at bounding box center [943, 237] width 11 height 12
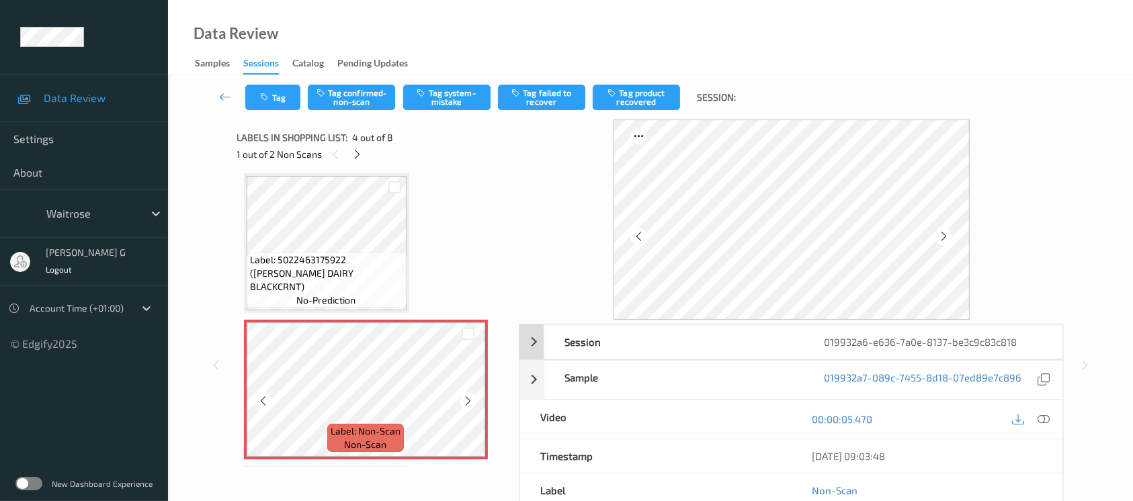
scroll to position [567, 0]
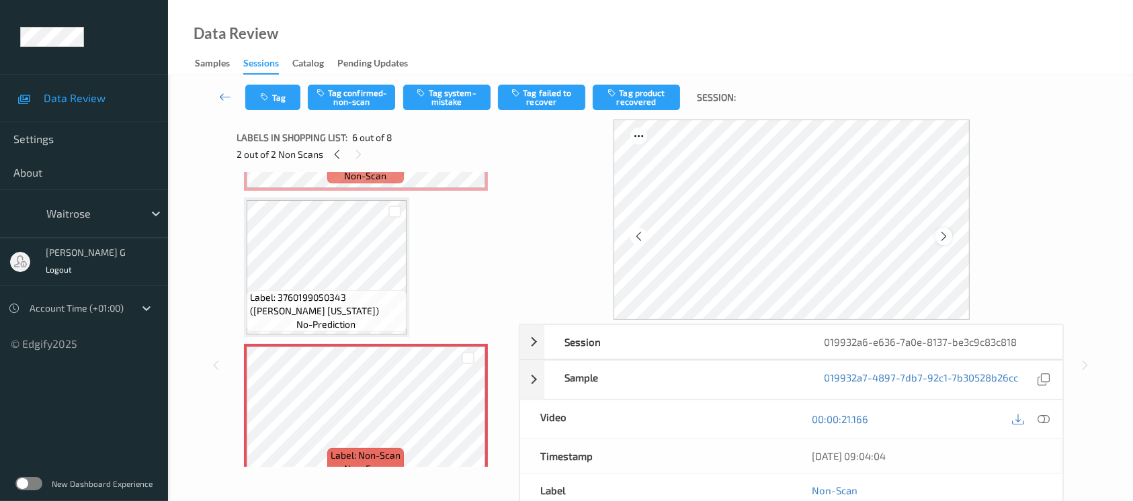
click at [940, 234] on icon at bounding box center [943, 237] width 11 height 12
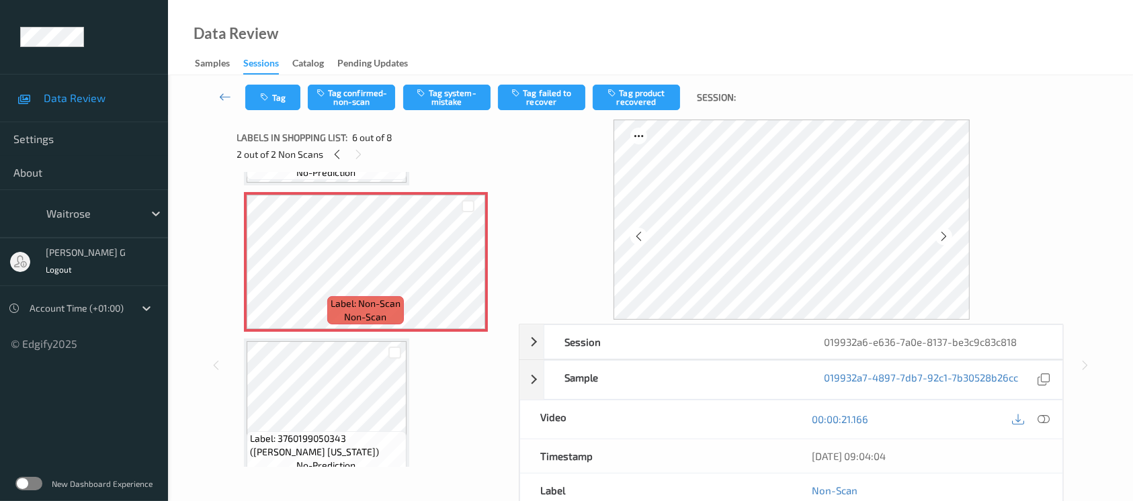
scroll to position [747, 0]
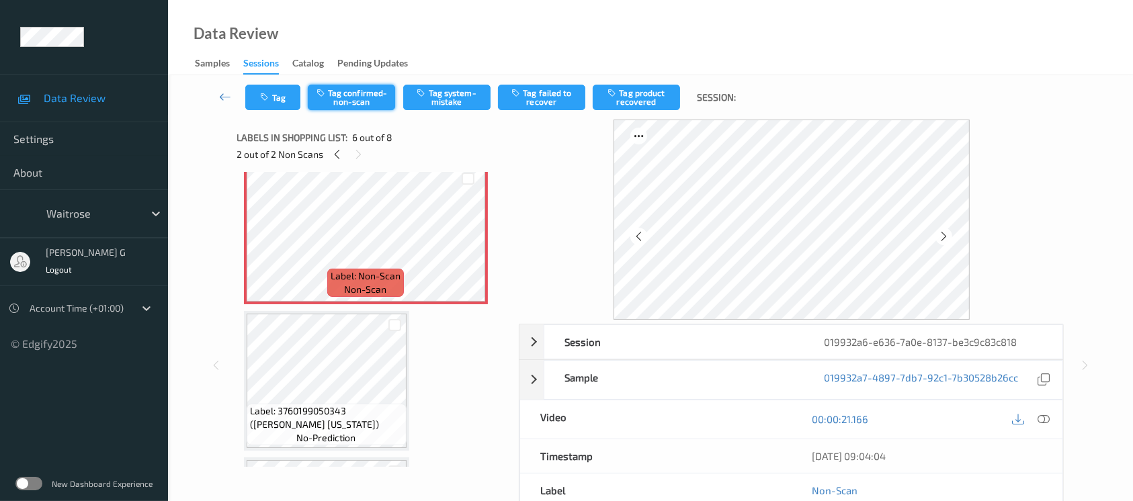
click at [370, 95] on button "Tag confirmed-non-scan" at bounding box center [351, 98] width 87 height 26
click at [639, 94] on button "Tag product recovered" at bounding box center [636, 98] width 87 height 26
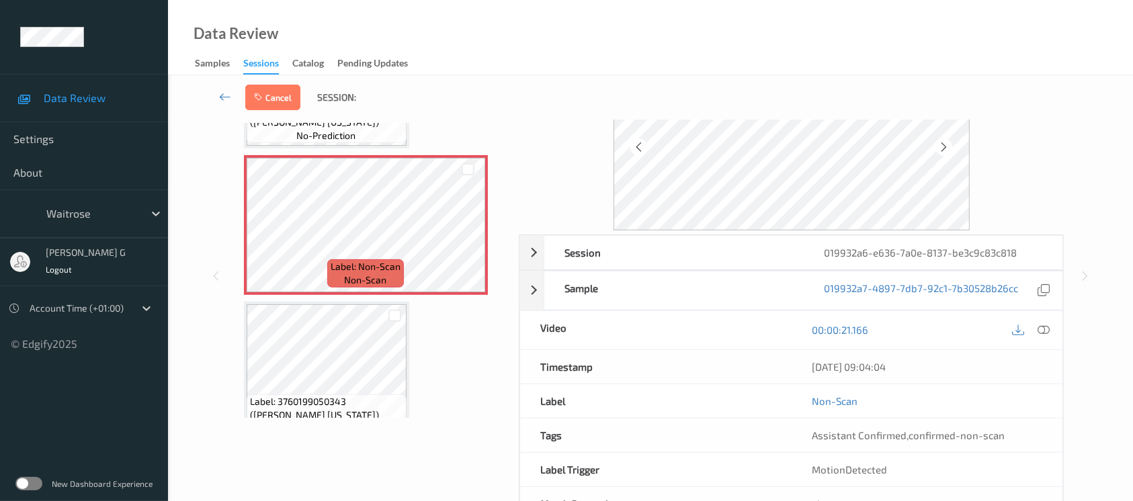
scroll to position [699, 0]
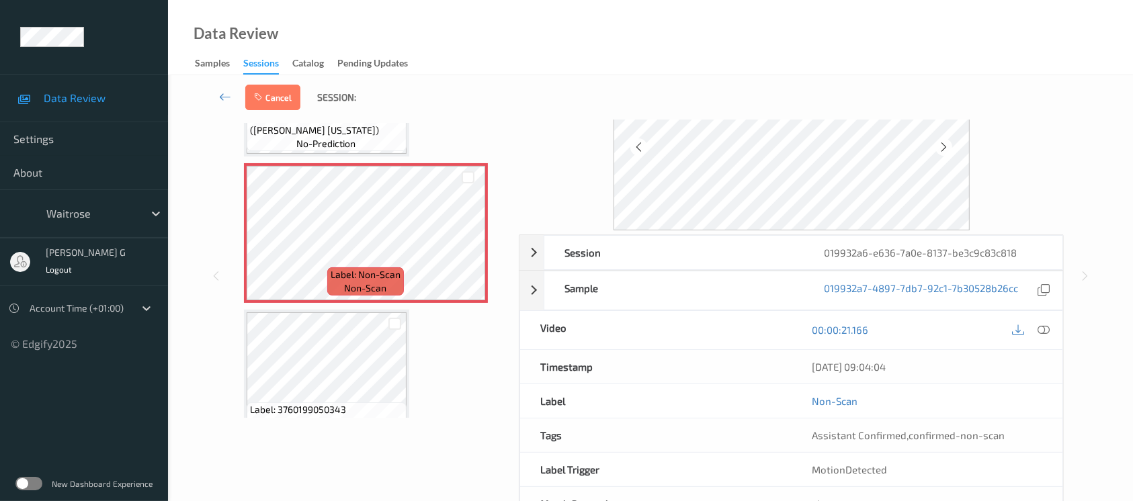
click at [333, 304] on div "Label: 5000328270715 (WALKERS CHEESE ONION) no-prediction Label: 5060283763004 …" at bounding box center [373, 14] width 259 height 1166
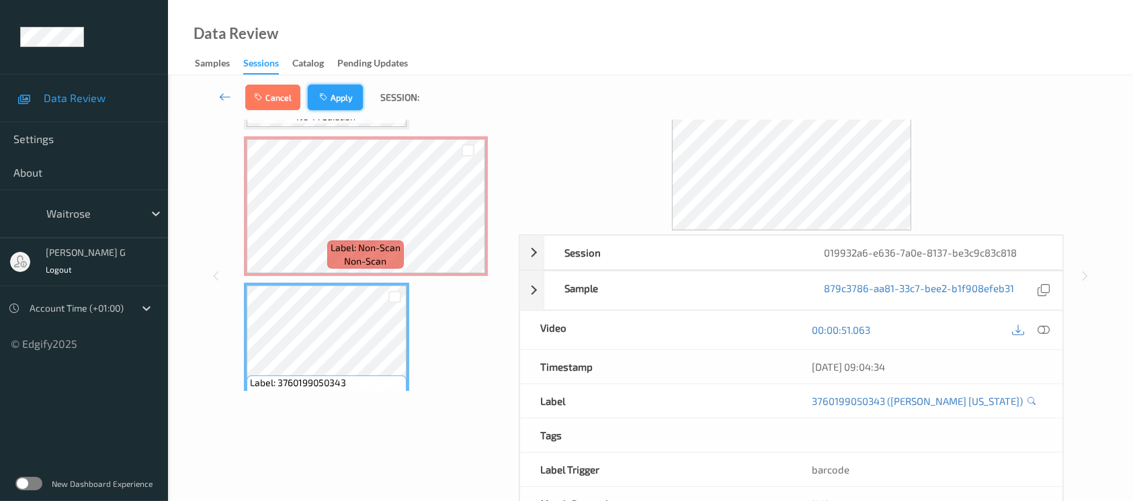
click at [335, 89] on button "Apply" at bounding box center [335, 98] width 55 height 26
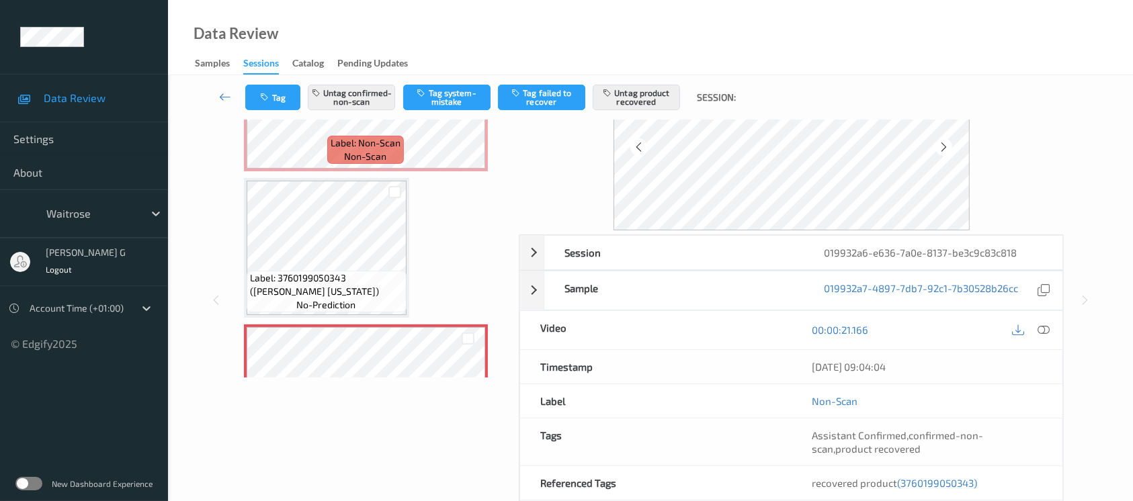
scroll to position [411, 0]
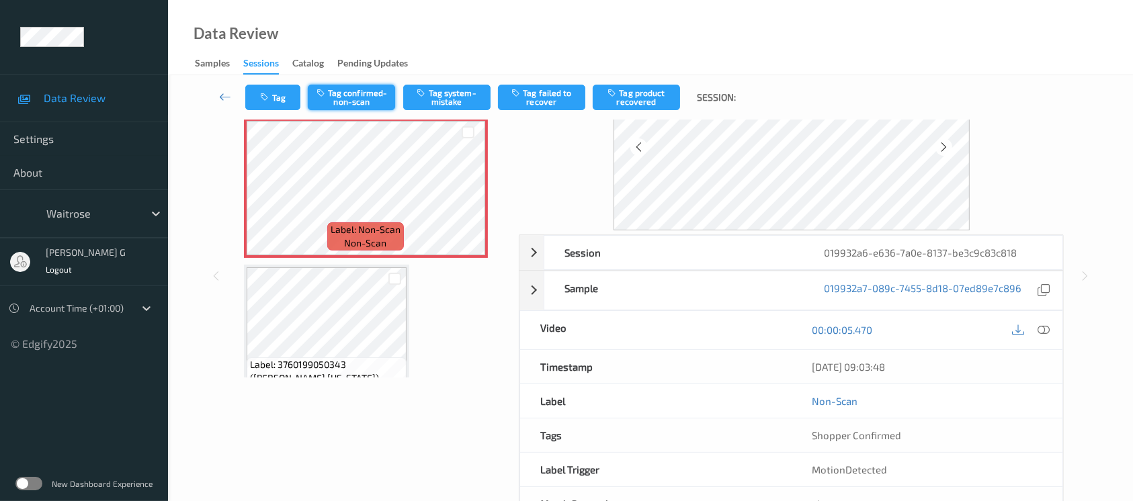
click at [336, 94] on button "Tag confirmed-non-scan" at bounding box center [351, 98] width 87 height 26
click at [547, 94] on button "Tag failed to recover" at bounding box center [541, 98] width 87 height 26
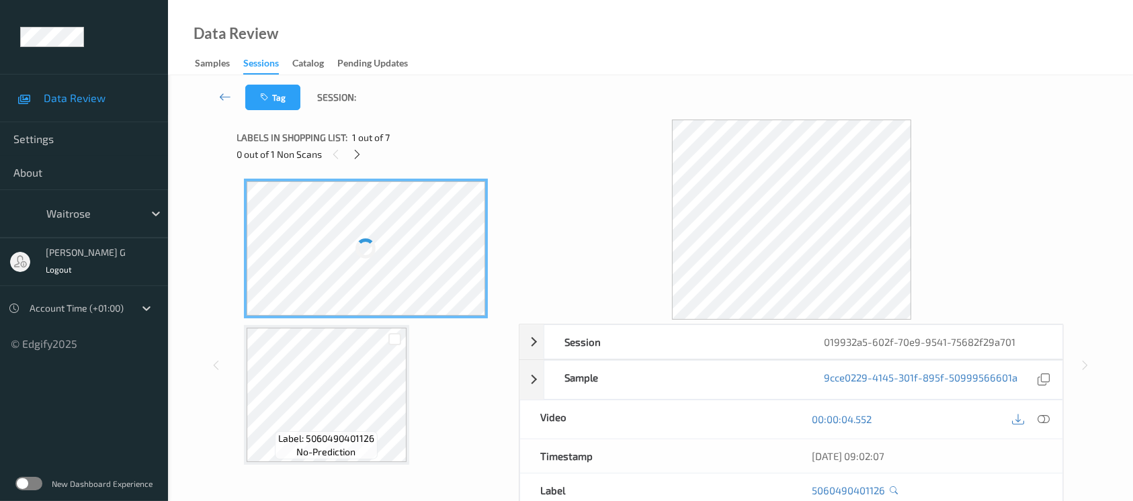
click at [366, 153] on div "0 out of 1 Non Scans" at bounding box center [373, 154] width 273 height 17
click at [358, 153] on icon at bounding box center [357, 155] width 11 height 12
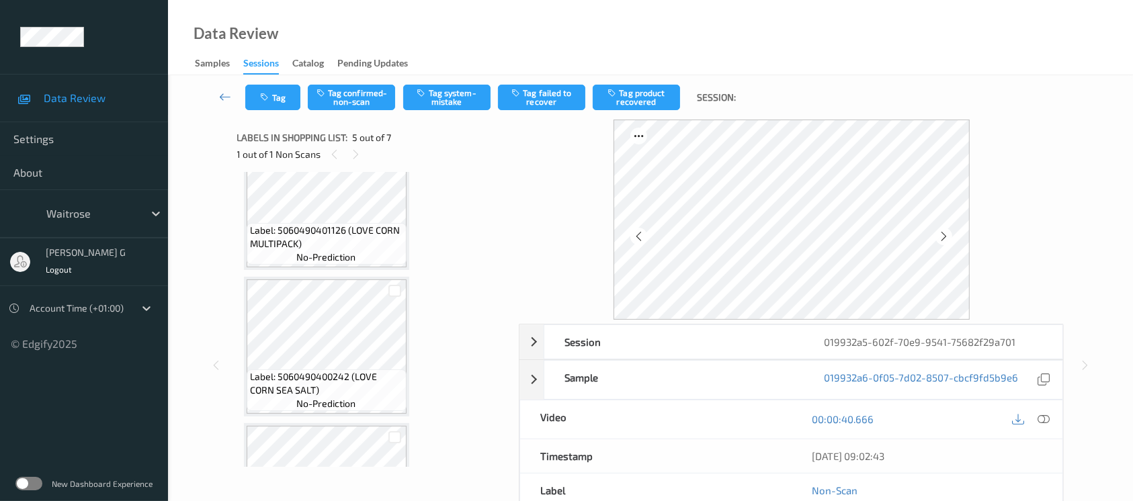
scroll to position [182, 0]
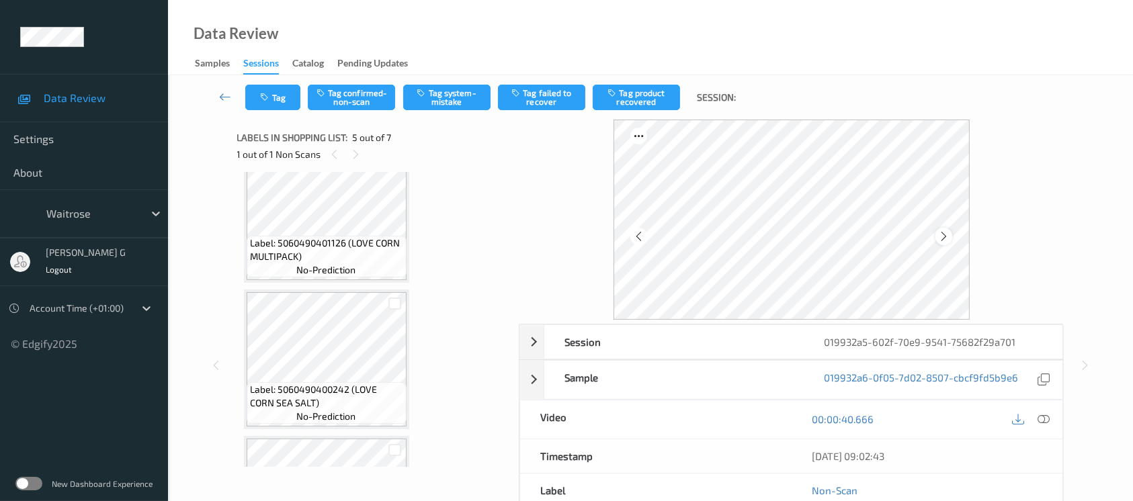
click at [944, 236] on icon at bounding box center [943, 237] width 11 height 12
click at [355, 154] on icon at bounding box center [355, 155] width 11 height 12
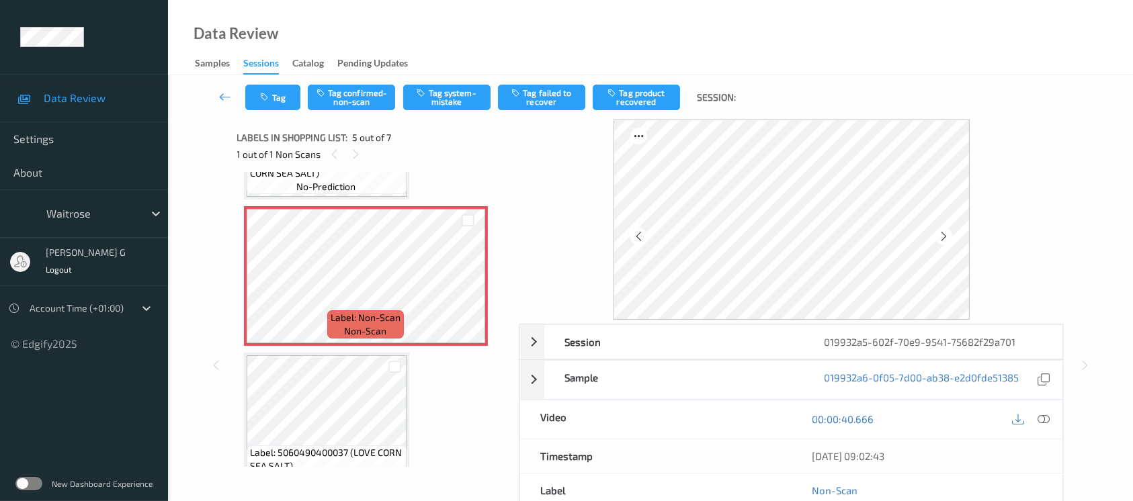
scroll to position [554, 0]
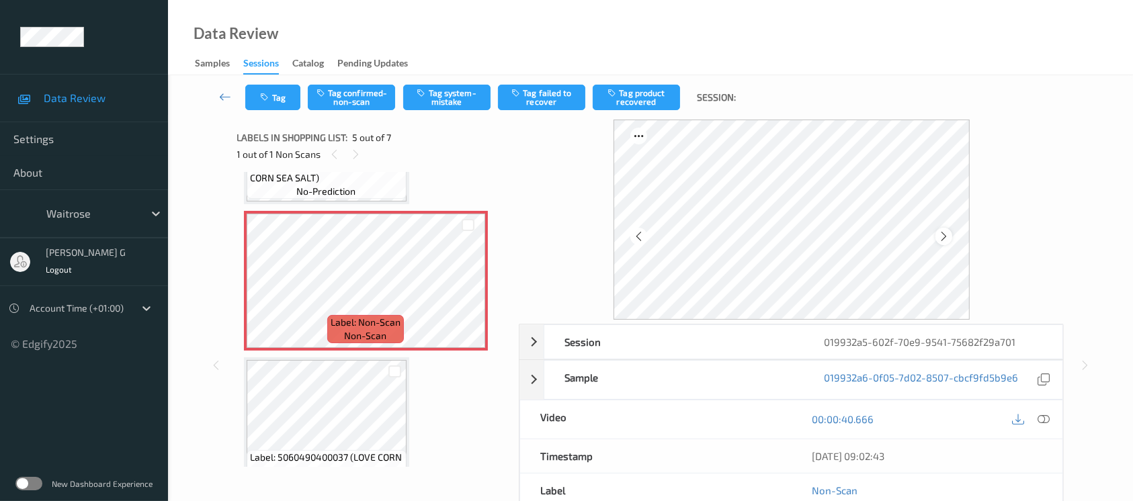
click at [946, 234] on icon at bounding box center [943, 237] width 11 height 12
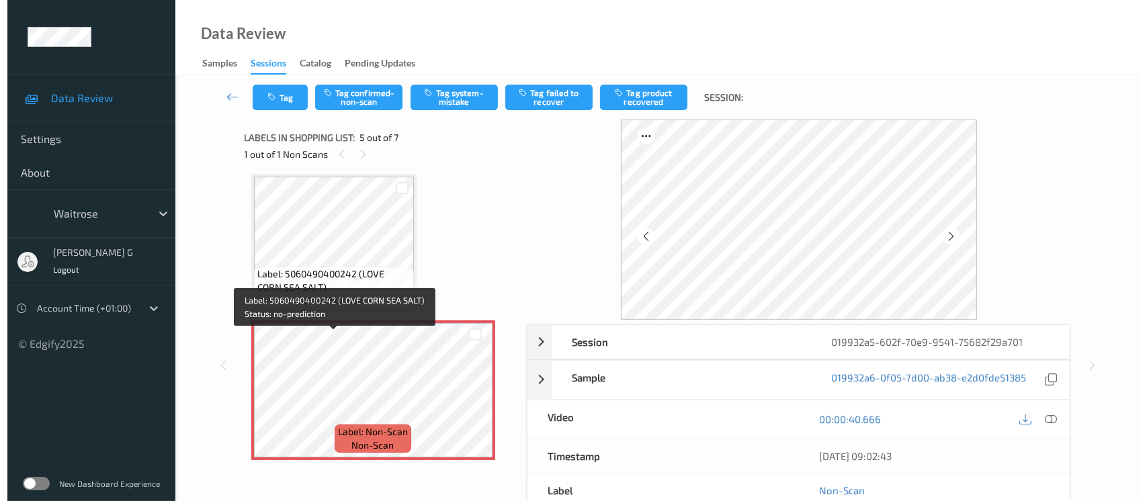
scroll to position [374, 0]
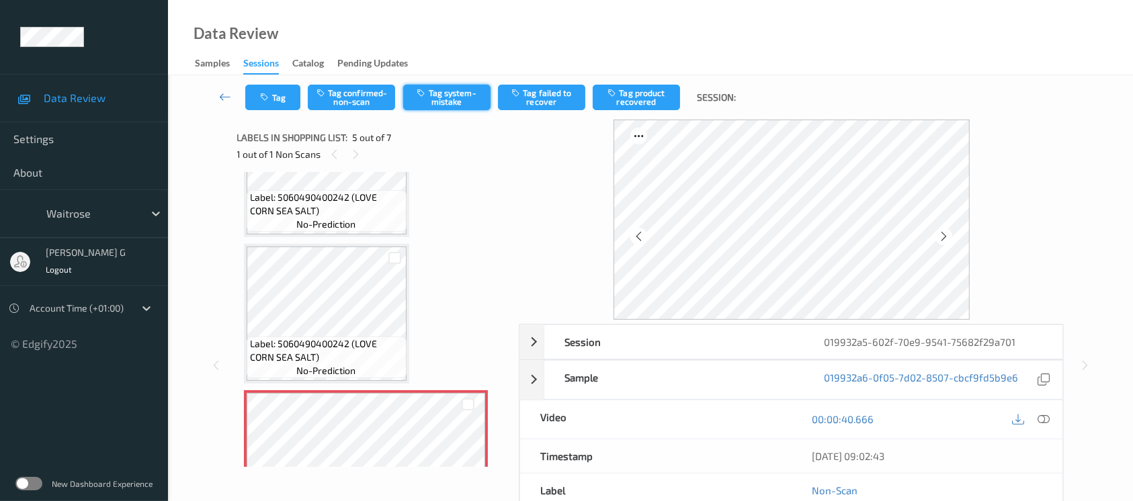
click at [440, 97] on button "Tag system-mistake" at bounding box center [446, 98] width 87 height 26
click at [277, 93] on button "Tag" at bounding box center [272, 98] width 55 height 26
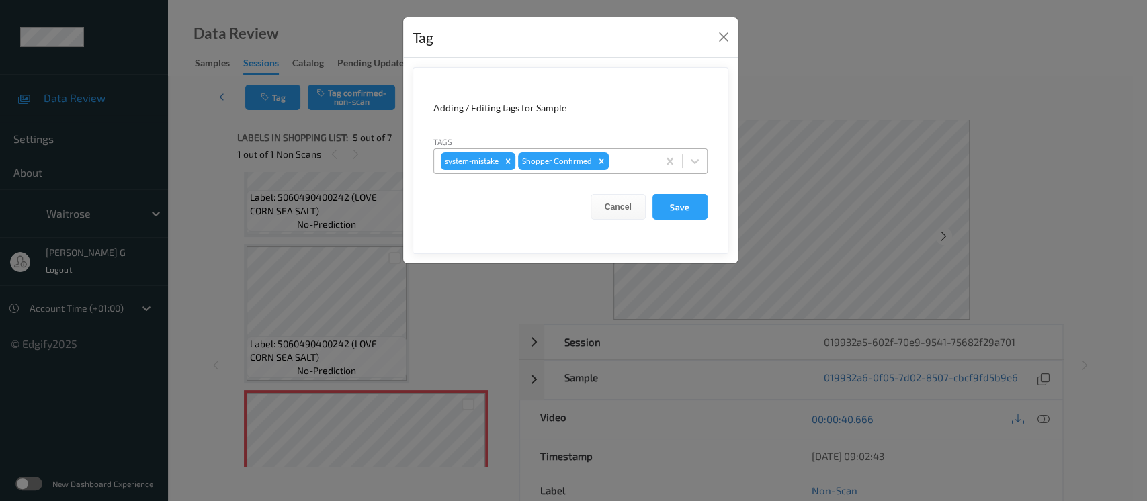
click at [621, 159] on div at bounding box center [632, 161] width 40 height 16
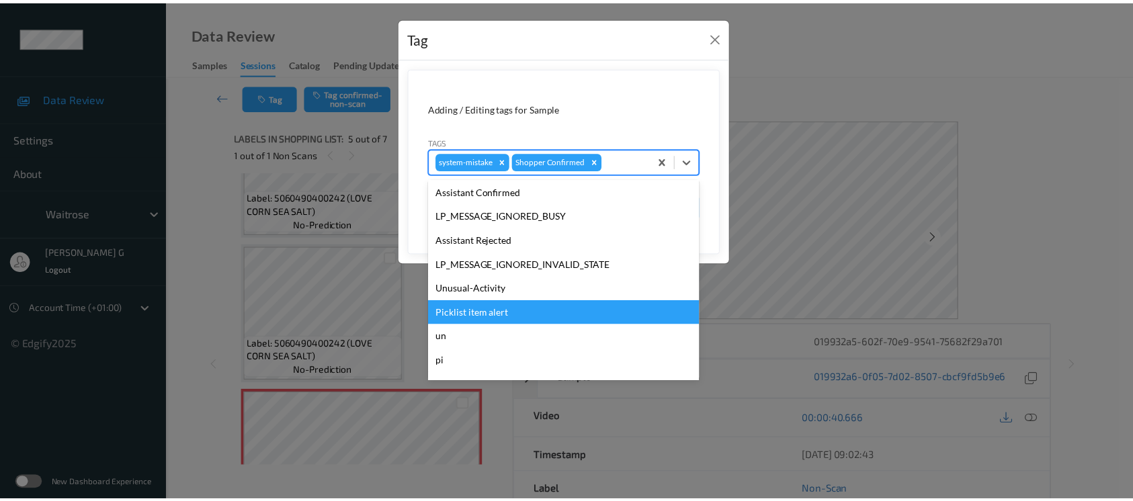
scroll to position [312, 0]
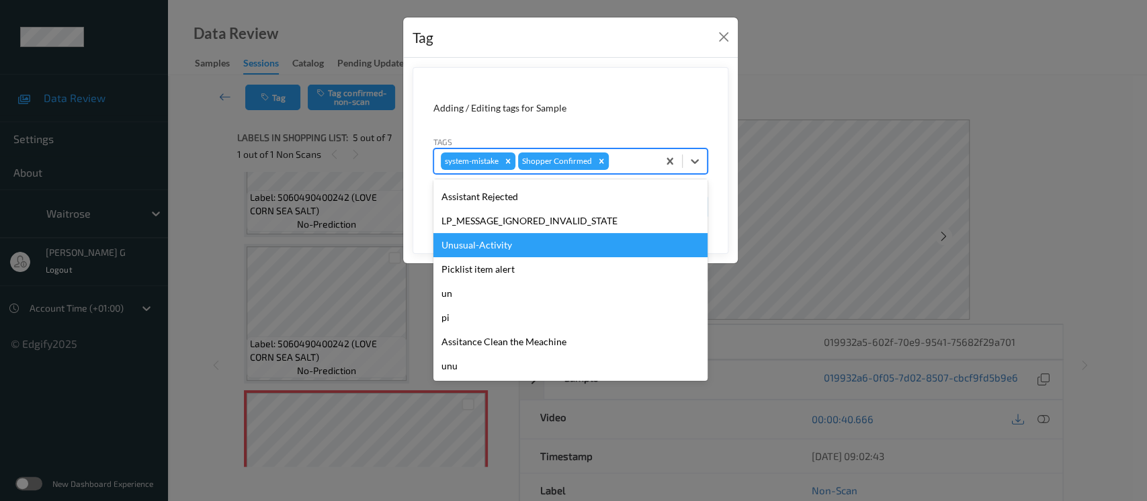
click at [470, 241] on div "Unusual-Activity" at bounding box center [571, 245] width 274 height 24
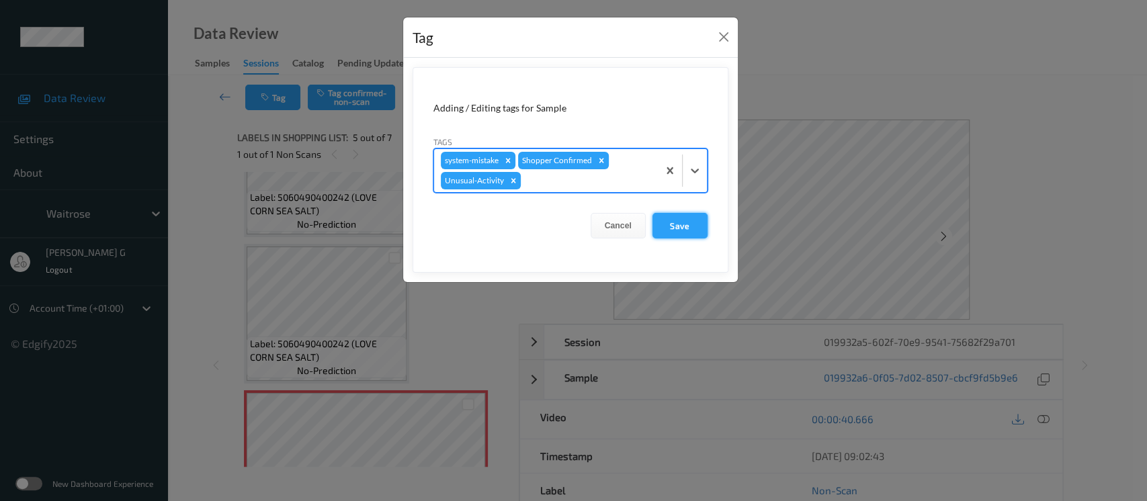
click at [679, 219] on button "Save" at bounding box center [680, 226] width 55 height 26
